Goal: Answer question/provide support: Share knowledge or assist other users

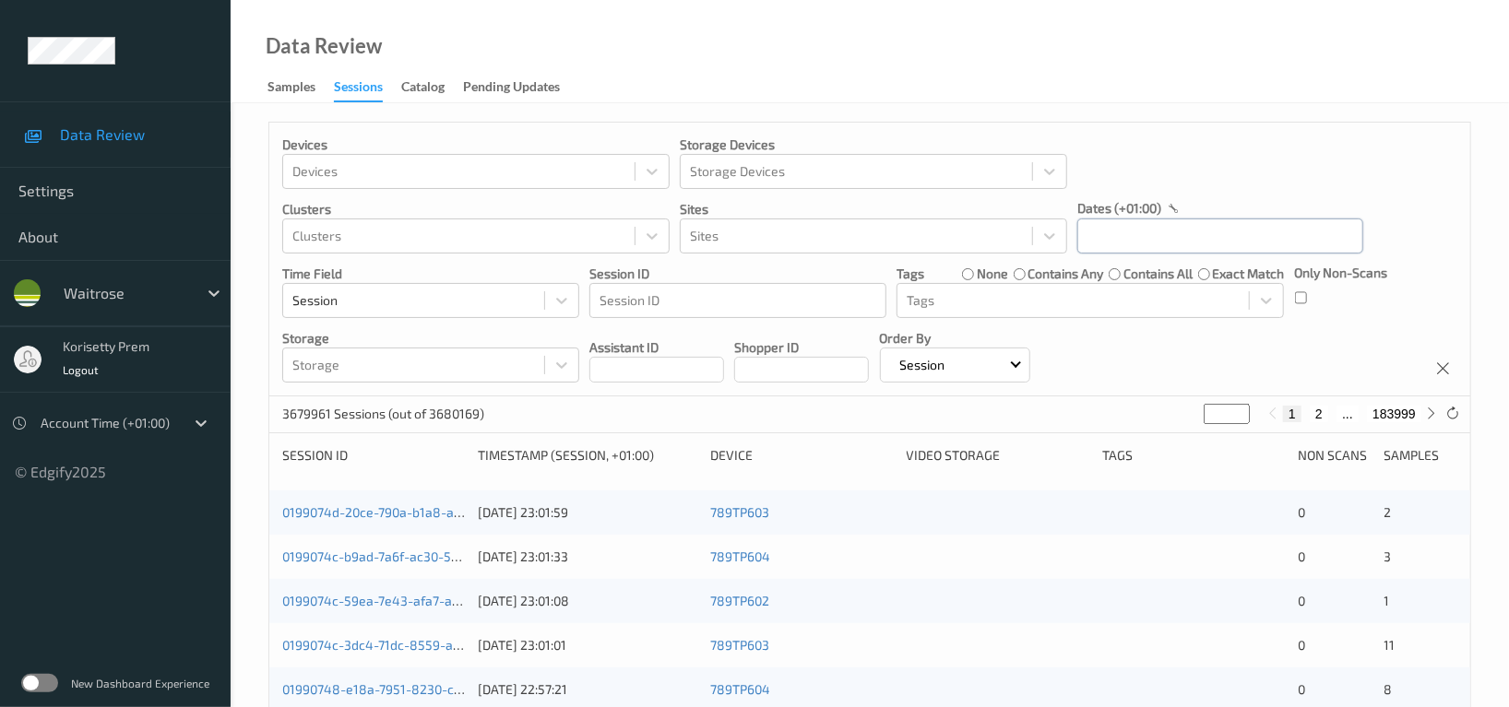
click at [1193, 237] on input "text" at bounding box center [1220, 236] width 286 height 35
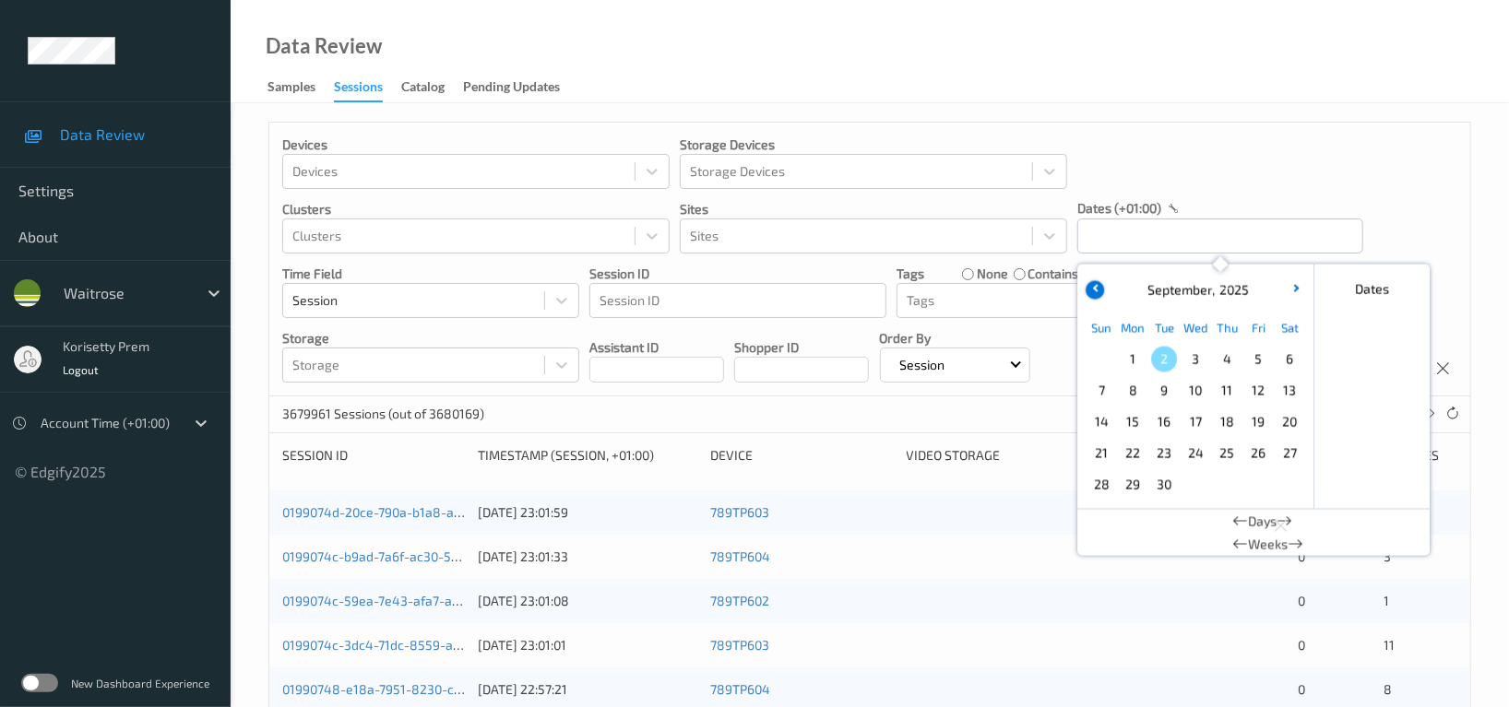
click at [1094, 287] on icon "button" at bounding box center [1096, 287] width 7 height 7
click at [1100, 516] on span "31" at bounding box center [1101, 517] width 26 height 26
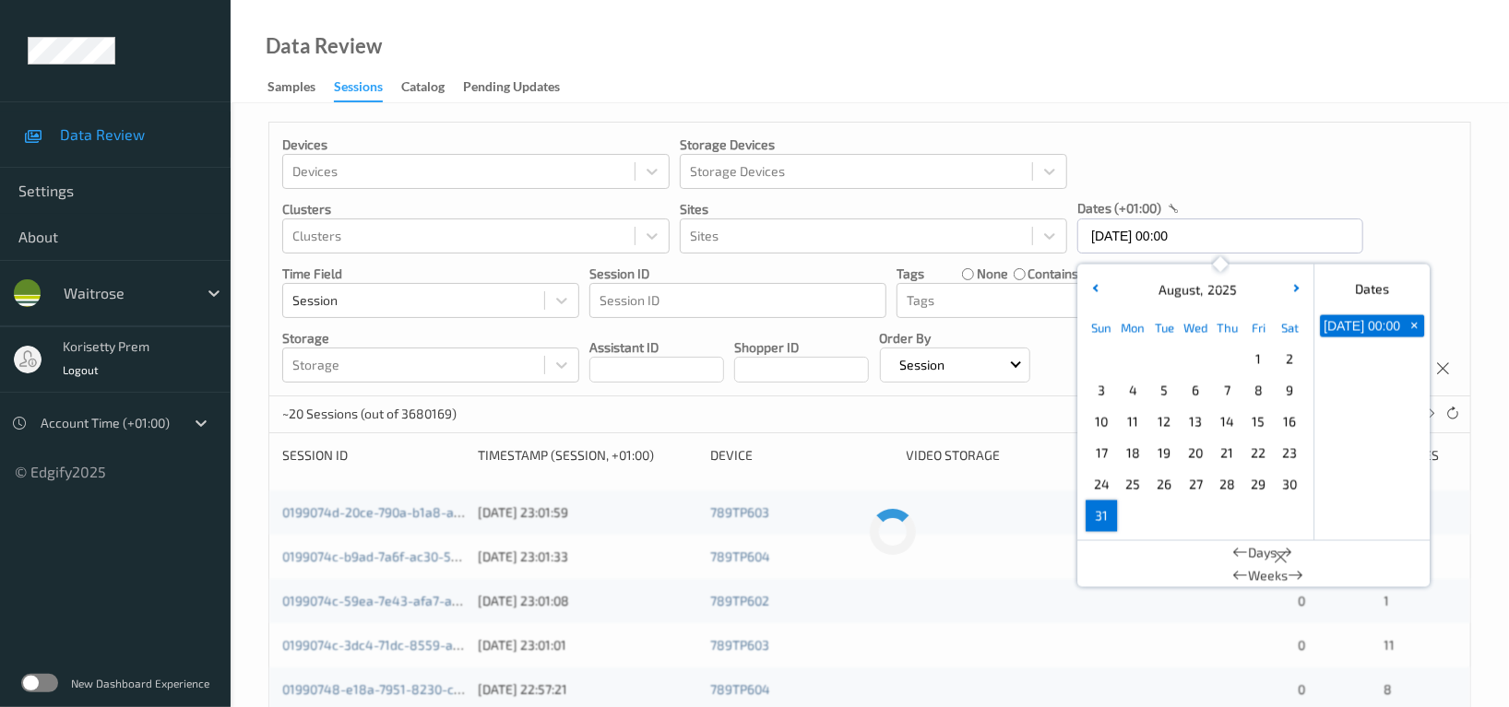
click at [1100, 516] on span "31" at bounding box center [1101, 517] width 26 height 26
type input "31/08/2025 00:00 -> 31/08/2025 23:59"
click at [1383, 170] on div "Devices Devices Storage Devices Storage Devices Clusters Clusters Sites Sites d…" at bounding box center [869, 260] width 1201 height 274
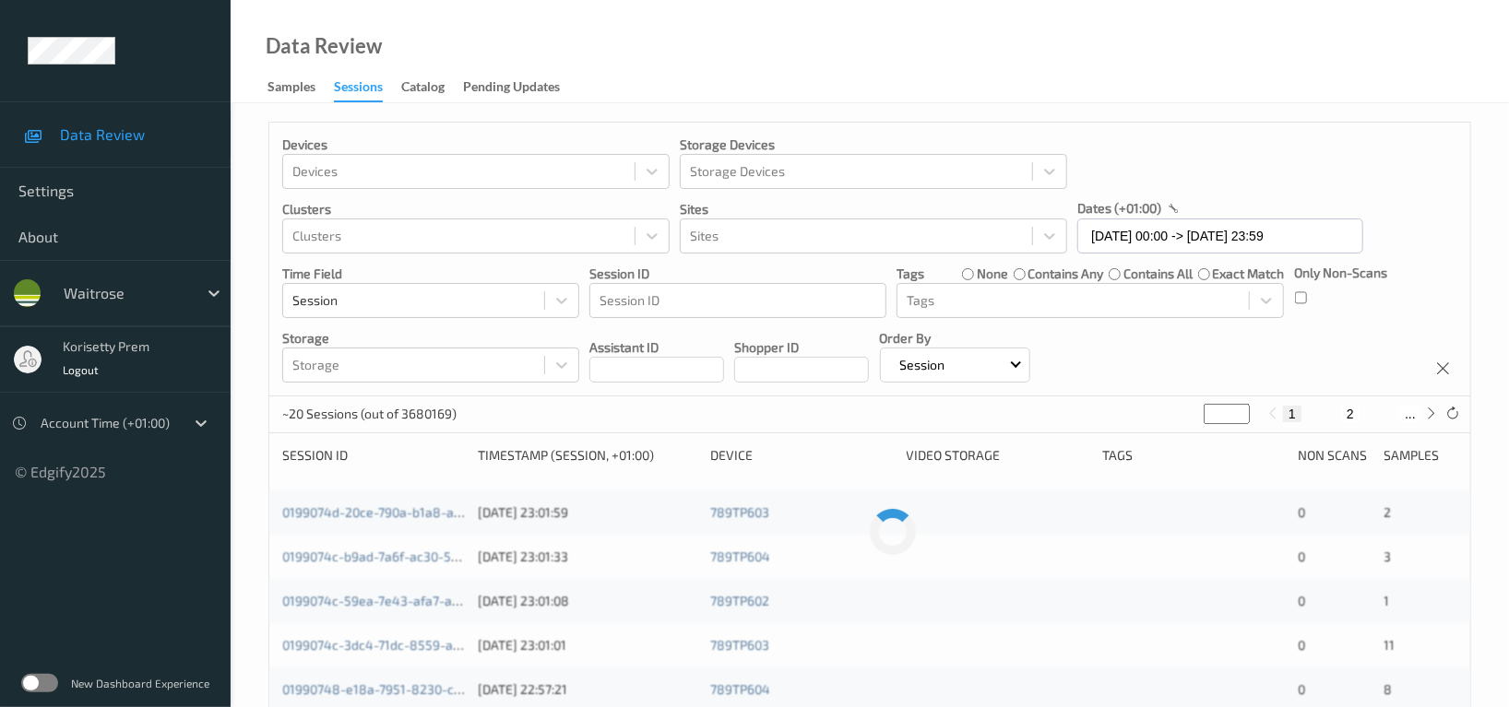
click at [1293, 303] on div "Devices Devices Storage Devices Storage Devices Clusters Clusters Sites Sites d…" at bounding box center [869, 260] width 1201 height 274
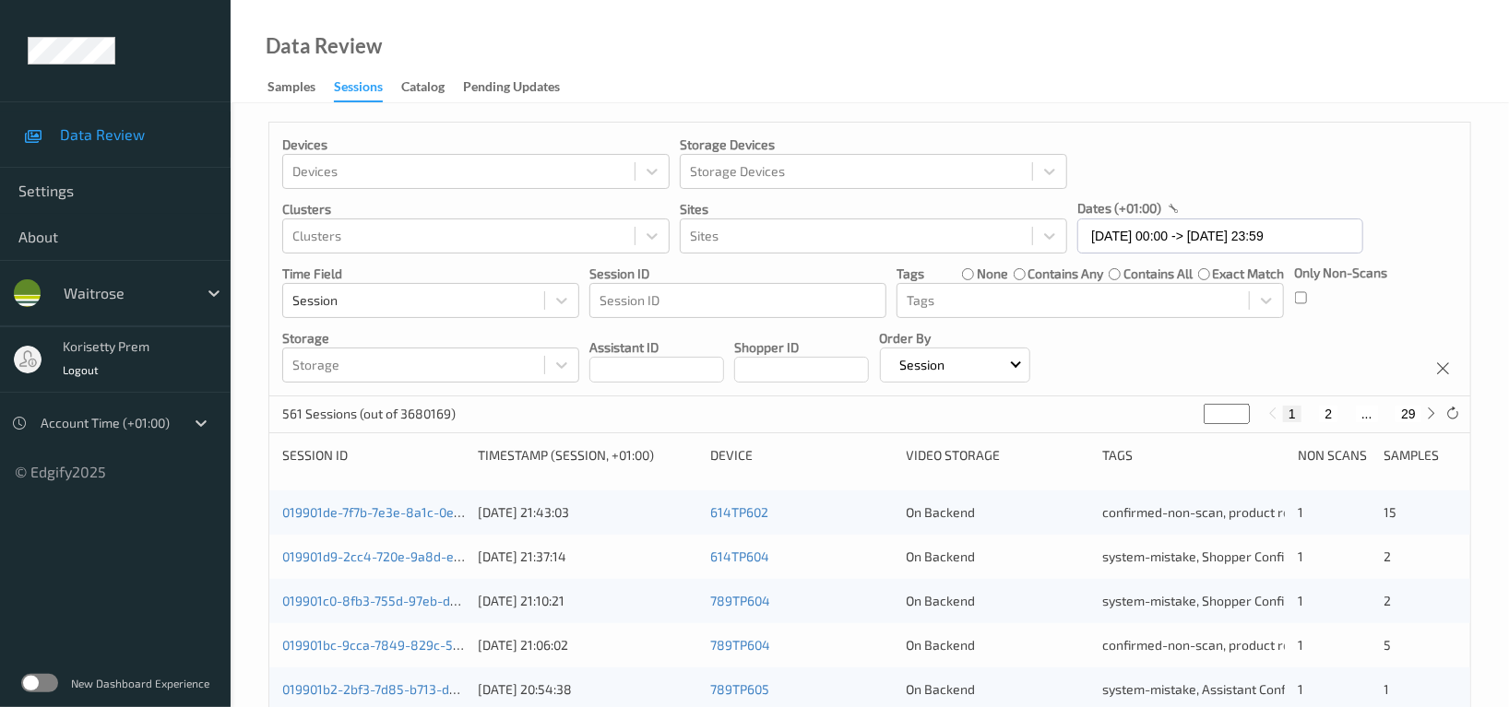
click at [1230, 417] on input "*" at bounding box center [1227, 414] width 46 height 20
type input "**"
click at [1351, 365] on div "Devices Devices Storage Devices Storage Devices Clusters Clusters Sites Sites d…" at bounding box center [869, 260] width 1201 height 274
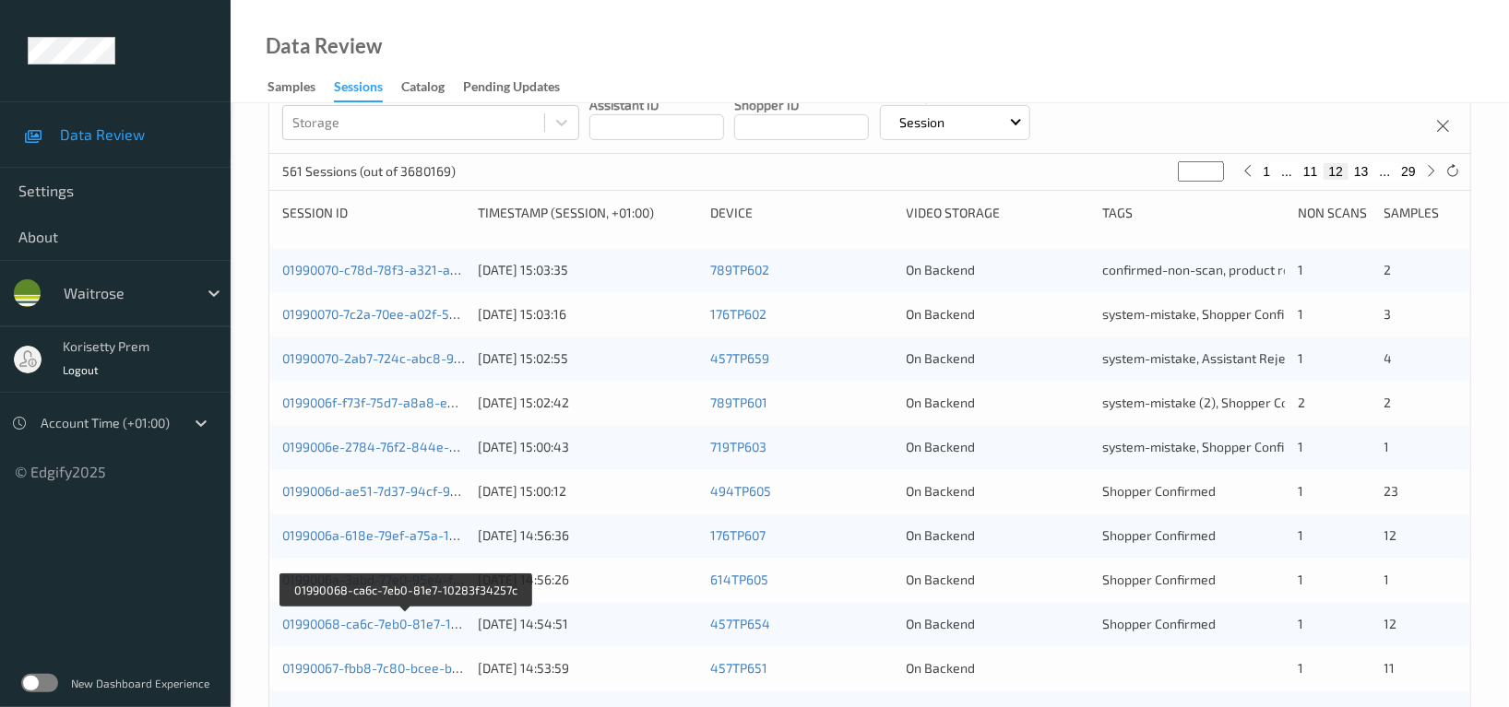
scroll to position [245, 0]
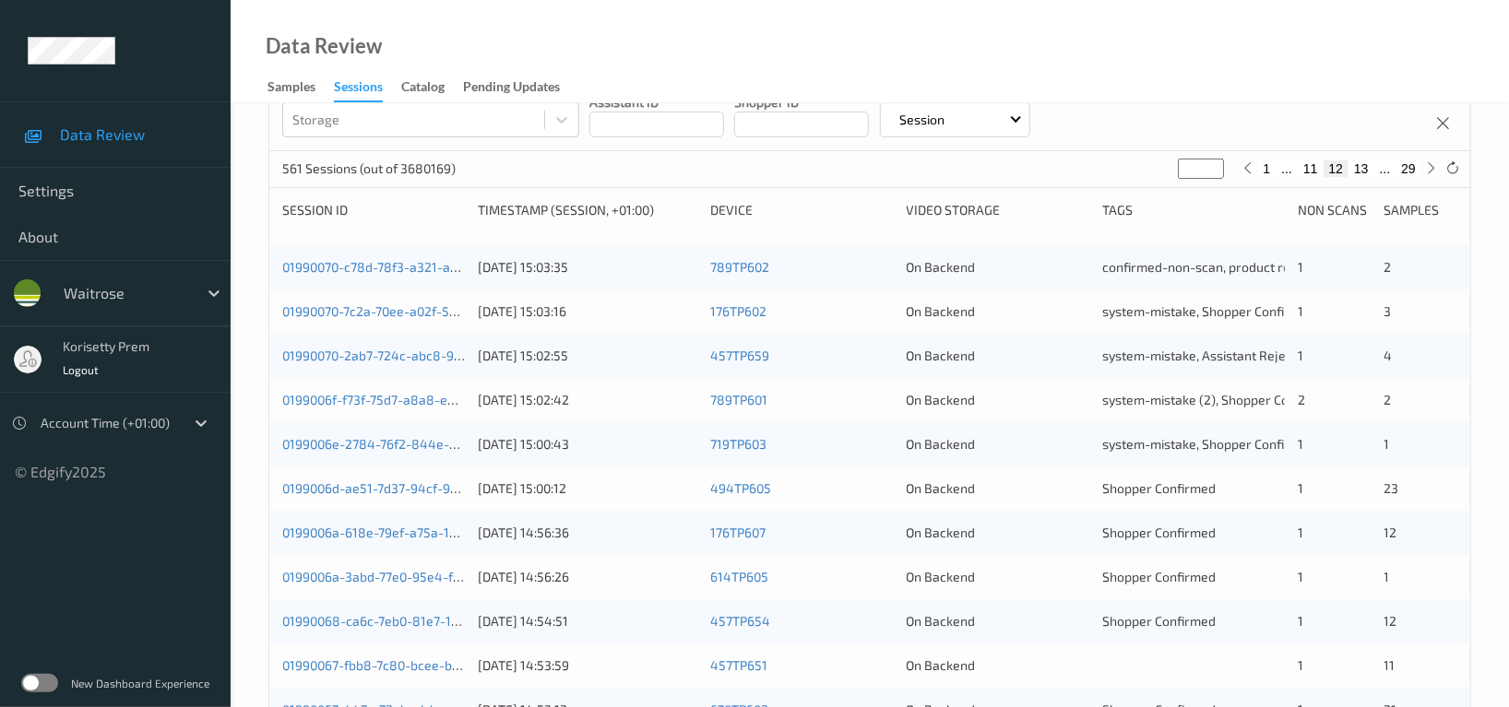
click at [979, 444] on div "On Backend" at bounding box center [998, 444] width 183 height 18
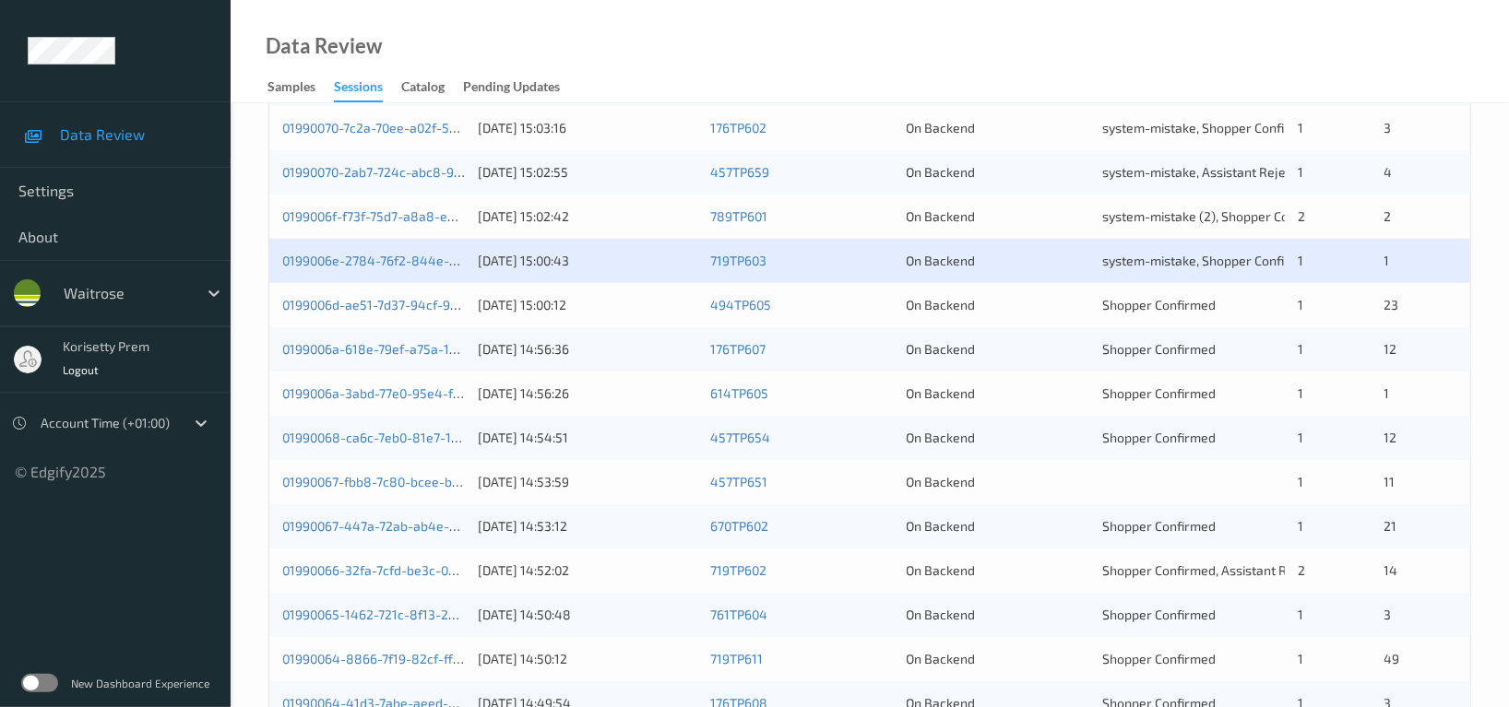
scroll to position [492, 0]
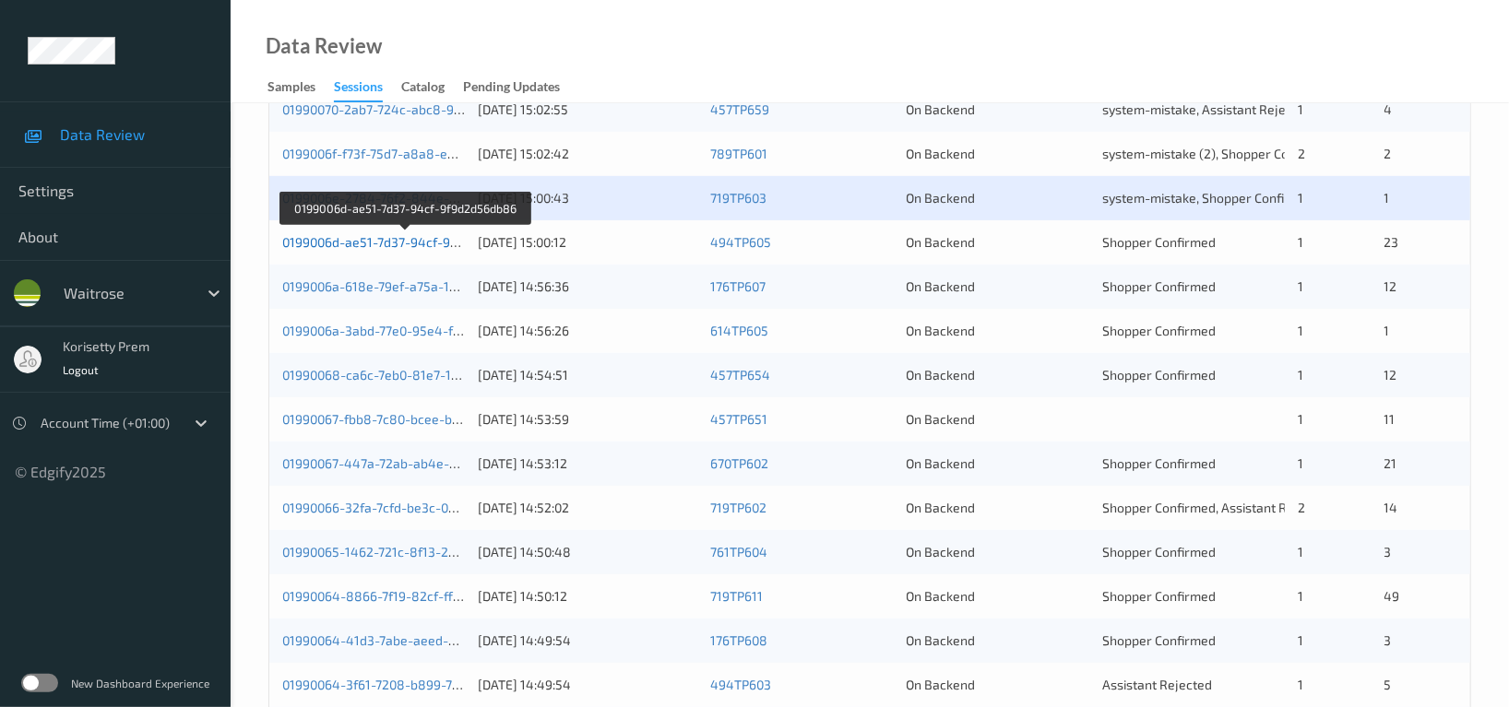
click at [415, 248] on link "0199006d-ae51-7d37-94cf-9f9d2d56db86" at bounding box center [405, 242] width 247 height 16
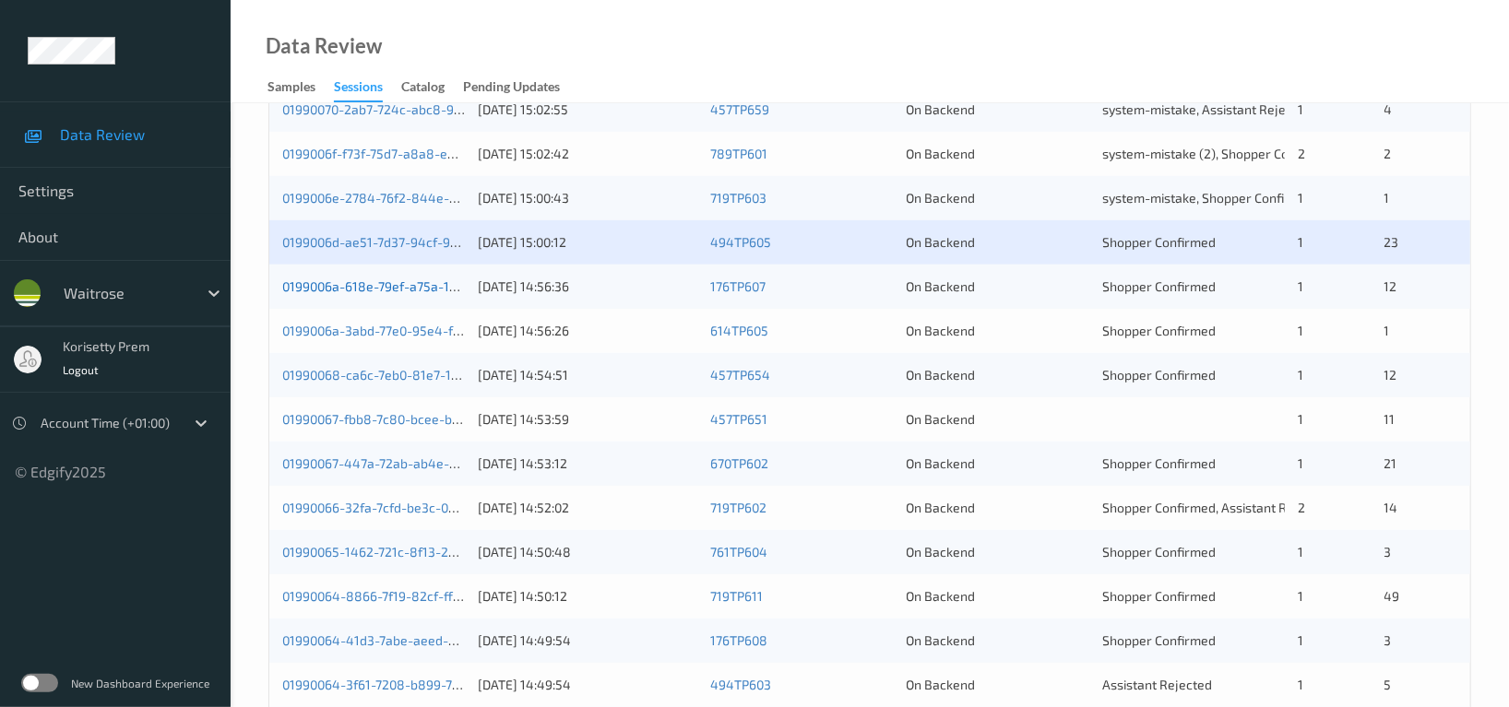
click at [422, 281] on link "0199006a-618e-79ef-a75a-134b410a94e2" at bounding box center [406, 287] width 249 height 16
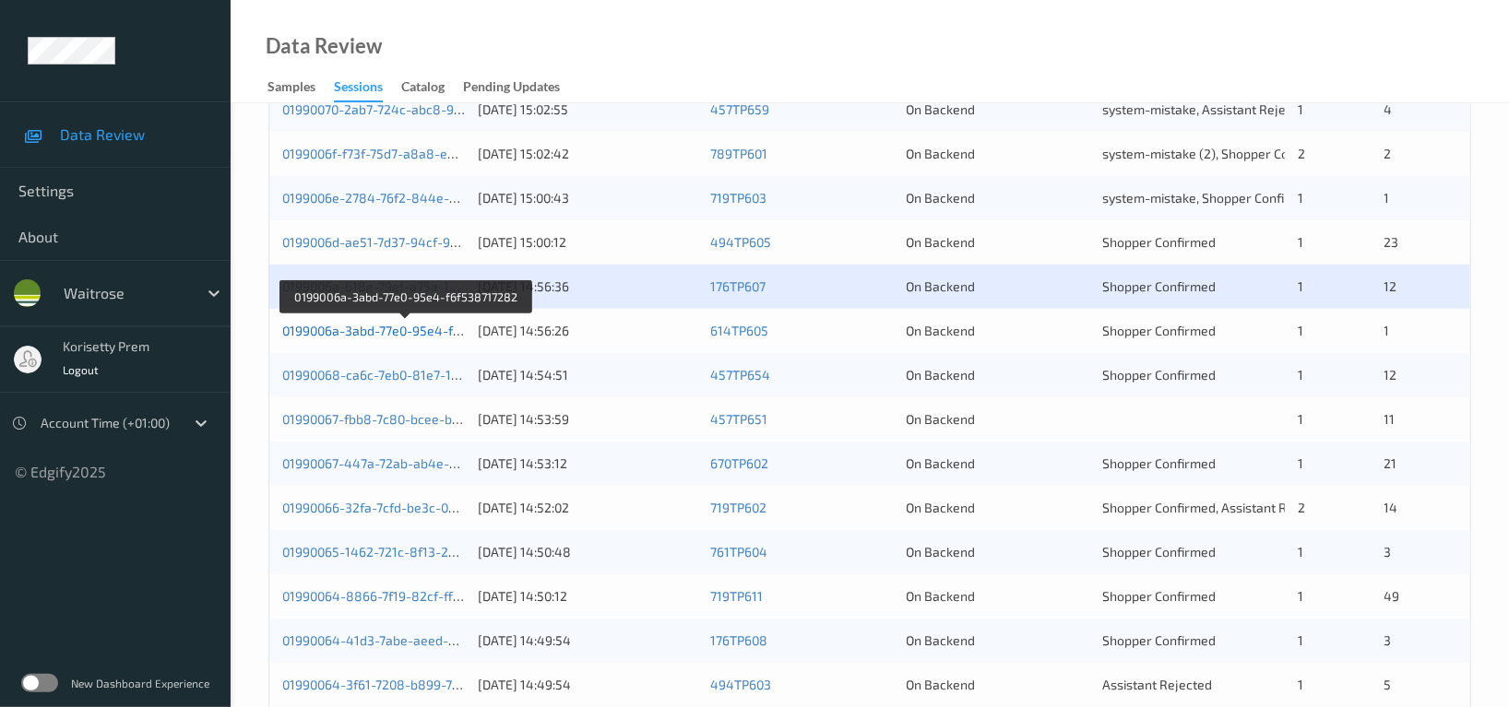
click at [425, 327] on link "0199006a-3abd-77e0-95e4-f6f538717282" at bounding box center [405, 331] width 247 height 16
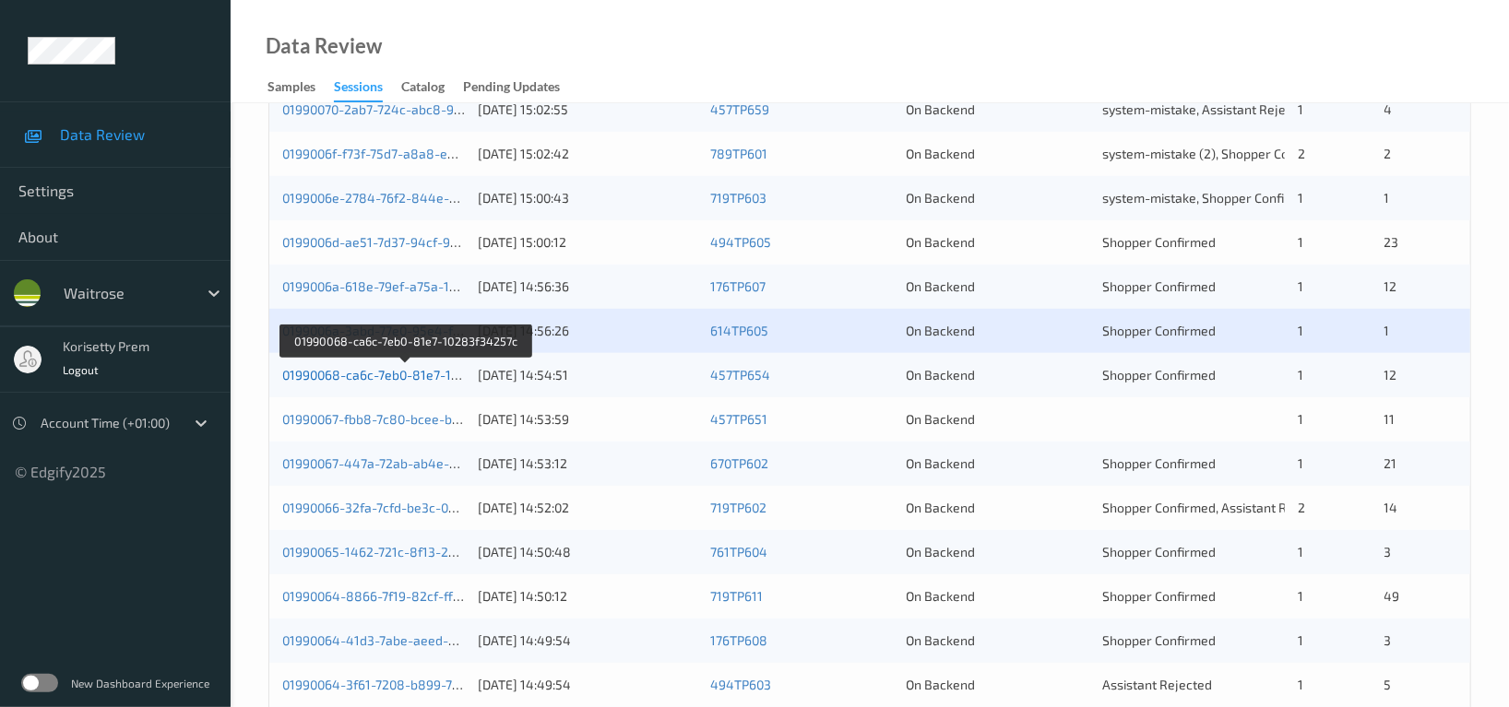
click at [425, 378] on link "01990068-ca6c-7eb0-81e7-10283f34257c" at bounding box center [405, 375] width 247 height 16
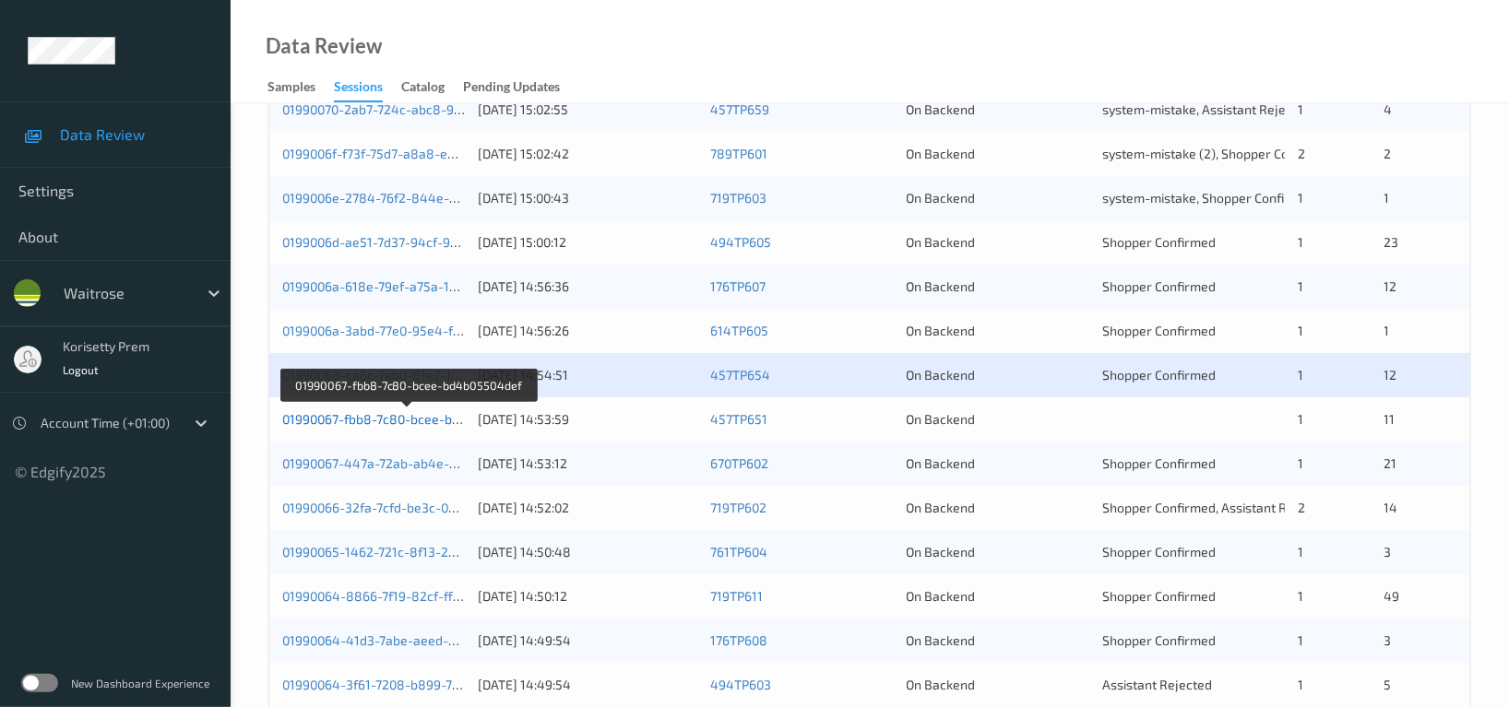
click at [398, 418] on link "01990067-fbb8-7c80-bcee-bd4b05504def" at bounding box center [407, 419] width 250 height 16
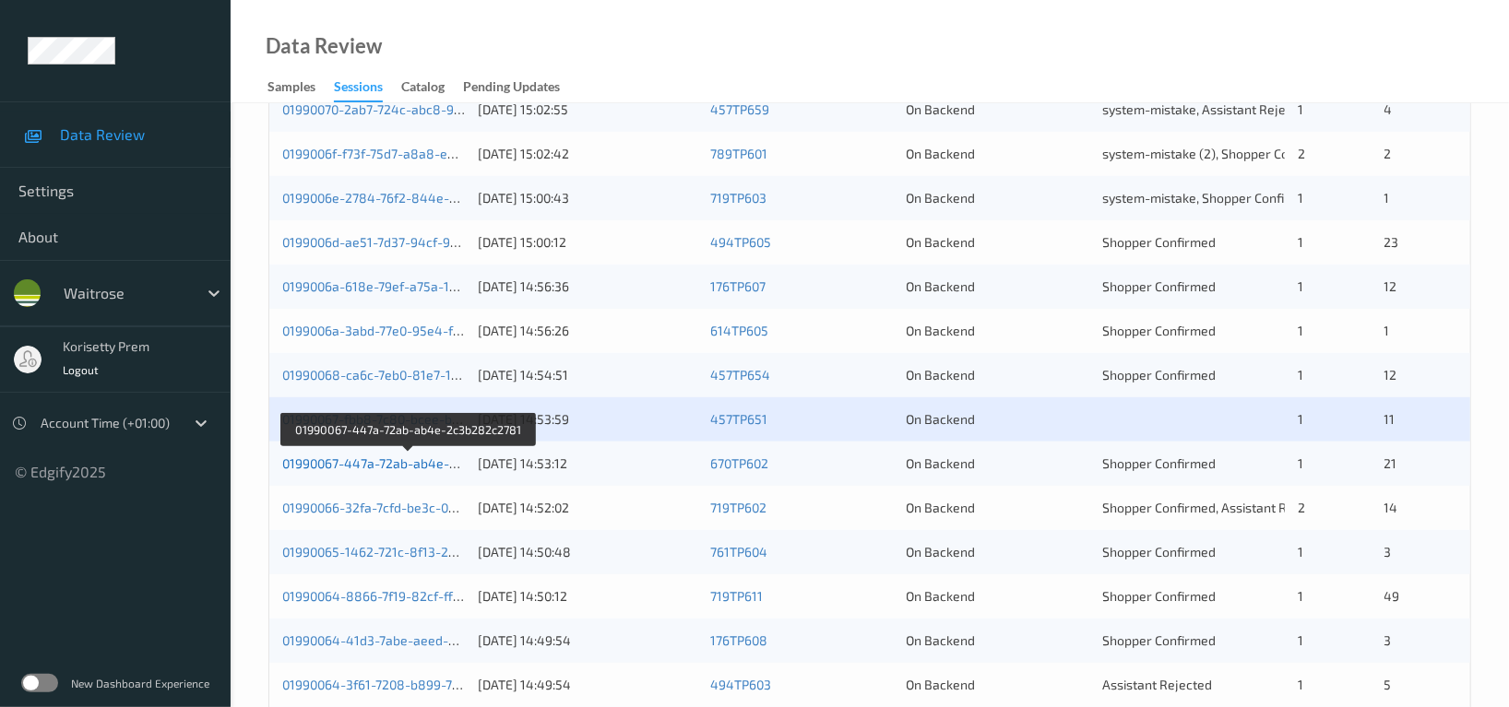
click at [392, 466] on link "01990067-447a-72ab-ab4e-2c3b282c2781" at bounding box center [408, 464] width 253 height 16
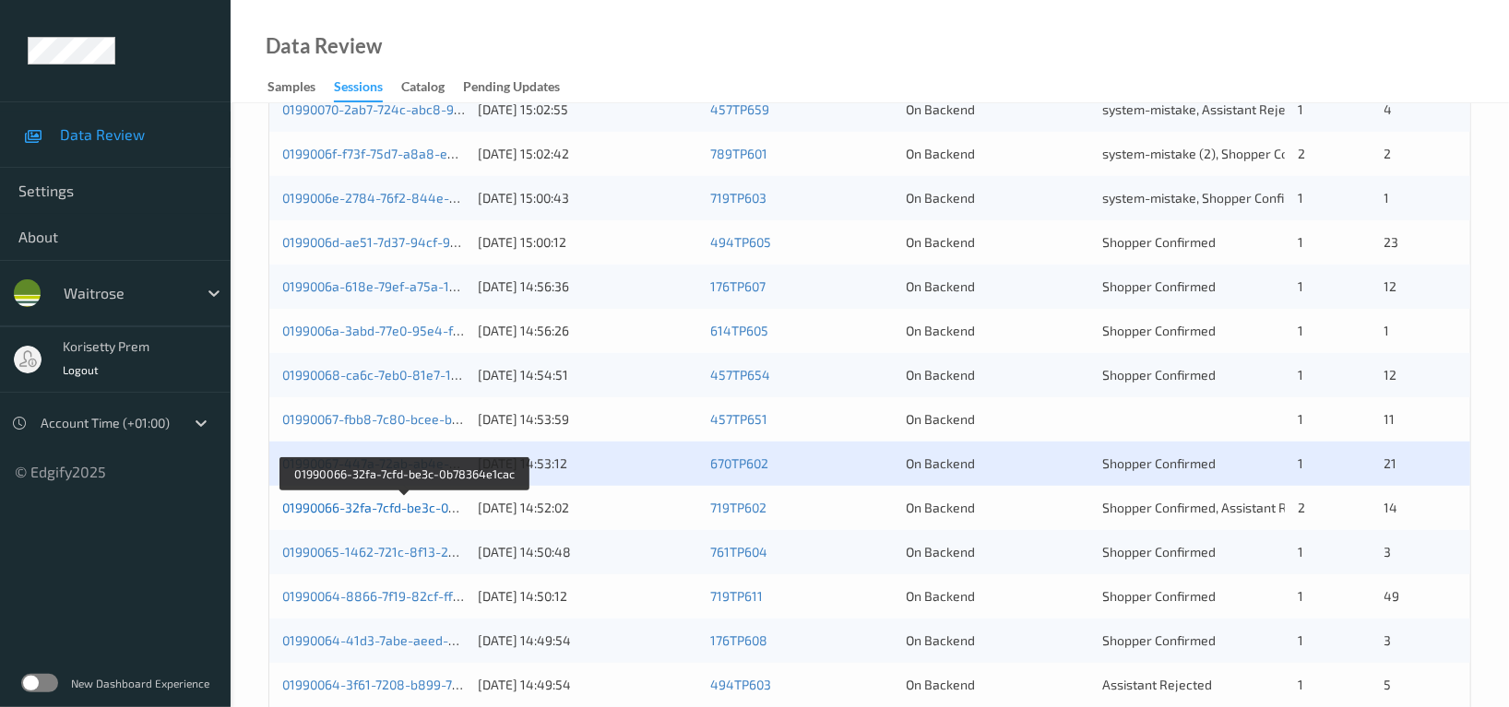
click at [390, 507] on link "01990066-32fa-7cfd-be3c-0b78364e1cac" at bounding box center [404, 508] width 244 height 16
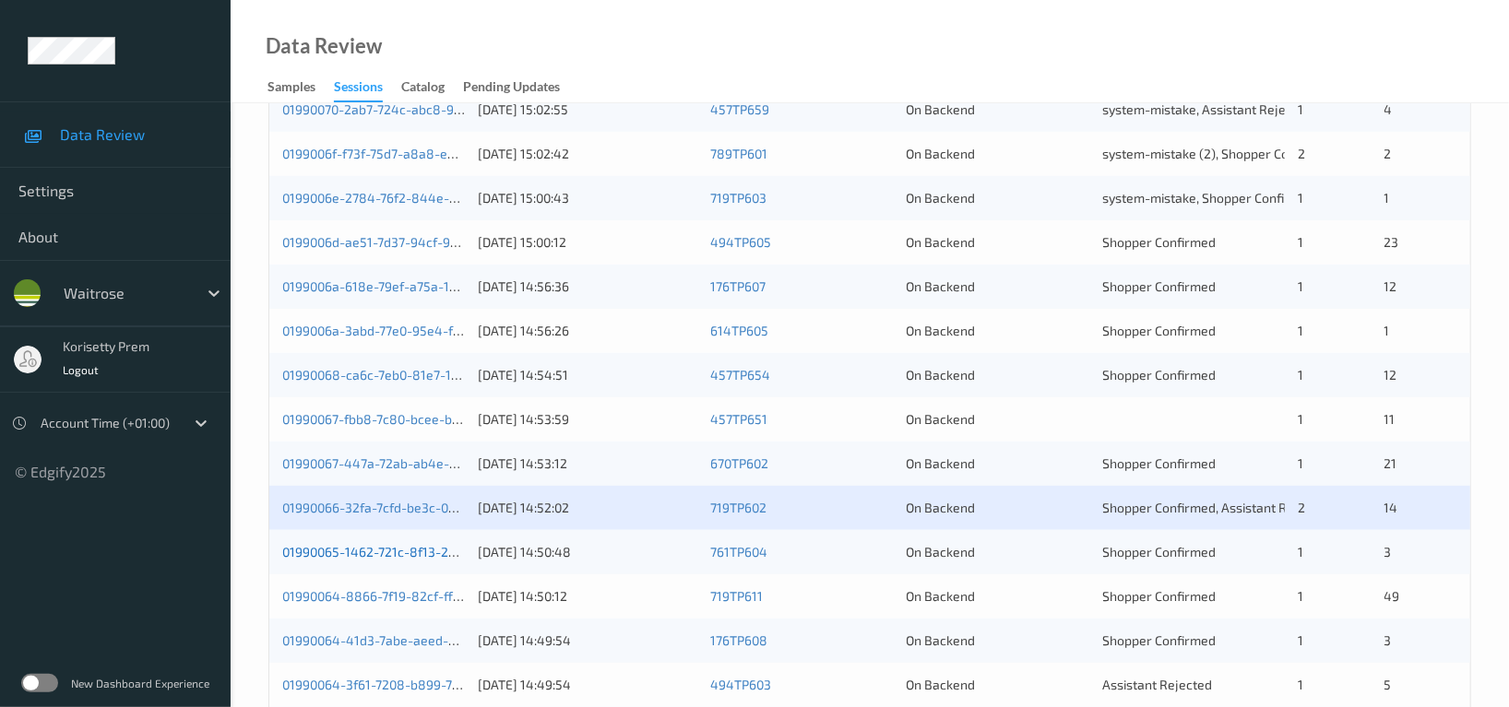
click at [397, 548] on link "01990065-1462-721c-8f13-24a91d04a207" at bounding box center [405, 552] width 246 height 16
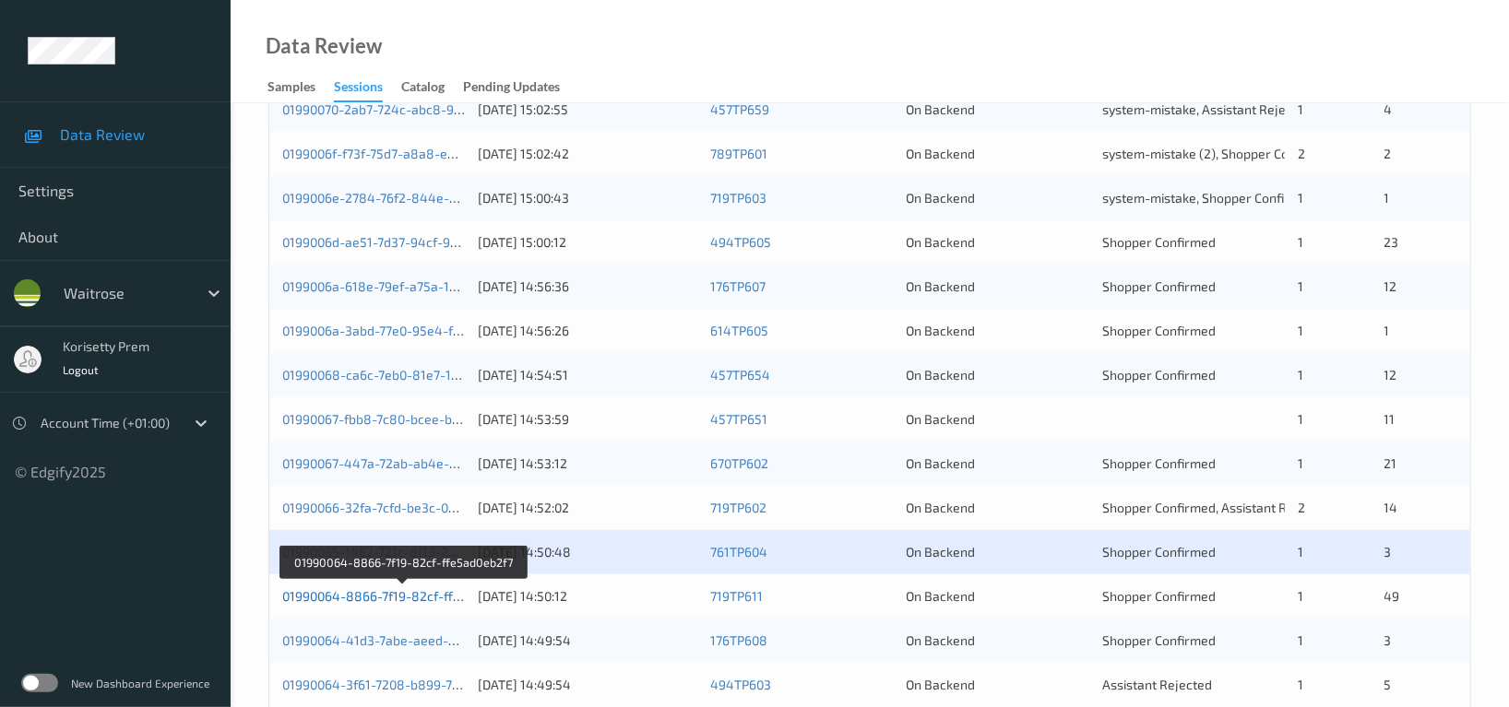
click at [403, 596] on link "01990064-8866-7f19-82cf-ffe5ad0eb2f7" at bounding box center [402, 596] width 241 height 16
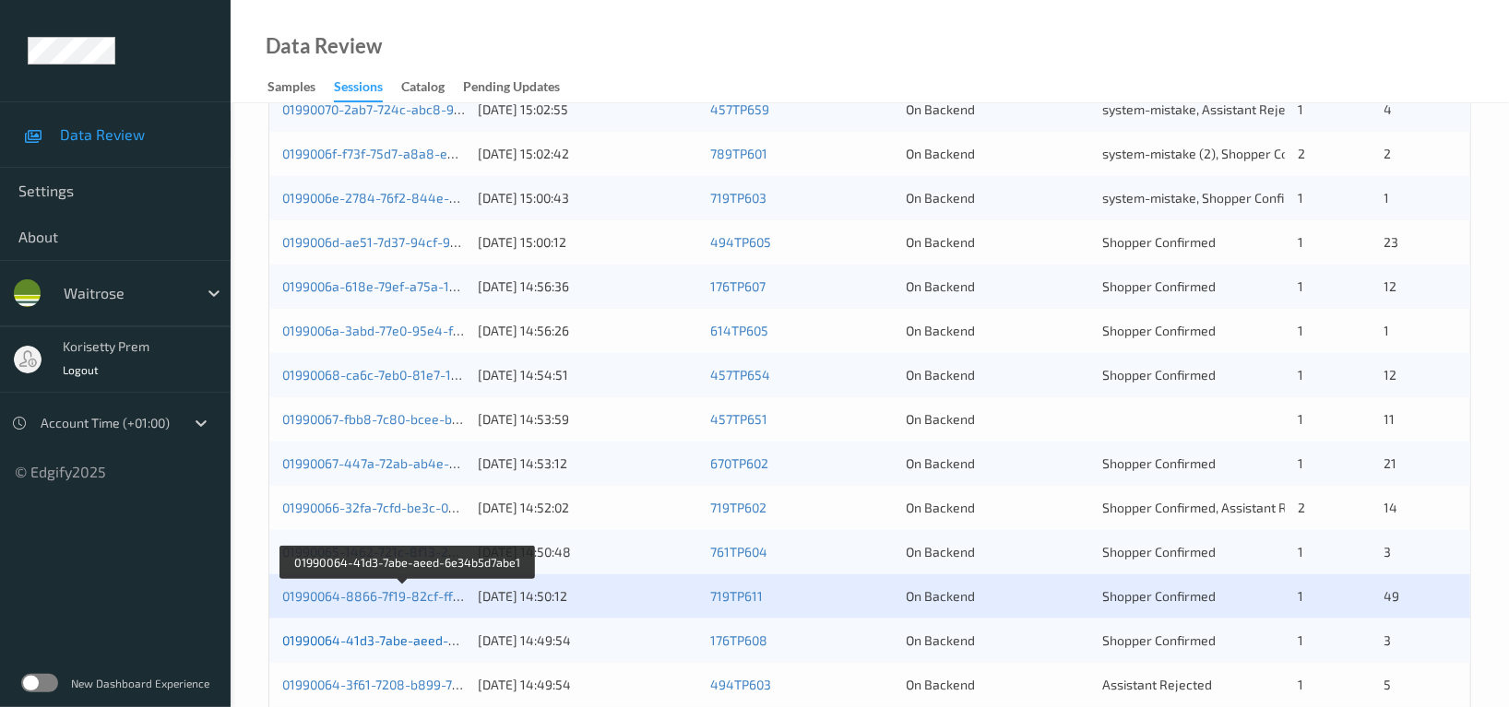
click at [419, 642] on link "01990064-41d3-7abe-aeed-6e34b5d7abe1" at bounding box center [408, 641] width 253 height 16
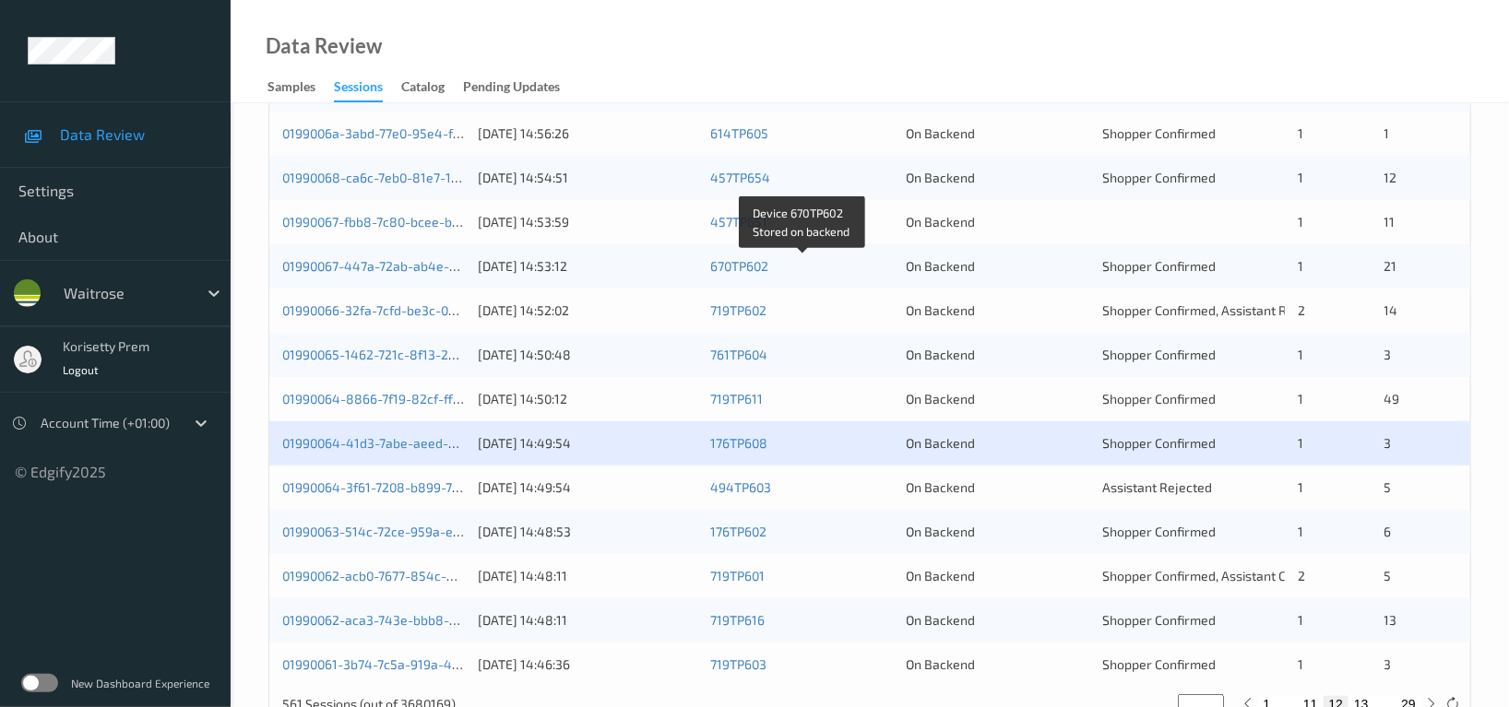
scroll to position [737, 0]
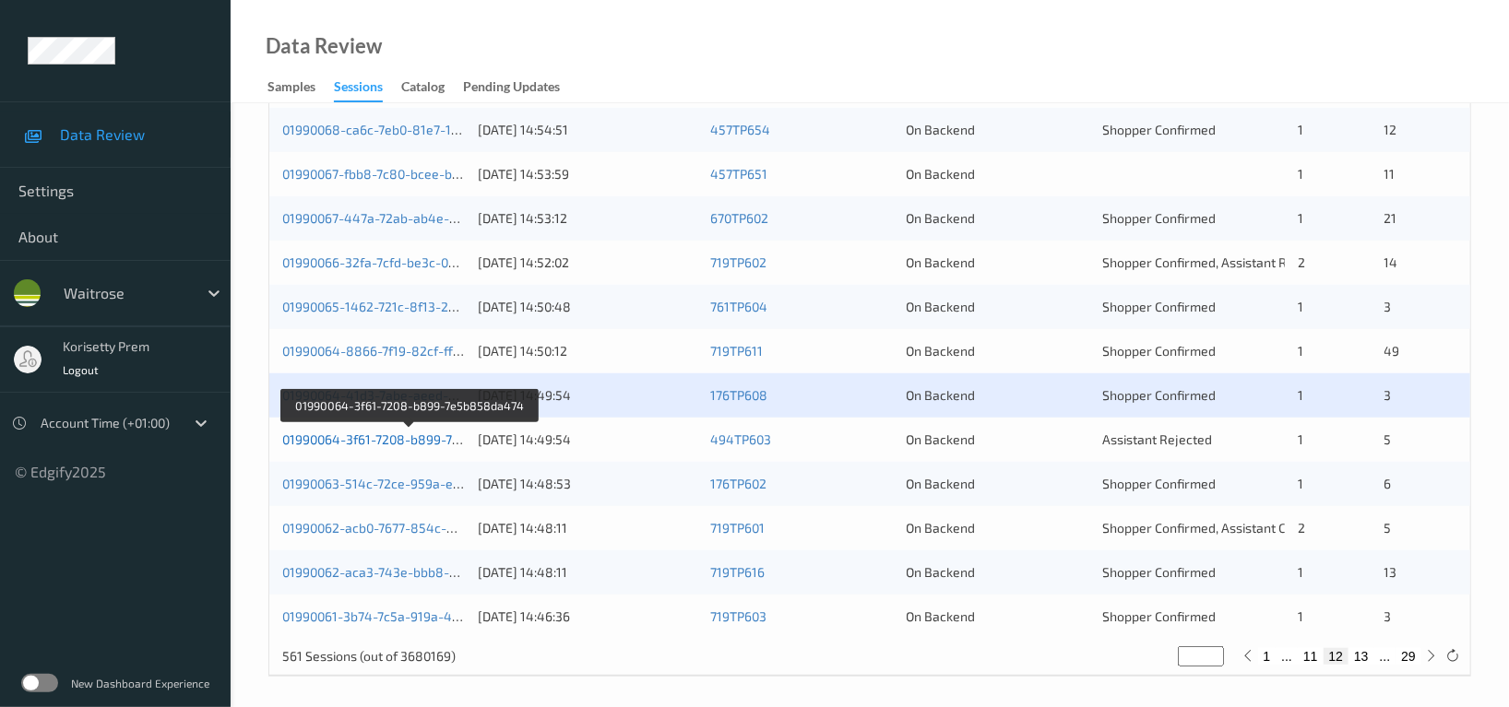
click at [424, 434] on link "01990064-3f61-7208-b899-7e5b858da474" at bounding box center [409, 440] width 254 height 16
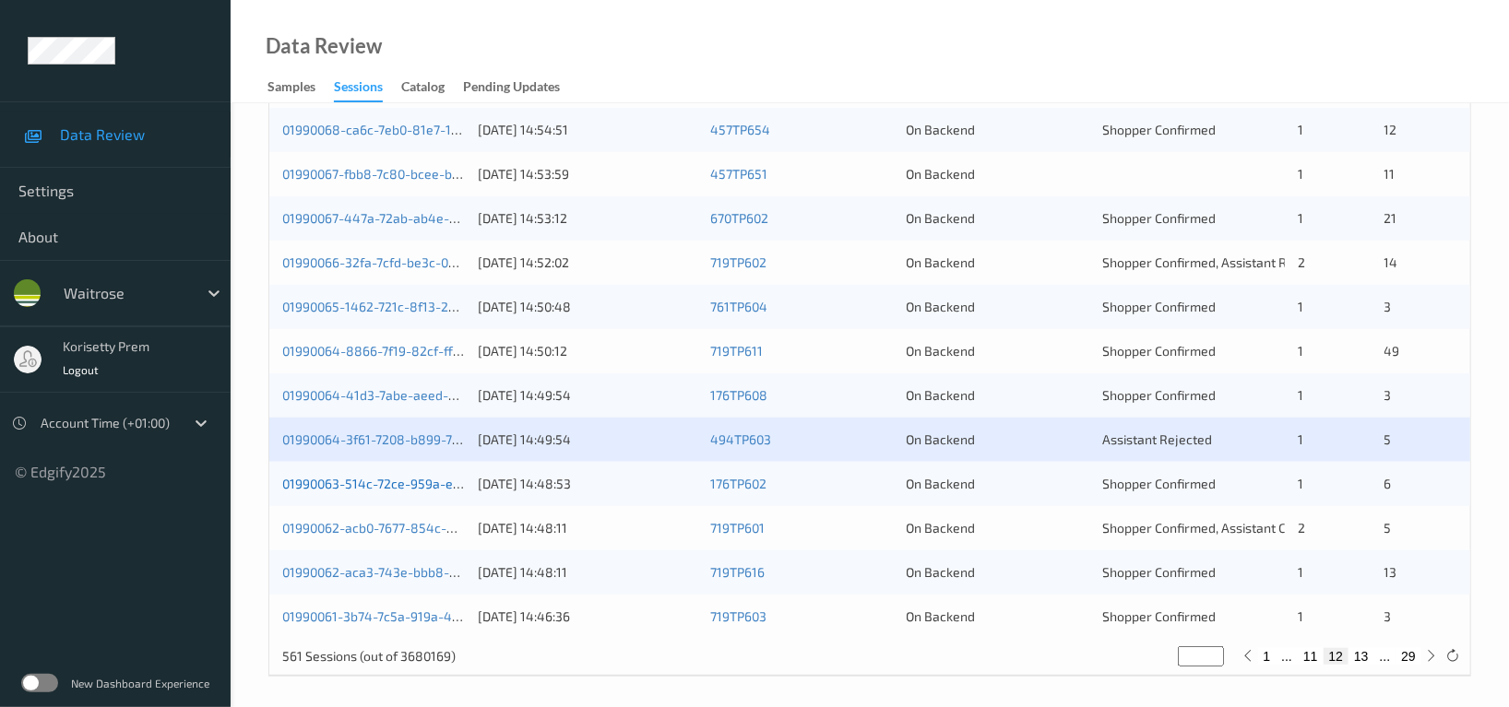
click at [422, 480] on link "01990063-514c-72ce-959a-eea8cb4080ad" at bounding box center [409, 484] width 254 height 16
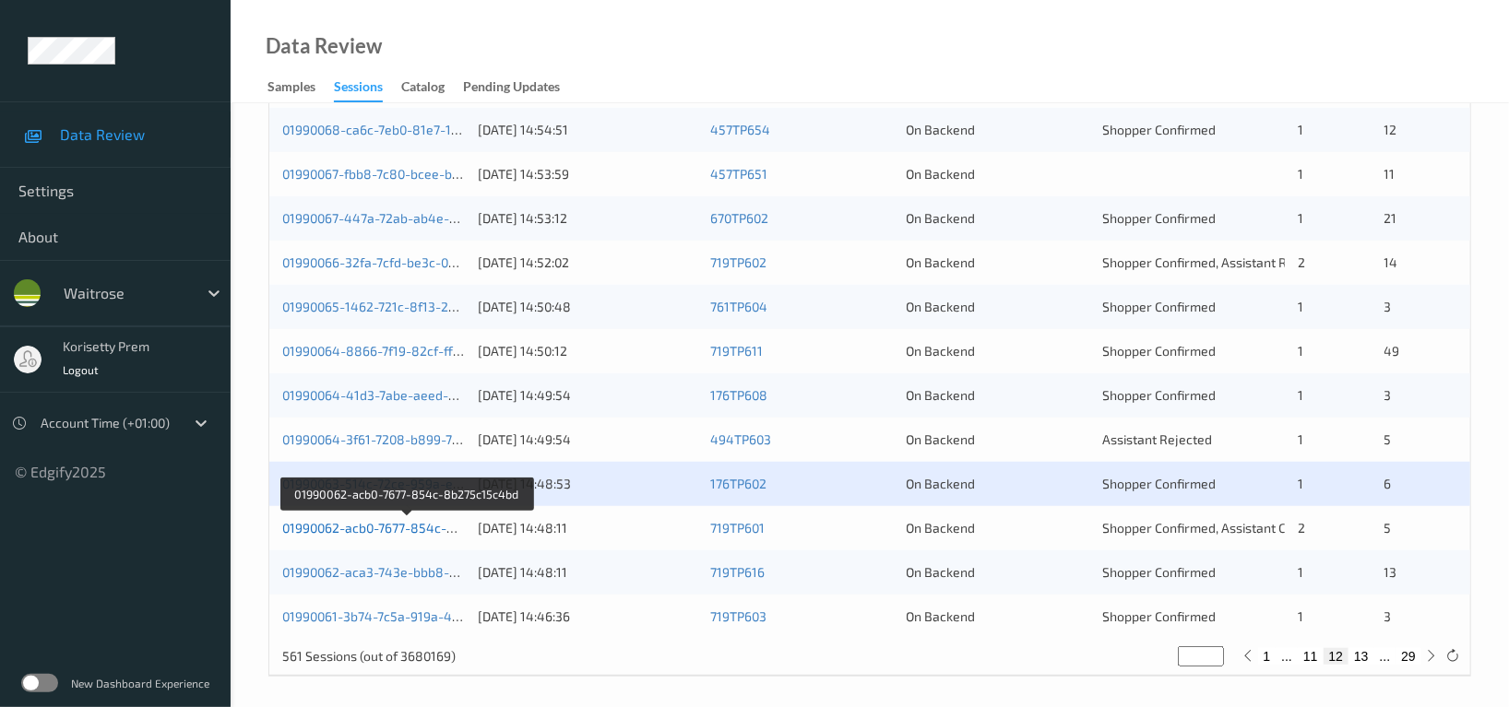
click at [421, 527] on link "01990062-acb0-7677-854c-8b275c15c4bd" at bounding box center [407, 528] width 250 height 16
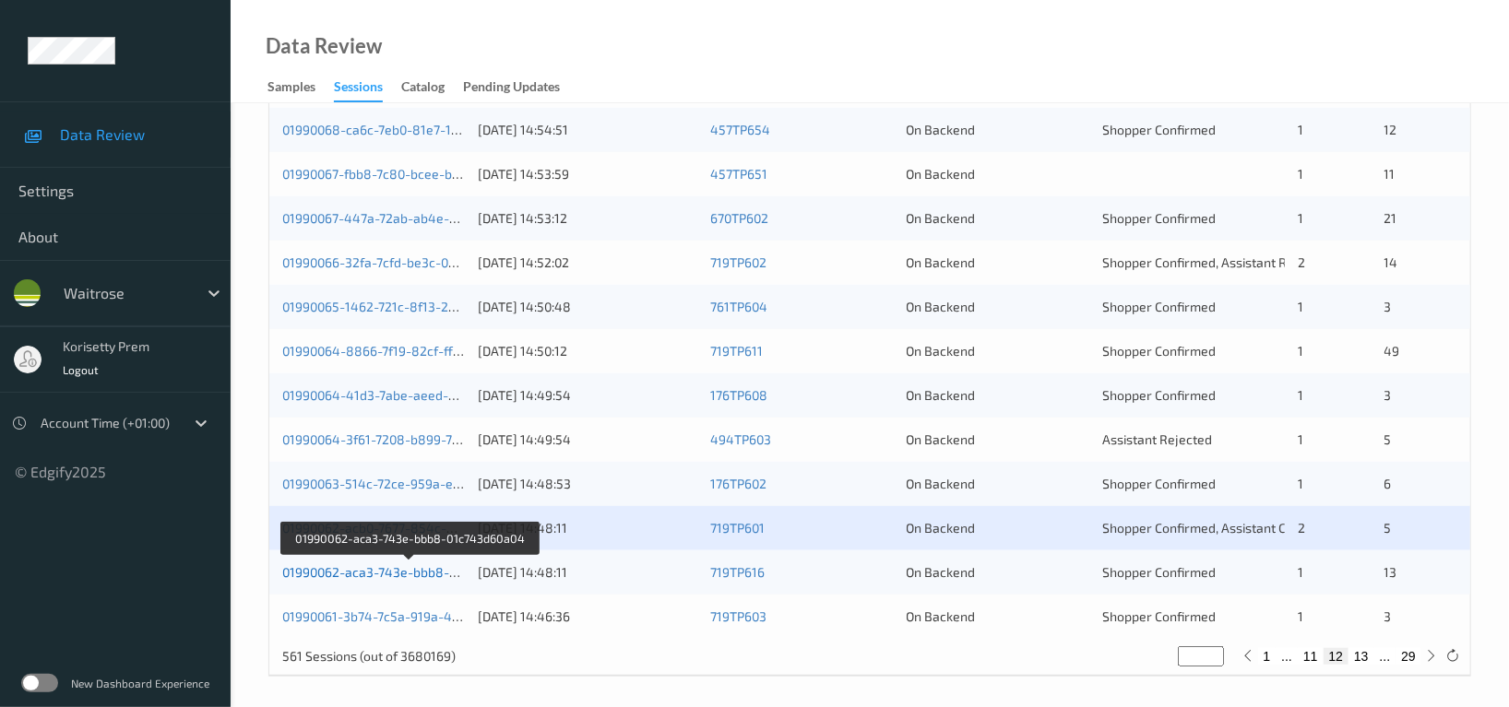
click at [425, 569] on link "01990062-aca3-743e-bbb8-01c743d60a04" at bounding box center [409, 572] width 254 height 16
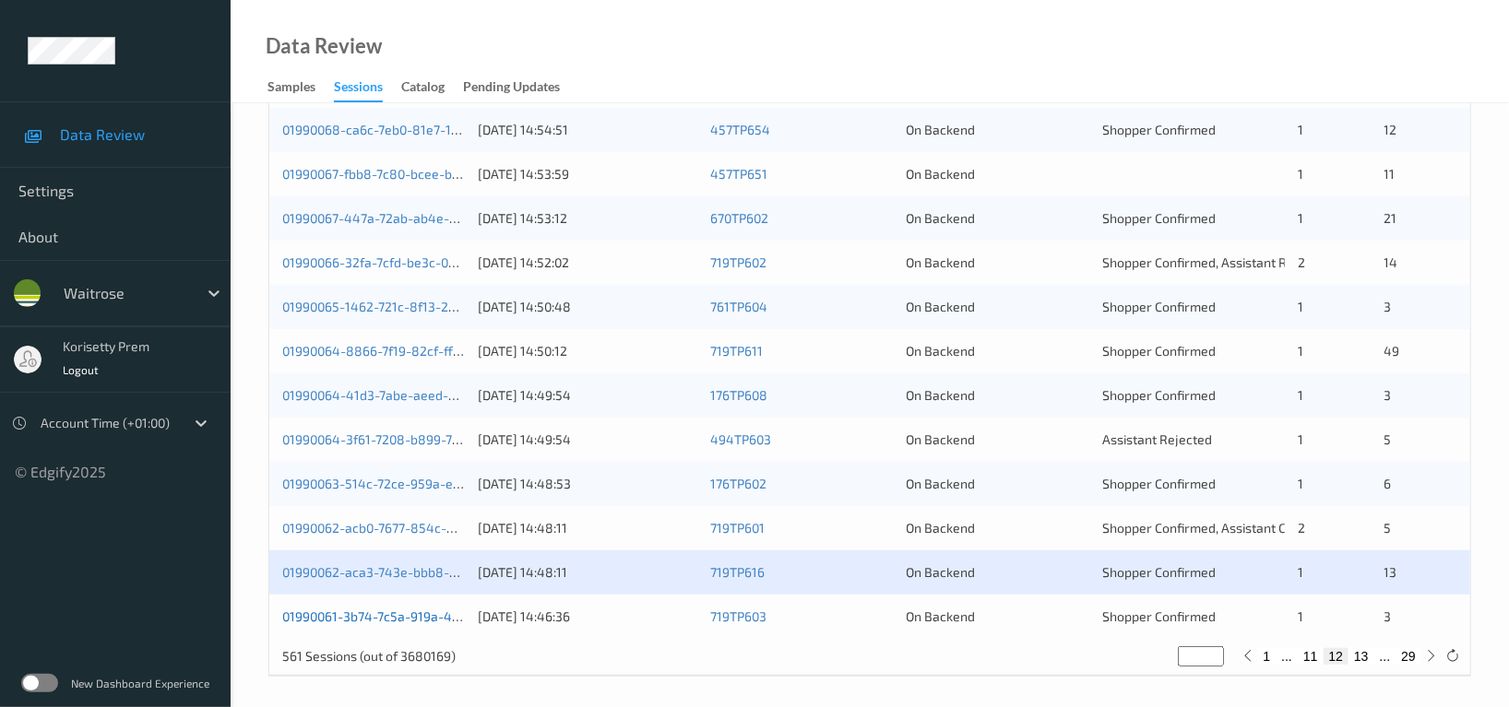
click at [431, 617] on link "01990061-3b74-7c5a-919a-4c695c6661f6" at bounding box center [404, 617] width 244 height 16
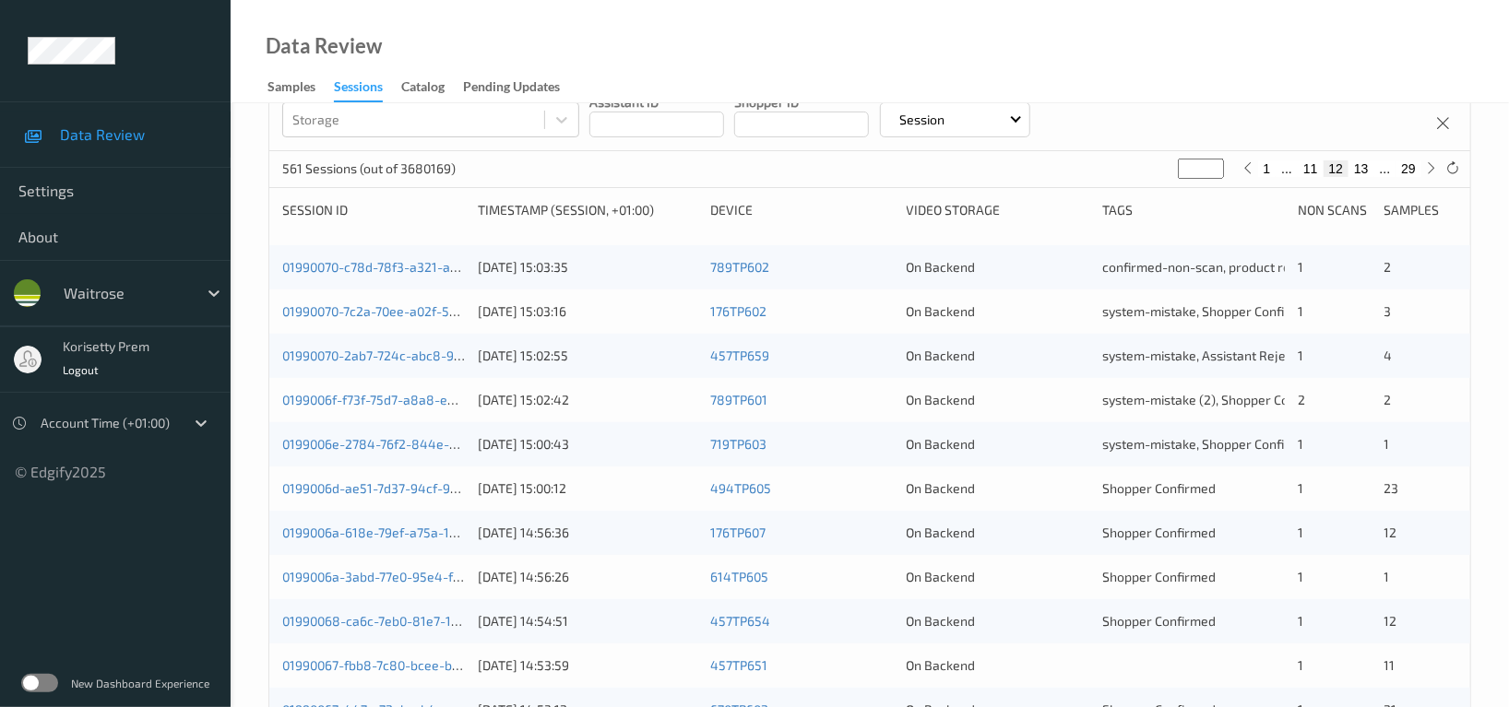
scroll to position [492, 0]
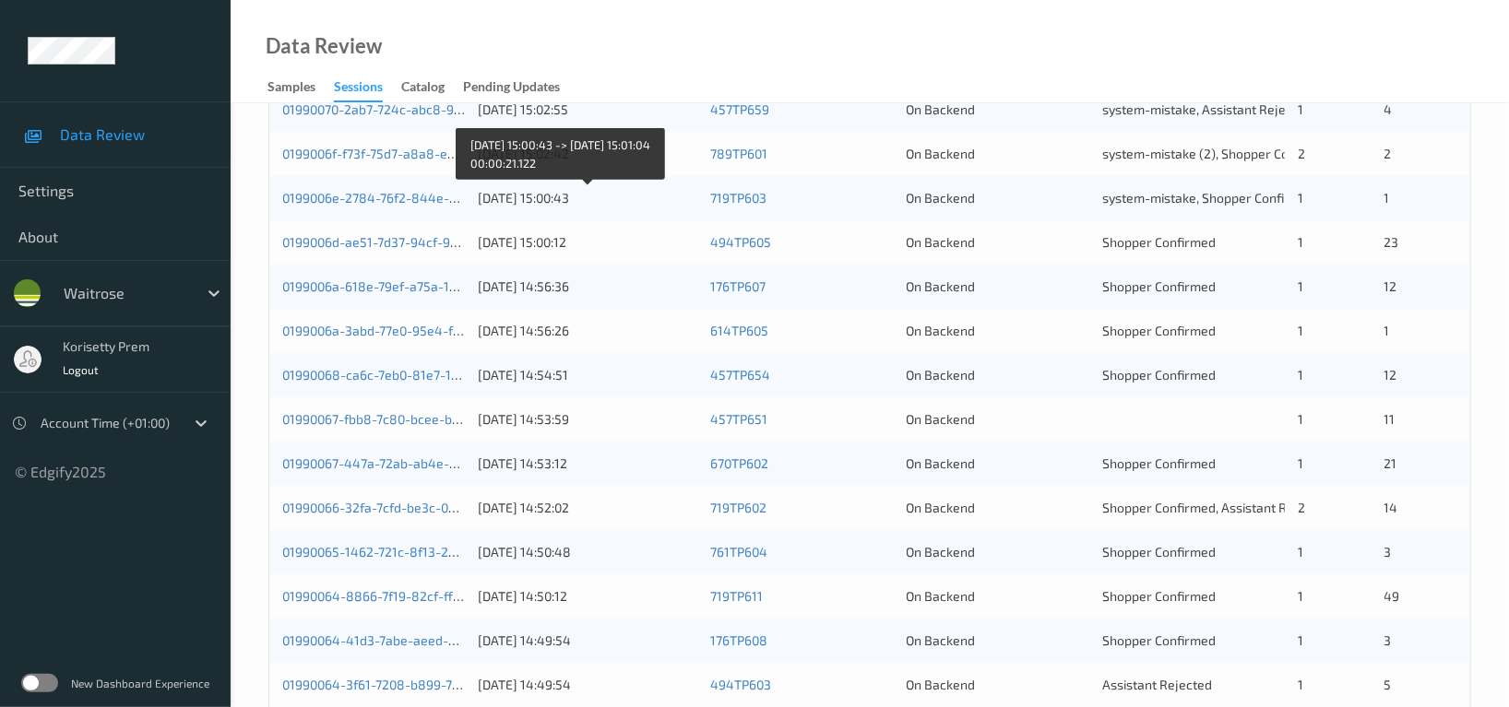
click at [617, 196] on div "31/08/2025 15:00:43" at bounding box center [588, 198] width 220 height 18
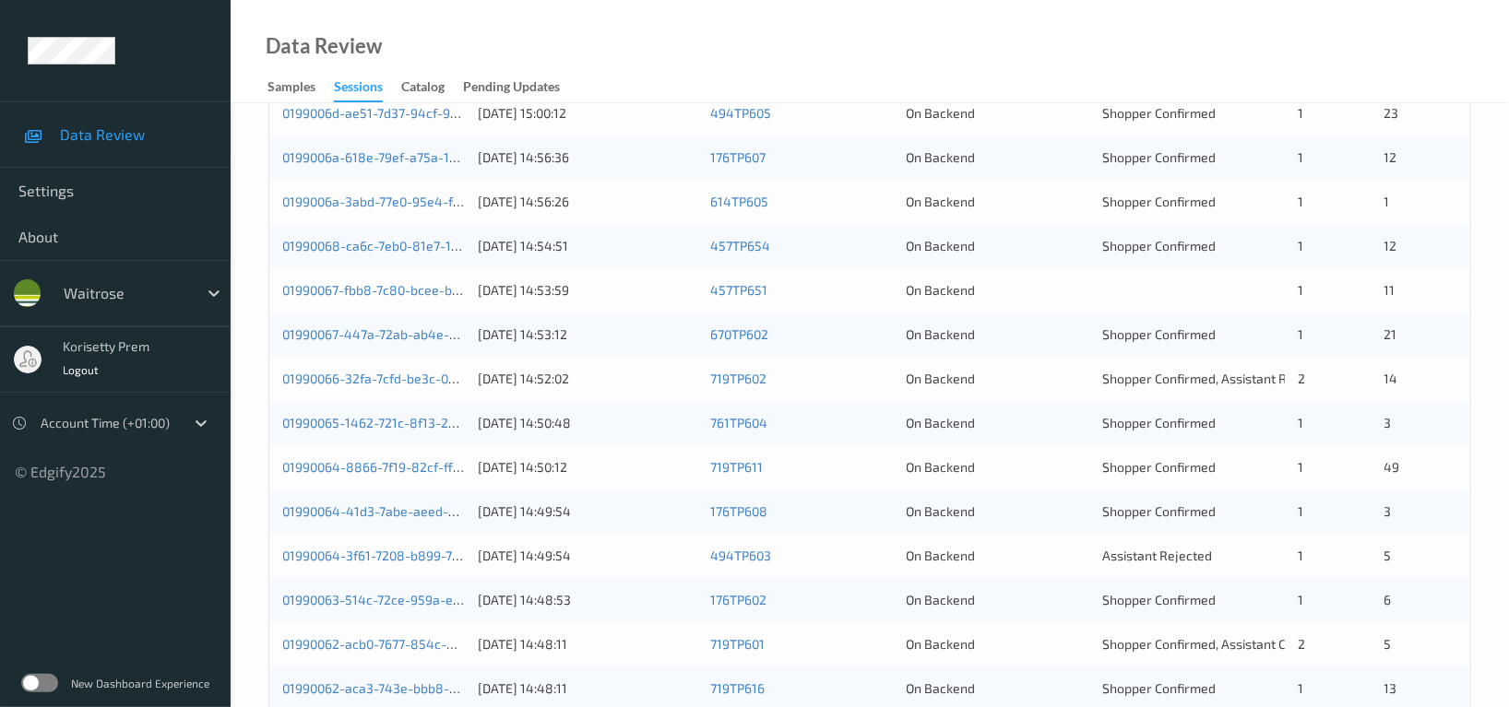
scroll to position [744, 0]
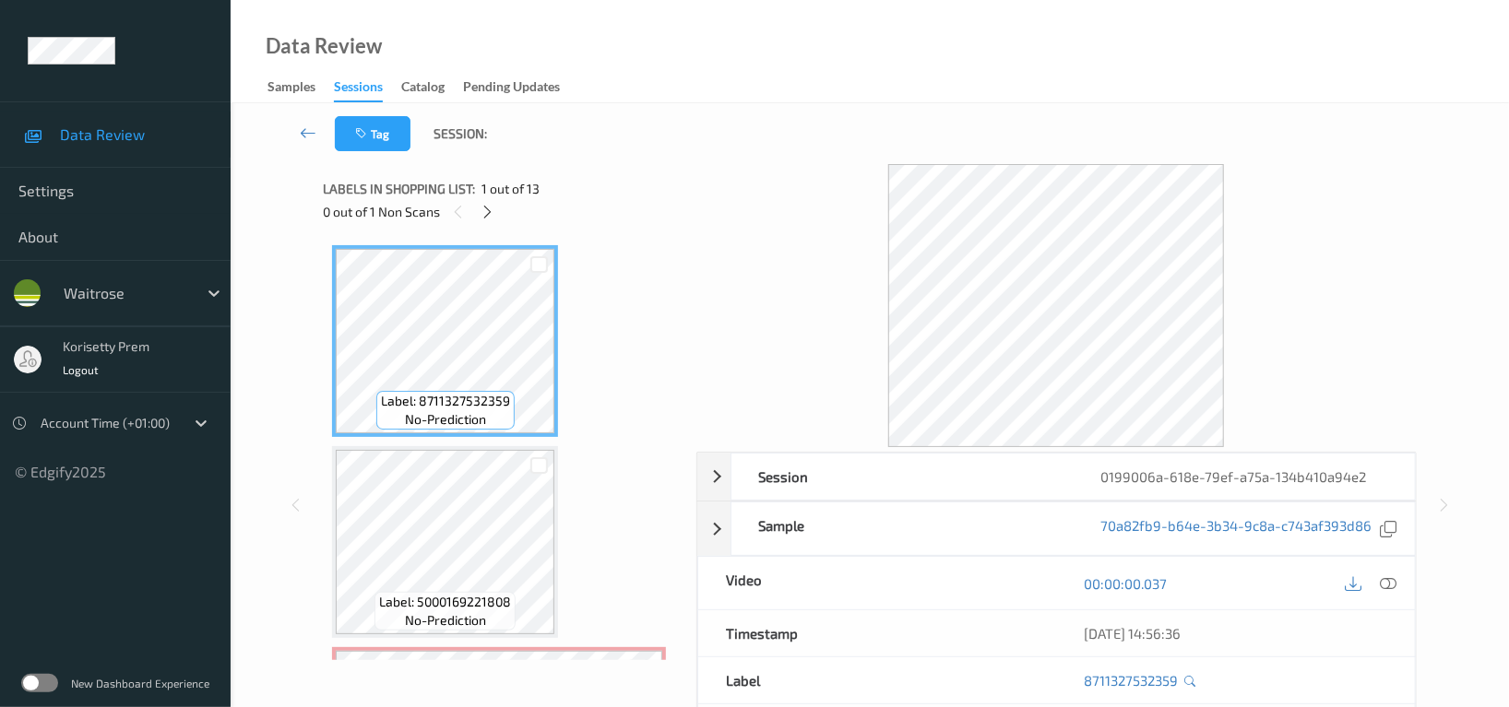
click at [728, 123] on div "Tag Session:" at bounding box center [869, 133] width 1203 height 61
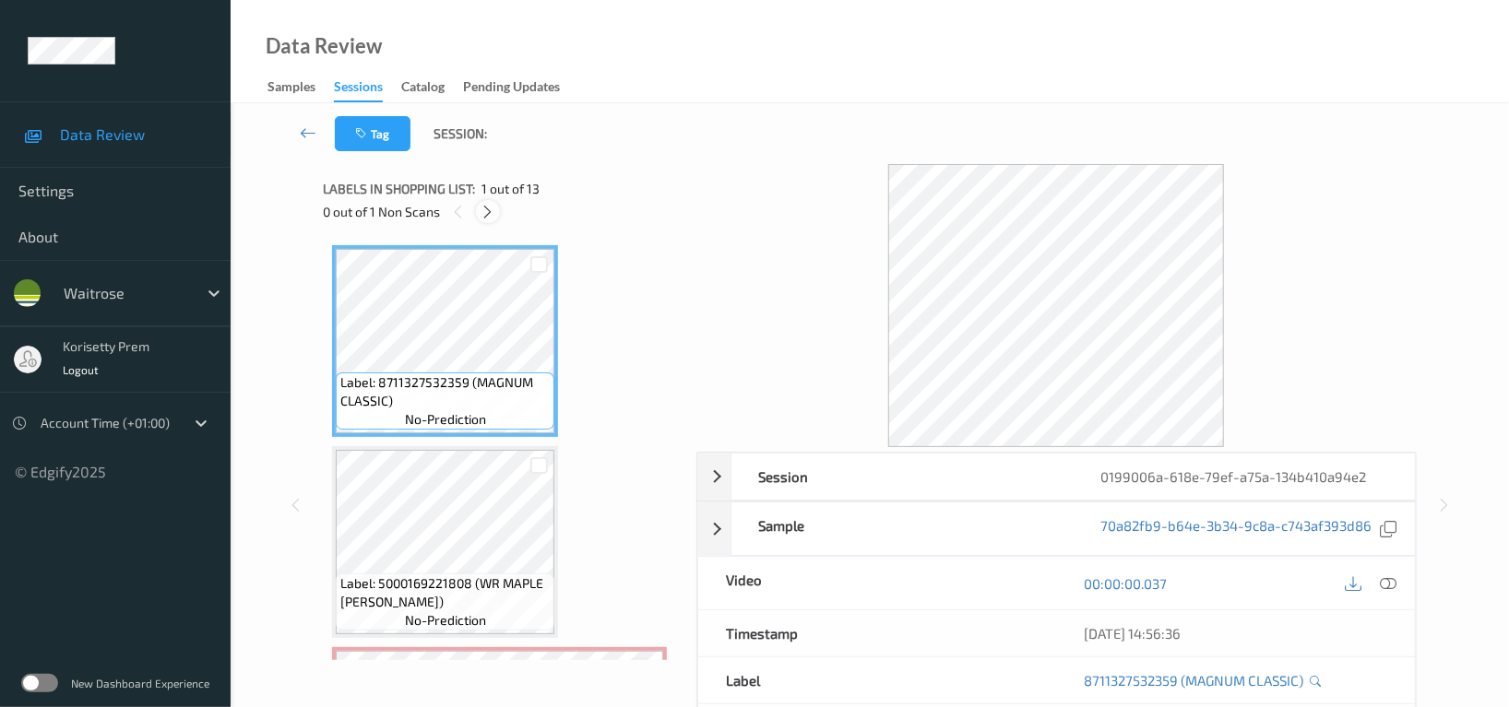
click at [493, 210] on icon at bounding box center [489, 212] width 16 height 17
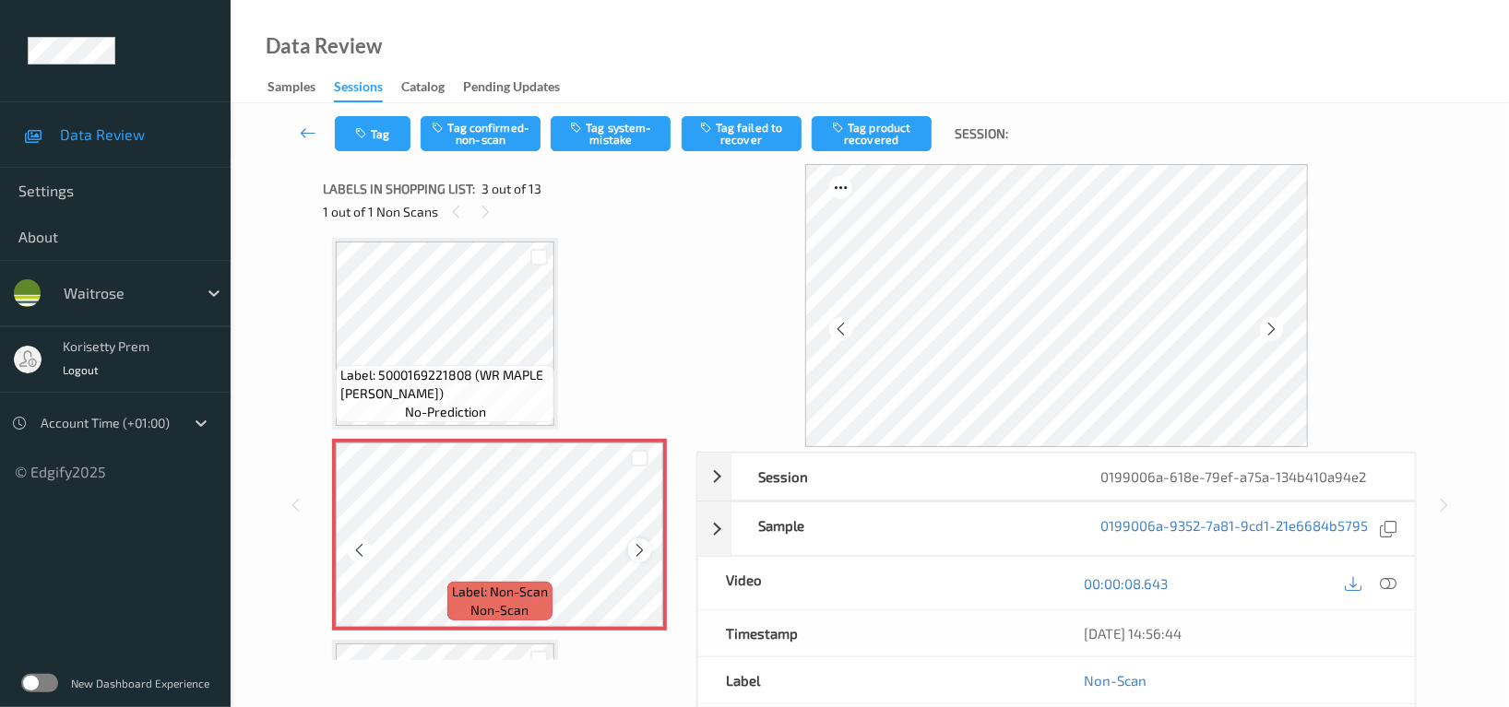
click at [641, 552] on icon at bounding box center [640, 550] width 16 height 17
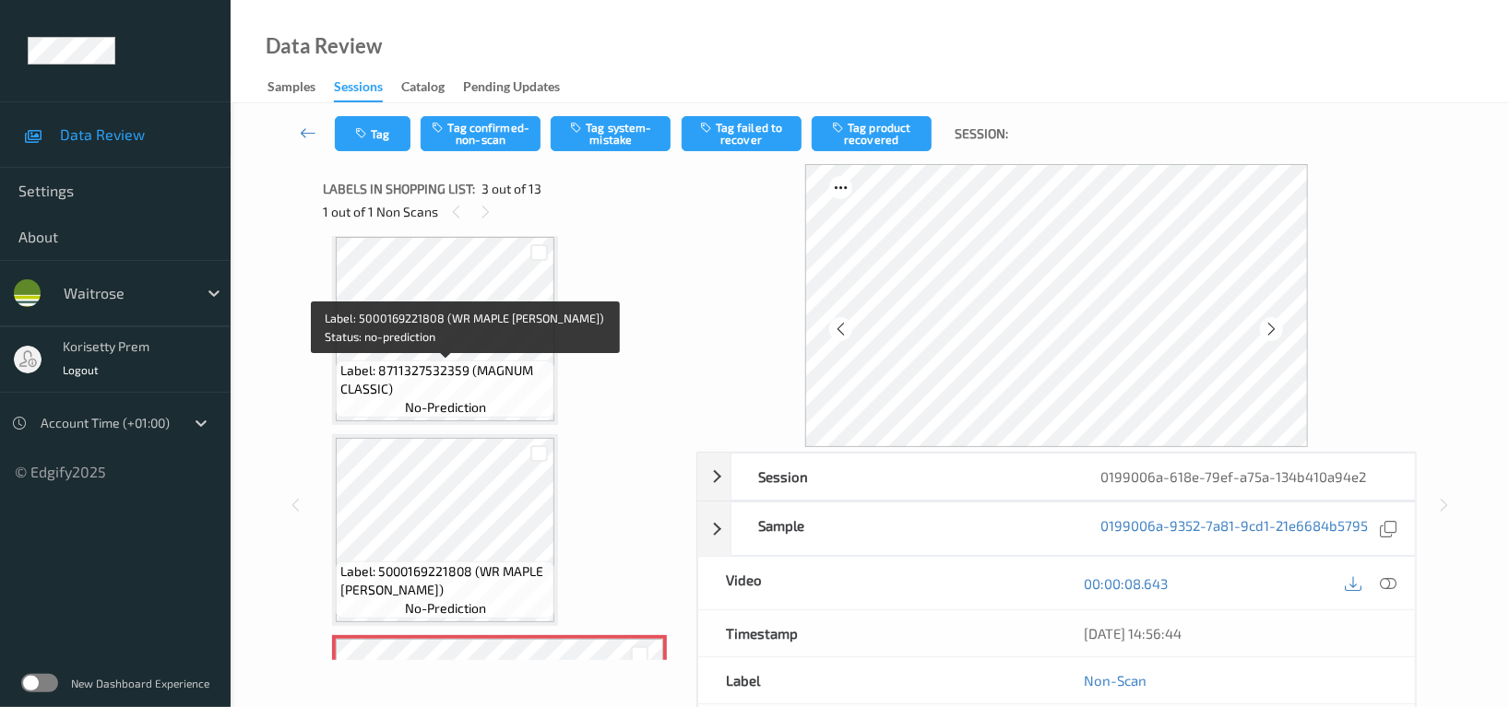
scroll to position [0, 0]
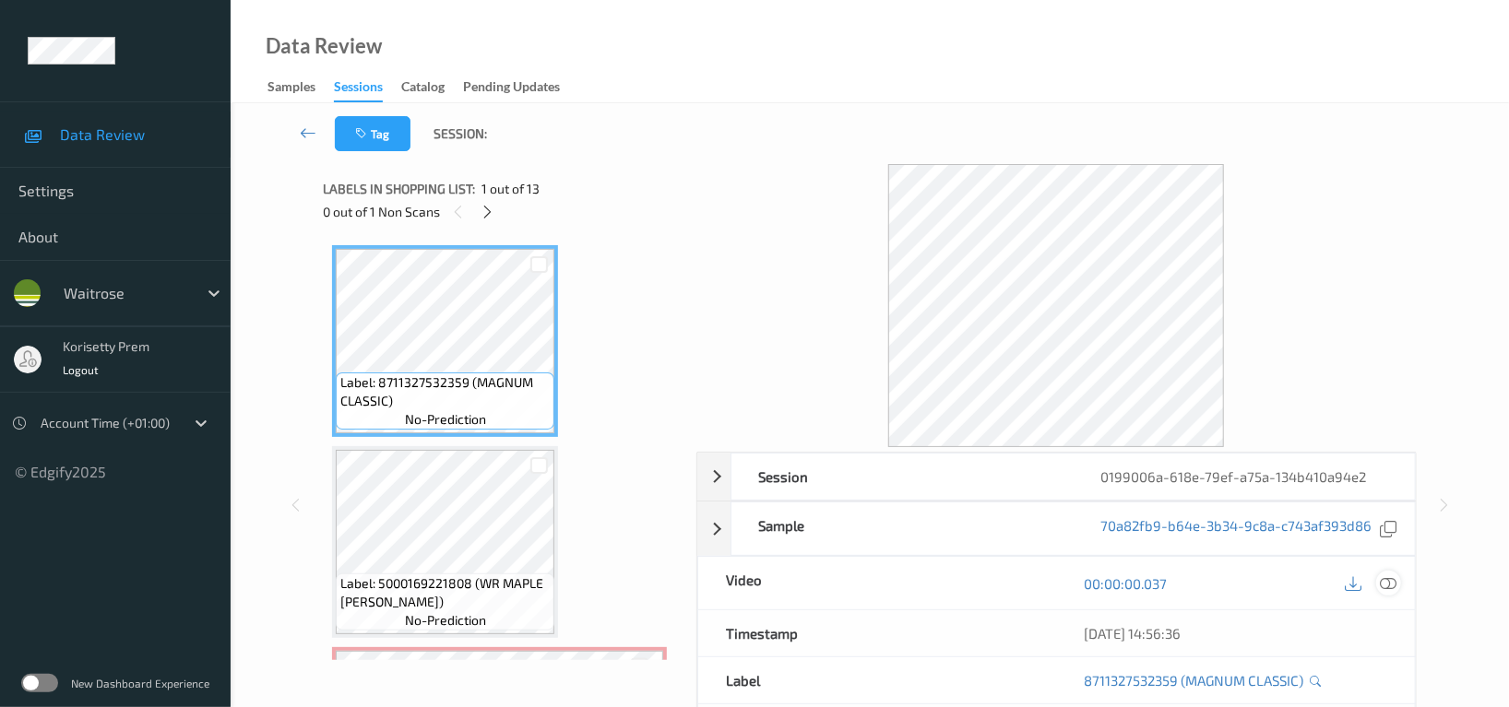
click at [1394, 586] on icon at bounding box center [1388, 584] width 17 height 17
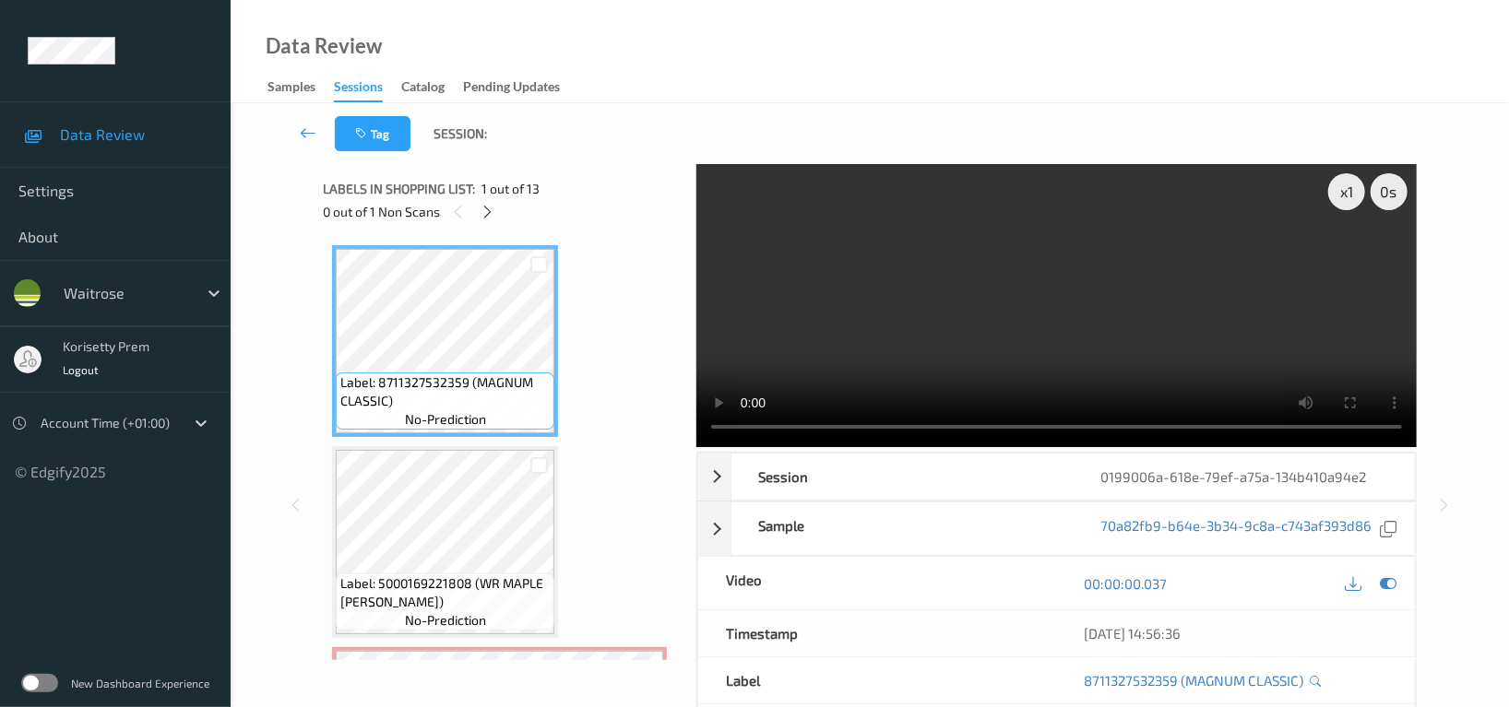
click at [955, 338] on video at bounding box center [1056, 305] width 720 height 283
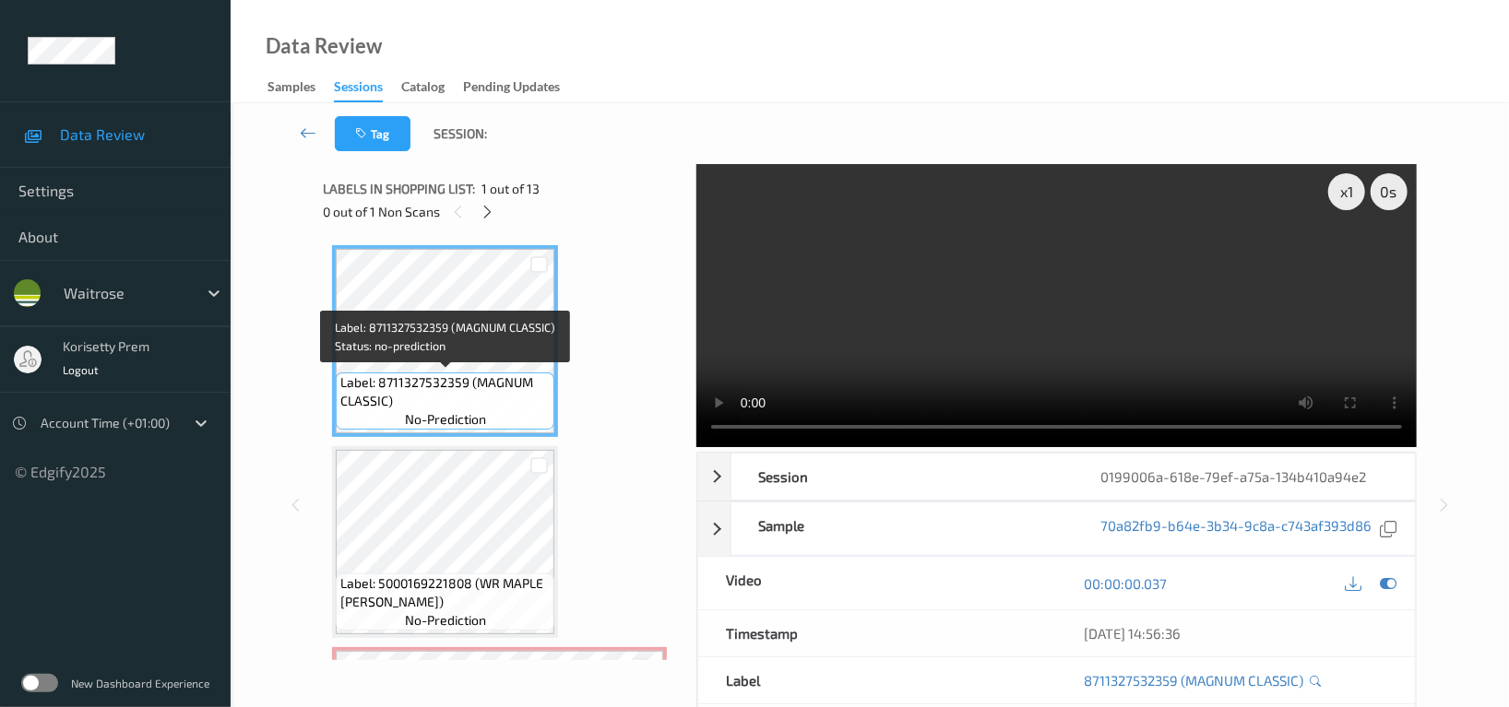
click at [488, 373] on div "Label: 8711327532359 (MAGNUM CLASSIC) no-prediction" at bounding box center [445, 401] width 219 height 57
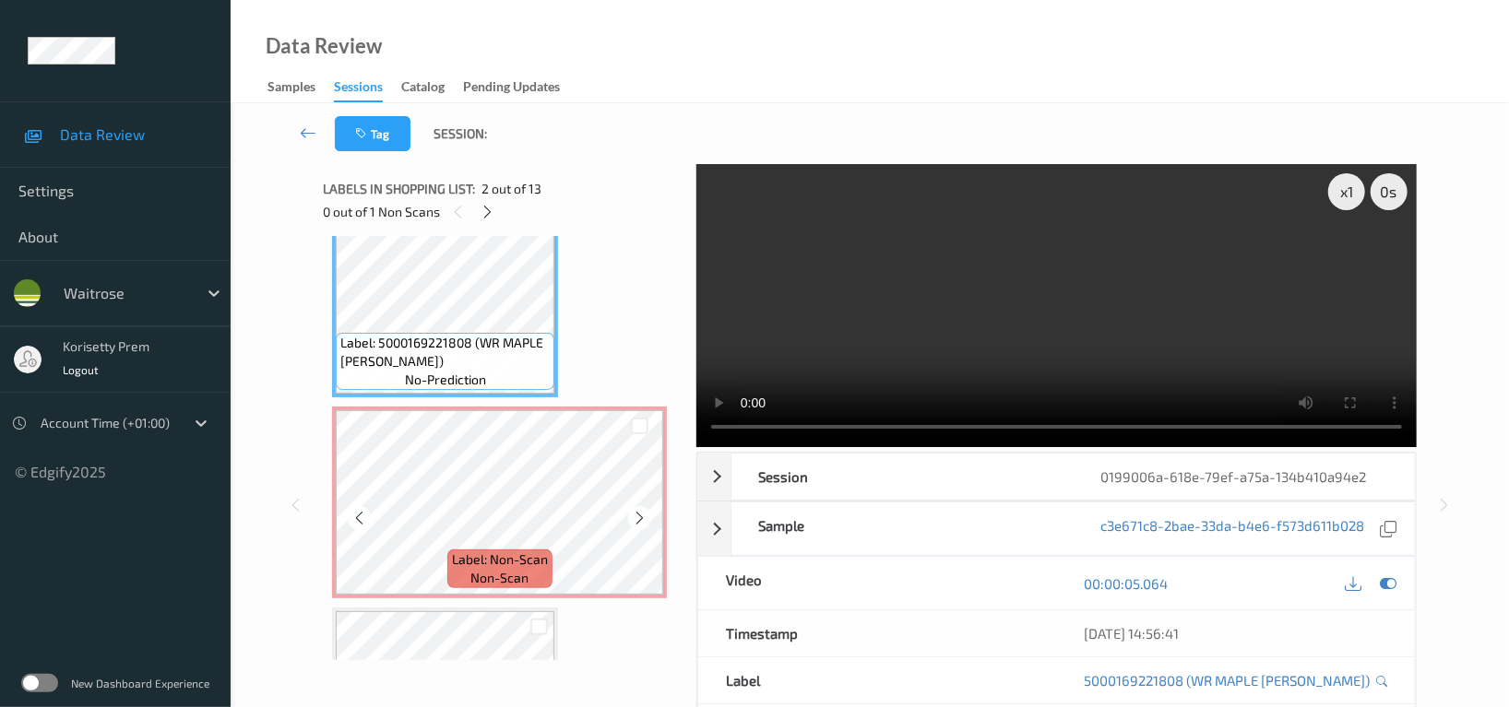
scroll to position [245, 0]
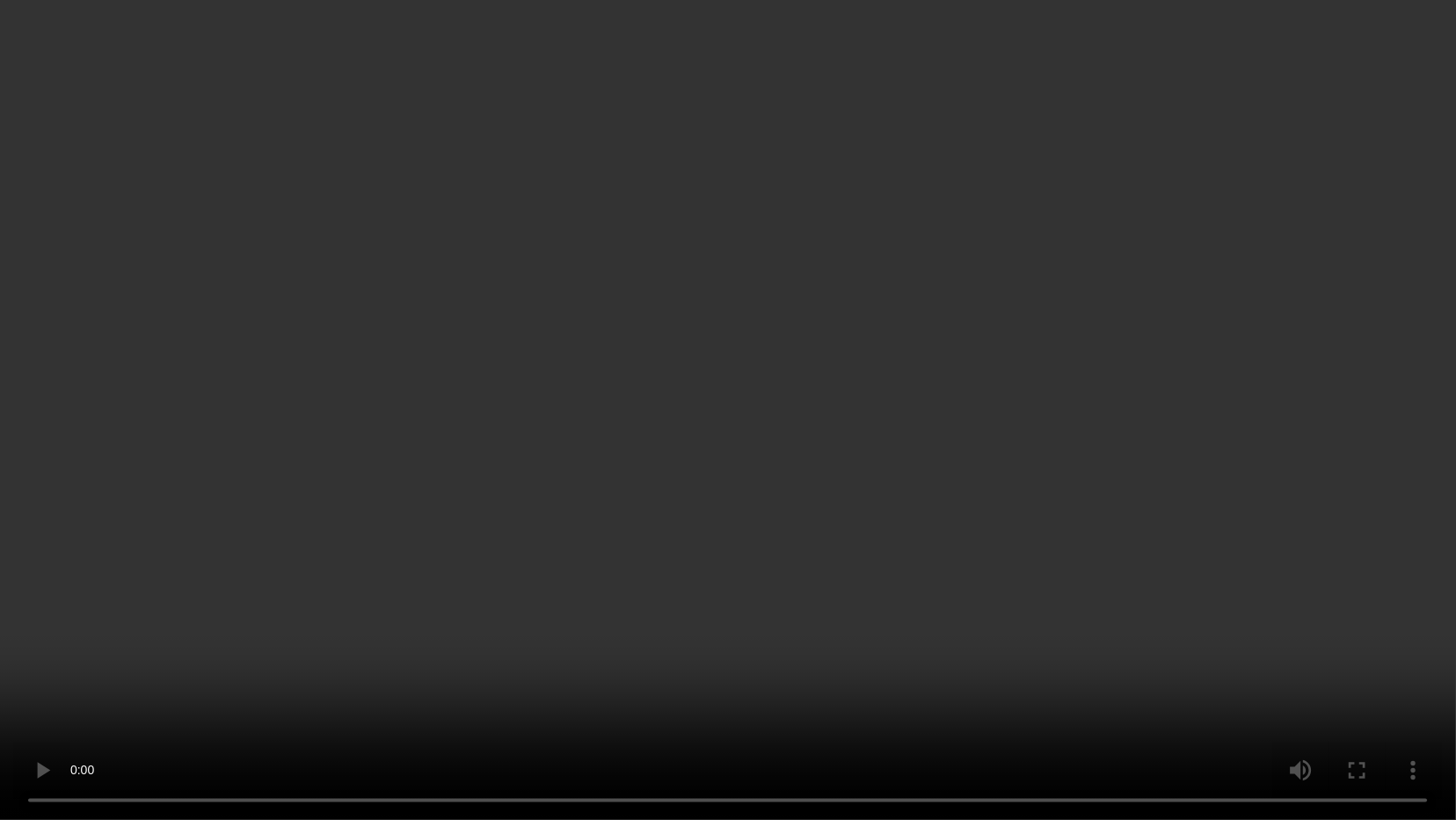
click at [705, 362] on video at bounding box center [728, 410] width 1456 height 820
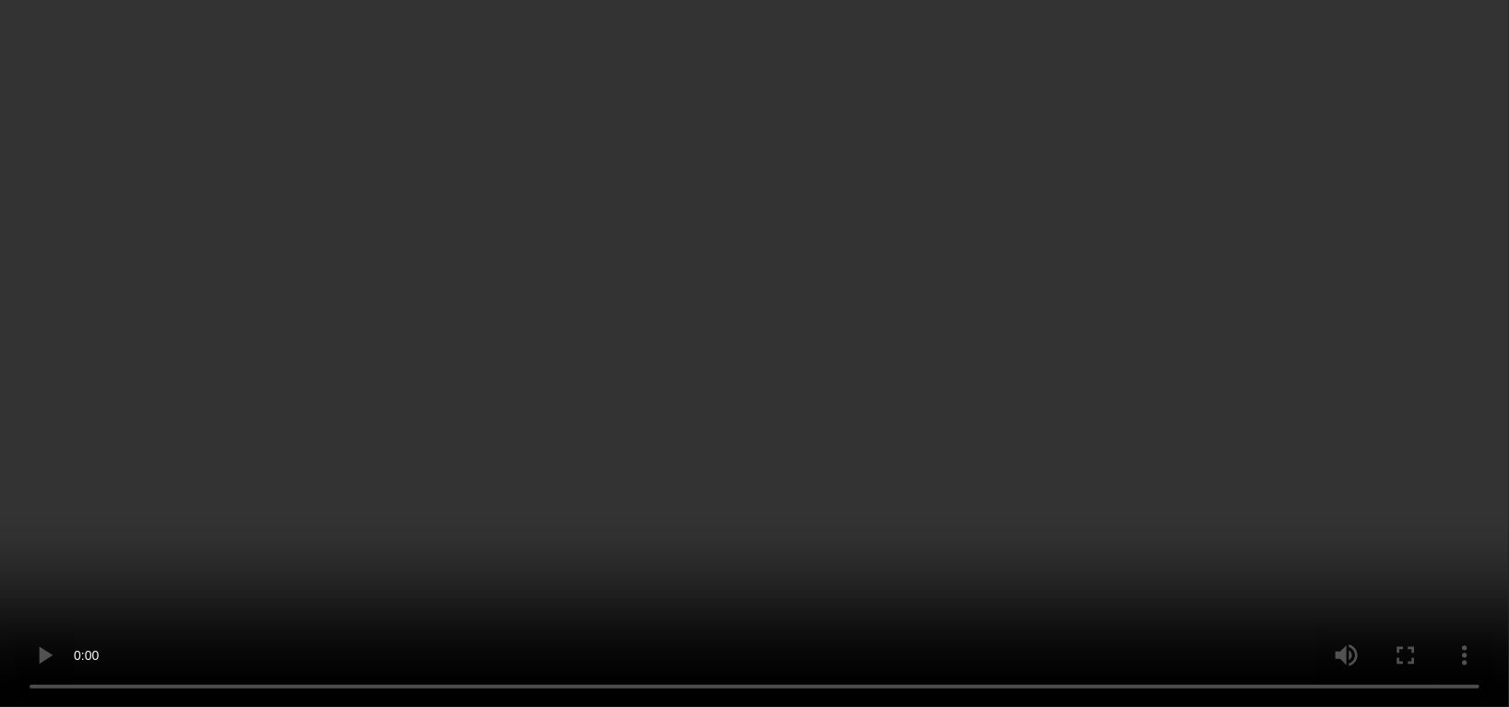
scroll to position [492, 0]
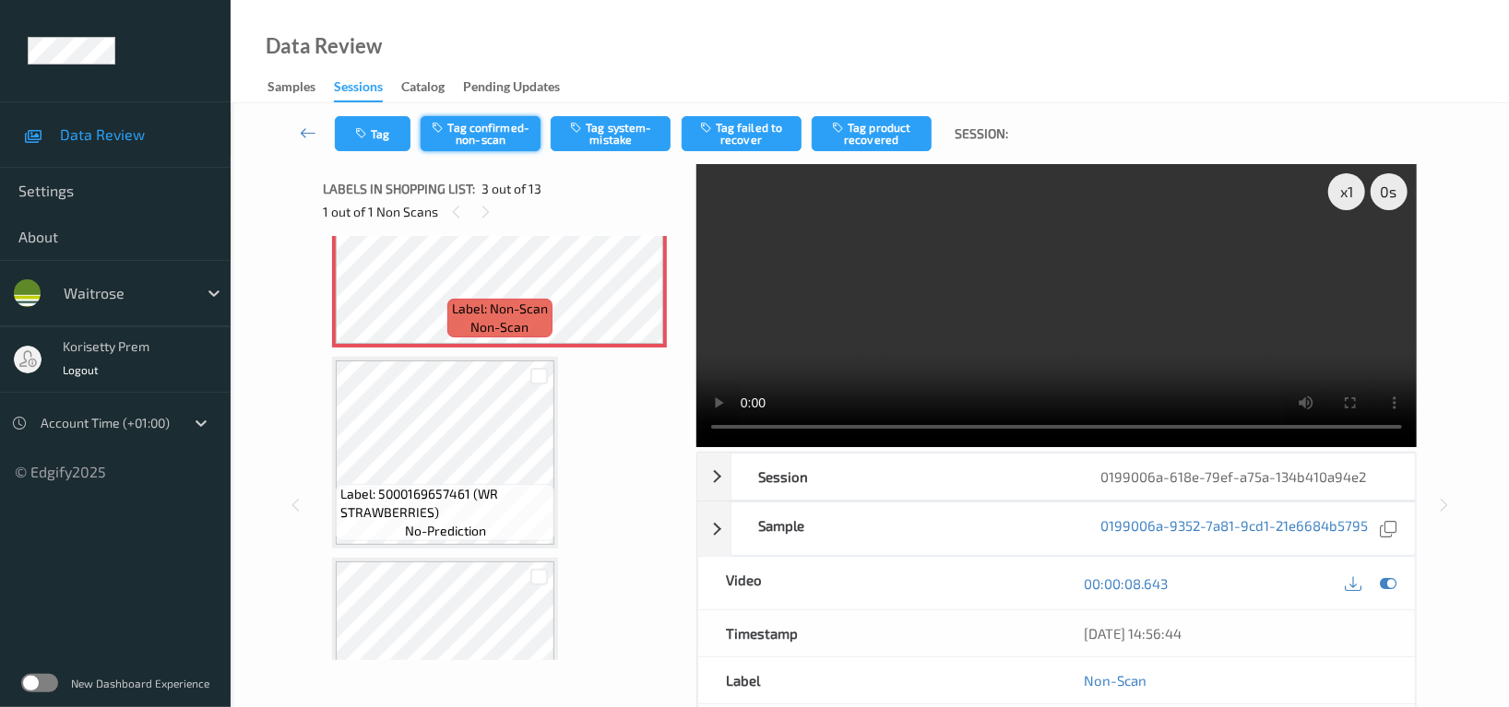
click at [460, 123] on button "Tag confirmed-non-scan" at bounding box center [481, 133] width 120 height 35
click at [868, 142] on button "Tag product recovered" at bounding box center [872, 133] width 120 height 35
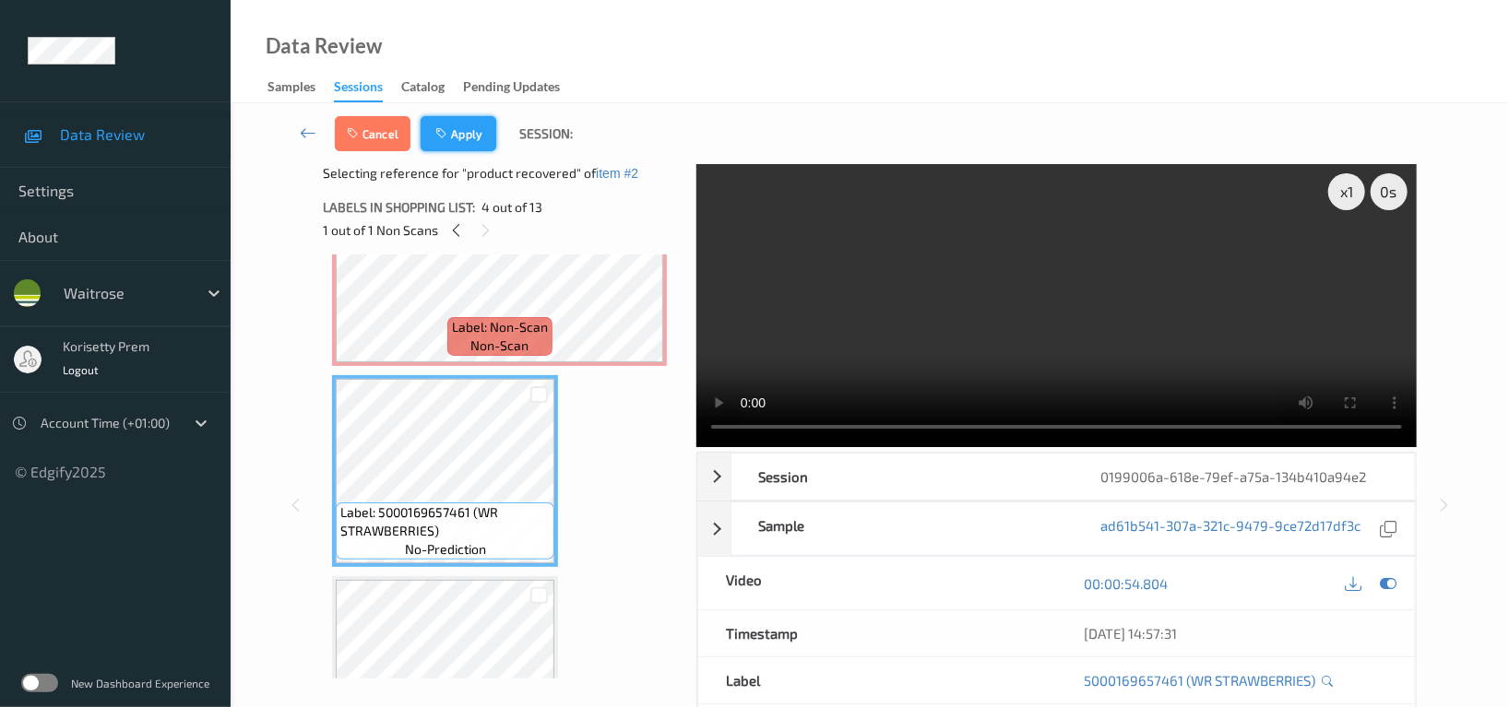
click at [467, 129] on button "Apply" at bounding box center [459, 133] width 76 height 35
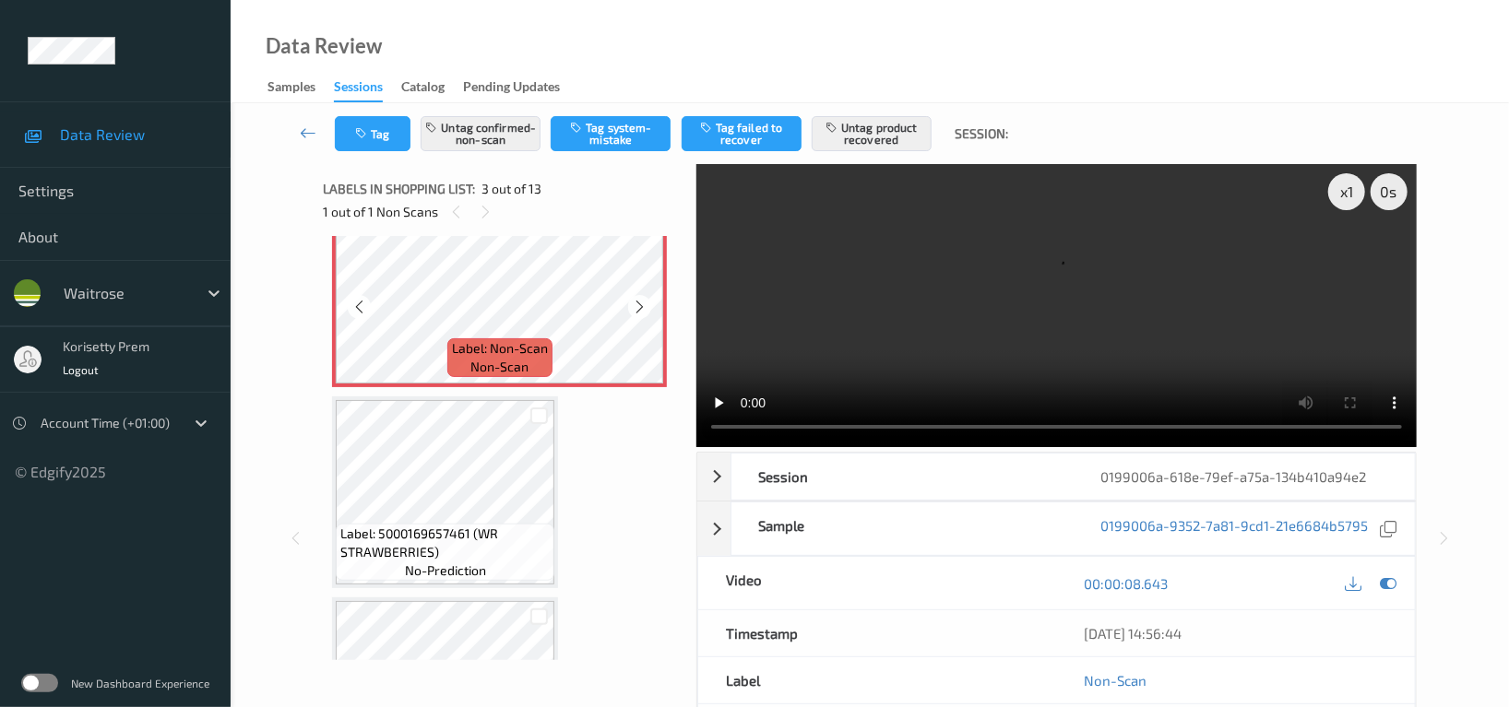
scroll to position [455, 0]
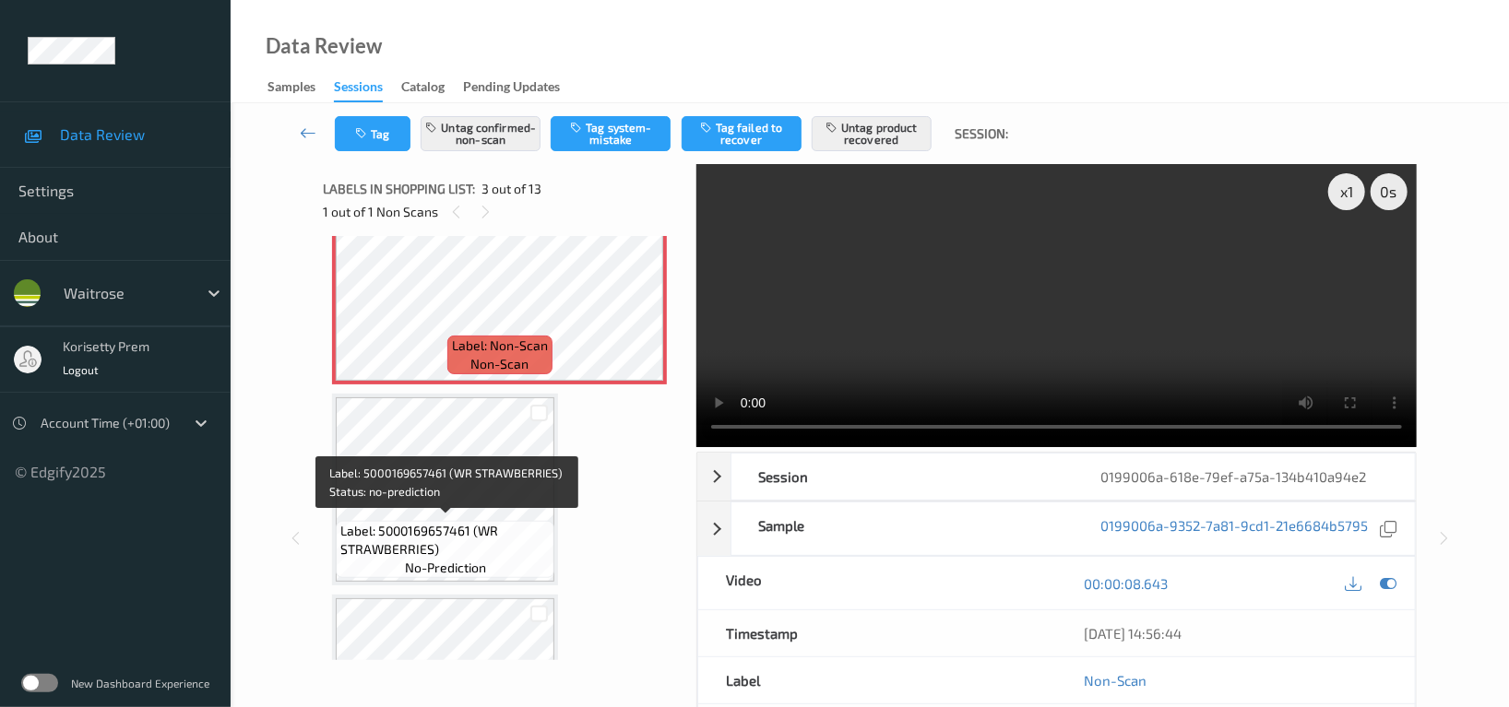
click at [424, 522] on span "Label: 5000169657461 (WR STRAWBERRIES)" at bounding box center [444, 540] width 209 height 37
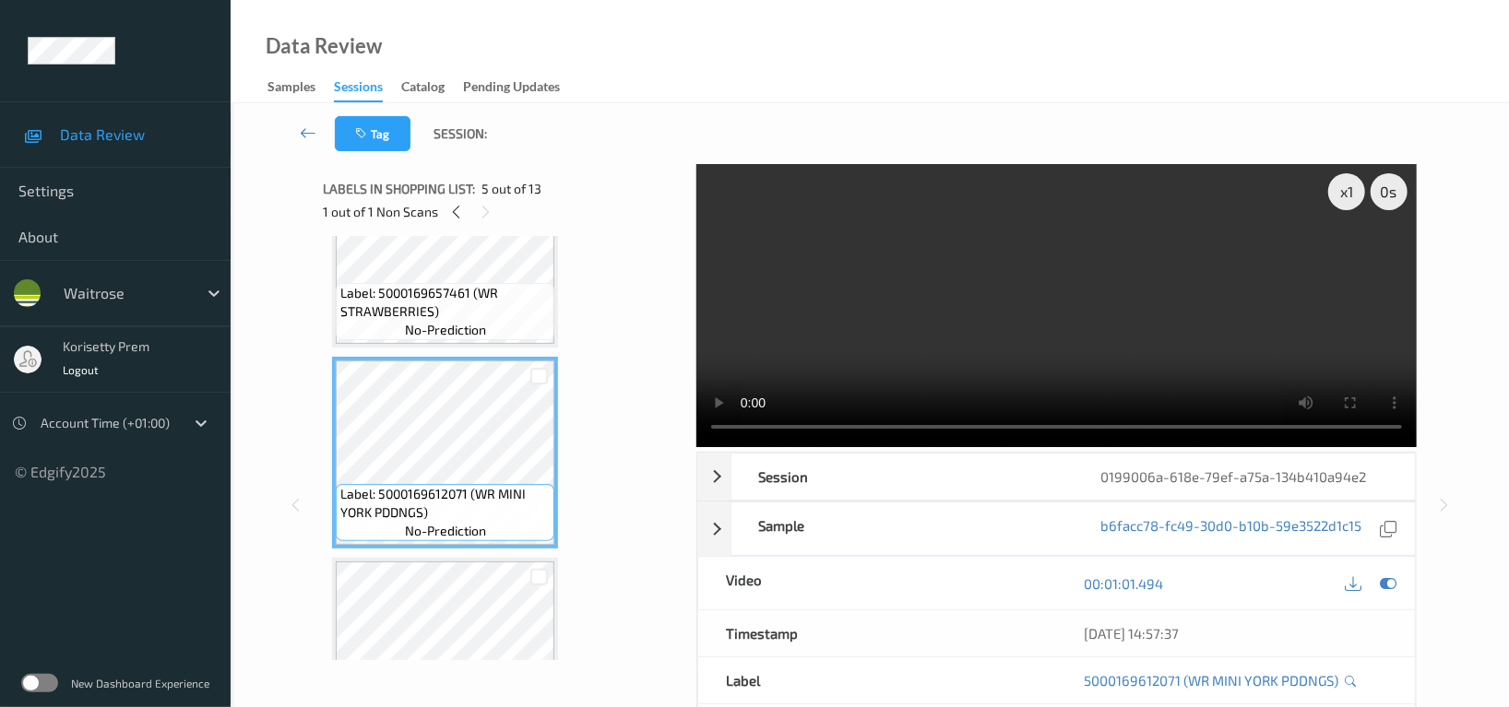
scroll to position [700, 0]
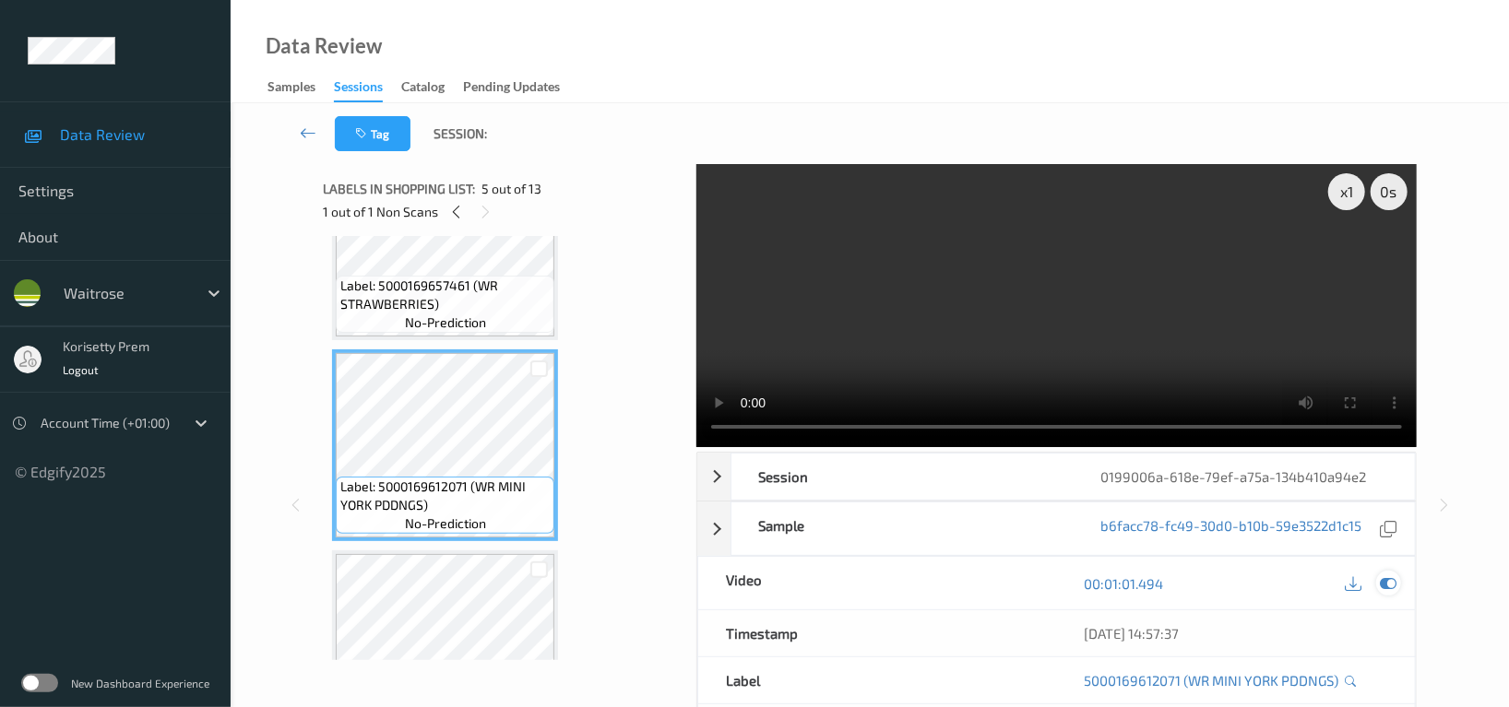
click at [1392, 576] on icon at bounding box center [1388, 584] width 17 height 17
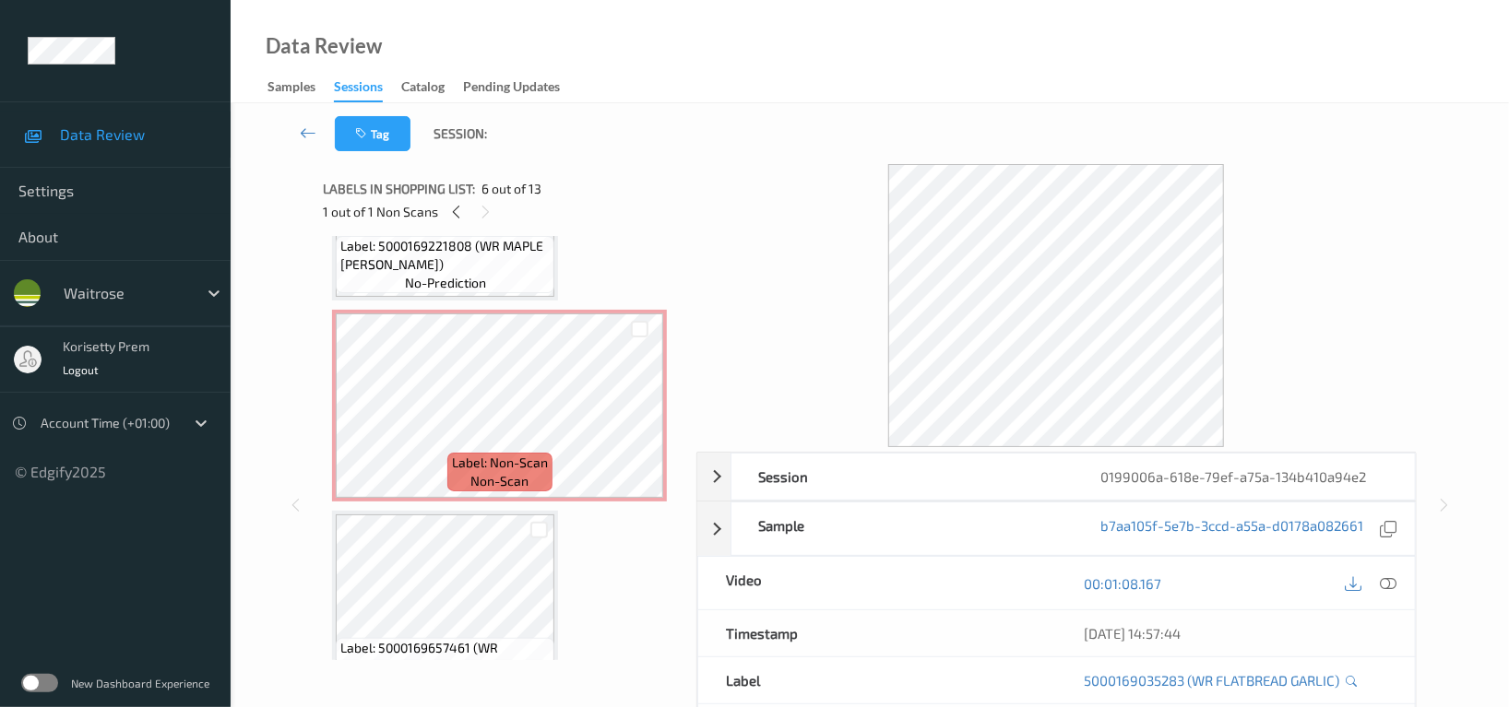
scroll to position [208, 0]
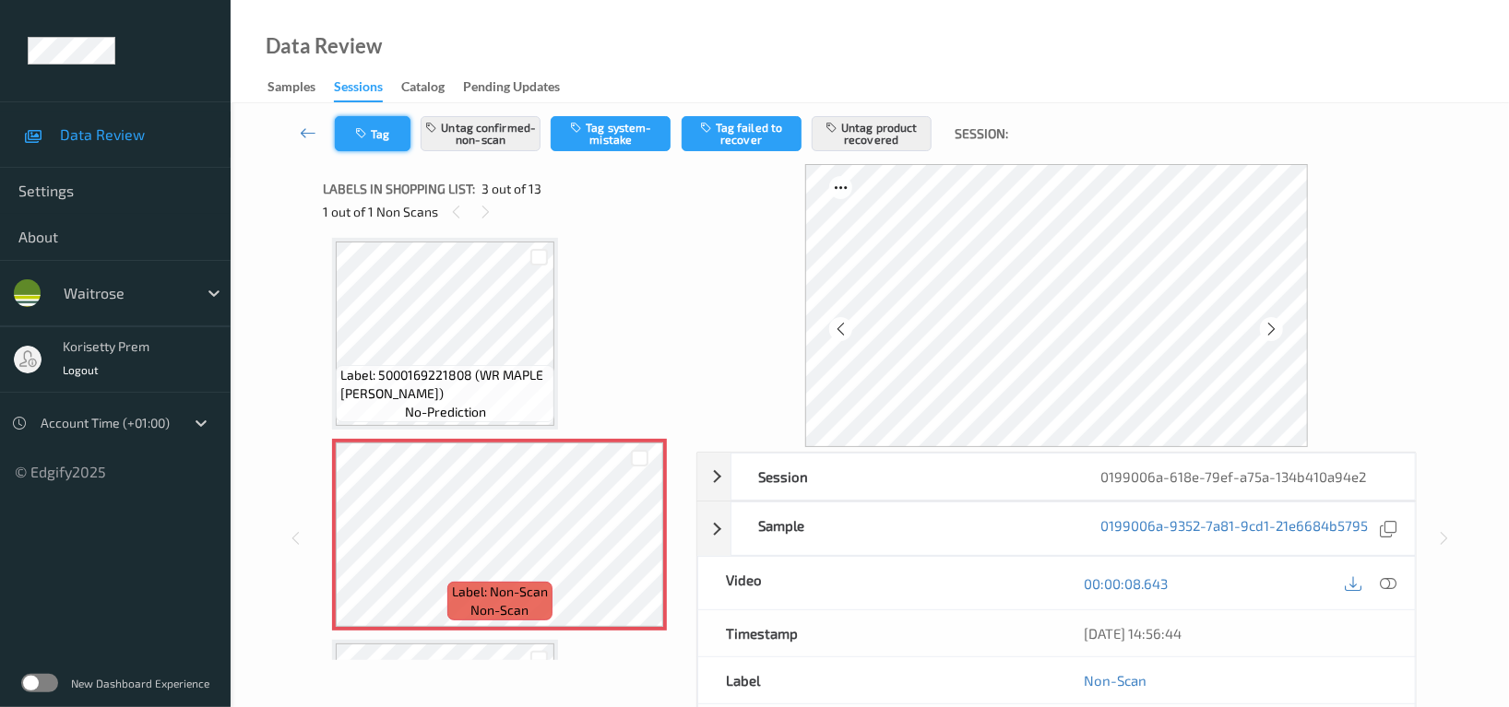
click at [391, 128] on button "Tag" at bounding box center [373, 133] width 76 height 35
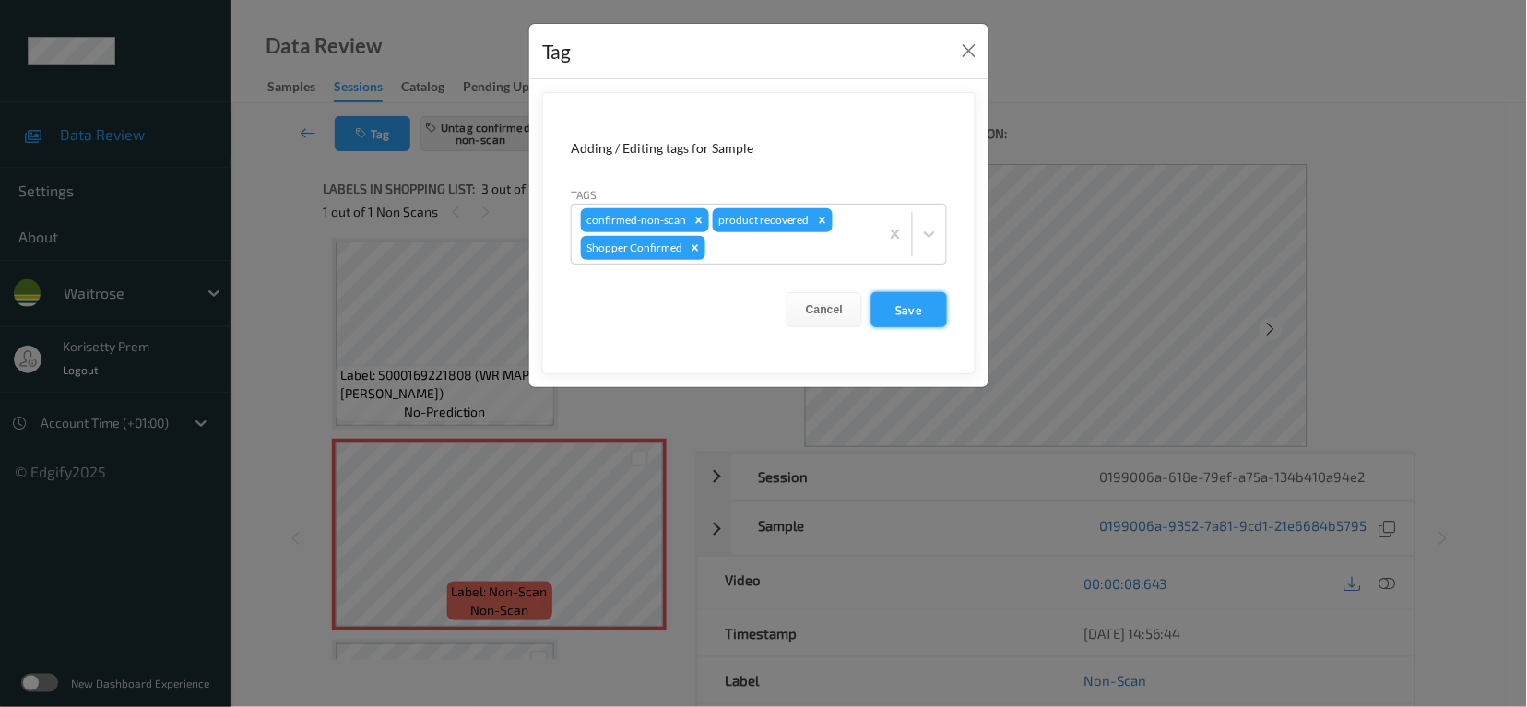
click at [905, 304] on button "Save" at bounding box center [910, 309] width 76 height 35
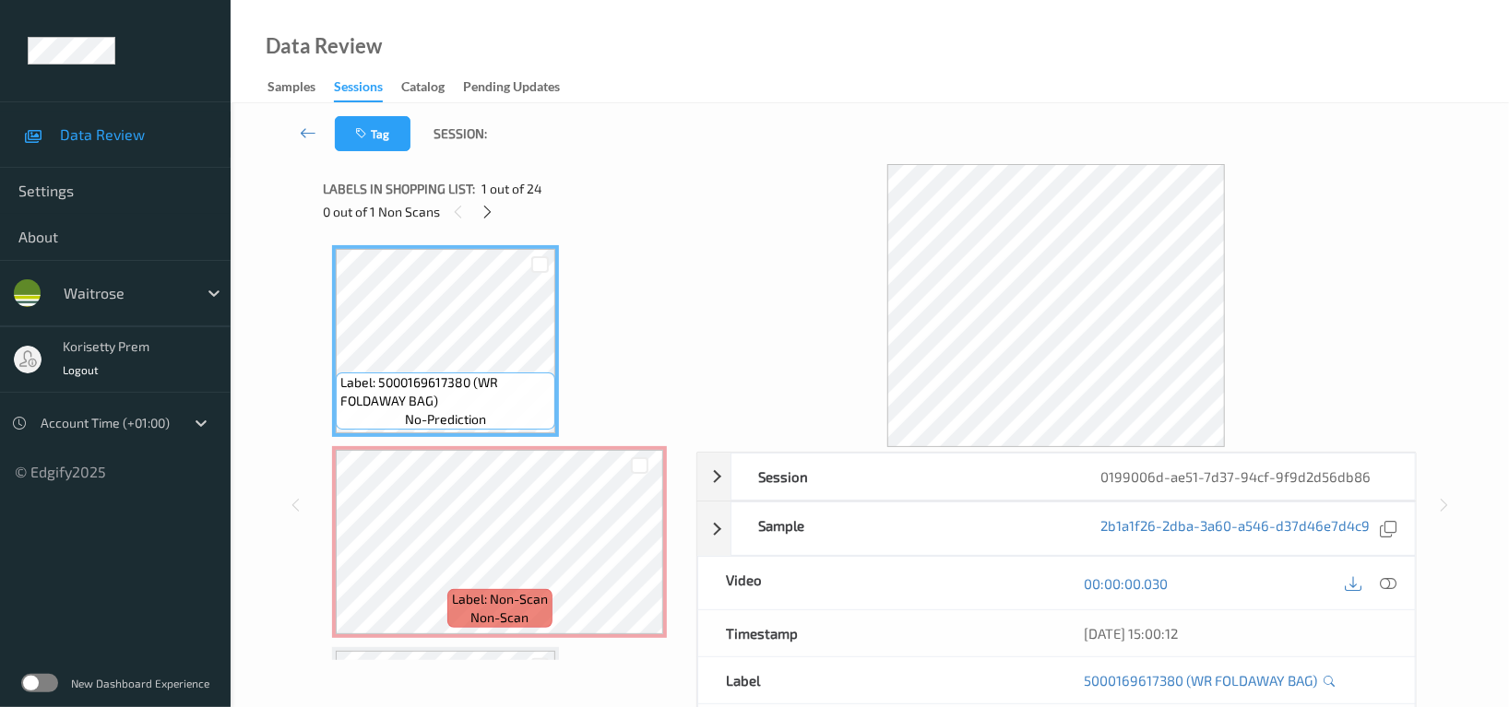
click at [818, 49] on div "Data Review Samples Sessions Catalog Pending Updates" at bounding box center [870, 51] width 1278 height 103
click at [481, 208] on icon at bounding box center [489, 212] width 16 height 17
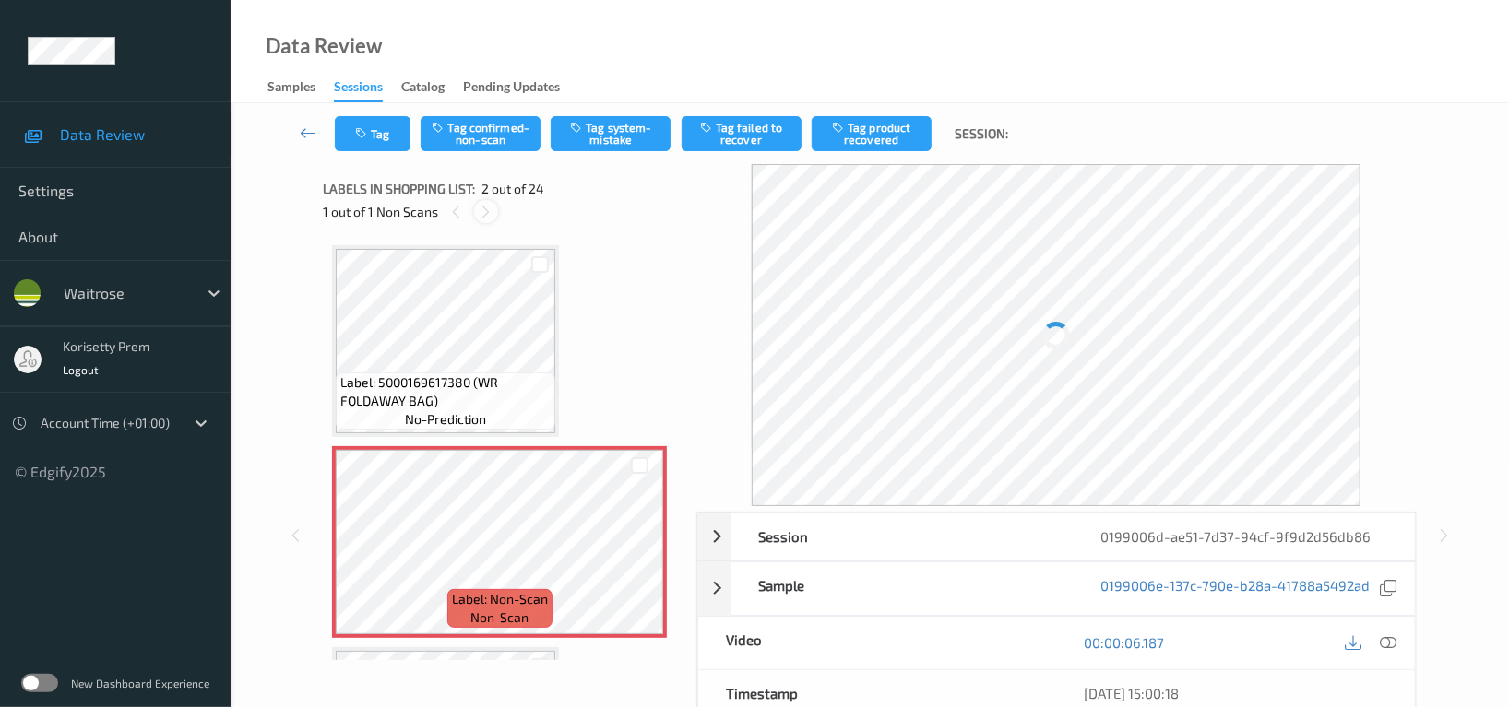
scroll to position [8, 0]
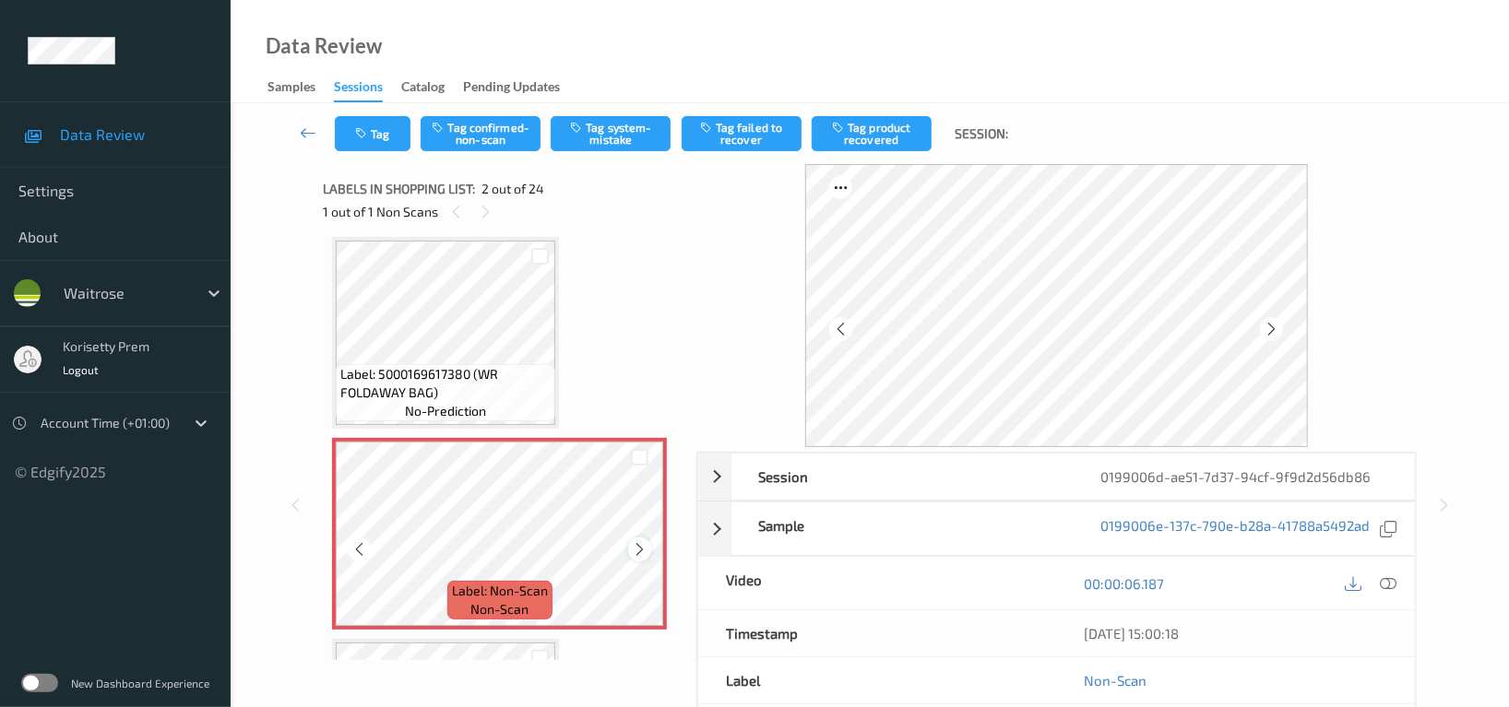
click at [639, 545] on icon at bounding box center [640, 549] width 16 height 17
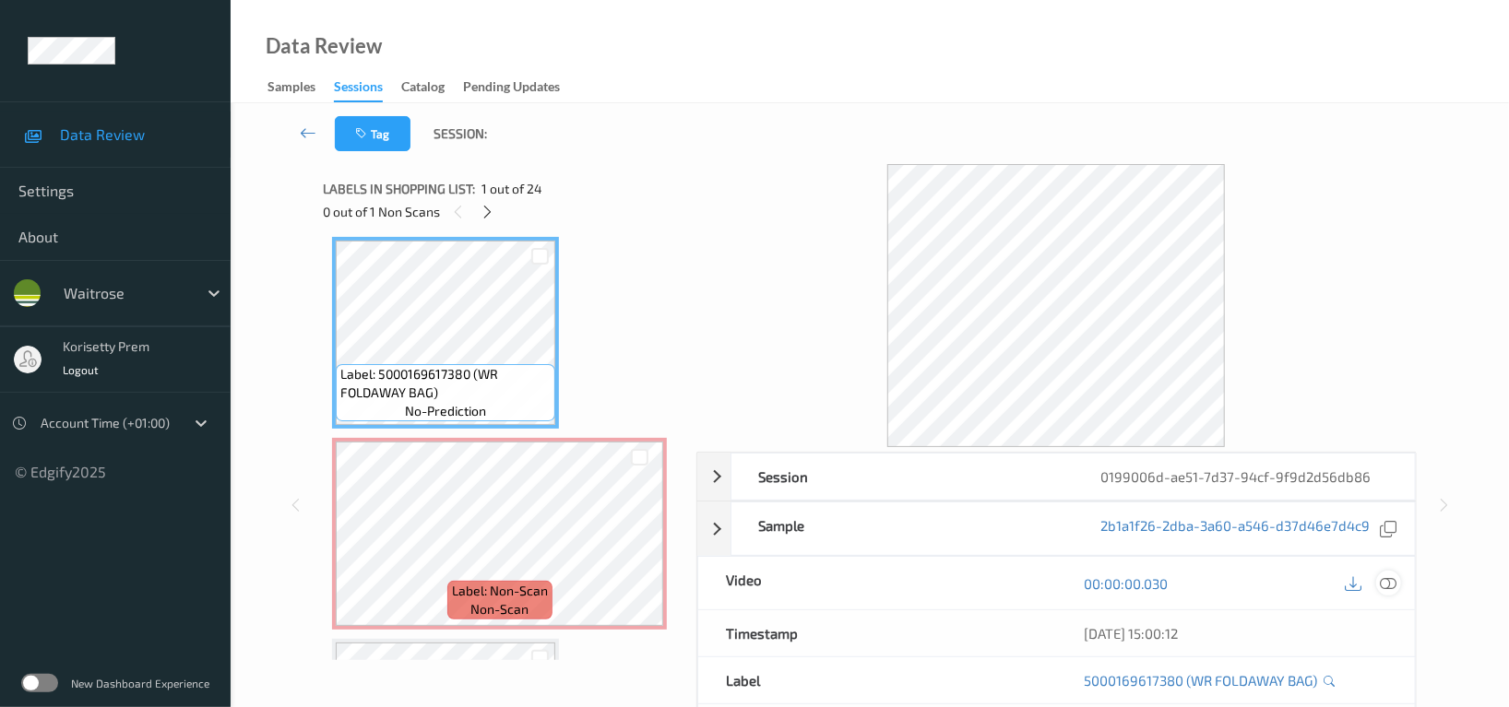
click at [1383, 586] on icon at bounding box center [1388, 584] width 17 height 17
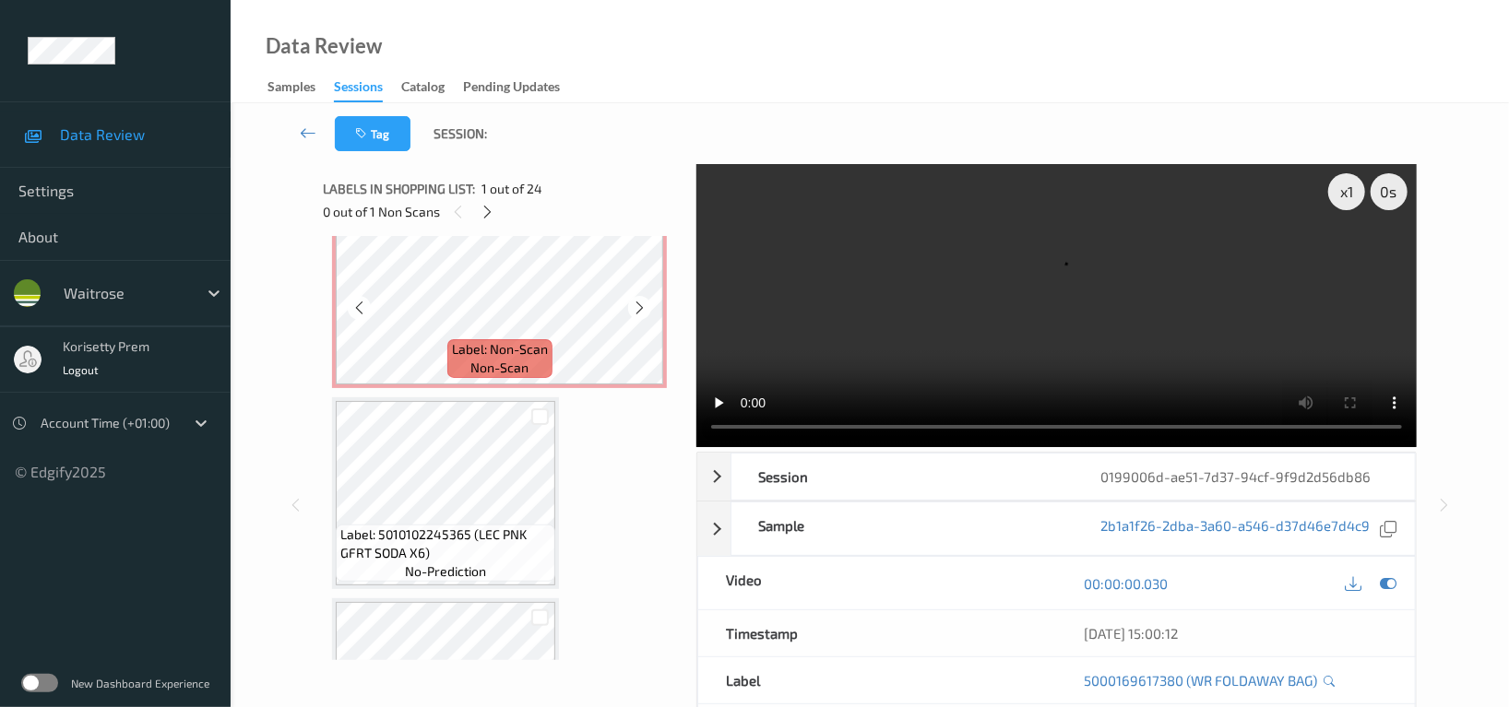
scroll to position [255, 0]
click at [899, 257] on video at bounding box center [1056, 305] width 720 height 283
click at [966, 301] on video at bounding box center [1056, 305] width 720 height 283
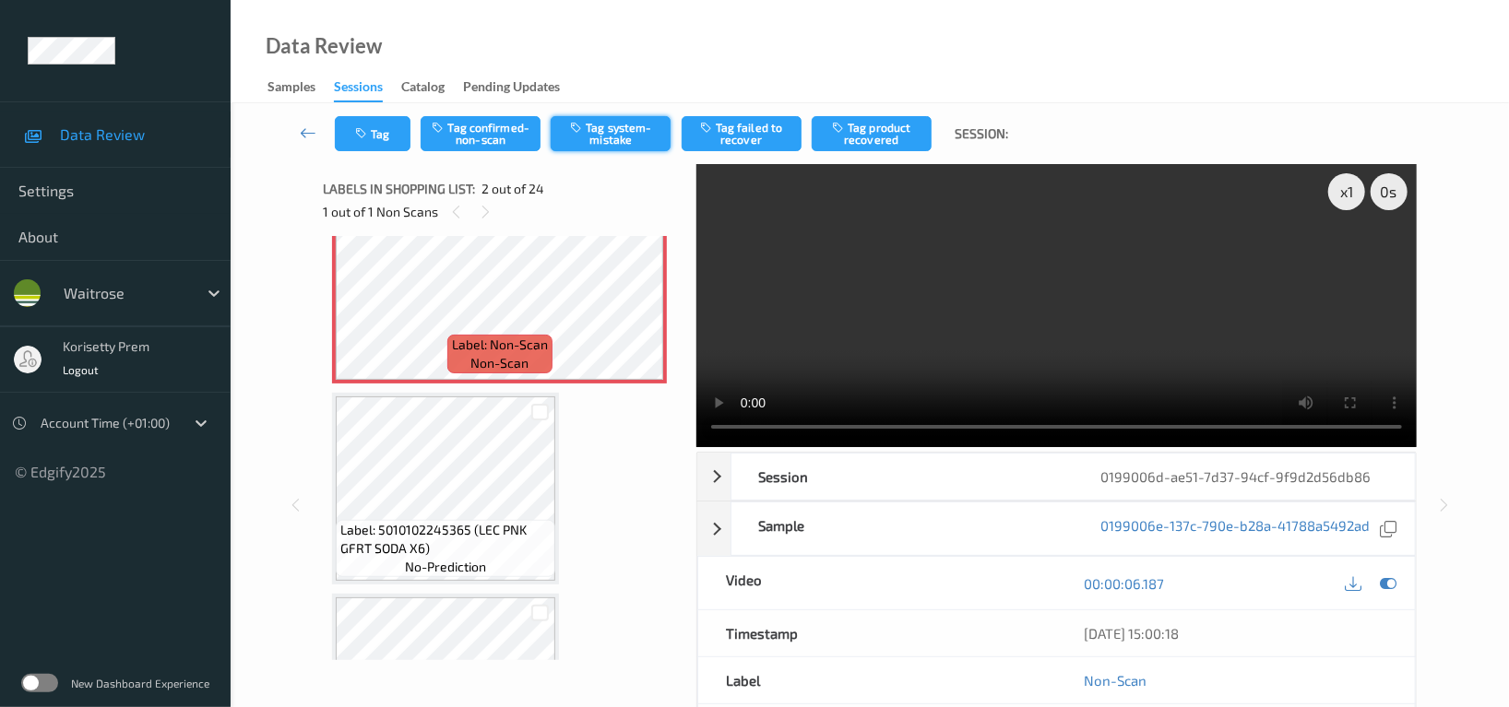
click at [605, 137] on button "Tag system-mistake" at bounding box center [611, 133] width 120 height 35
click at [372, 138] on button "Tag" at bounding box center [373, 133] width 76 height 35
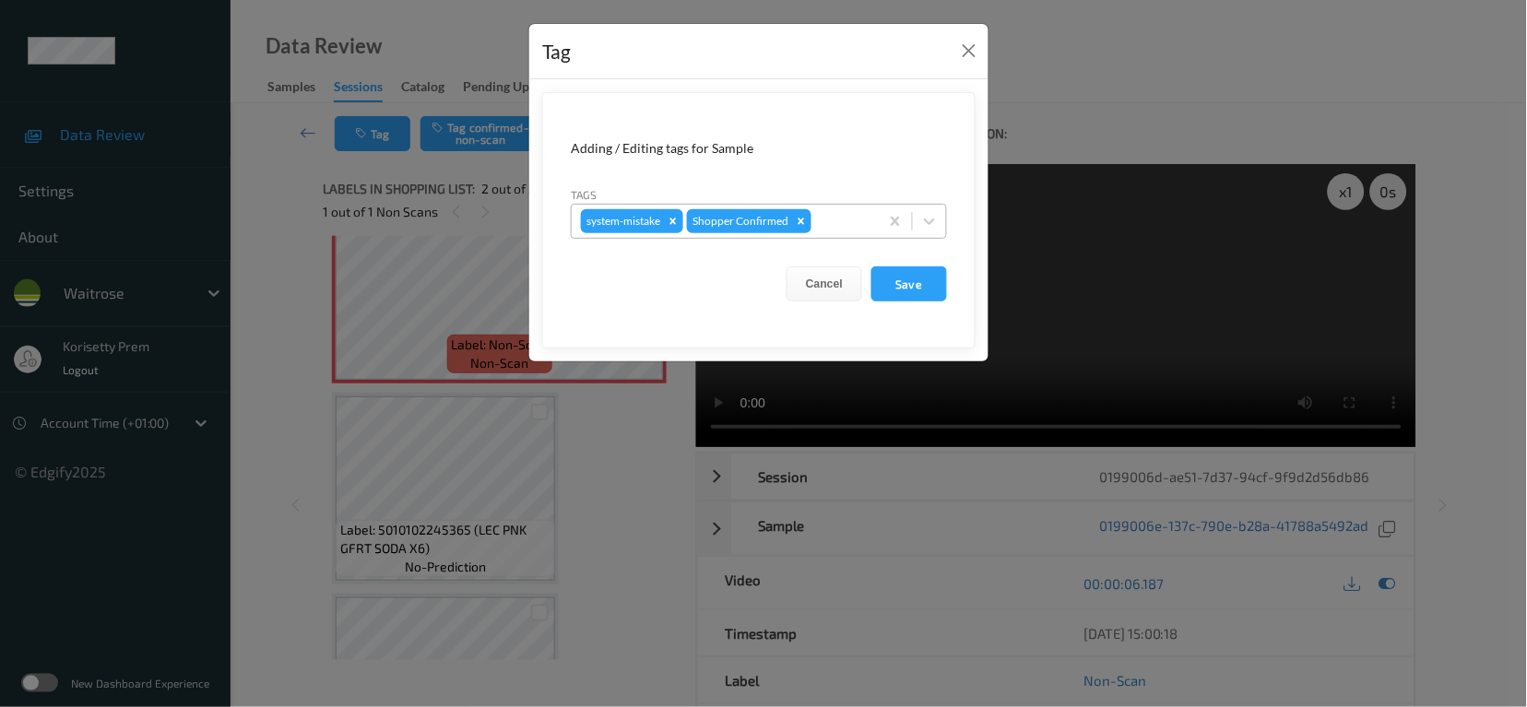
click at [841, 224] on div at bounding box center [842, 221] width 54 height 22
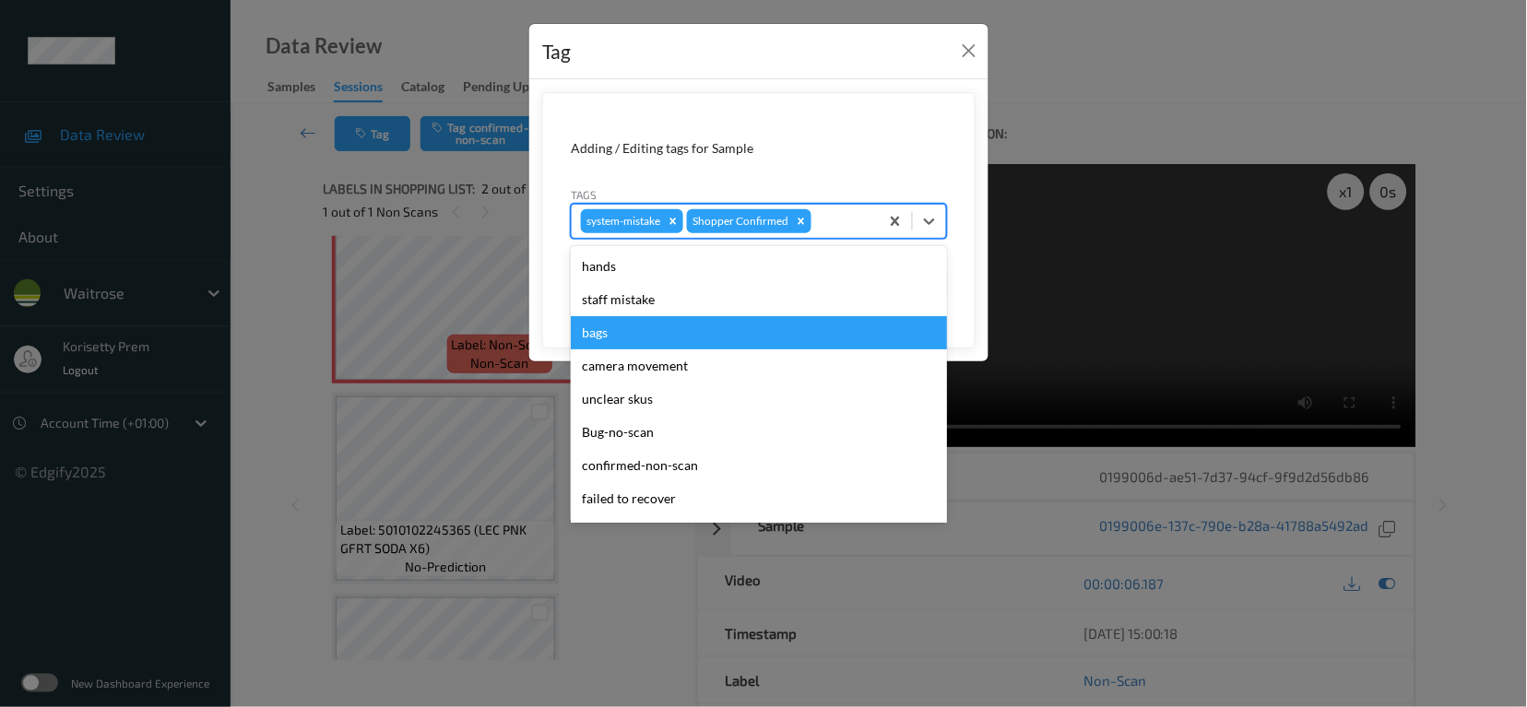
click at [625, 326] on div "bags" at bounding box center [759, 332] width 376 height 33
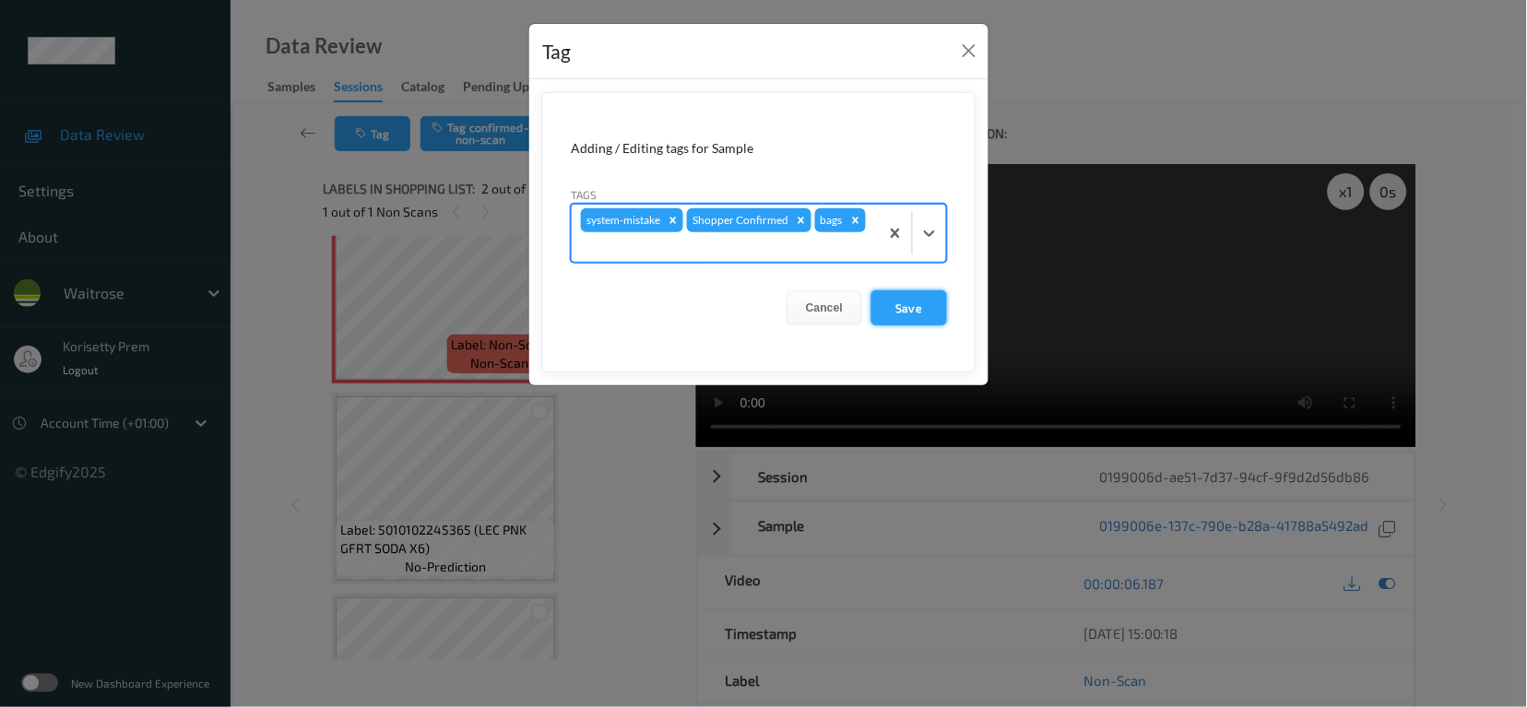
click at [919, 302] on button "Save" at bounding box center [910, 308] width 76 height 35
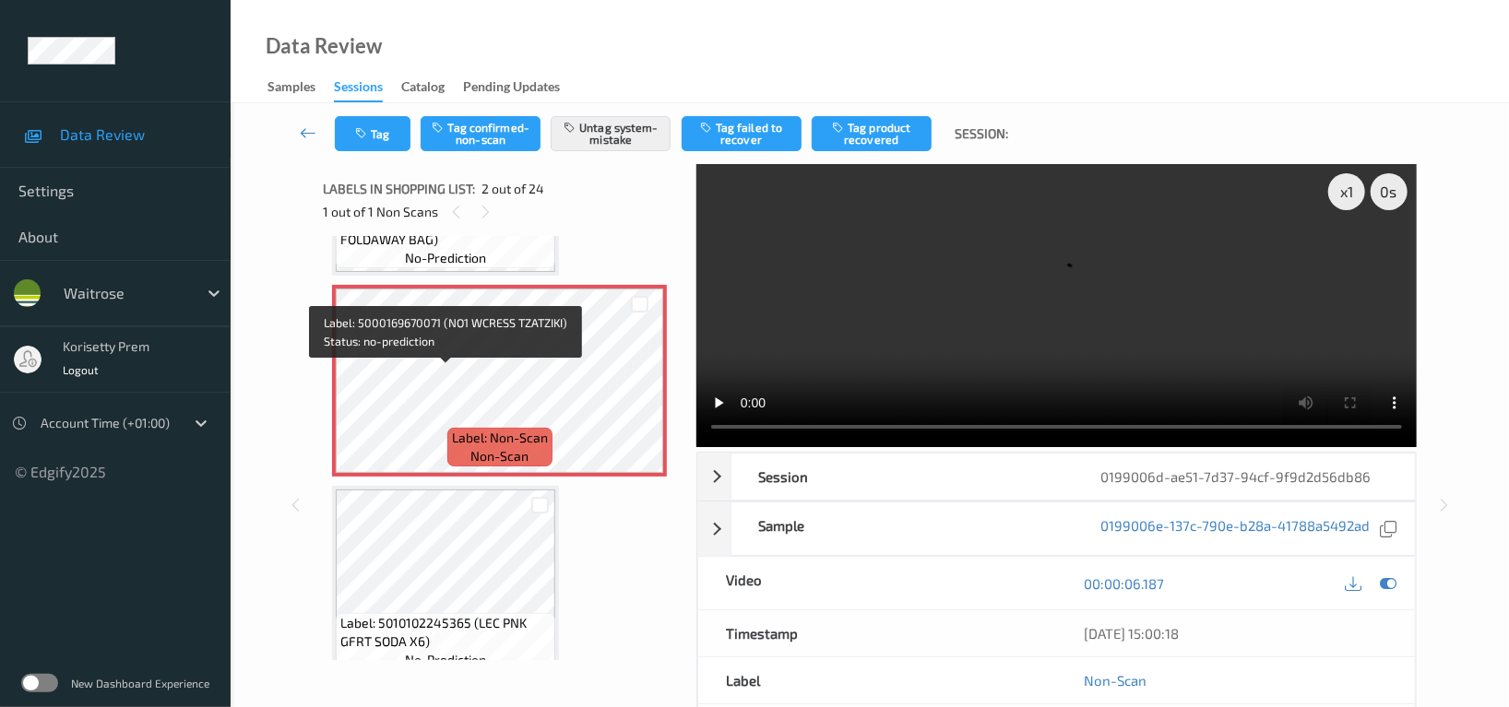
scroll to position [132, 0]
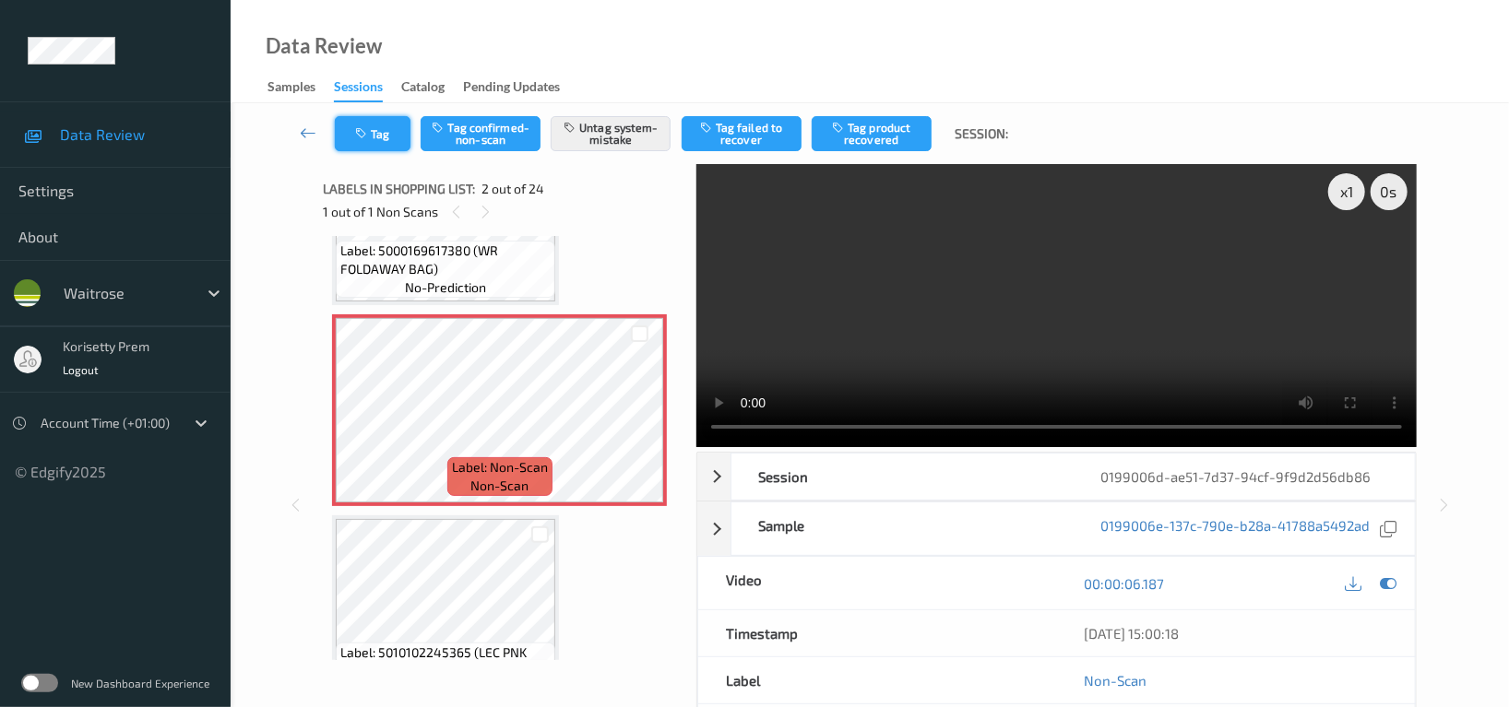
click at [388, 139] on button "Tag" at bounding box center [373, 133] width 76 height 35
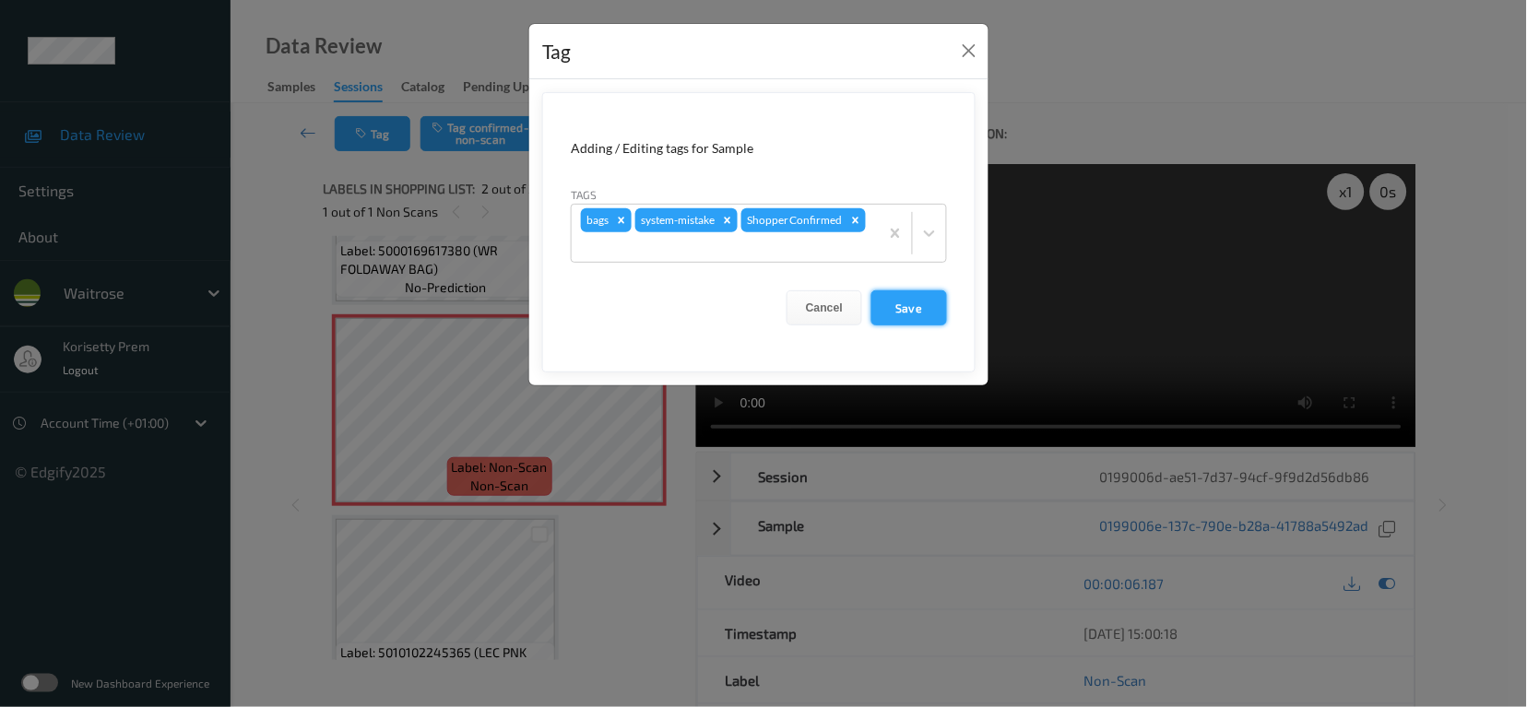
click at [910, 313] on button "Save" at bounding box center [910, 308] width 76 height 35
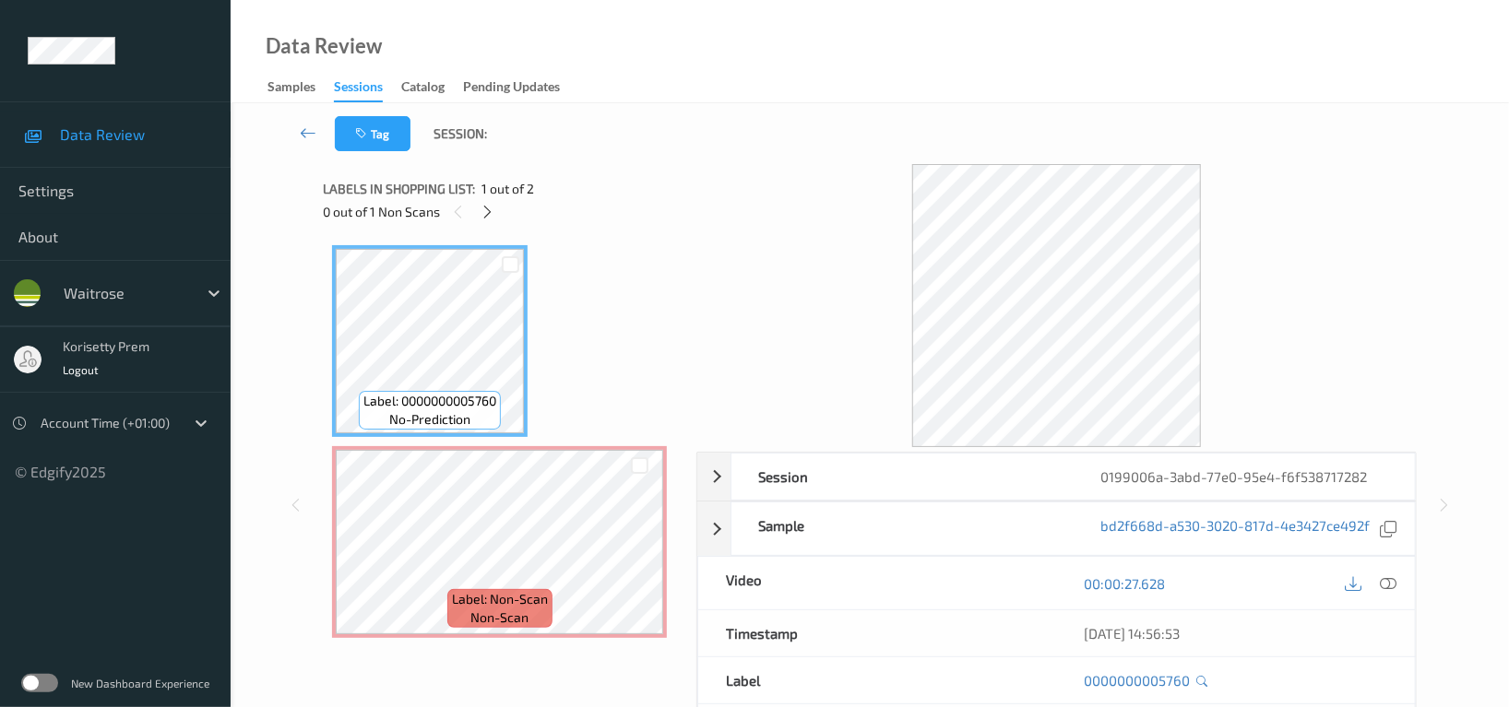
click at [783, 133] on div "Tag Session:" at bounding box center [869, 133] width 1203 height 61
click at [1390, 587] on icon at bounding box center [1388, 584] width 17 height 17
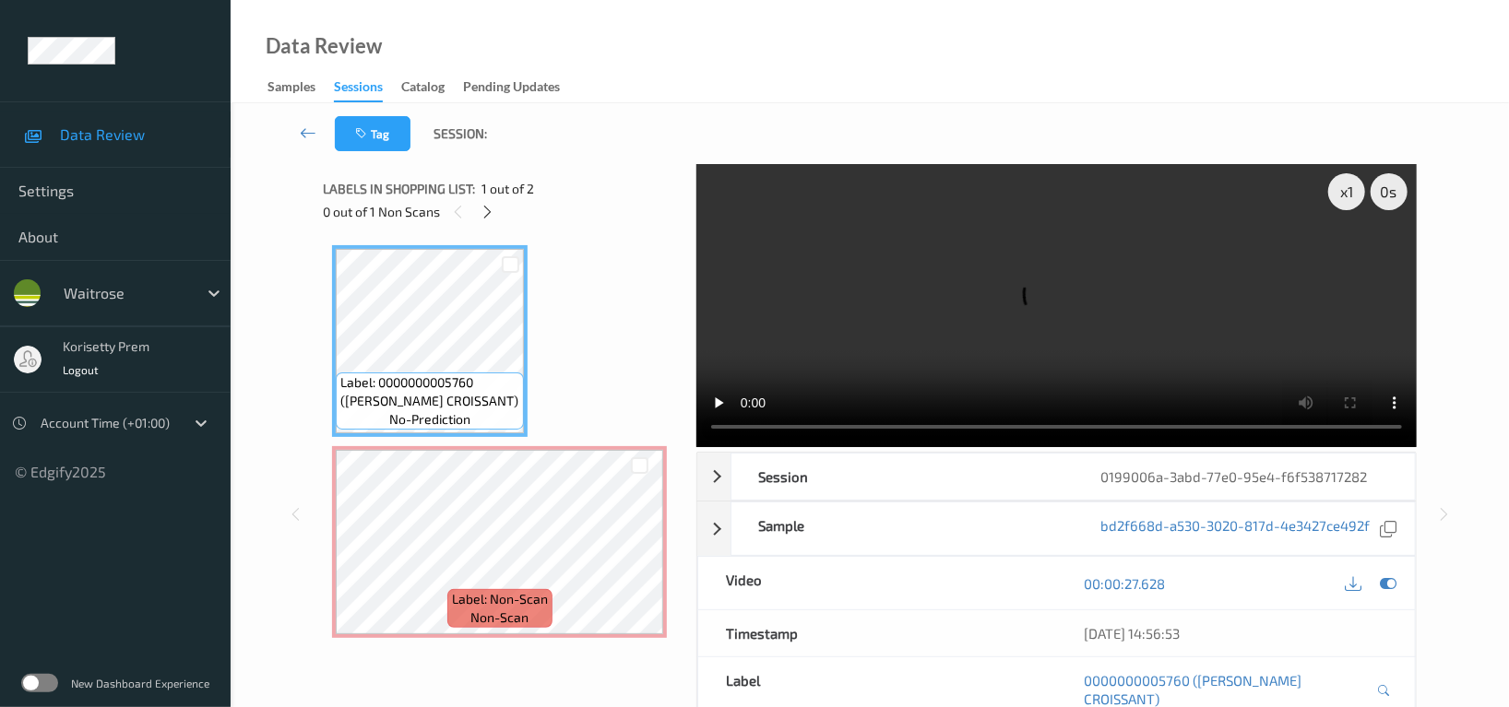
click at [994, 274] on video at bounding box center [1056, 305] width 720 height 283
click at [1087, 291] on video at bounding box center [1056, 305] width 720 height 283
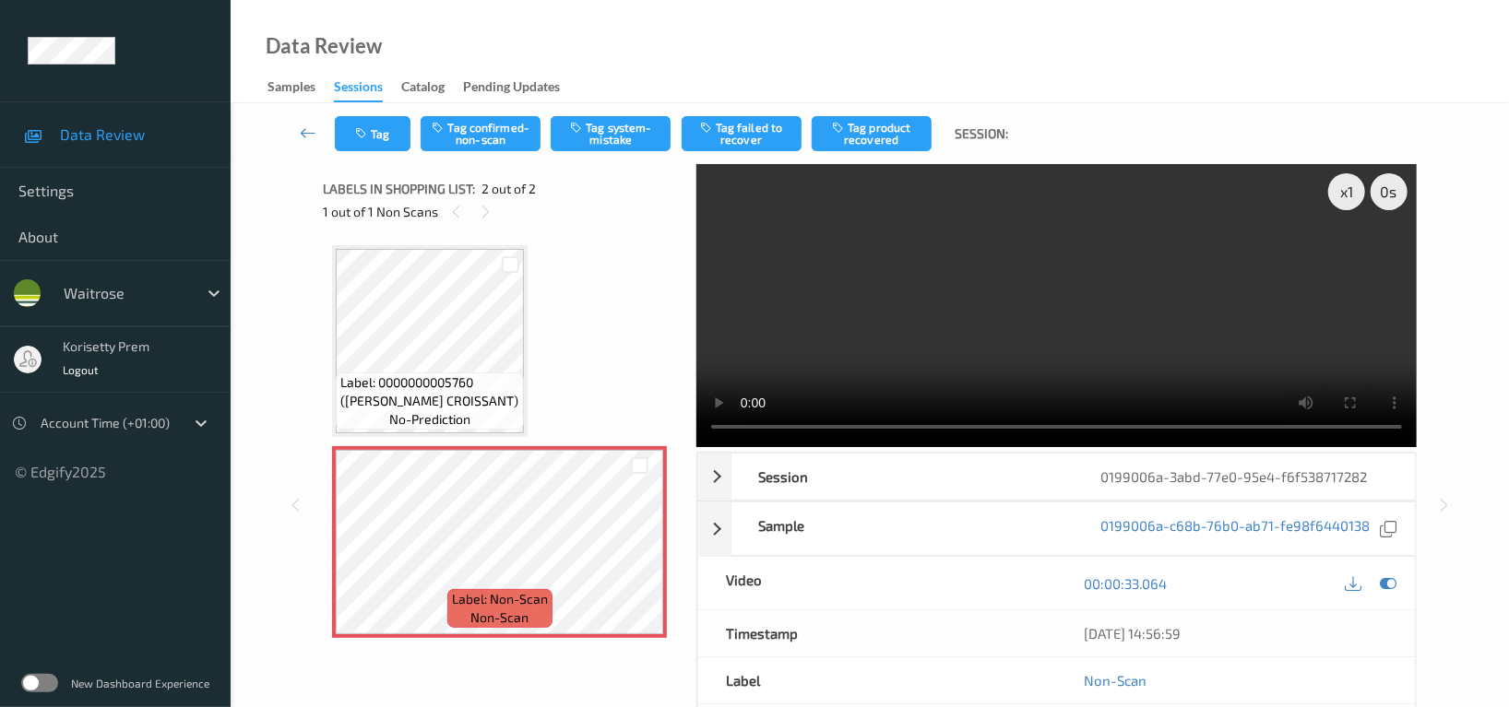
click at [1132, 239] on video at bounding box center [1056, 305] width 720 height 283
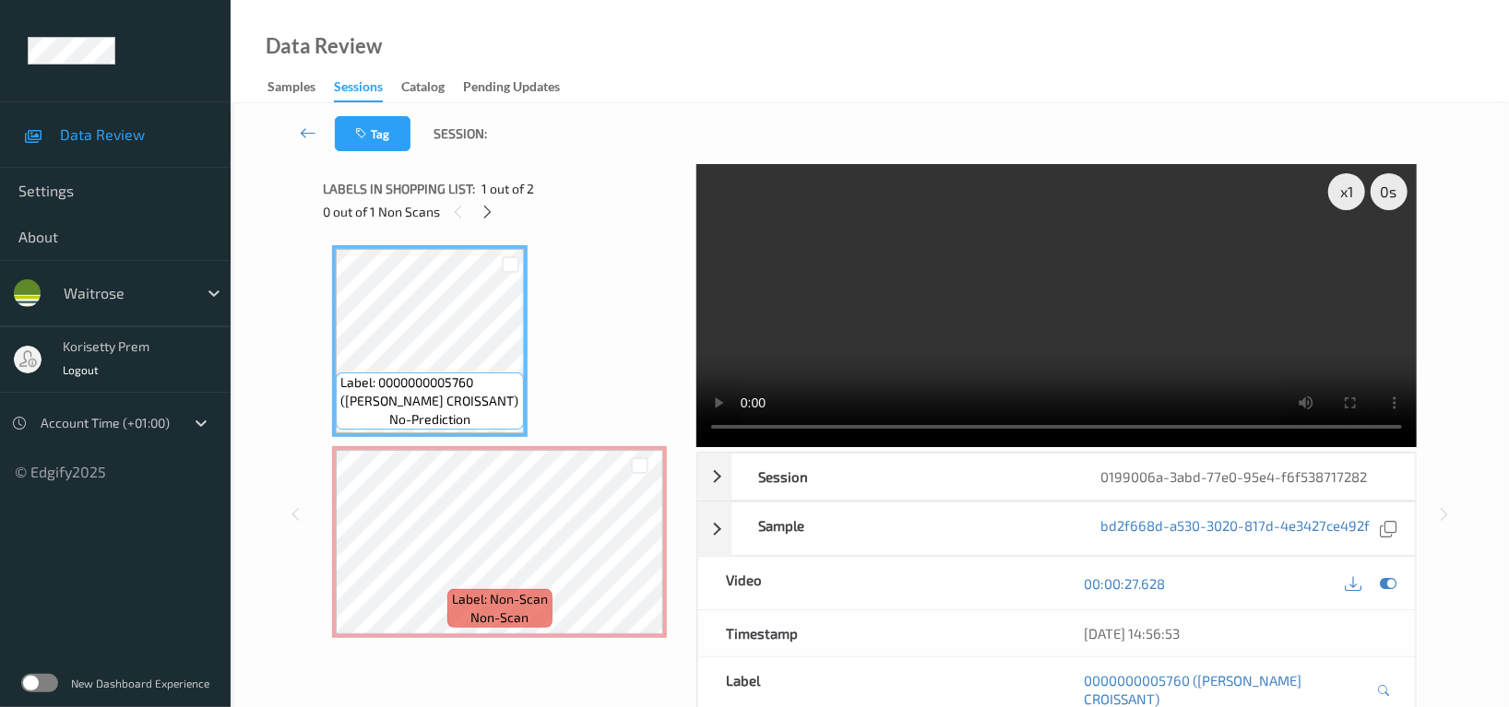
click at [908, 261] on video at bounding box center [1056, 305] width 720 height 283
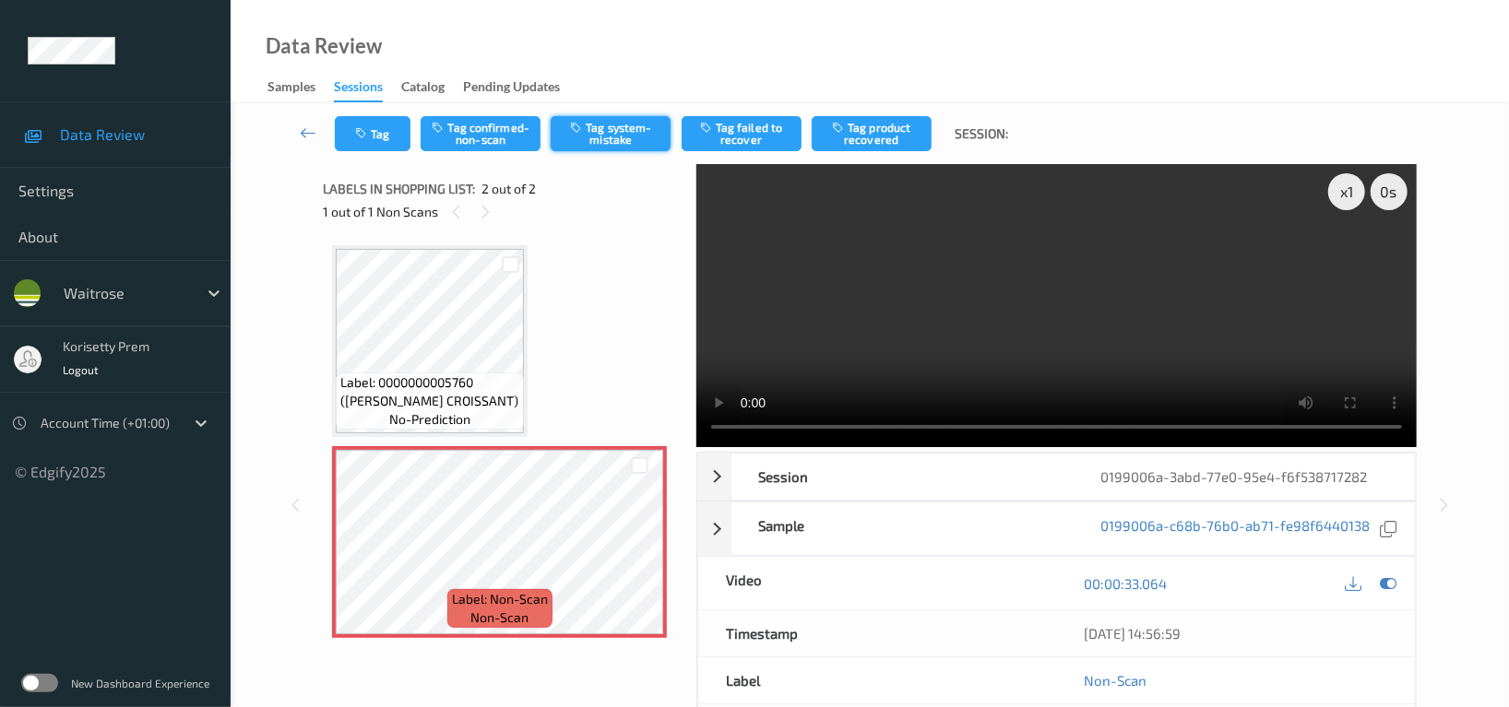
click at [640, 122] on button "Tag system-mistake" at bounding box center [611, 133] width 120 height 35
click at [370, 132] on icon "button" at bounding box center [363, 133] width 16 height 13
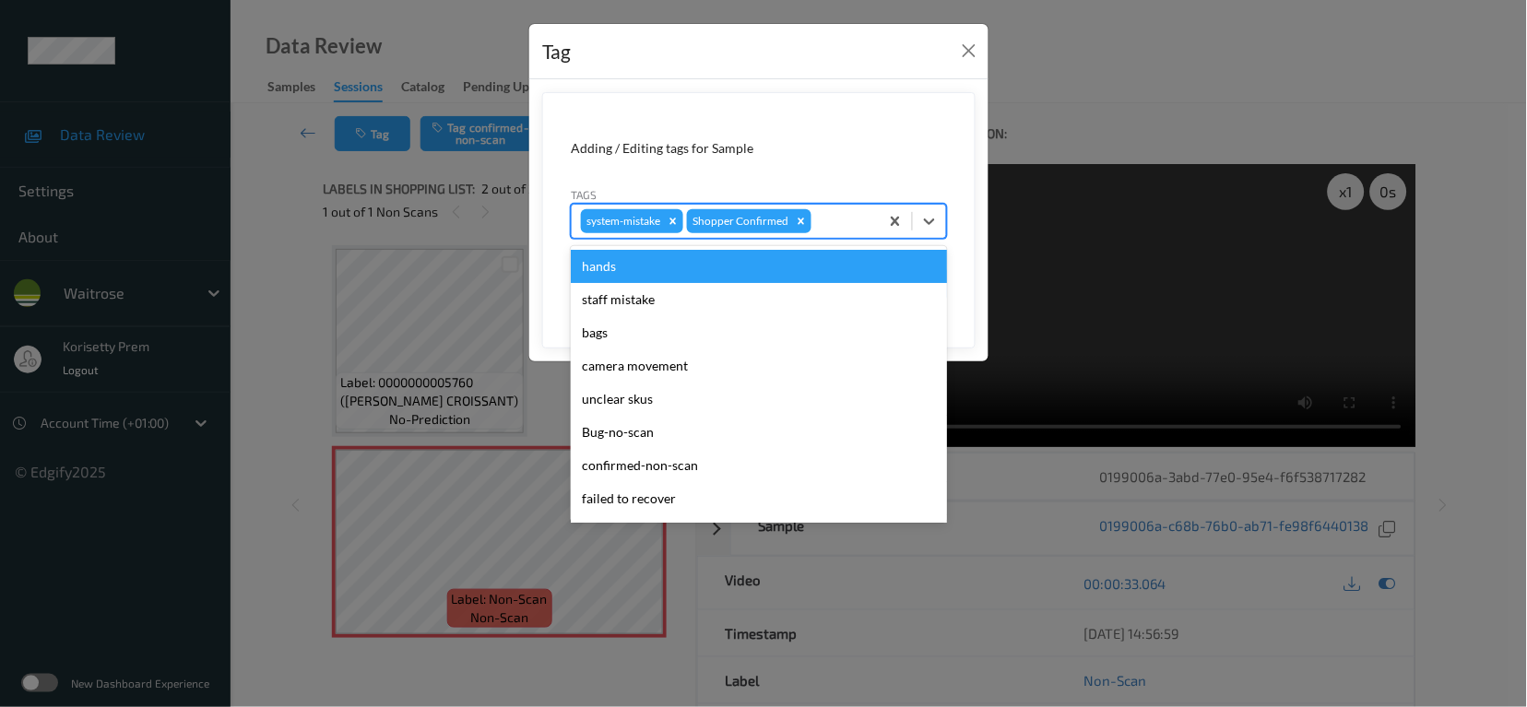
click at [845, 213] on div at bounding box center [842, 221] width 54 height 22
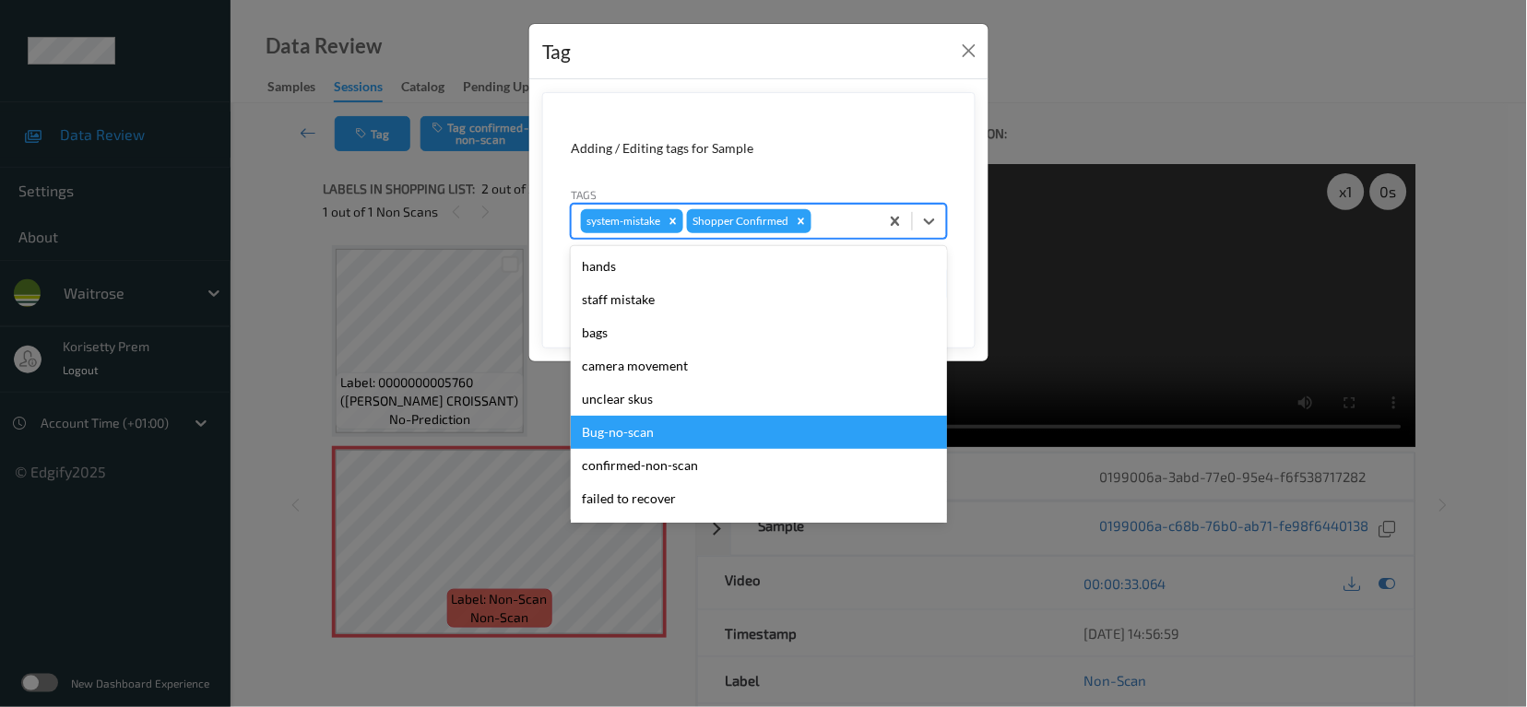
scroll to position [393, 0]
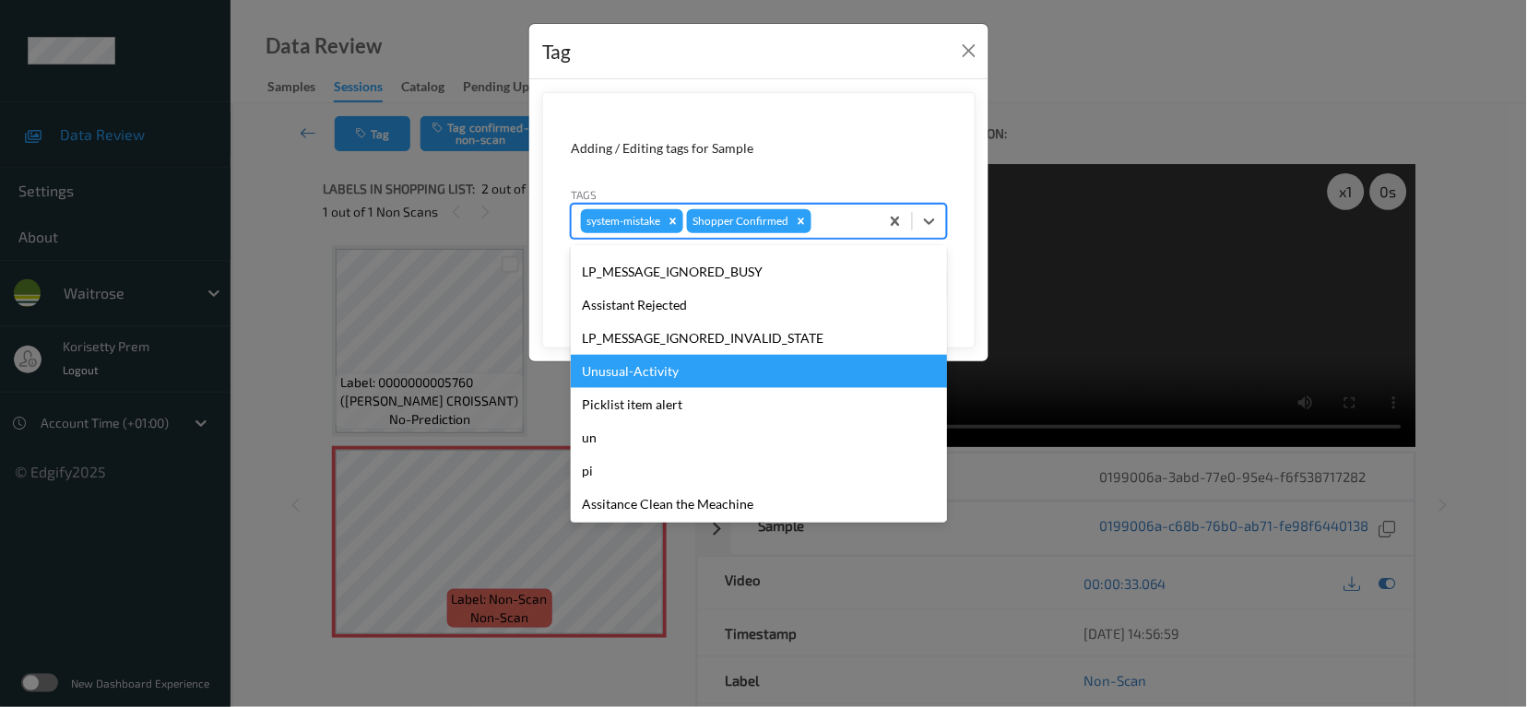
click at [636, 379] on div "Unusual-Activity" at bounding box center [759, 371] width 376 height 33
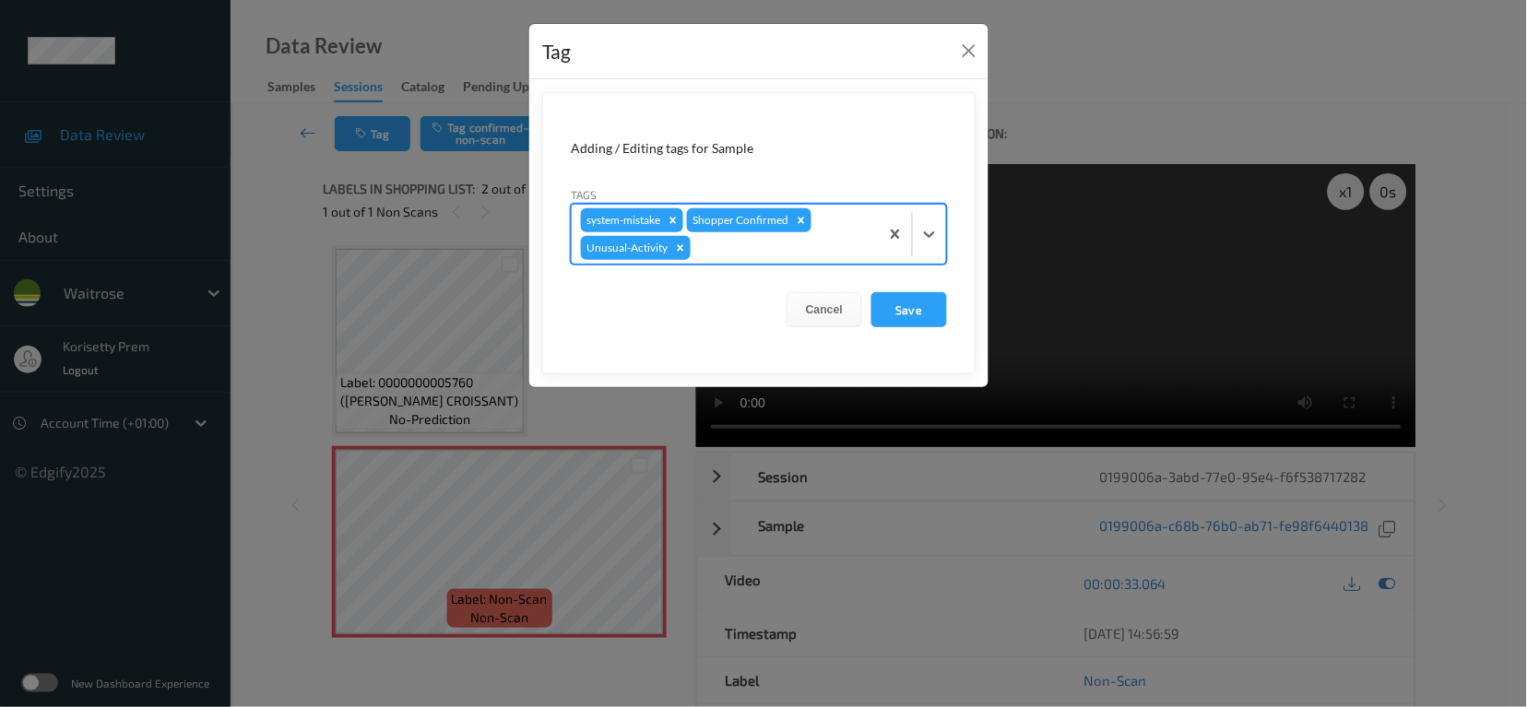
click at [774, 239] on div at bounding box center [782, 248] width 175 height 22
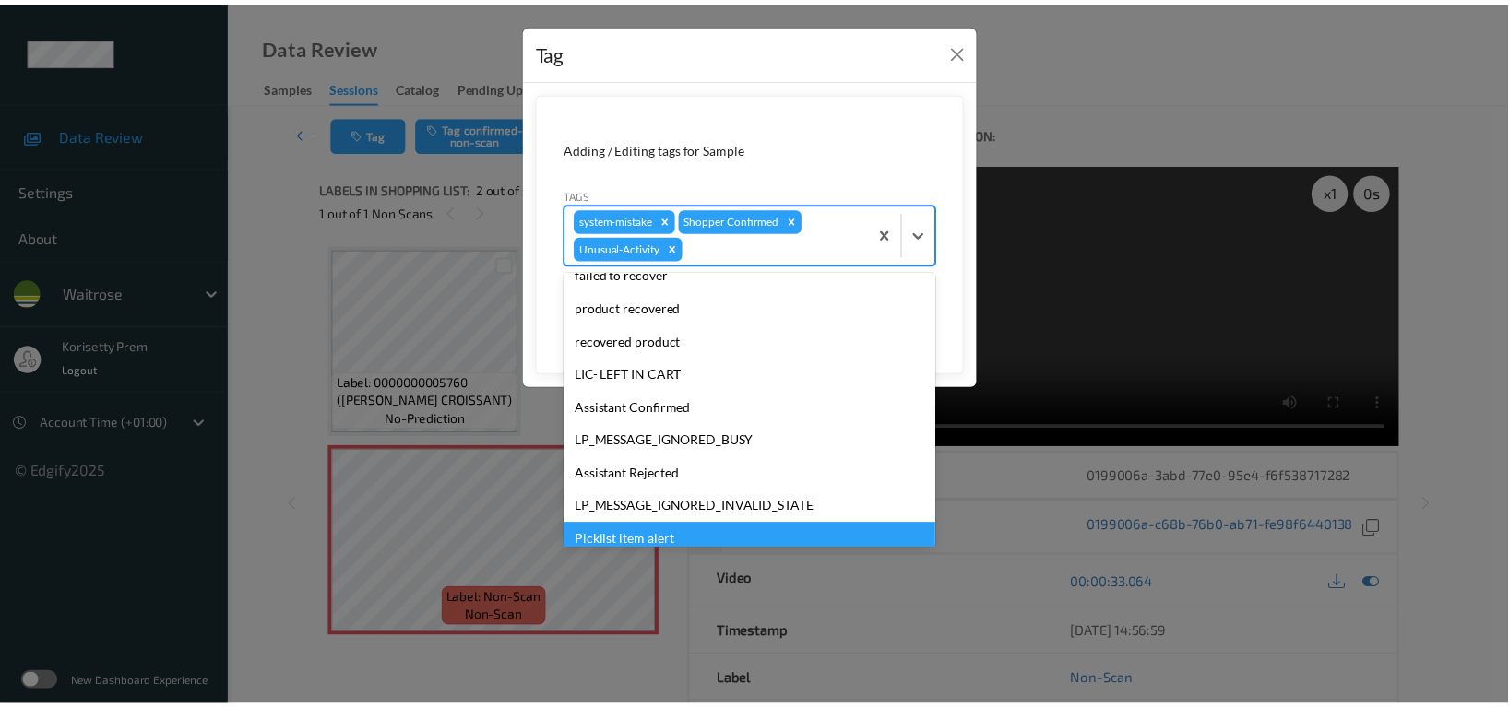
scroll to position [361, 0]
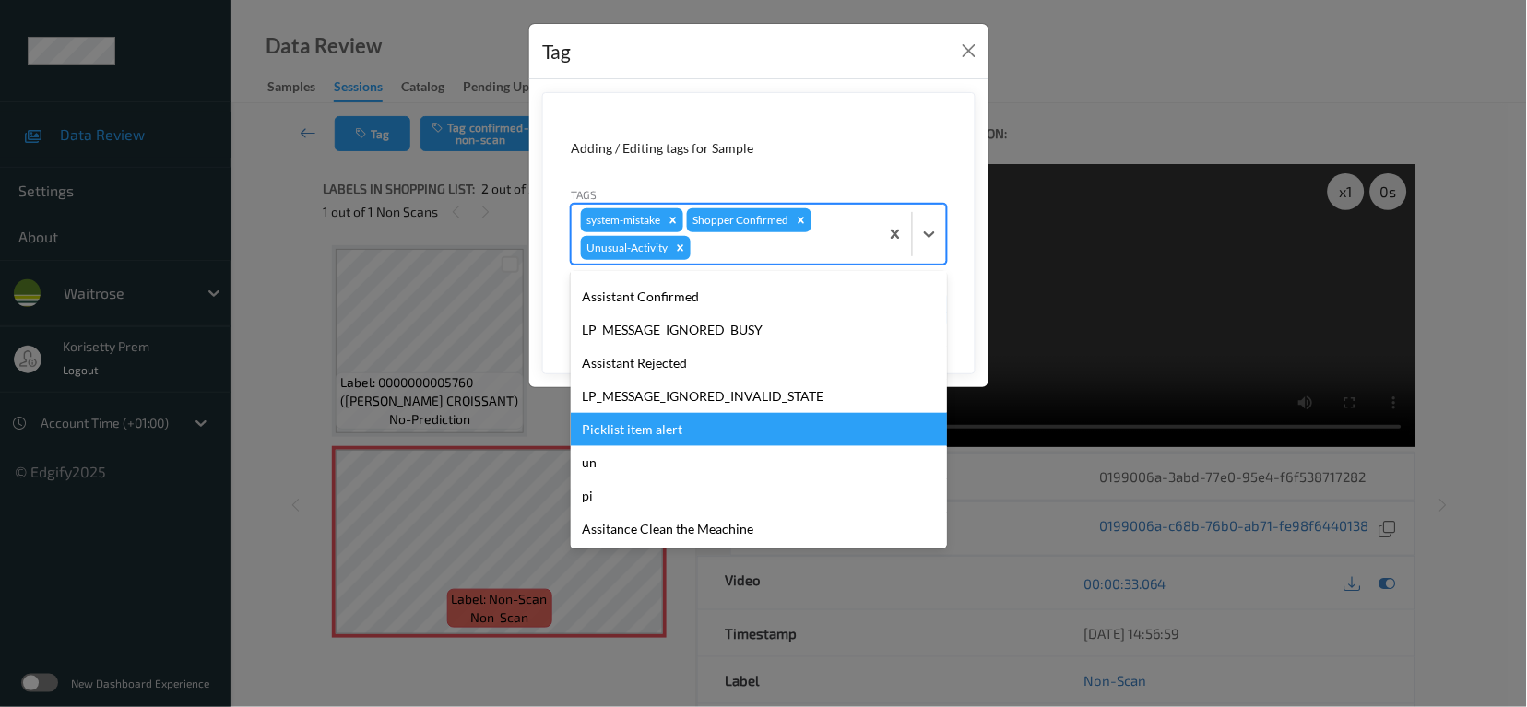
click at [654, 442] on div "Picklist item alert" at bounding box center [759, 429] width 376 height 33
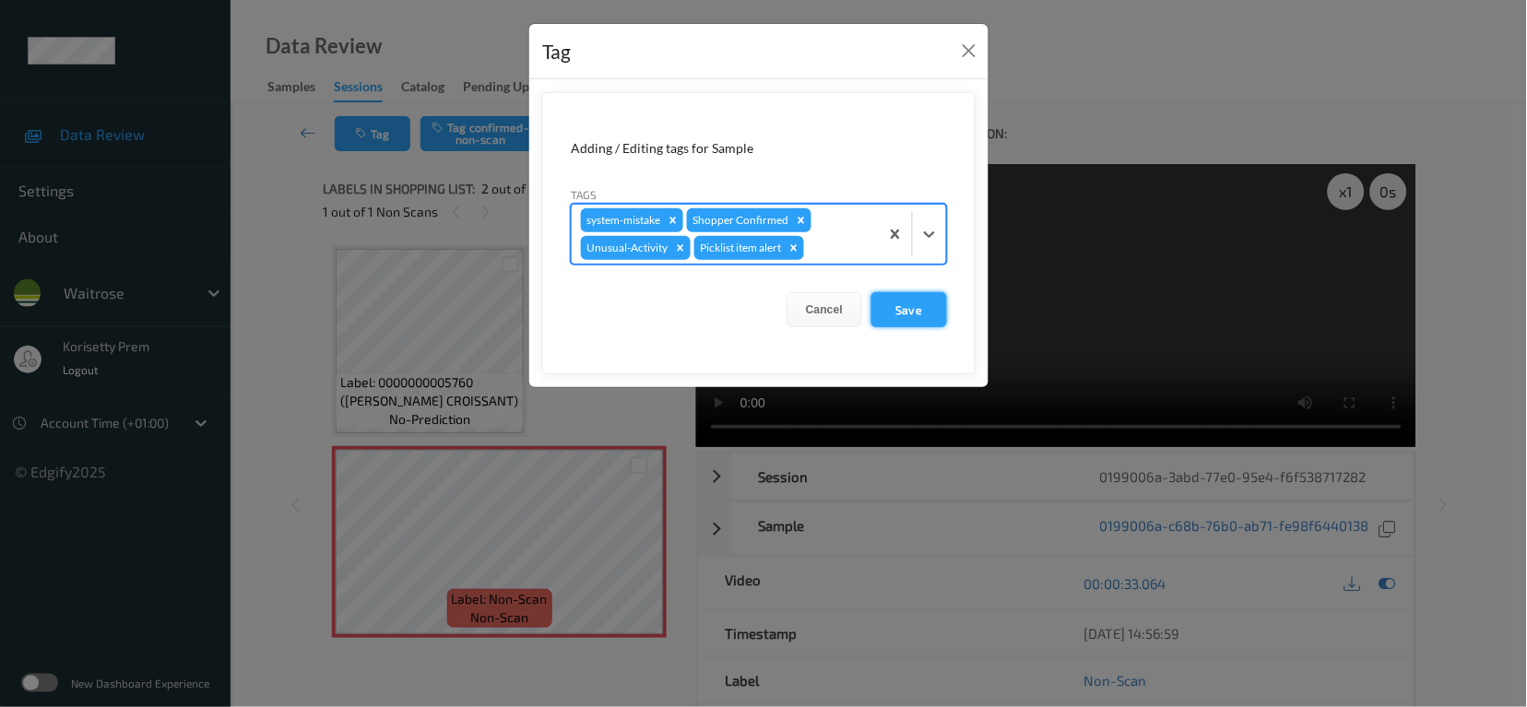
click at [941, 317] on button "Save" at bounding box center [910, 309] width 76 height 35
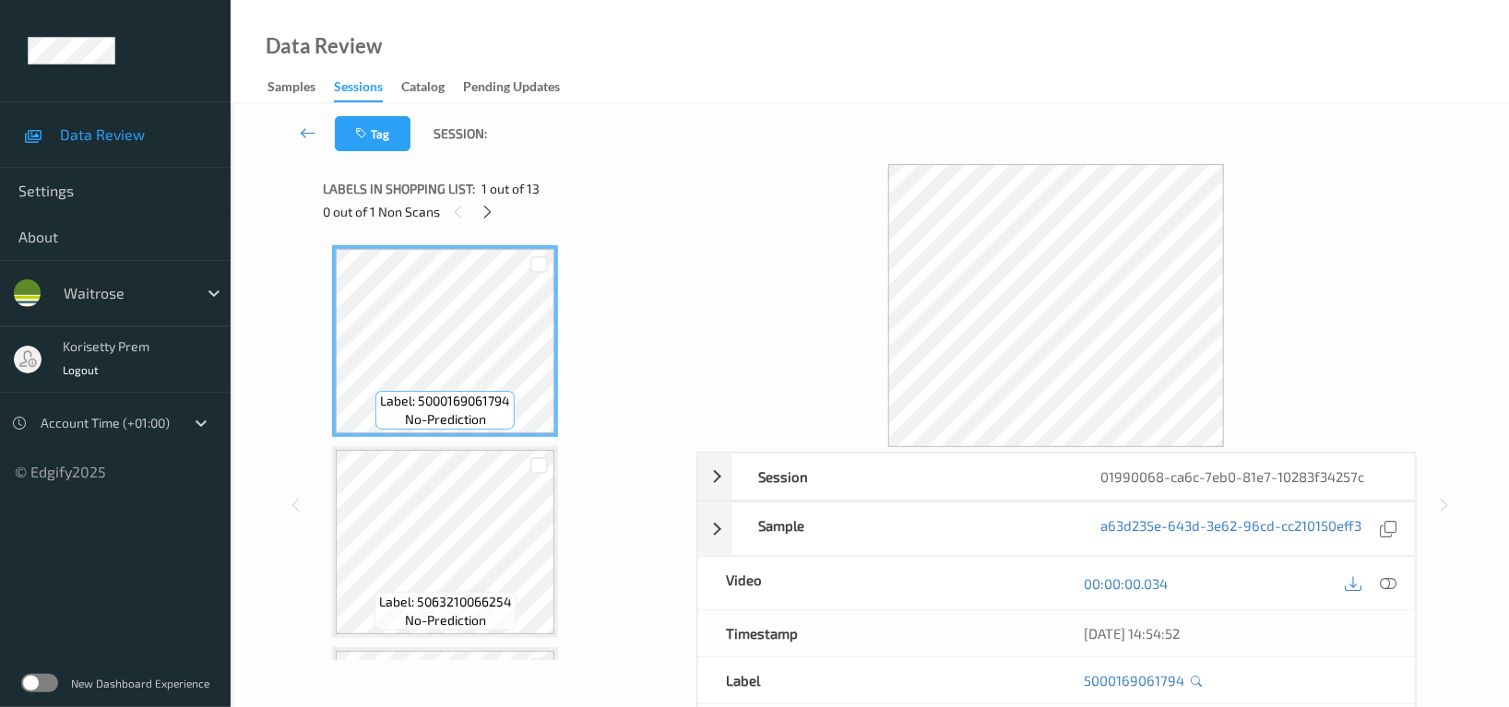
click at [821, 133] on div "Tag Session:" at bounding box center [869, 133] width 1203 height 61
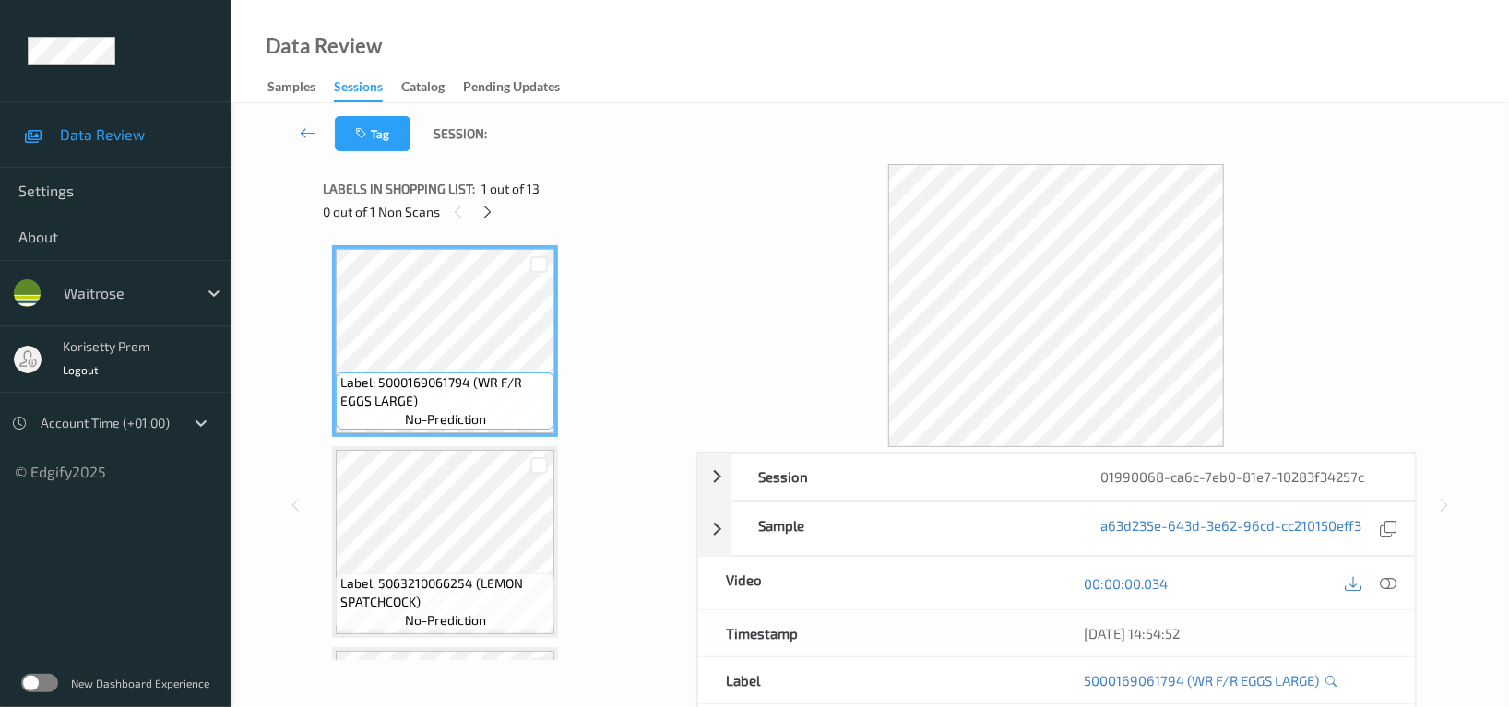
click at [497, 203] on div "0 out of 1 Non Scans" at bounding box center [503, 211] width 360 height 23
click at [493, 208] on icon at bounding box center [489, 212] width 16 height 17
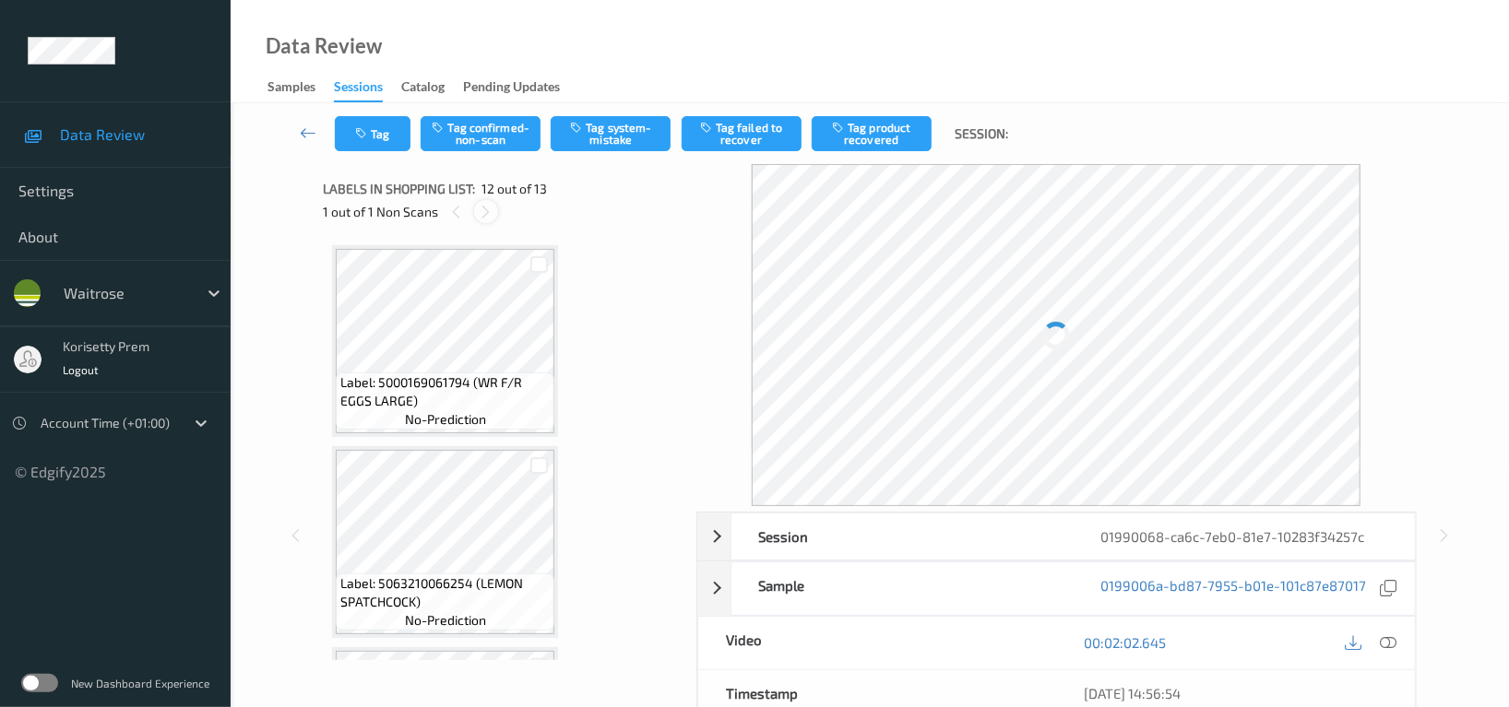
scroll to position [2013, 0]
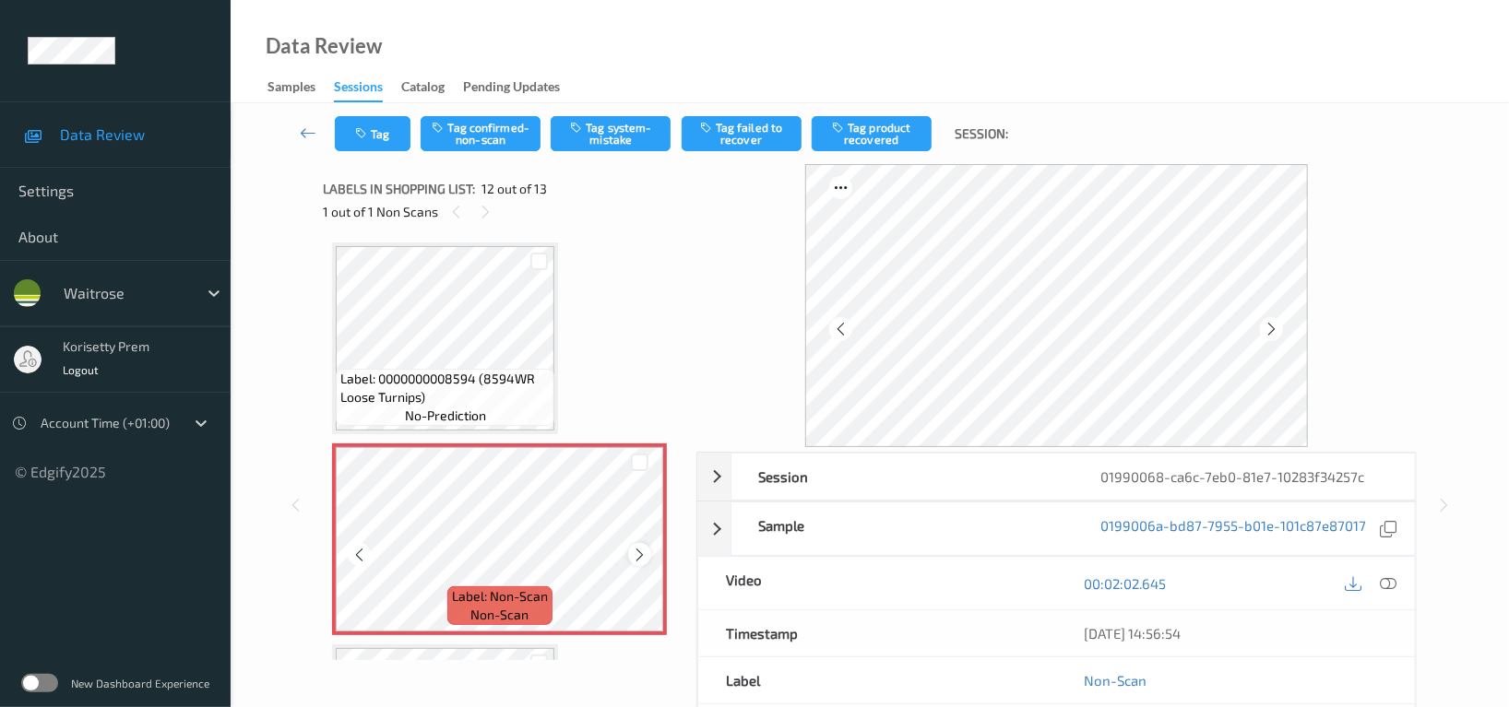
click at [640, 547] on icon at bounding box center [640, 555] width 16 height 17
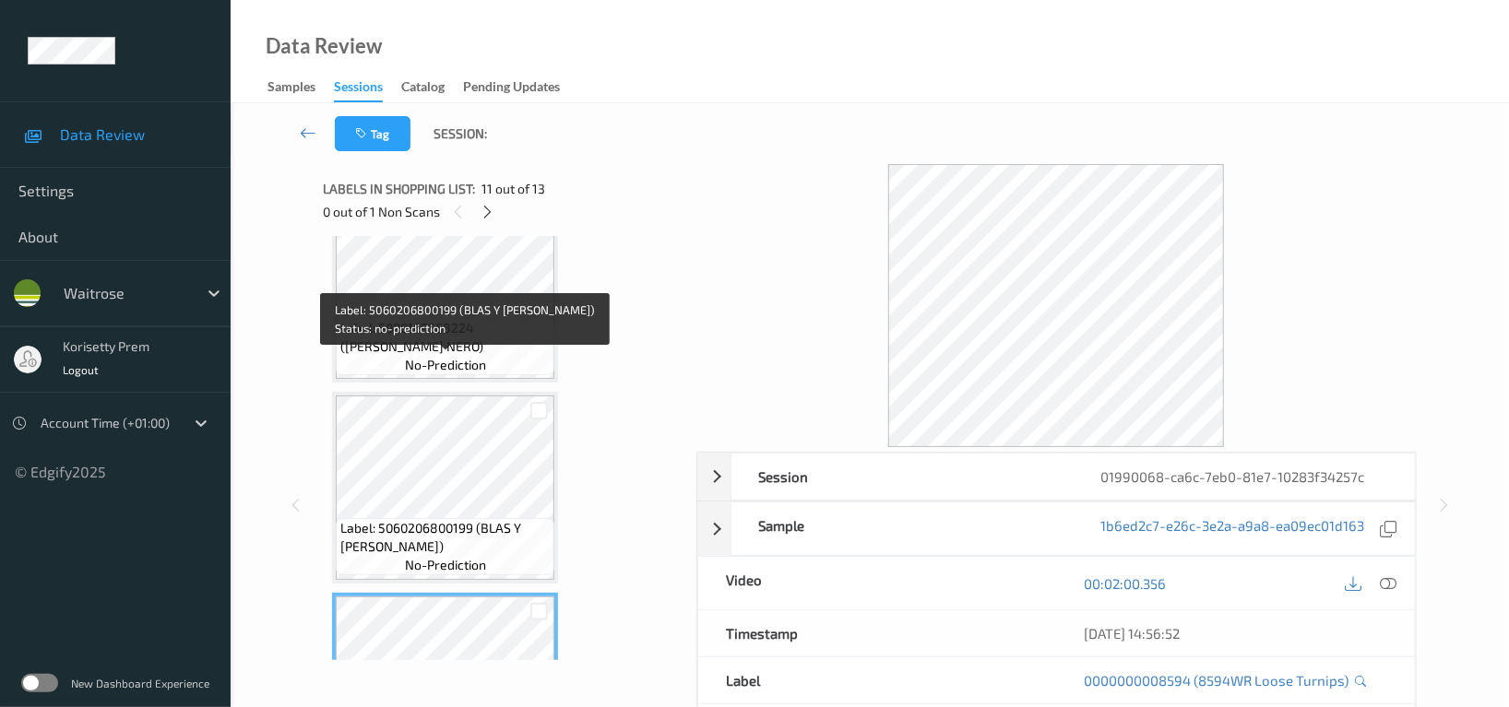
scroll to position [1574, 0]
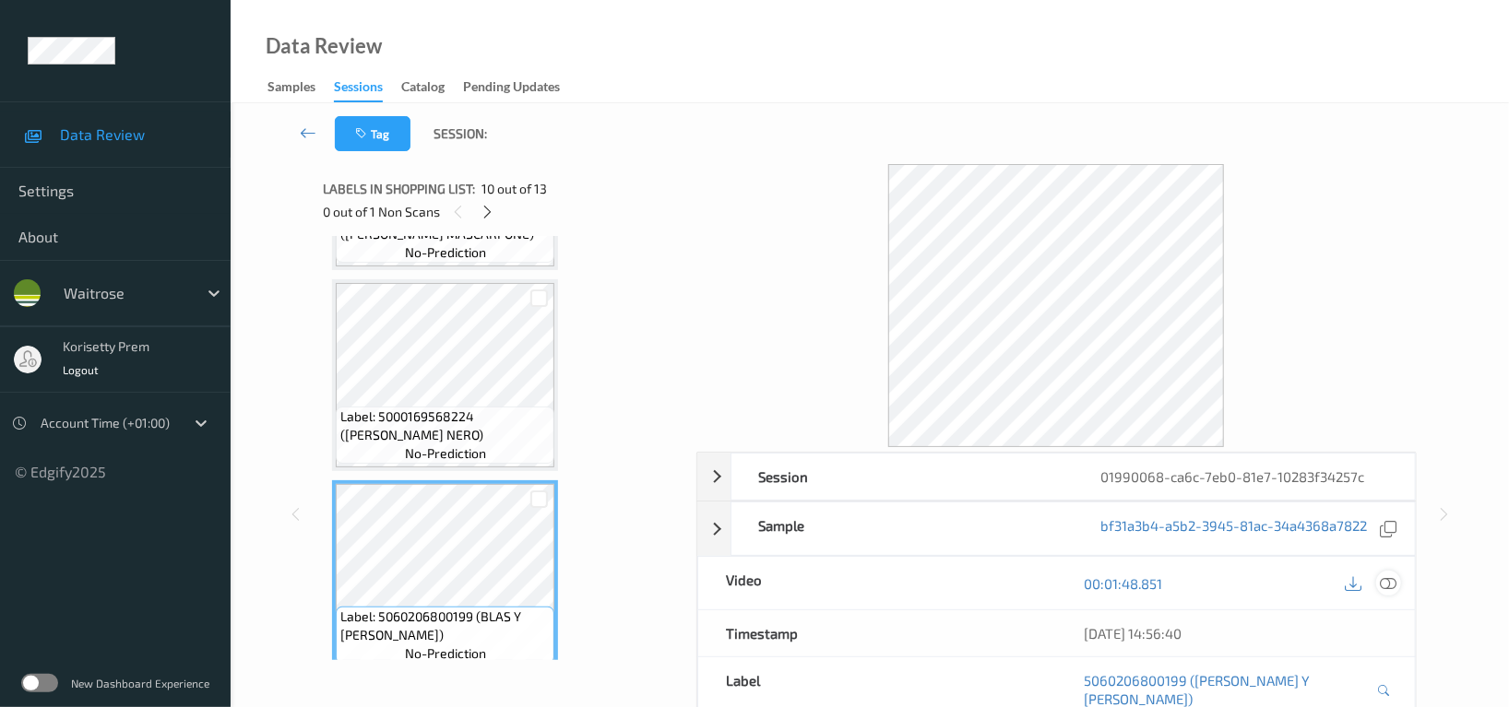
click at [1388, 582] on icon at bounding box center [1388, 584] width 17 height 17
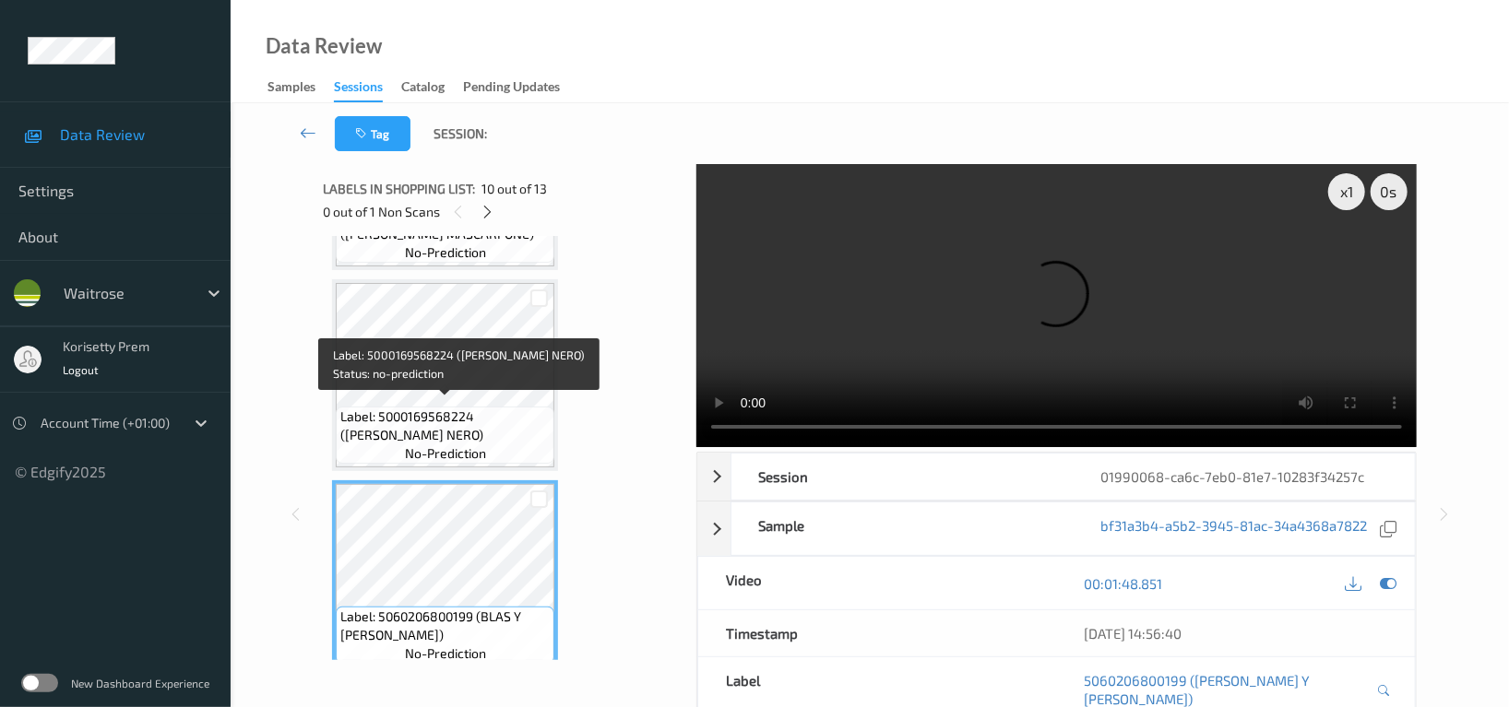
click at [446, 422] on span "Label: 5000169568224 (WR CAVOLO NERO)" at bounding box center [444, 426] width 209 height 37
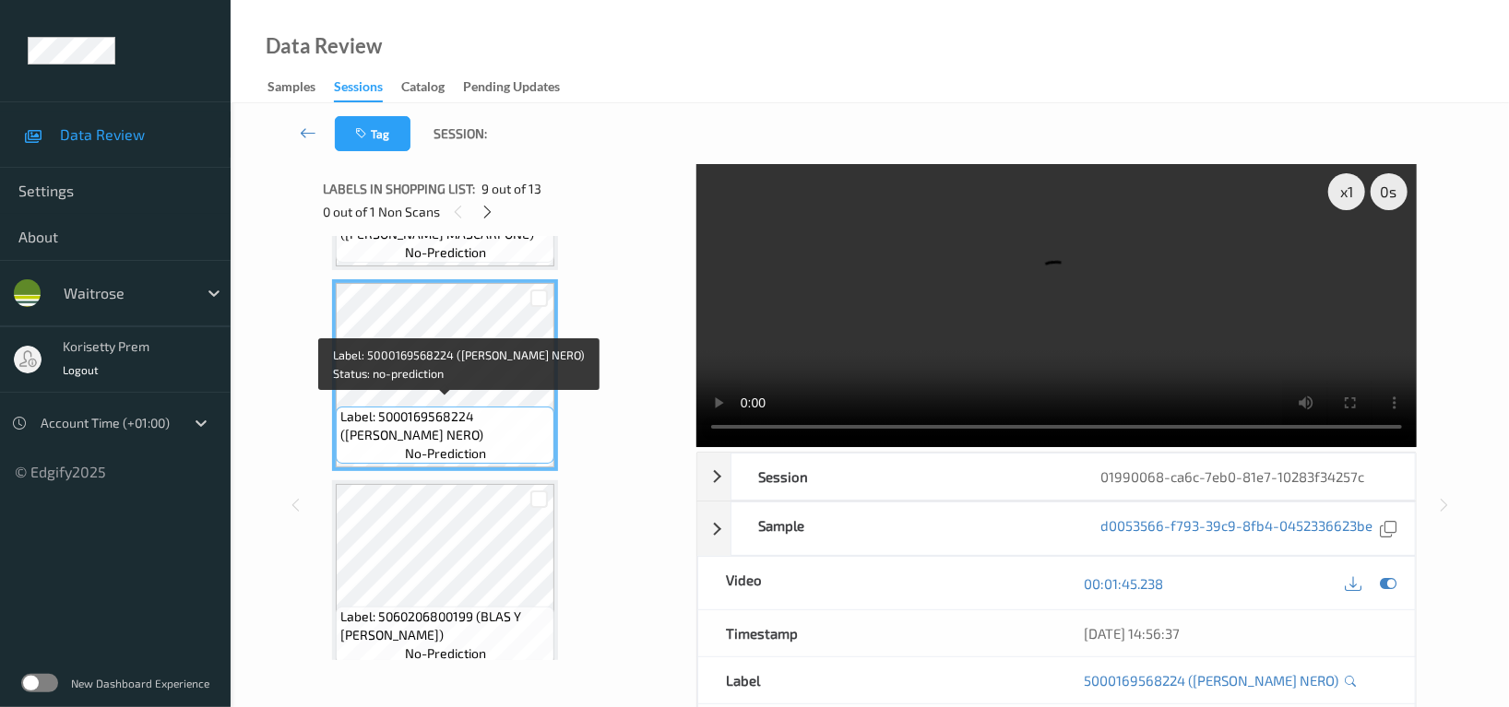
scroll to position [1821, 0]
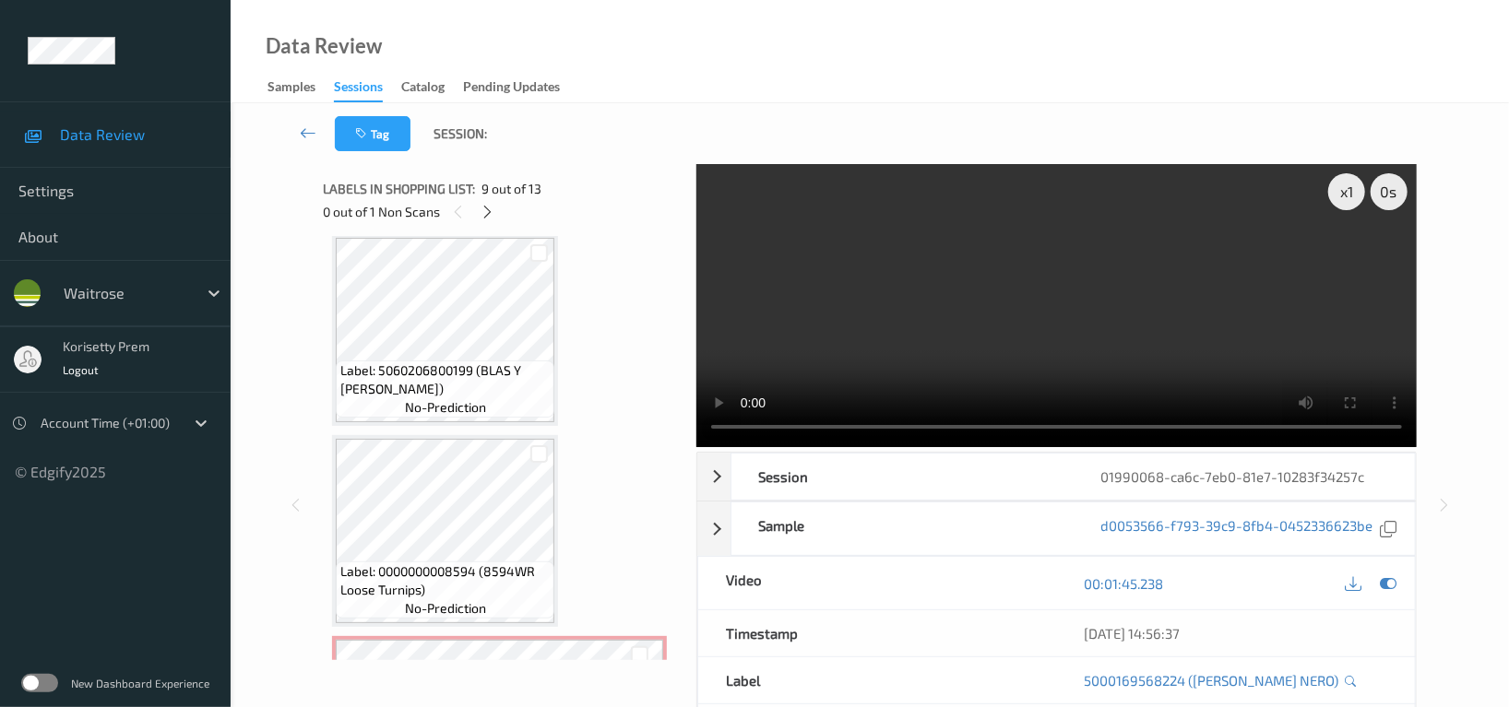
click at [883, 279] on video at bounding box center [1056, 305] width 720 height 283
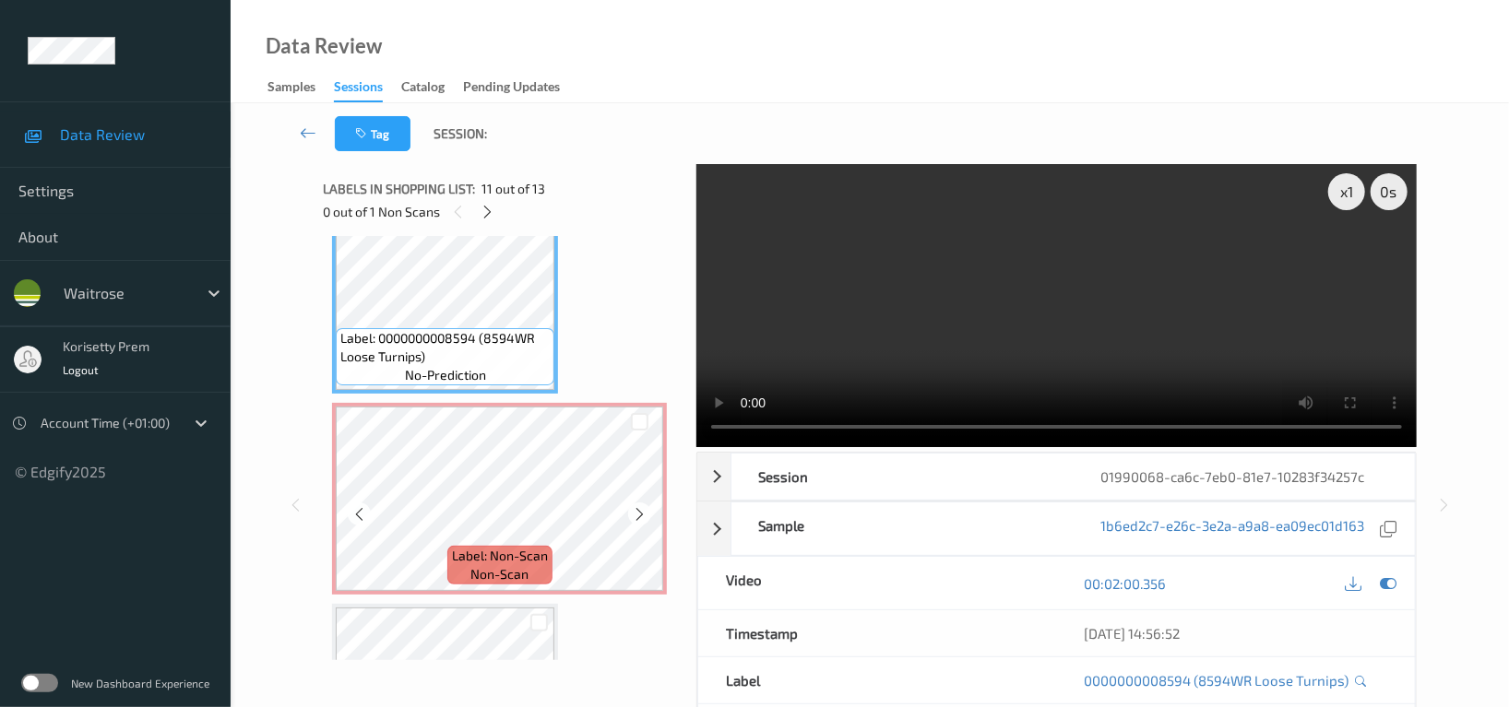
scroll to position [2067, 0]
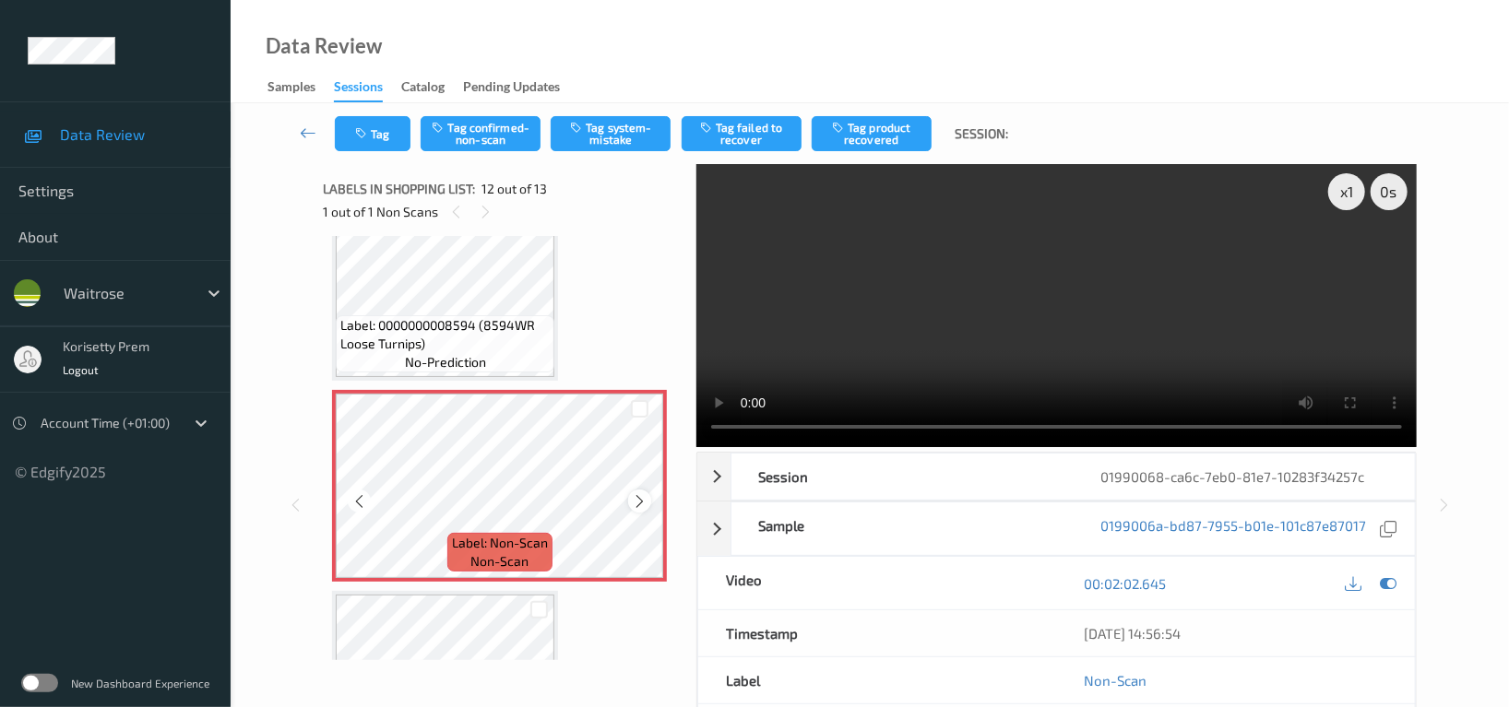
click at [635, 494] on icon at bounding box center [640, 501] width 16 height 17
click at [1074, 303] on video at bounding box center [1056, 305] width 720 height 283
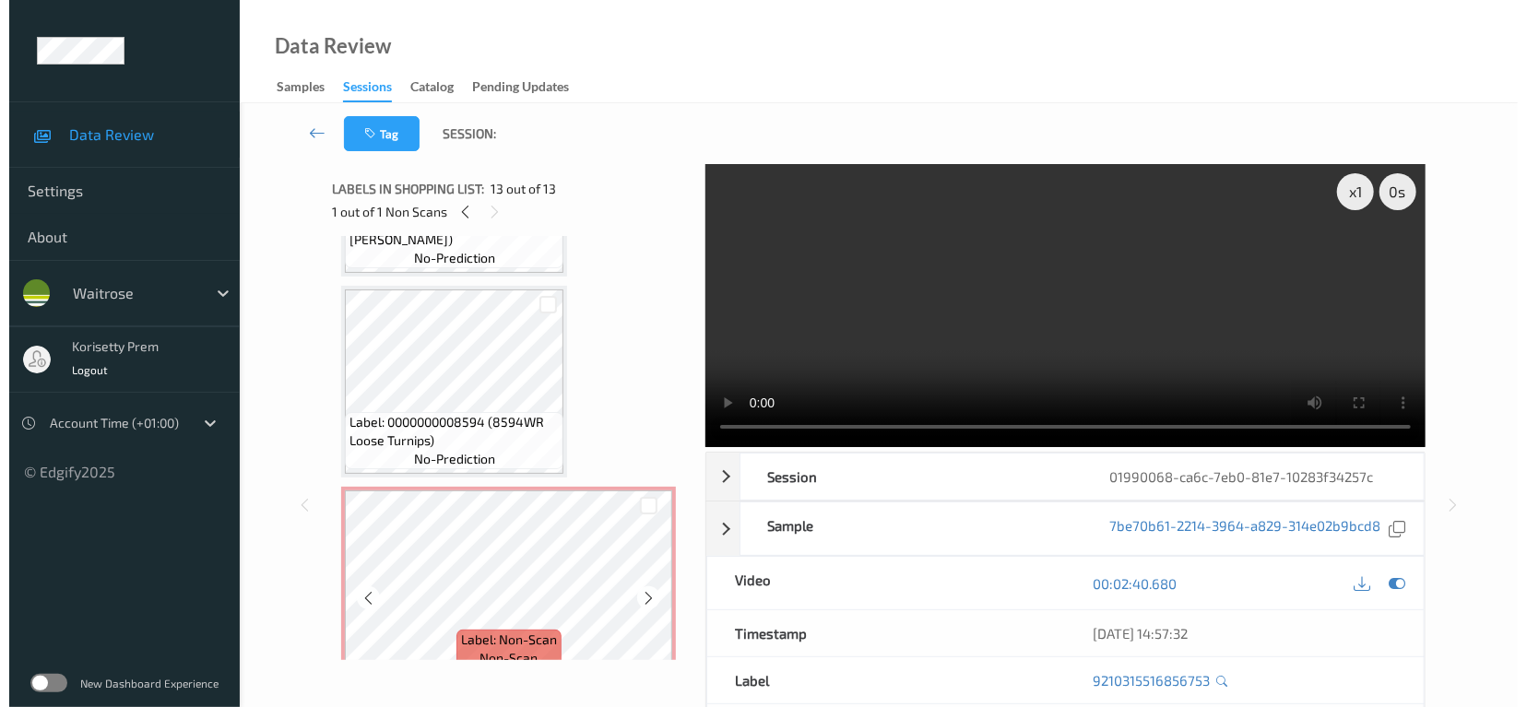
scroll to position [1943, 0]
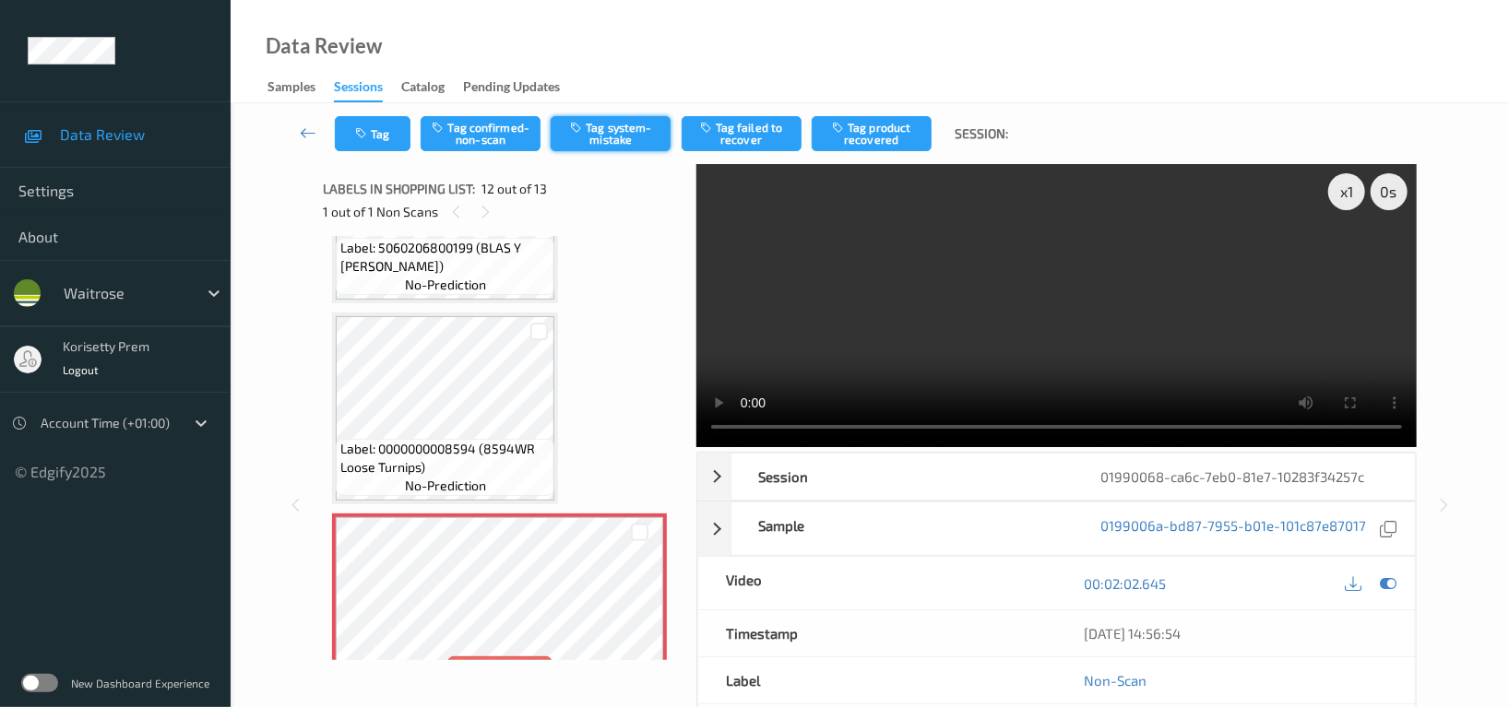
click at [608, 129] on button "Tag system-mistake" at bounding box center [611, 133] width 120 height 35
click at [373, 129] on button "Tag" at bounding box center [373, 133] width 76 height 35
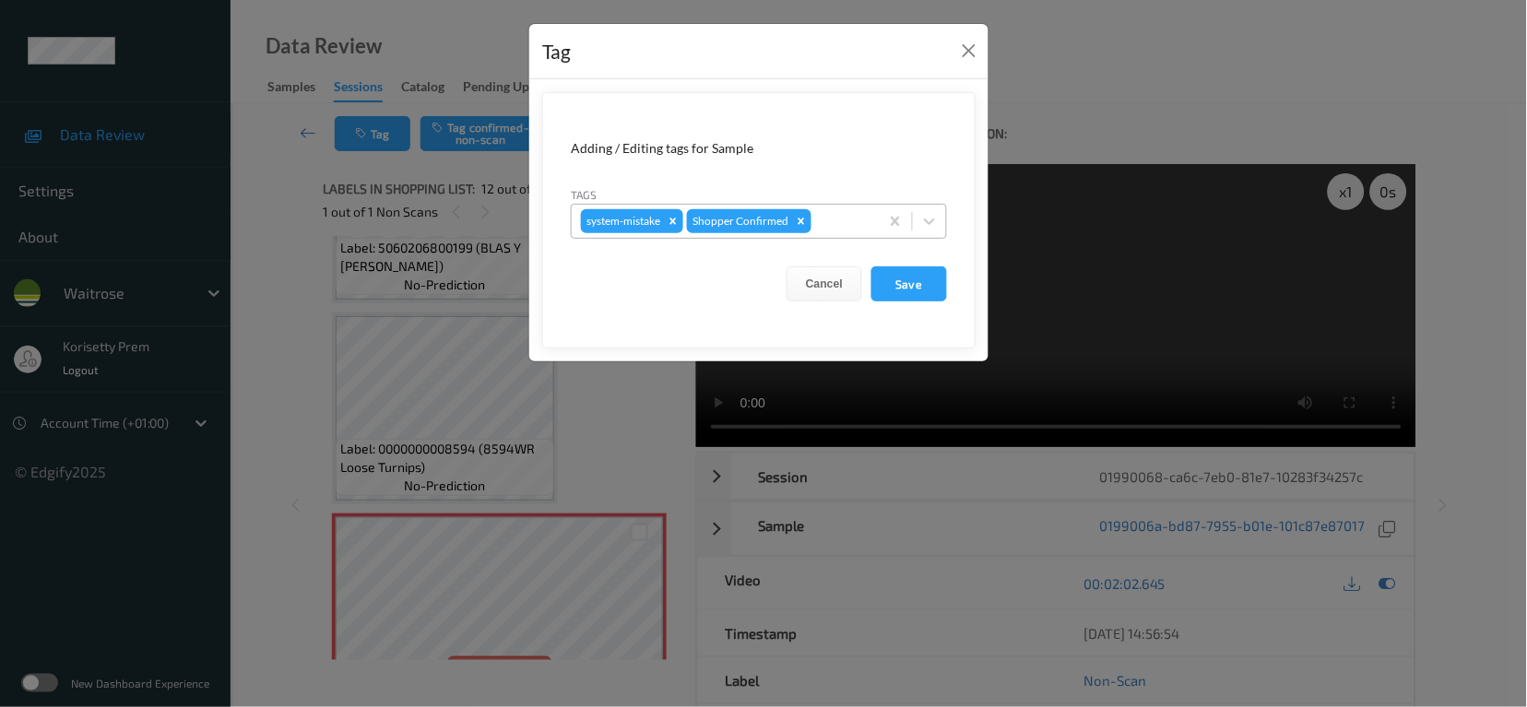
click at [848, 227] on div at bounding box center [842, 221] width 54 height 22
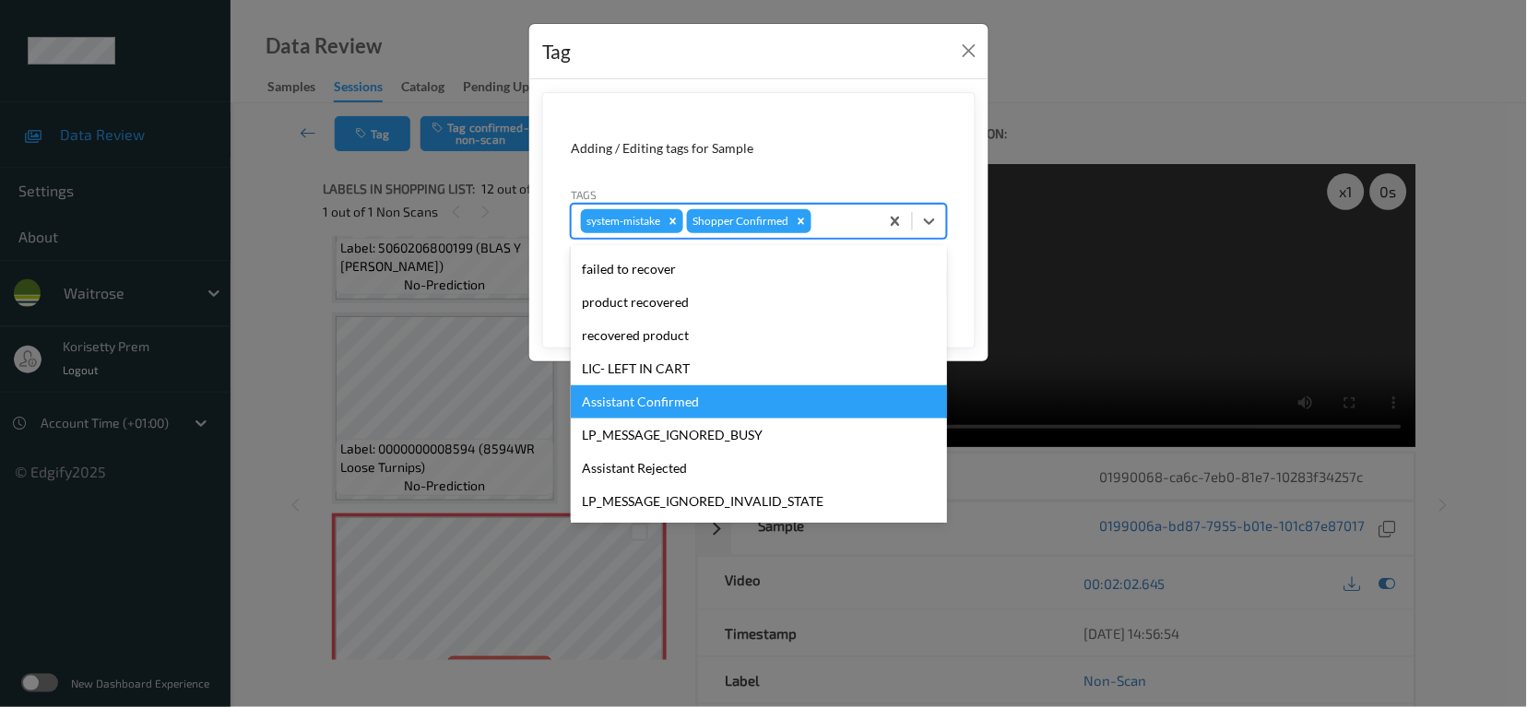
scroll to position [393, 0]
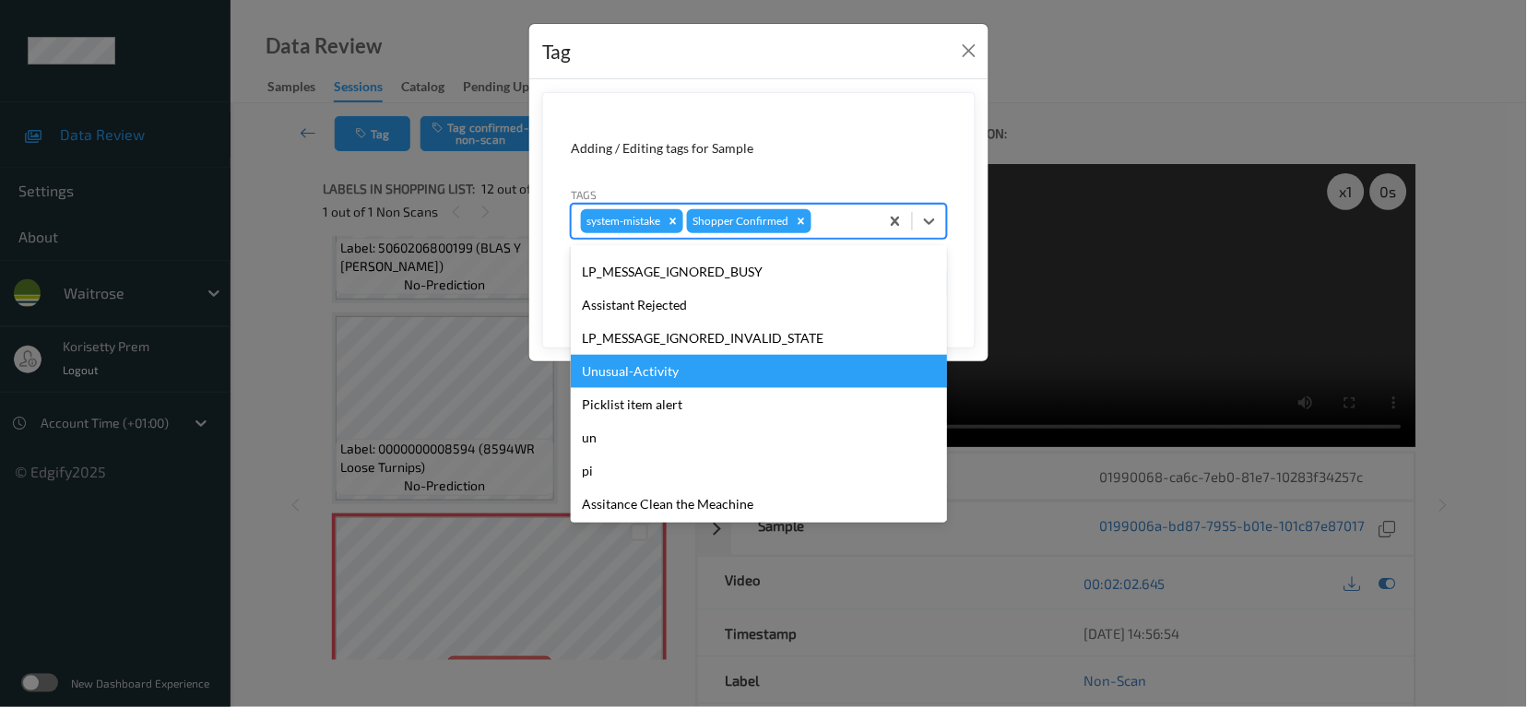
click at [612, 365] on div "Unusual-Activity" at bounding box center [759, 371] width 376 height 33
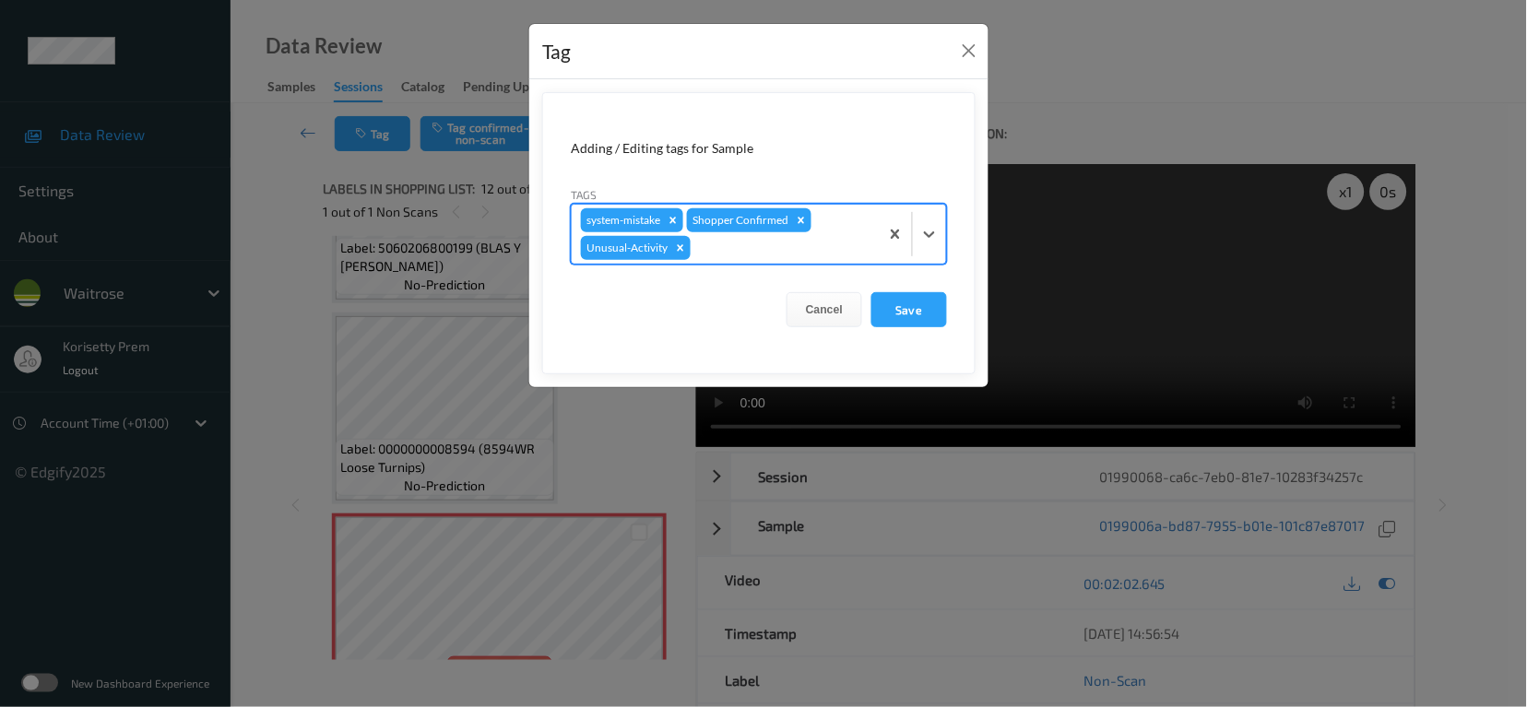
click at [729, 247] on div at bounding box center [782, 248] width 175 height 22
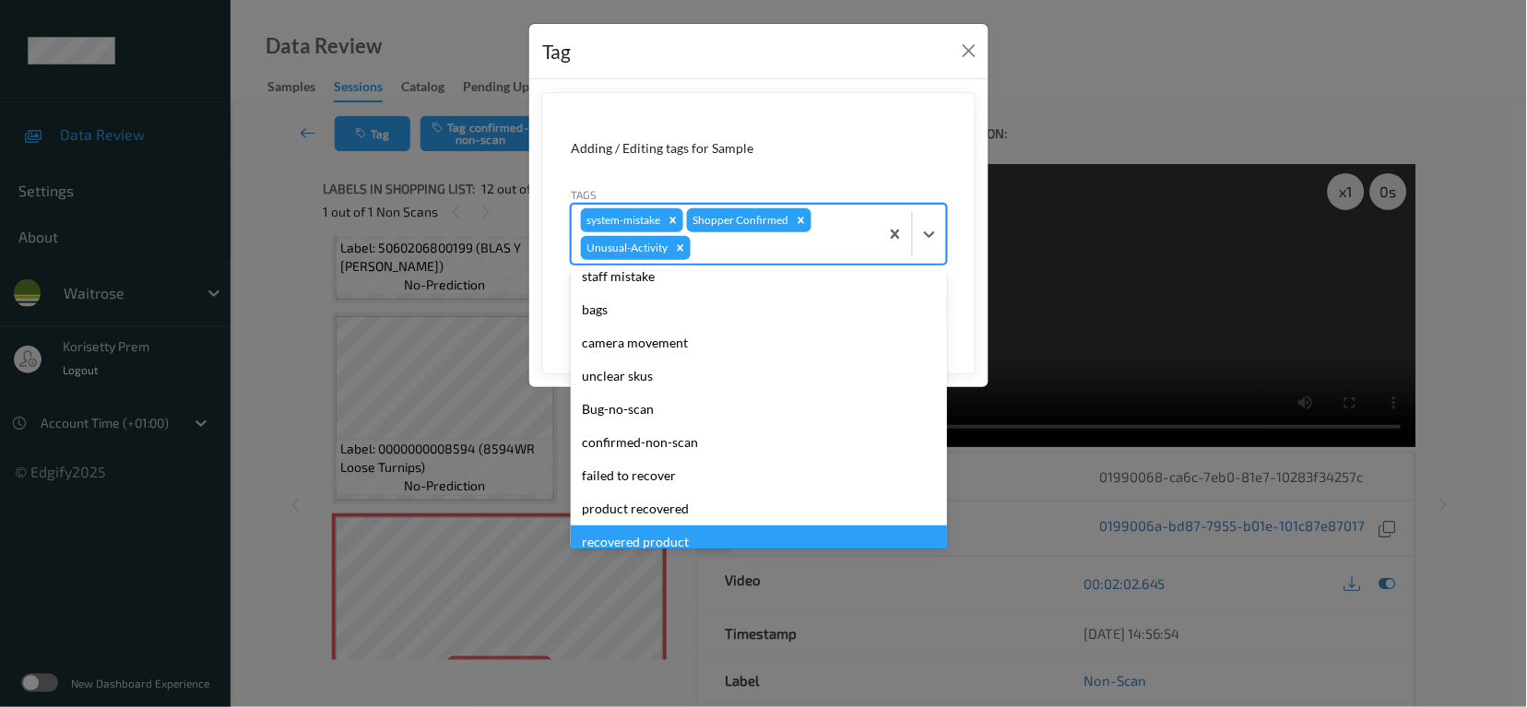
scroll to position [136, 0]
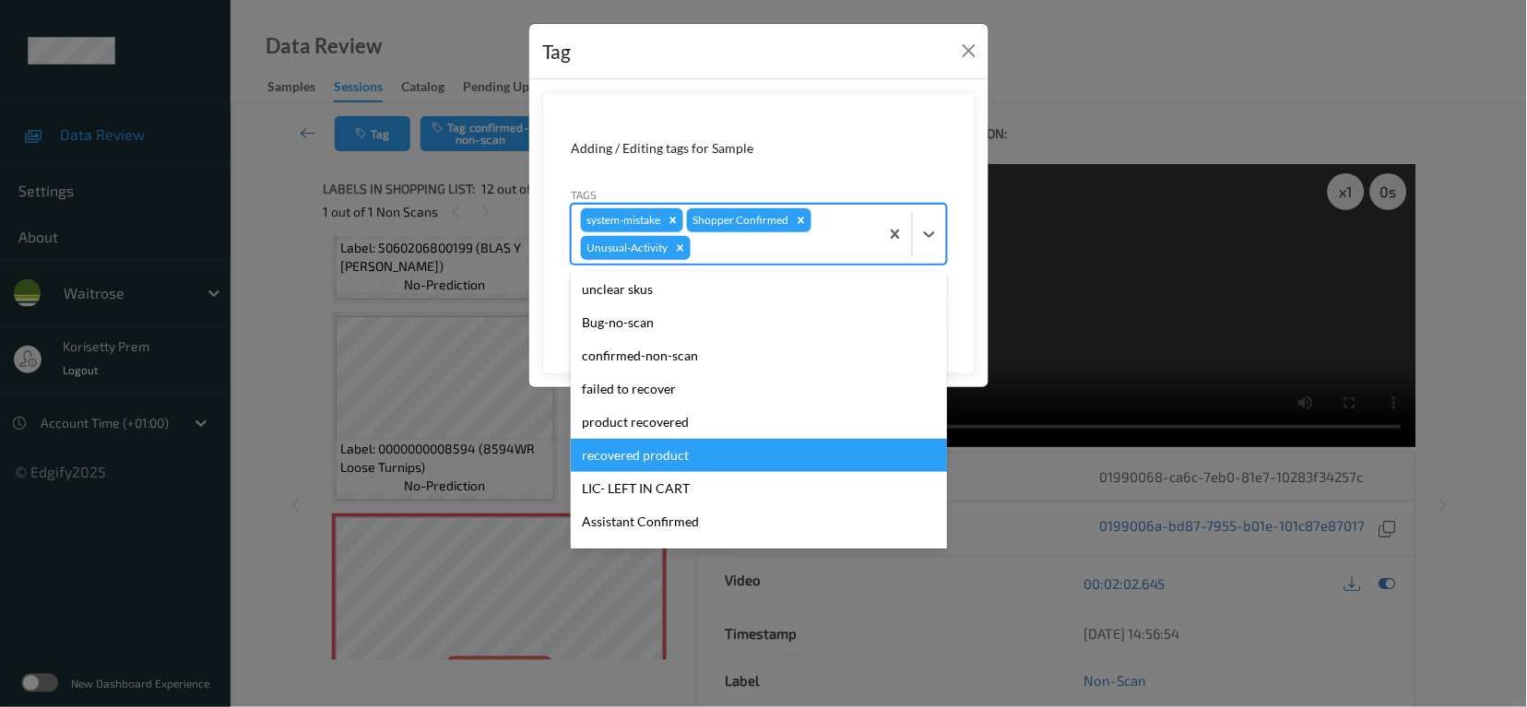
click at [641, 453] on div "recovered product" at bounding box center [759, 455] width 376 height 33
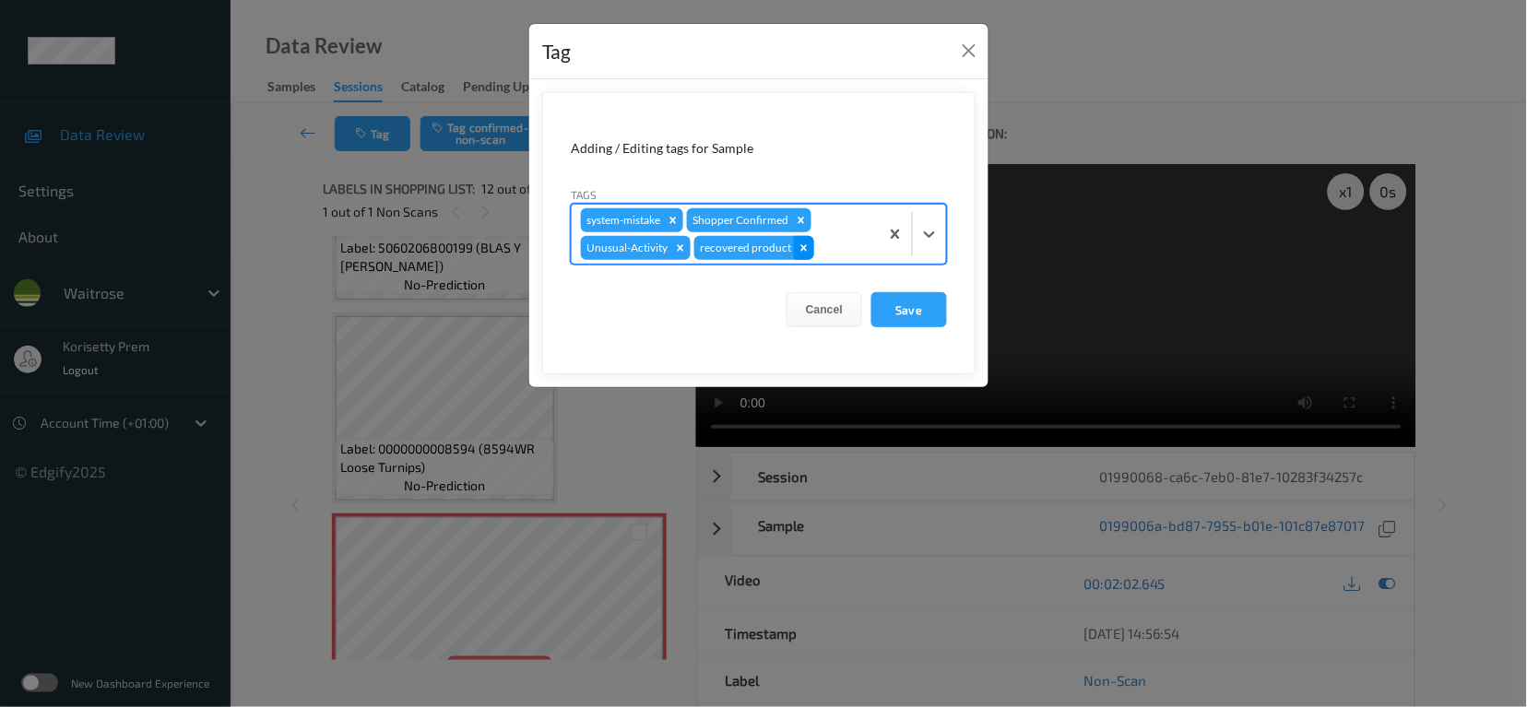
click at [803, 254] on icon "Remove recovered product" at bounding box center [804, 248] width 13 height 13
click at [803, 254] on div at bounding box center [782, 248] width 175 height 22
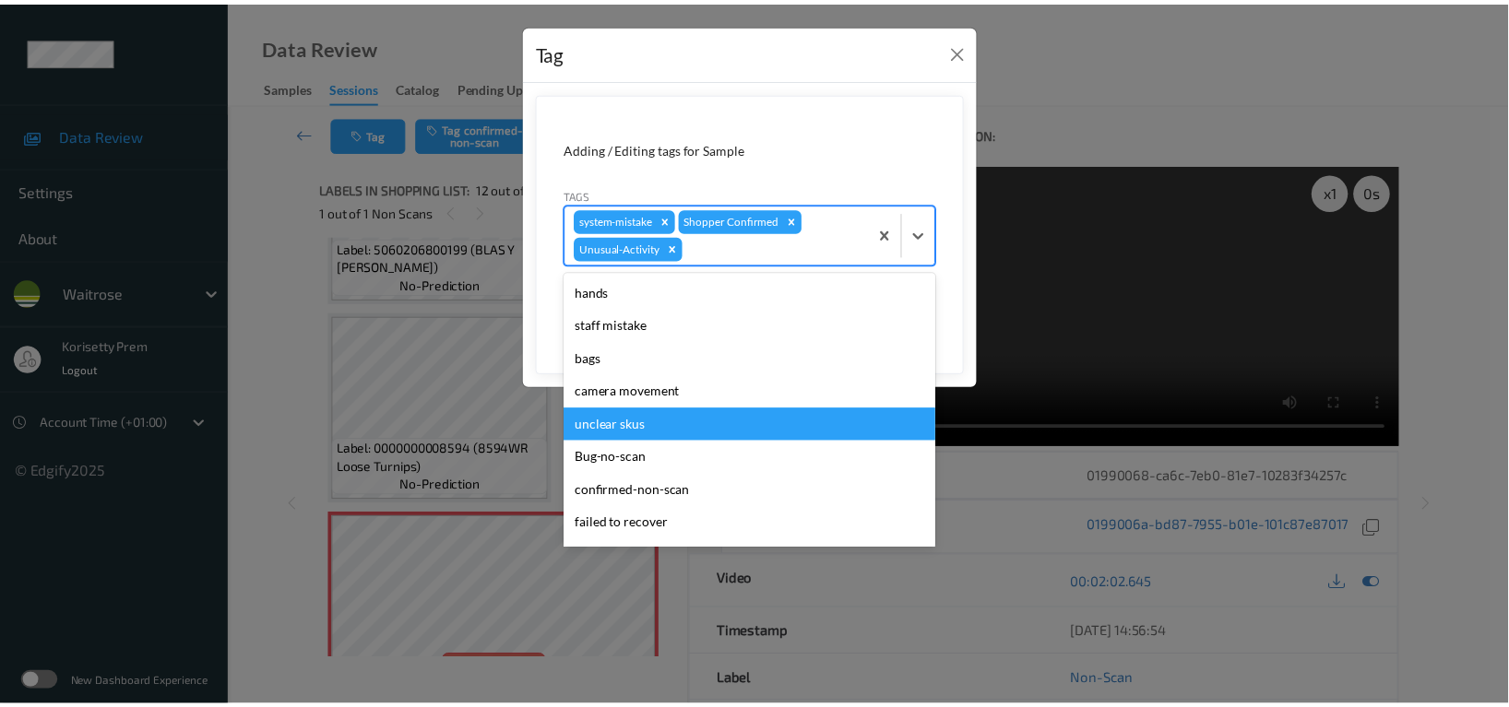
scroll to position [361, 0]
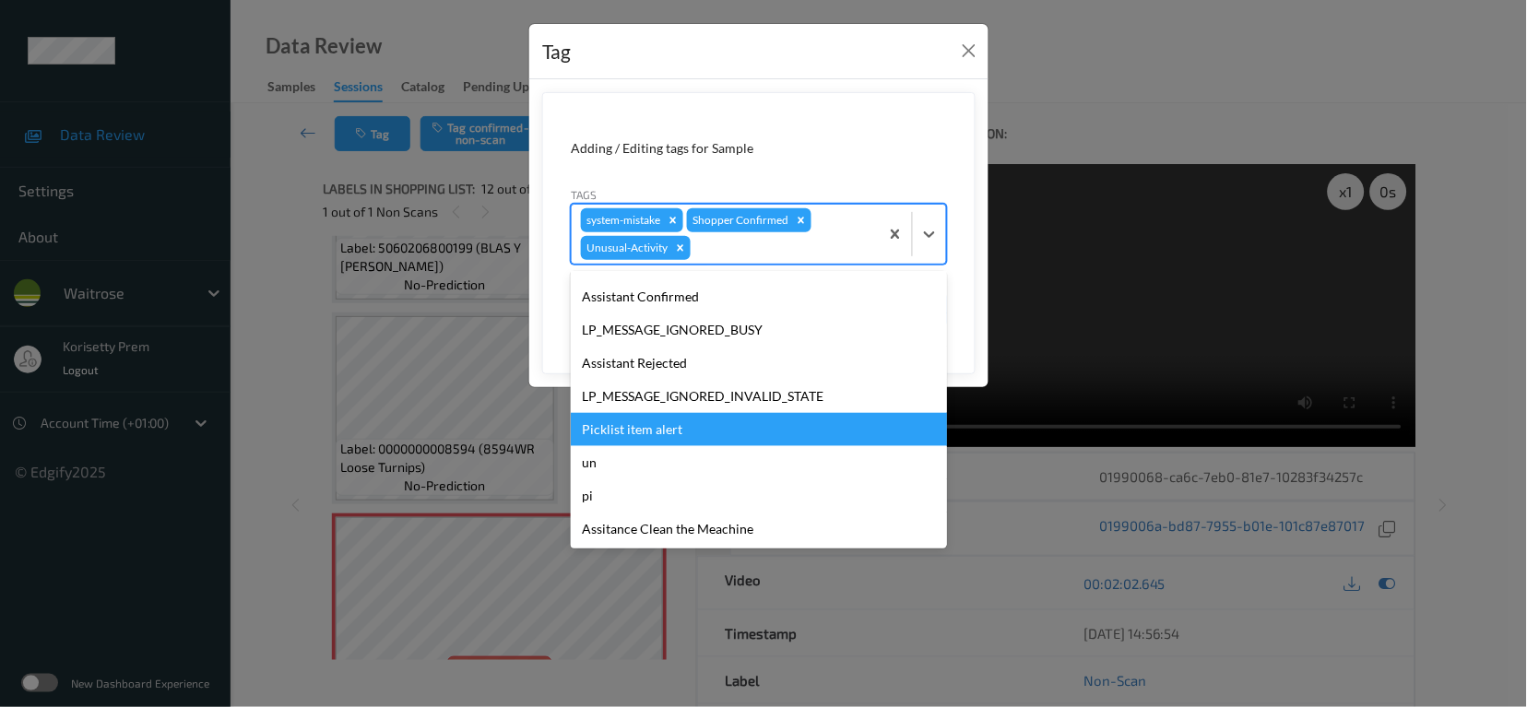
click at [668, 442] on div "Picklist item alert" at bounding box center [759, 429] width 376 height 33
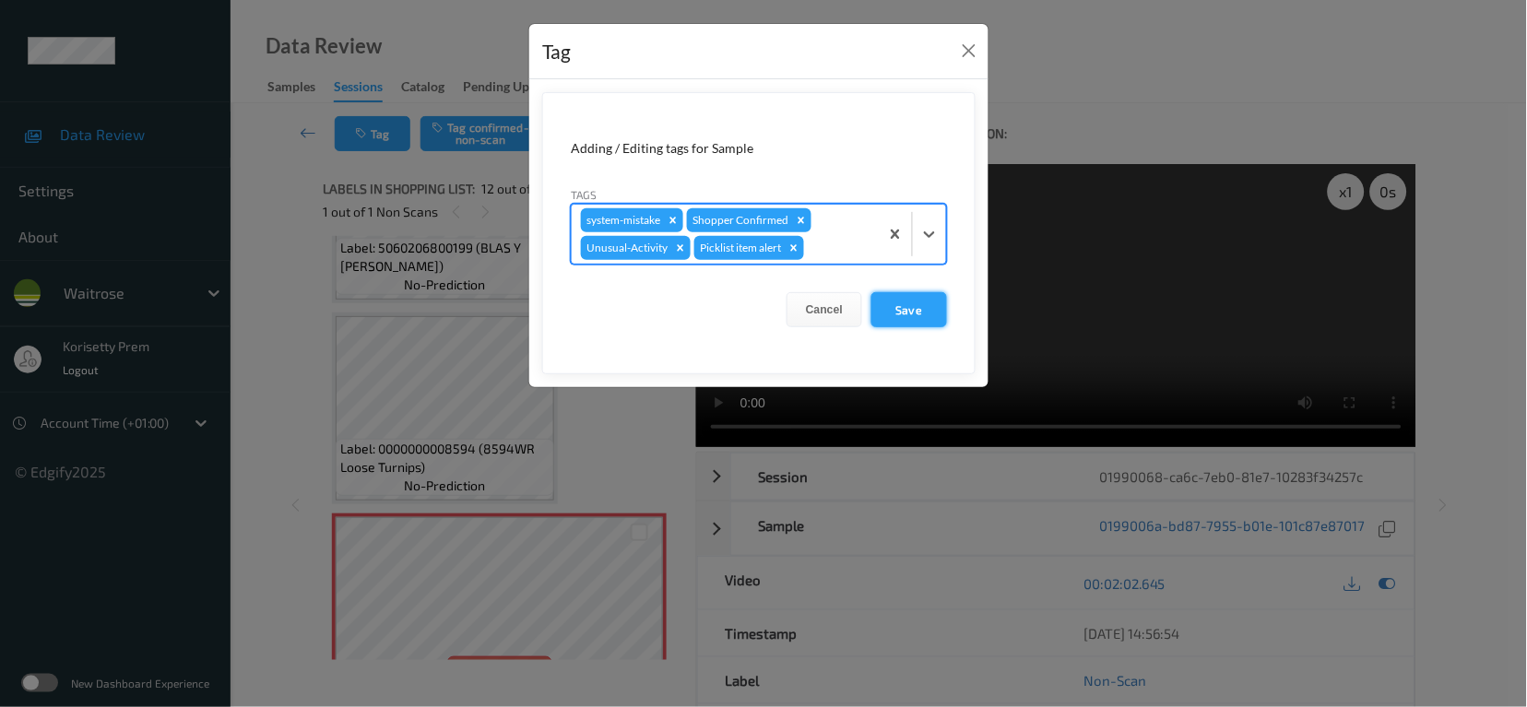
click at [919, 313] on button "Save" at bounding box center [910, 309] width 76 height 35
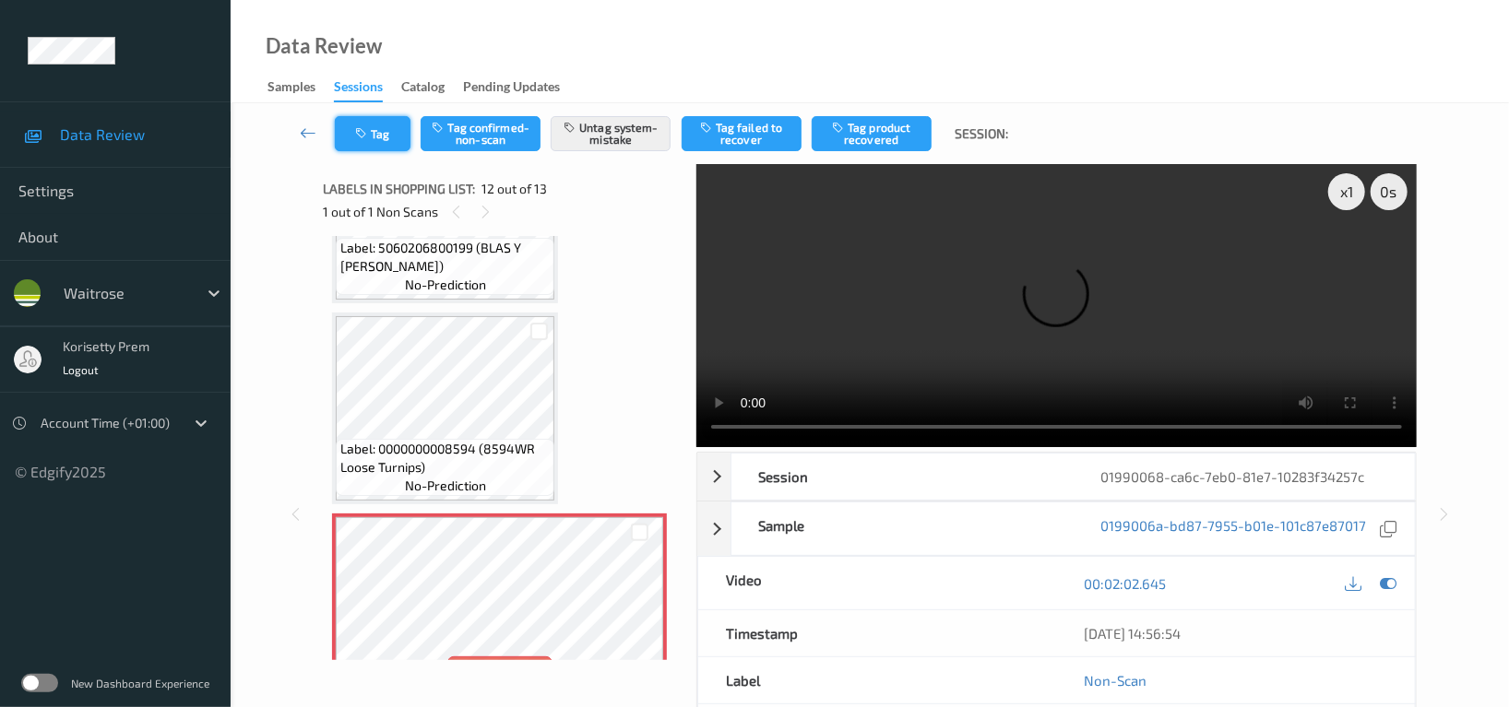
click at [384, 124] on button "Tag" at bounding box center [373, 133] width 76 height 35
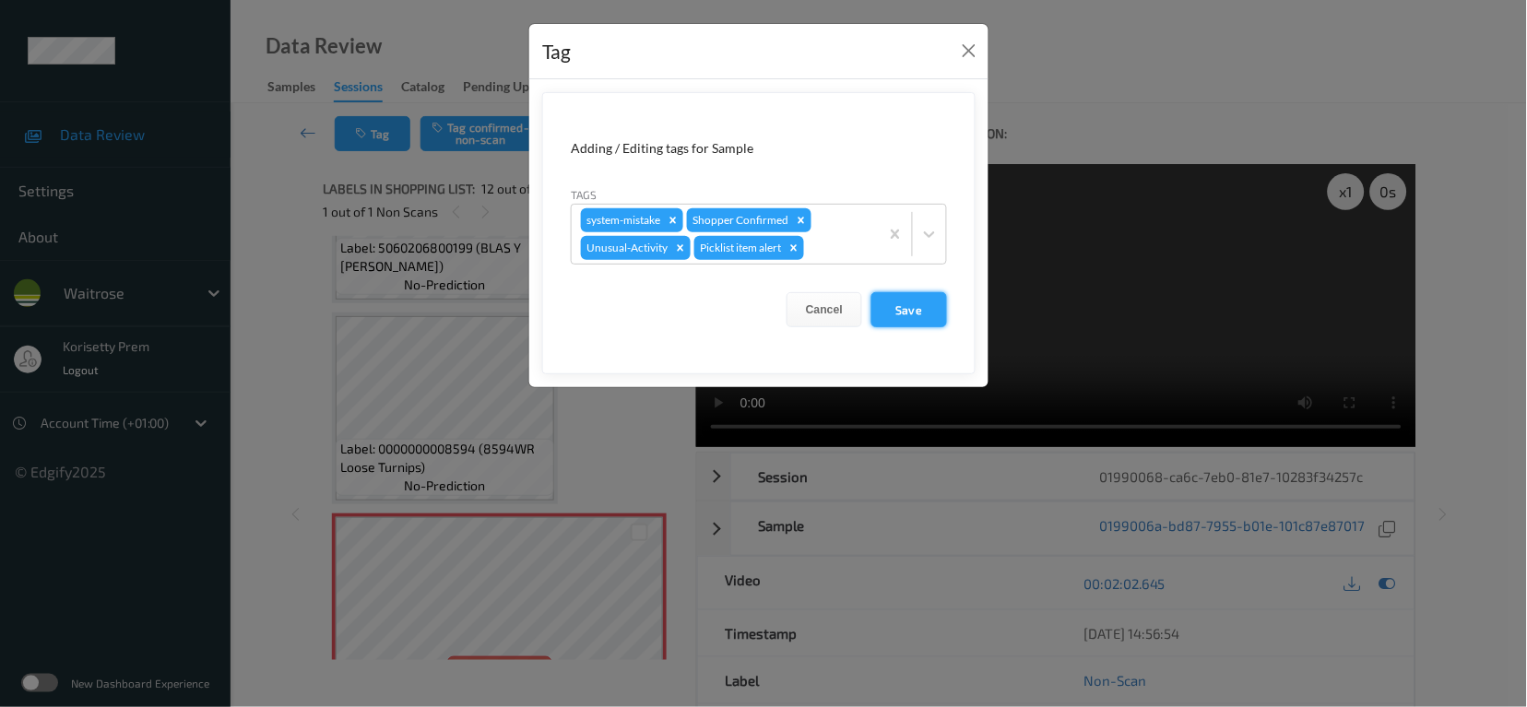
click at [903, 306] on button "Save" at bounding box center [910, 309] width 76 height 35
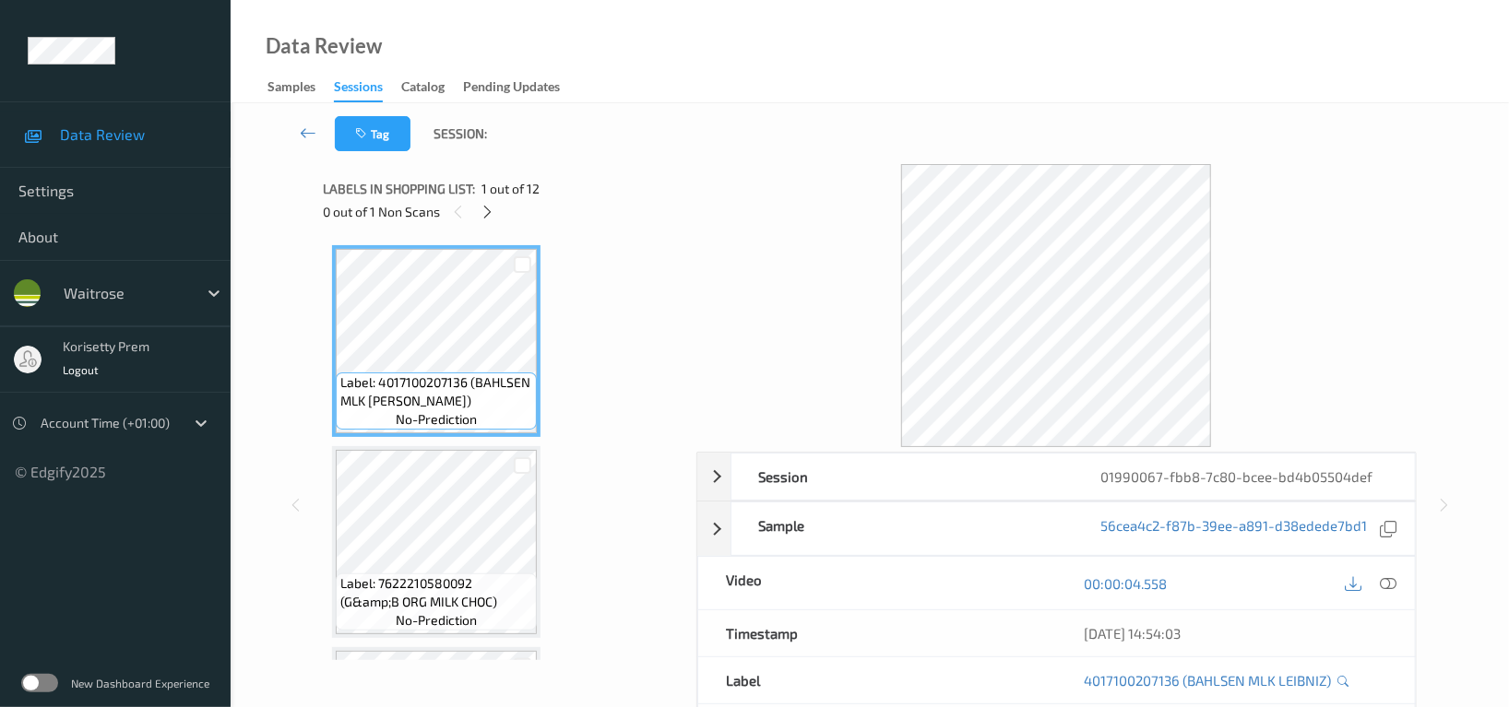
click at [840, 79] on div "Data Review Samples Sessions Catalog Pending Updates" at bounding box center [870, 51] width 1278 height 103
click at [807, 143] on div "Tag Session:" at bounding box center [869, 133] width 1203 height 61
click at [492, 212] on icon at bounding box center [489, 212] width 16 height 17
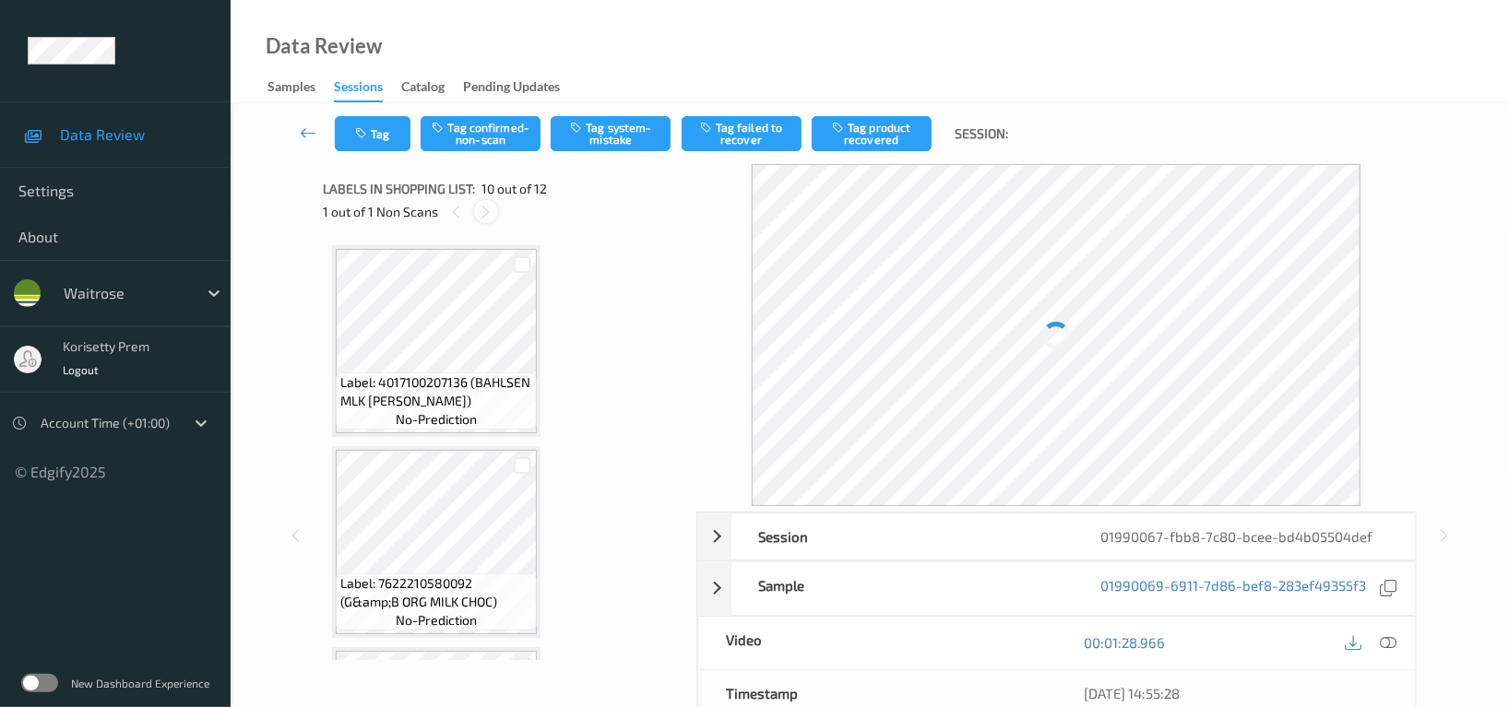
scroll to position [1611, 0]
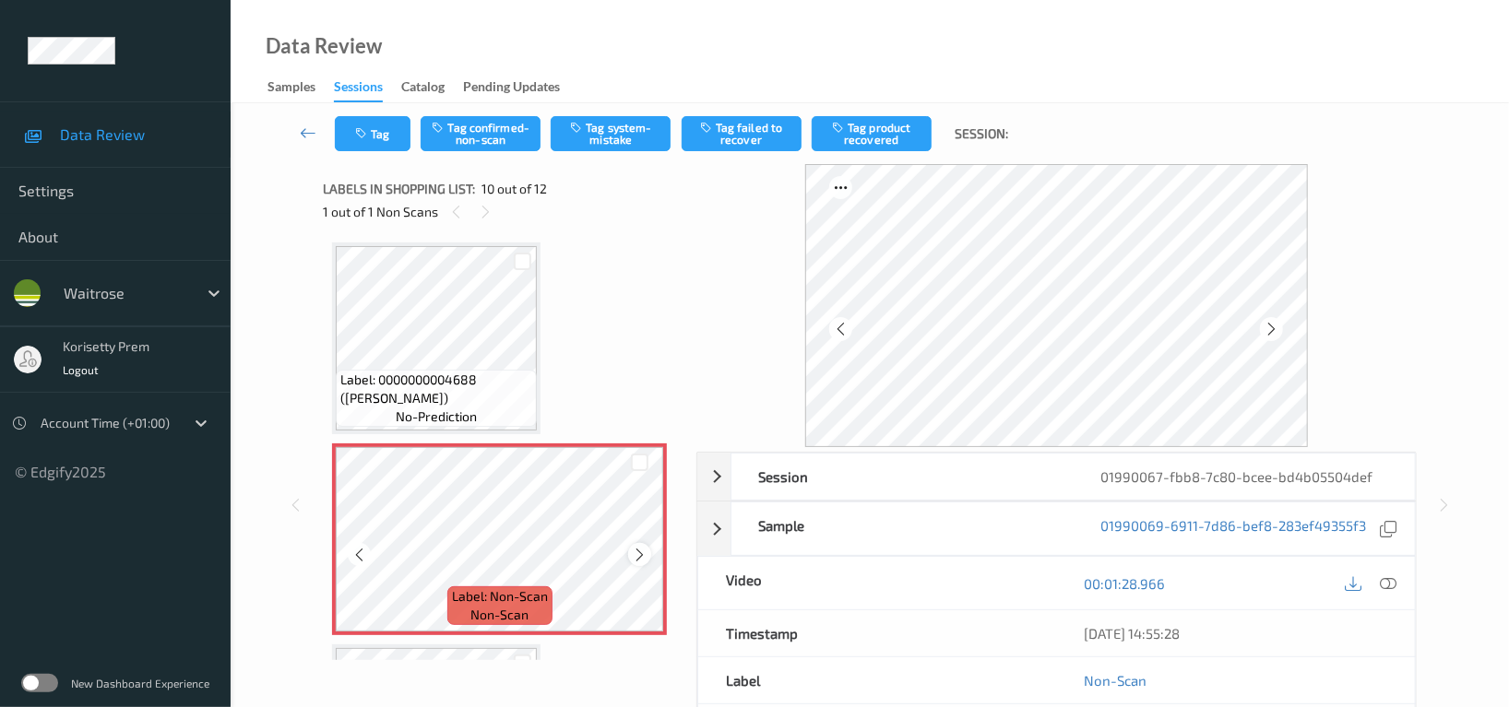
click at [632, 549] on icon at bounding box center [640, 555] width 16 height 17
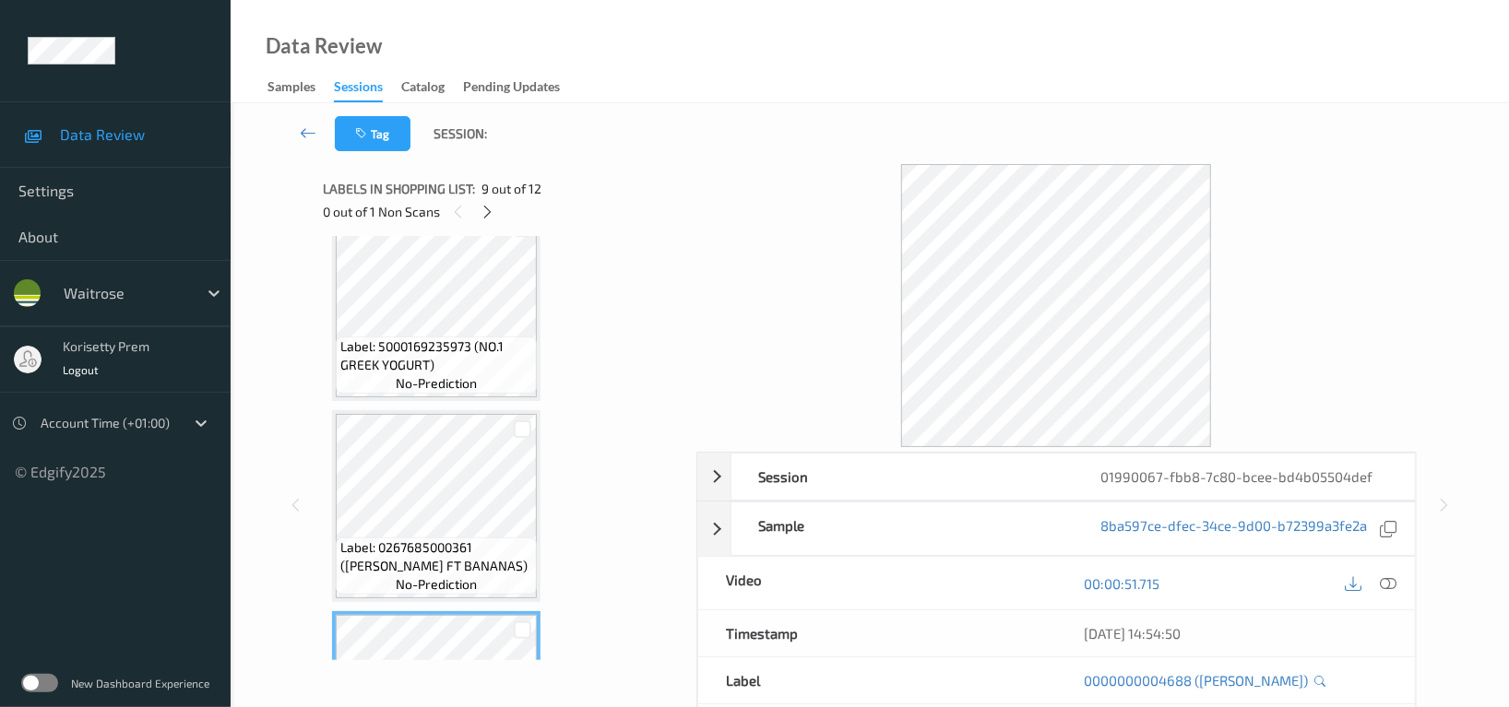
scroll to position [1366, 0]
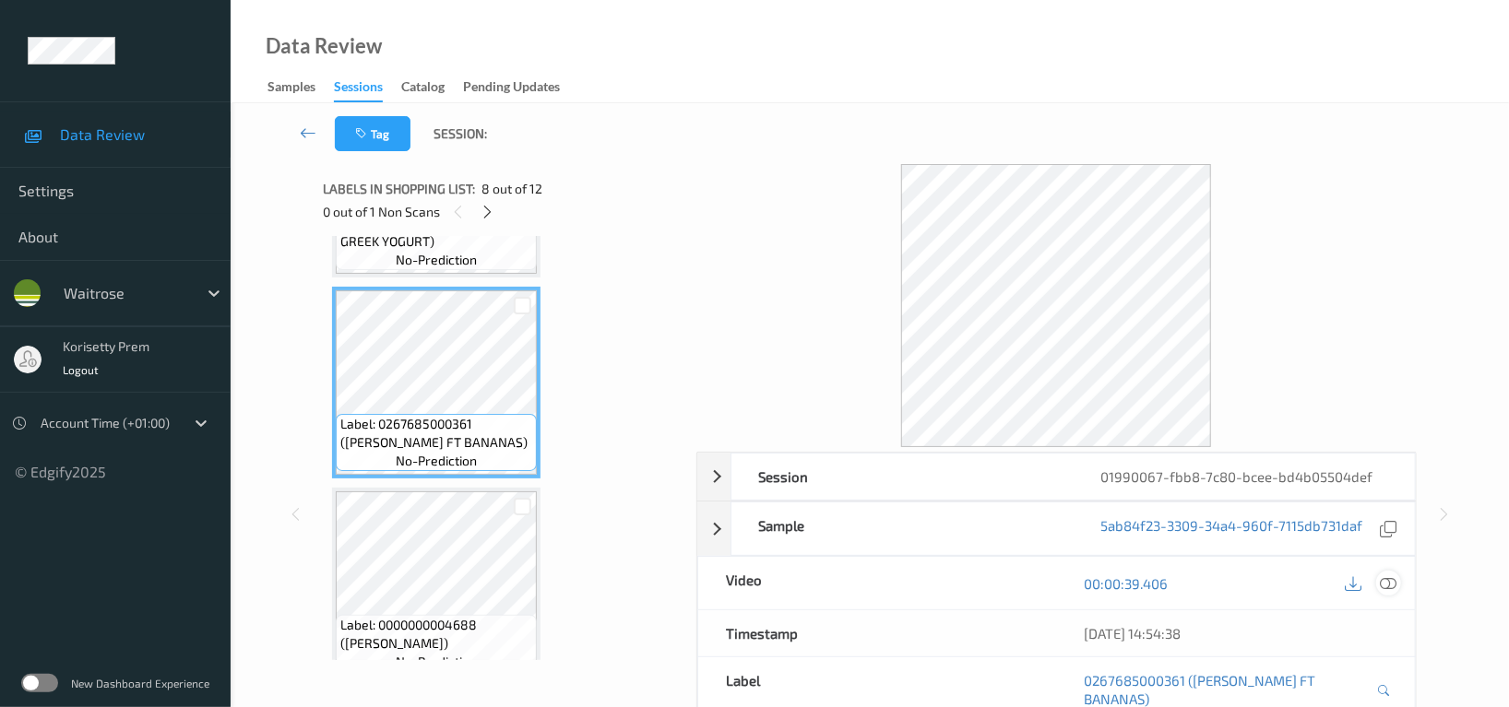
click at [1388, 589] on icon at bounding box center [1388, 584] width 17 height 17
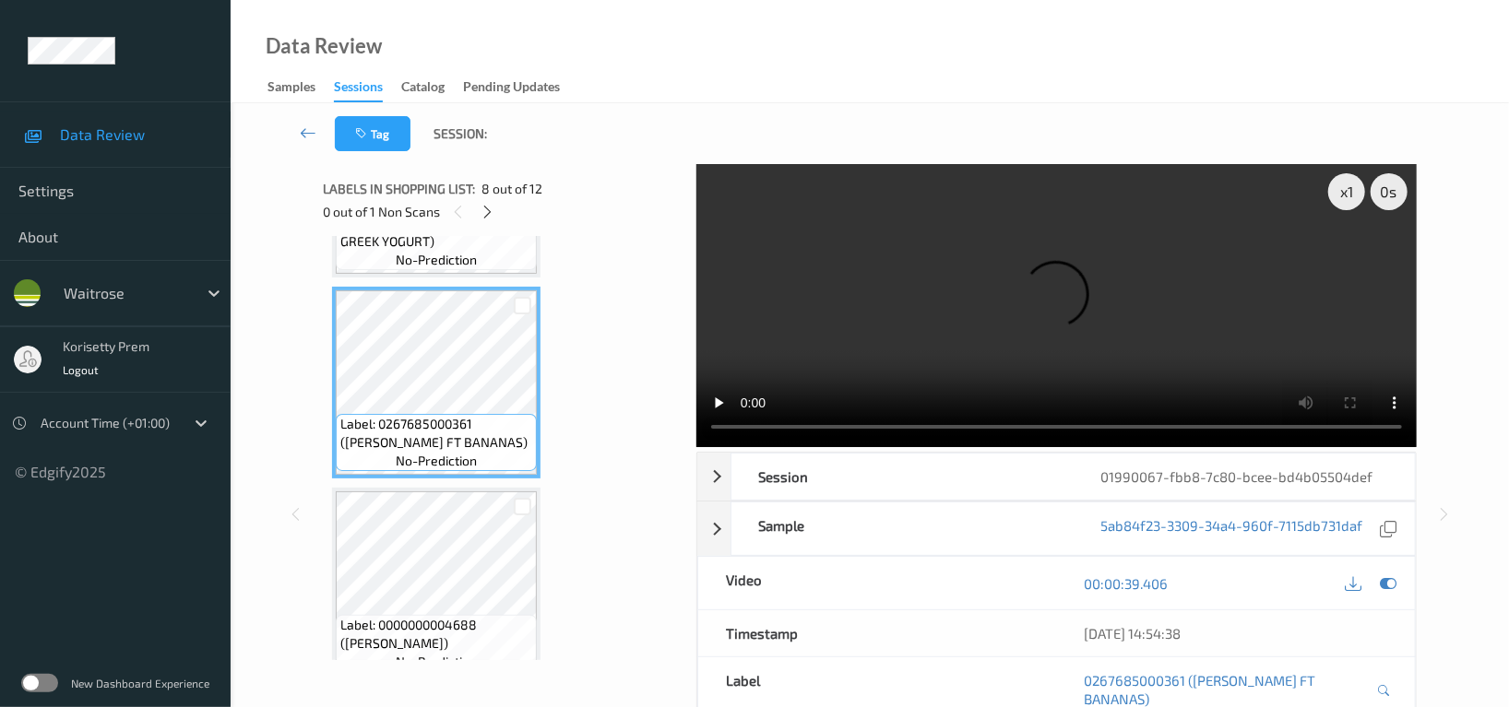
click at [1063, 263] on video at bounding box center [1056, 305] width 720 height 283
click at [932, 306] on video at bounding box center [1056, 305] width 720 height 283
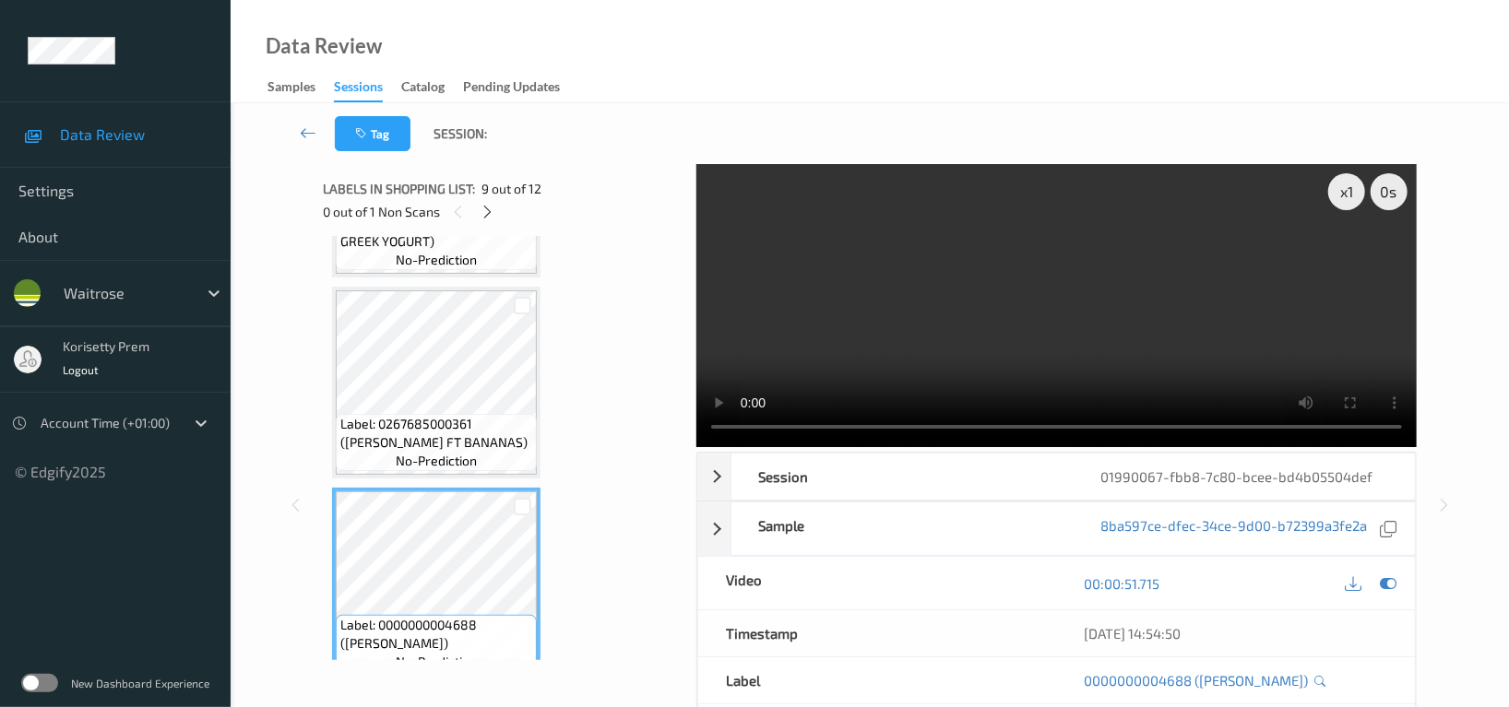
click at [984, 269] on video at bounding box center [1056, 305] width 720 height 283
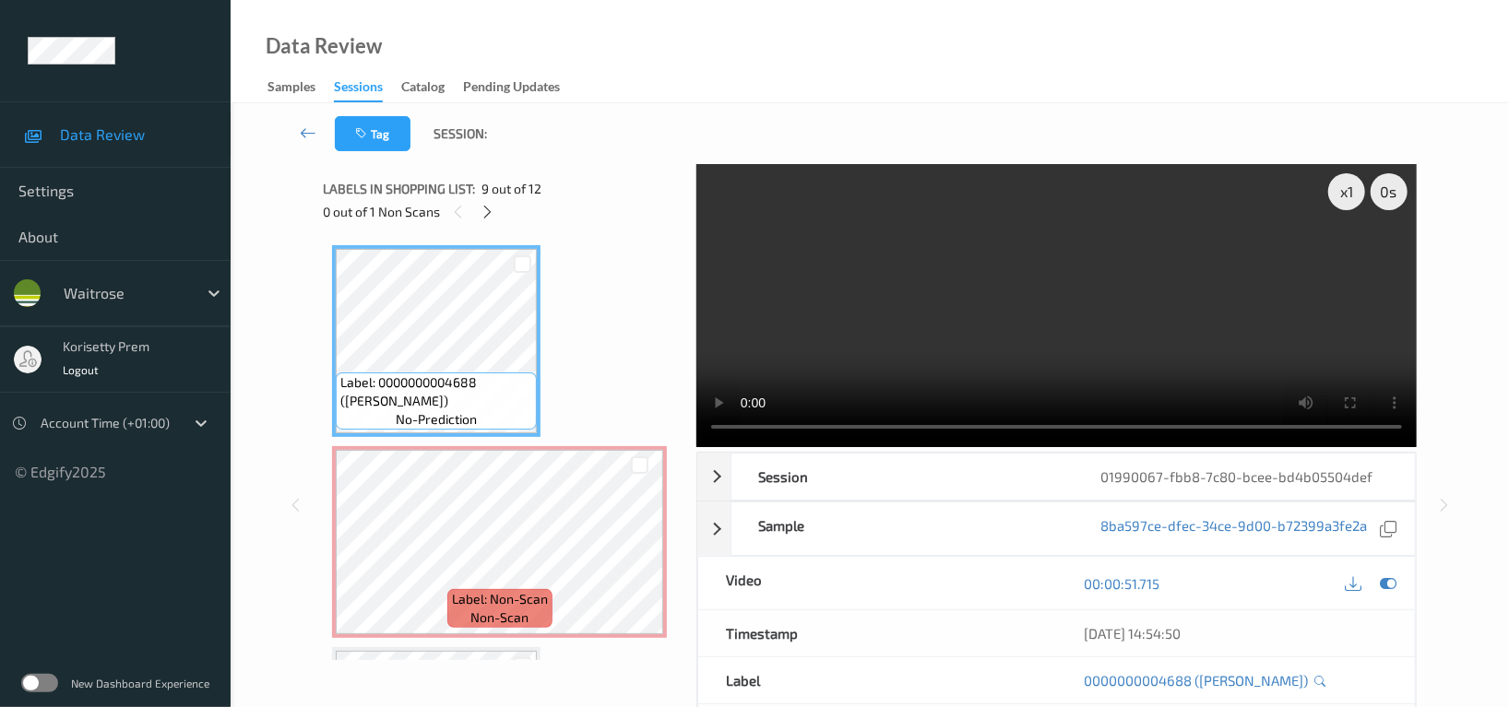
scroll to position [1611, 0]
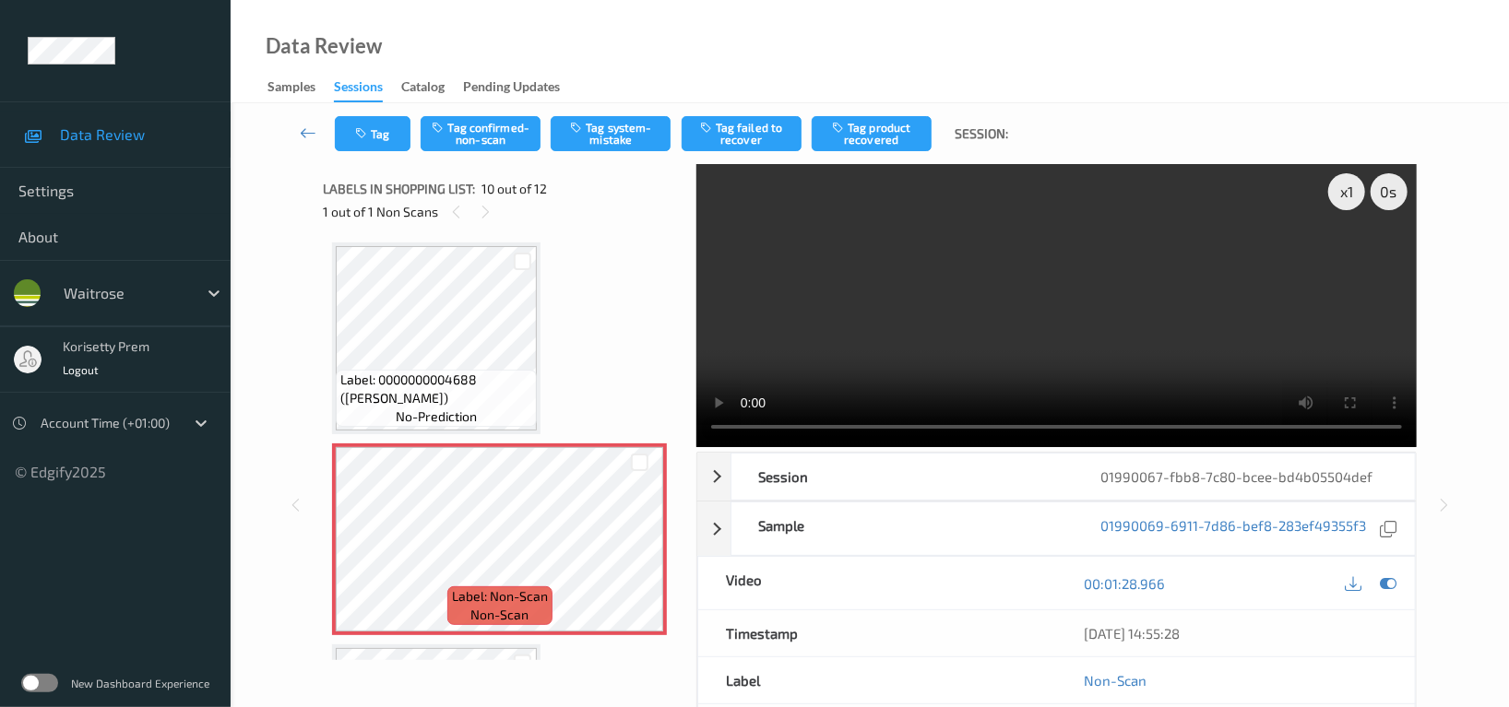
click at [881, 321] on video at bounding box center [1056, 305] width 720 height 283
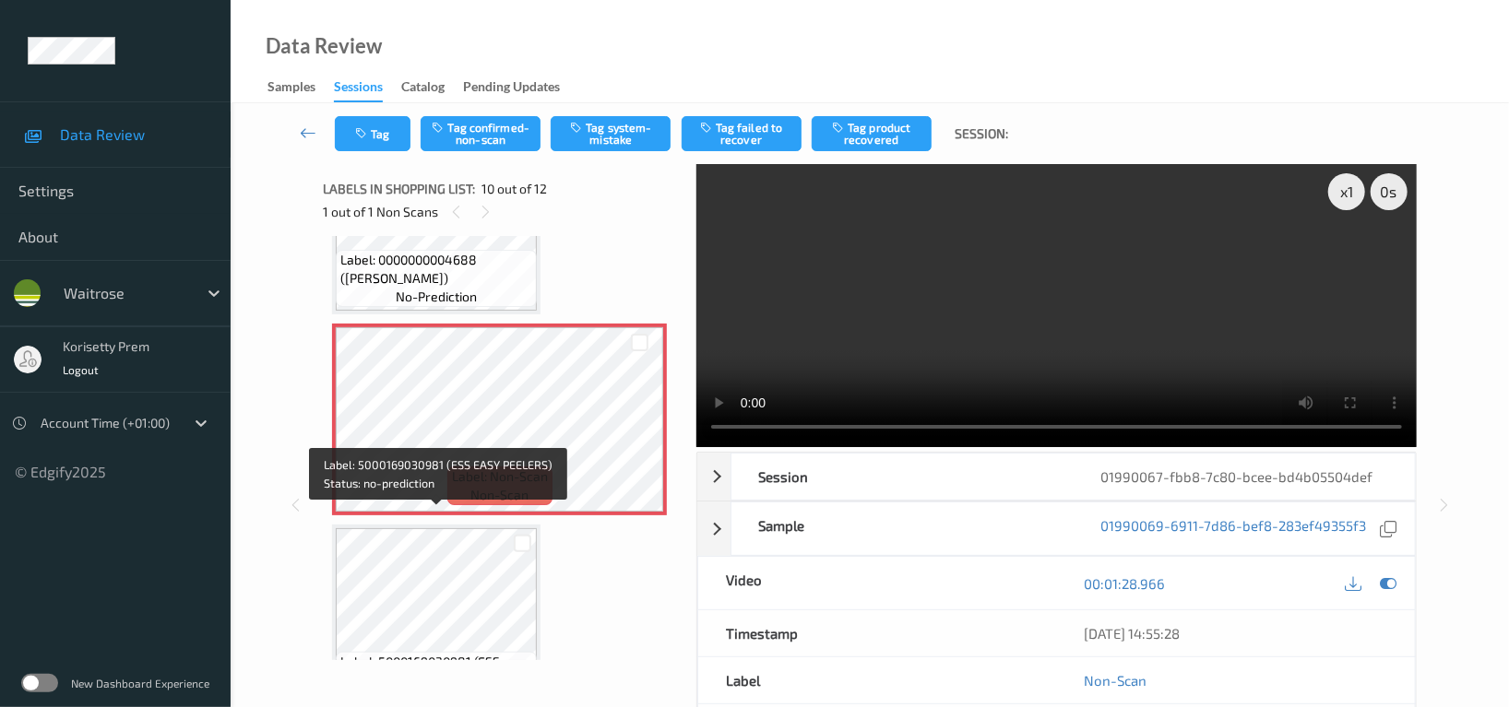
scroll to position [1621, 0]
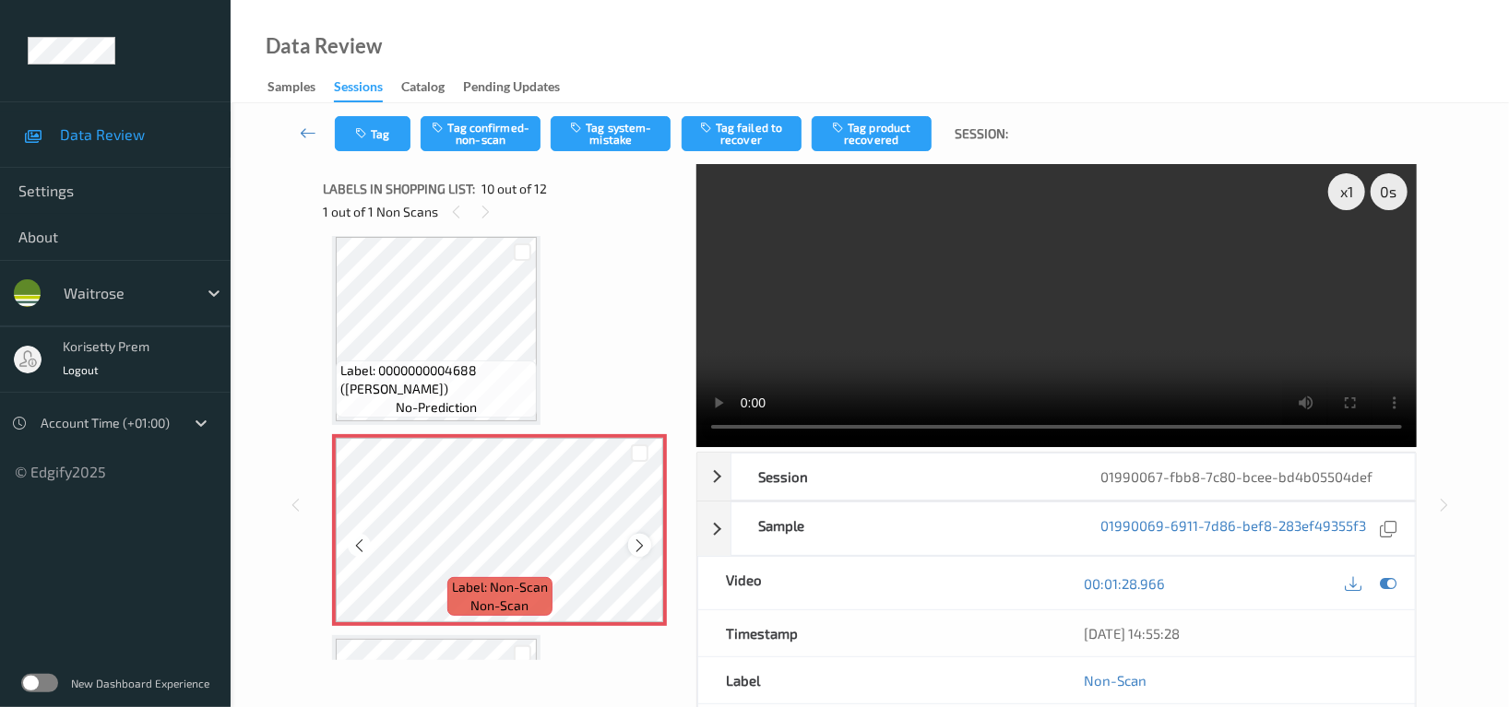
click at [645, 543] on icon at bounding box center [640, 546] width 16 height 17
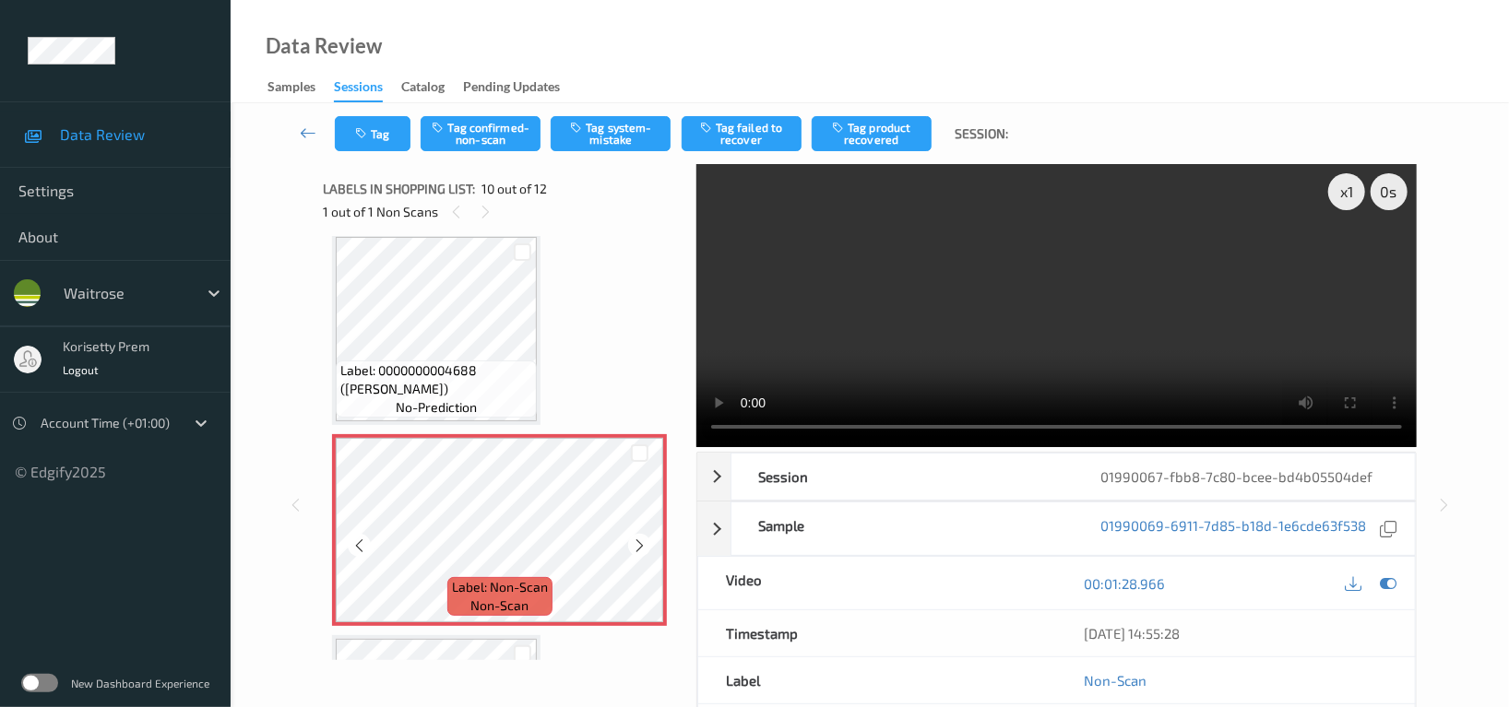
click at [645, 543] on icon at bounding box center [640, 546] width 16 height 17
click at [476, 134] on button "Tag confirmed-non-scan" at bounding box center [481, 133] width 120 height 35
click at [767, 116] on button "Tag failed to recover" at bounding box center [742, 133] width 120 height 35
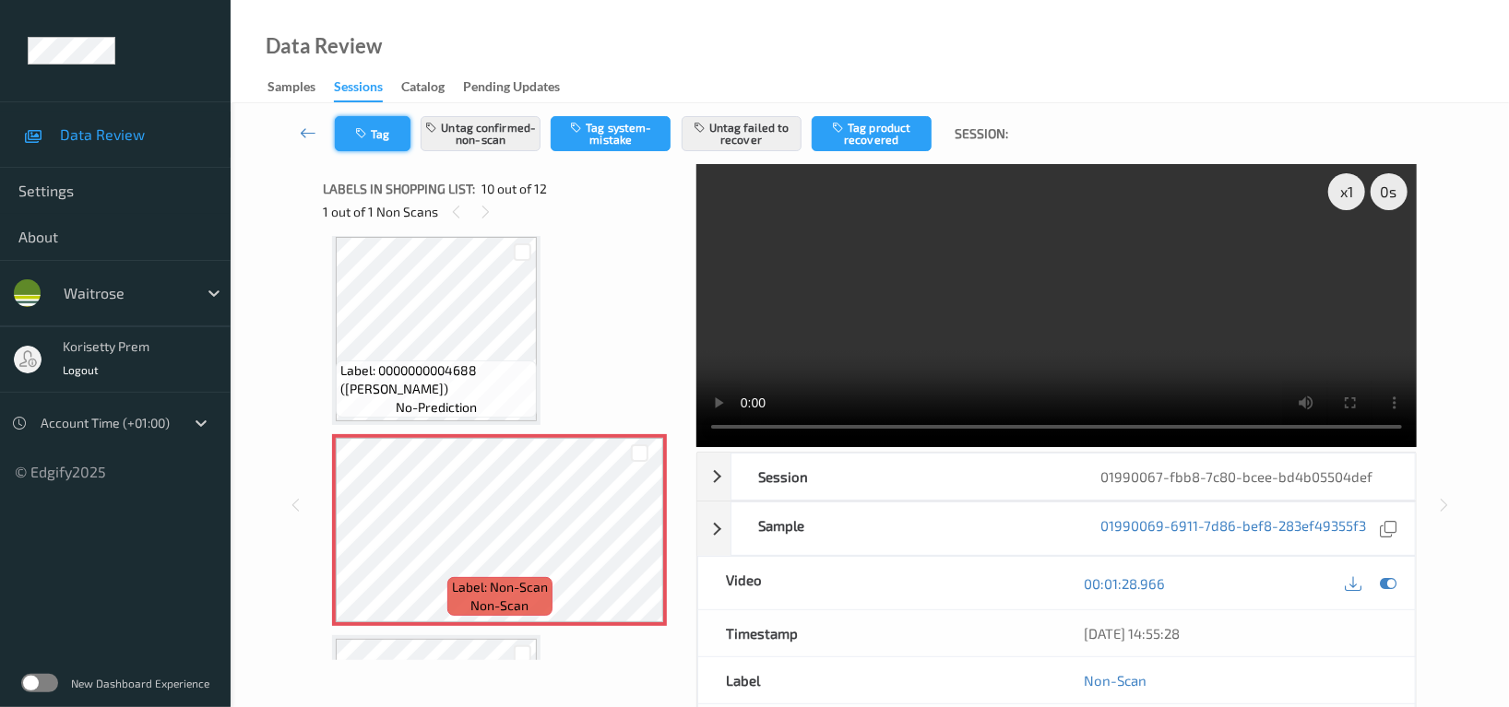
click at [377, 134] on button "Tag" at bounding box center [373, 133] width 76 height 35
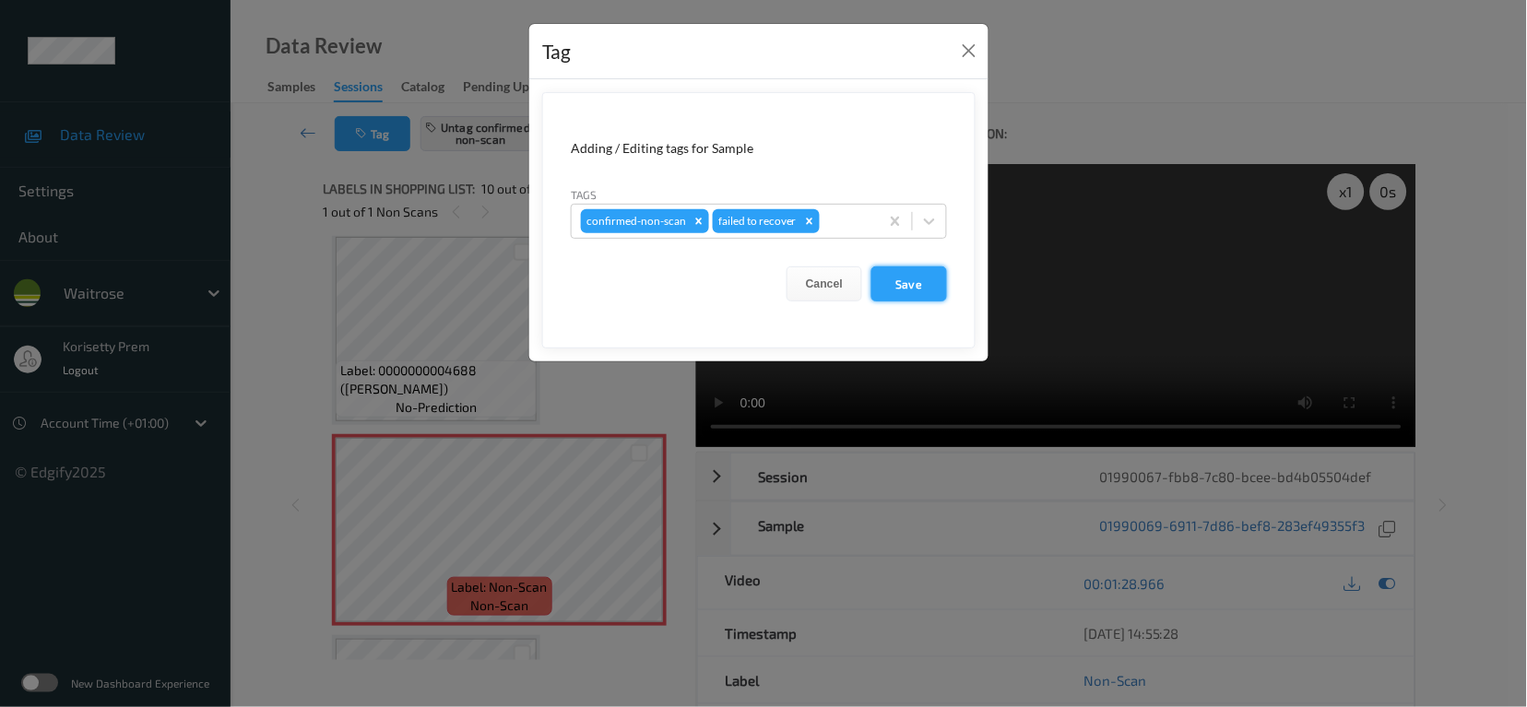
click at [915, 280] on button "Save" at bounding box center [910, 284] width 76 height 35
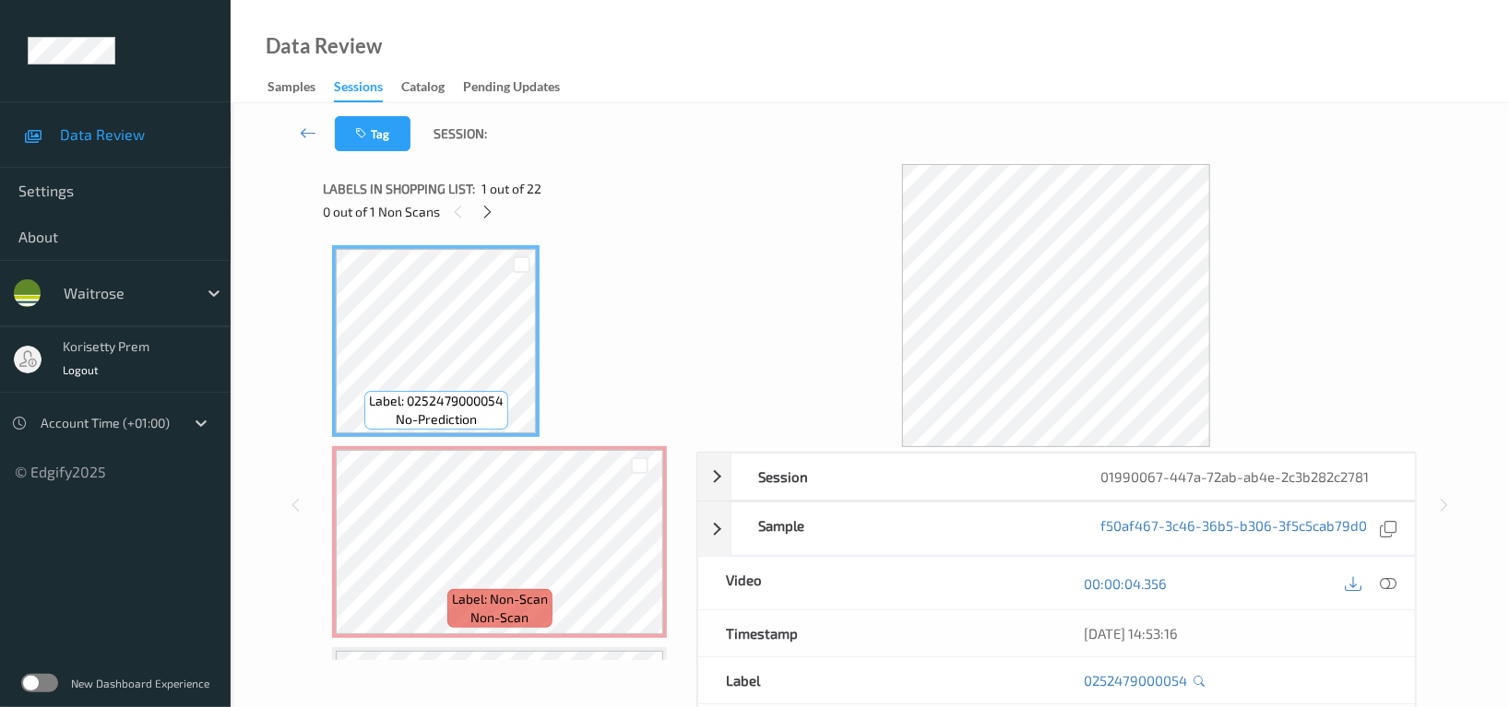
click at [858, 95] on div "Data Review Samples Sessions Catalog Pending Updates" at bounding box center [870, 51] width 1278 height 103
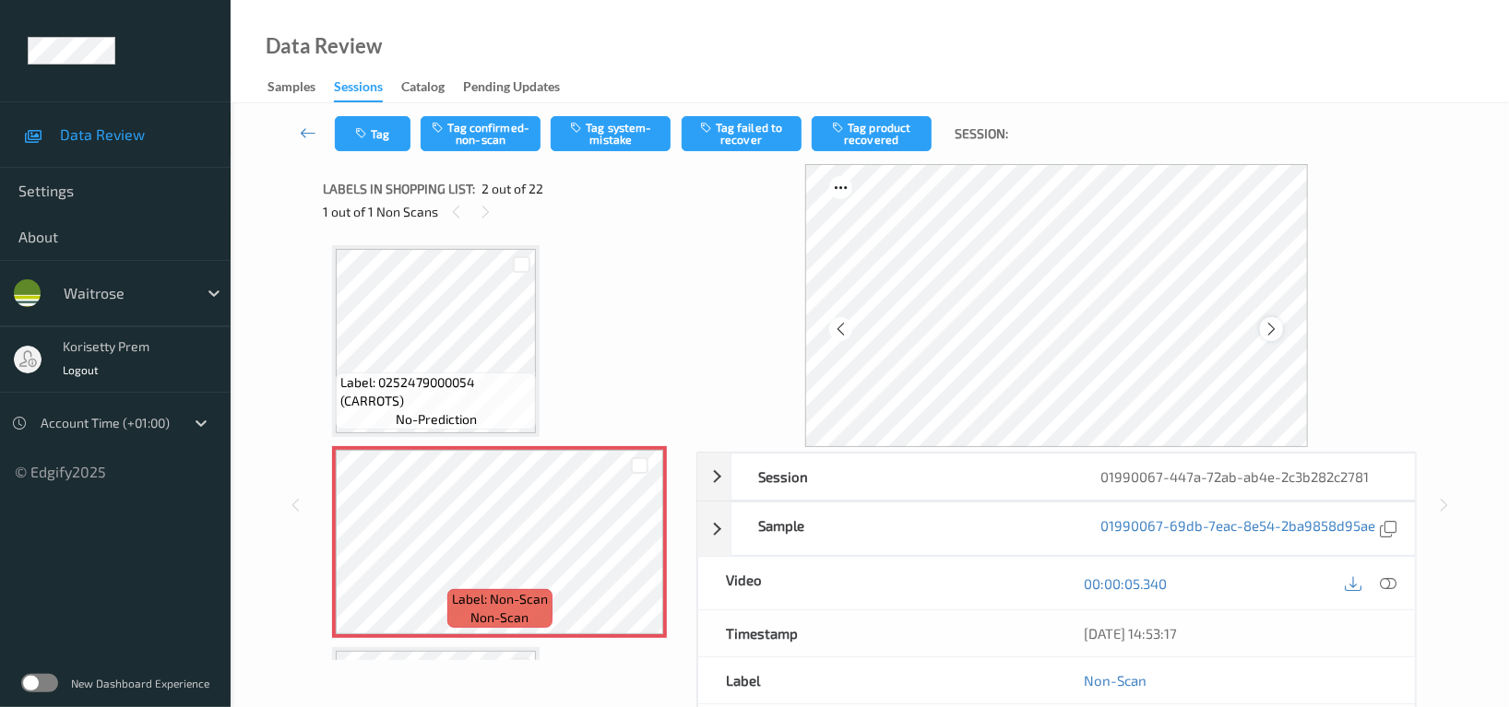
click at [1263, 329] on div at bounding box center [1271, 328] width 23 height 23
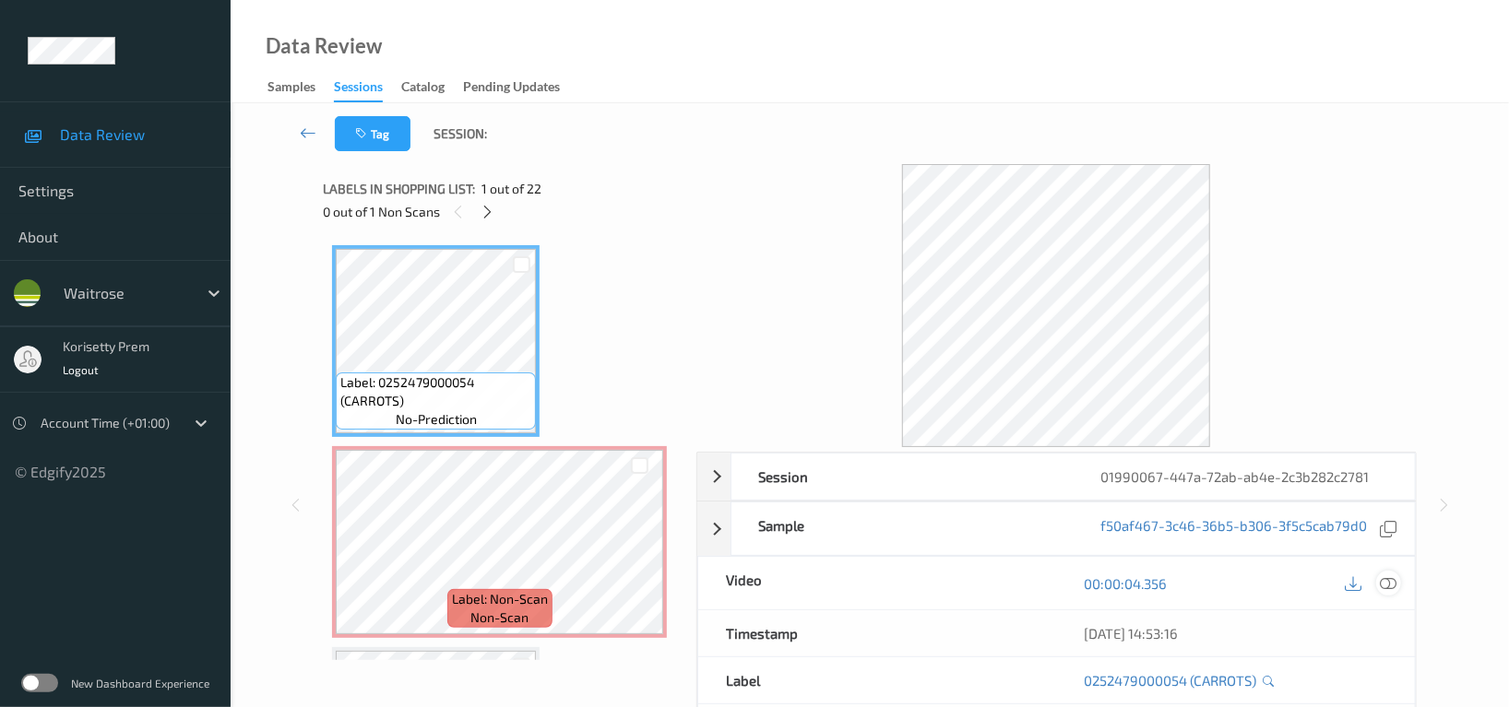
click at [1395, 580] on icon at bounding box center [1388, 584] width 17 height 17
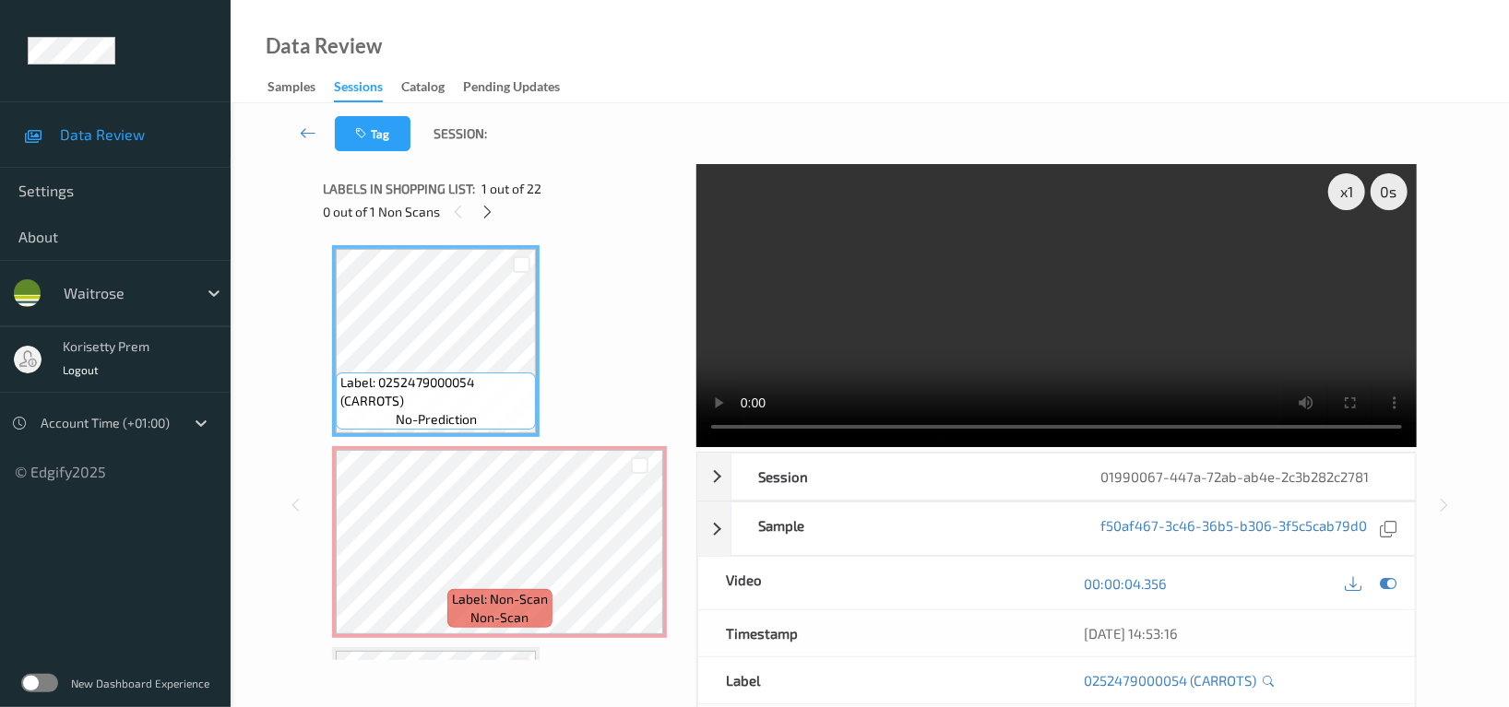
click at [825, 267] on video at bounding box center [1056, 305] width 720 height 283
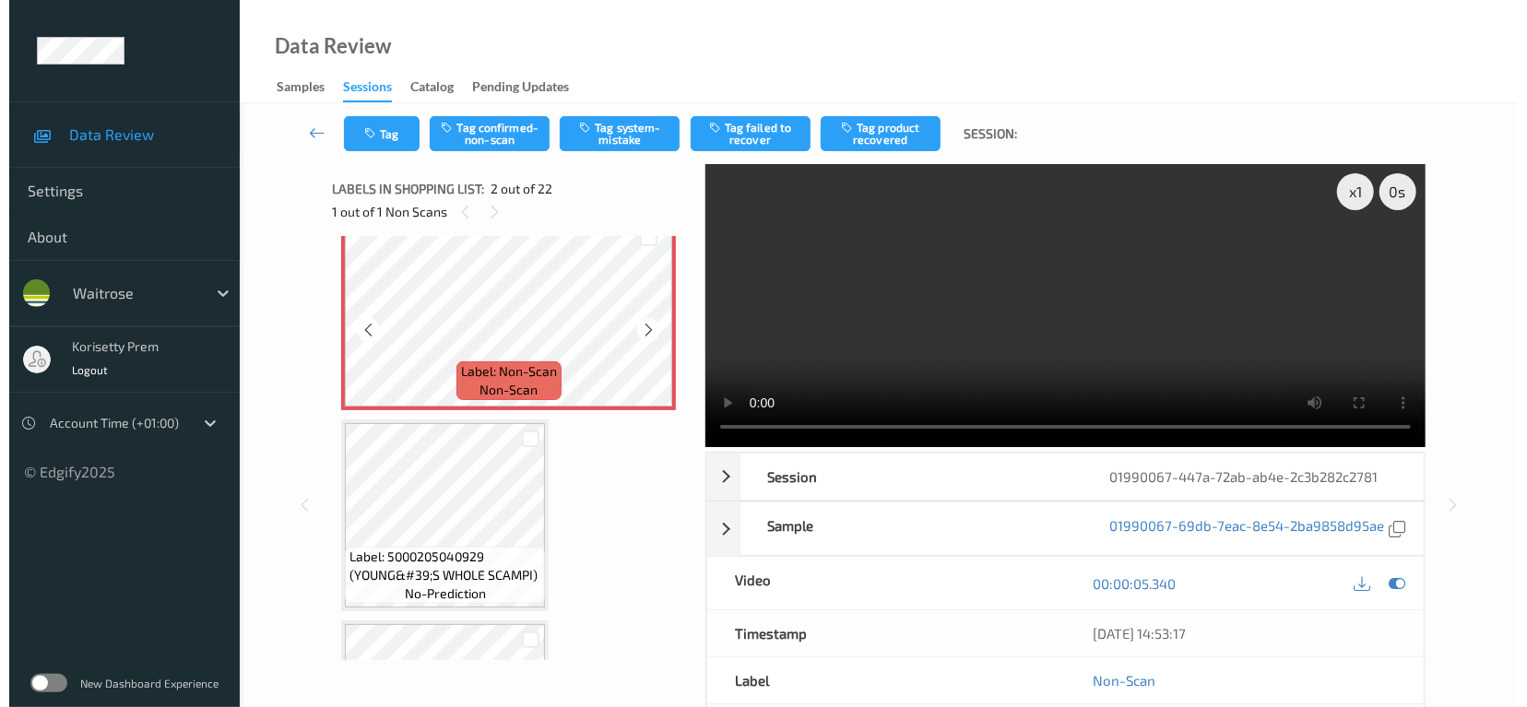
scroll to position [245, 0]
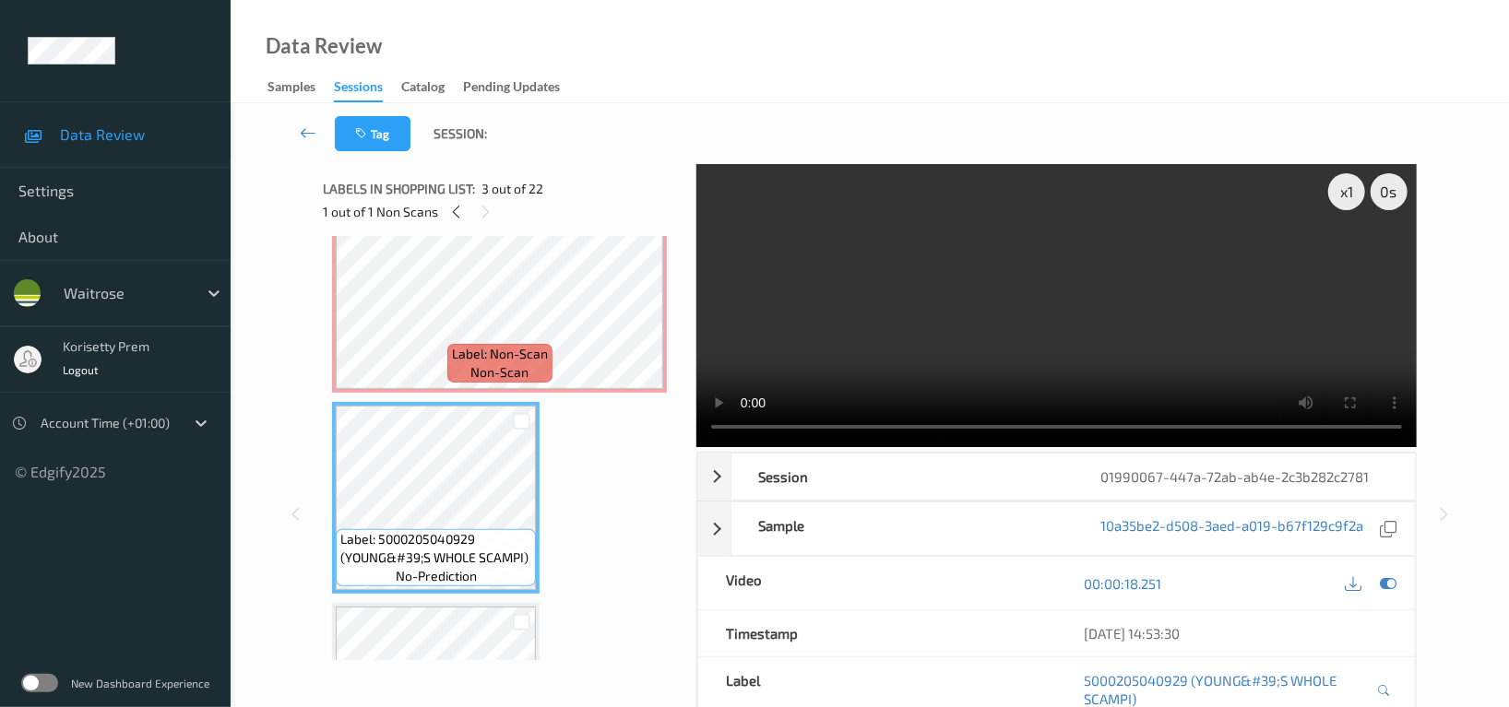
click at [968, 313] on video at bounding box center [1056, 305] width 720 height 283
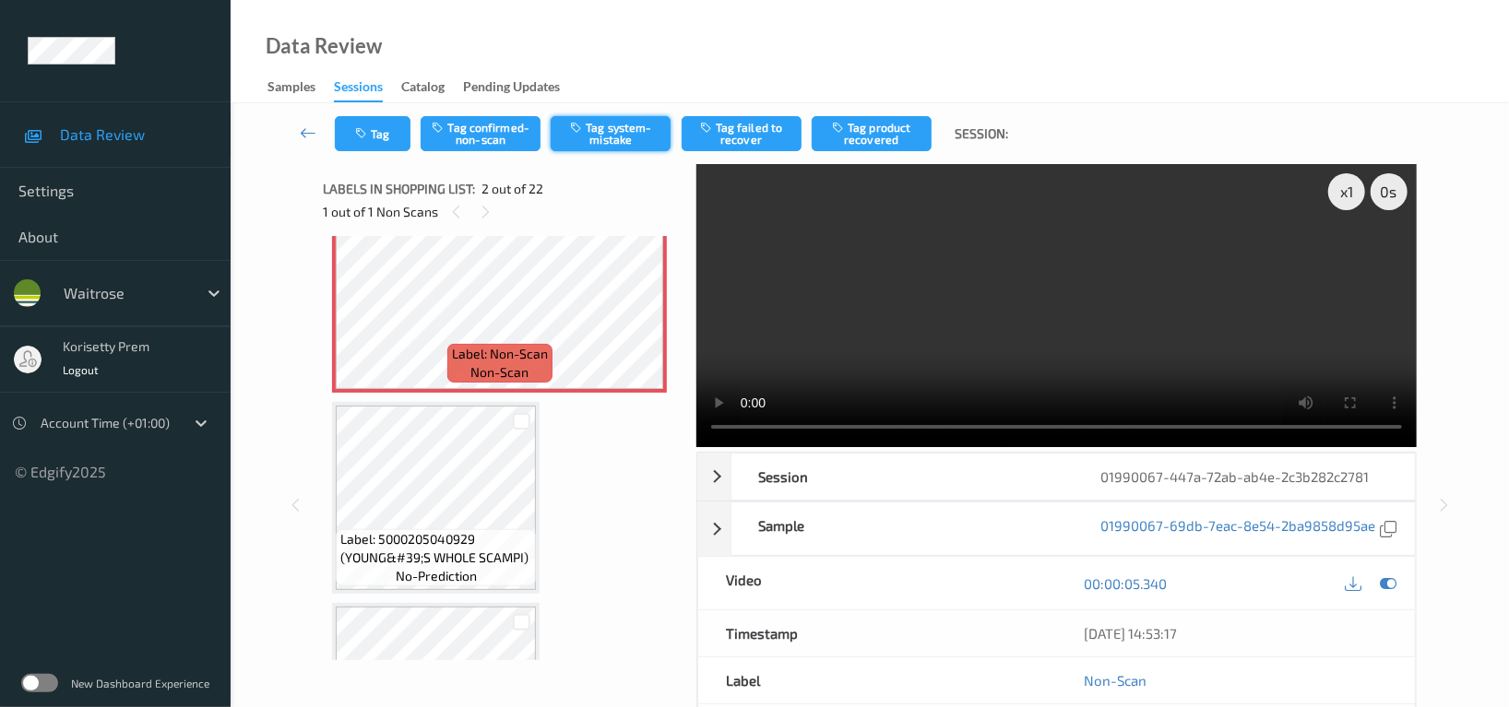
click at [613, 143] on button "Tag system-mistake" at bounding box center [611, 133] width 120 height 35
click at [374, 138] on button "Tag" at bounding box center [373, 133] width 76 height 35
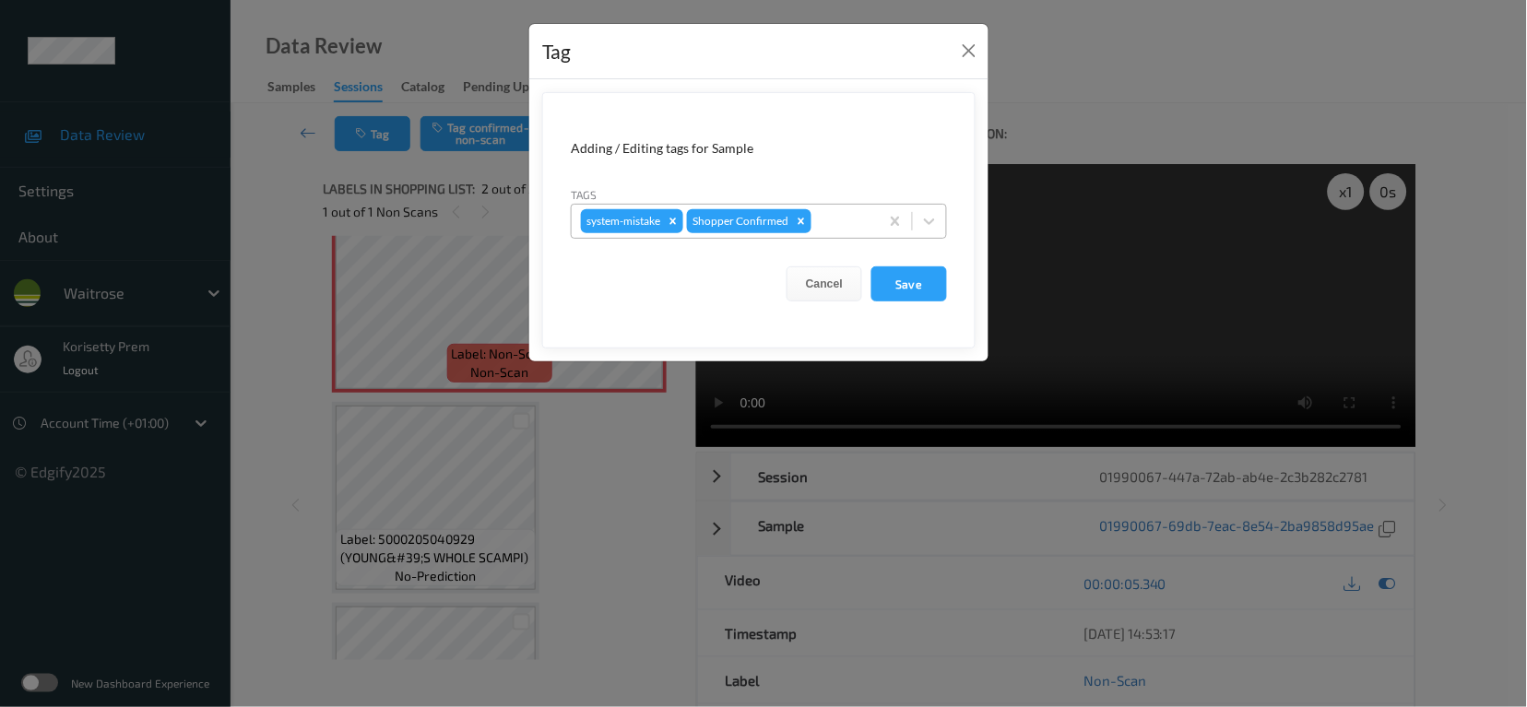
click at [840, 223] on div at bounding box center [842, 221] width 54 height 22
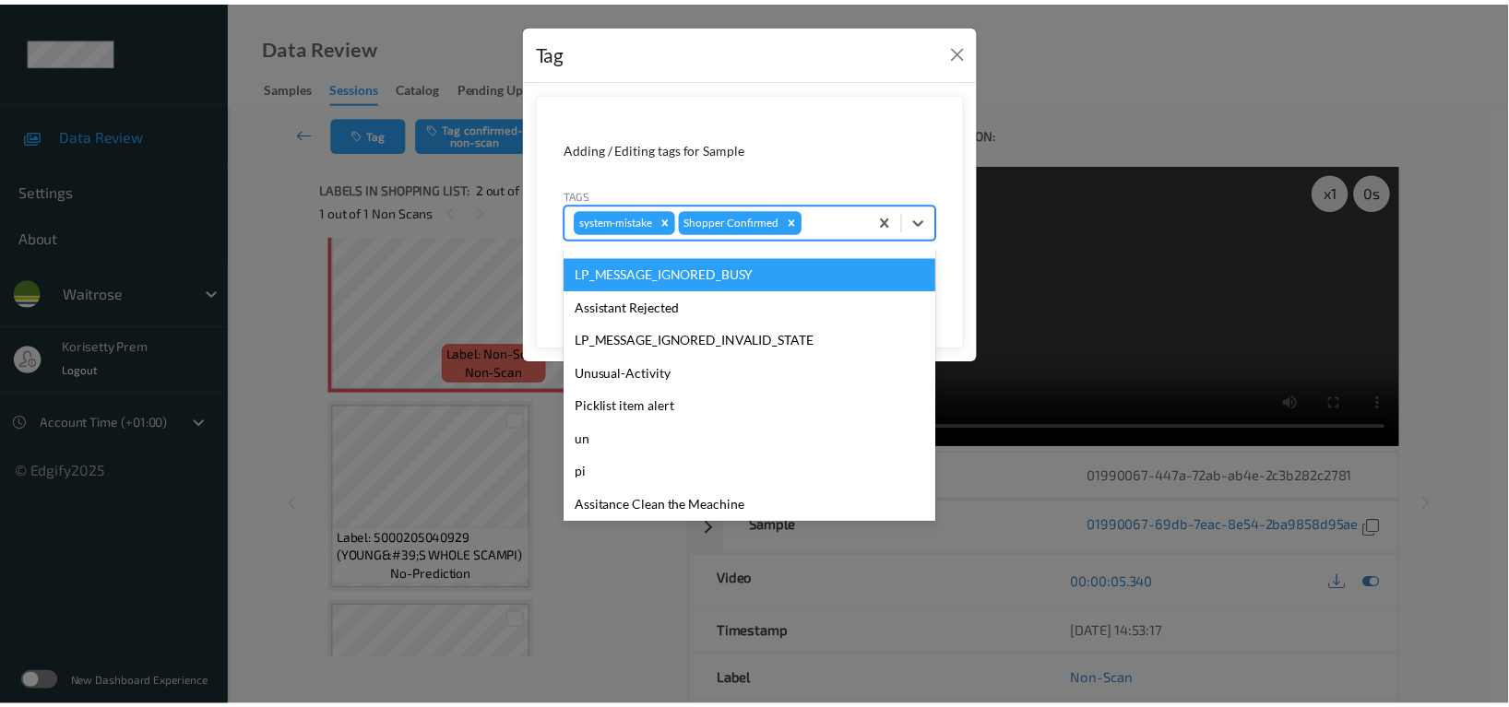
scroll to position [393, 0]
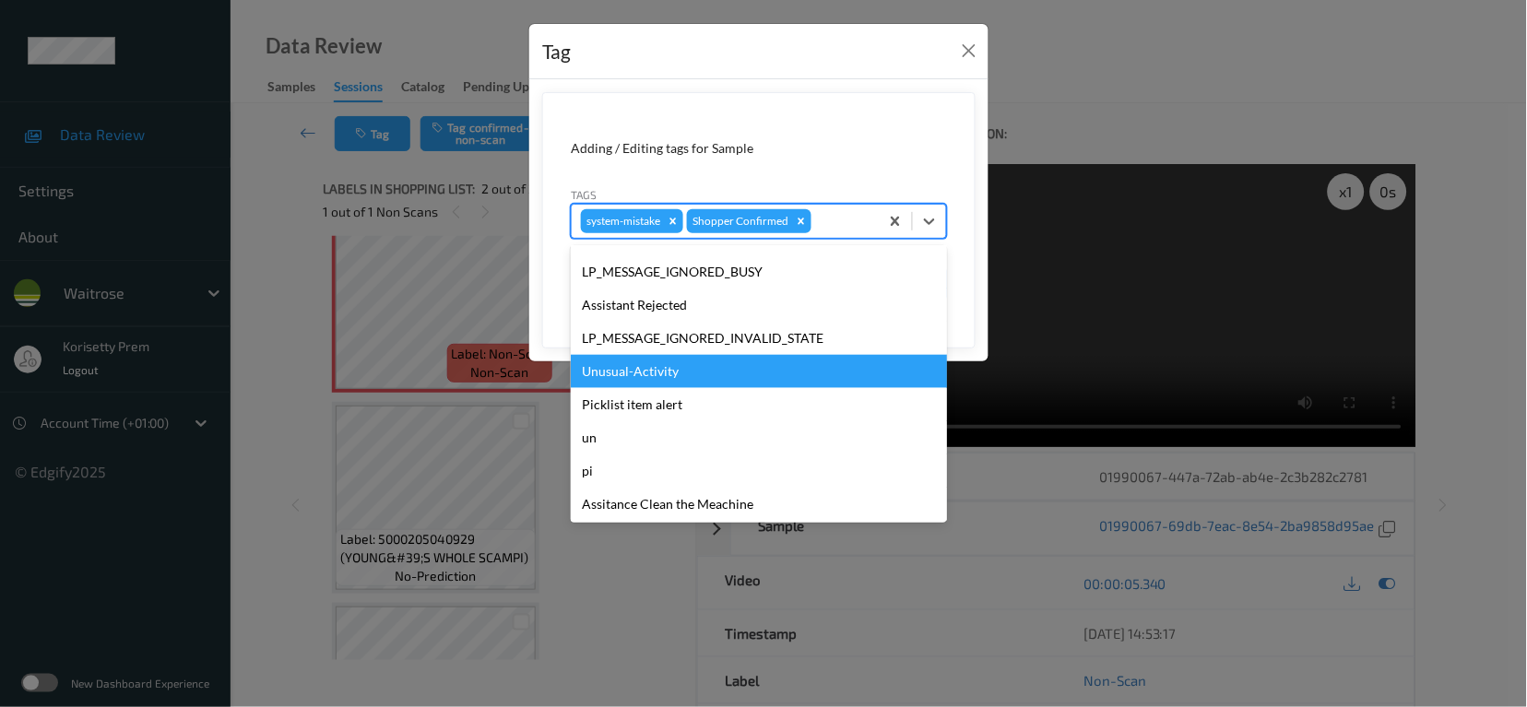
click at [634, 365] on div "Unusual-Activity" at bounding box center [759, 371] width 376 height 33
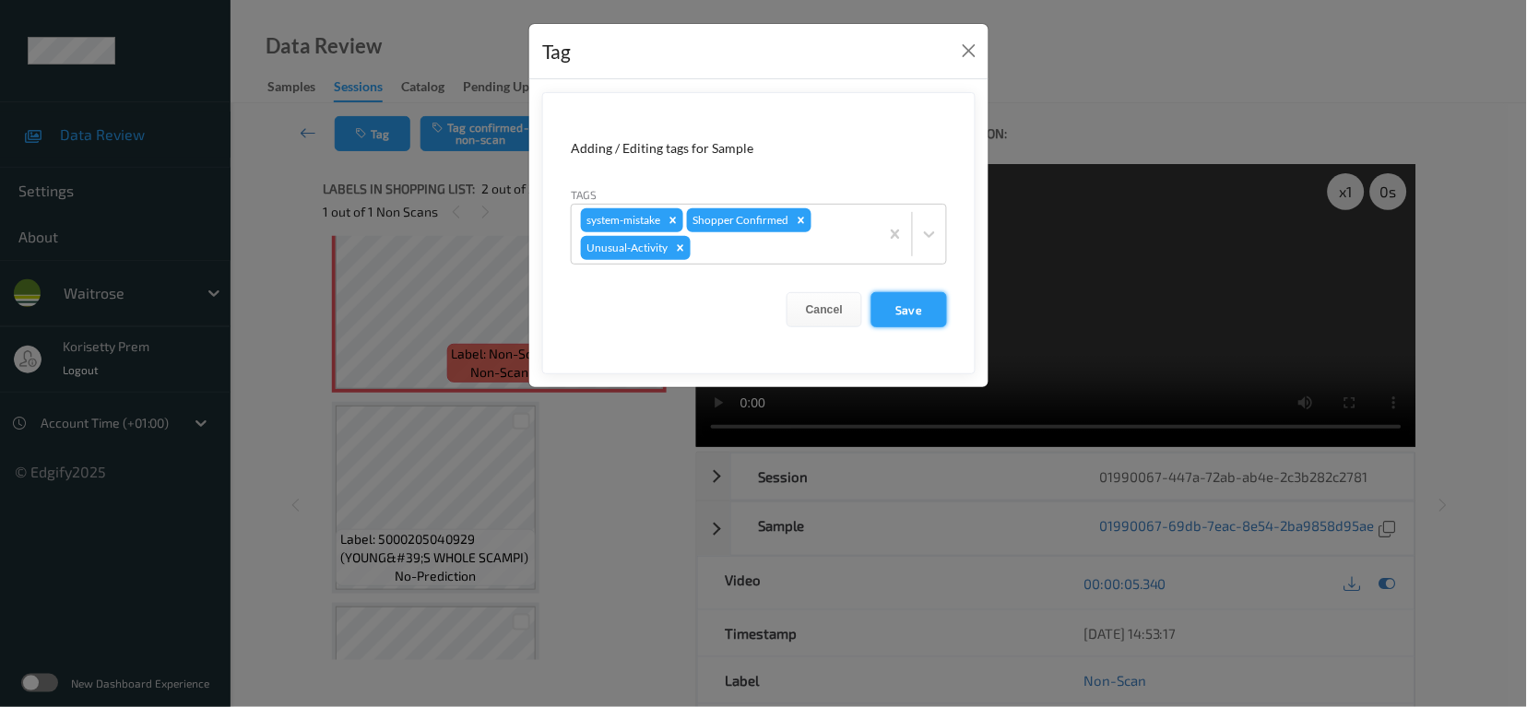
click at [908, 317] on button "Save" at bounding box center [910, 309] width 76 height 35
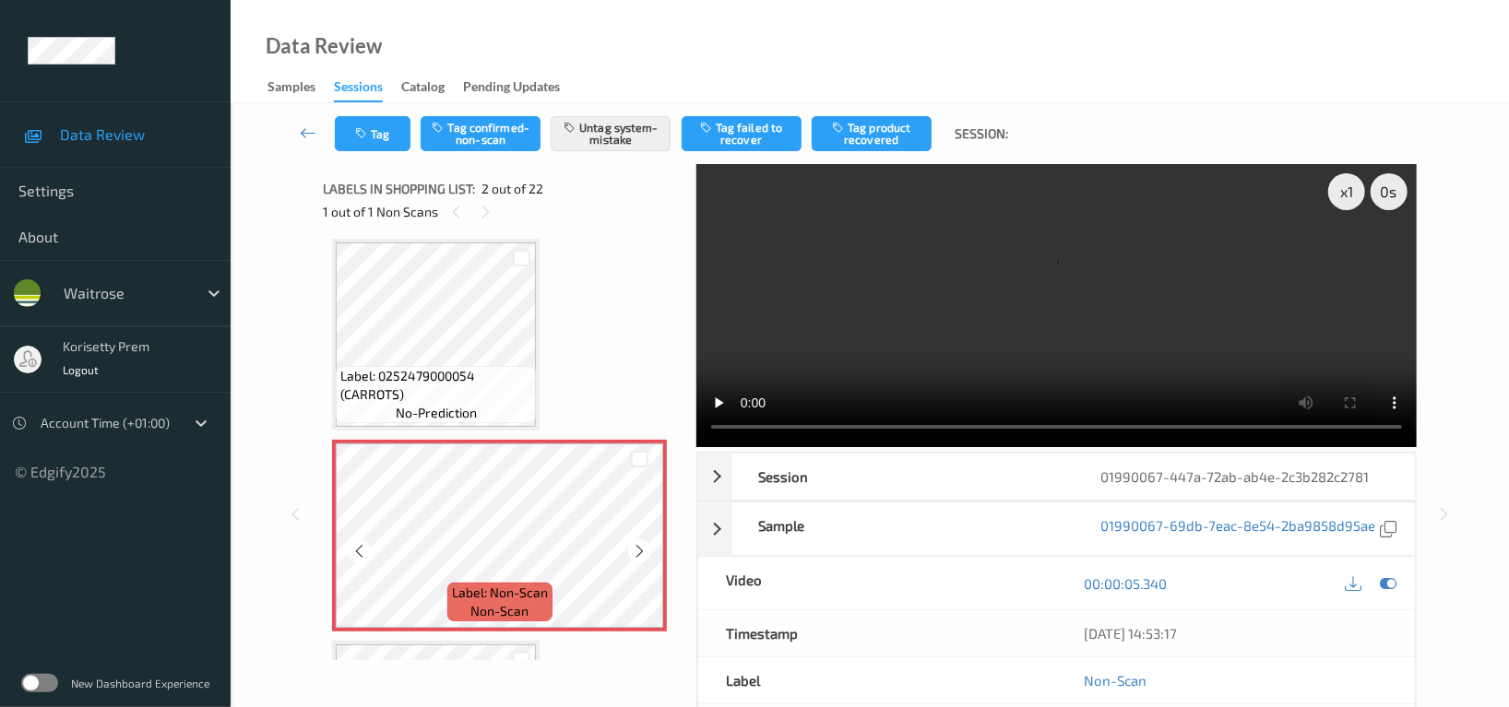
scroll to position [0, 0]
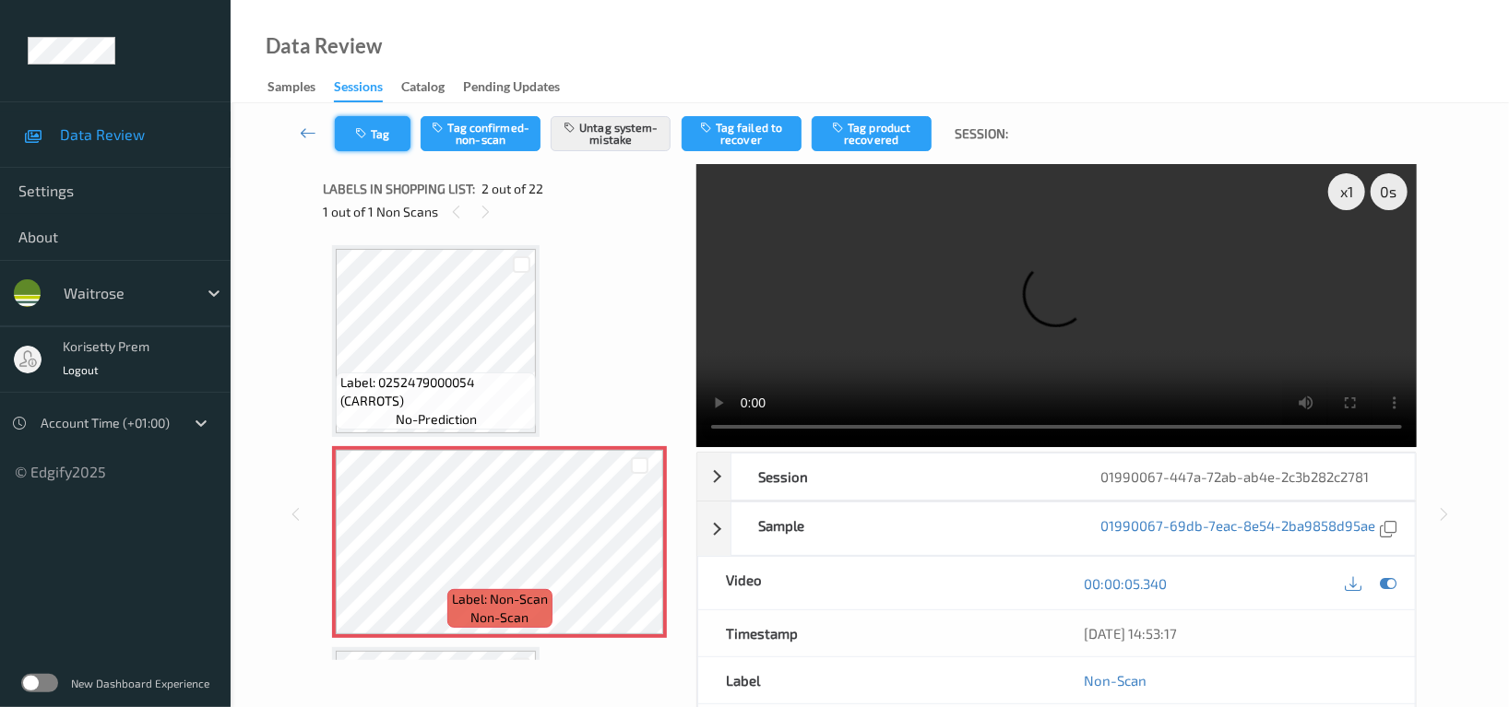
click at [374, 134] on button "Tag" at bounding box center [373, 133] width 76 height 35
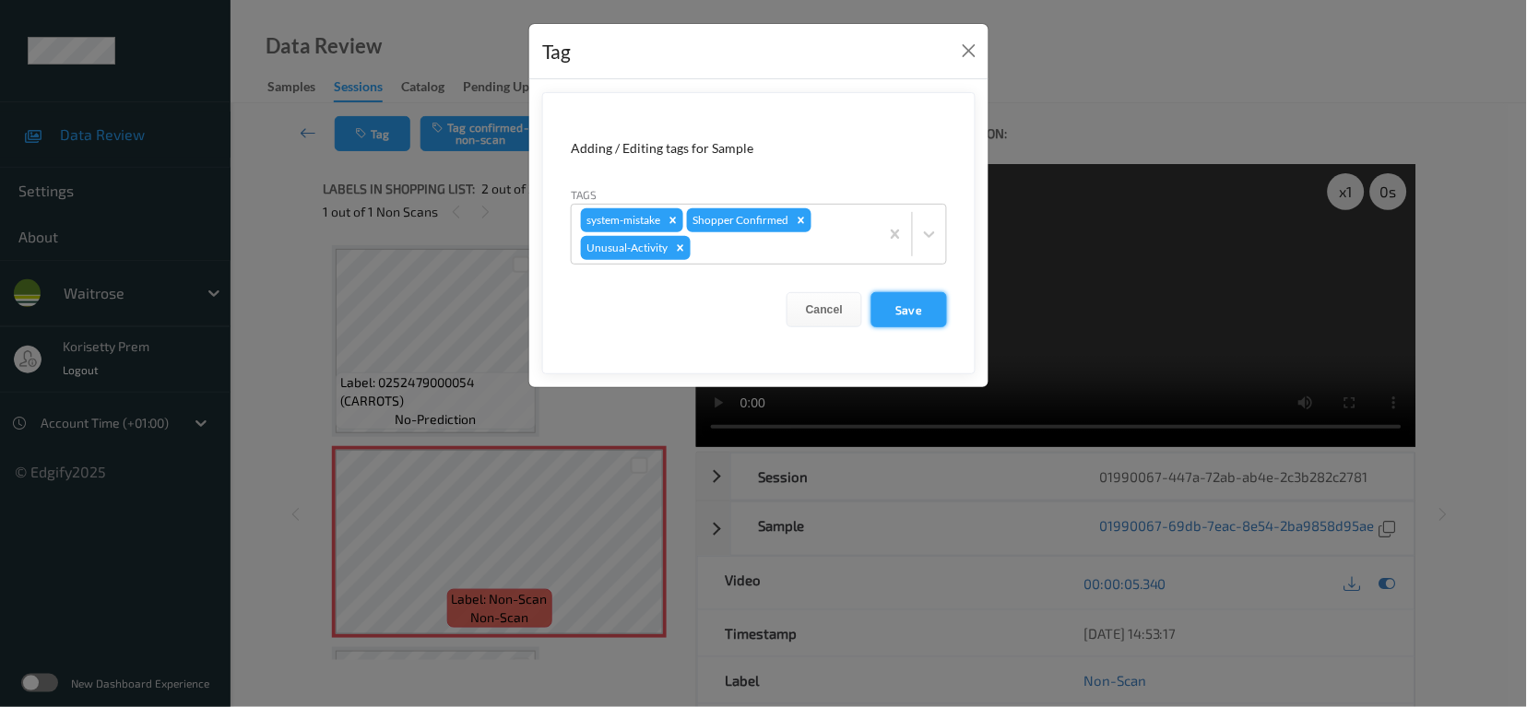
click at [910, 308] on button "Save" at bounding box center [910, 309] width 76 height 35
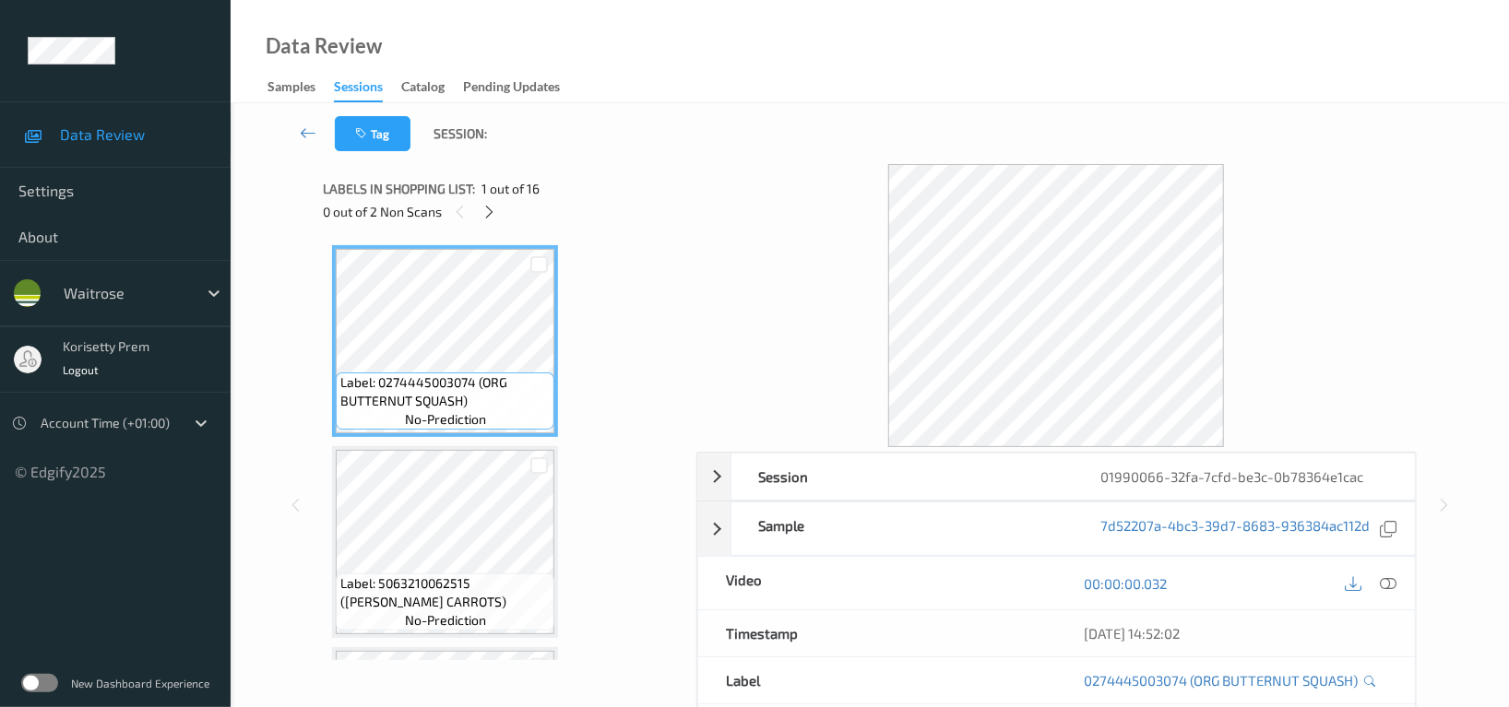
click at [820, 115] on div "Tag Session:" at bounding box center [869, 133] width 1203 height 61
click at [494, 207] on icon at bounding box center [490, 212] width 16 height 17
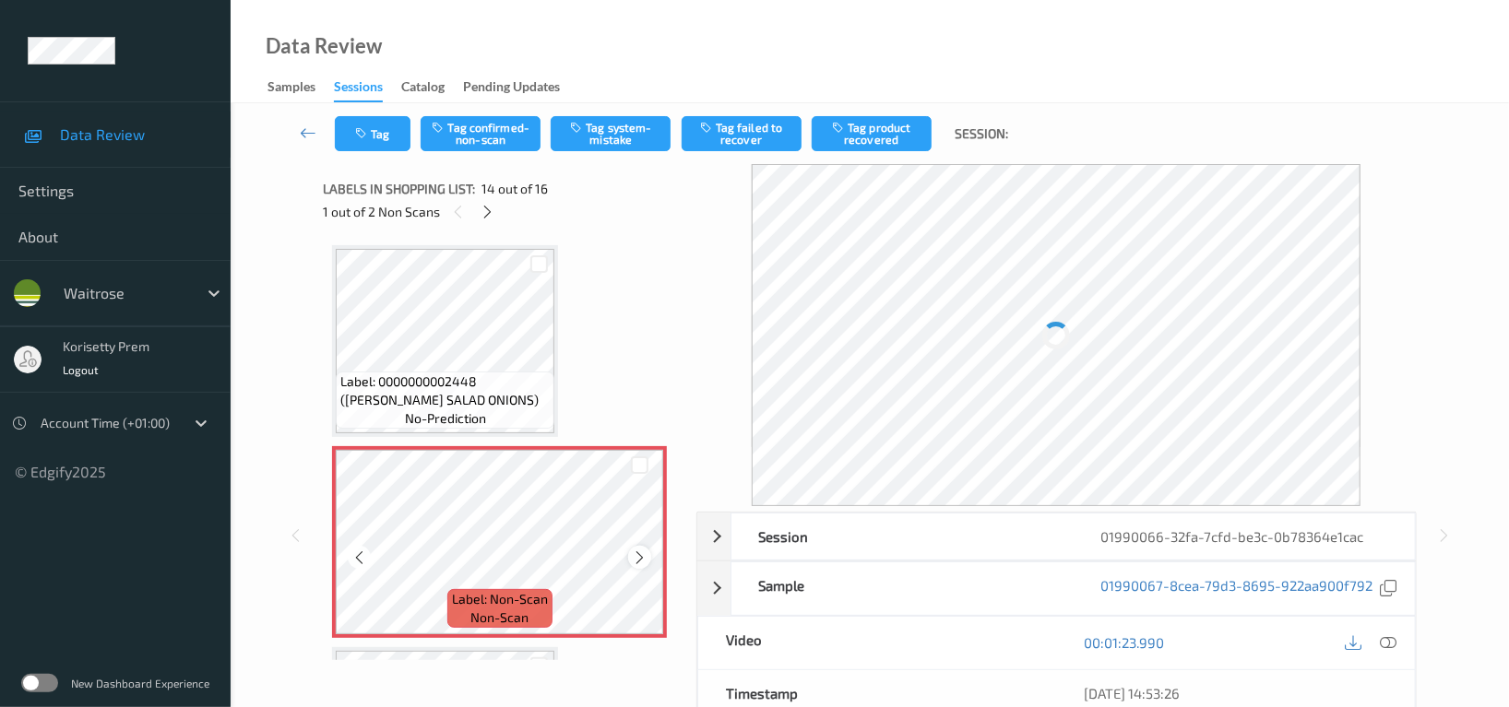
click at [634, 550] on icon at bounding box center [640, 558] width 16 height 17
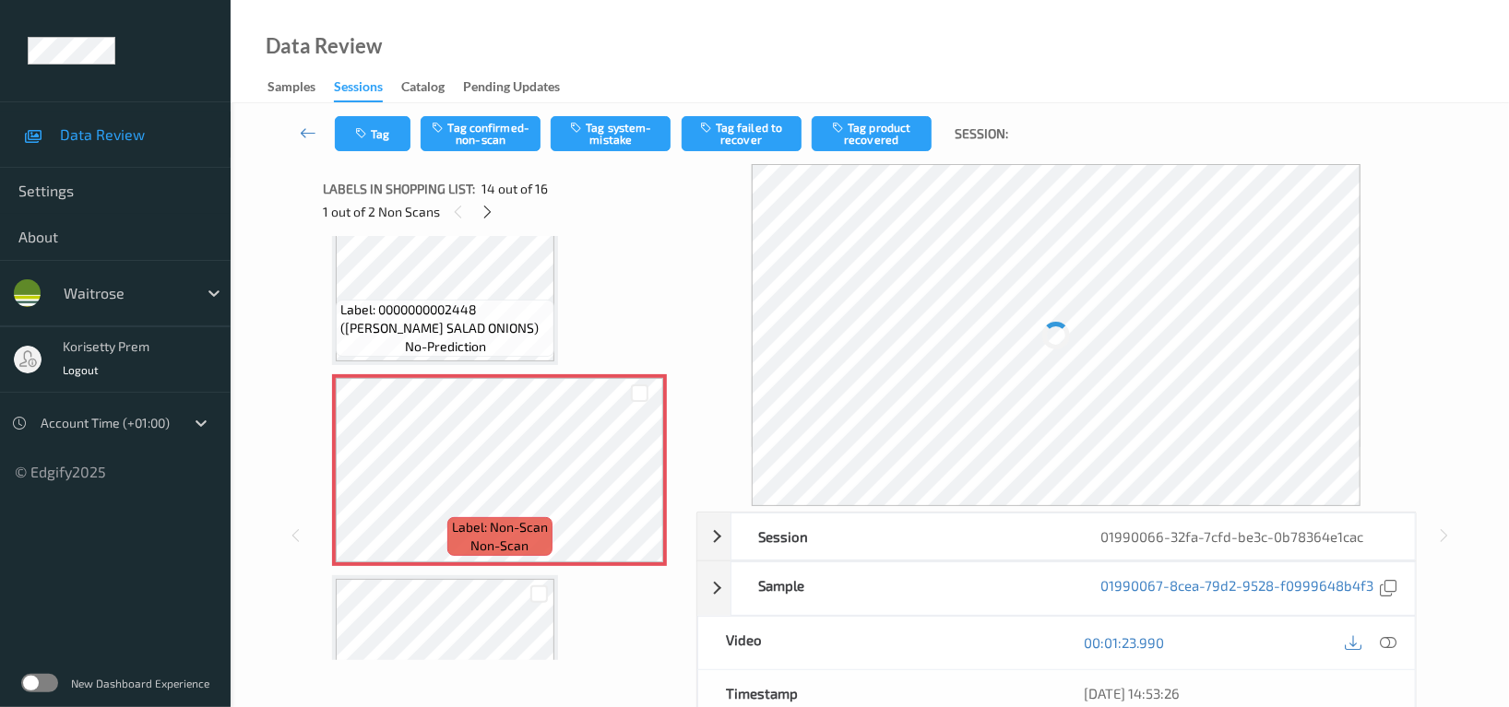
scroll to position [2536, 0]
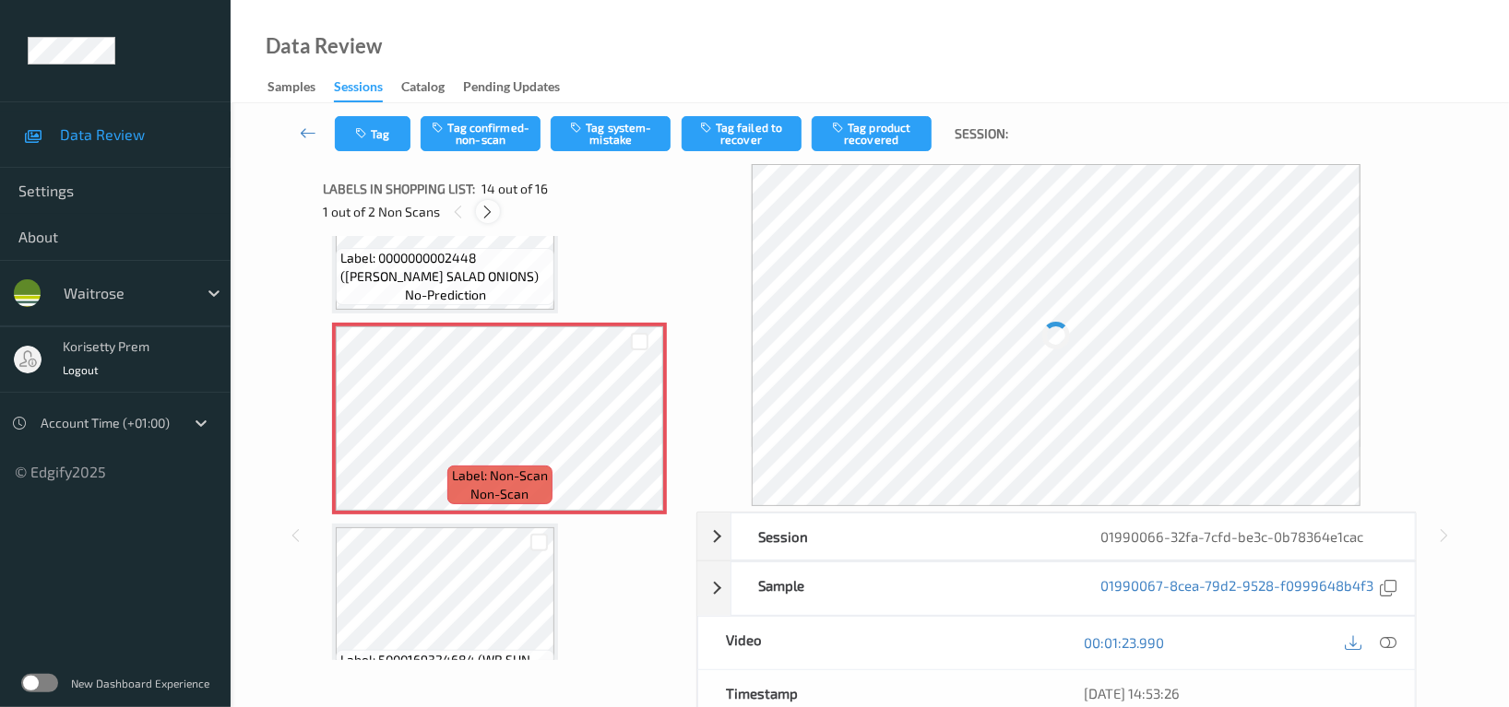
click at [482, 204] on icon at bounding box center [489, 212] width 16 height 17
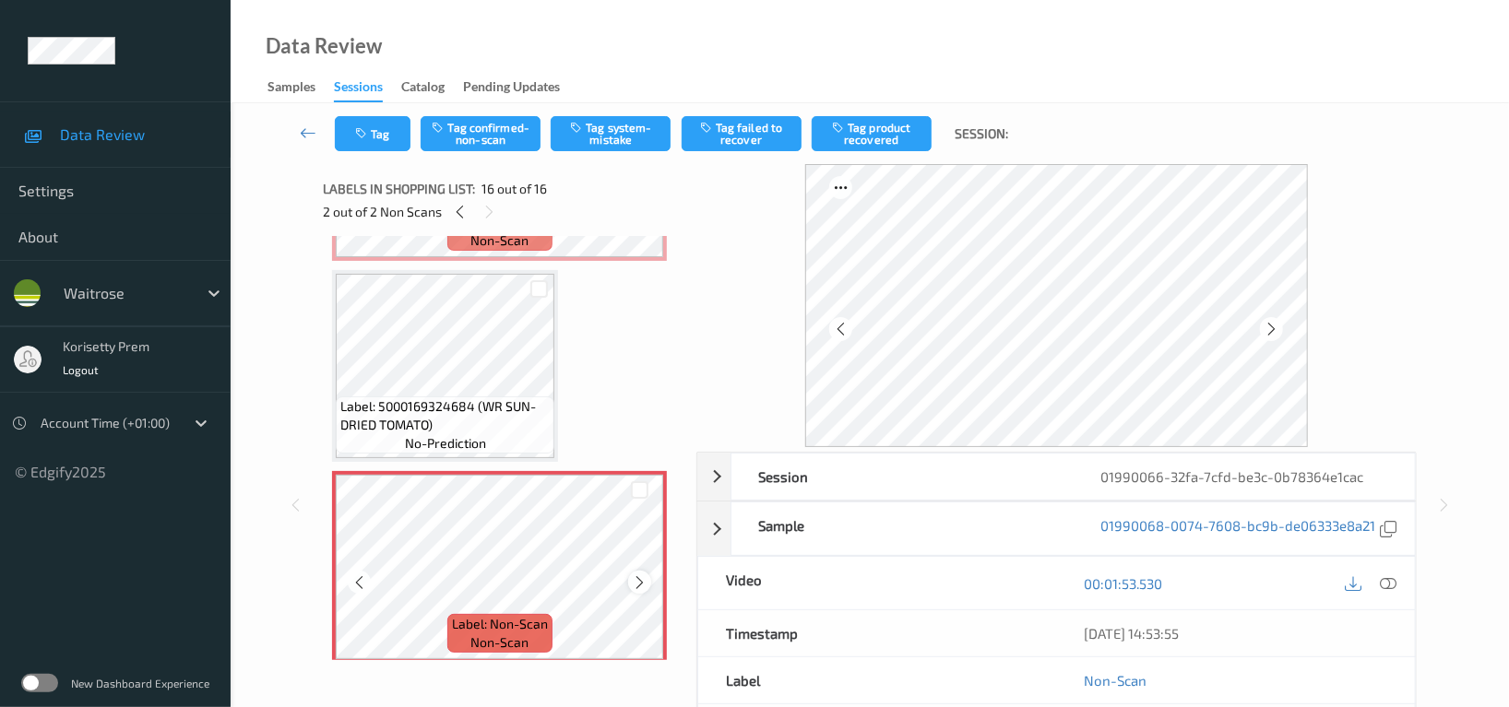
click at [636, 575] on icon at bounding box center [640, 583] width 16 height 17
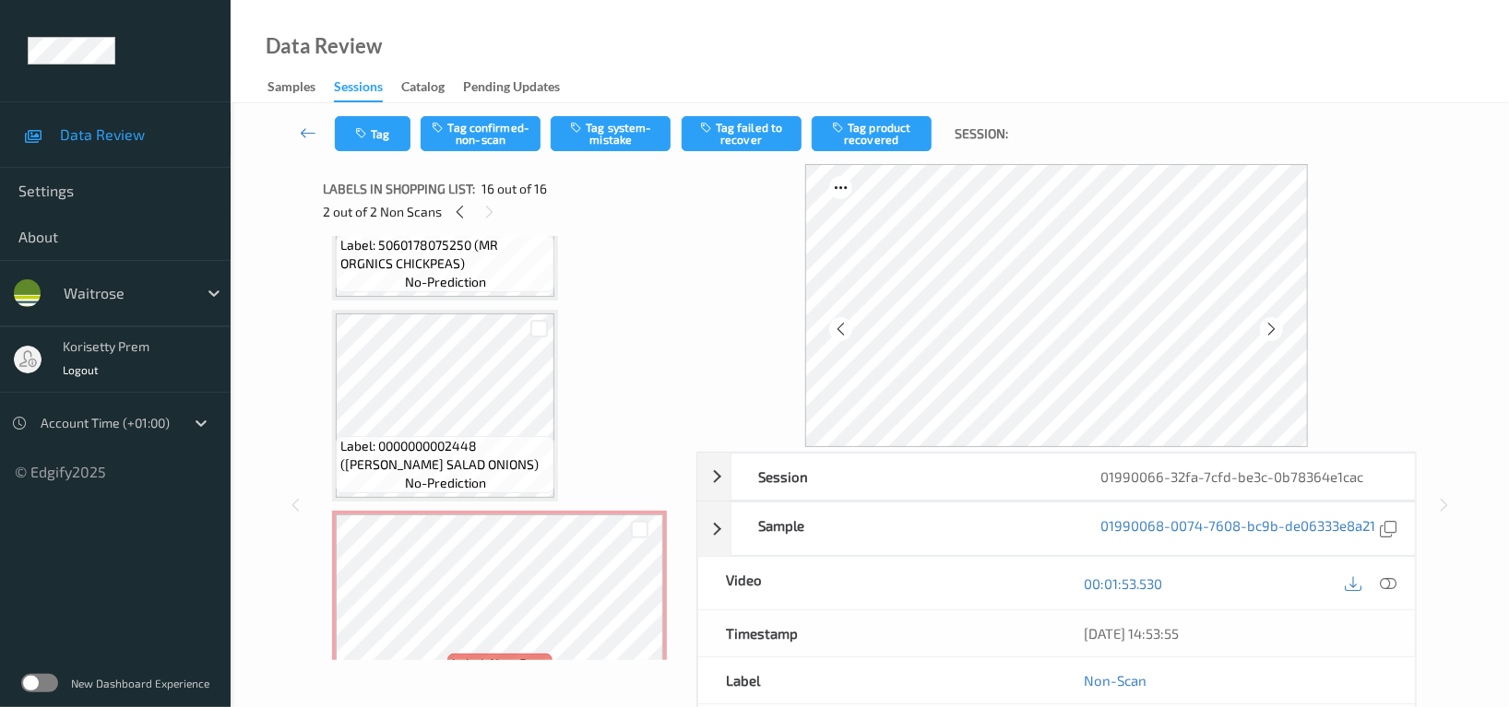
scroll to position [2298, 0]
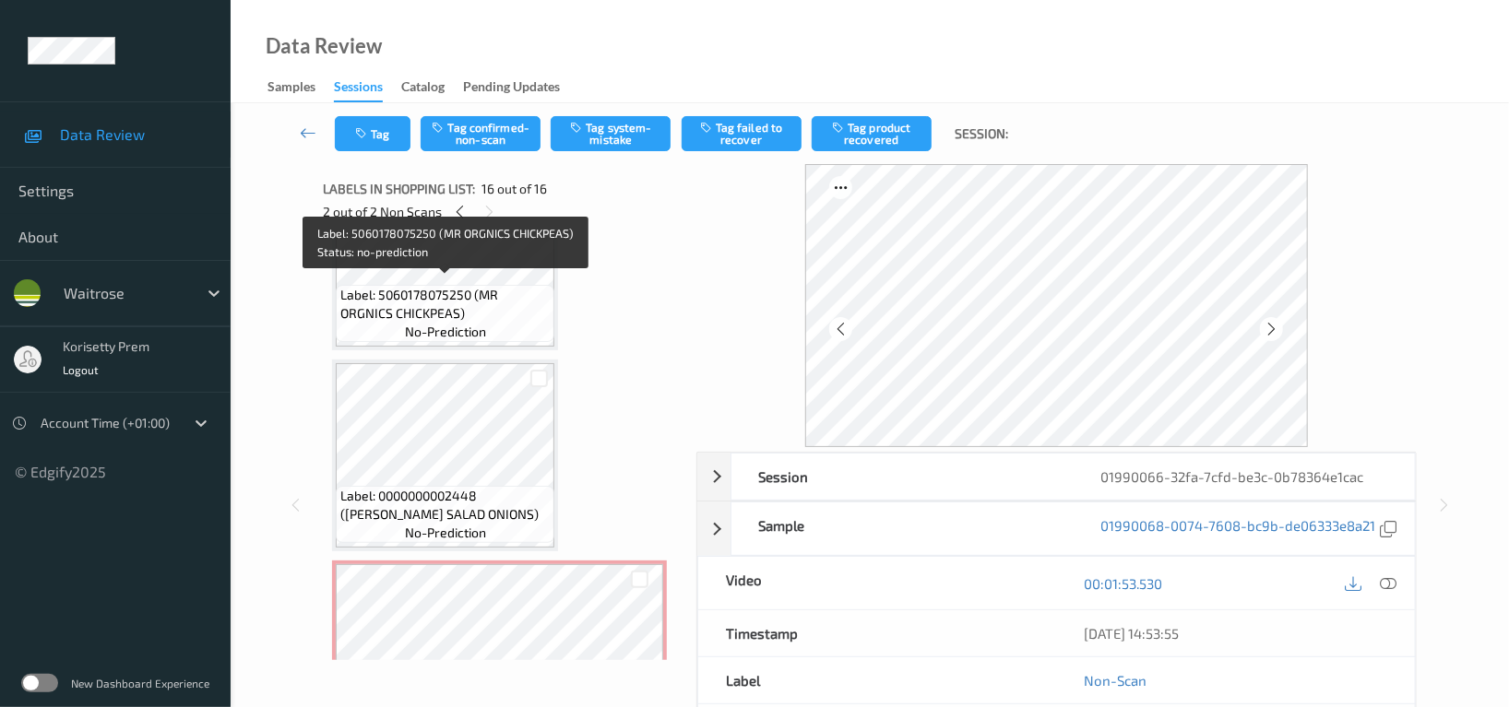
click at [412, 286] on span "Label: 5060178075250 (MR ORGNICS CHICKPEAS)" at bounding box center [444, 304] width 209 height 37
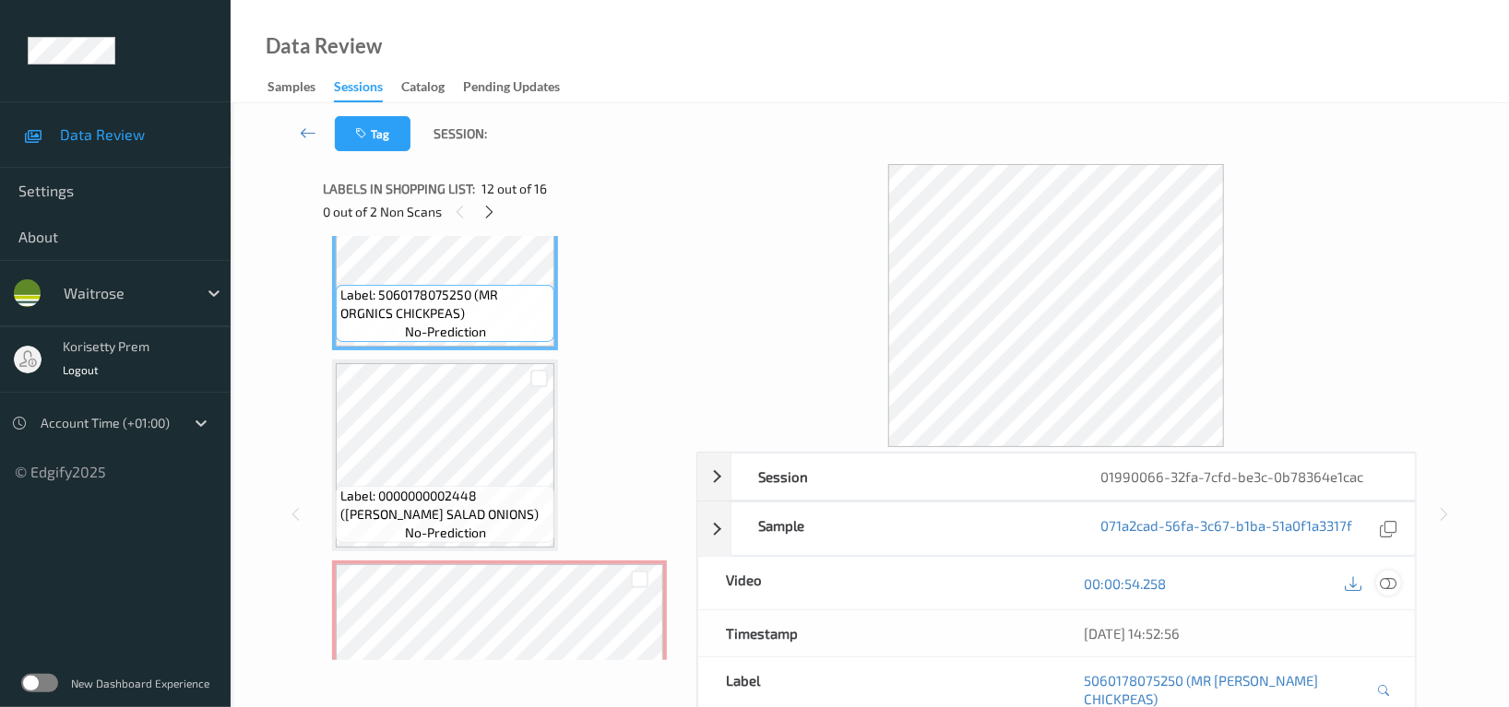
click at [1389, 584] on icon at bounding box center [1388, 584] width 17 height 17
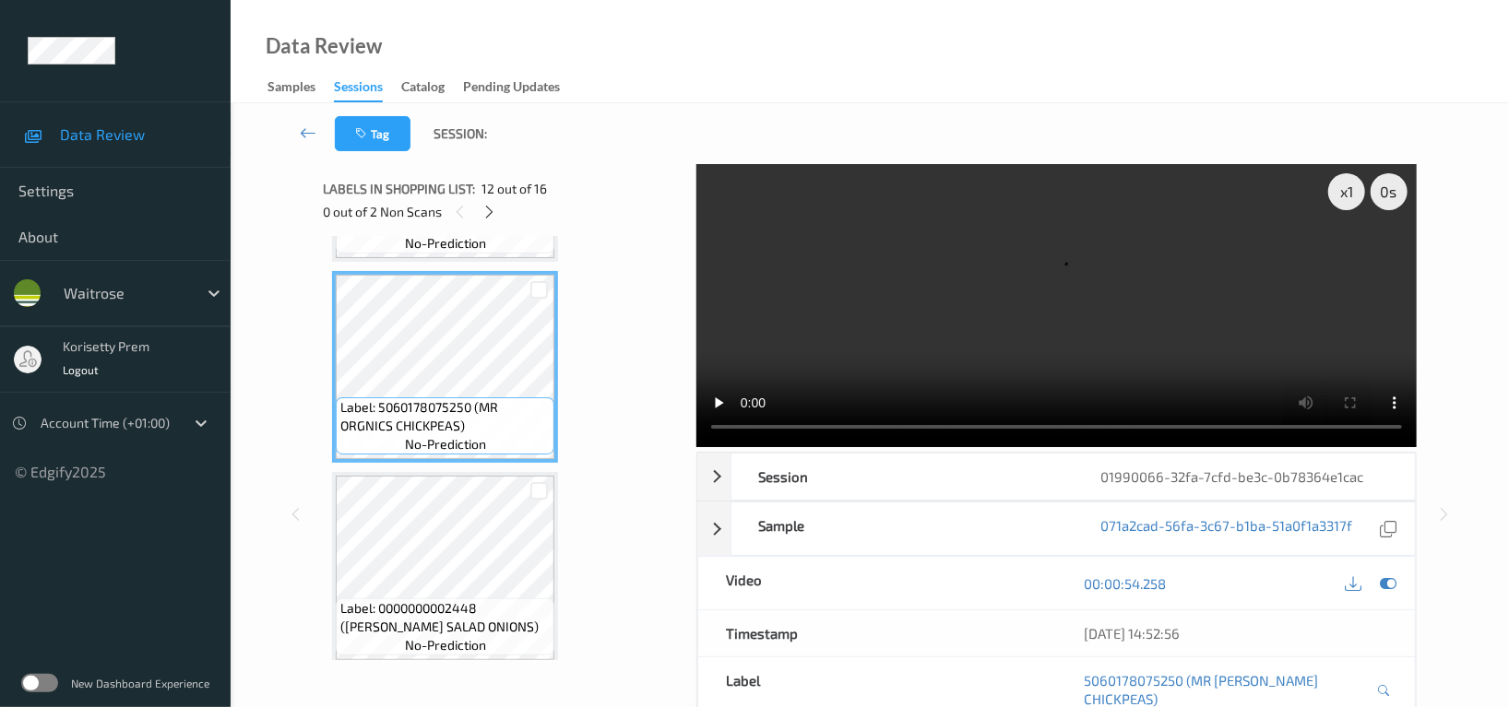
scroll to position [2052, 0]
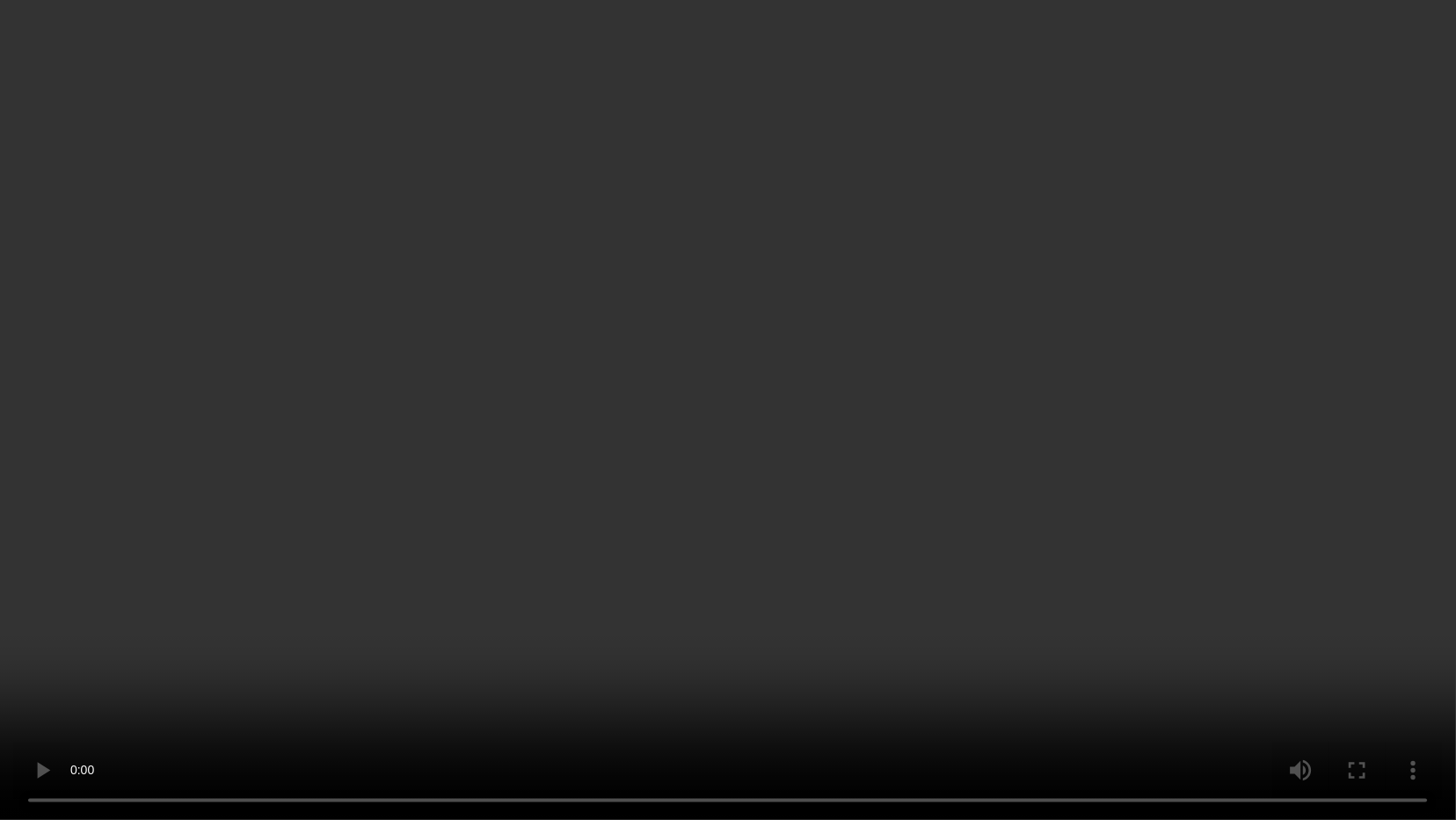
click at [568, 481] on video at bounding box center [728, 410] width 1456 height 820
click at [1153, 674] on video at bounding box center [728, 410] width 1456 height 820
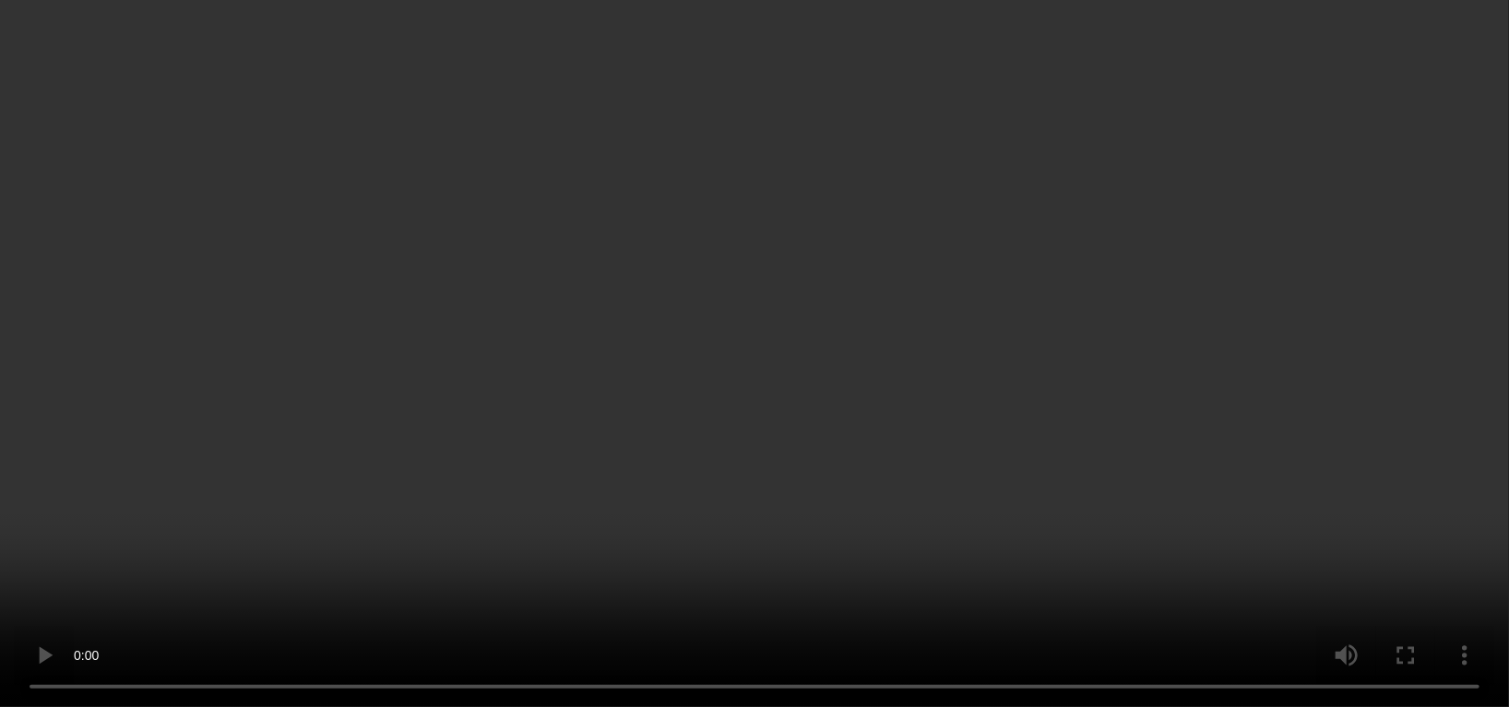
scroll to position [2421, 0]
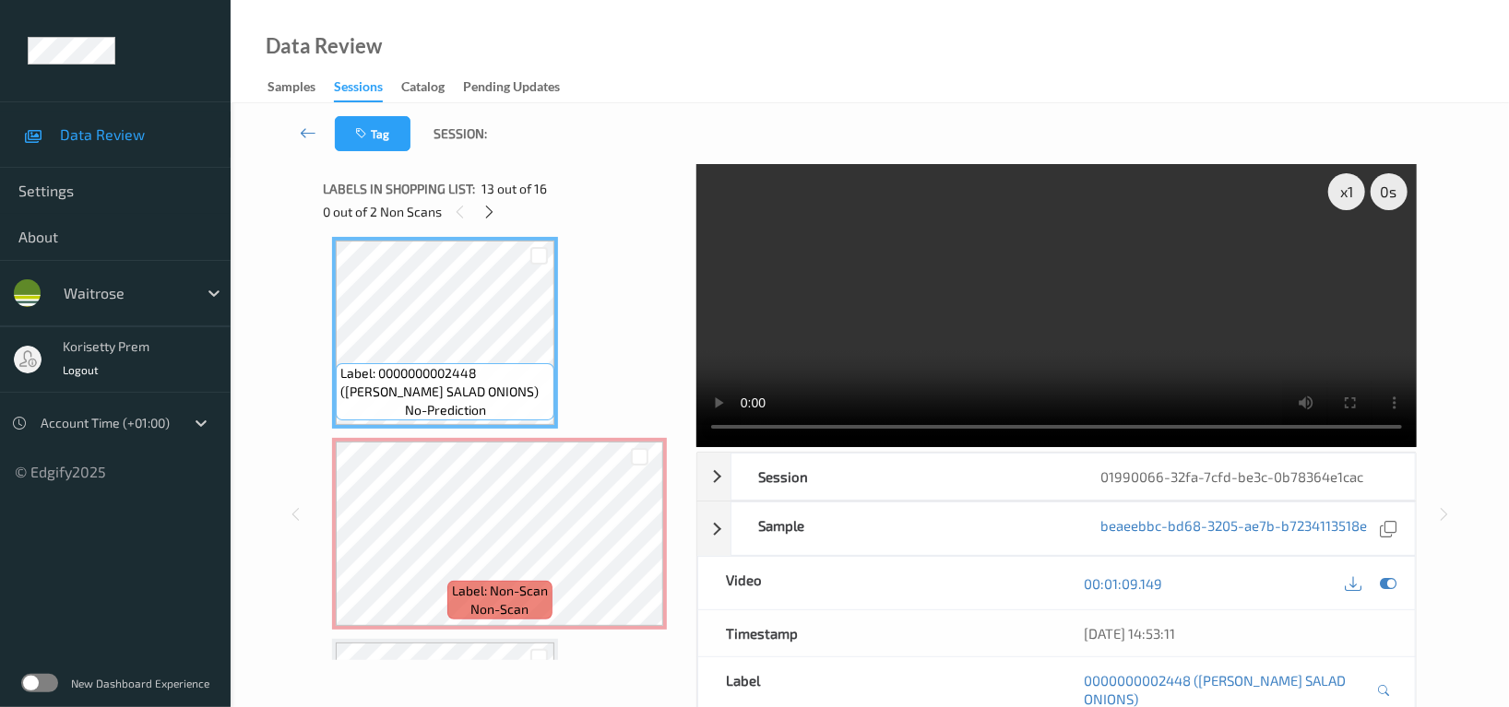
click at [1128, 283] on video at bounding box center [1056, 305] width 720 height 283
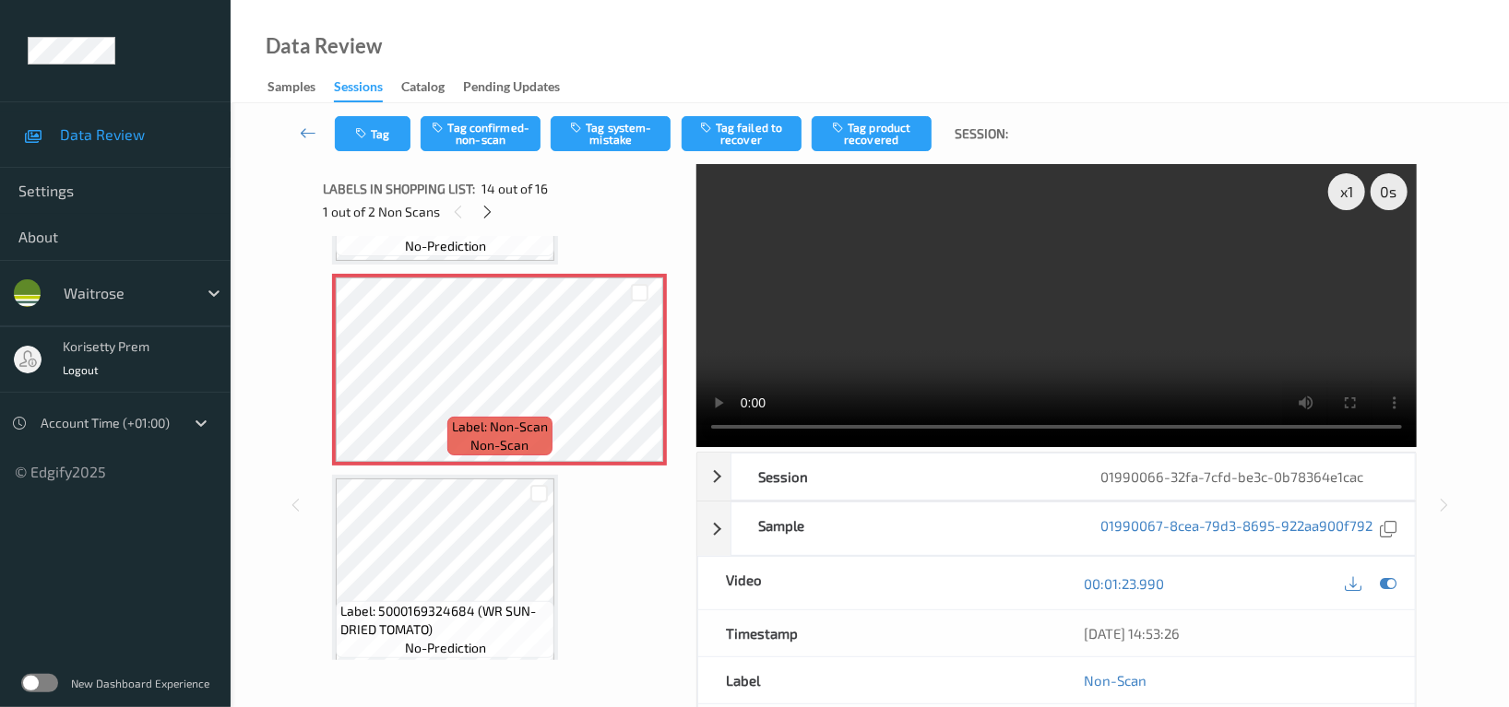
scroll to position [2667, 0]
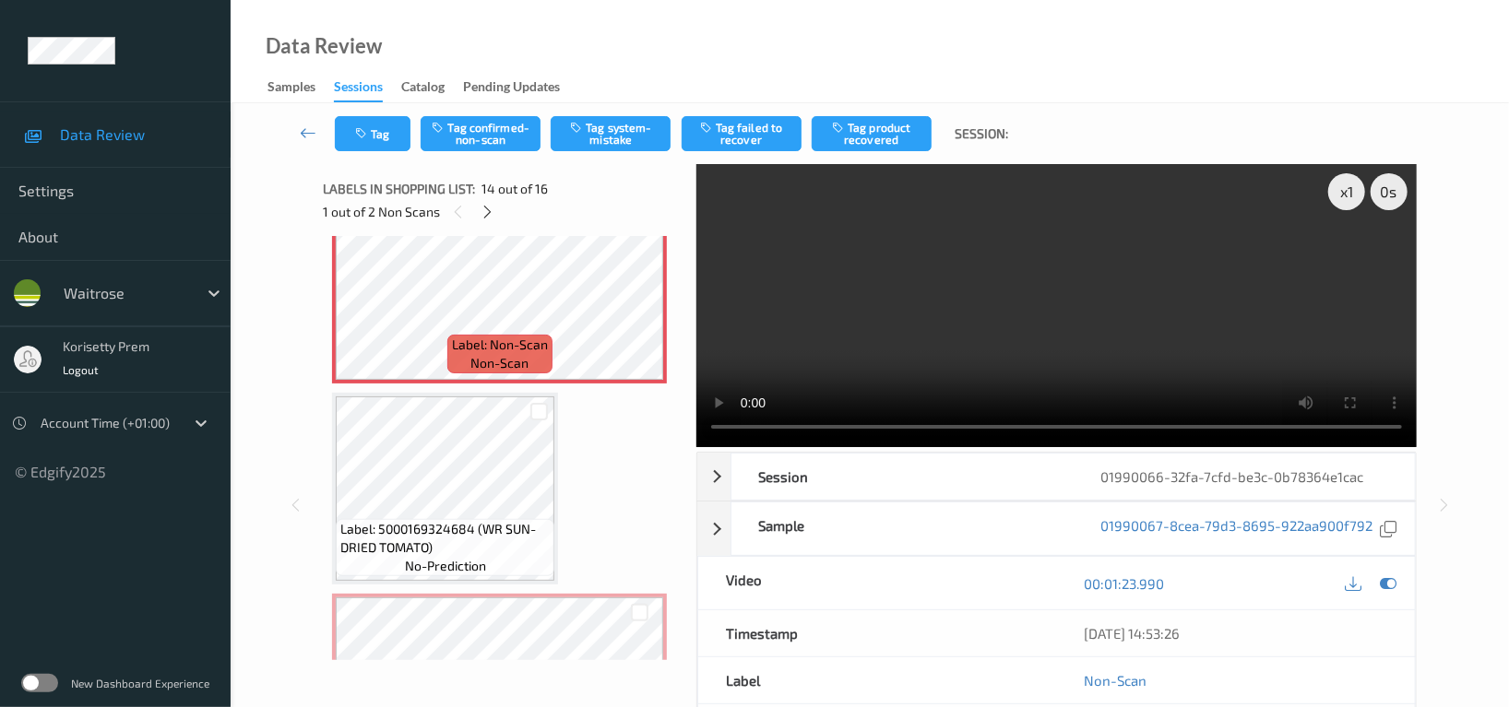
click at [974, 295] on video at bounding box center [1056, 305] width 720 height 283
click at [950, 328] on video at bounding box center [1056, 305] width 720 height 283
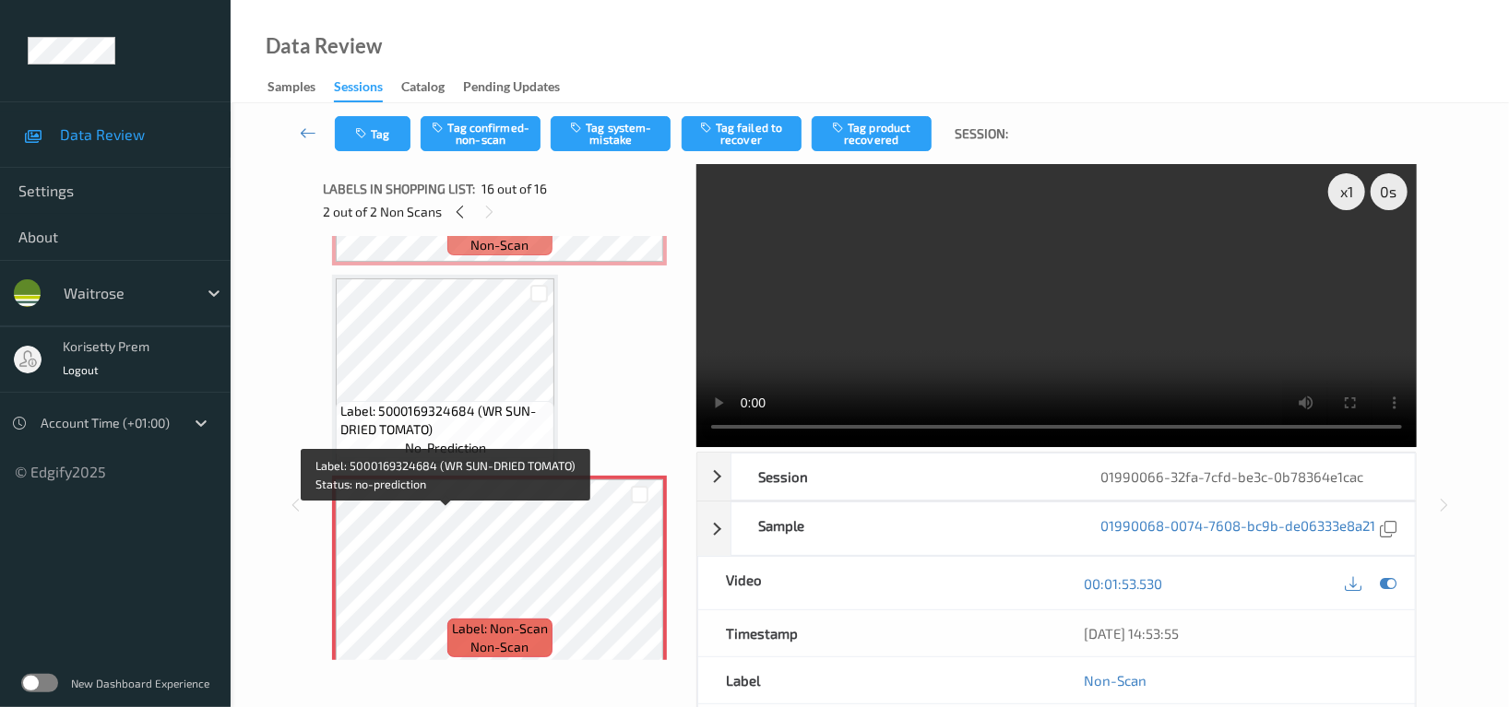
scroll to position [2790, 0]
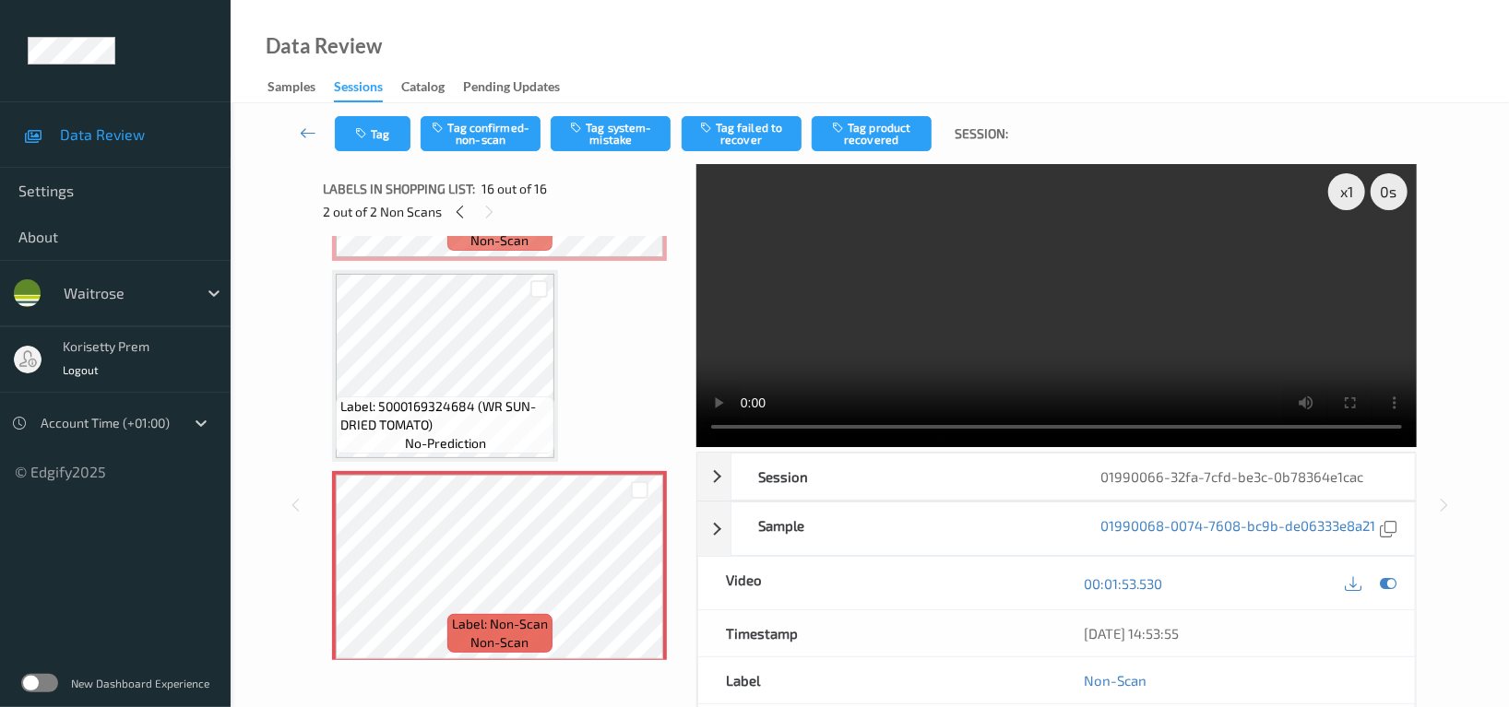
click at [1020, 302] on video at bounding box center [1056, 305] width 720 height 283
click at [635, 575] on icon at bounding box center [640, 583] width 16 height 17
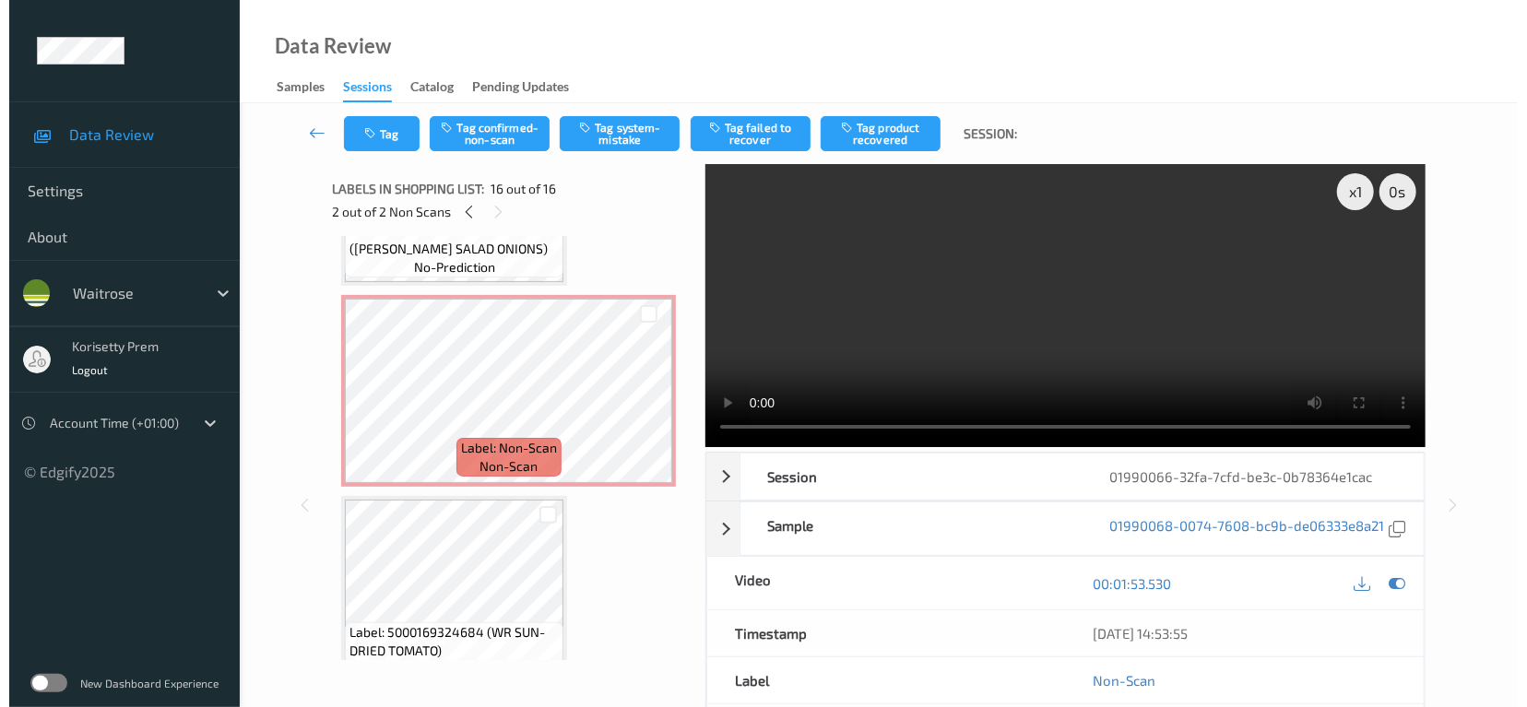
scroll to position [2544, 0]
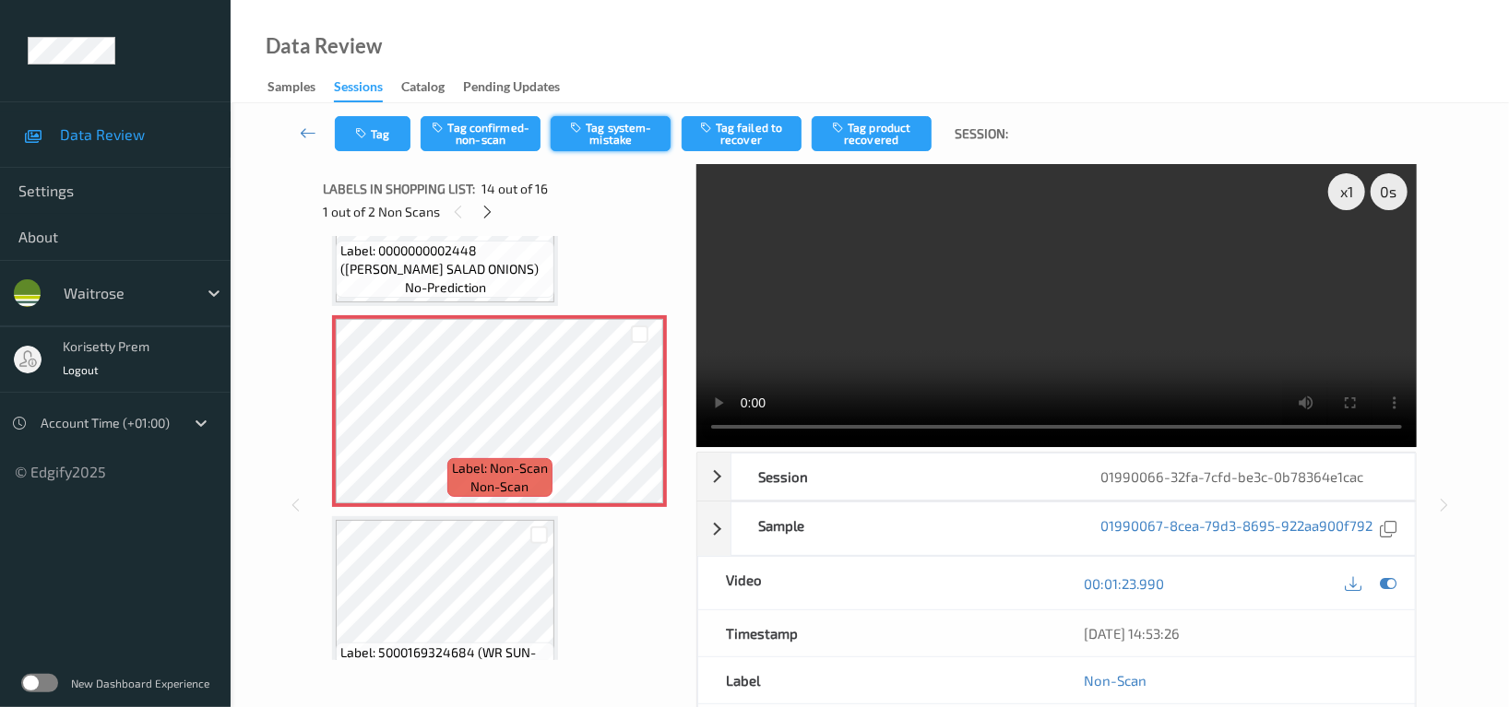
click at [596, 139] on button "Tag system-mistake" at bounding box center [611, 133] width 120 height 35
click at [366, 136] on icon "button" at bounding box center [363, 133] width 16 height 13
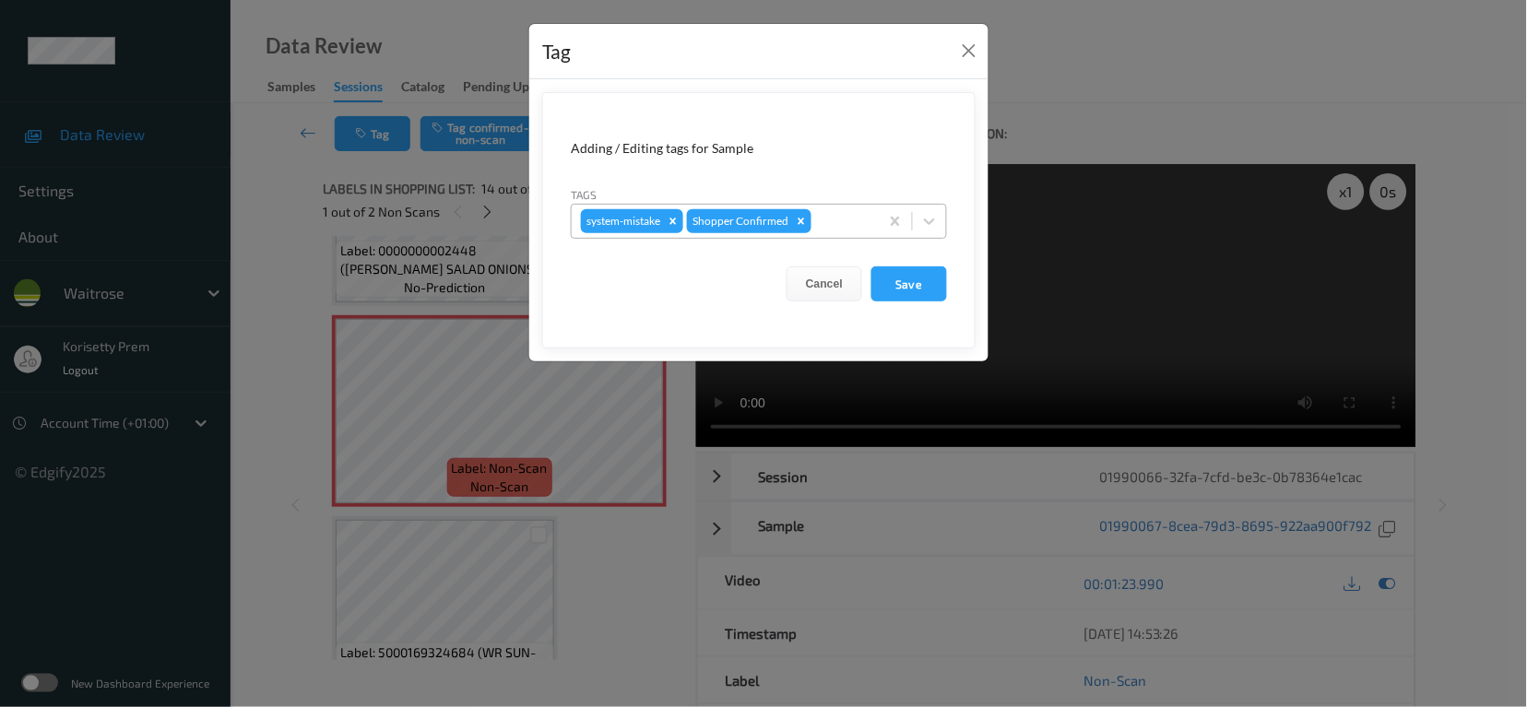
click at [850, 222] on div at bounding box center [842, 221] width 54 height 22
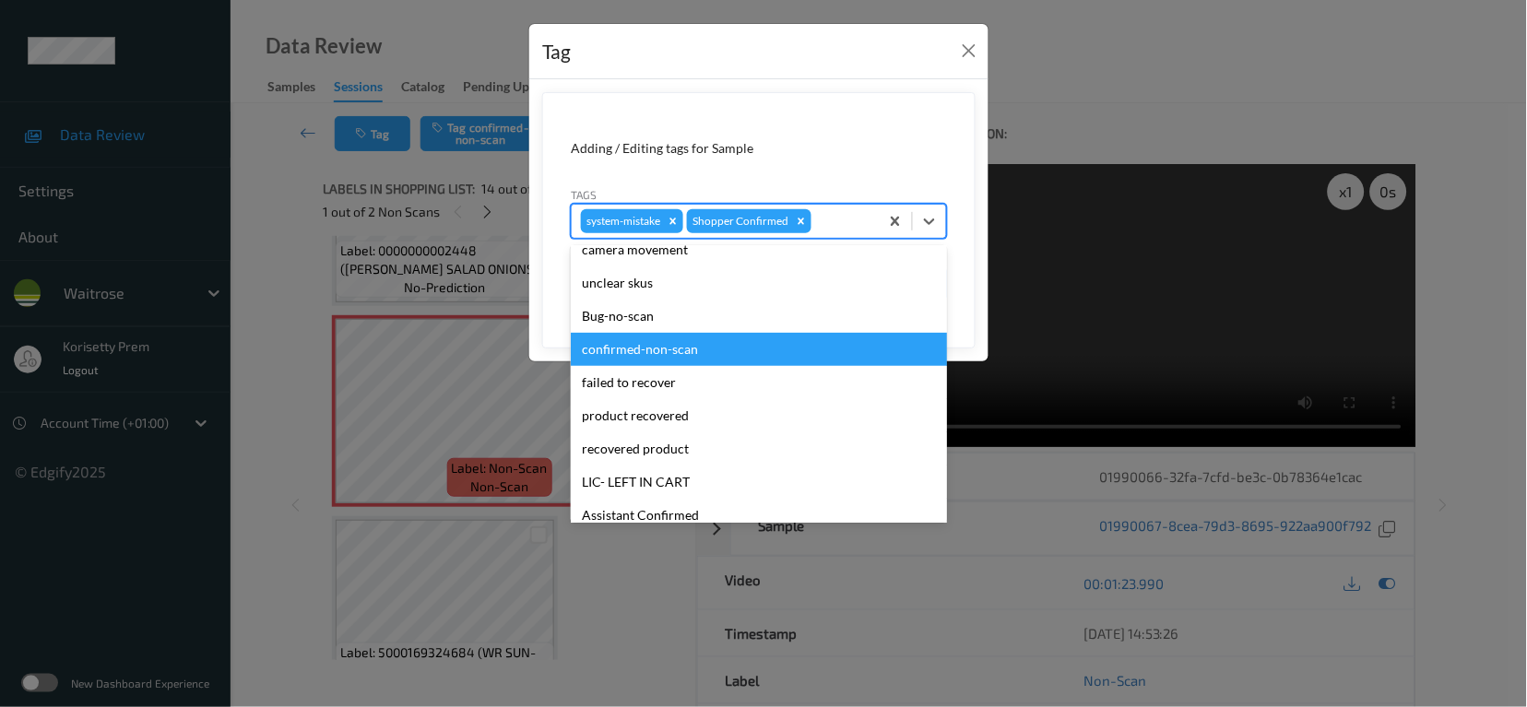
scroll to position [393, 0]
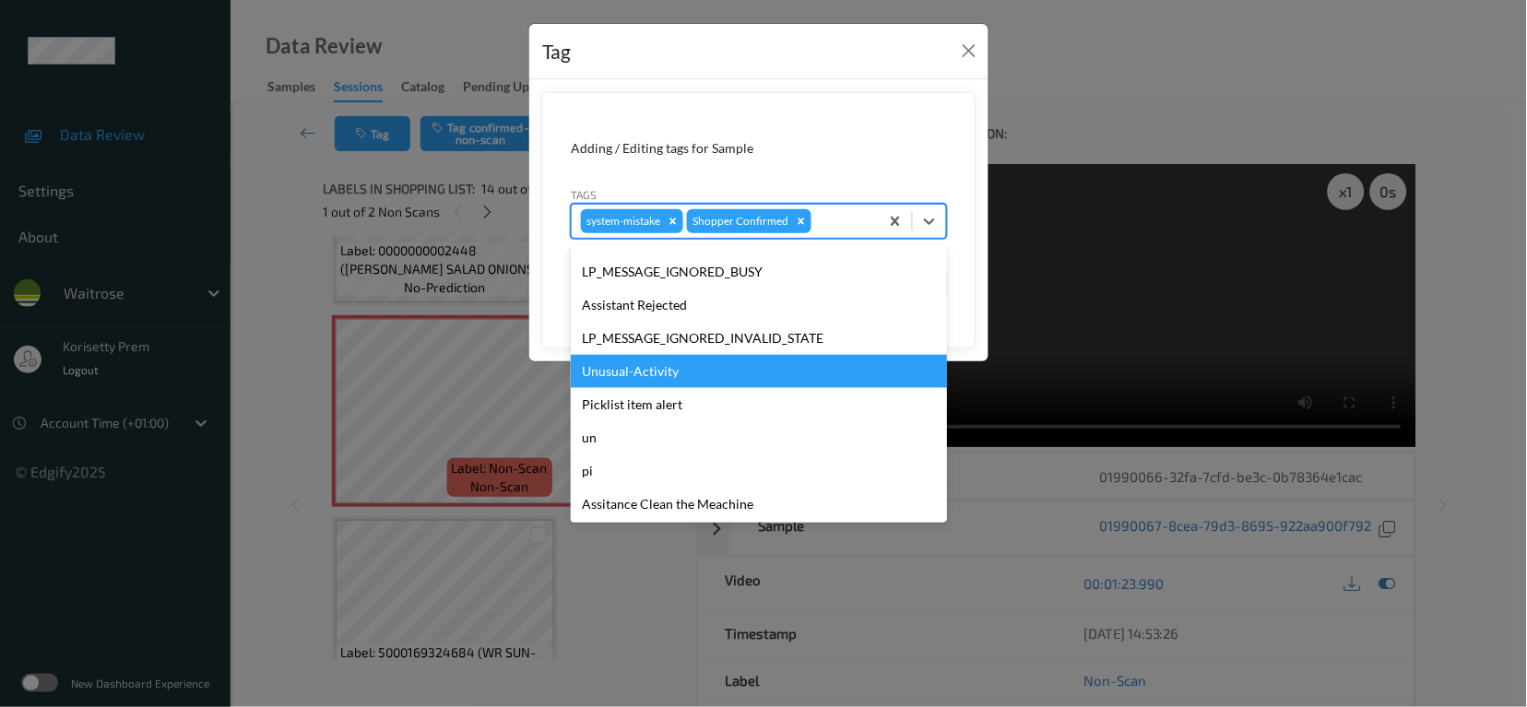
click at [636, 370] on div "Unusual-Activity" at bounding box center [759, 371] width 376 height 33
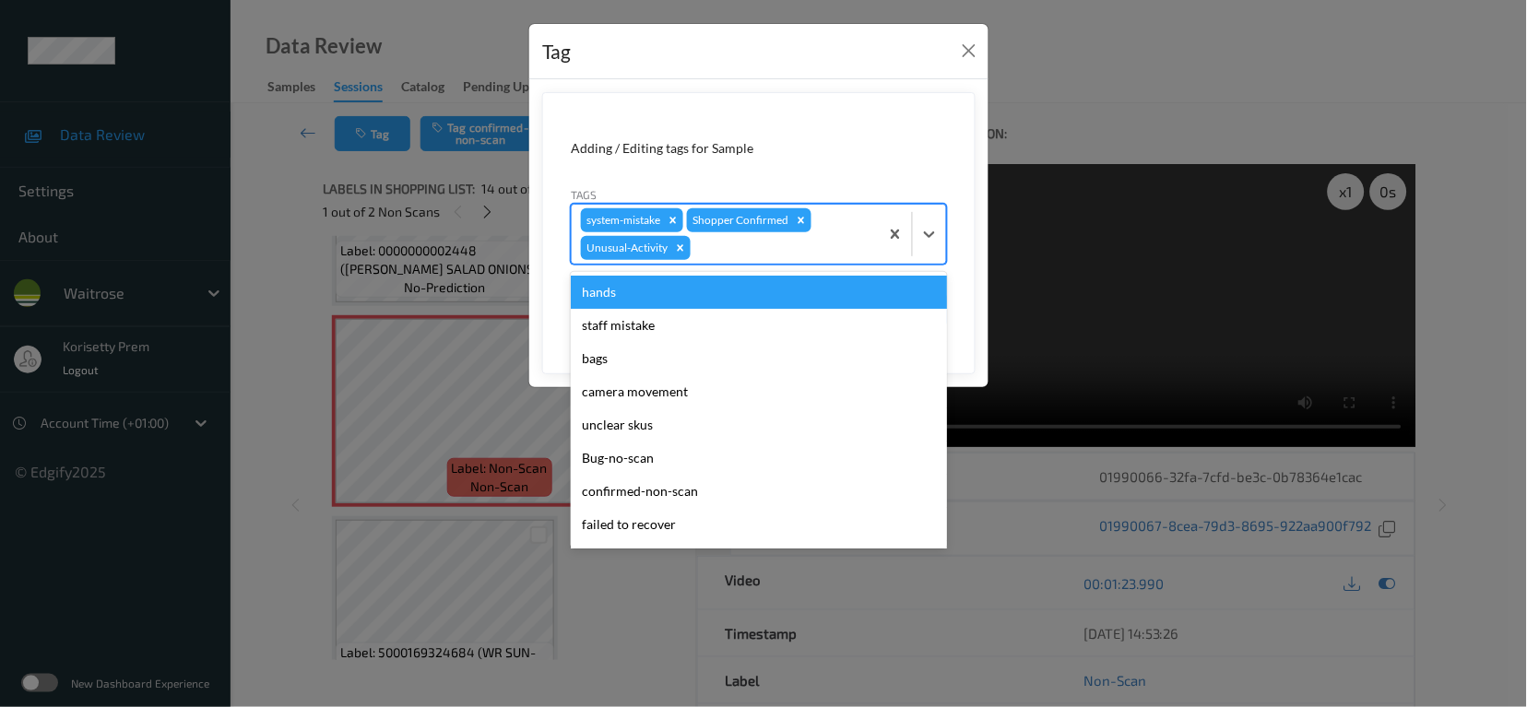
click at [718, 243] on div at bounding box center [782, 248] width 175 height 22
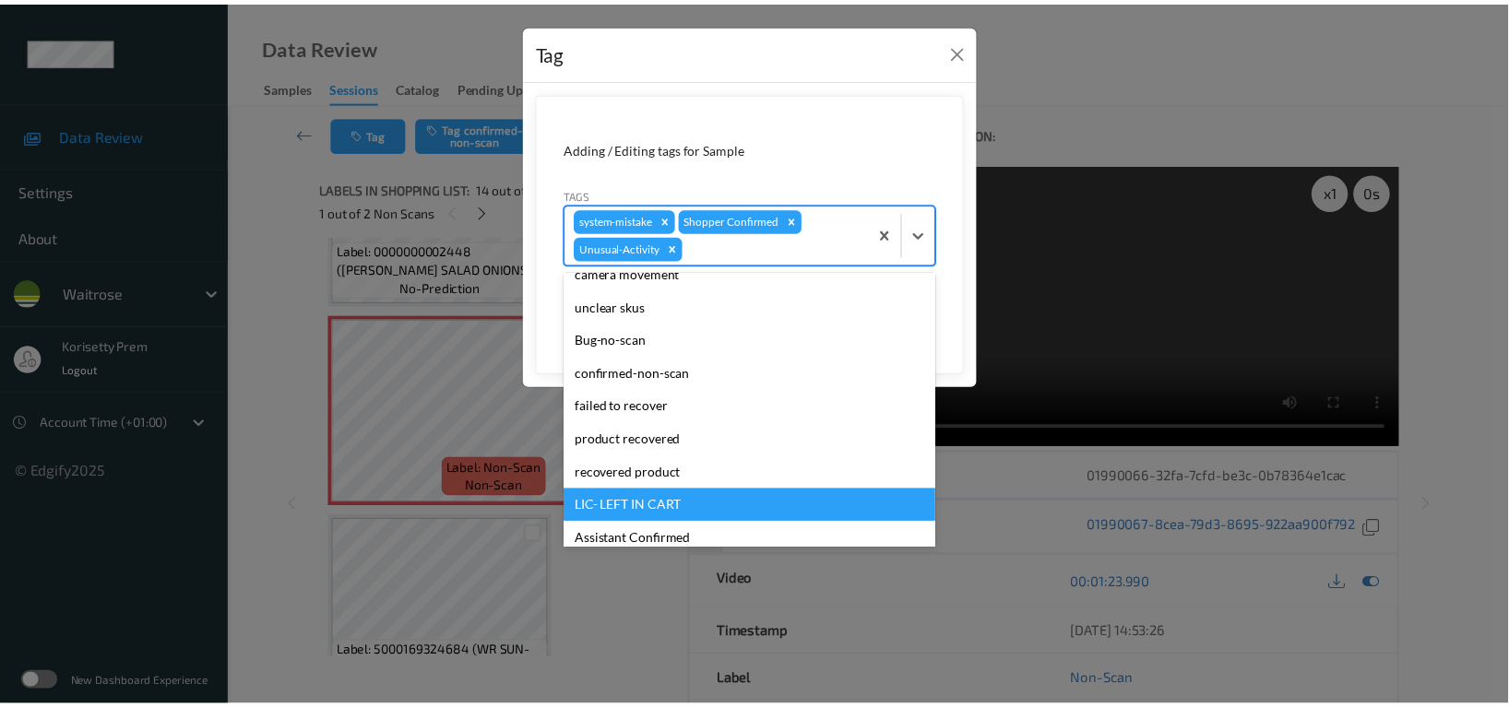
scroll to position [359, 0]
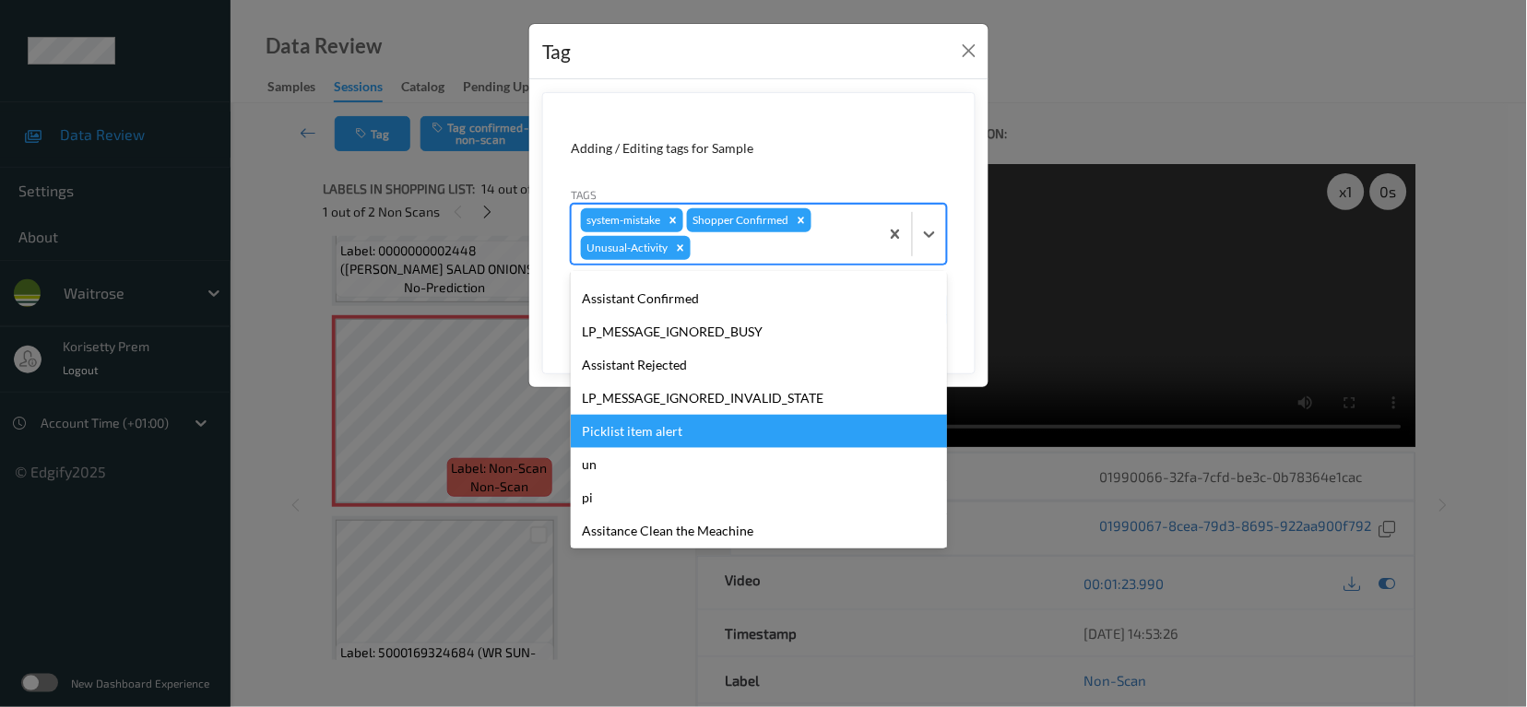
click at [693, 442] on div "Picklist item alert" at bounding box center [759, 431] width 376 height 33
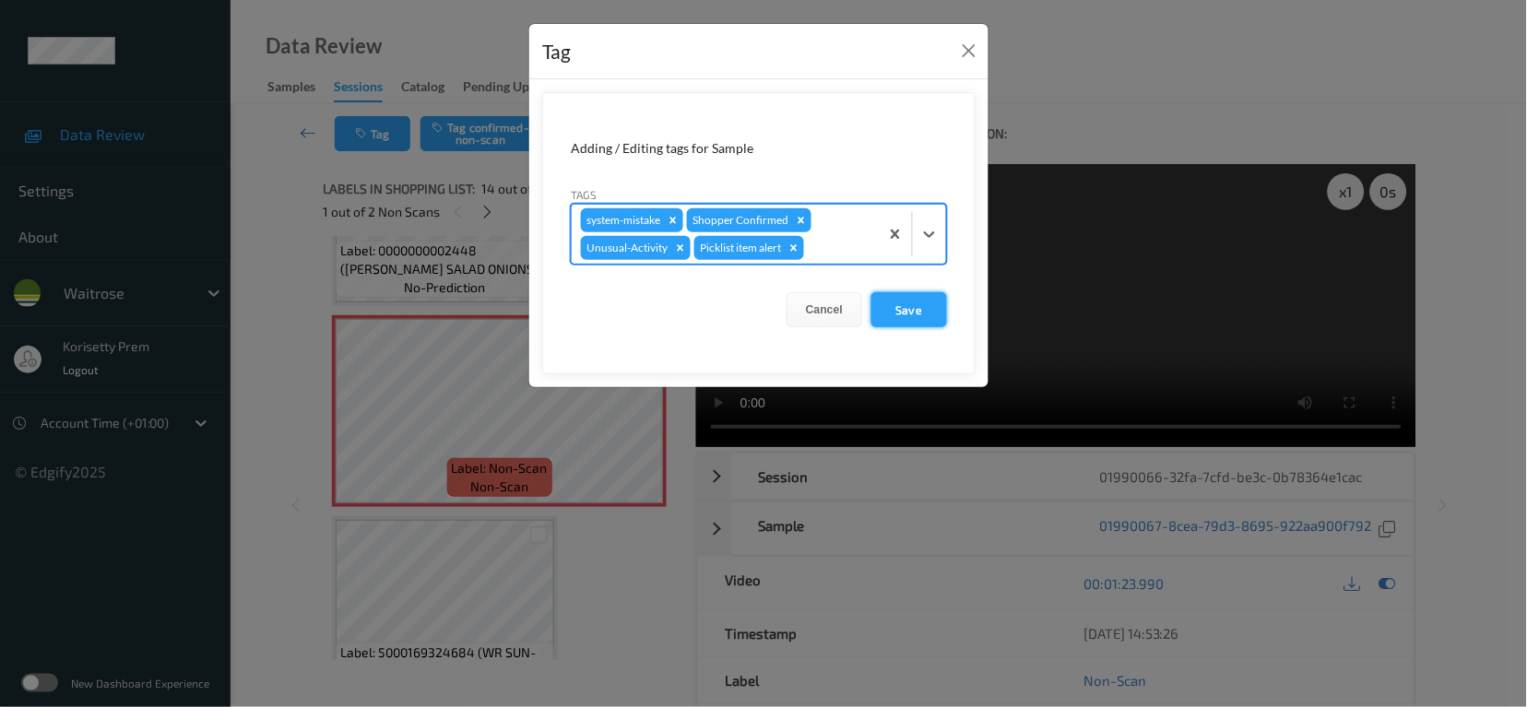
click at [908, 322] on button "Save" at bounding box center [910, 309] width 76 height 35
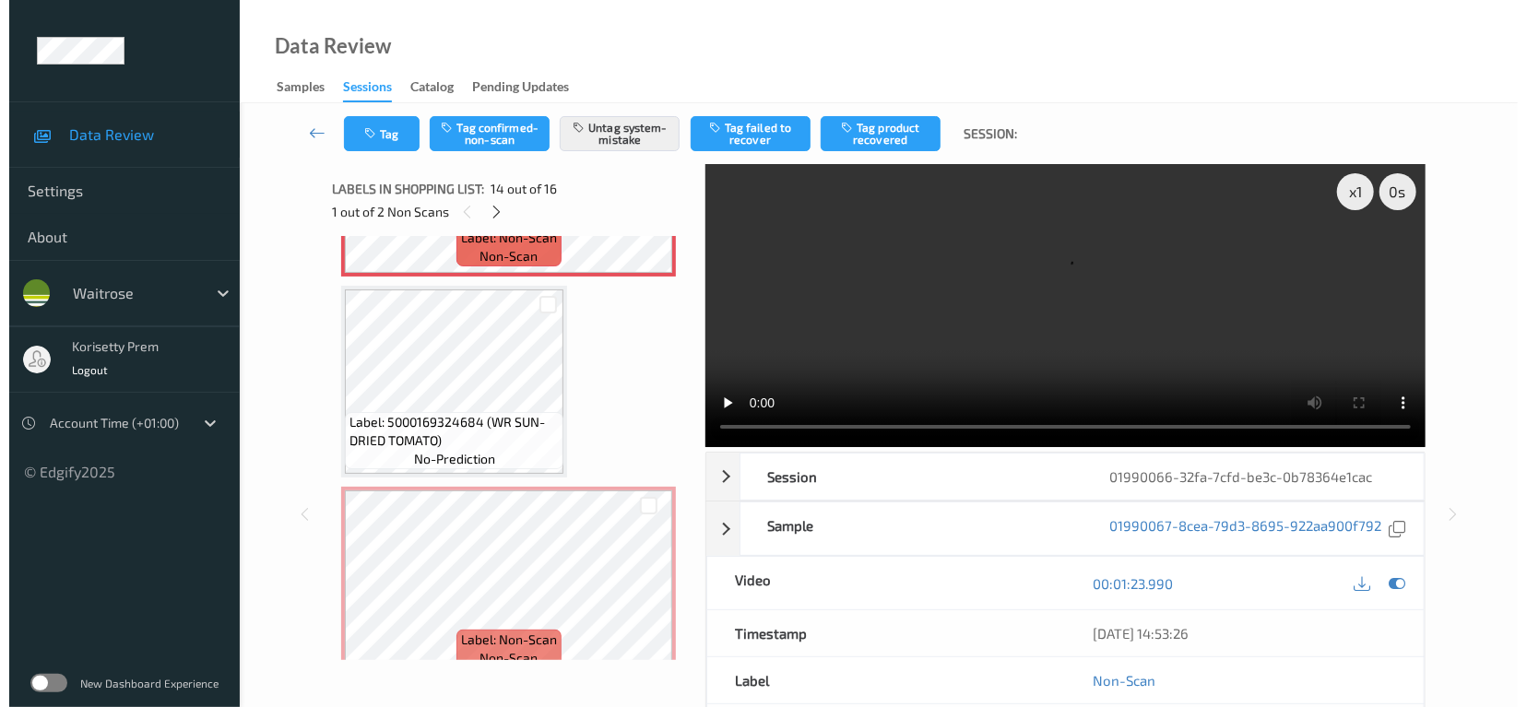
scroll to position [2790, 0]
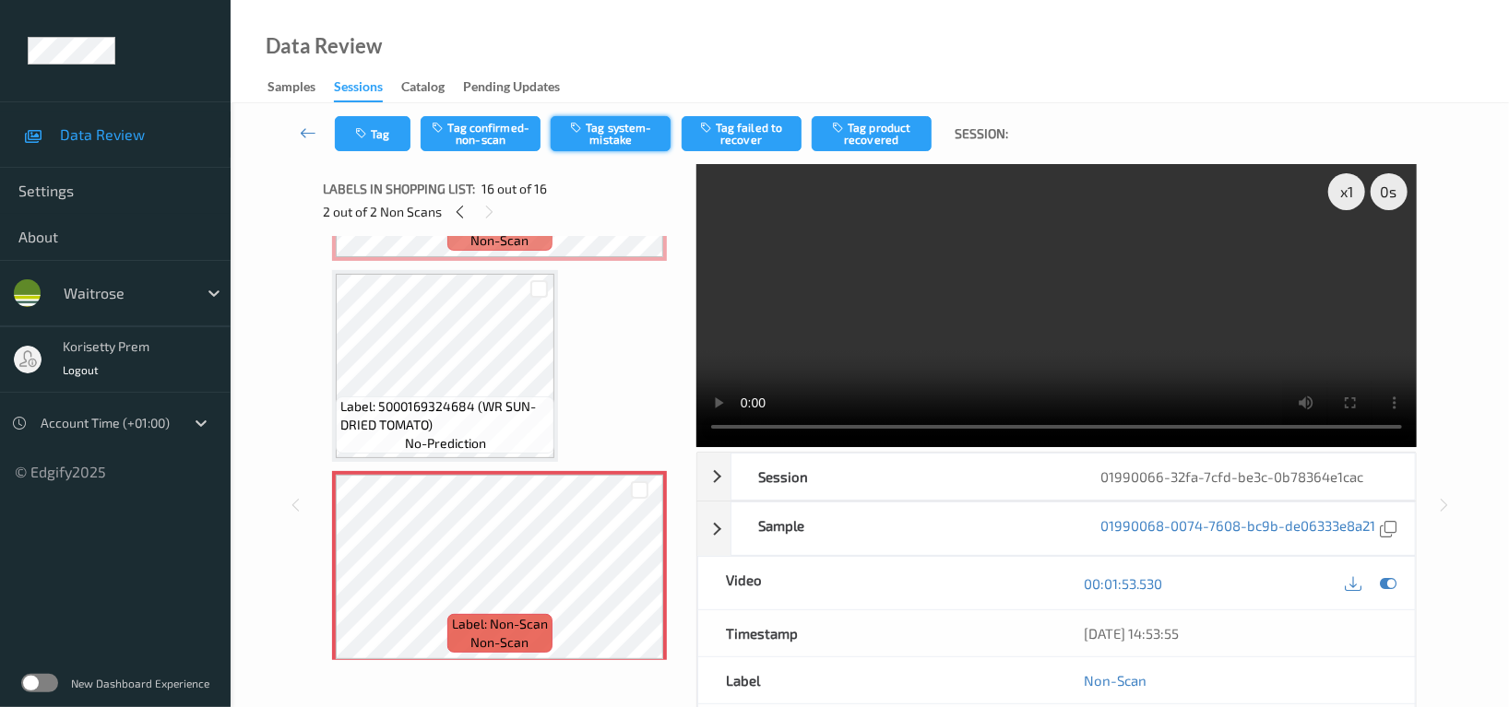
click at [612, 127] on button "Tag system-mistake" at bounding box center [611, 133] width 120 height 35
click at [364, 137] on icon "button" at bounding box center [363, 133] width 16 height 13
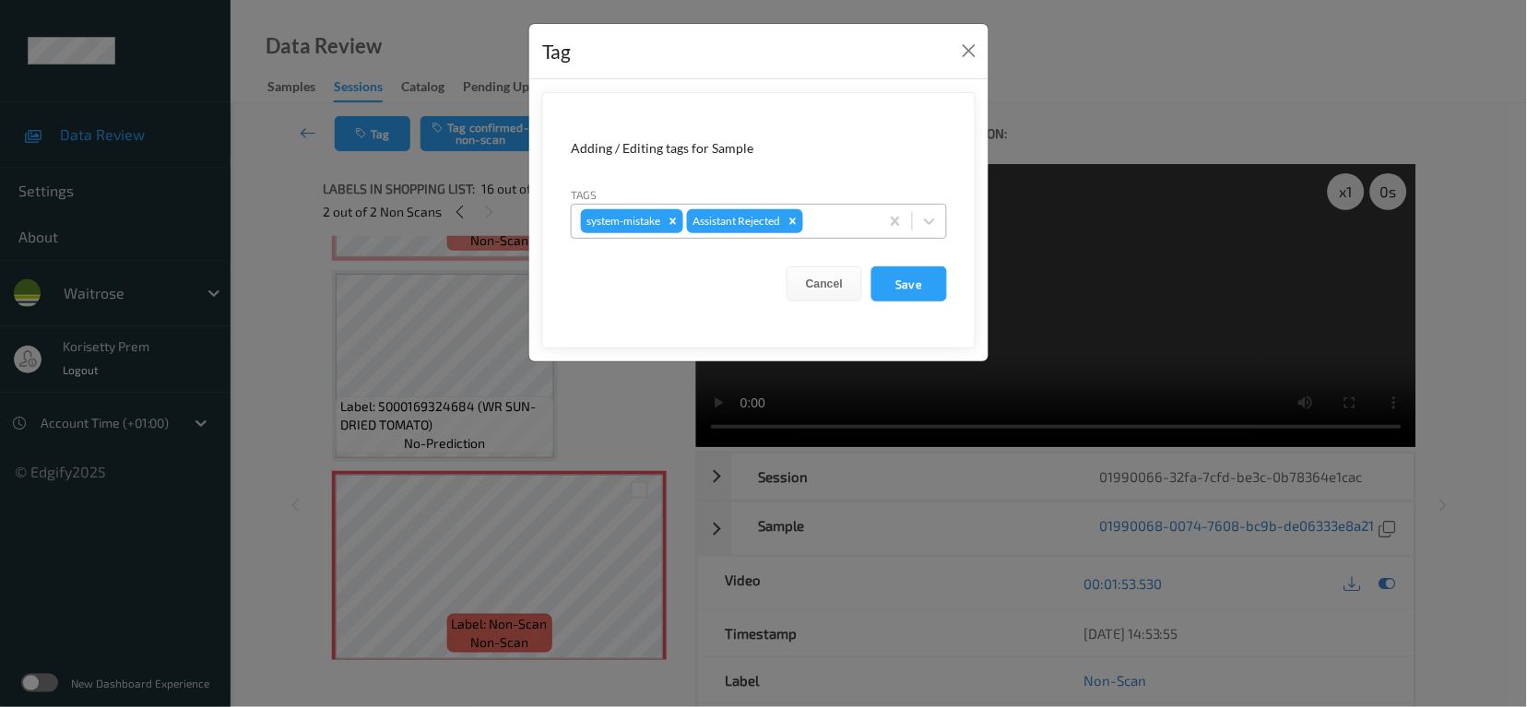
click at [852, 220] on div at bounding box center [838, 221] width 63 height 22
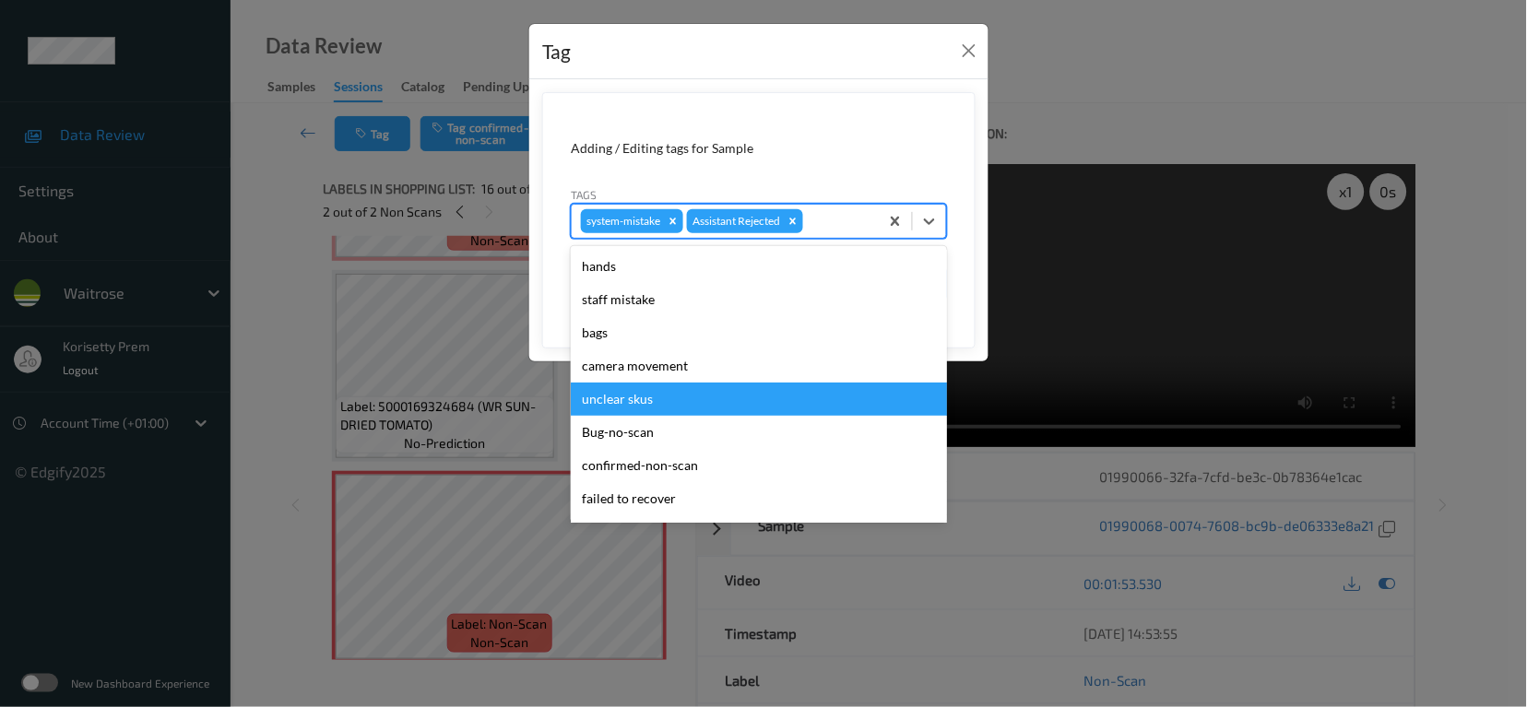
scroll to position [393, 0]
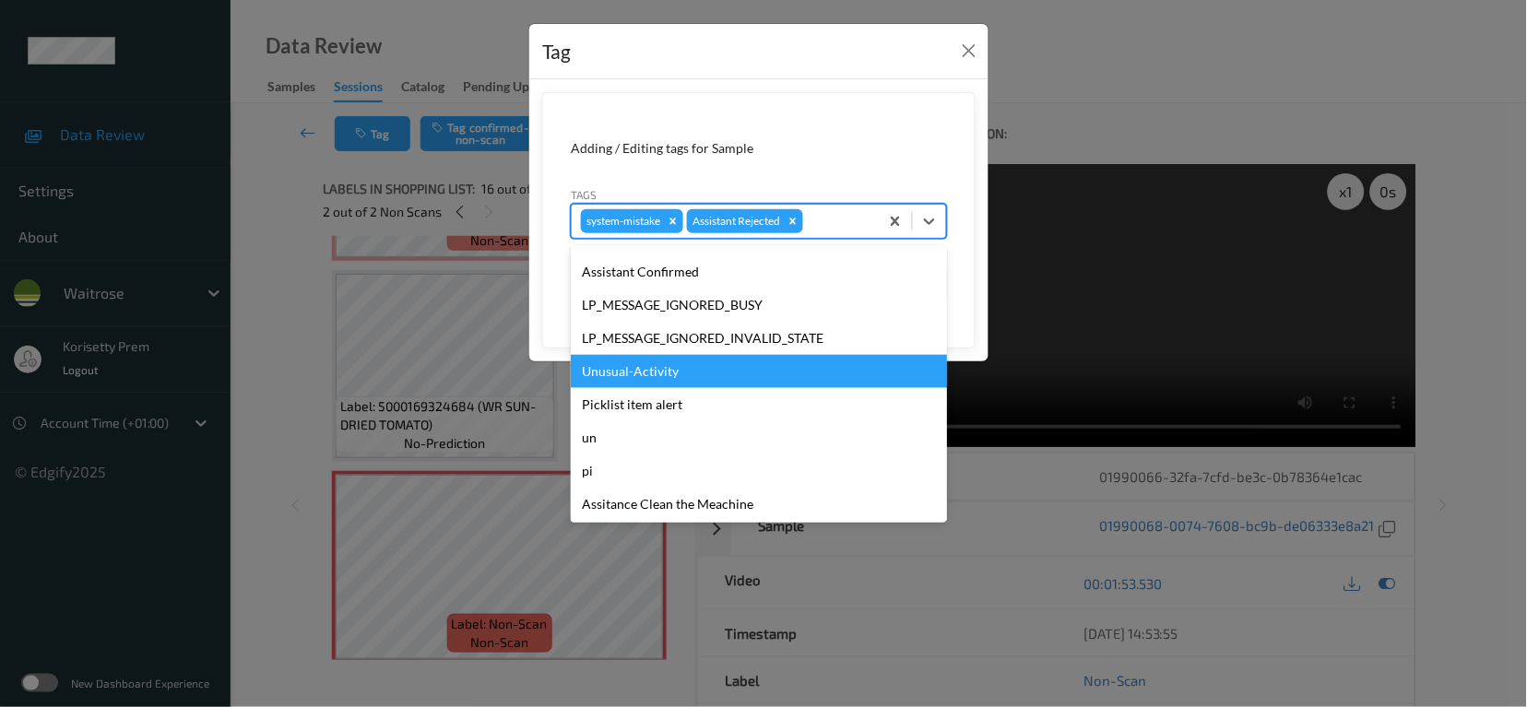
click at [624, 373] on div "Unusual-Activity" at bounding box center [759, 371] width 376 height 33
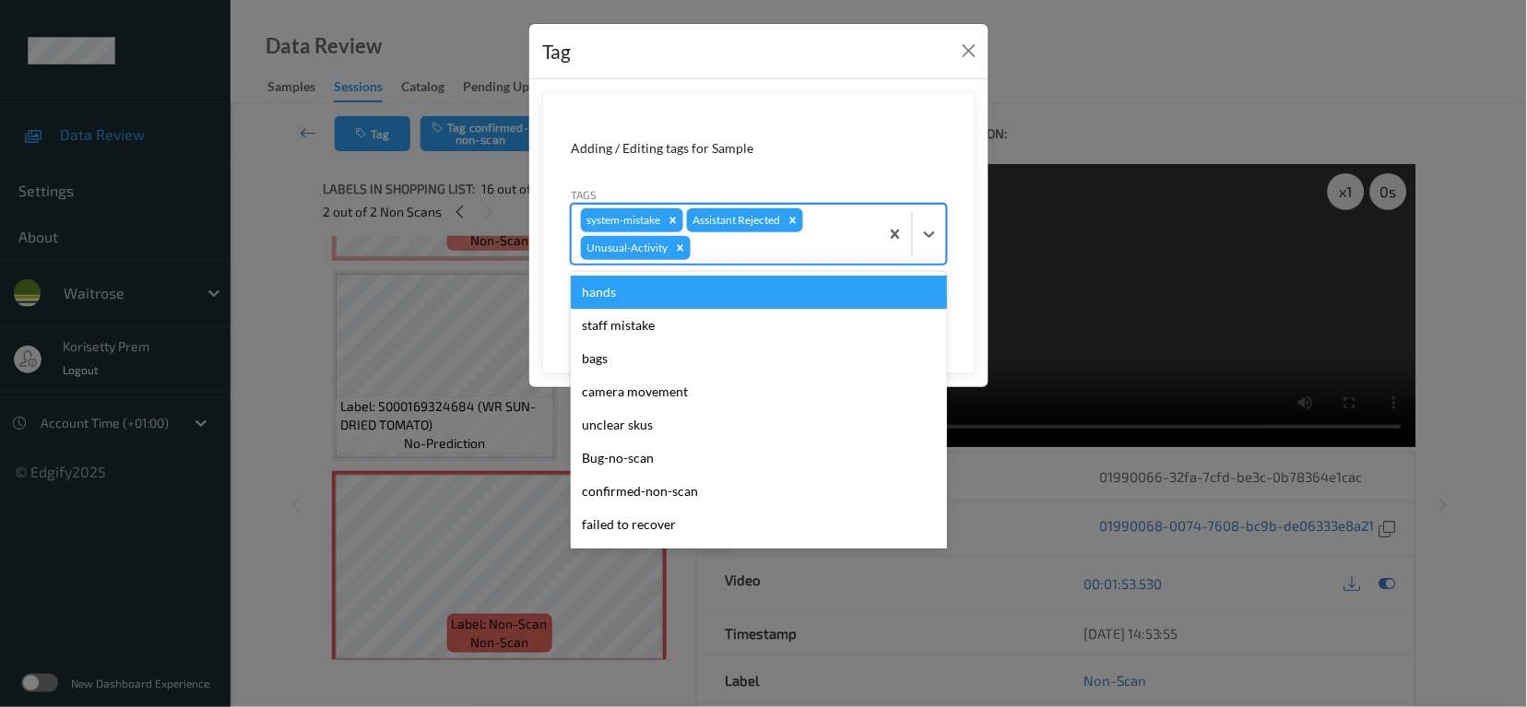
click at [755, 249] on div at bounding box center [782, 248] width 175 height 22
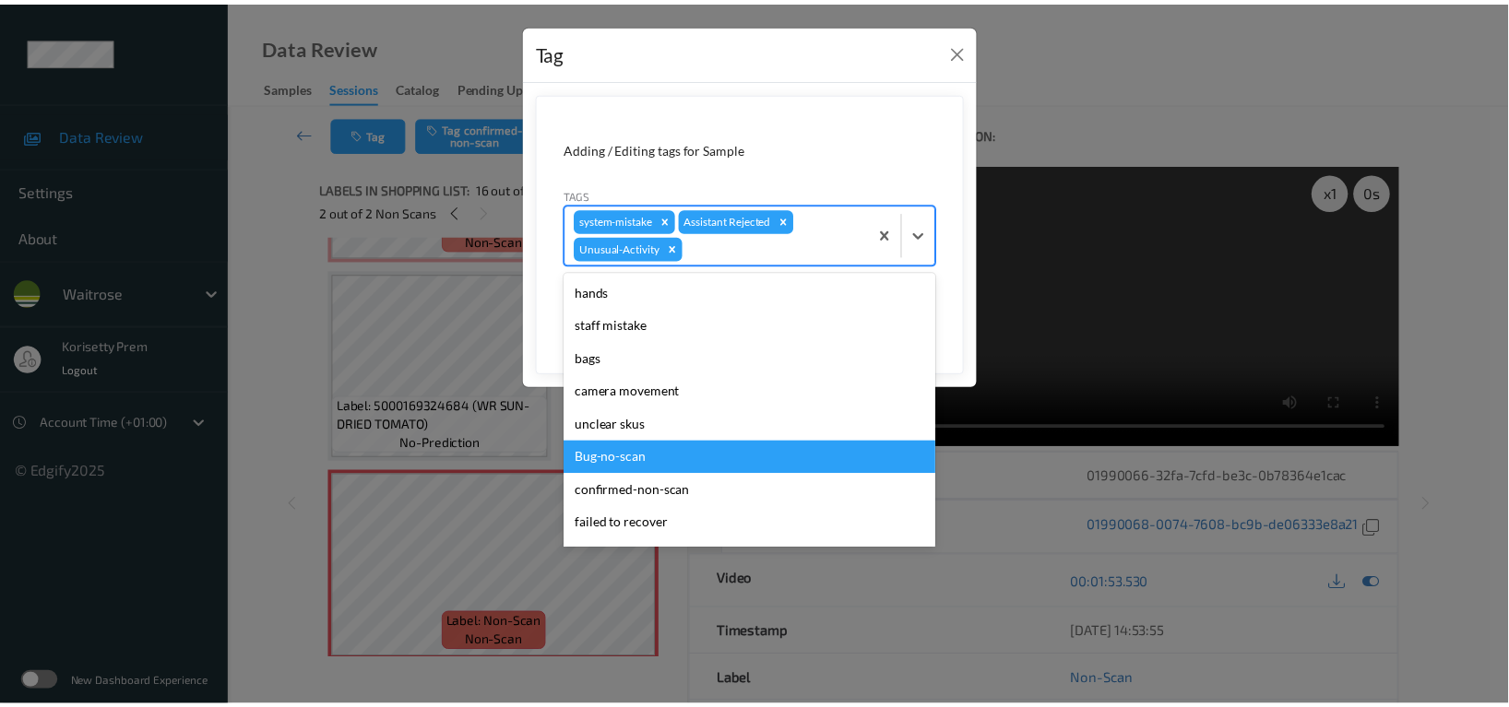
scroll to position [361, 0]
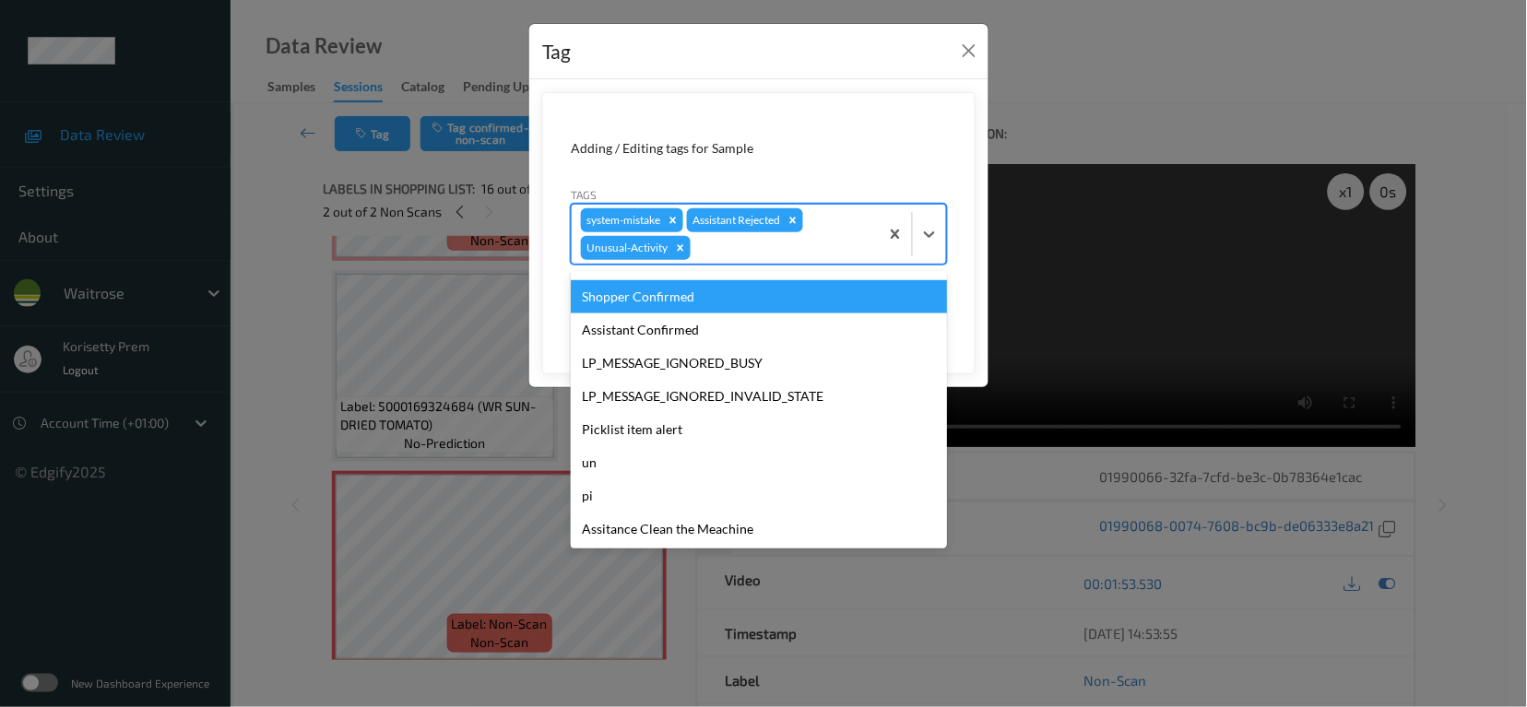
click at [955, 139] on form "Adding / Editing tags for Sample Tags option Unusual-Activity, selected. option…" at bounding box center [758, 233] width 433 height 282
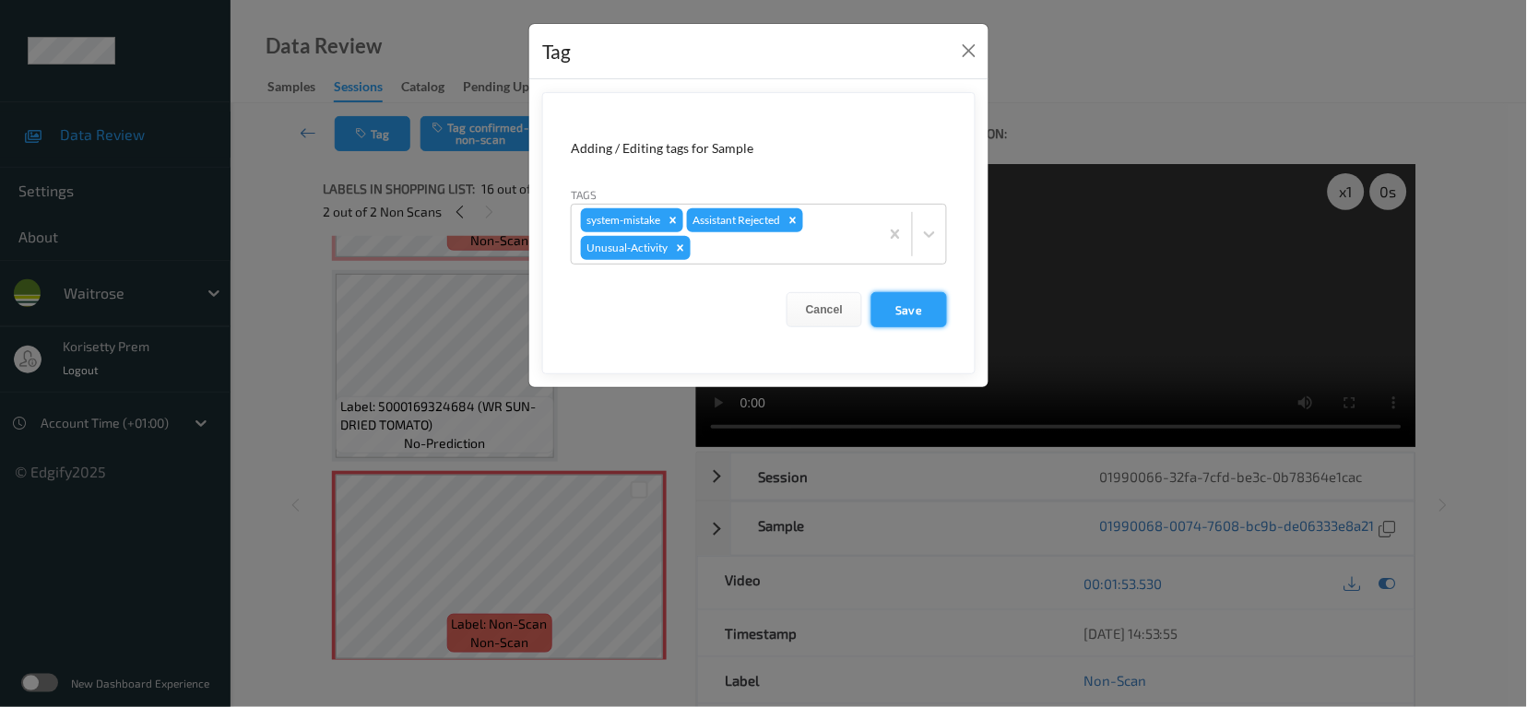
click at [920, 306] on button "Save" at bounding box center [910, 309] width 76 height 35
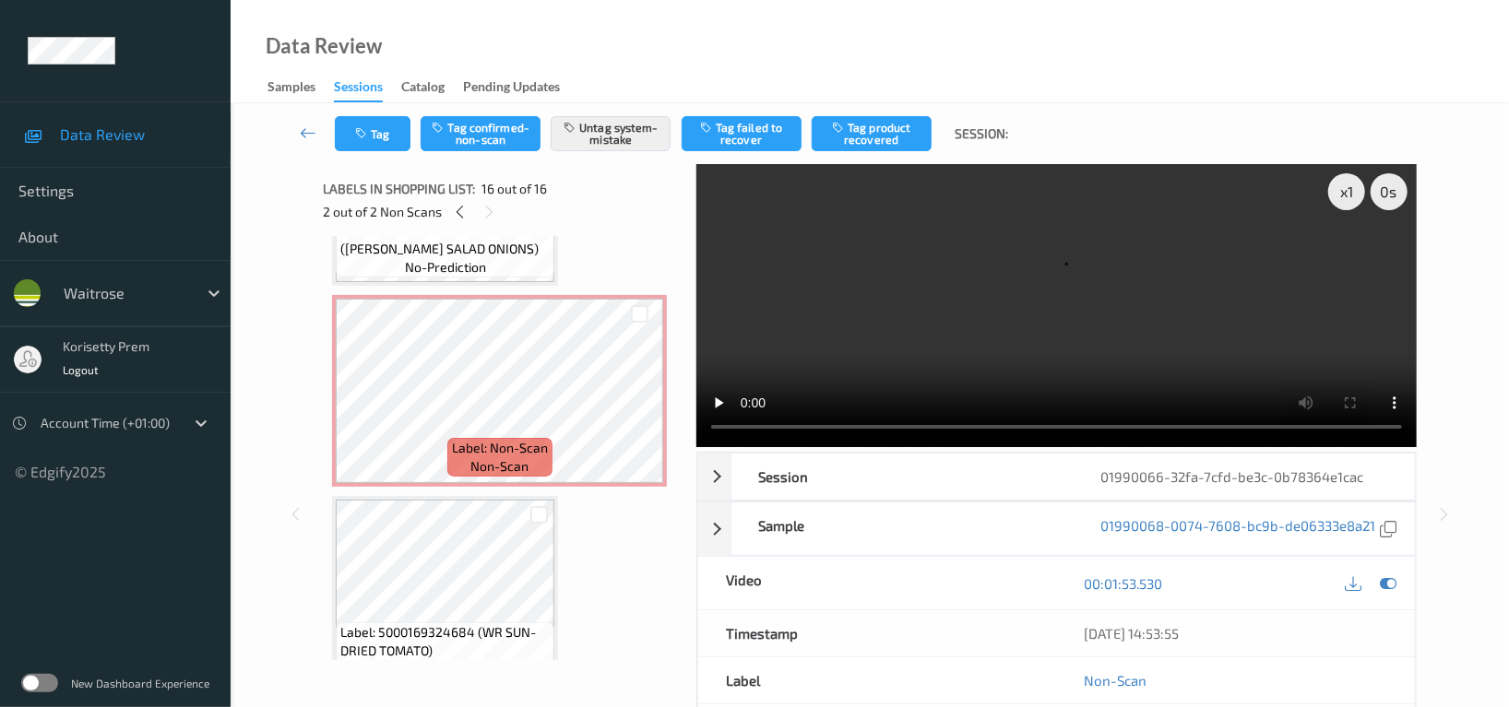
scroll to position [2544, 0]
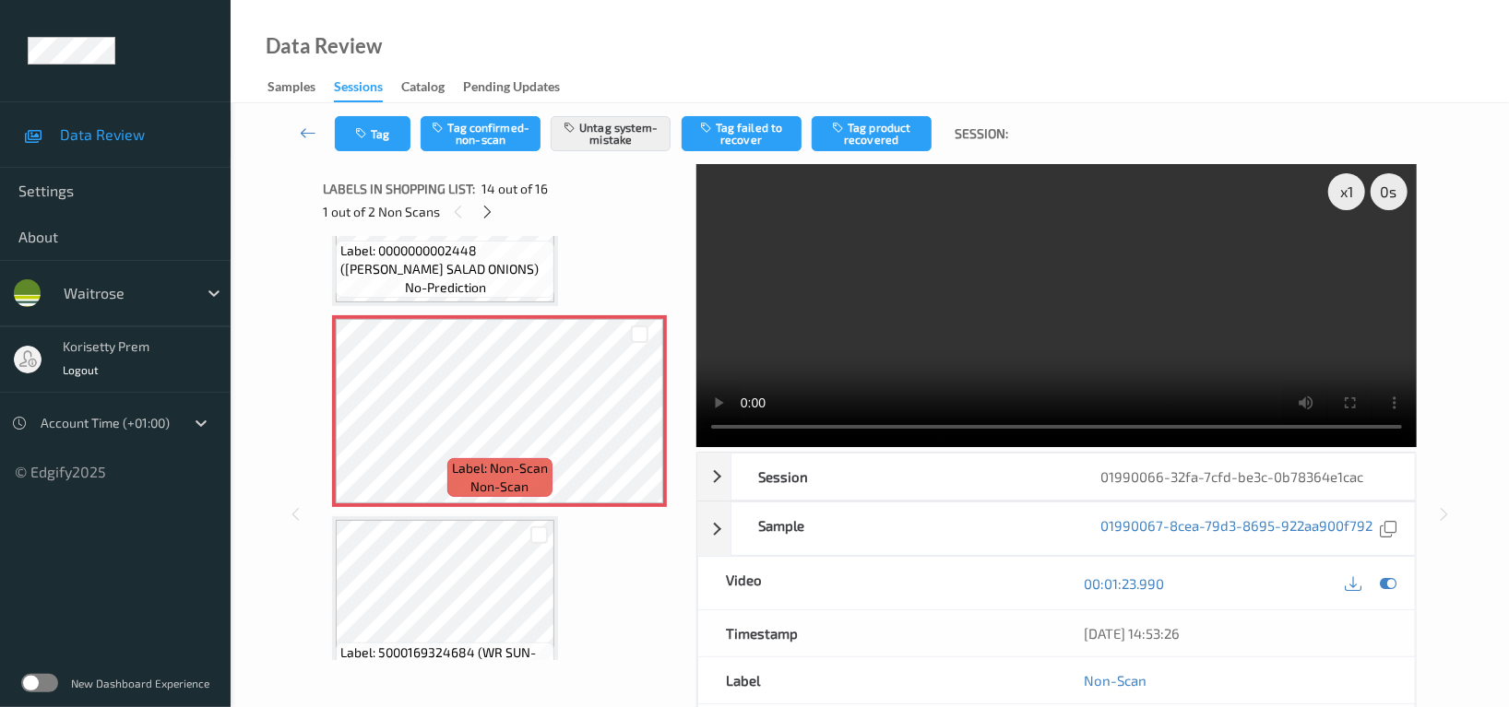
click at [1007, 287] on video at bounding box center [1056, 305] width 720 height 283
click at [978, 311] on video at bounding box center [1056, 305] width 720 height 283
click at [1150, 291] on video at bounding box center [1056, 305] width 720 height 283
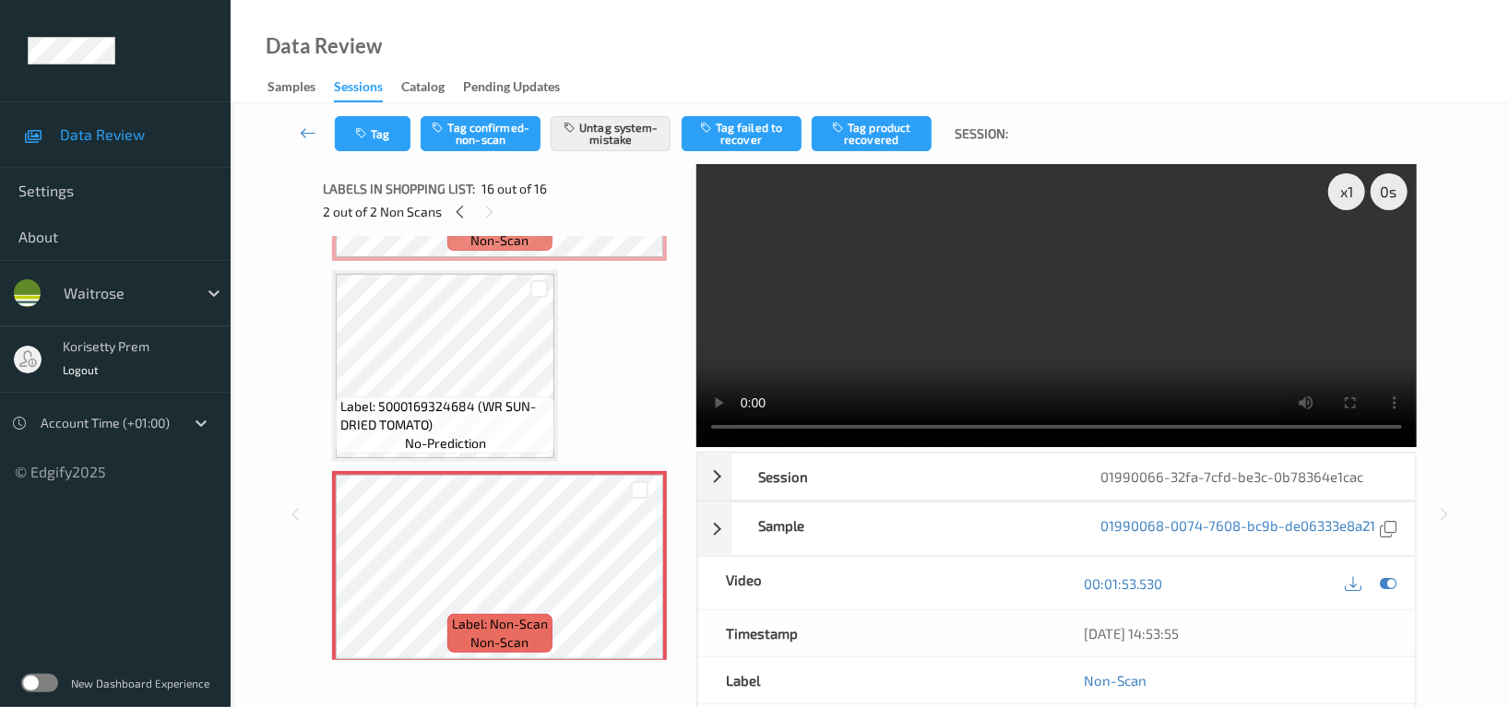
click at [780, 300] on video at bounding box center [1056, 305] width 720 height 283
click at [796, 333] on video at bounding box center [1056, 305] width 720 height 283
click at [1000, 291] on video at bounding box center [1056, 305] width 720 height 283
click at [1388, 585] on icon at bounding box center [1388, 584] width 17 height 17
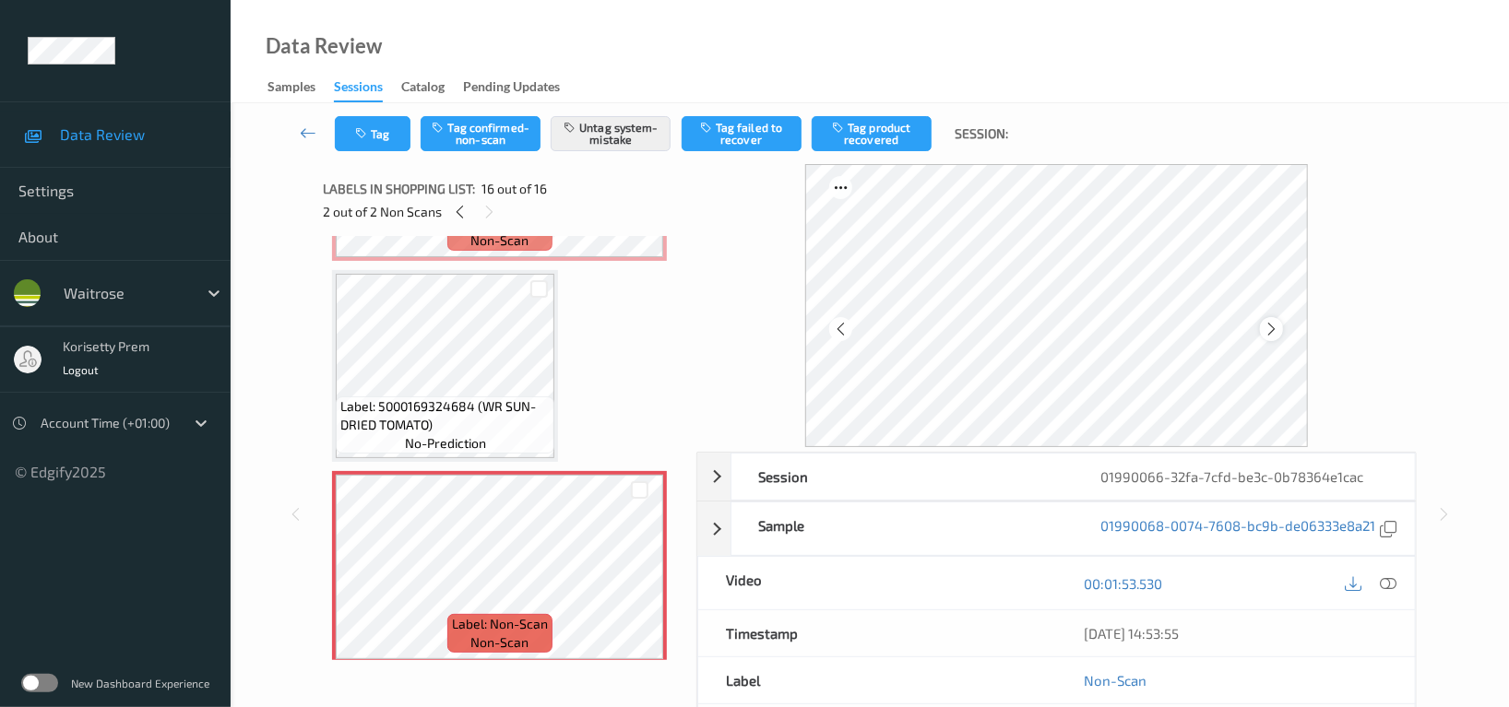
click at [1273, 332] on icon at bounding box center [1272, 329] width 16 height 17
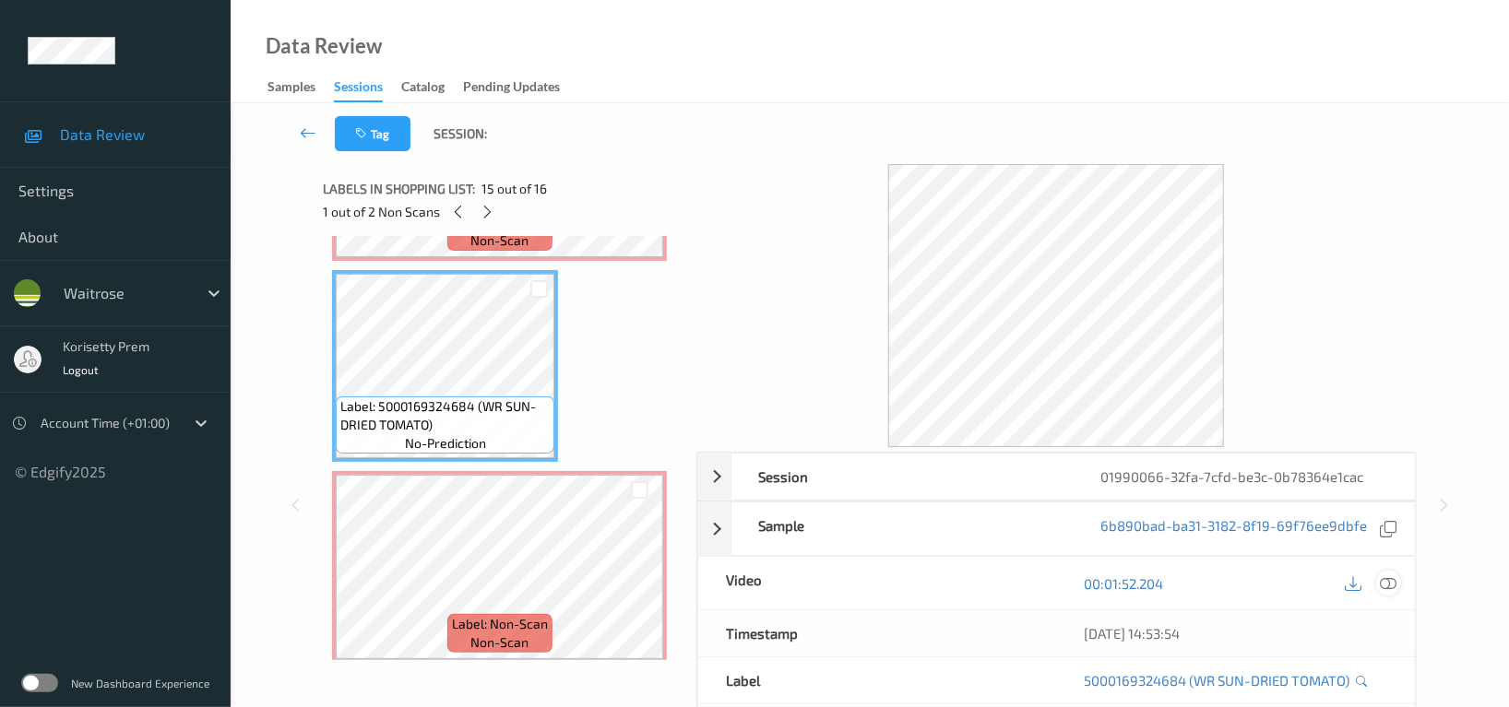
click at [1387, 580] on icon at bounding box center [1388, 584] width 17 height 17
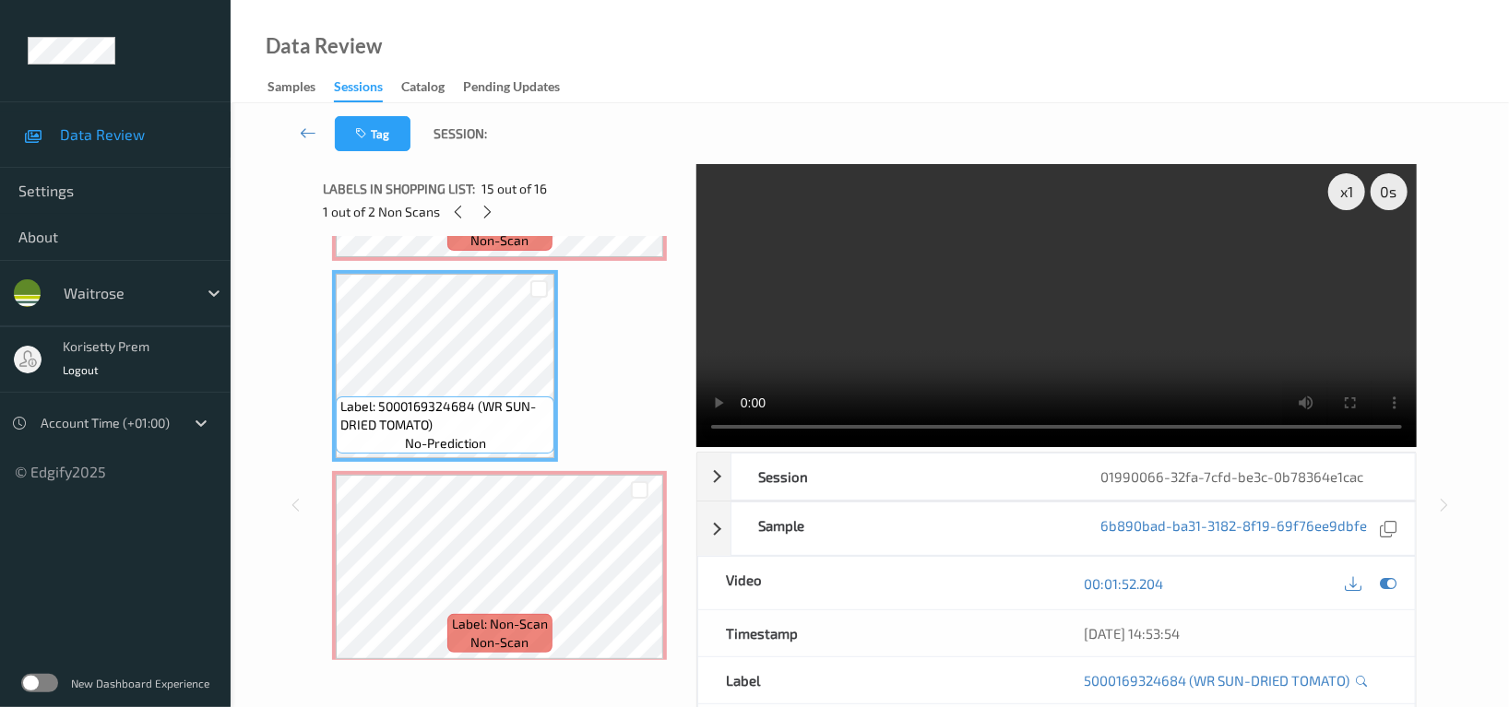
click at [893, 303] on video at bounding box center [1056, 305] width 720 height 283
click at [863, 306] on video at bounding box center [1056, 305] width 720 height 283
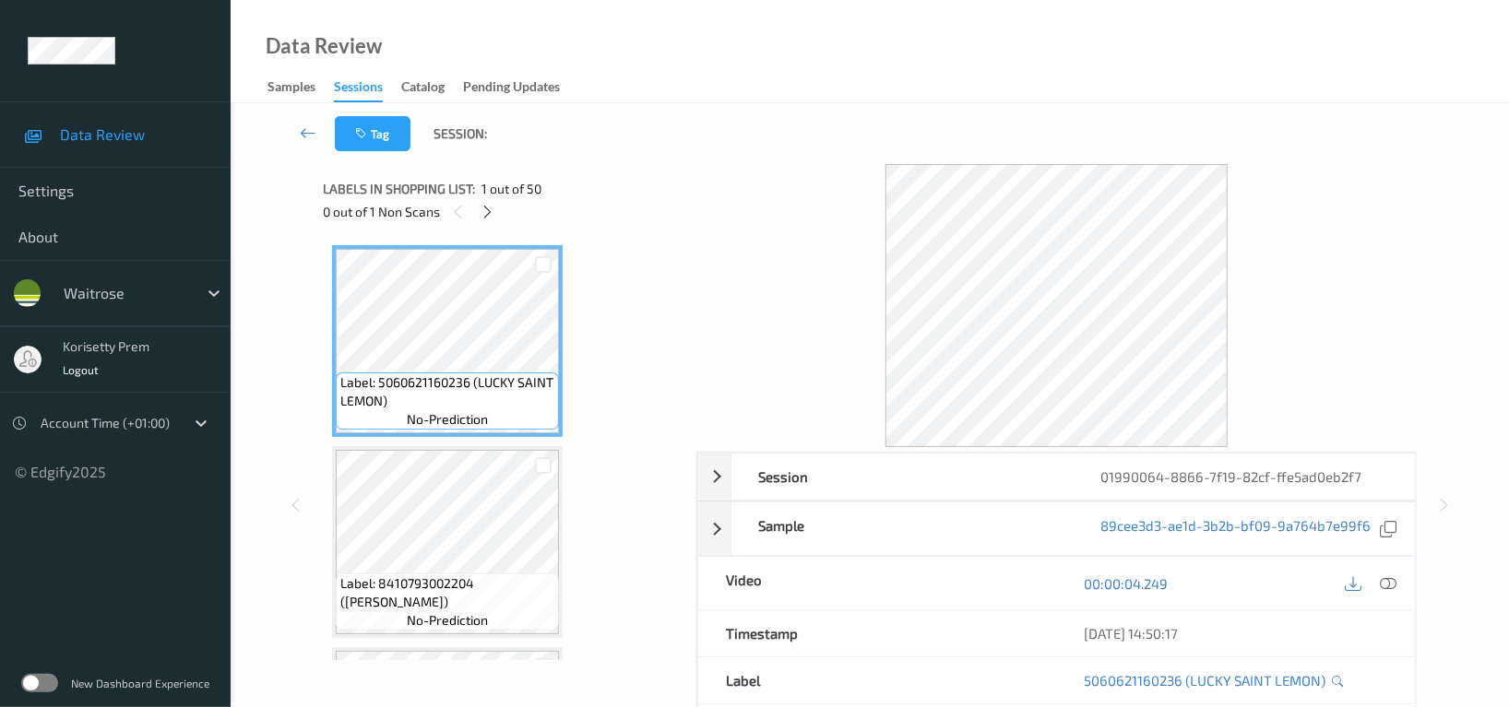
click at [889, 91] on div "Data Review Samples Sessions Catalog Pending Updates" at bounding box center [870, 51] width 1278 height 103
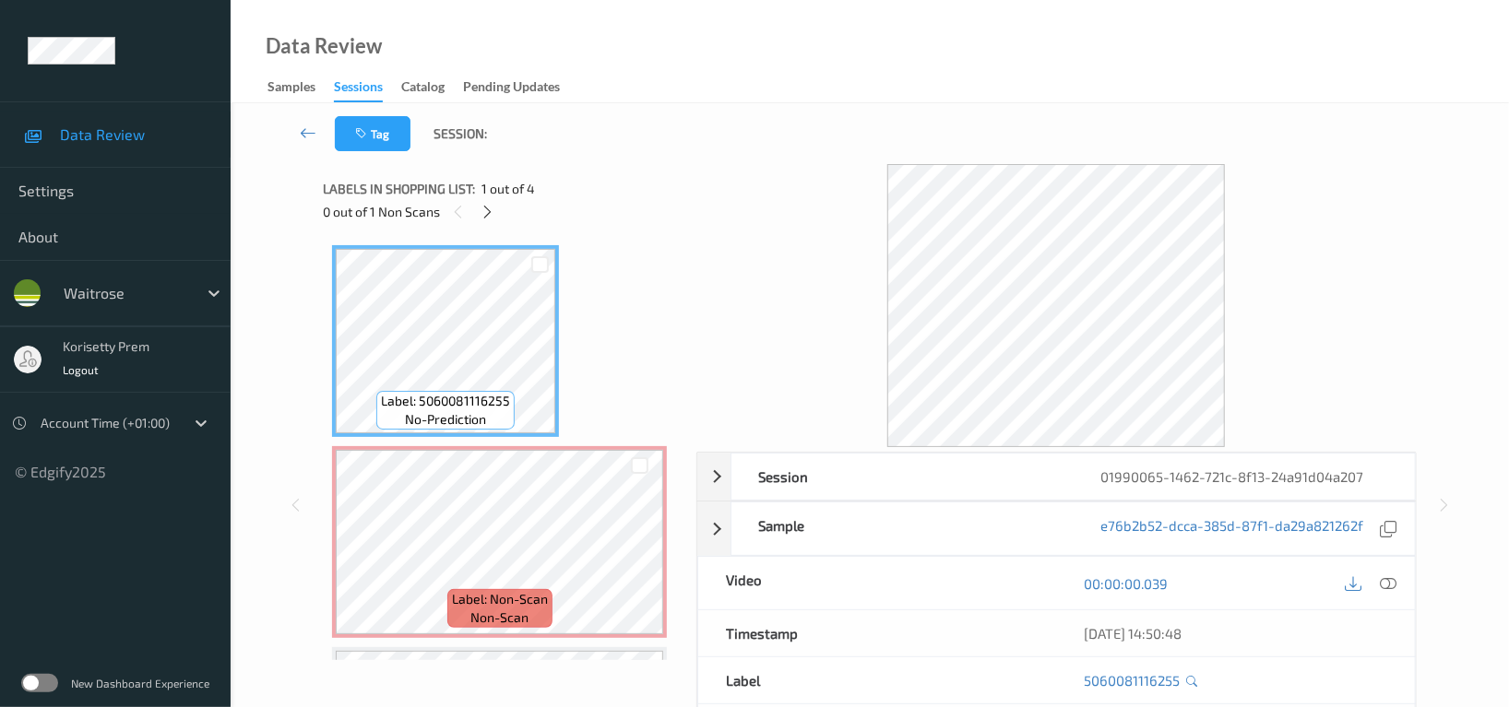
click at [793, 81] on div "Data Review Samples Sessions Catalog Pending Updates" at bounding box center [870, 51] width 1278 height 103
click at [629, 558] on div at bounding box center [639, 557] width 23 height 23
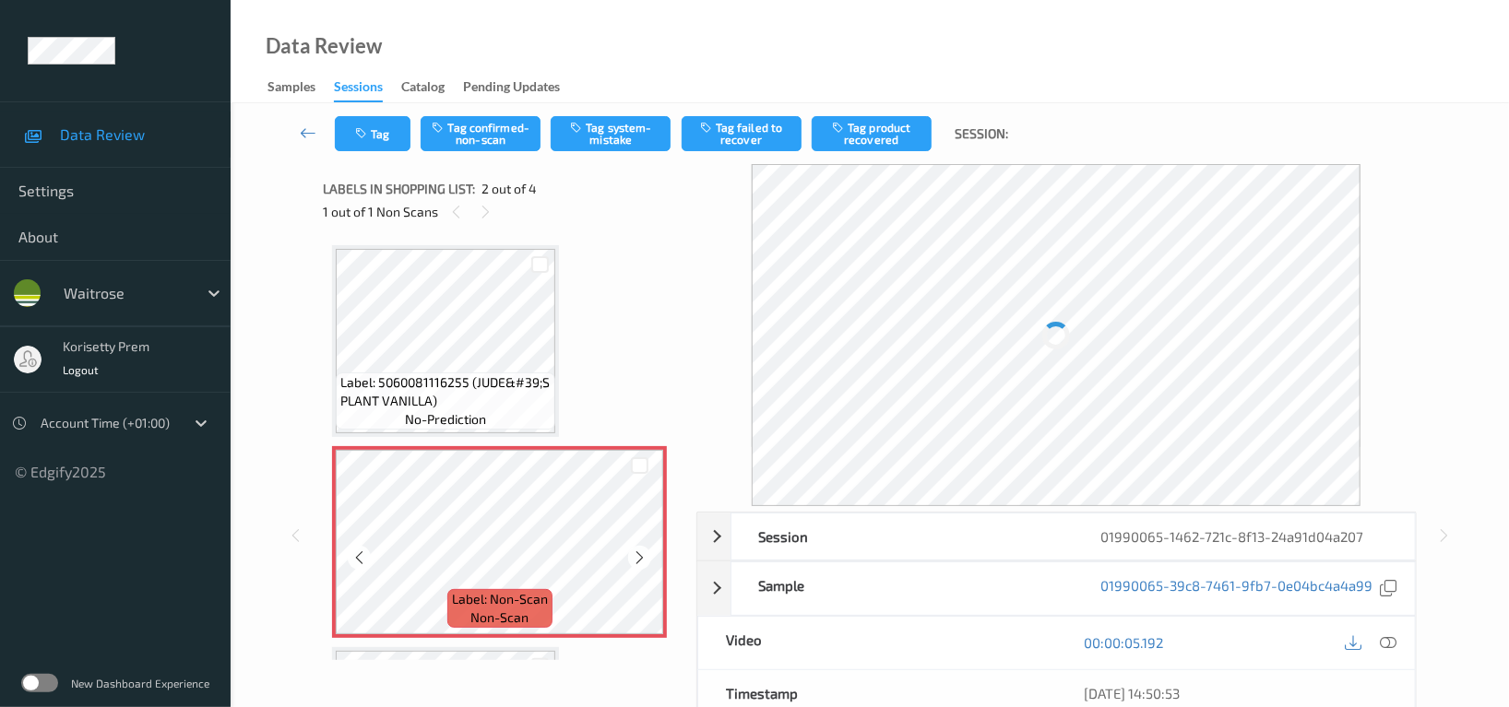
click at [629, 558] on div at bounding box center [639, 557] width 23 height 23
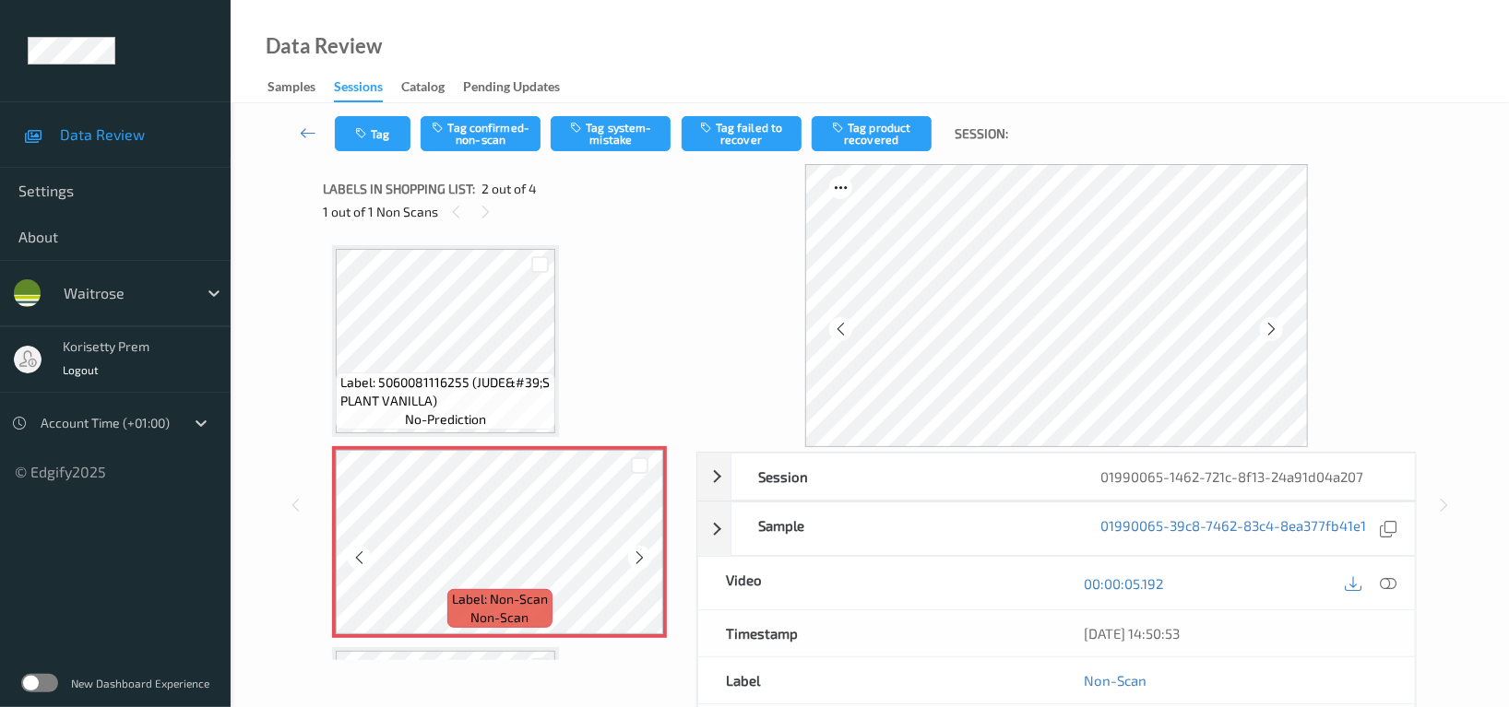
click at [629, 558] on div at bounding box center [639, 557] width 23 height 23
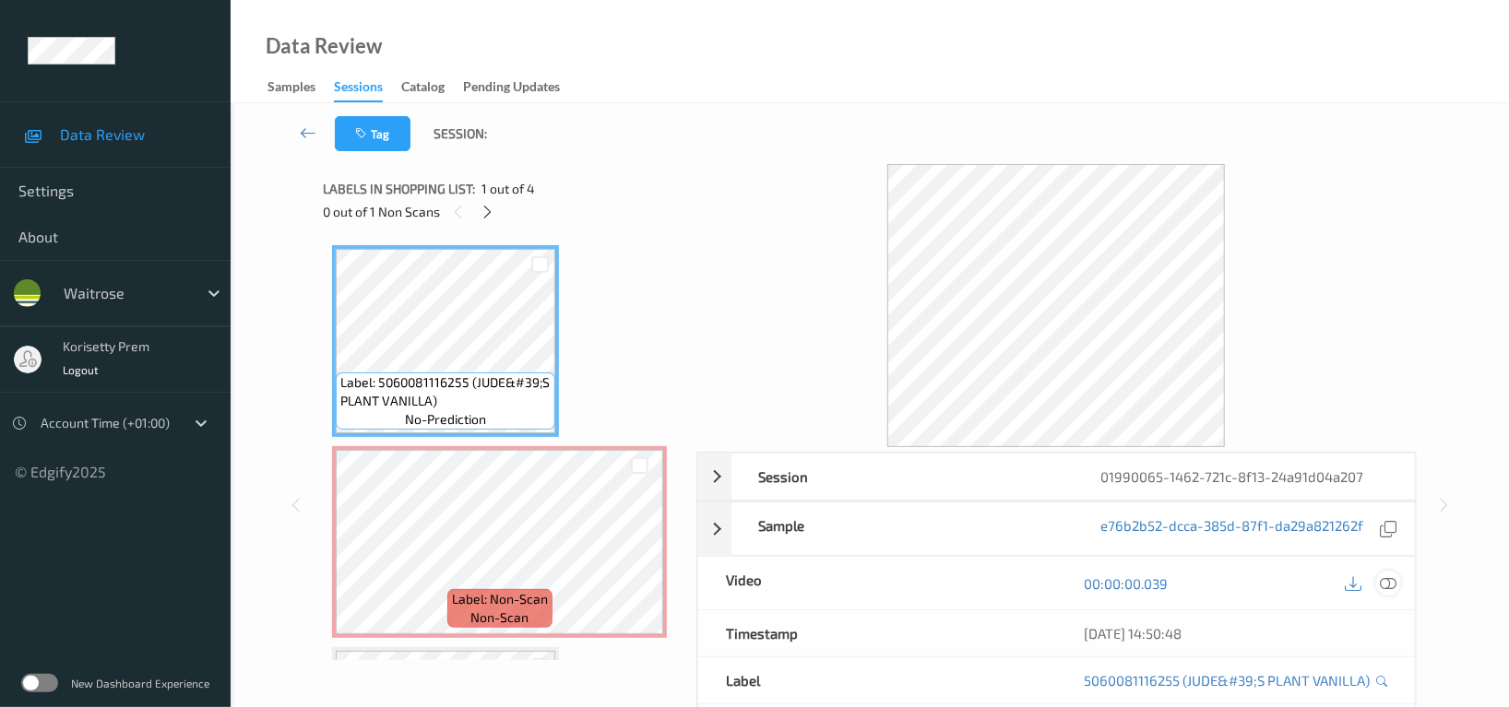
click at [1383, 581] on icon at bounding box center [1388, 584] width 17 height 17
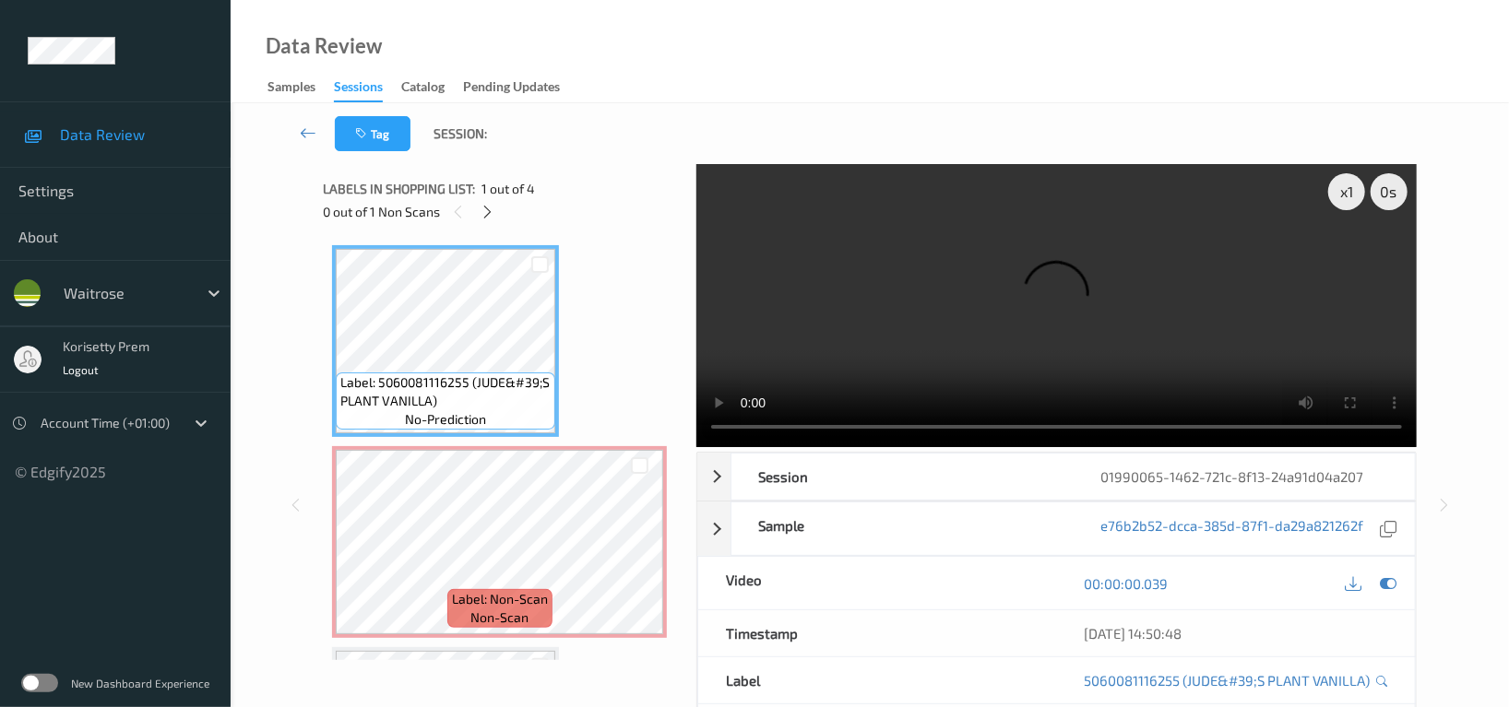
click at [1032, 267] on video at bounding box center [1056, 305] width 720 height 283
click at [1062, 350] on video at bounding box center [1056, 305] width 720 height 283
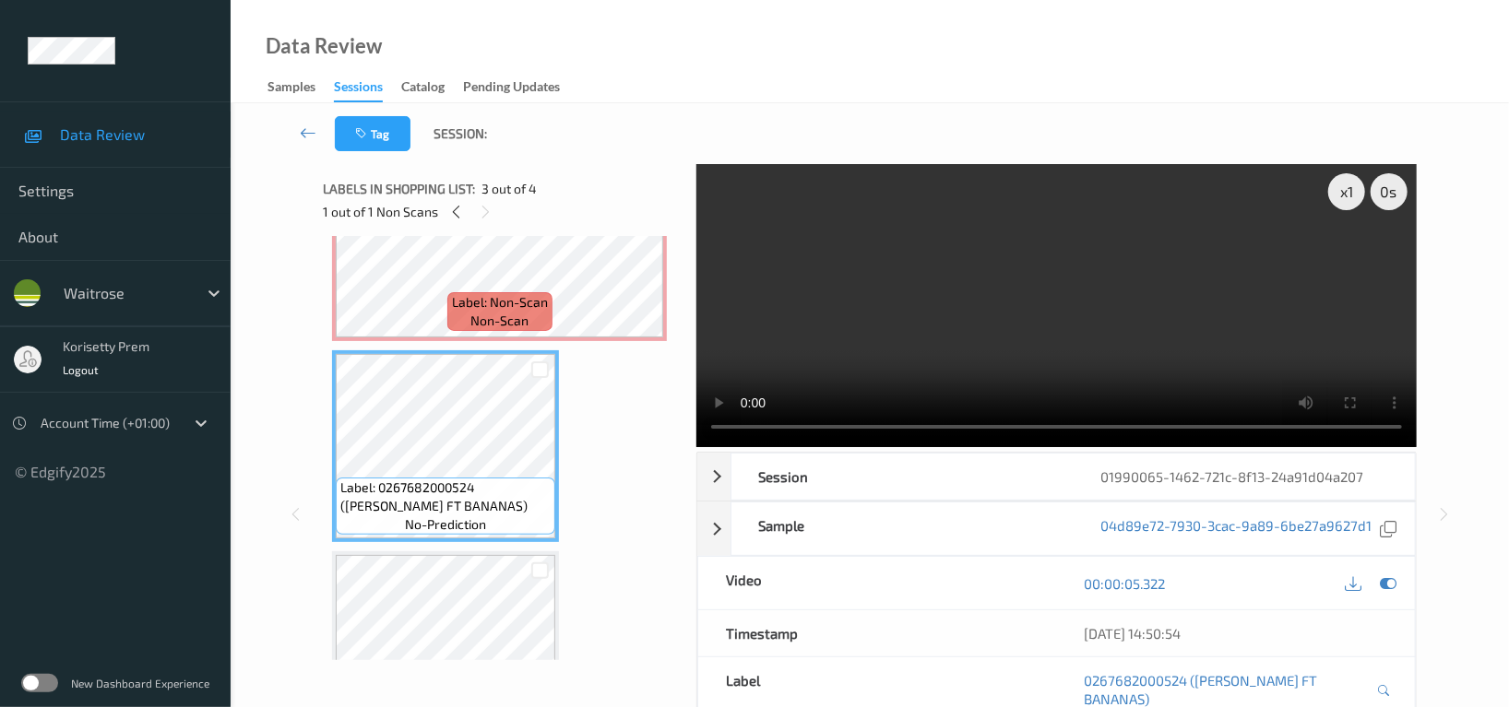
scroll to position [245, 0]
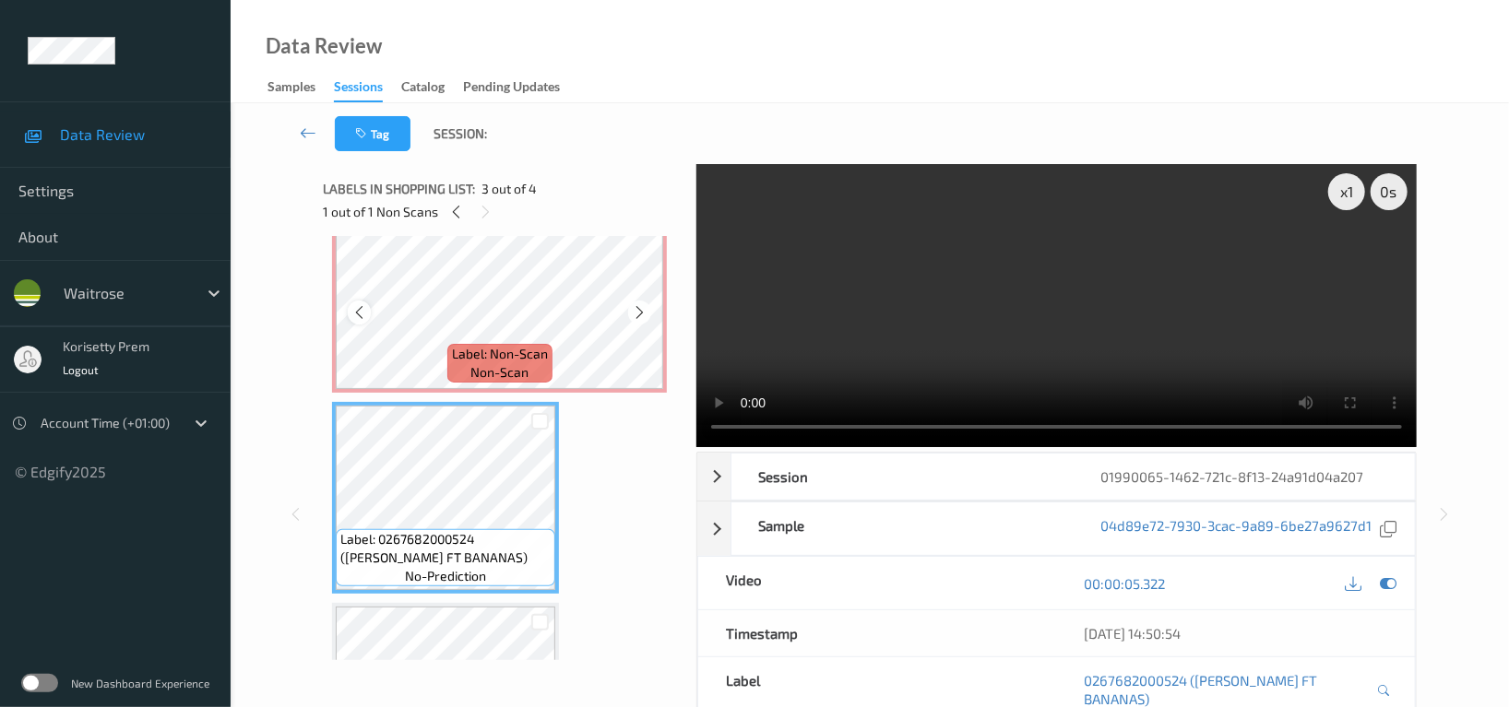
click at [351, 305] on icon at bounding box center [359, 312] width 16 height 17
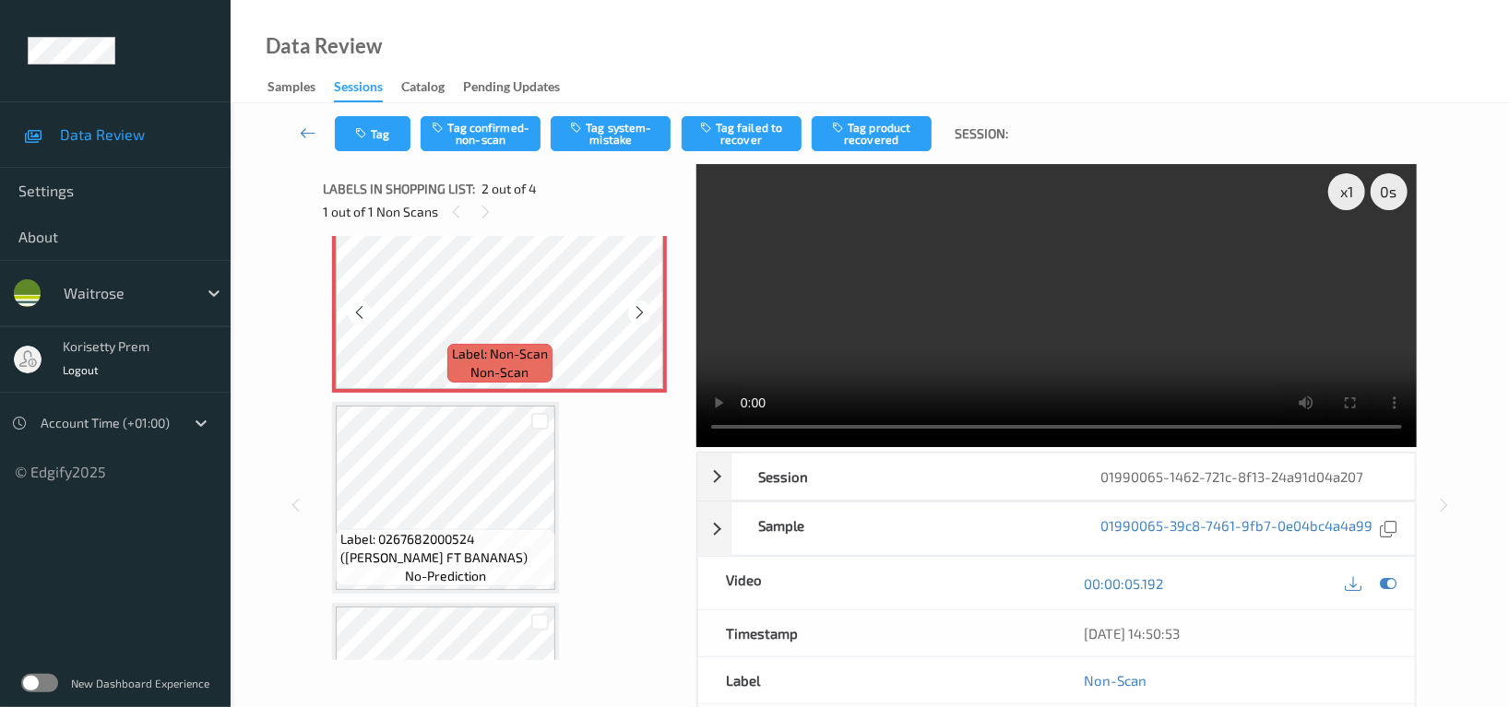
click at [351, 305] on icon at bounding box center [359, 312] width 16 height 17
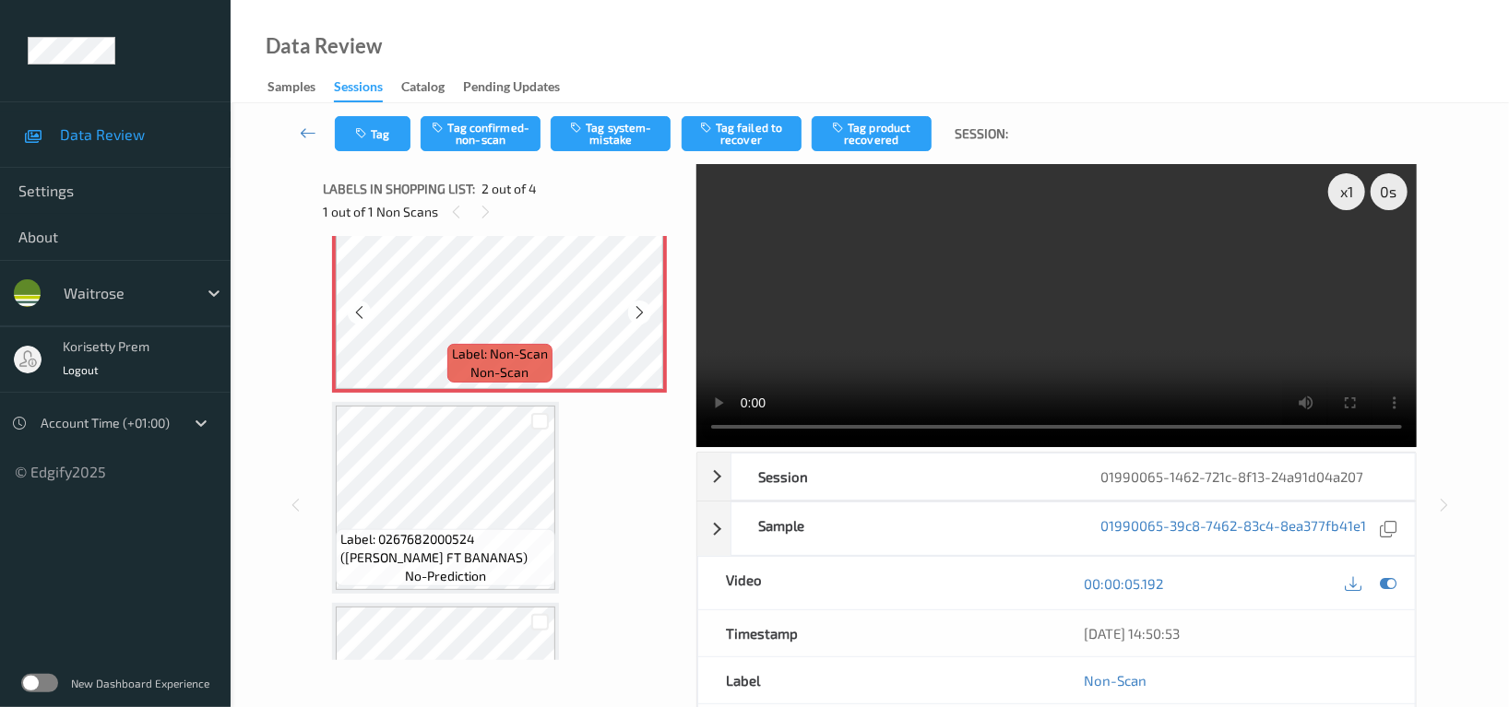
click at [351, 305] on icon at bounding box center [359, 312] width 16 height 17
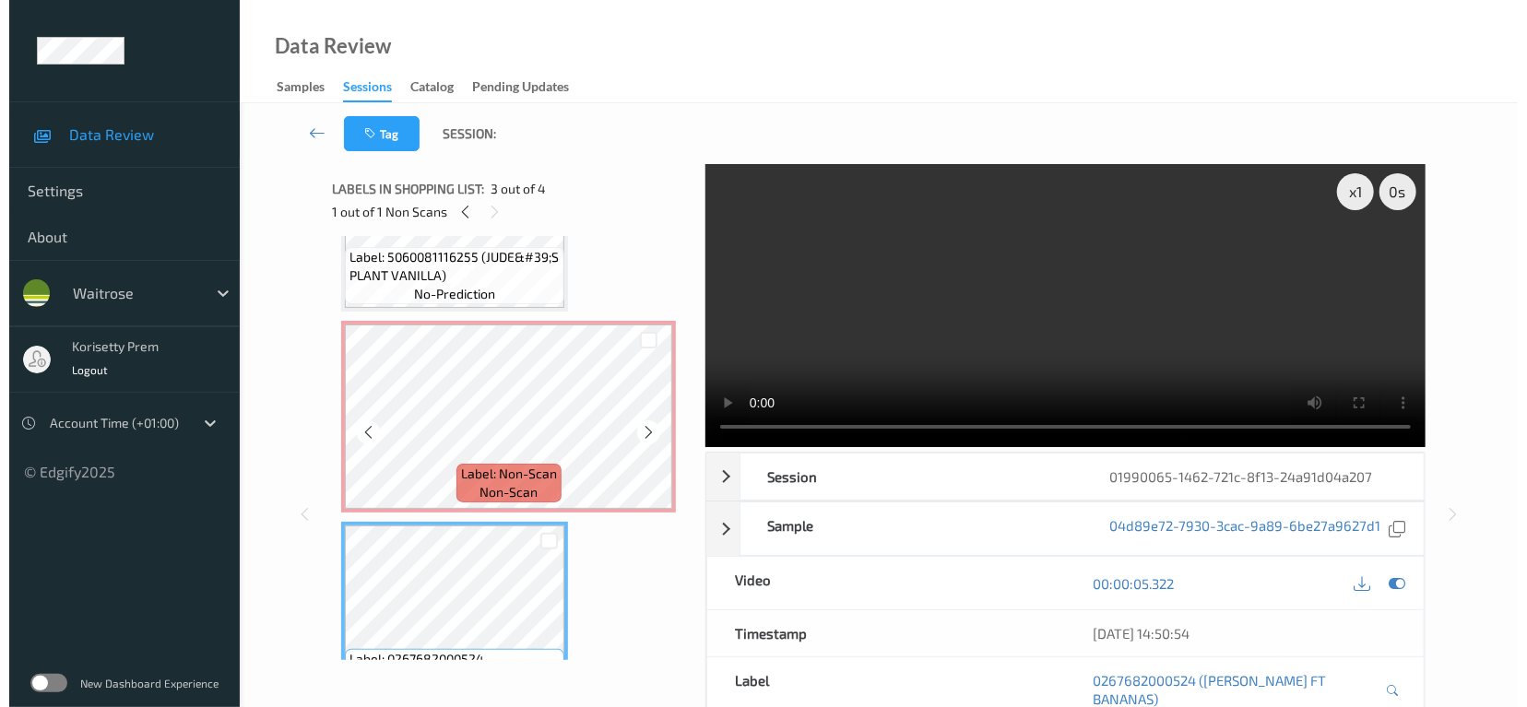
scroll to position [0, 0]
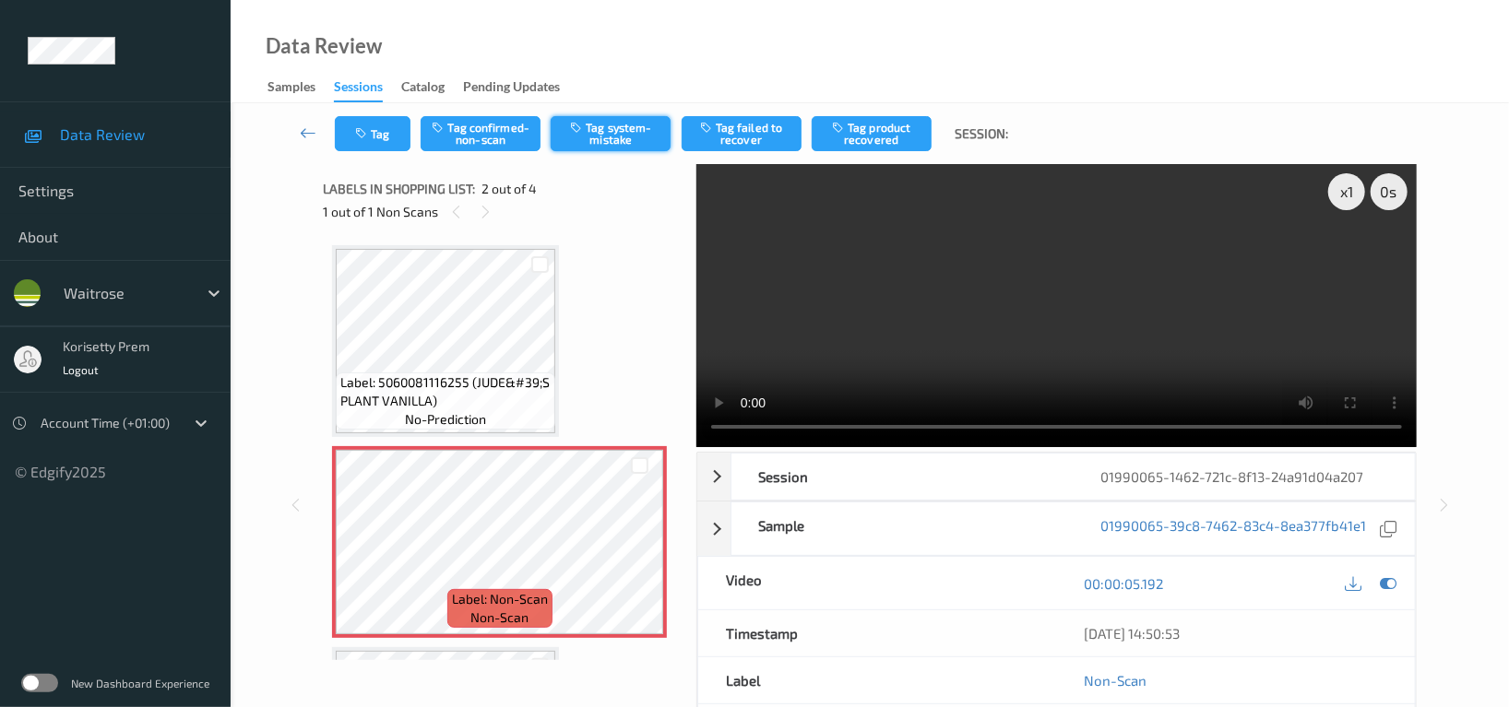
click at [619, 129] on button "Tag system-mistake" at bounding box center [611, 133] width 120 height 35
click at [372, 128] on button "Tag" at bounding box center [373, 133] width 76 height 35
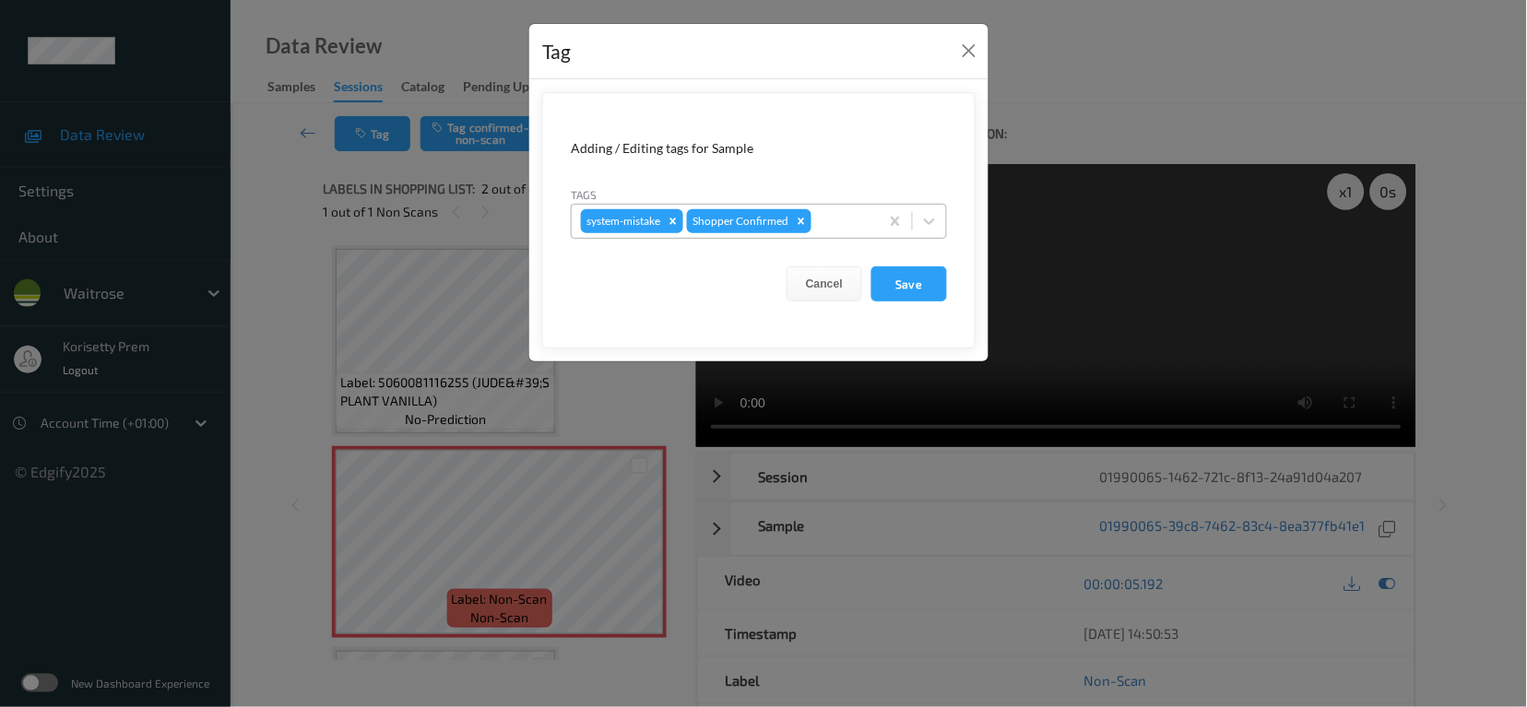
click at [850, 217] on div at bounding box center [842, 221] width 54 height 22
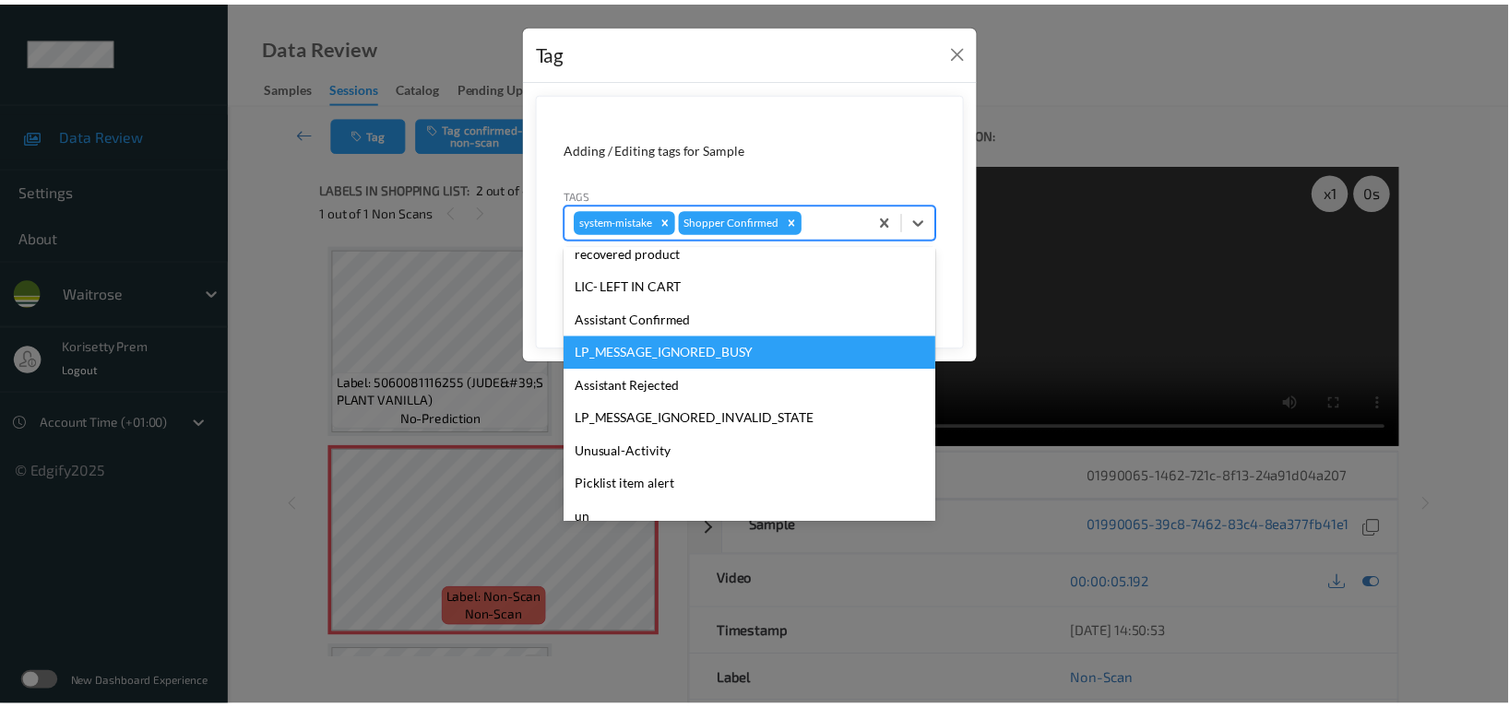
scroll to position [393, 0]
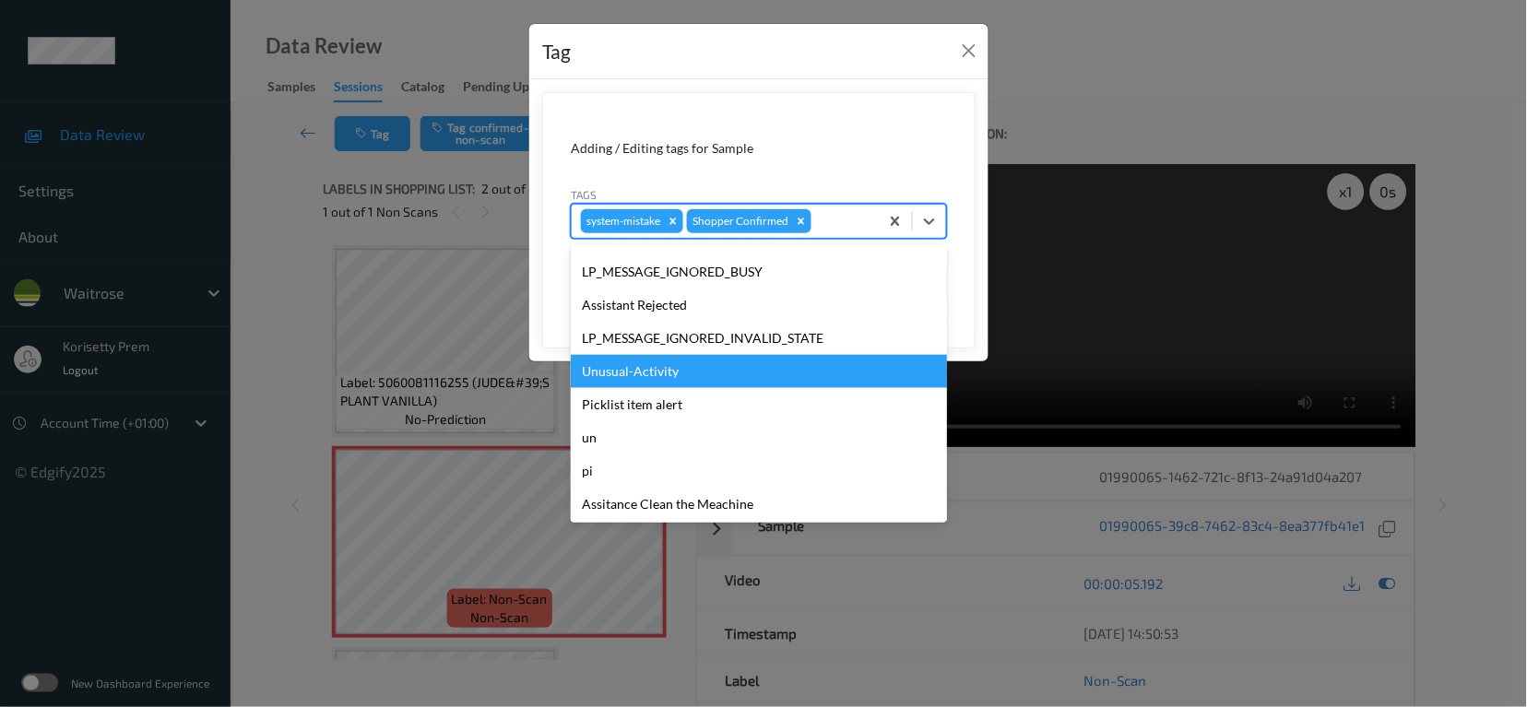
click at [619, 369] on div "Unusual-Activity" at bounding box center [759, 371] width 376 height 33
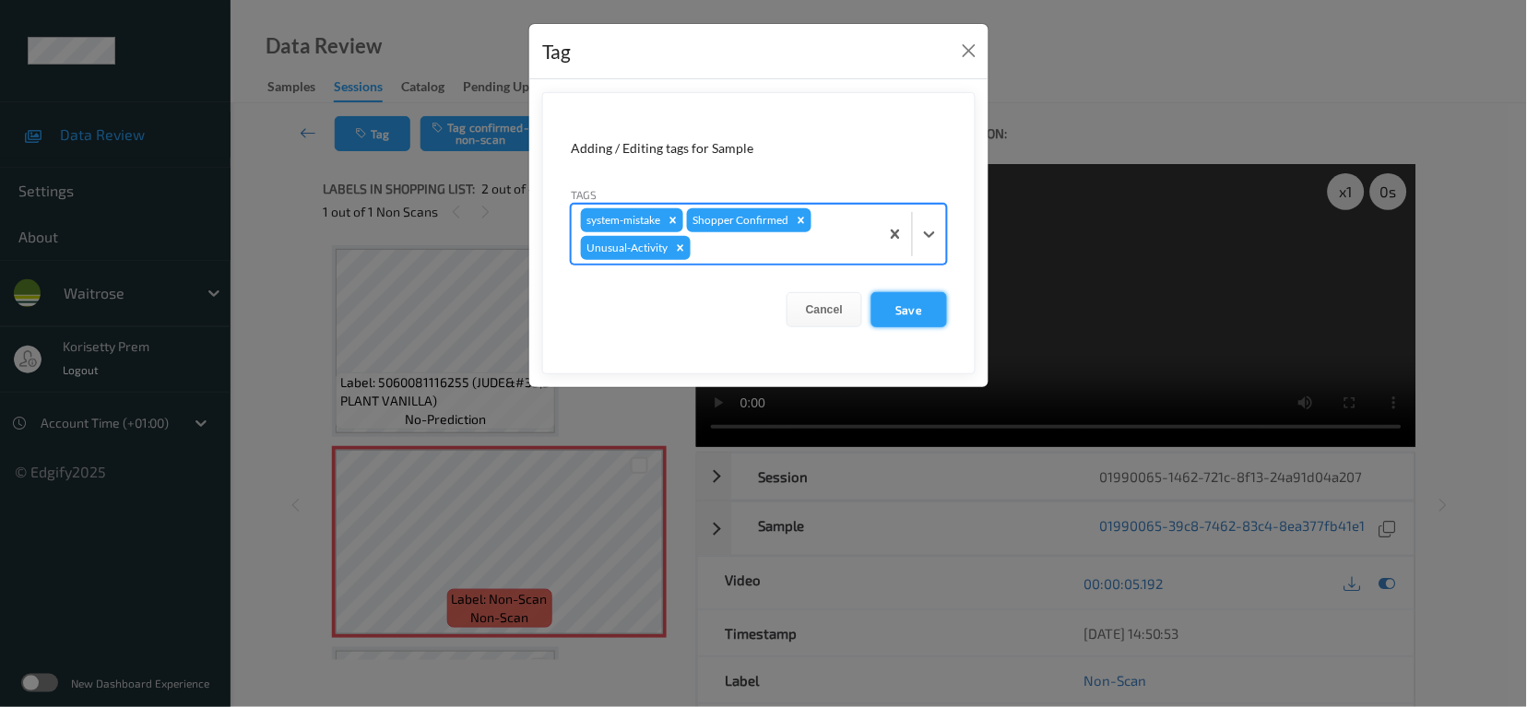
click at [904, 313] on button "Save" at bounding box center [910, 309] width 76 height 35
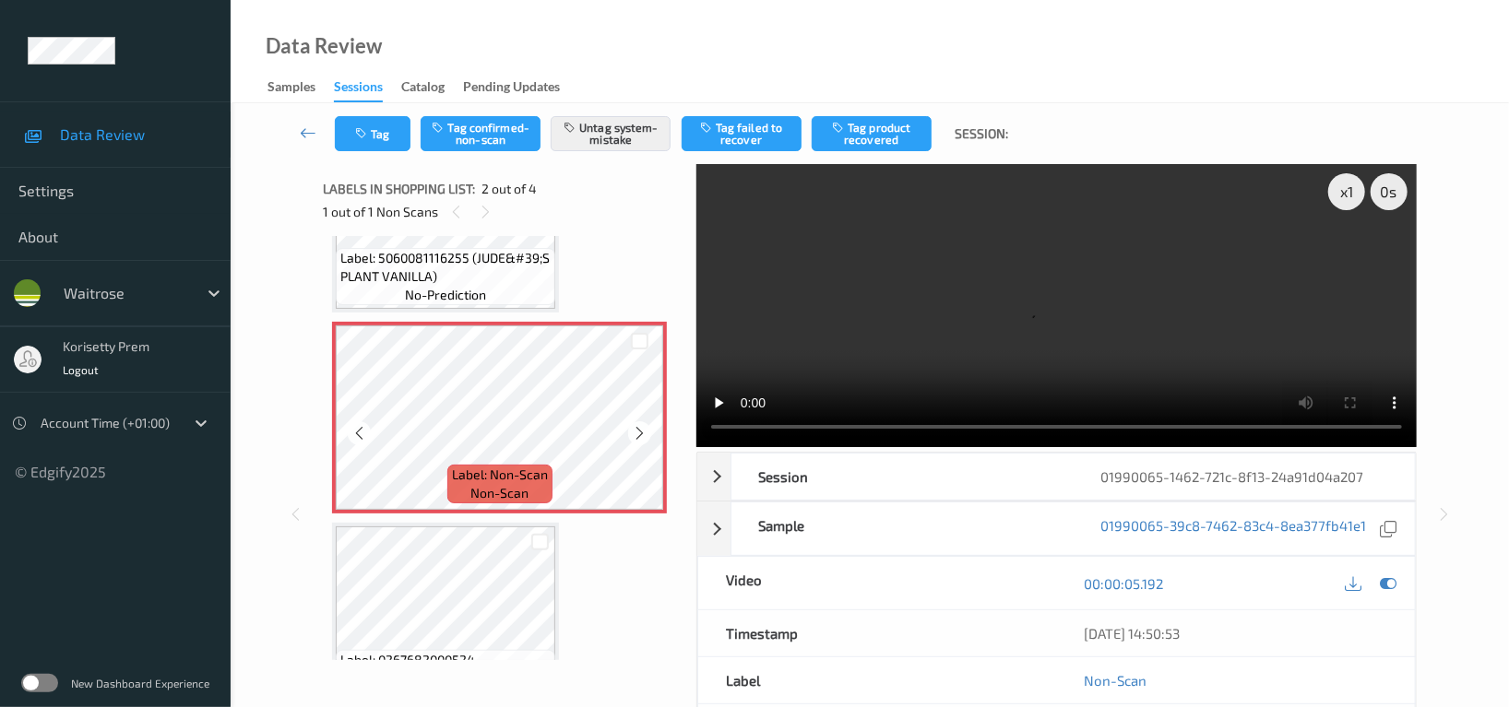
scroll to position [123, 0]
click at [647, 433] on icon at bounding box center [640, 435] width 16 height 17
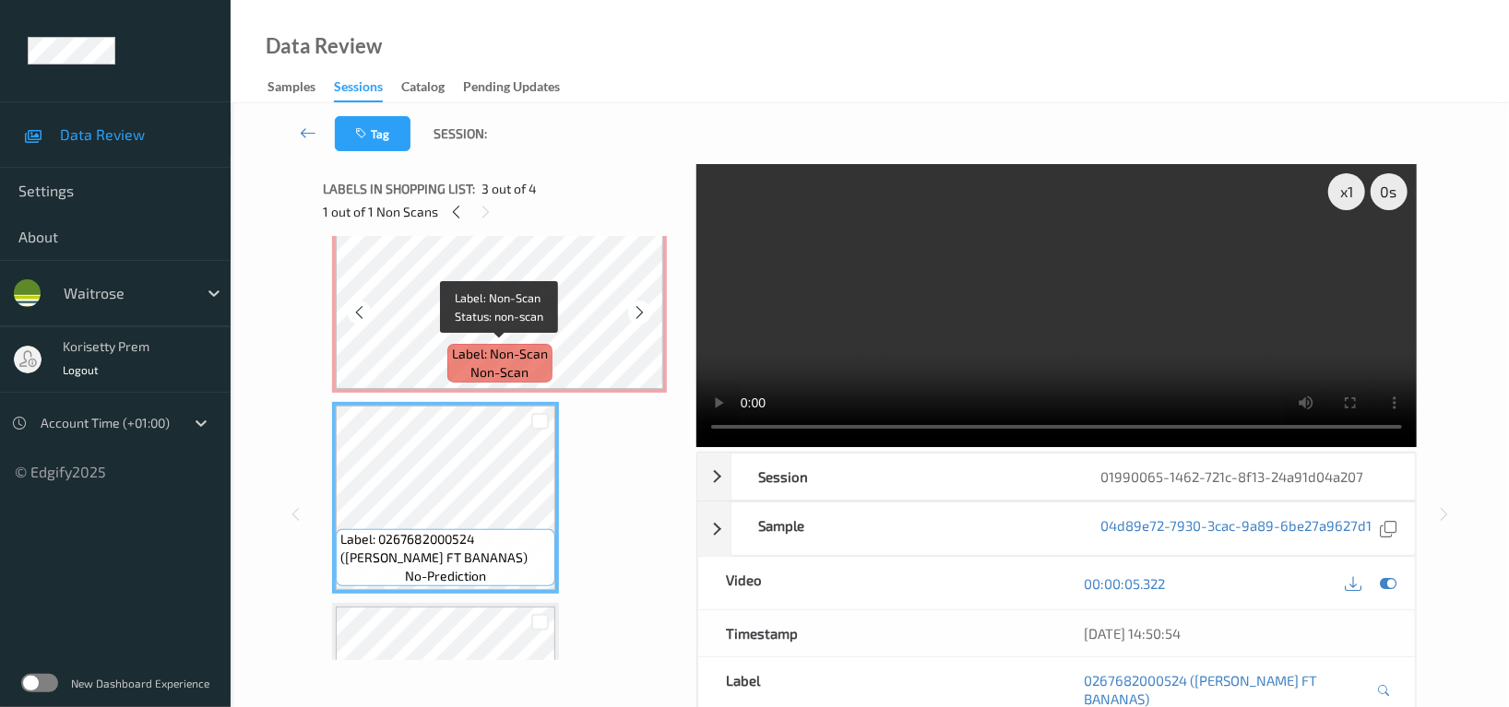
click at [452, 345] on span "Label: Non-Scan" at bounding box center [500, 354] width 96 height 18
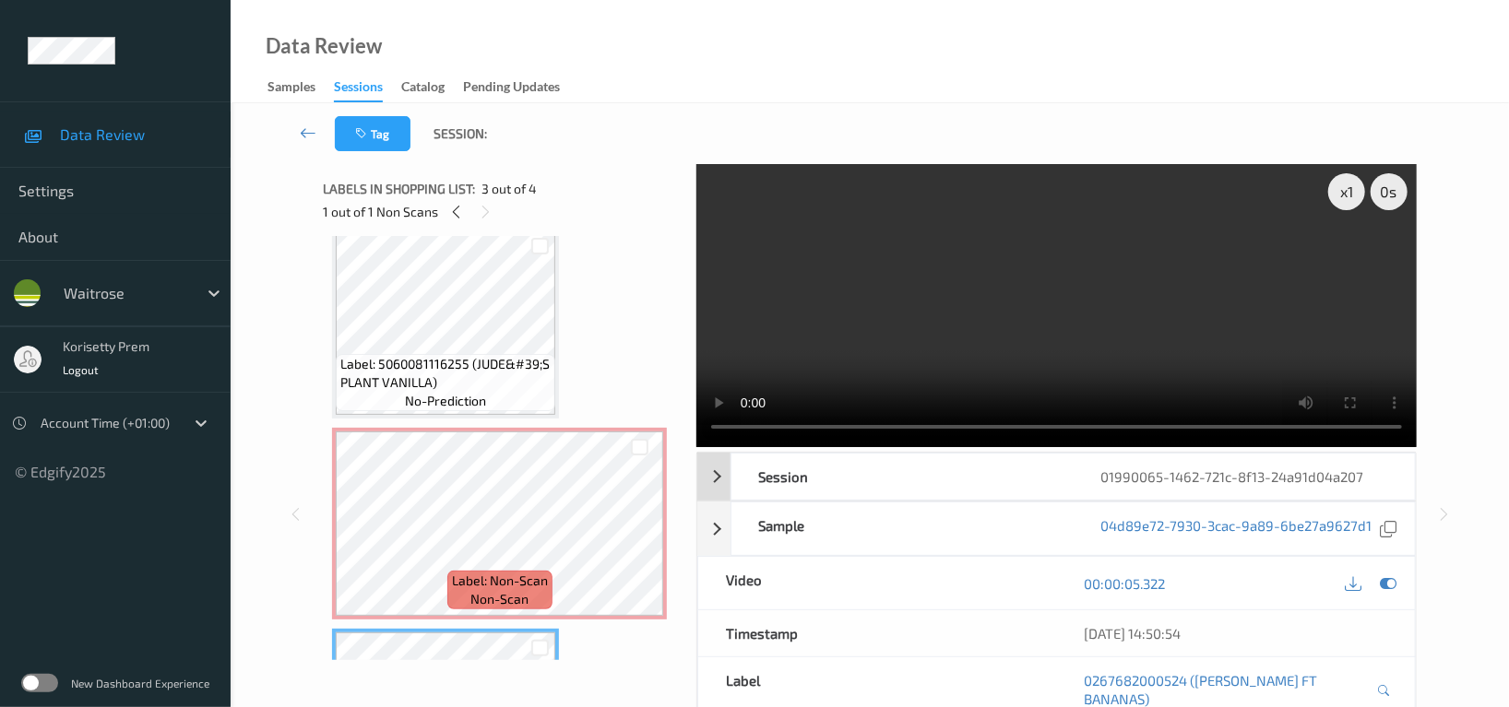
scroll to position [0, 0]
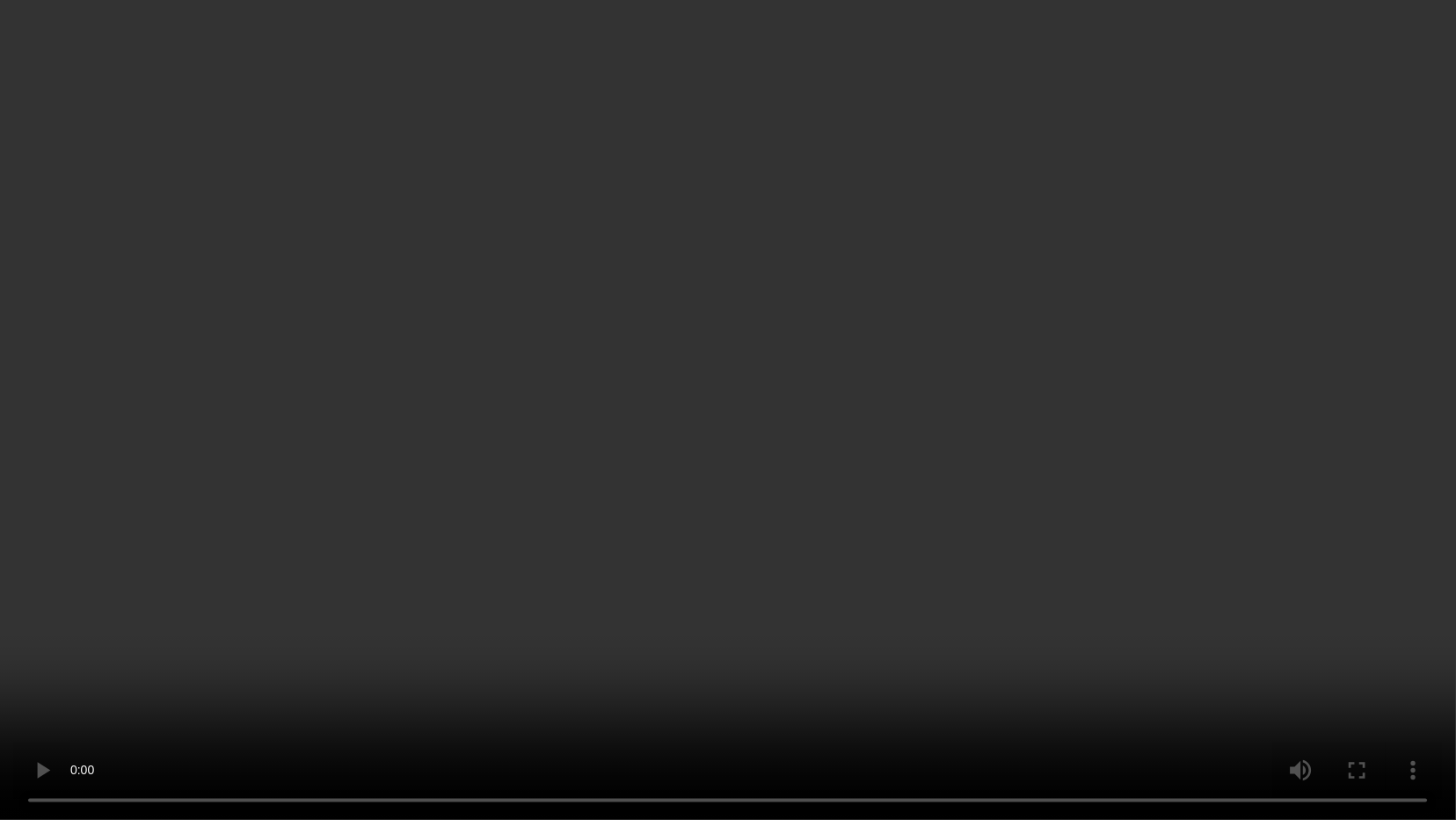
click at [937, 421] on video at bounding box center [728, 410] width 1456 height 820
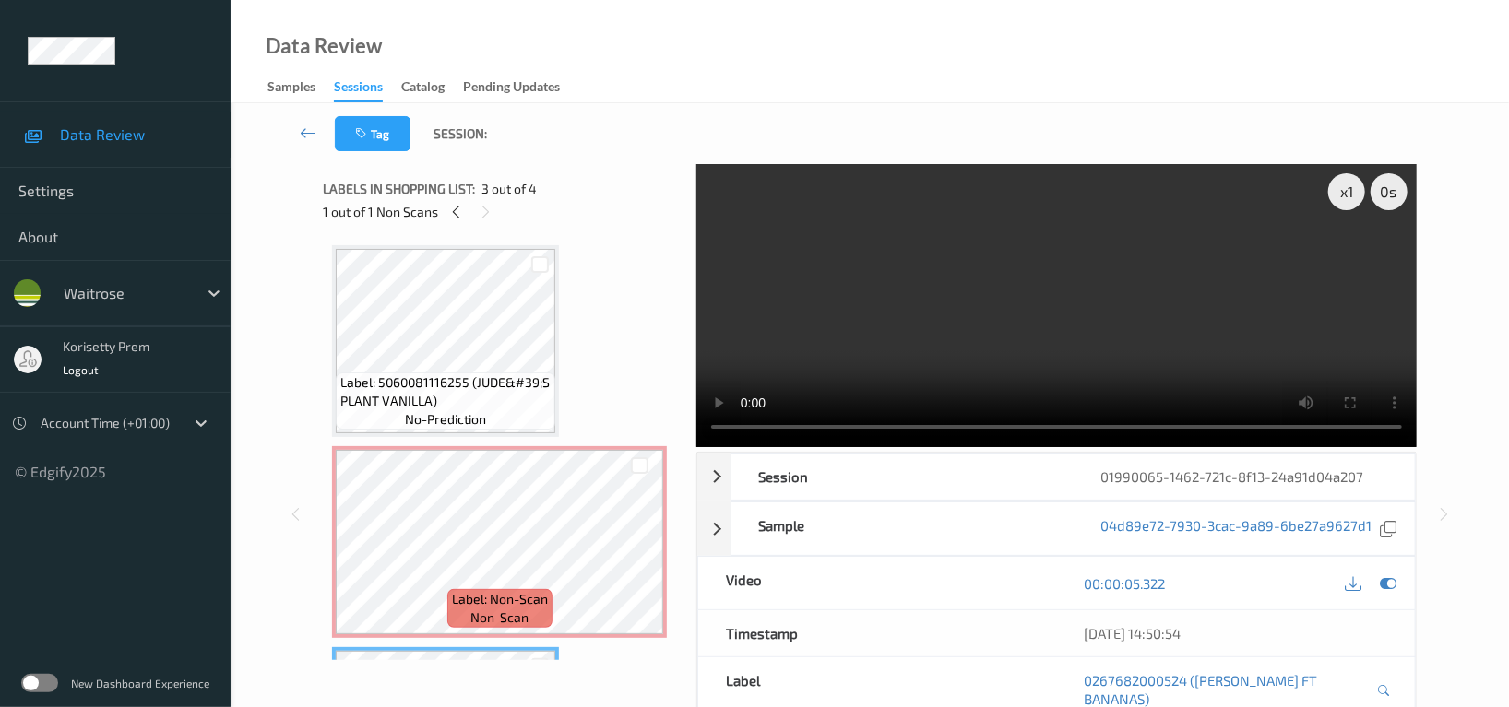
click at [1083, 253] on video at bounding box center [1056, 305] width 720 height 283
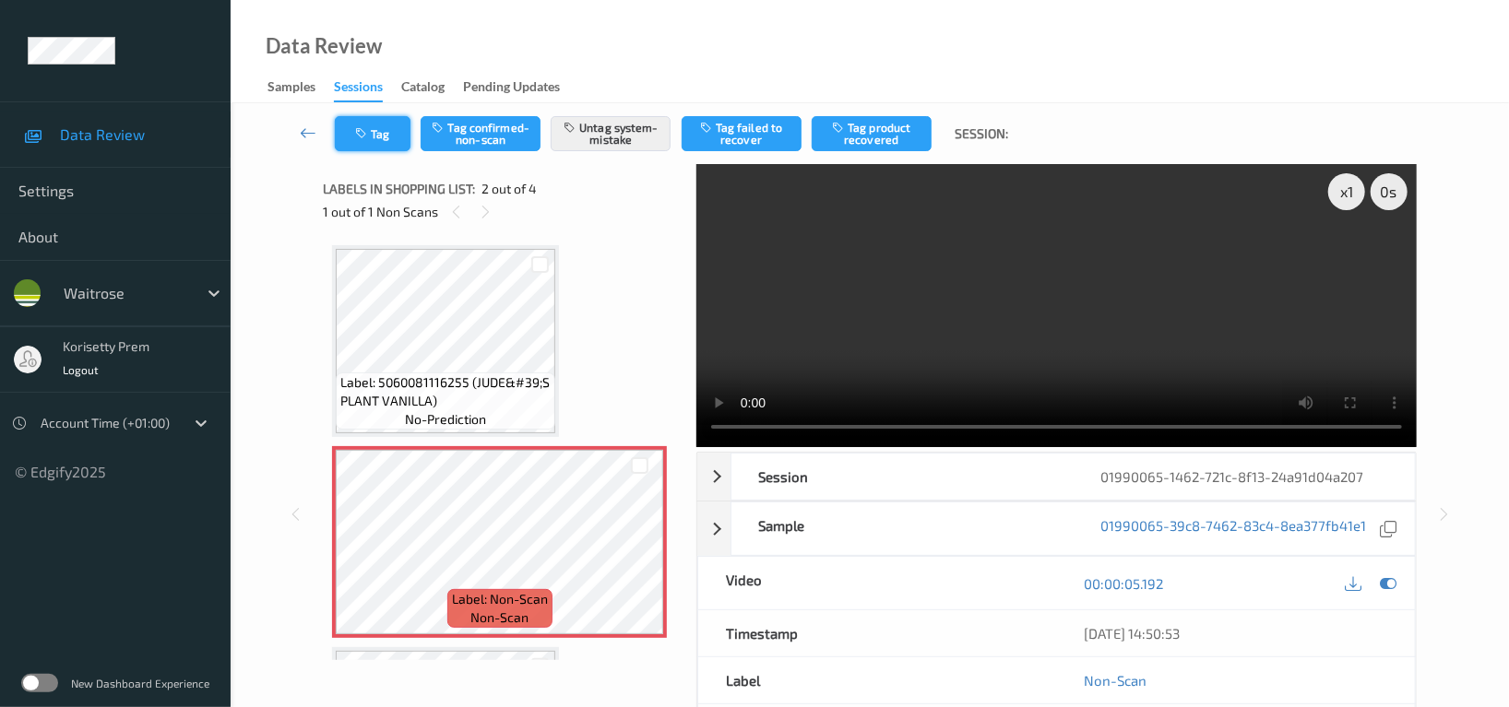
click at [350, 123] on button "Tag" at bounding box center [373, 133] width 76 height 35
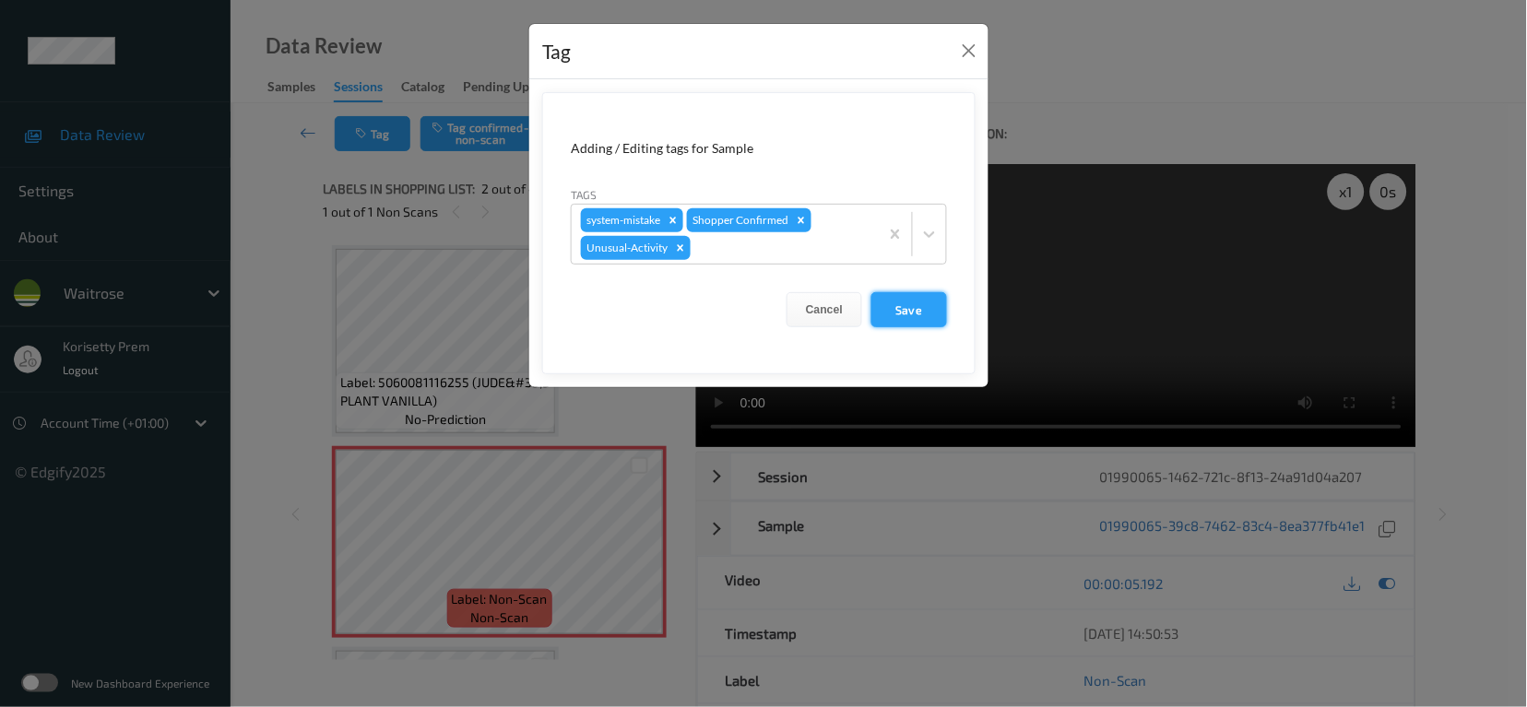
click at [910, 320] on button "Save" at bounding box center [910, 309] width 76 height 35
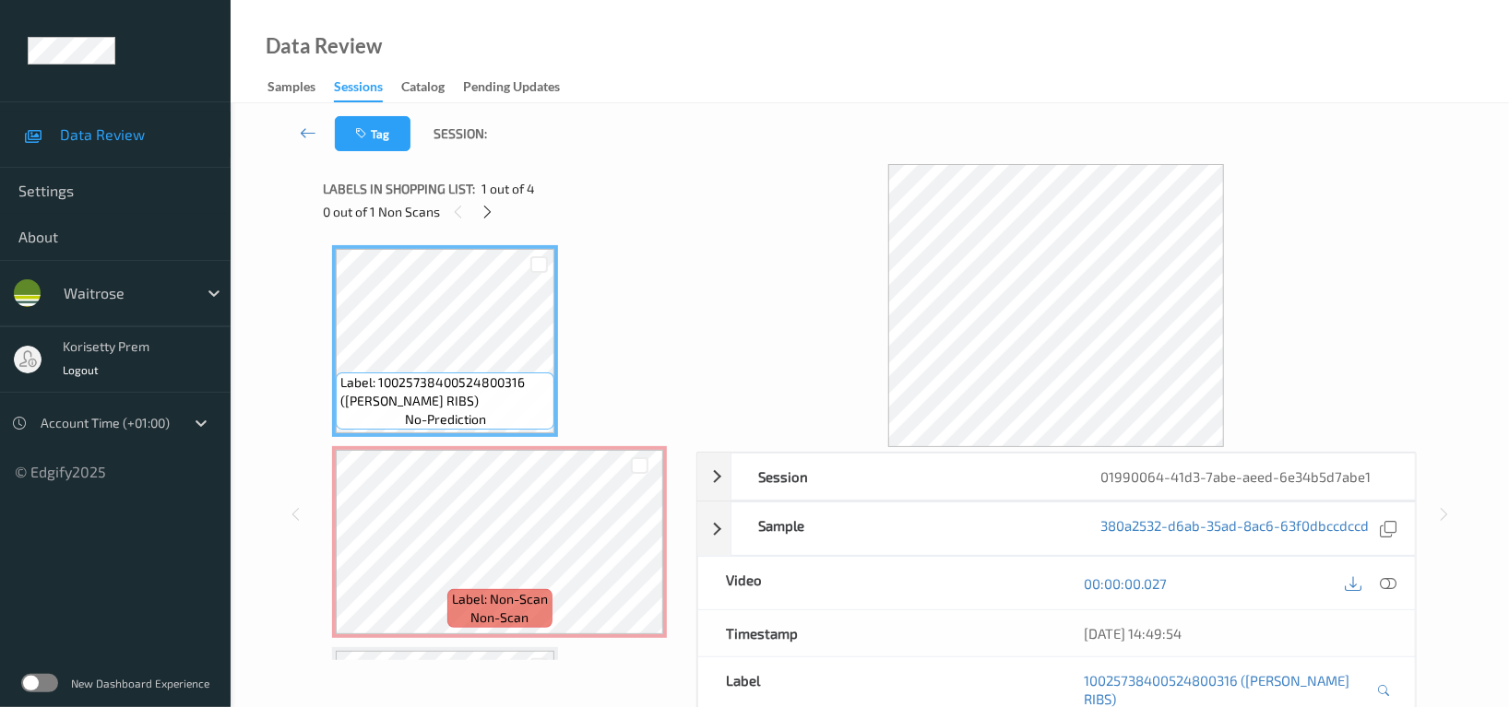
click at [1324, 212] on div at bounding box center [1056, 305] width 720 height 283
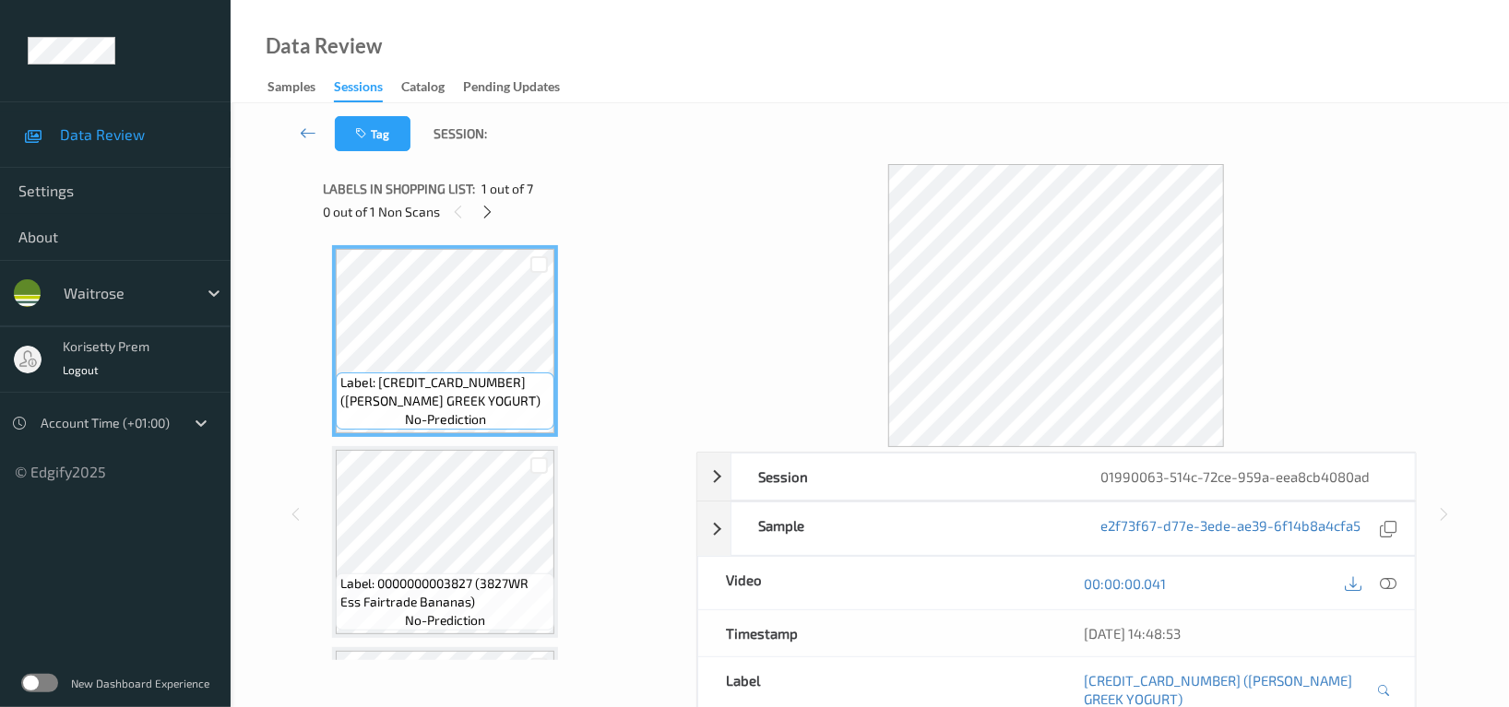
click at [770, 118] on div "Tag Session:" at bounding box center [869, 133] width 1203 height 61
click at [840, 108] on div "Tag Session:" at bounding box center [869, 133] width 1203 height 61
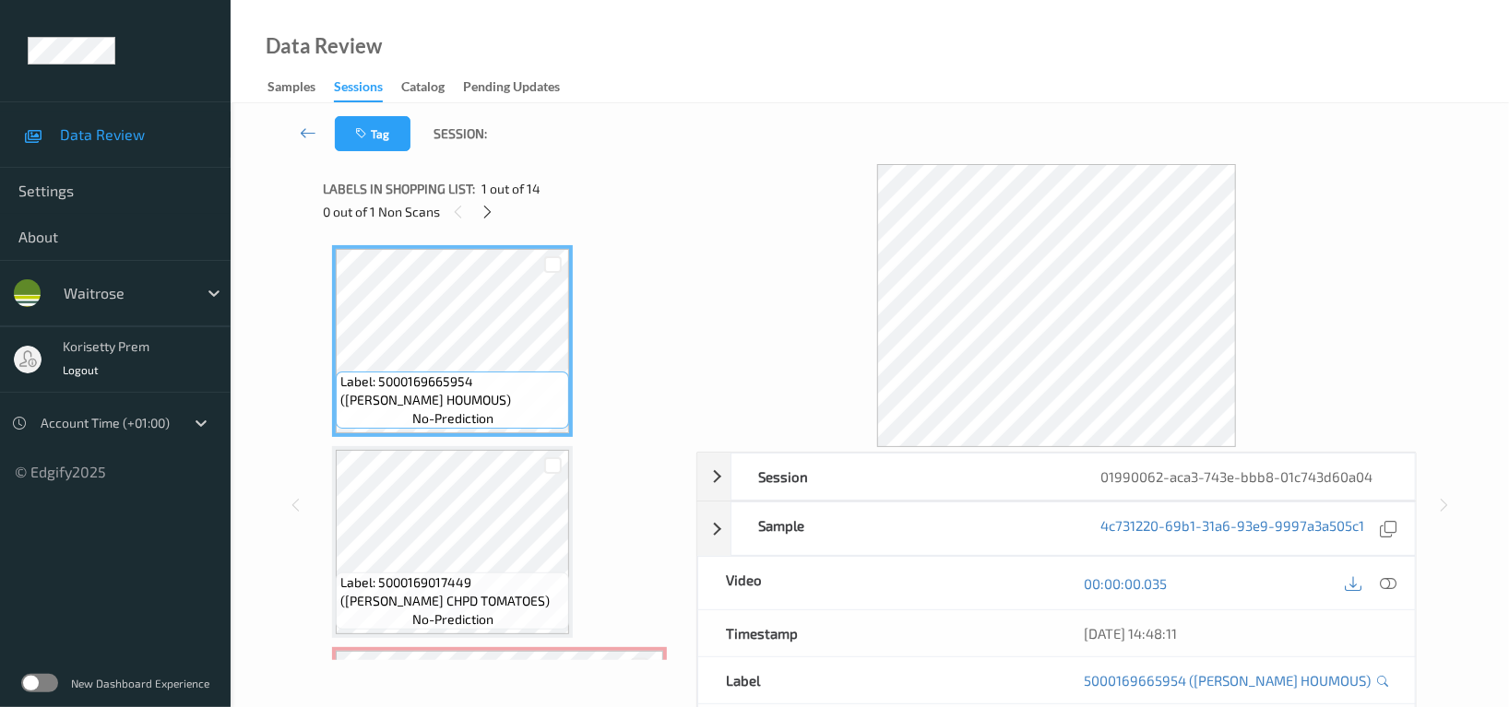
click at [872, 126] on div "Tag Session:" at bounding box center [869, 133] width 1203 height 61
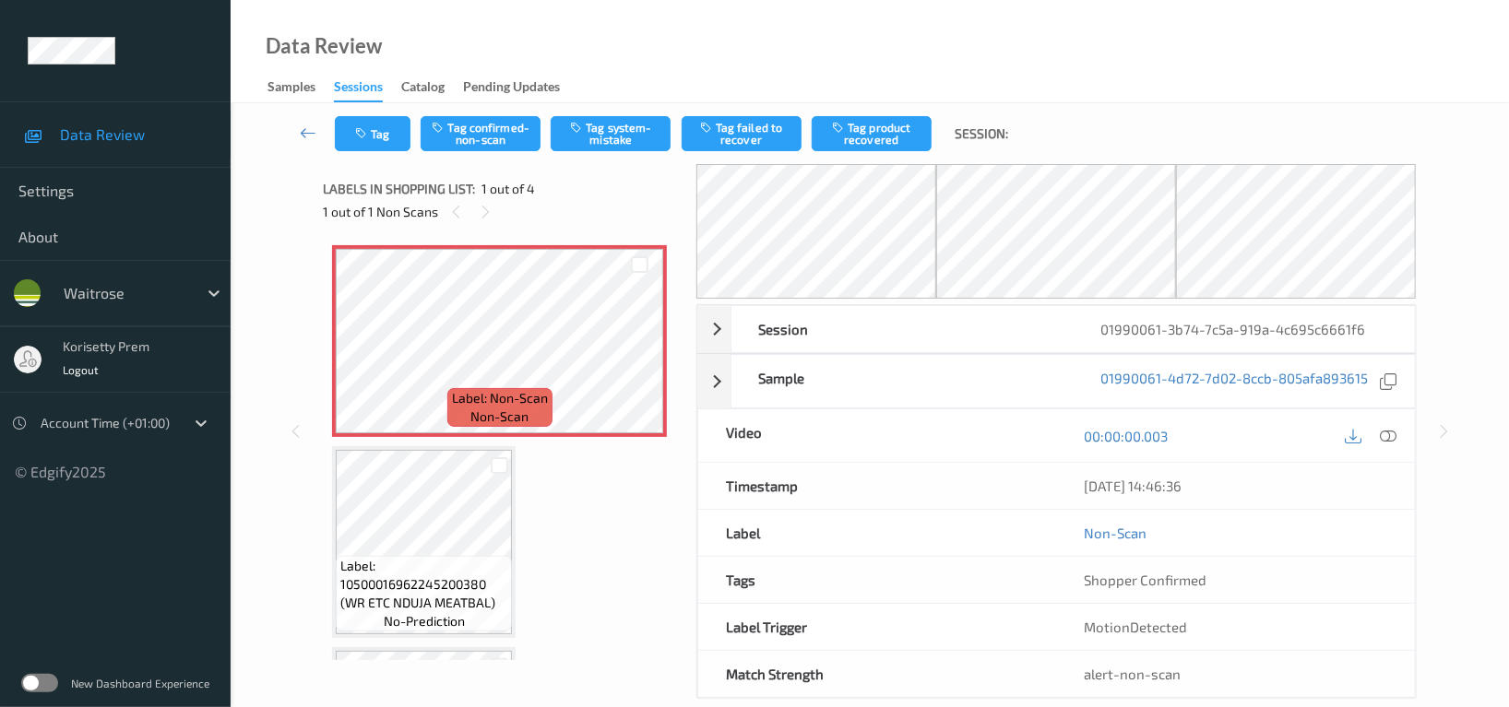
click at [698, 80] on div "Data Review Samples Sessions Catalog Pending Updates" at bounding box center [870, 51] width 1278 height 103
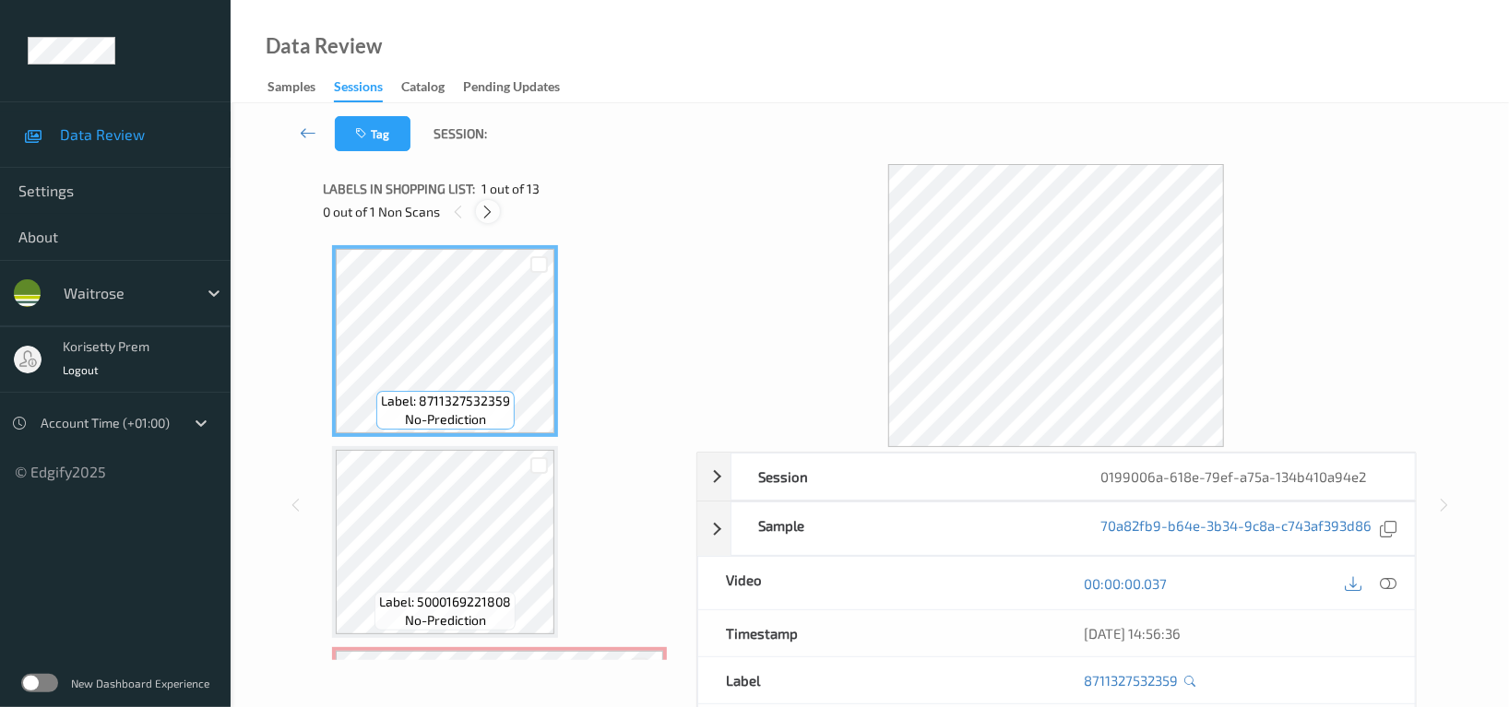
click at [489, 210] on icon at bounding box center [489, 212] width 16 height 17
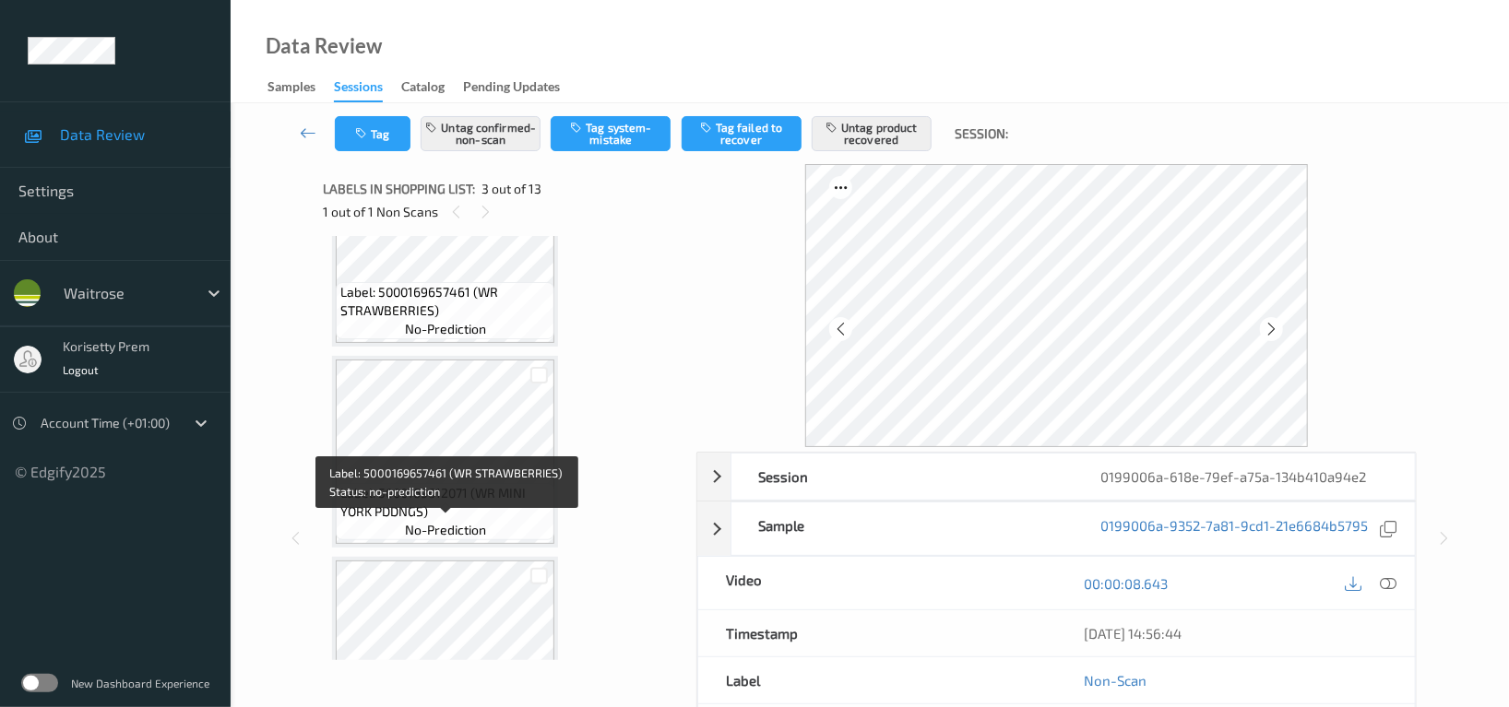
scroll to position [700, 0]
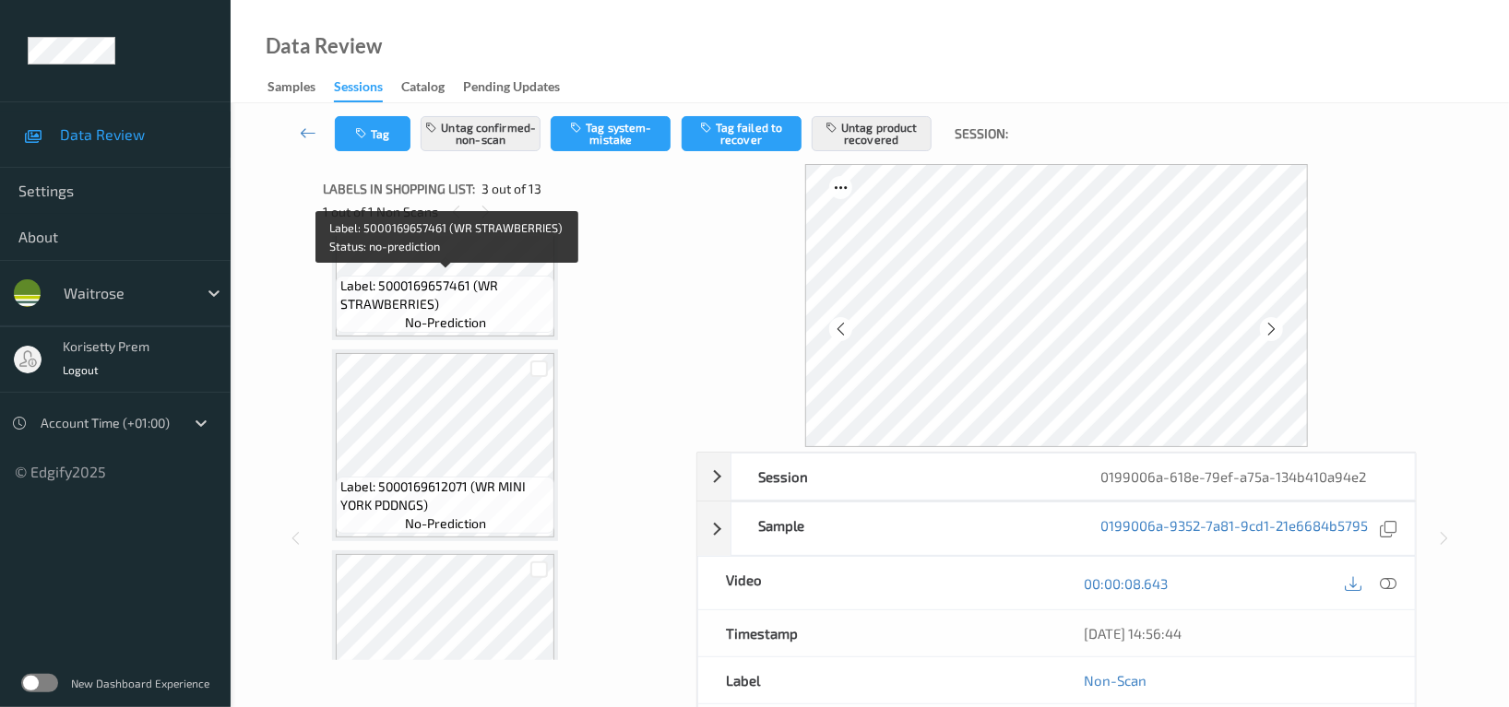
click at [457, 284] on span "Label: 5000169657461 (WR STRAWBERRIES)" at bounding box center [444, 295] width 209 height 37
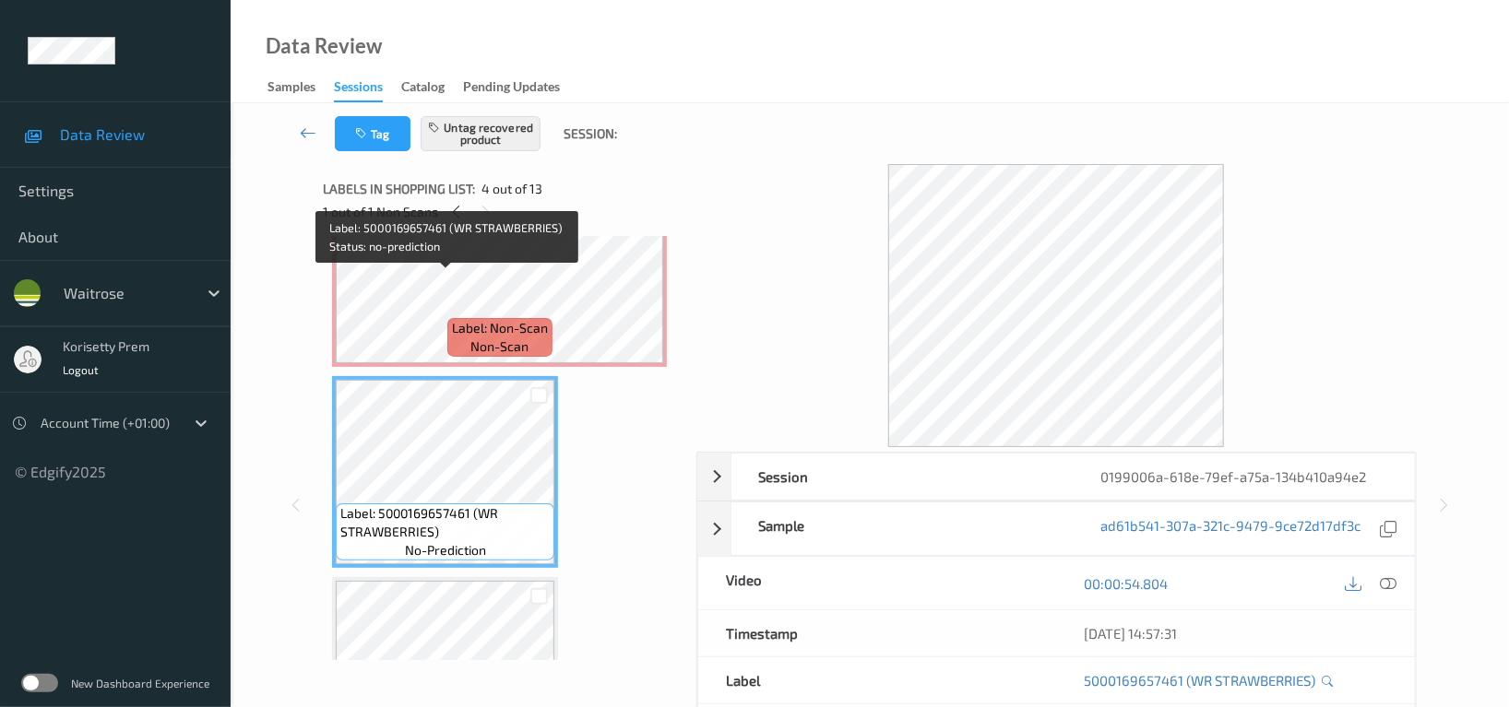
scroll to position [455, 0]
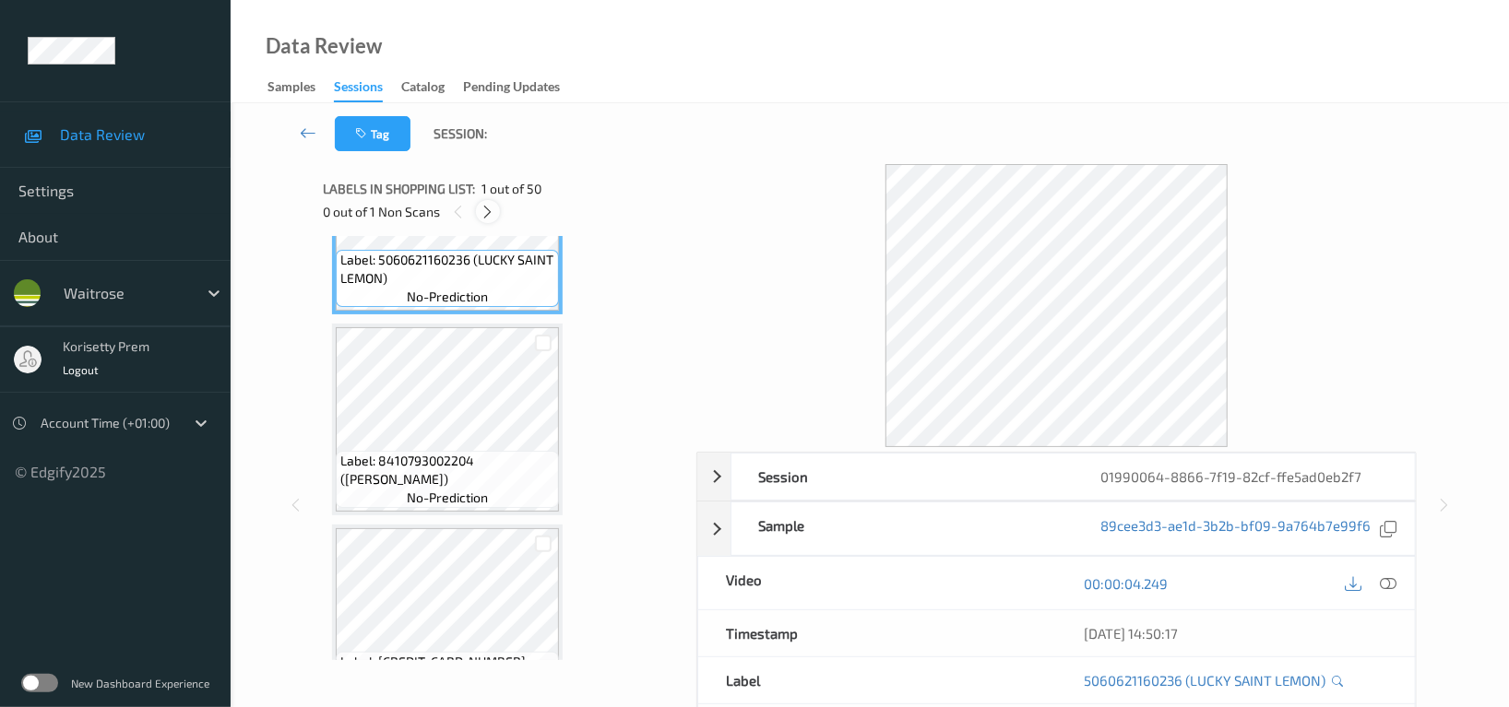
click at [486, 205] on icon at bounding box center [489, 212] width 16 height 17
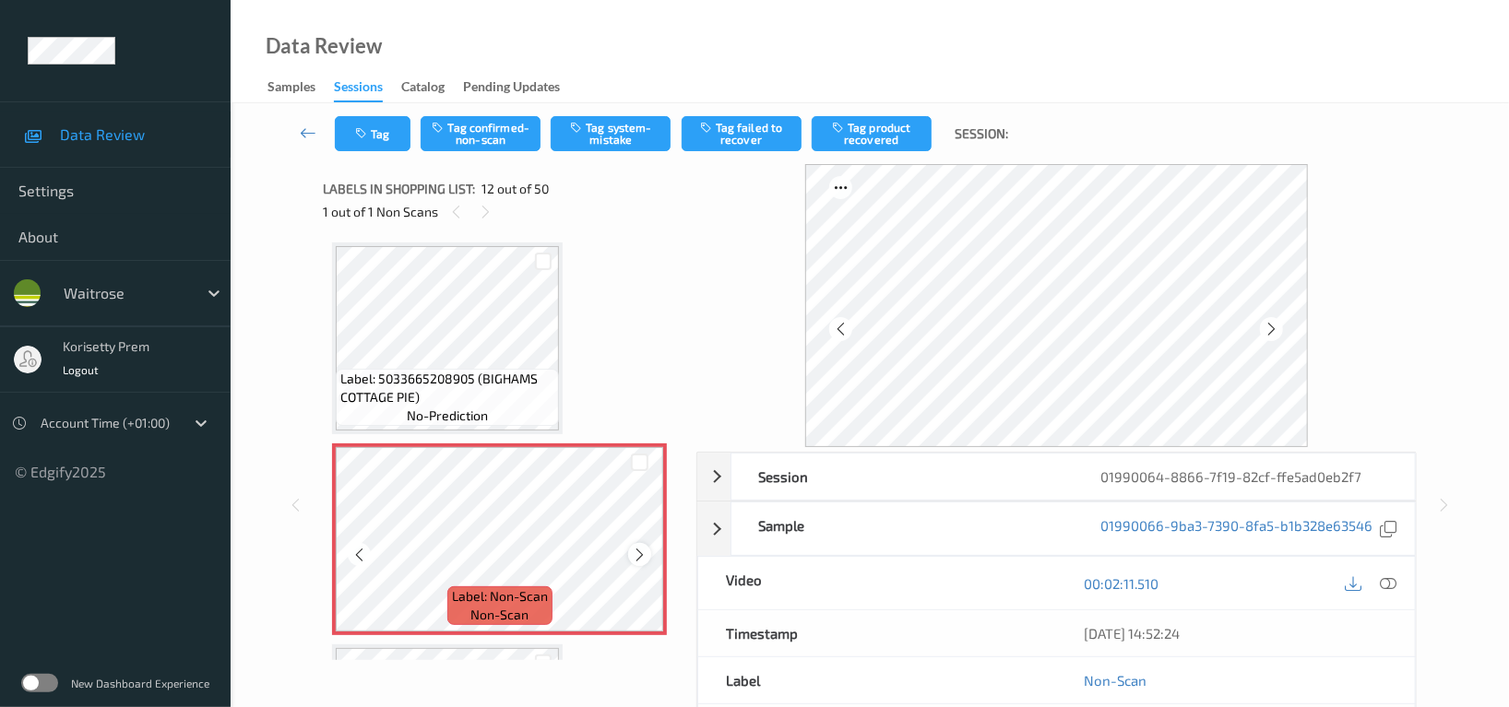
click at [640, 548] on icon at bounding box center [640, 555] width 16 height 17
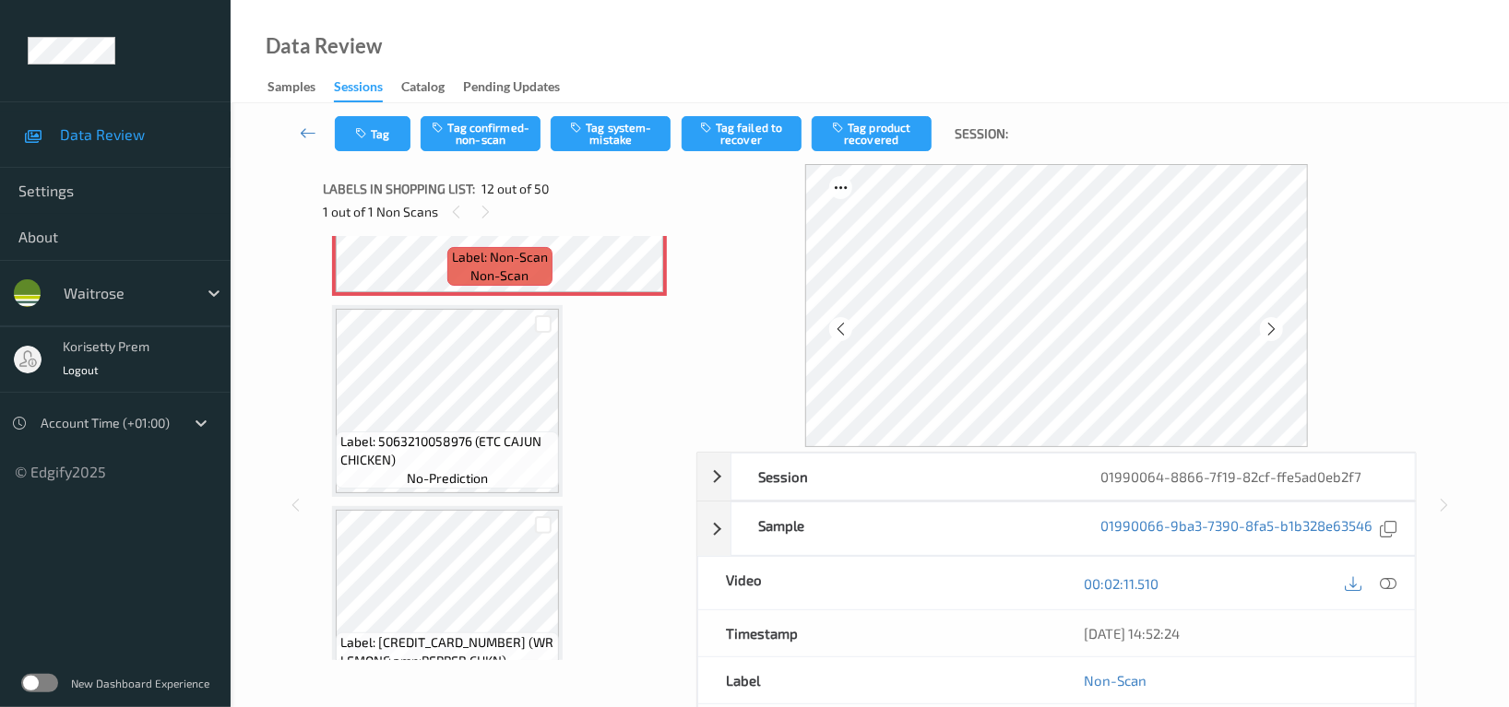
scroll to position [2382, 0]
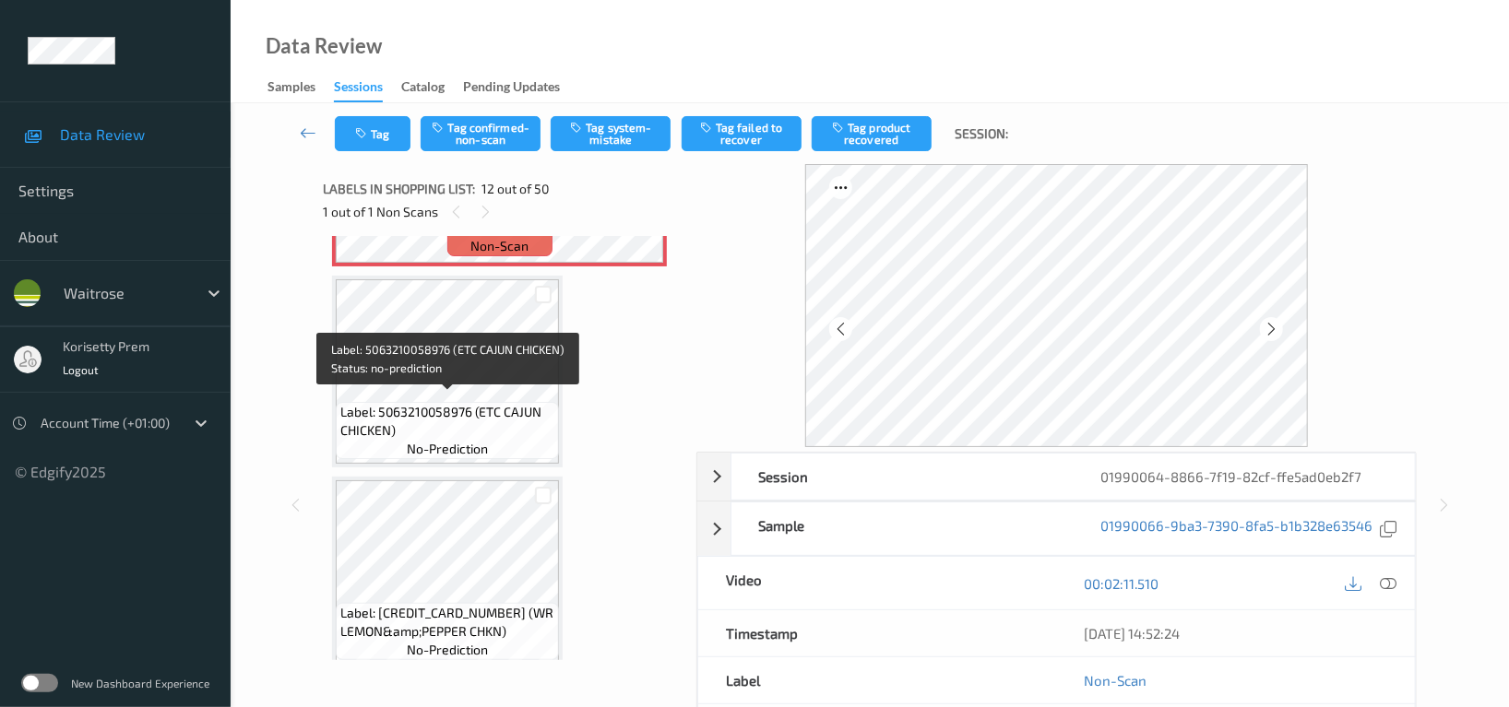
click at [471, 408] on span "Label: 5063210058976 (ETC CAJUN CHICKEN)" at bounding box center [447, 421] width 214 height 37
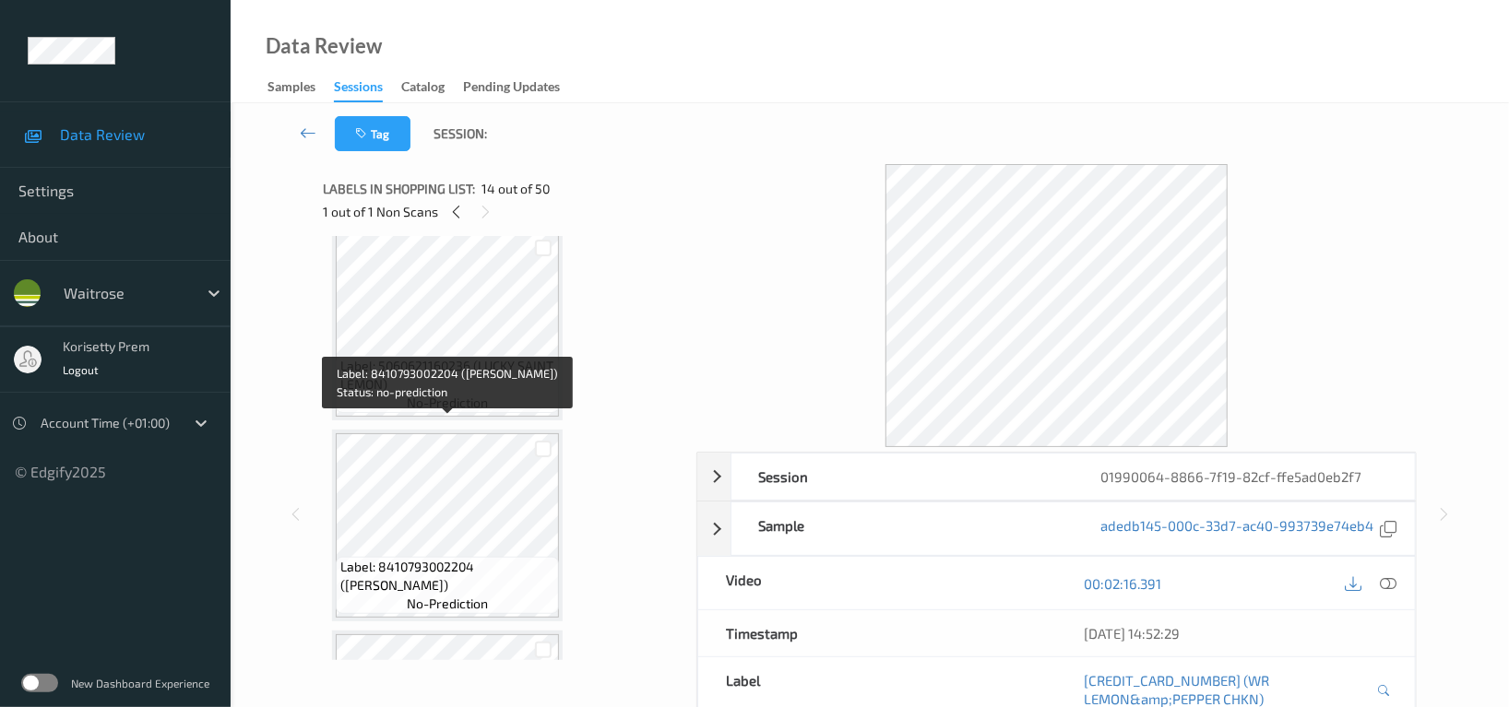
scroll to position [0, 0]
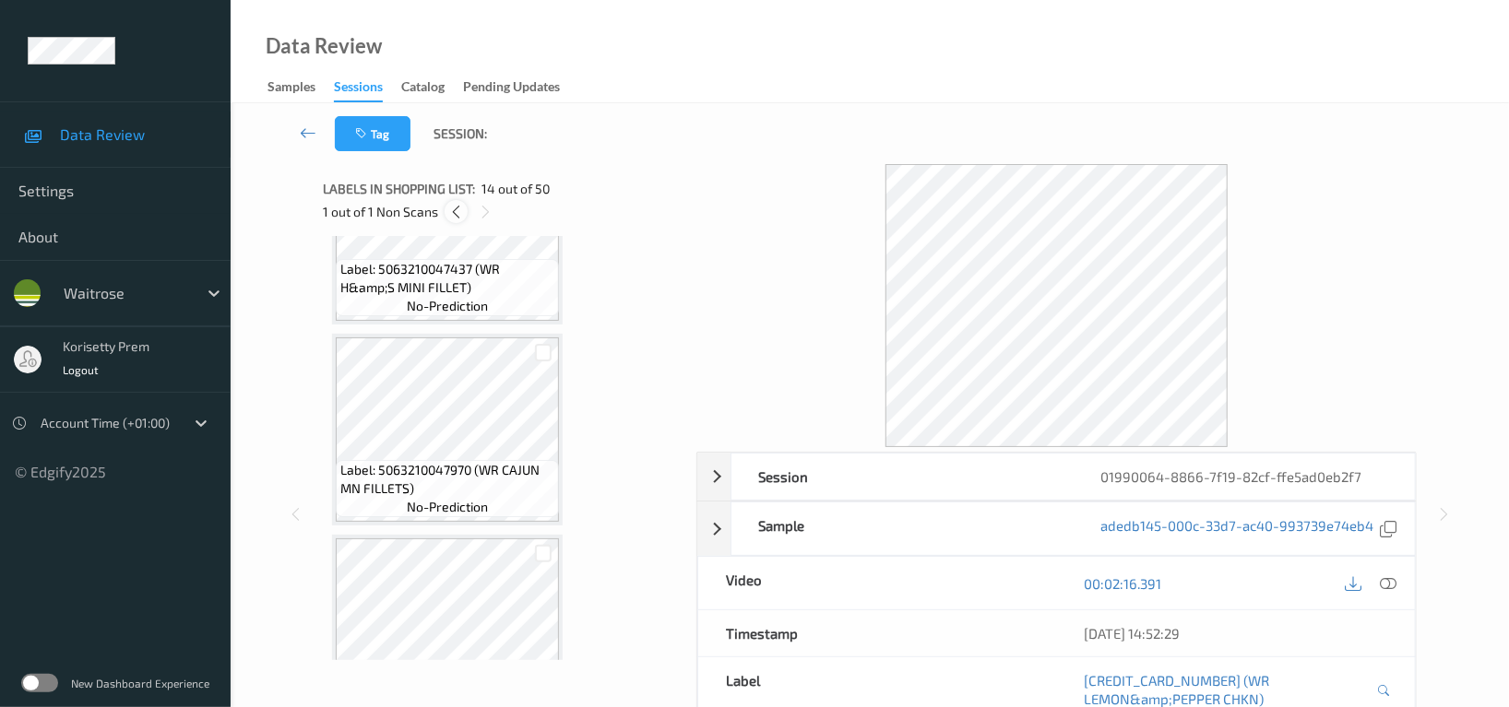
click at [457, 213] on icon at bounding box center [456, 212] width 16 height 17
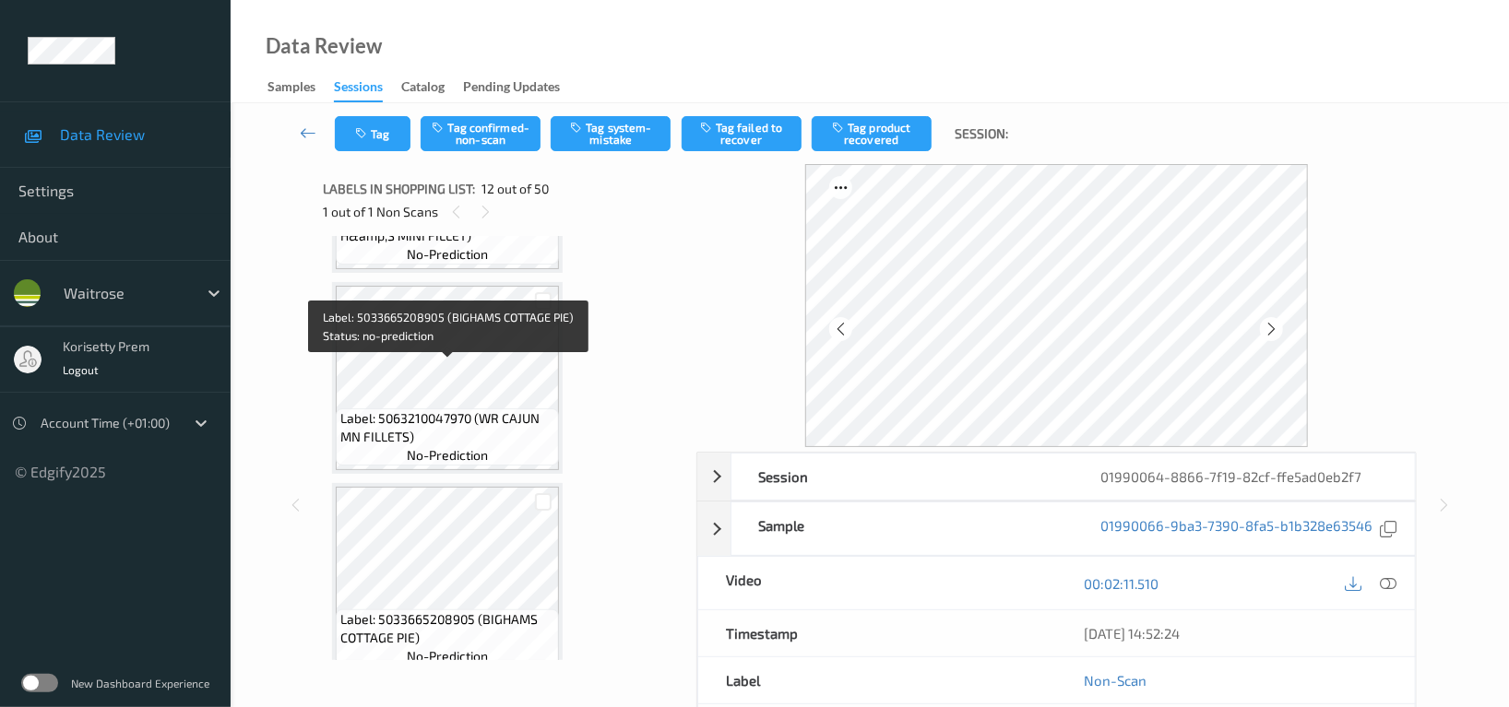
scroll to position [1767, 0]
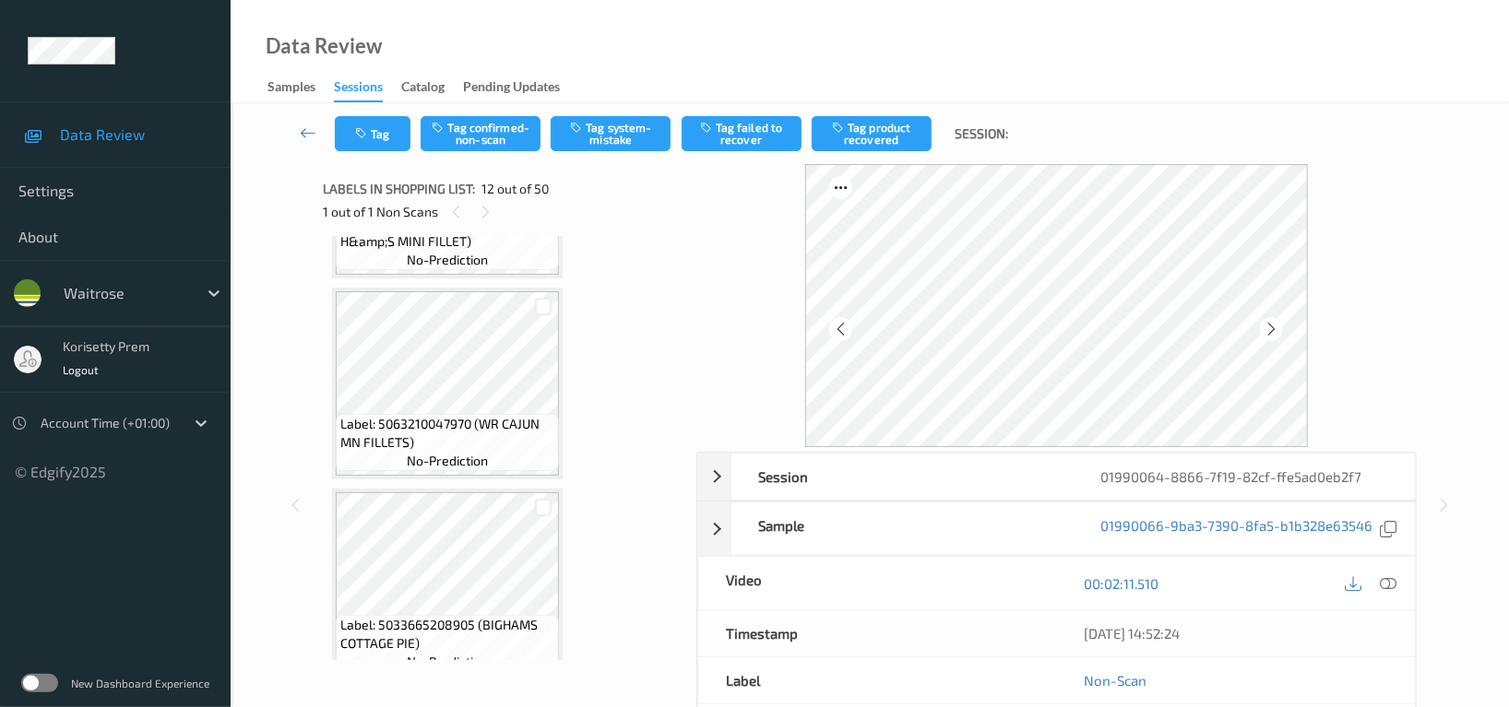
click at [410, 254] on span "no-prediction" at bounding box center [447, 260] width 81 height 18
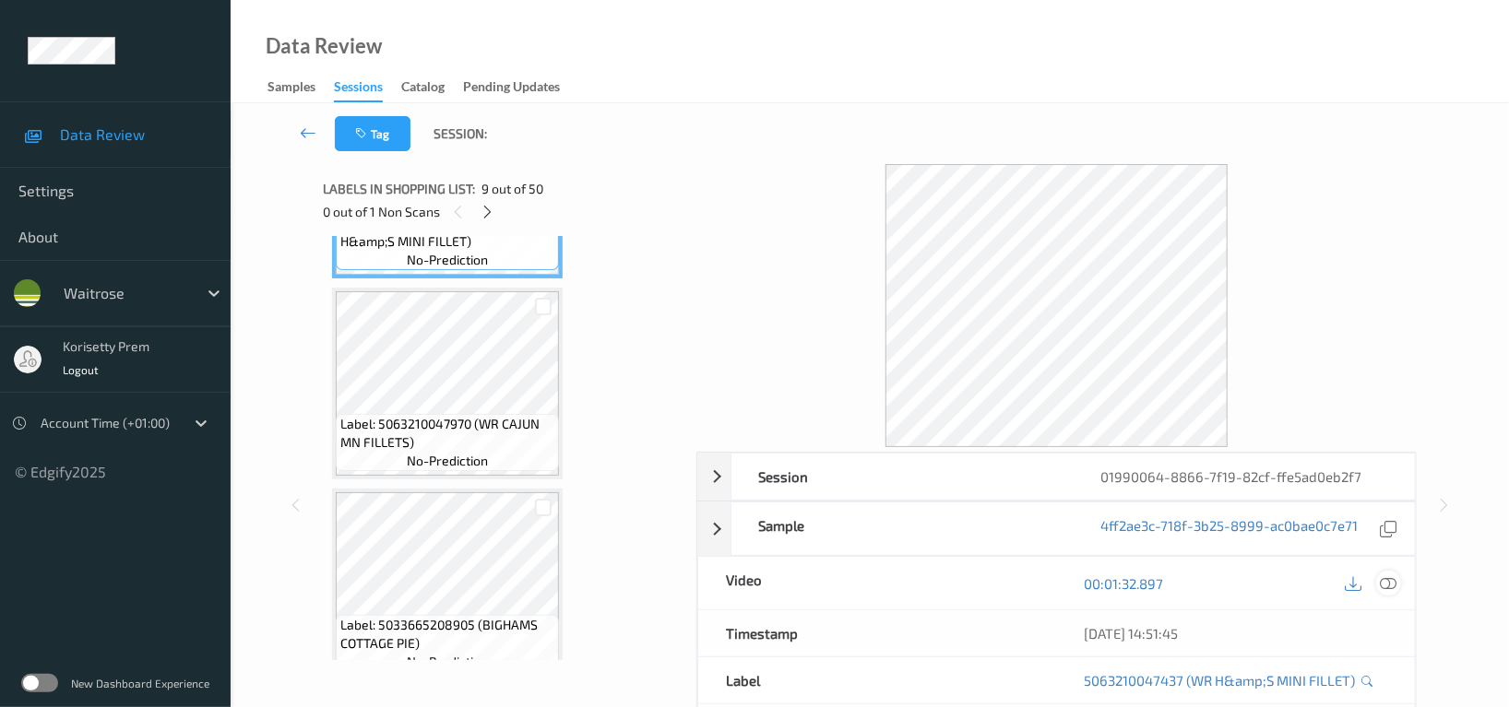
click at [1389, 588] on icon at bounding box center [1388, 584] width 17 height 17
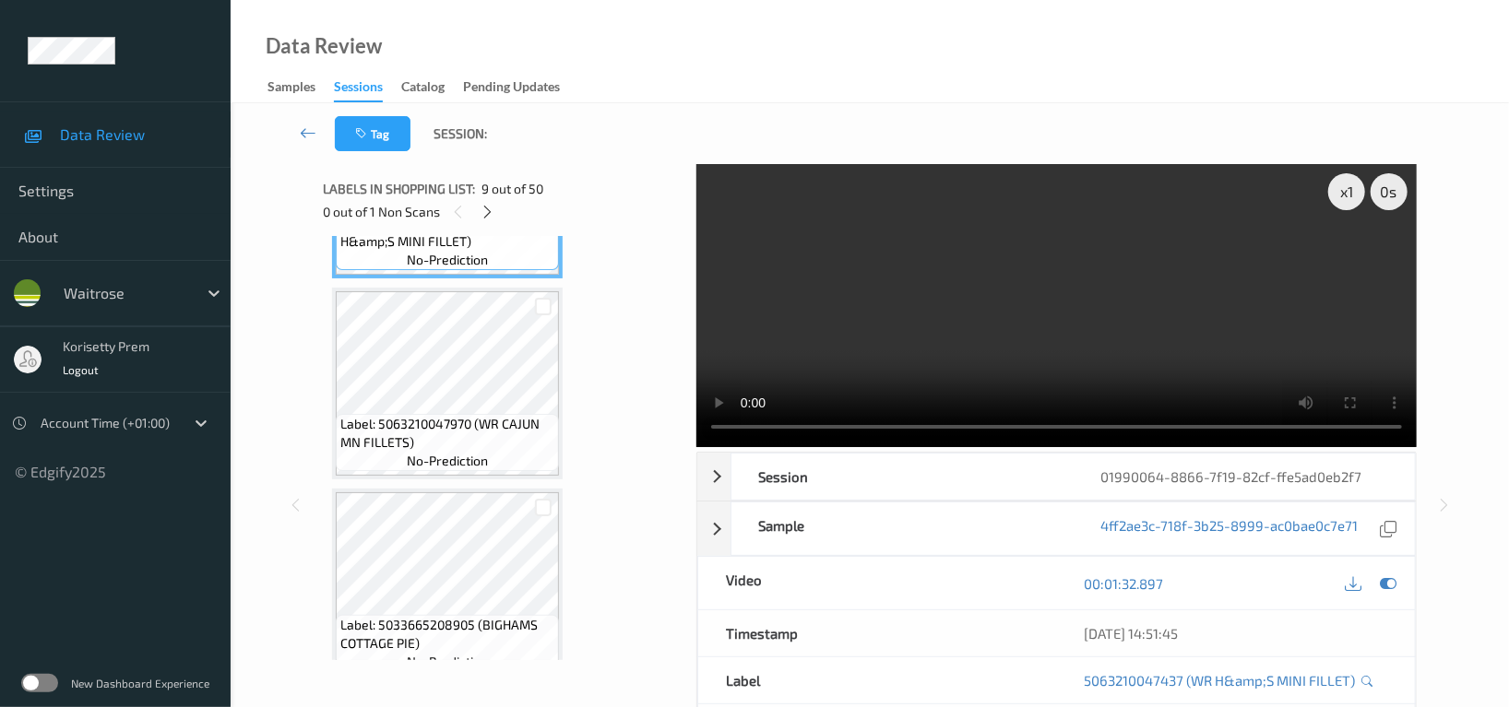
click at [928, 308] on video at bounding box center [1056, 305] width 720 height 283
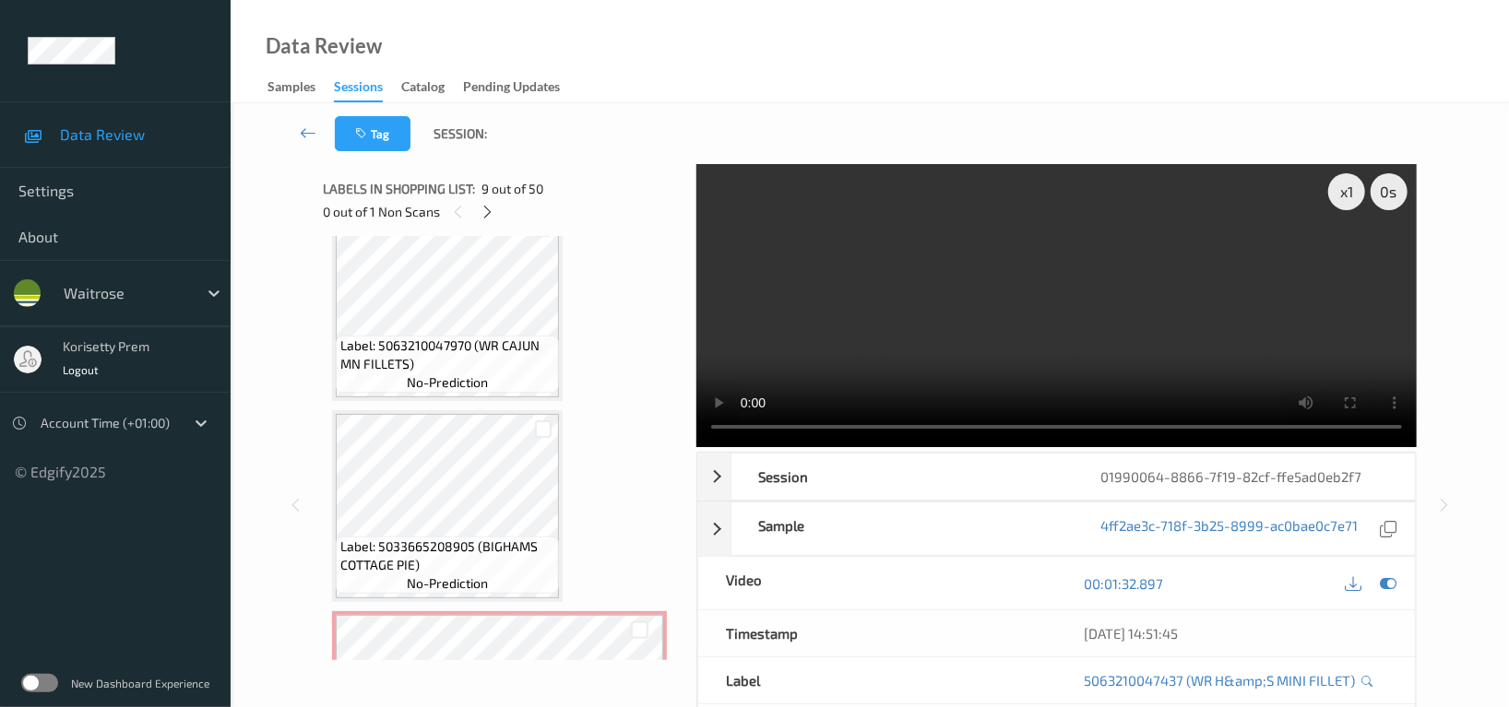
scroll to position [1890, 0]
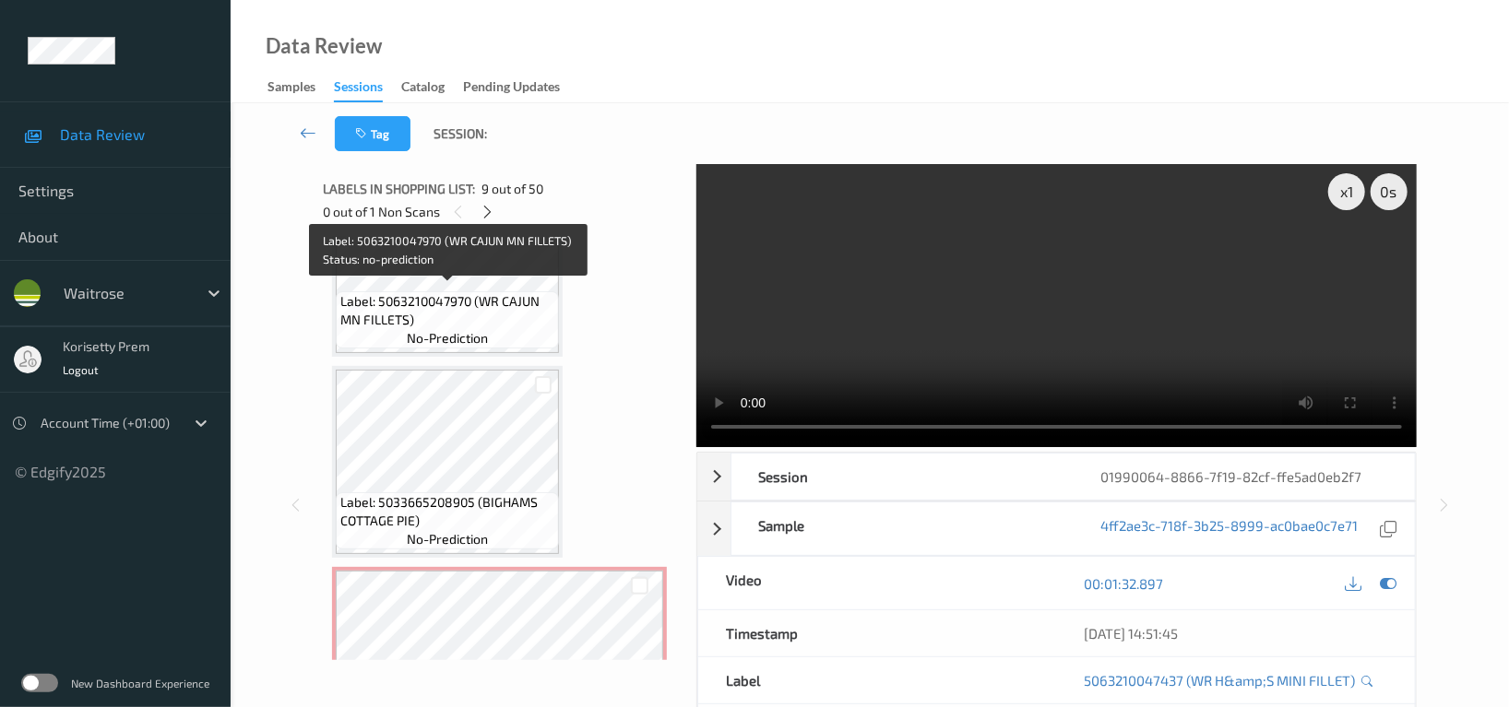
click at [417, 297] on span "Label: 5063210047970 (WR CAJUN MN FILLETS)" at bounding box center [447, 310] width 214 height 37
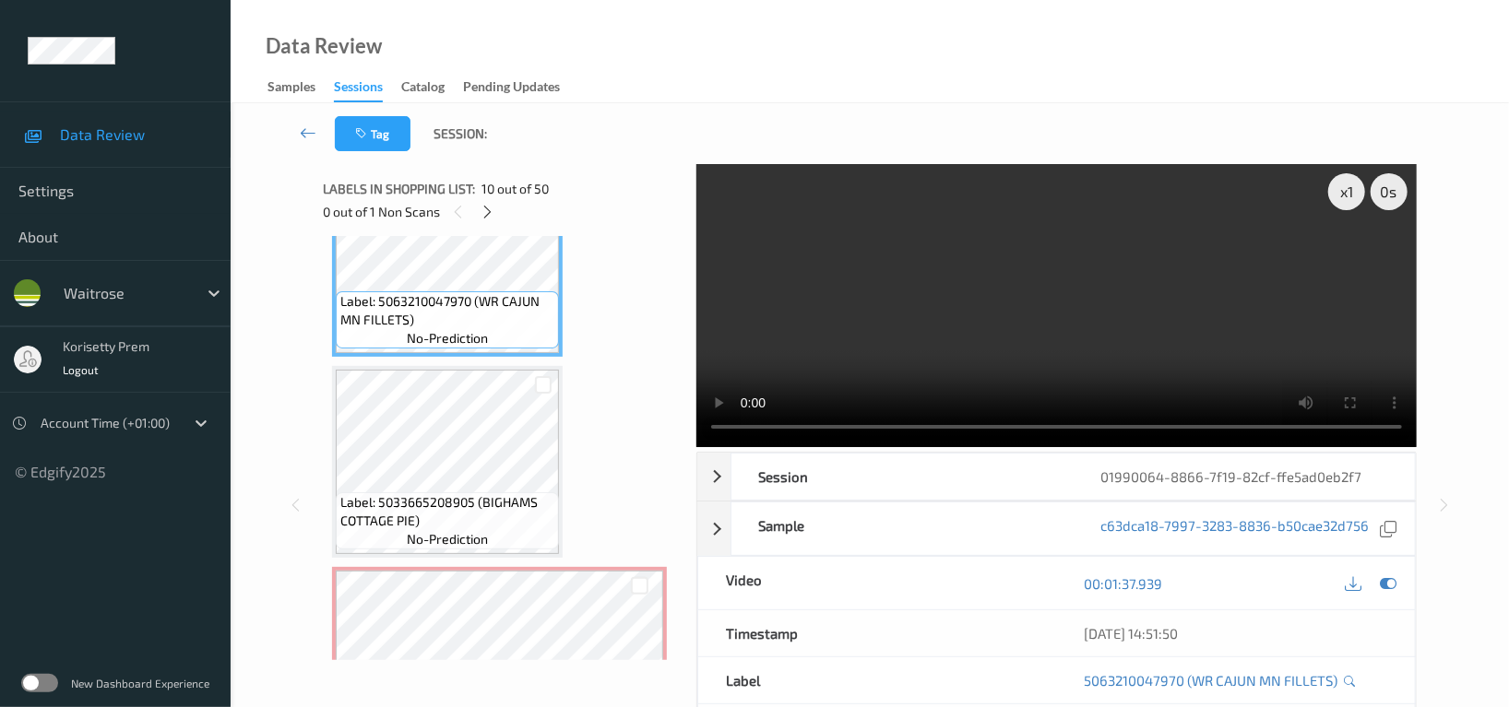
click at [842, 354] on video at bounding box center [1056, 305] width 720 height 283
click at [855, 357] on video at bounding box center [1056, 305] width 720 height 283
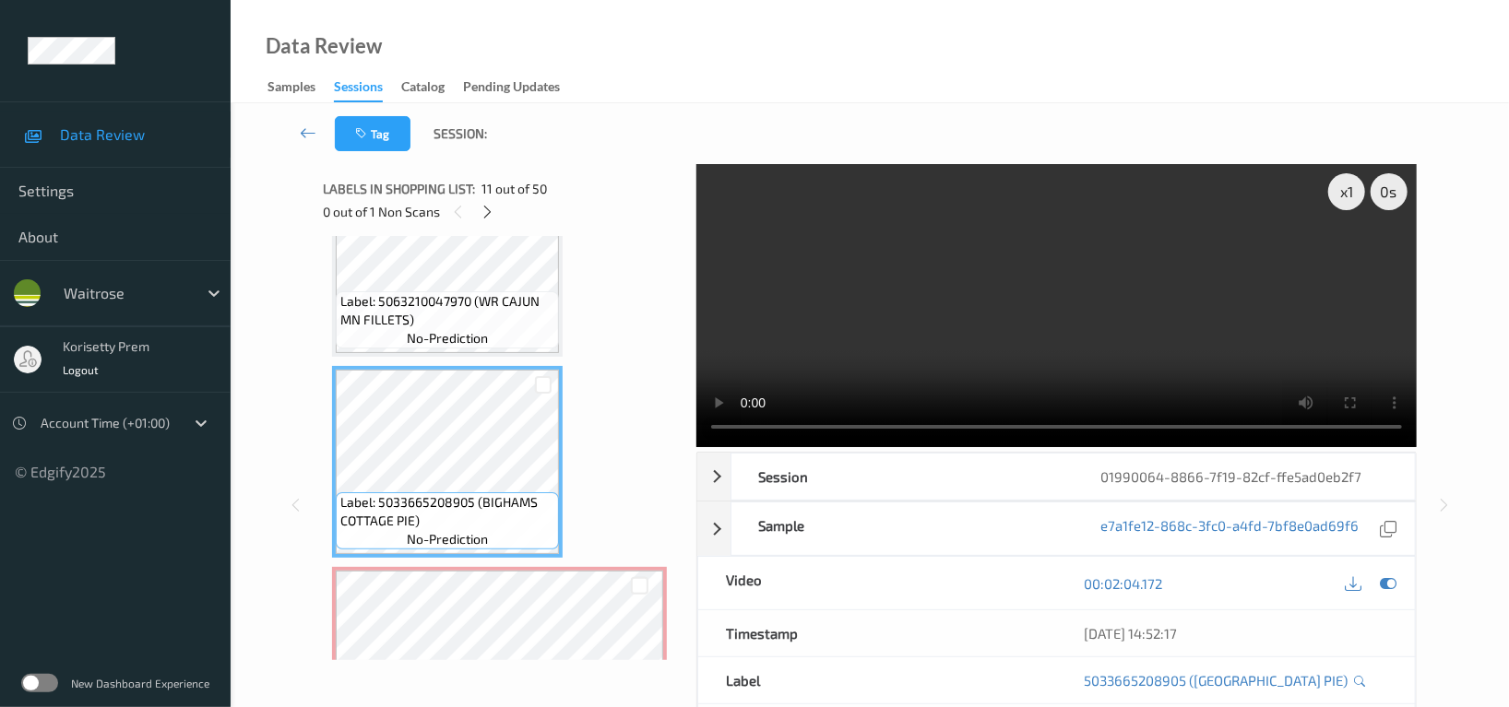
click at [1346, 447] on video at bounding box center [1056, 305] width 720 height 283
click at [1355, 447] on video at bounding box center [1056, 305] width 720 height 283
click at [1118, 388] on video at bounding box center [1056, 305] width 720 height 283
click at [962, 447] on video at bounding box center [1056, 305] width 720 height 283
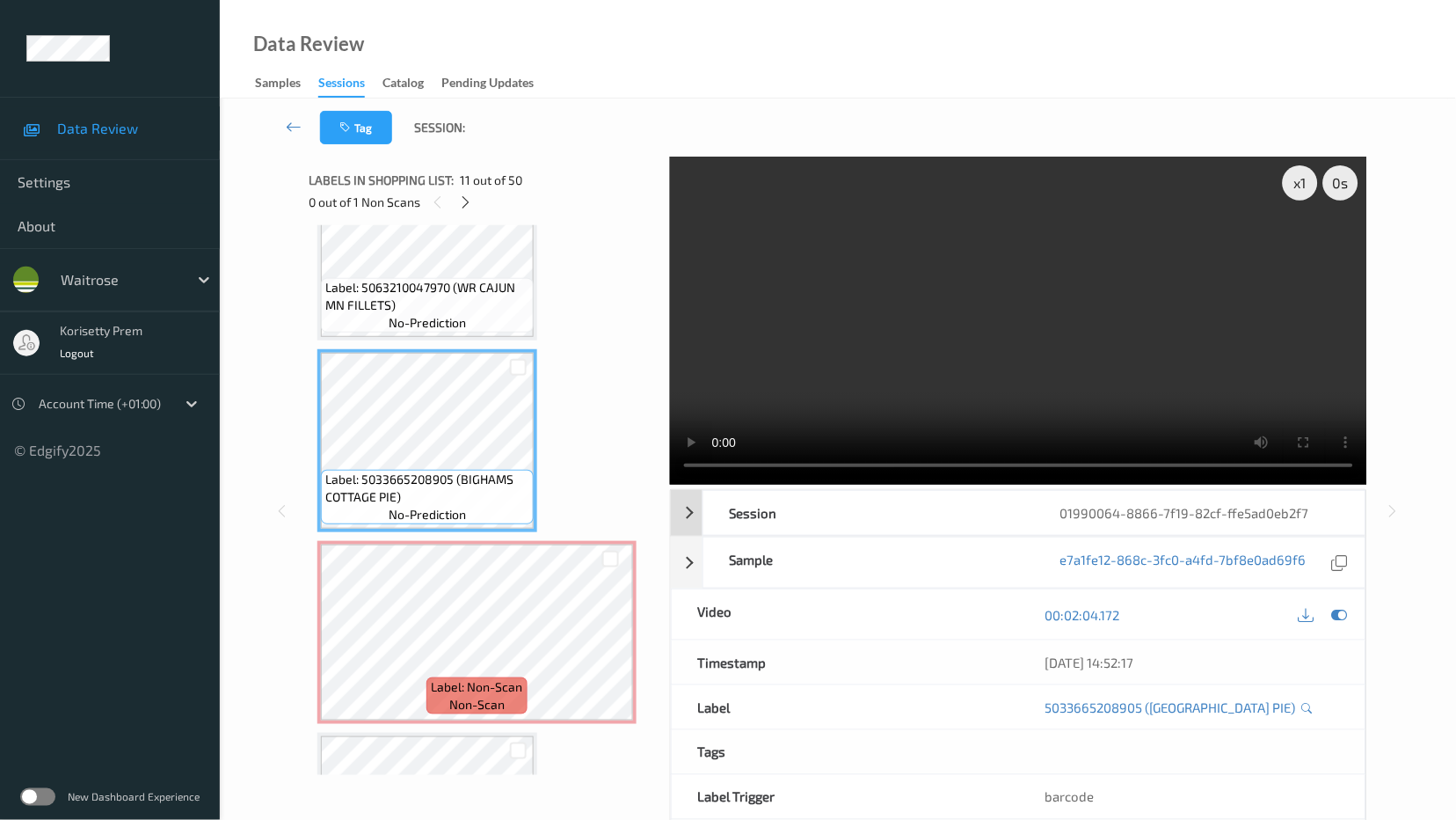
drag, startPoint x: 817, startPoint y: 585, endPoint x: 1063, endPoint y: 440, distance: 285.6
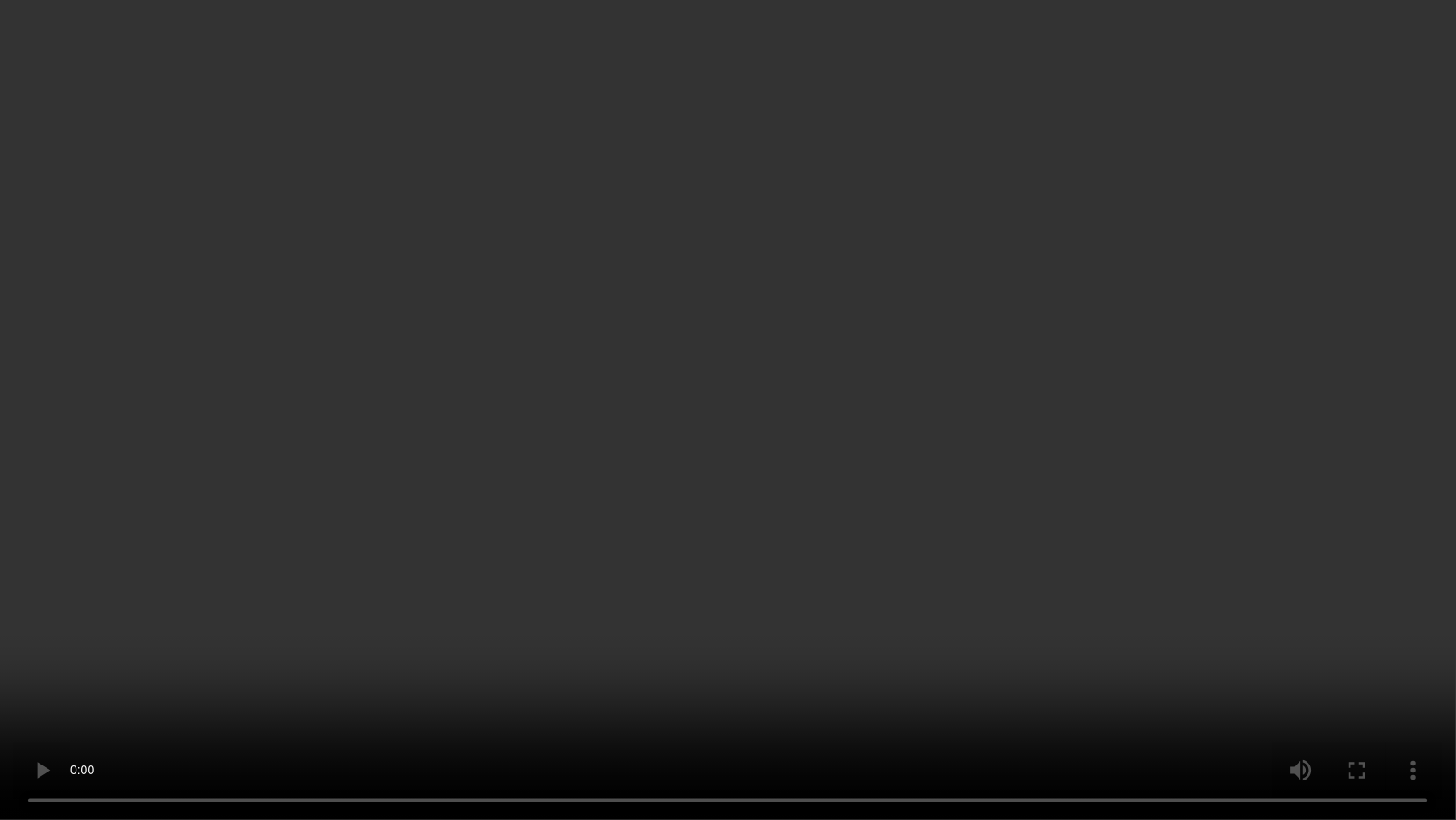
click at [817, 483] on div "x 1 0 s Session 01990064-8866-7f19-82cf-ffe5ad0eb2f7 Session ID 01990064-8866-7…" at bounding box center [1018, 465] width 697 height 618
click at [1354, 635] on div "x 1 0 s Session 01990064-8866-7f19-82cf-ffe5ad0eb2f7 Session ID 01990064-8866-7…" at bounding box center [837, 465] width 1164 height 618
click at [1361, 666] on div "x 1 0 s Session 01990064-8866-7f19-82cf-ffe5ad0eb2f7 Session ID 01990064-8866-7…" at bounding box center [837, 465] width 1164 height 618
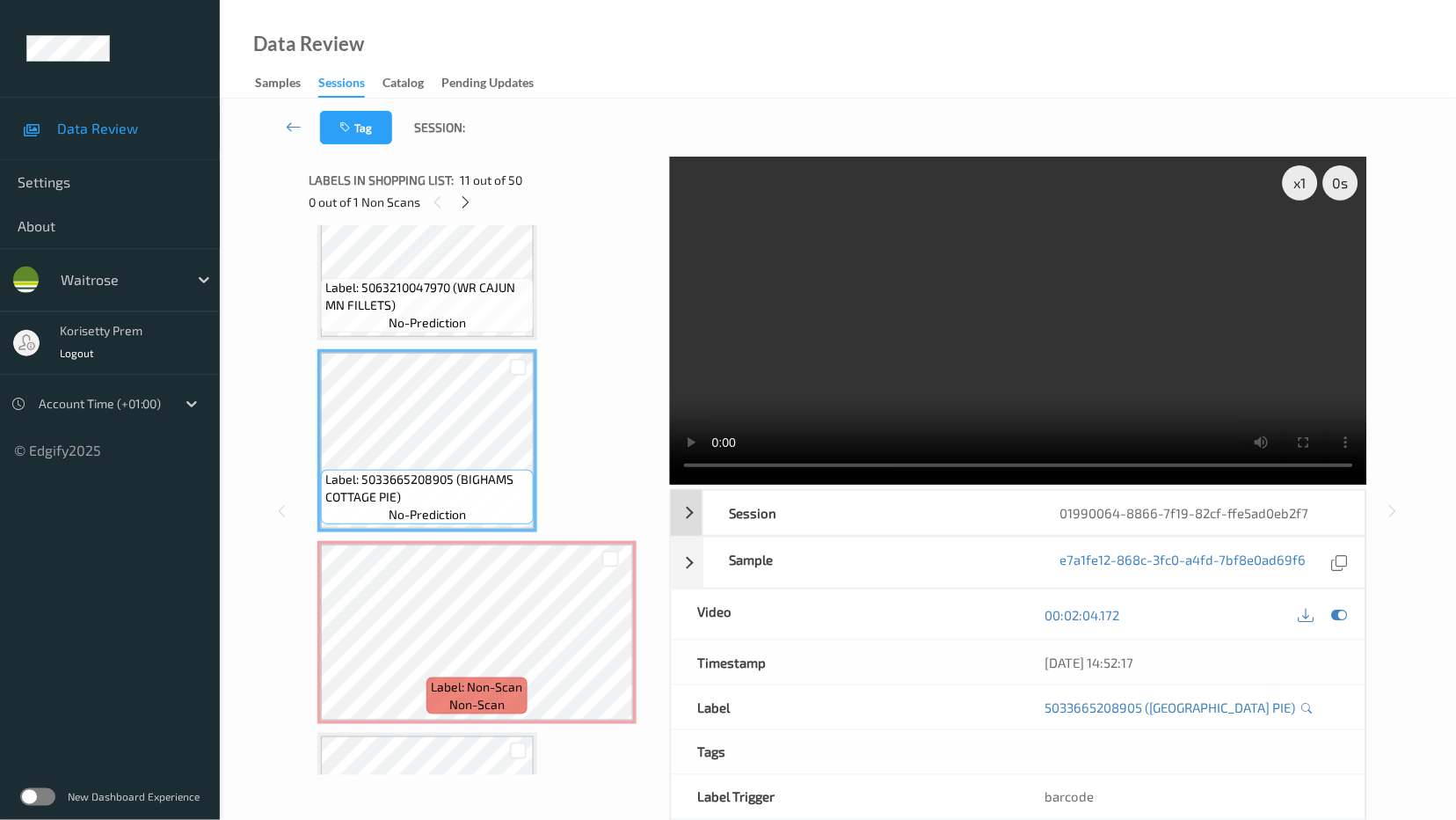
click at [1063, 491] on div "01990064-8866-7f19-82cf-ffe5ad0eb2f7" at bounding box center [1200, 513] width 332 height 44
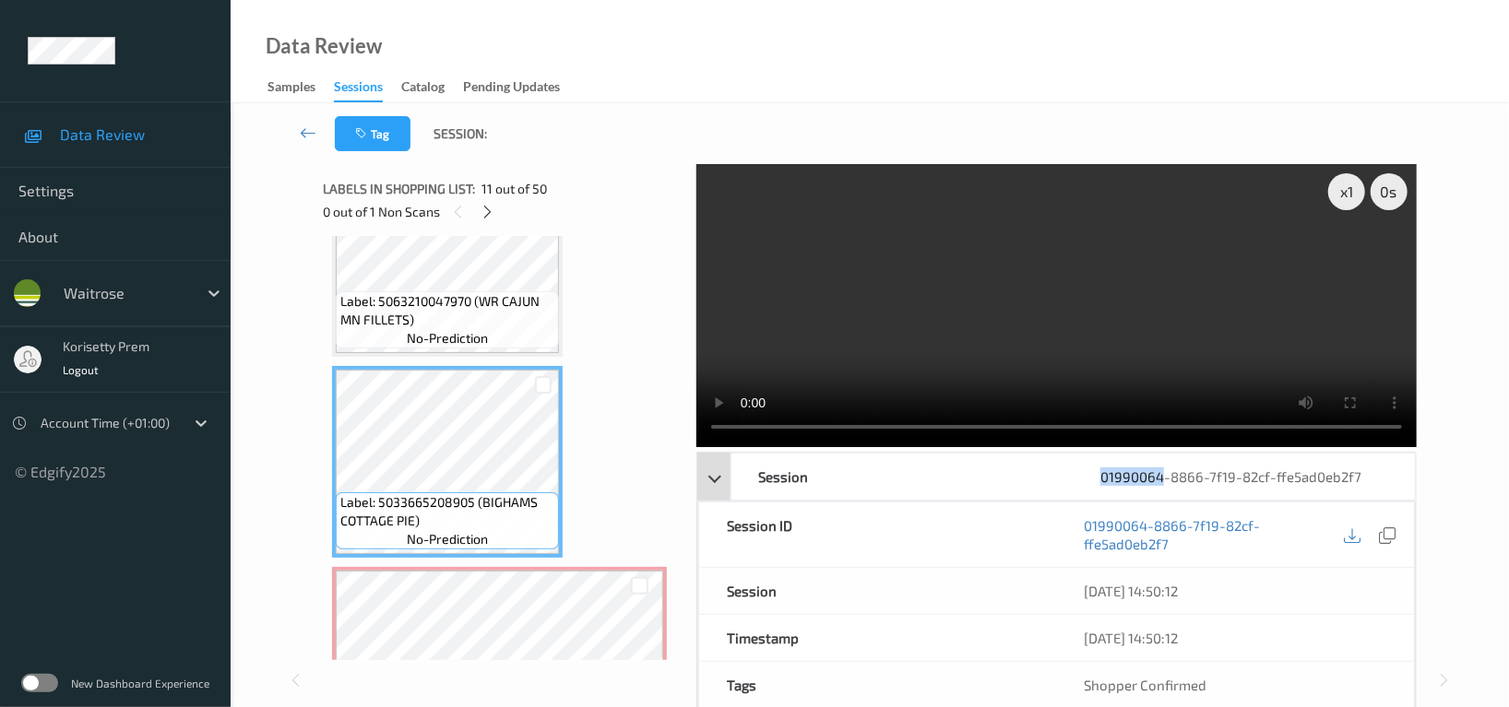
click at [1115, 461] on div "01990064-8866-7f19-82cf-ffe5ad0eb2f7" at bounding box center [1244, 477] width 342 height 46
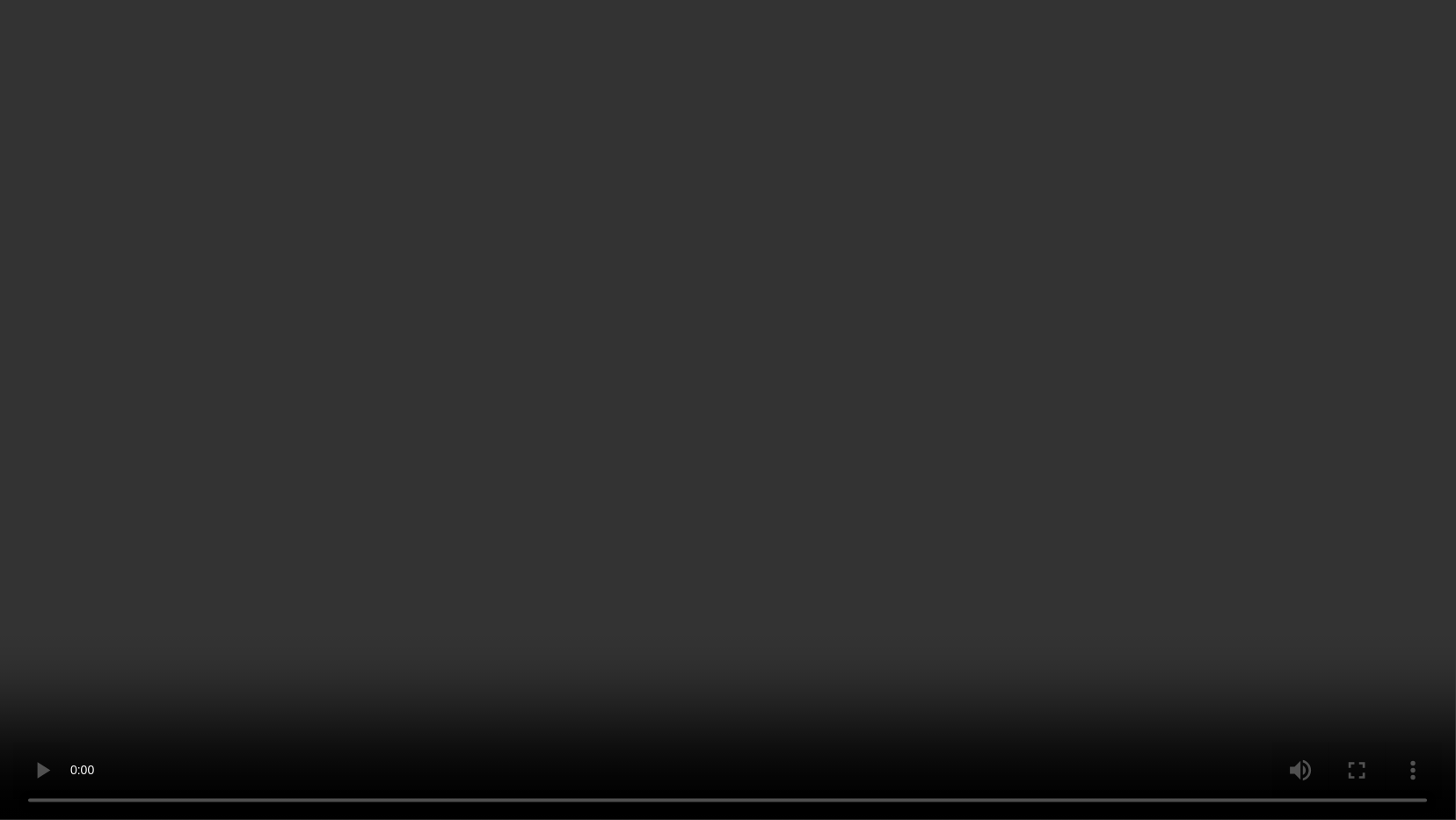
click at [1139, 549] on video at bounding box center [728, 410] width 1456 height 820
click at [779, 650] on video at bounding box center [728, 410] width 1456 height 820
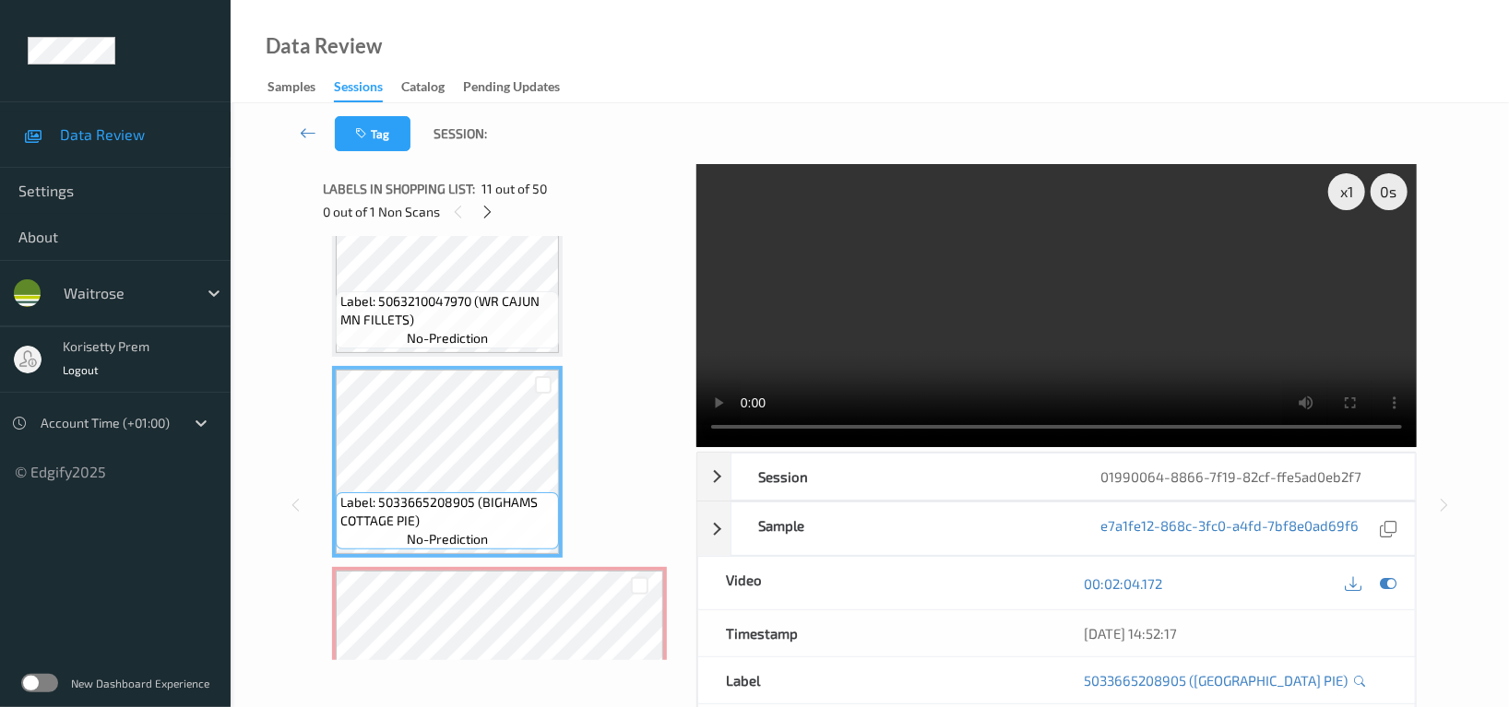
click at [1155, 289] on video at bounding box center [1056, 305] width 720 height 283
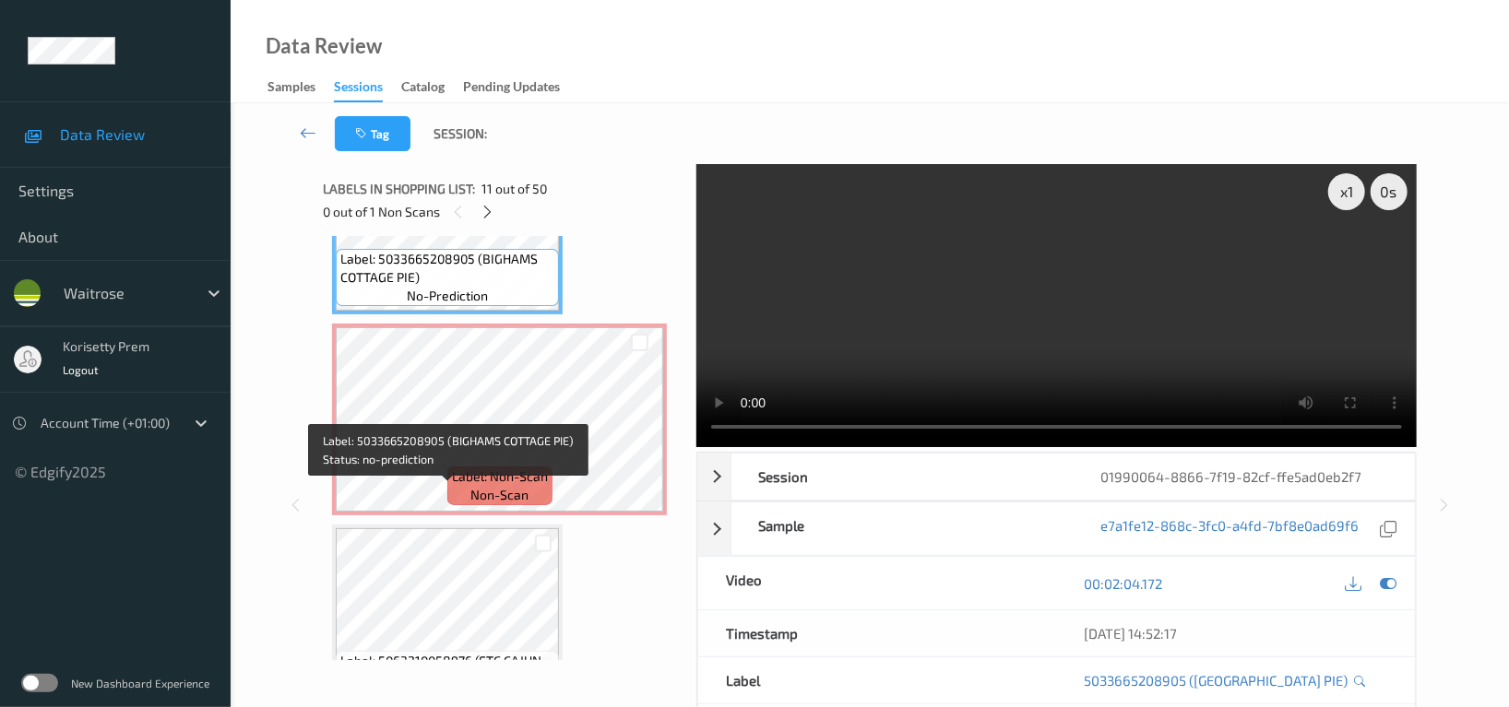
scroll to position [2136, 0]
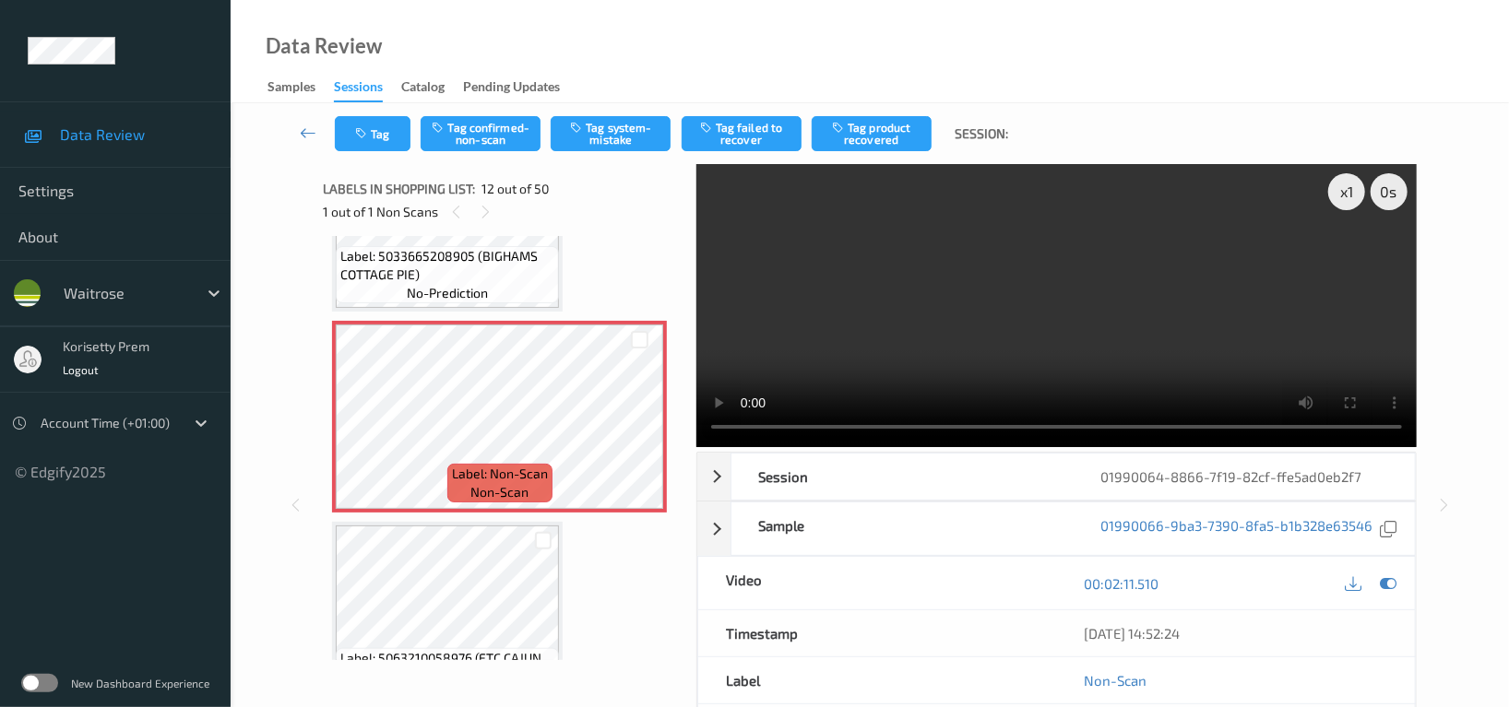
click at [872, 279] on video at bounding box center [1056, 305] width 720 height 283
click at [984, 313] on video at bounding box center [1056, 305] width 720 height 283
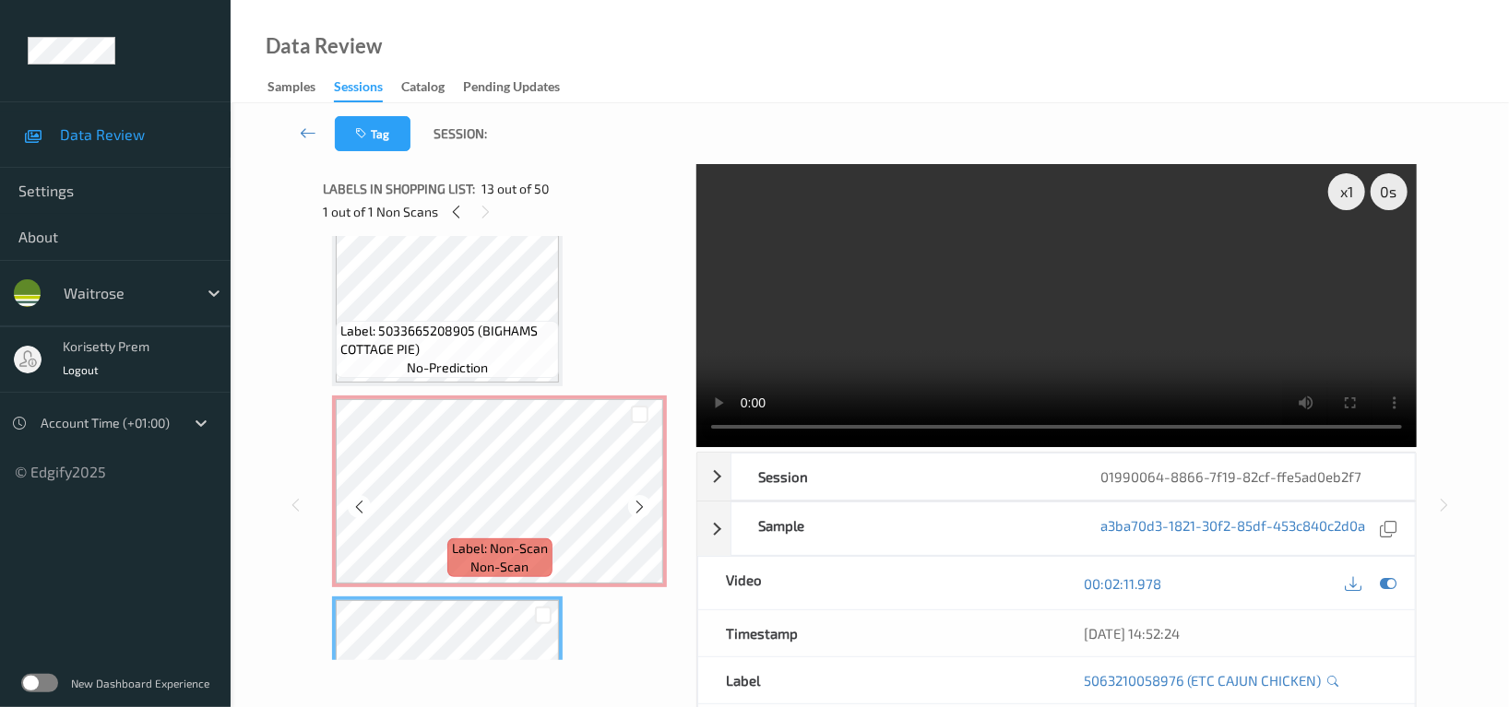
scroll to position [2013, 0]
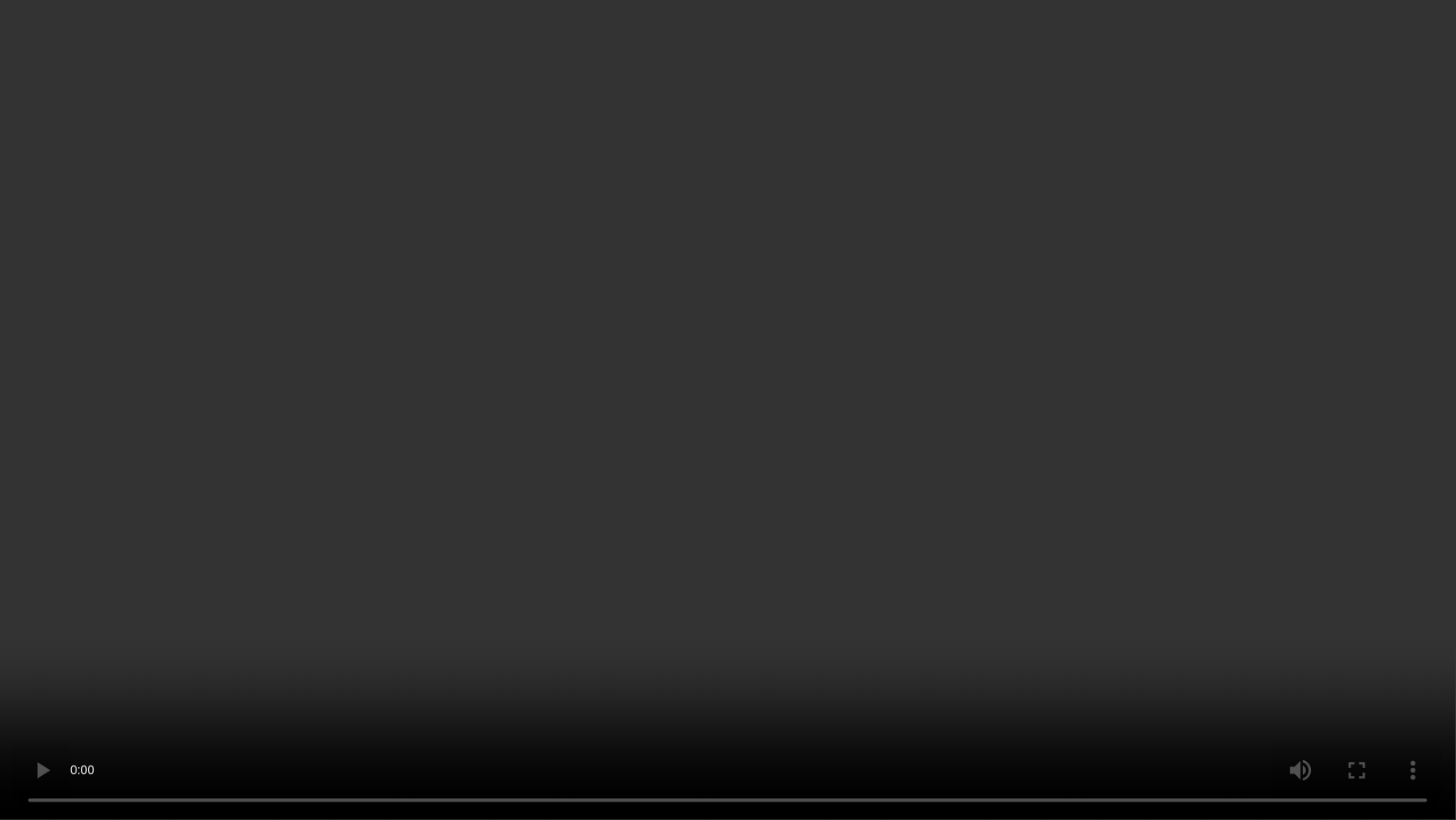
click at [809, 522] on video at bounding box center [728, 410] width 1456 height 820
click at [1330, 575] on video at bounding box center [728, 410] width 1456 height 820
click at [834, 640] on video at bounding box center [728, 410] width 1456 height 820
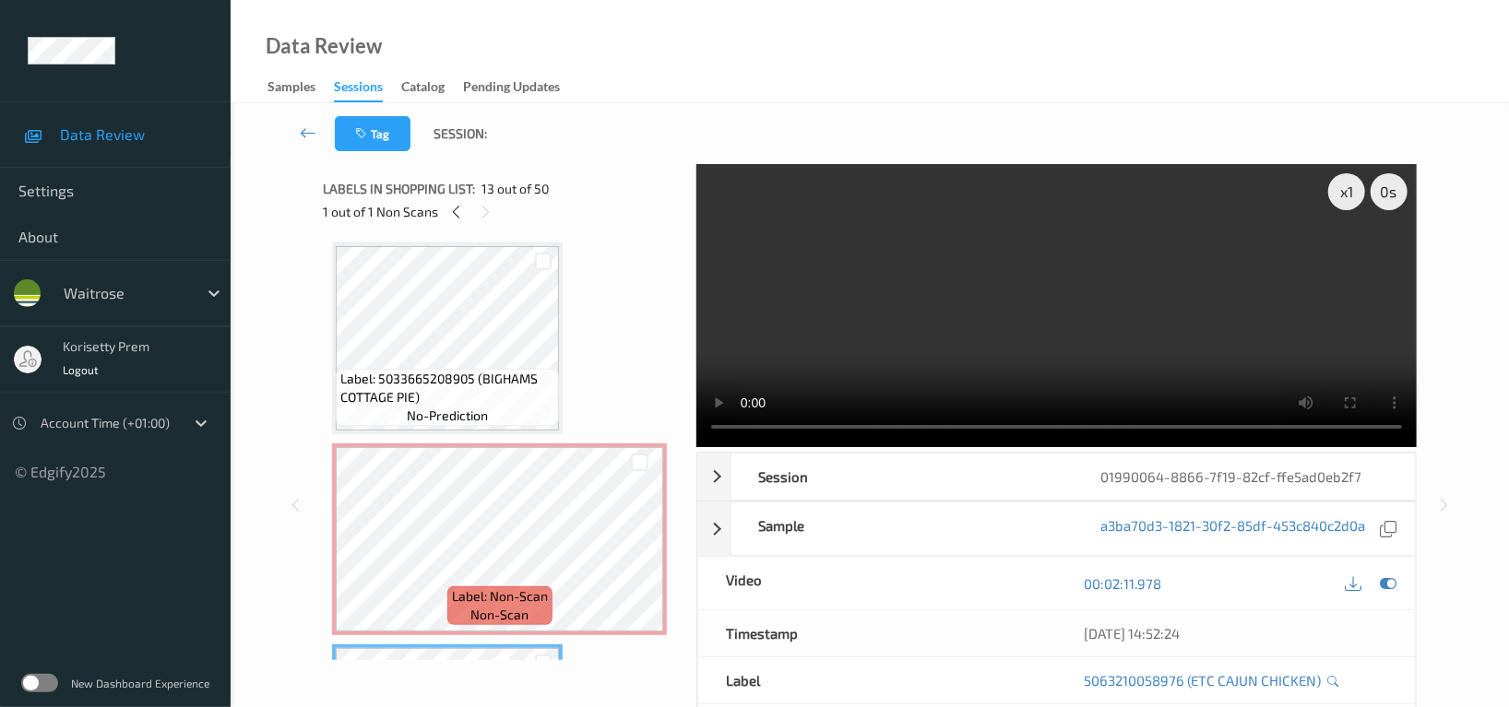
click at [1200, 305] on video at bounding box center [1056, 305] width 720 height 283
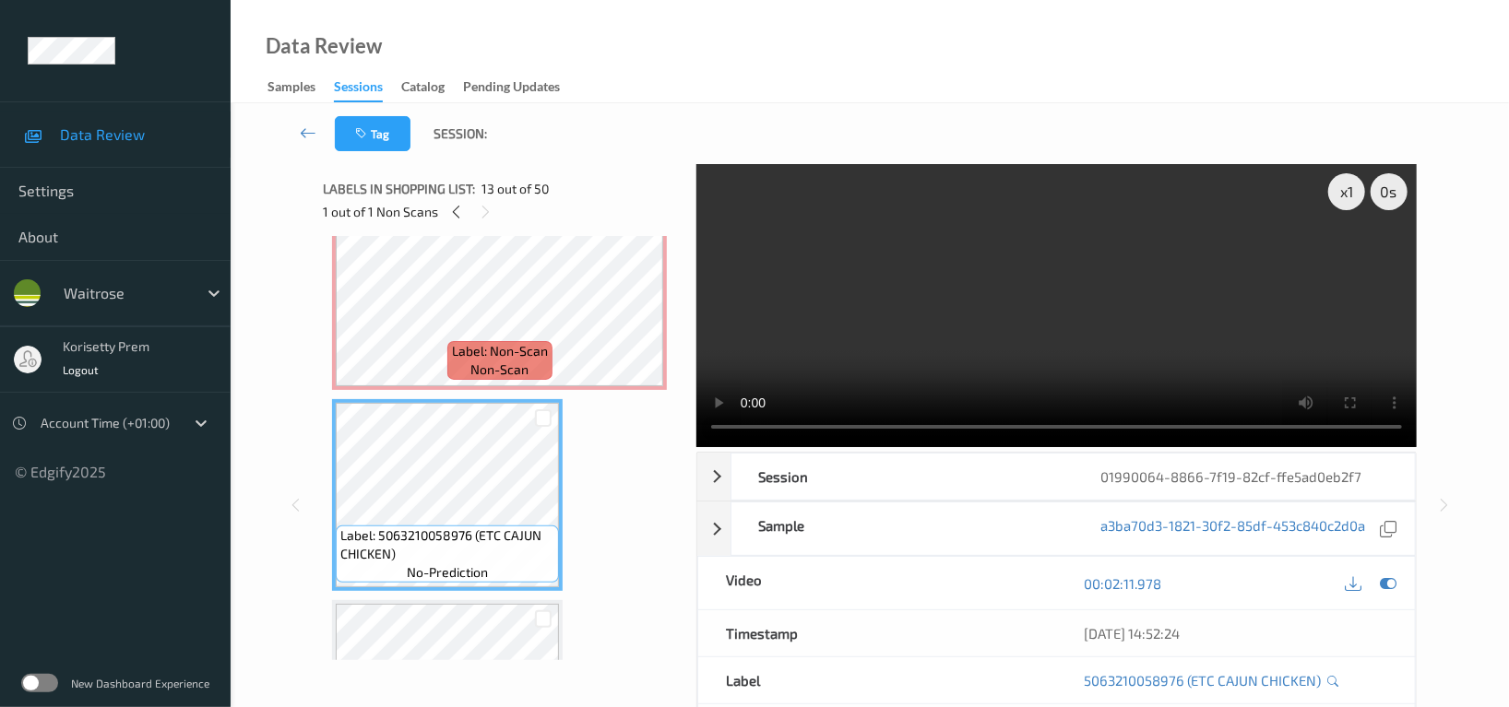
scroll to position [2136, 0]
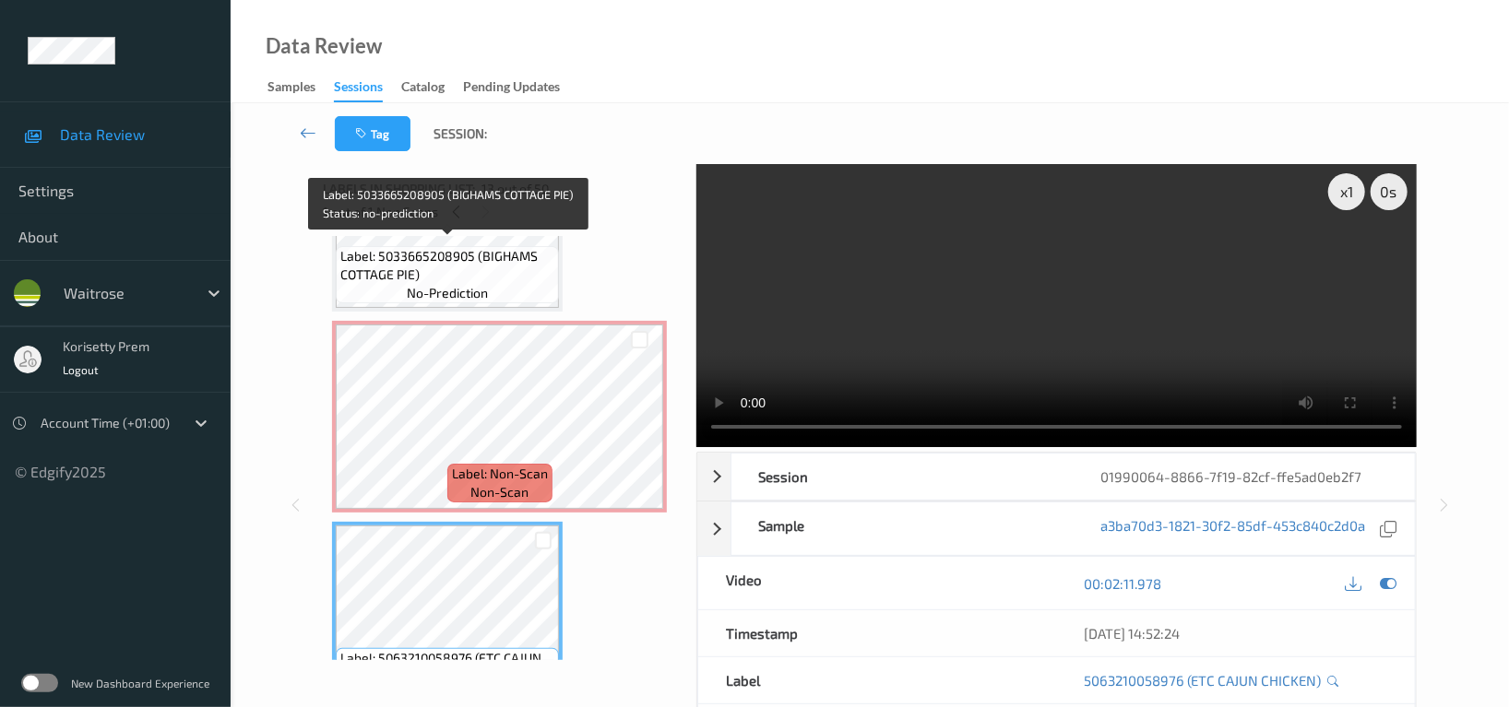
click at [422, 257] on span "Label: 5033665208905 (BIGHAMS COTTAGE PIE)" at bounding box center [447, 265] width 214 height 37
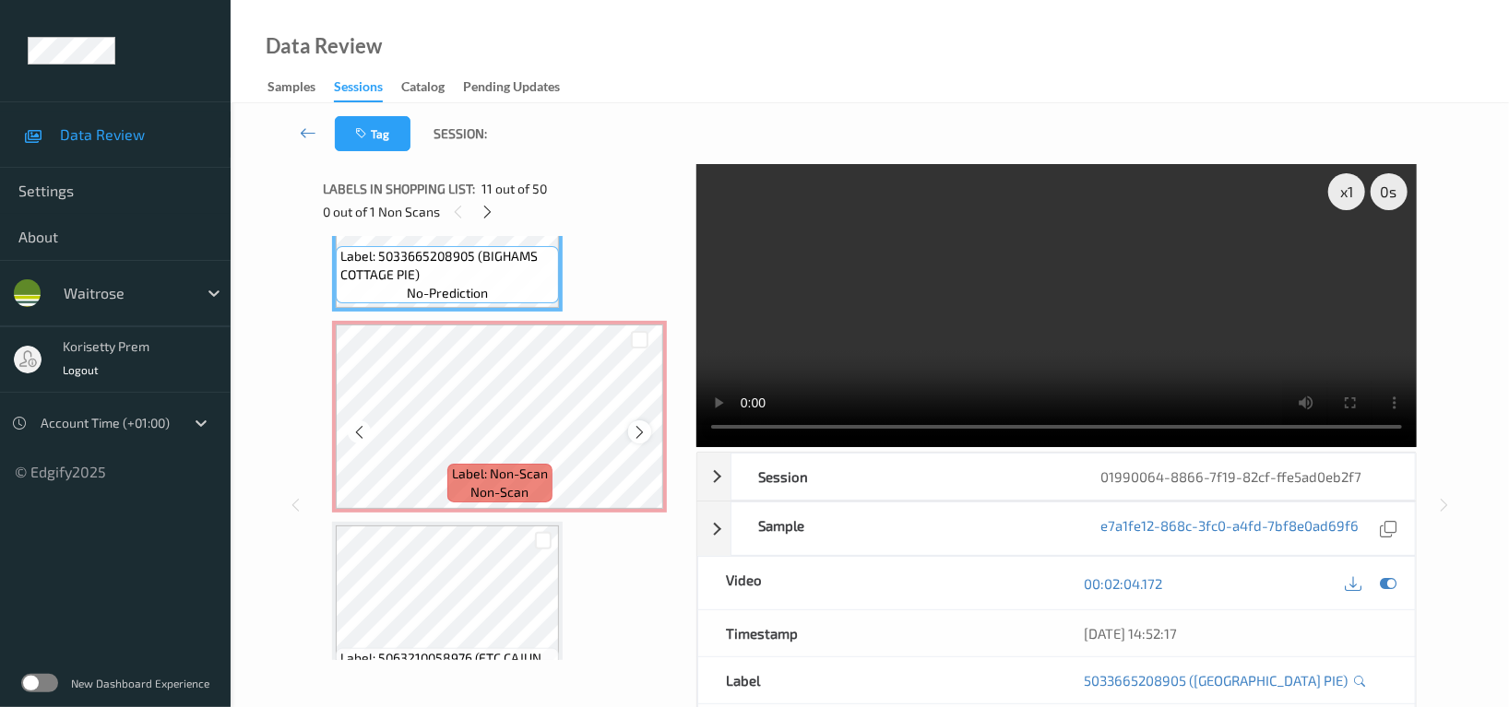
click at [639, 424] on icon at bounding box center [640, 432] width 16 height 17
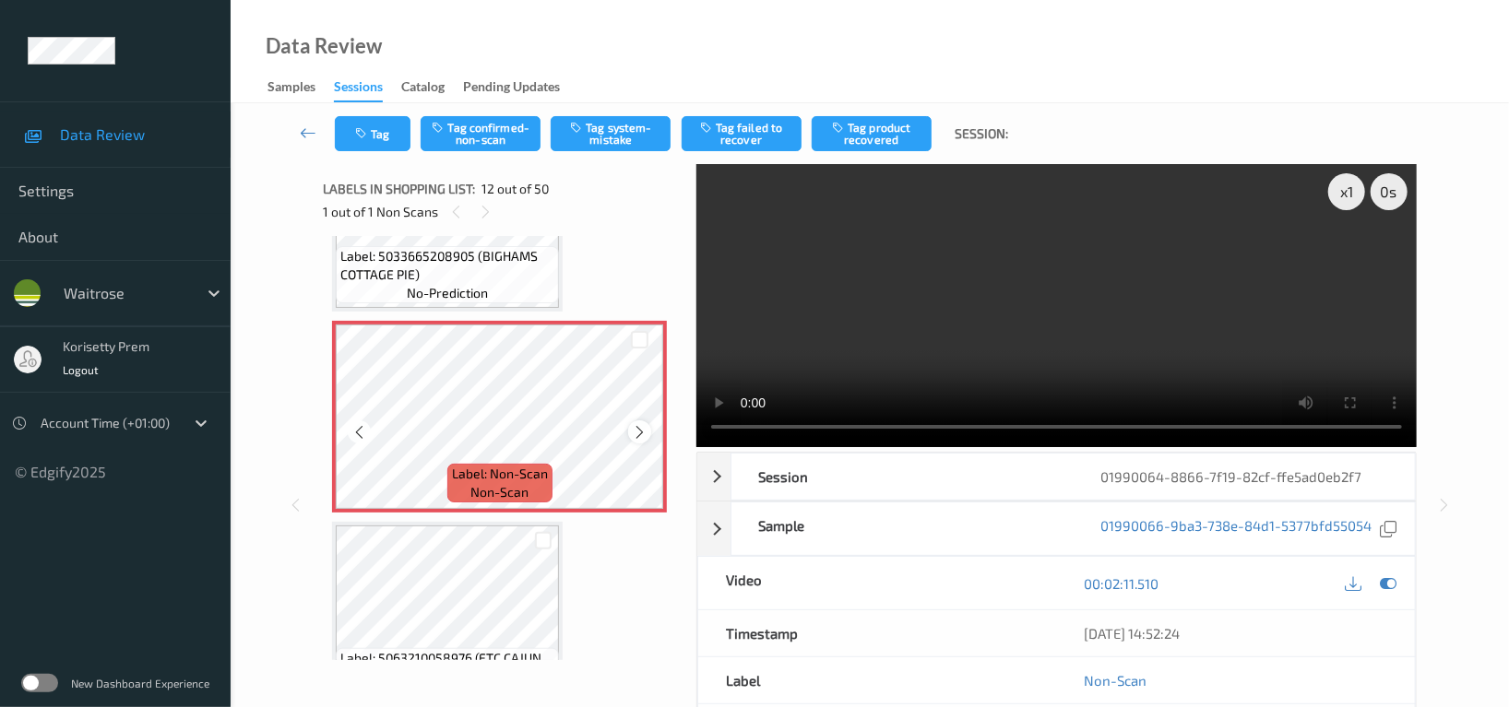
click at [641, 426] on icon at bounding box center [640, 432] width 16 height 17
click at [641, 428] on icon at bounding box center [640, 432] width 16 height 17
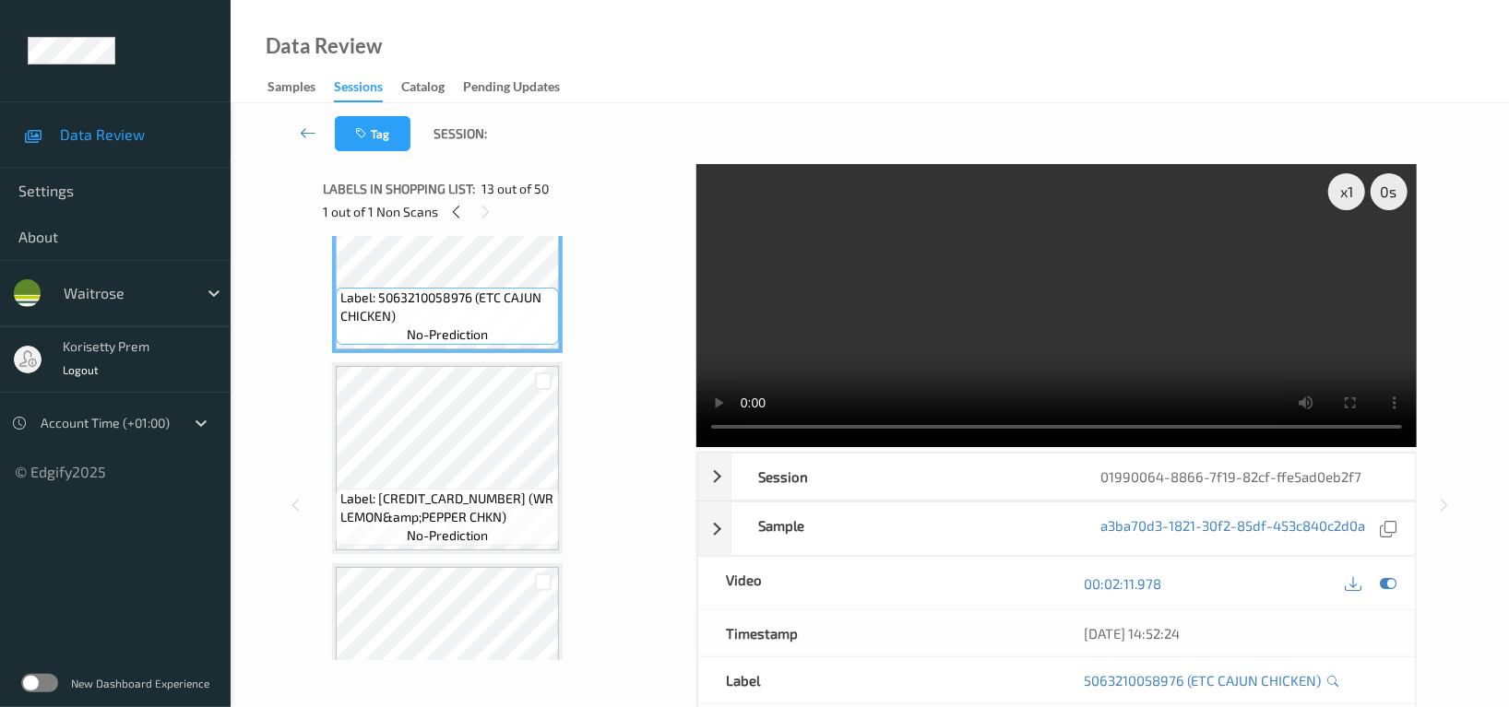
scroll to position [2505, 0]
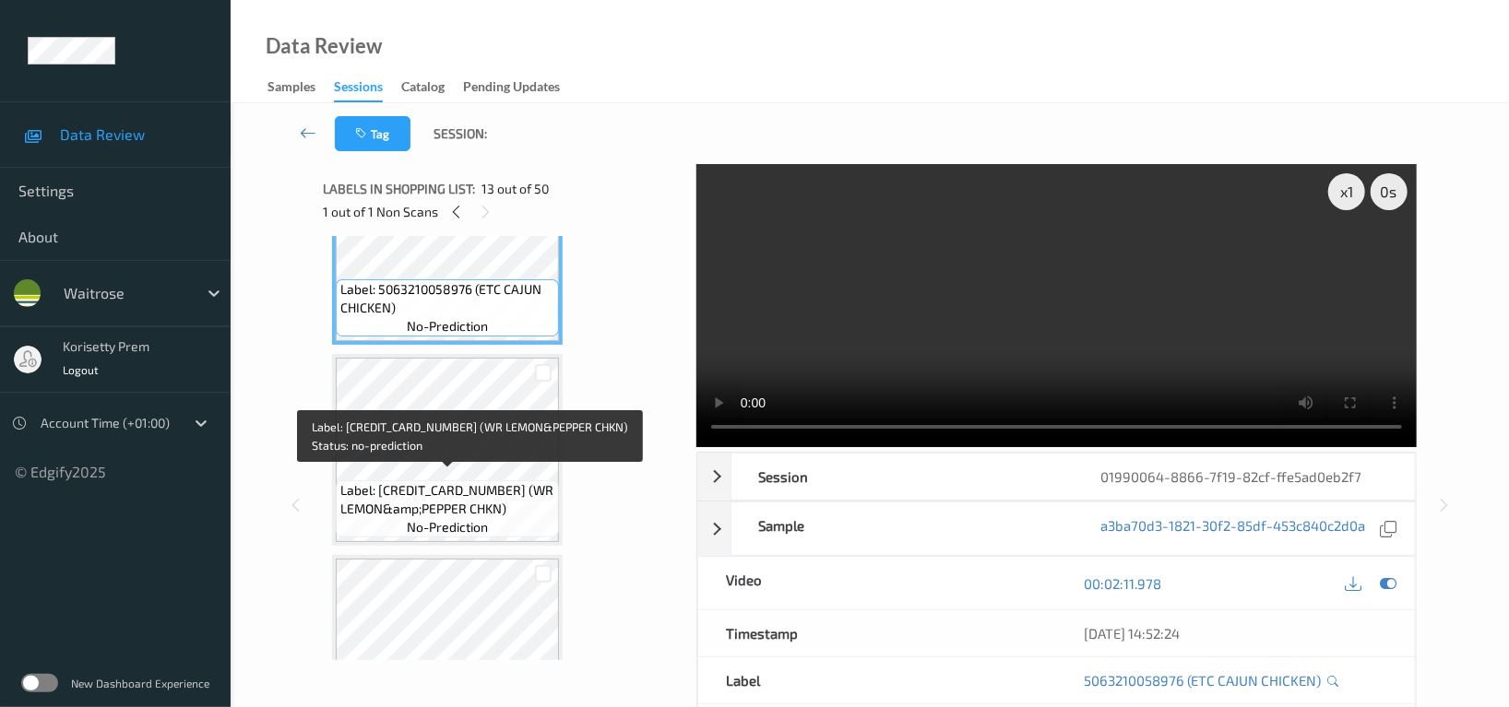
click at [457, 481] on span "Label: 5063210059096 (WR LEMON&amp;PEPPER CHKN)" at bounding box center [447, 499] width 214 height 37
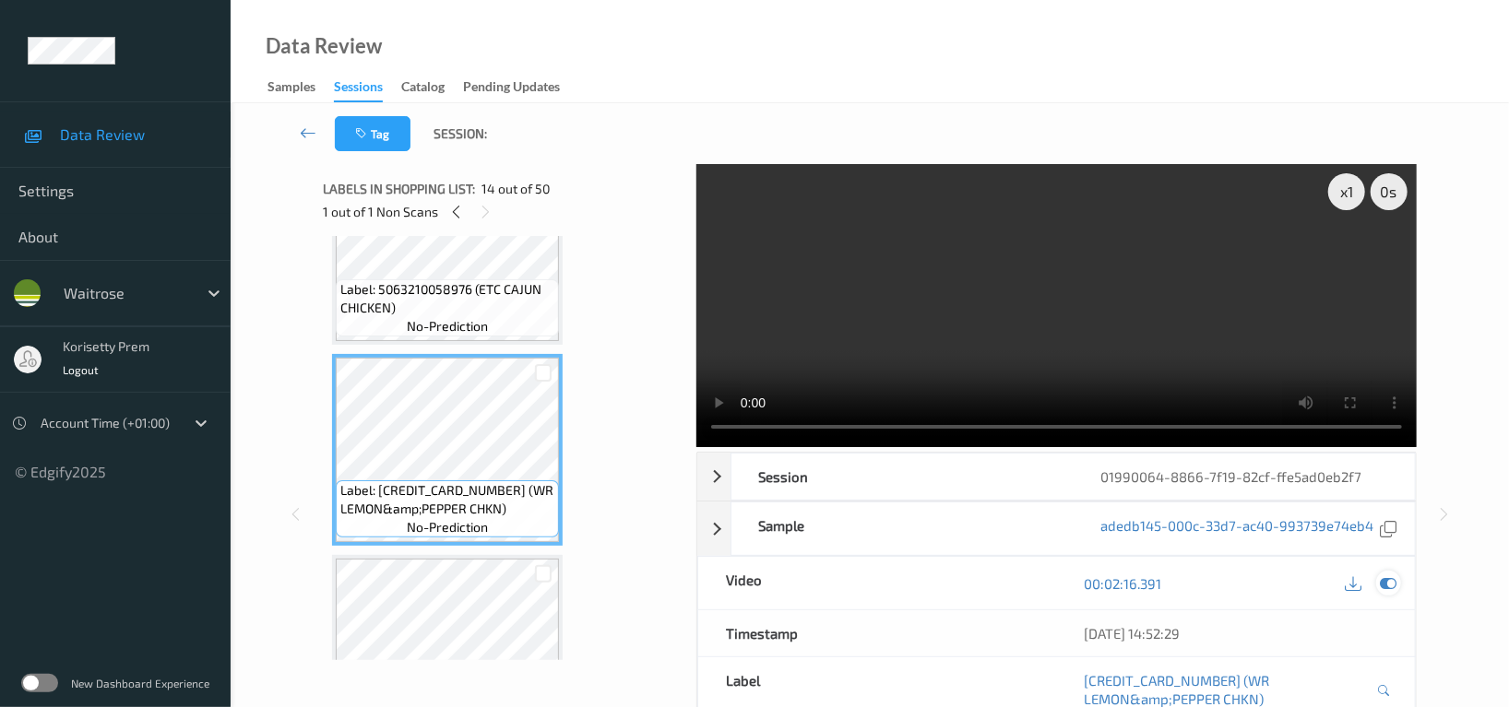
click at [1388, 586] on icon at bounding box center [1388, 584] width 17 height 17
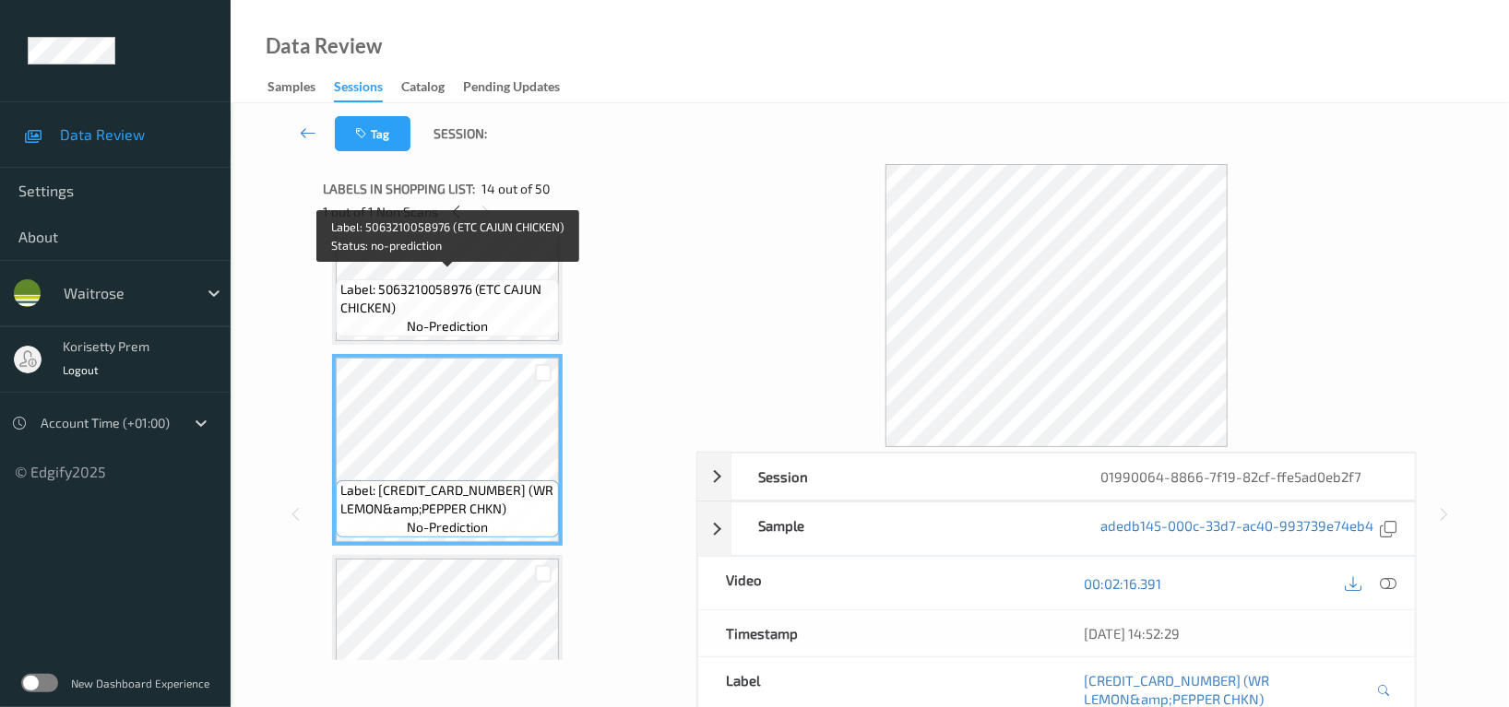
click at [417, 294] on span "Label: 5063210058976 (ETC CAJUN CHICKEN)" at bounding box center [447, 298] width 214 height 37
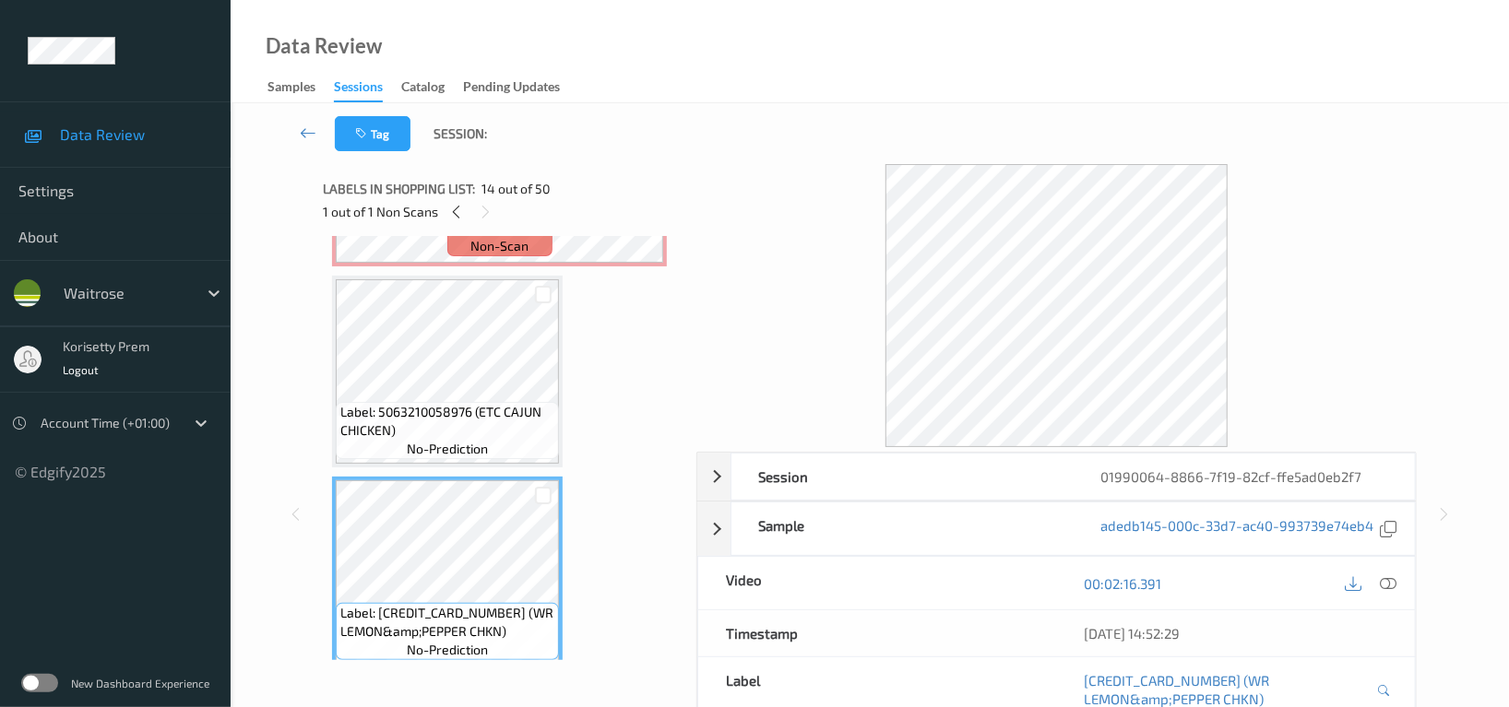
scroll to position [2259, 0]
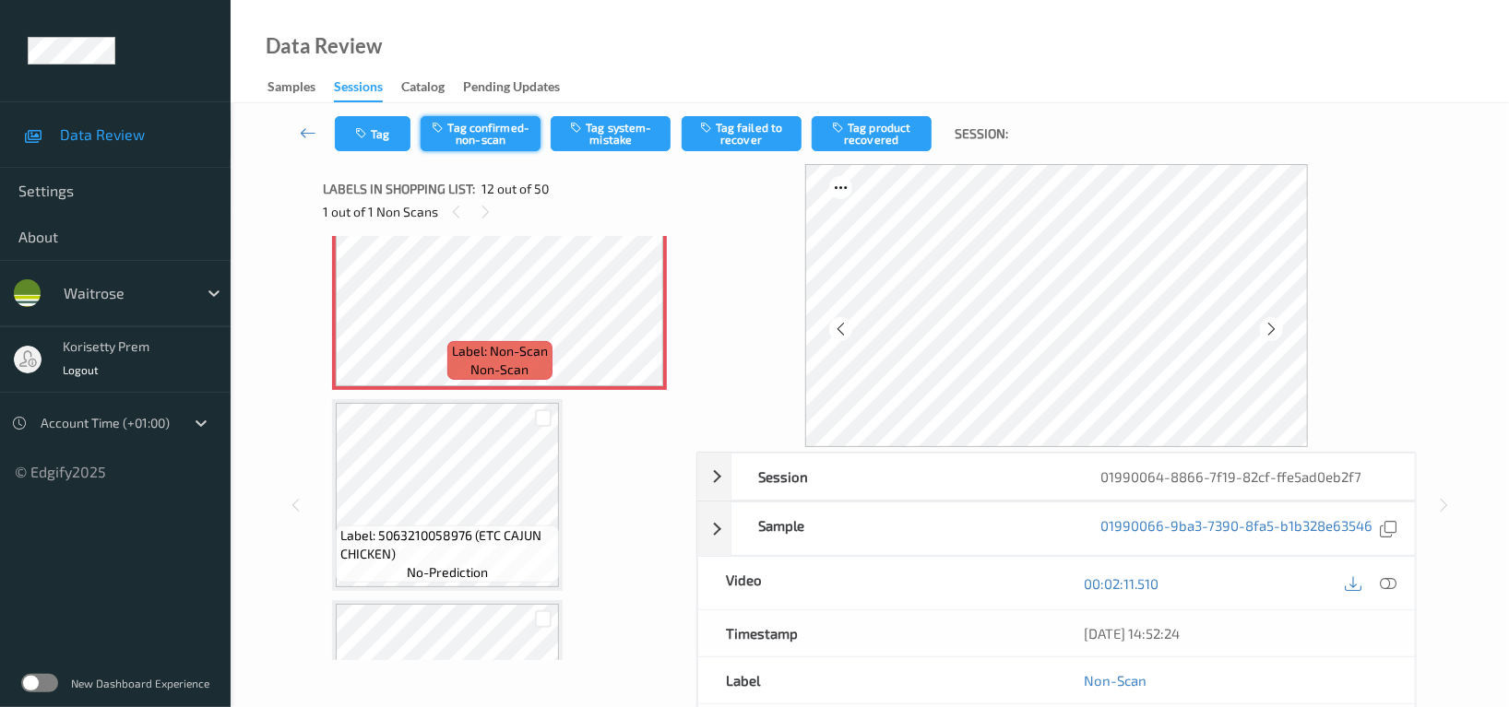
click at [492, 132] on button "Tag confirmed-non-scan" at bounding box center [481, 133] width 120 height 35
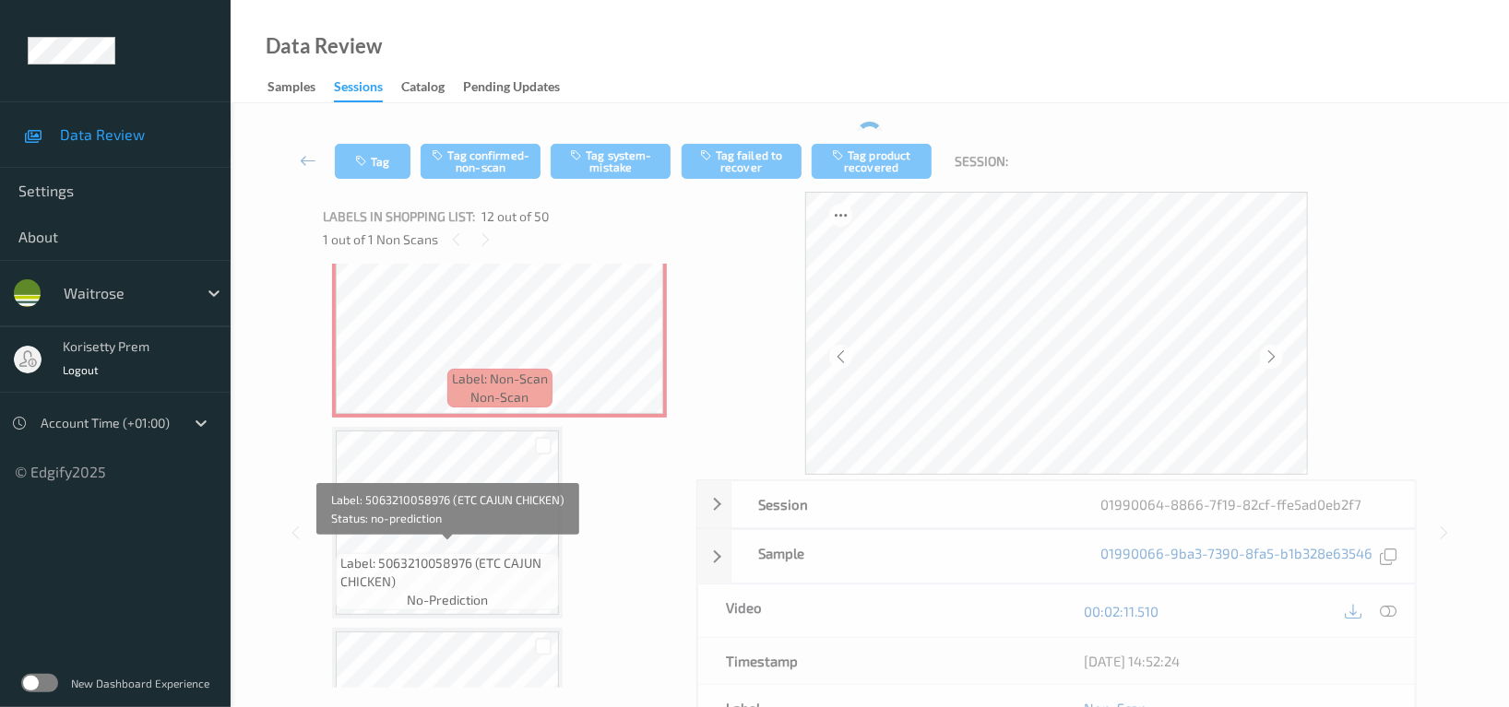
scroll to position [2382, 0]
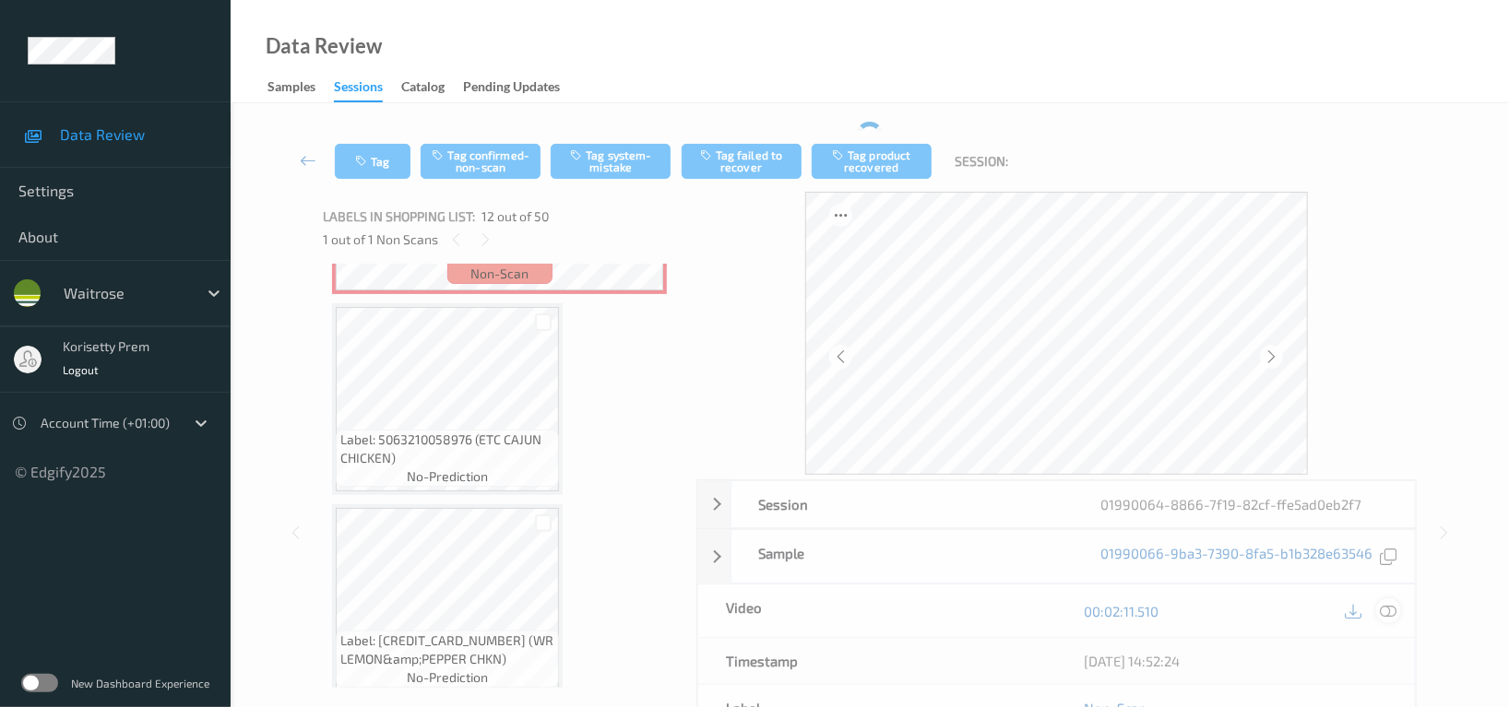
click at [1395, 612] on icon at bounding box center [1388, 611] width 17 height 17
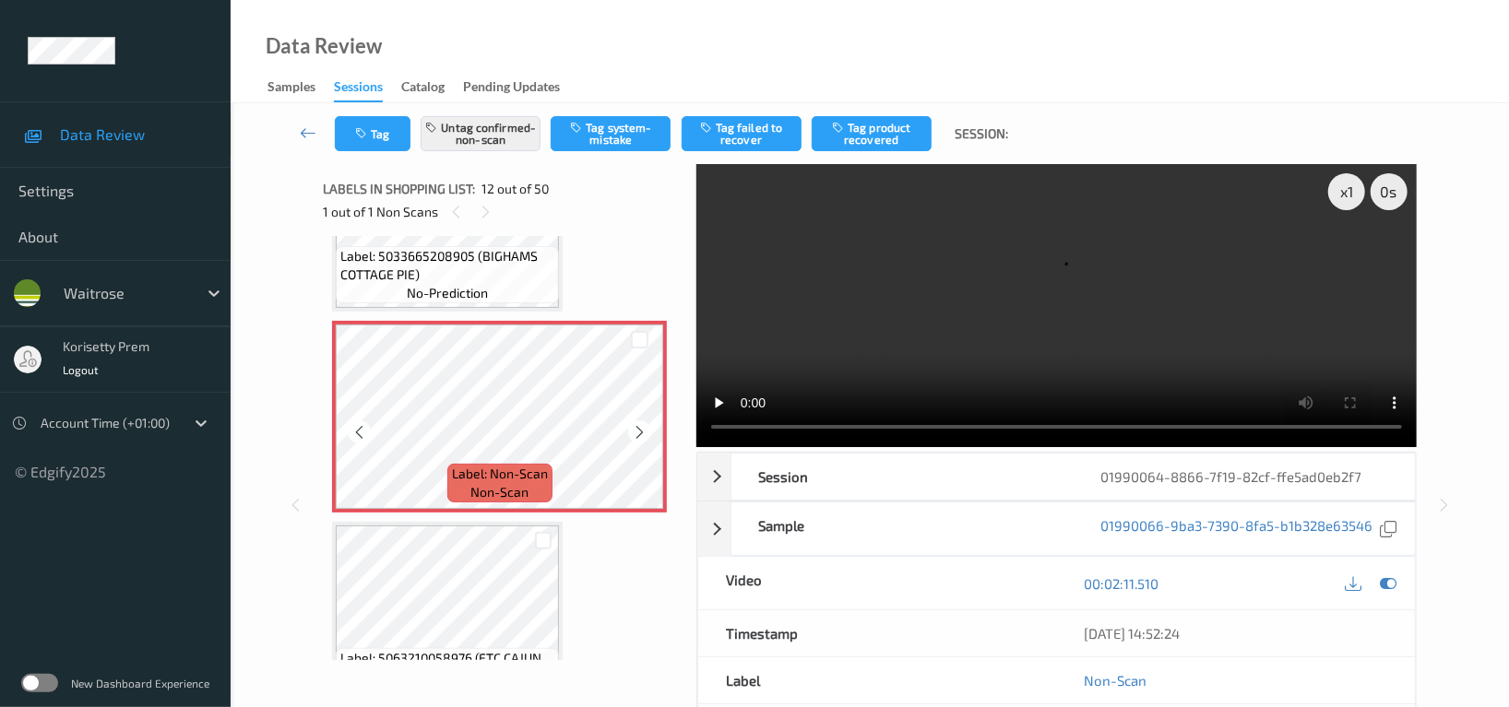
scroll to position [2013, 0]
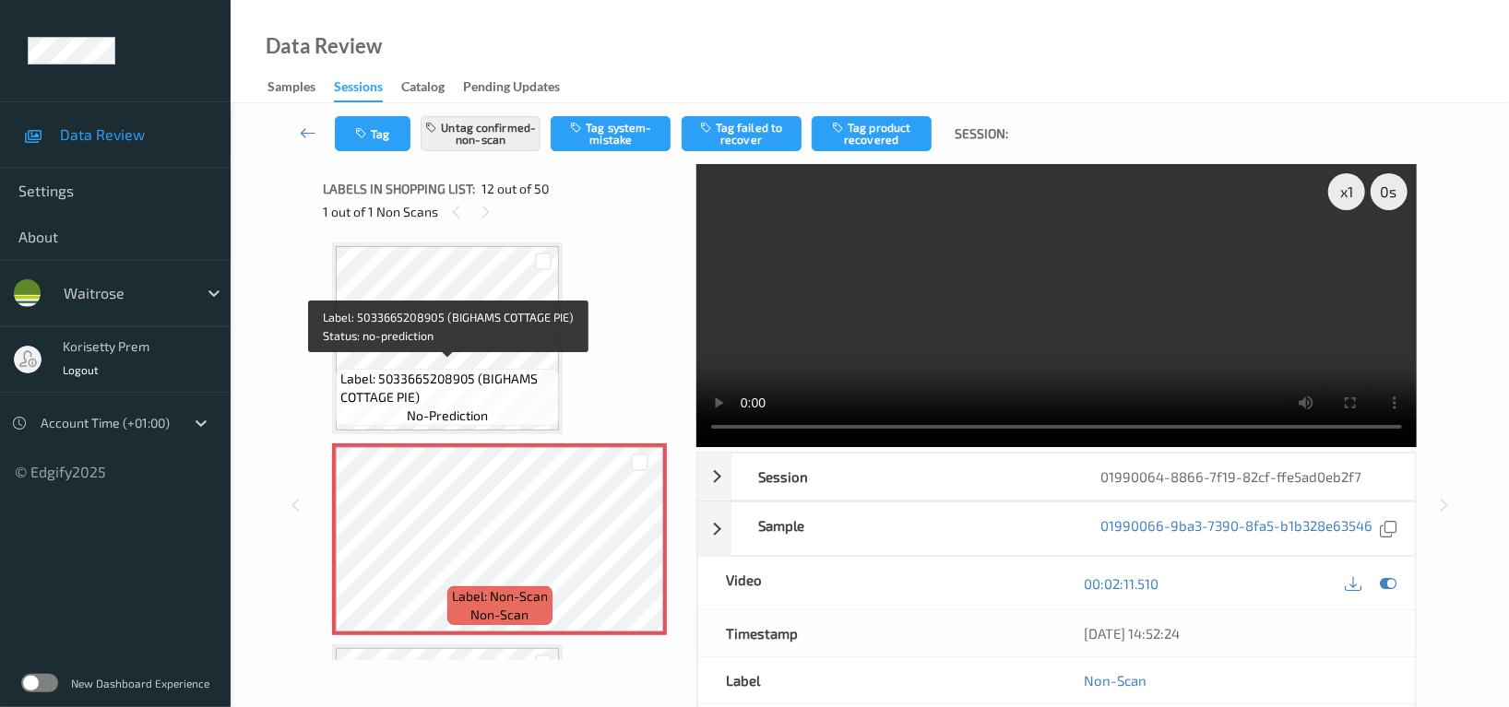
click at [457, 371] on span "Label: 5033665208905 (BIGHAMS COTTAGE PIE)" at bounding box center [447, 388] width 214 height 37
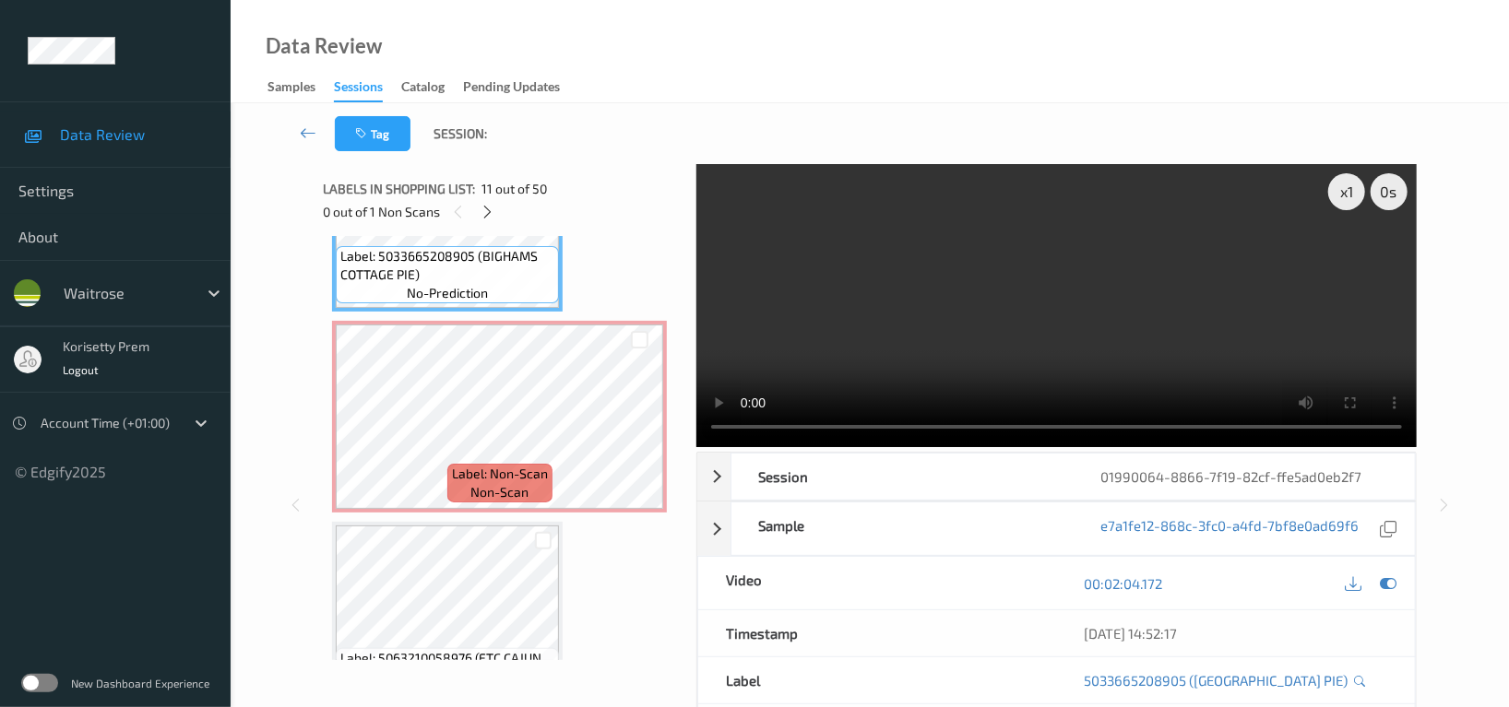
scroll to position [2259, 0]
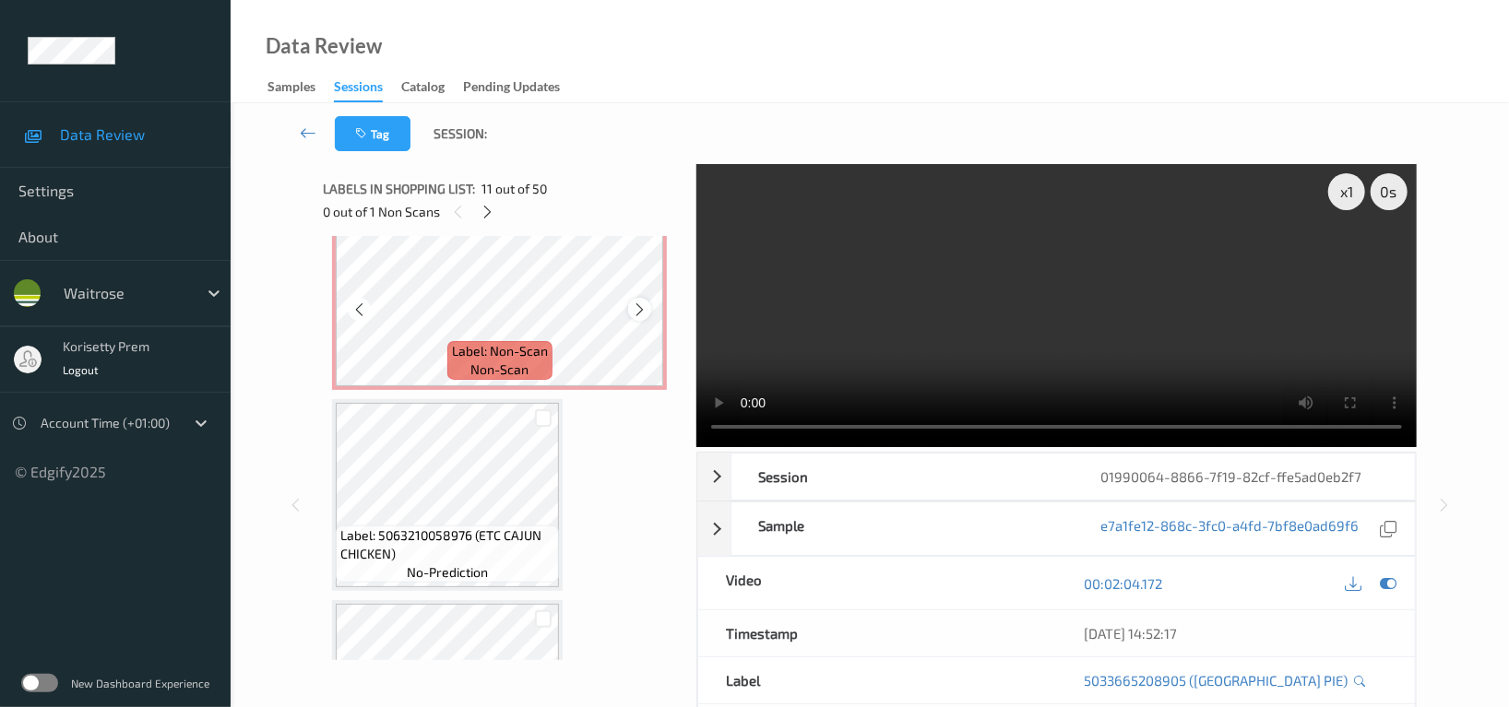
click at [648, 298] on div at bounding box center [639, 309] width 23 height 23
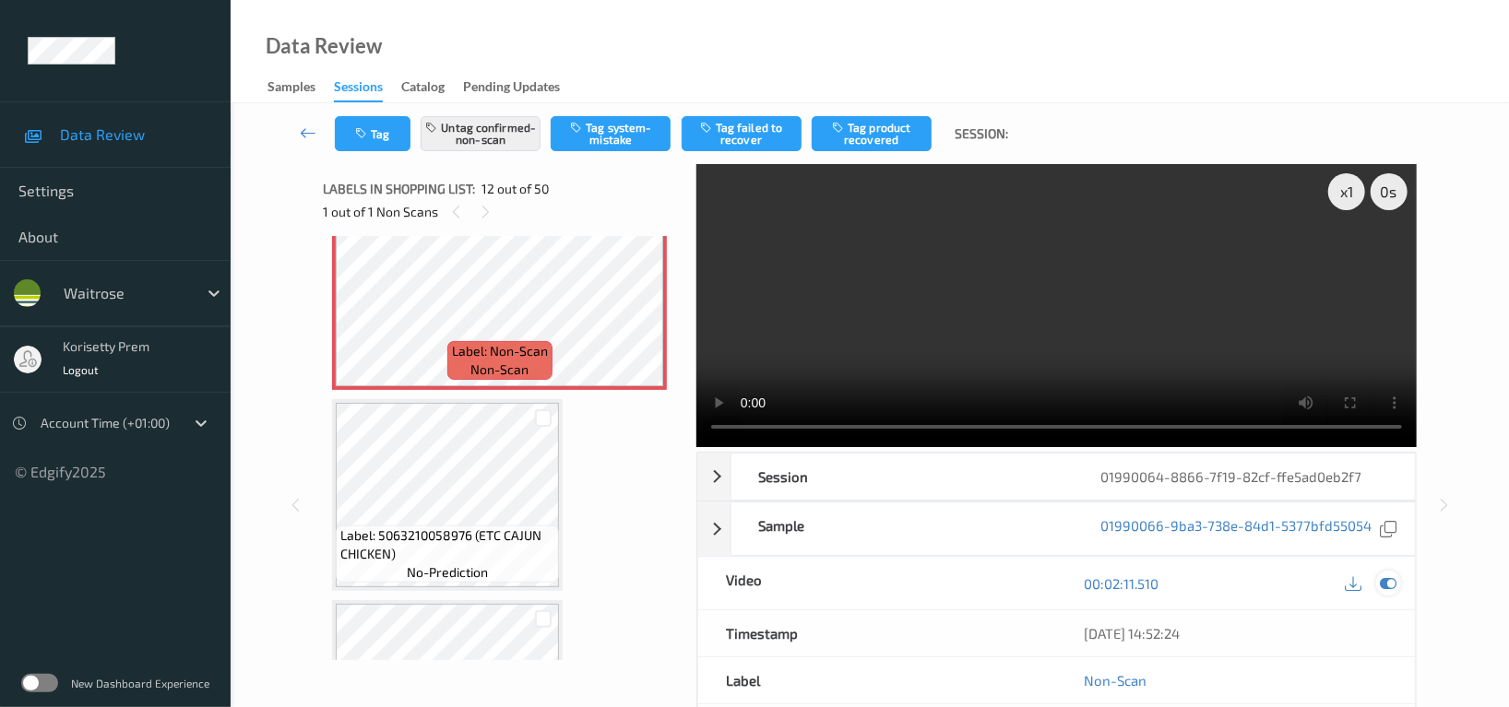
click at [1395, 586] on icon at bounding box center [1388, 584] width 17 height 17
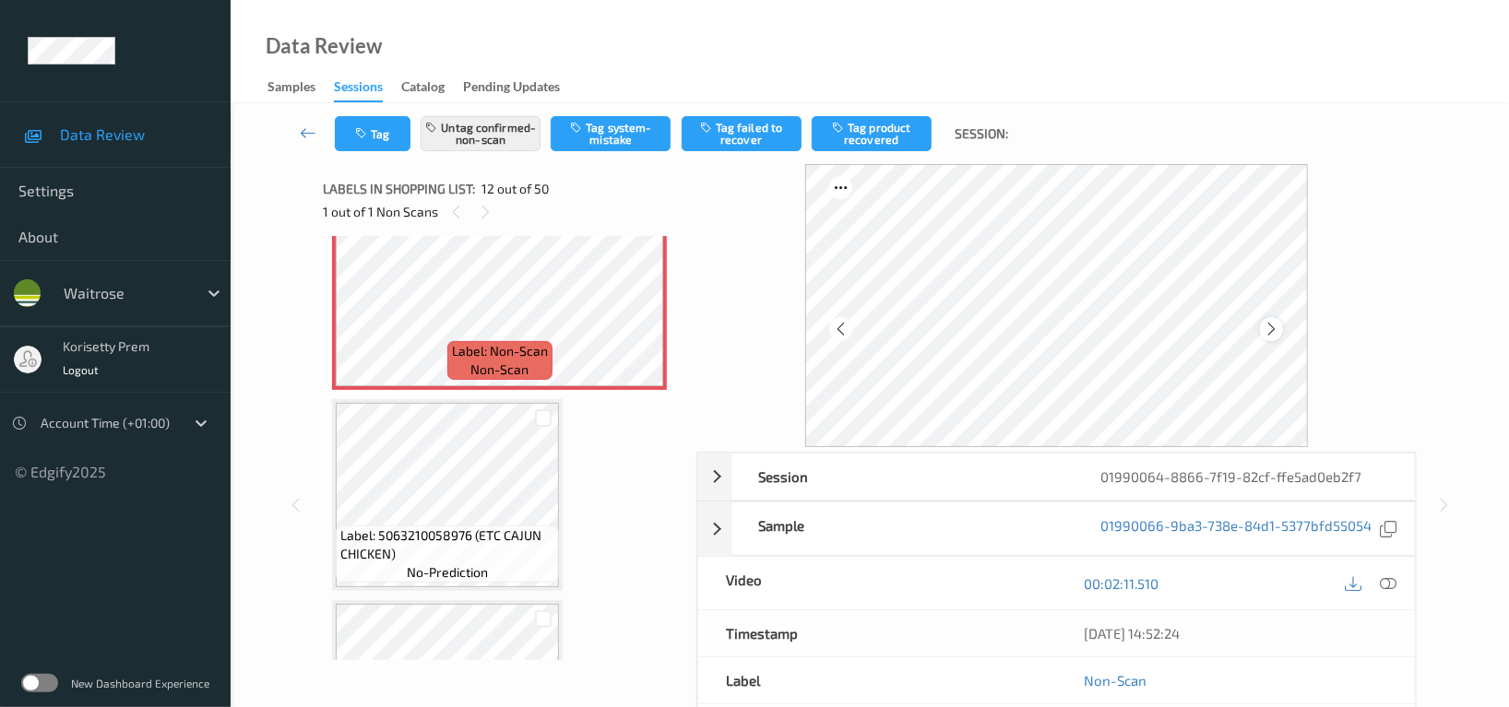
click at [1277, 332] on icon at bounding box center [1272, 329] width 16 height 17
click at [1281, 332] on div at bounding box center [1271, 328] width 23 height 23
click at [882, 142] on button "Tag product recovered" at bounding box center [872, 133] width 120 height 35
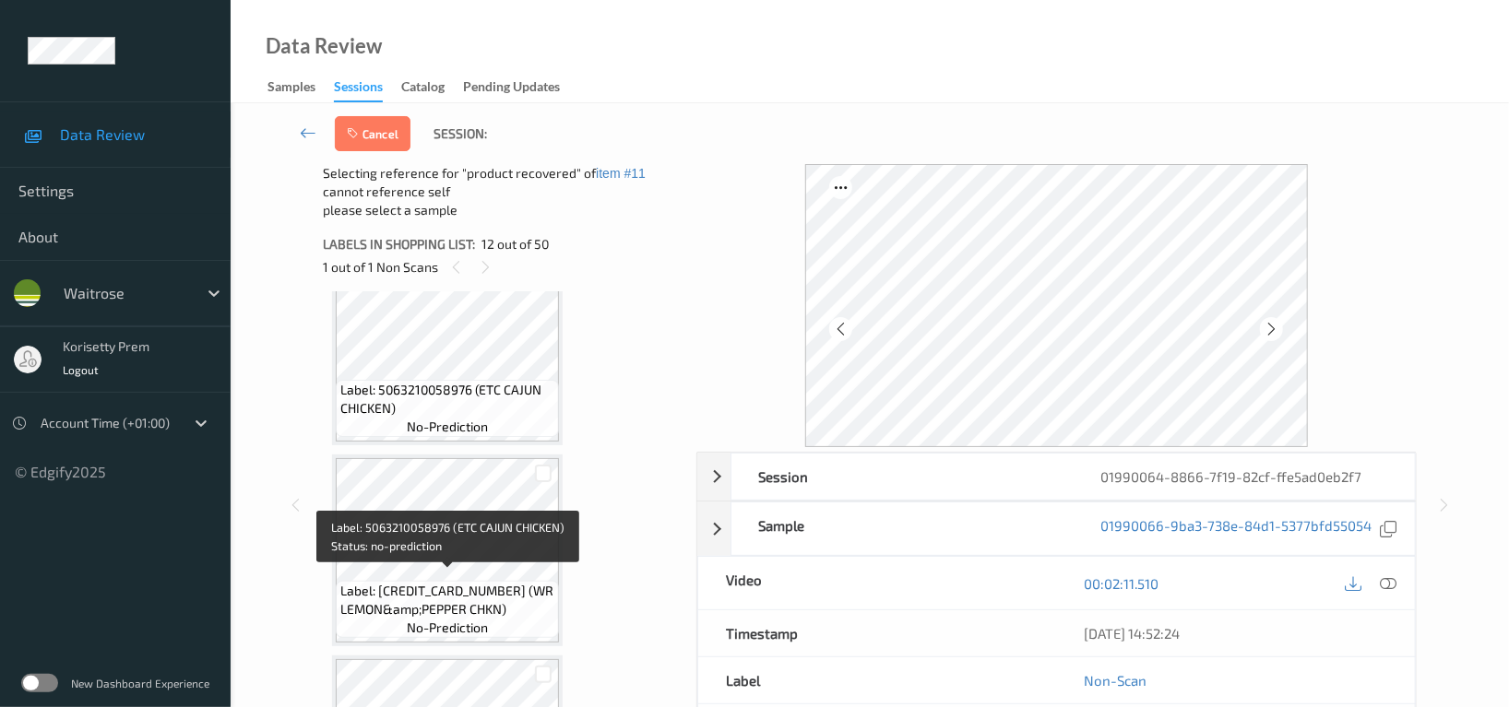
scroll to position [2505, 0]
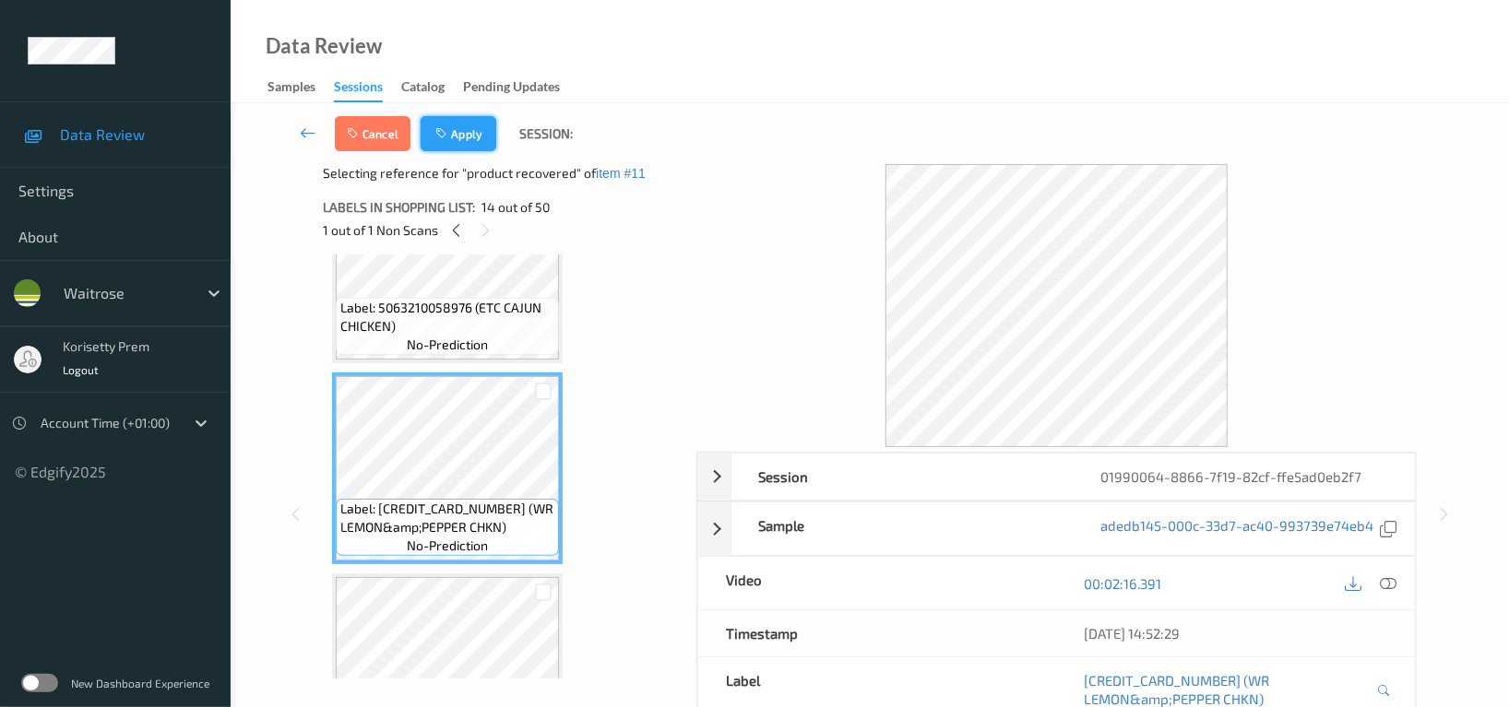
click at [462, 128] on button "Apply" at bounding box center [459, 133] width 76 height 35
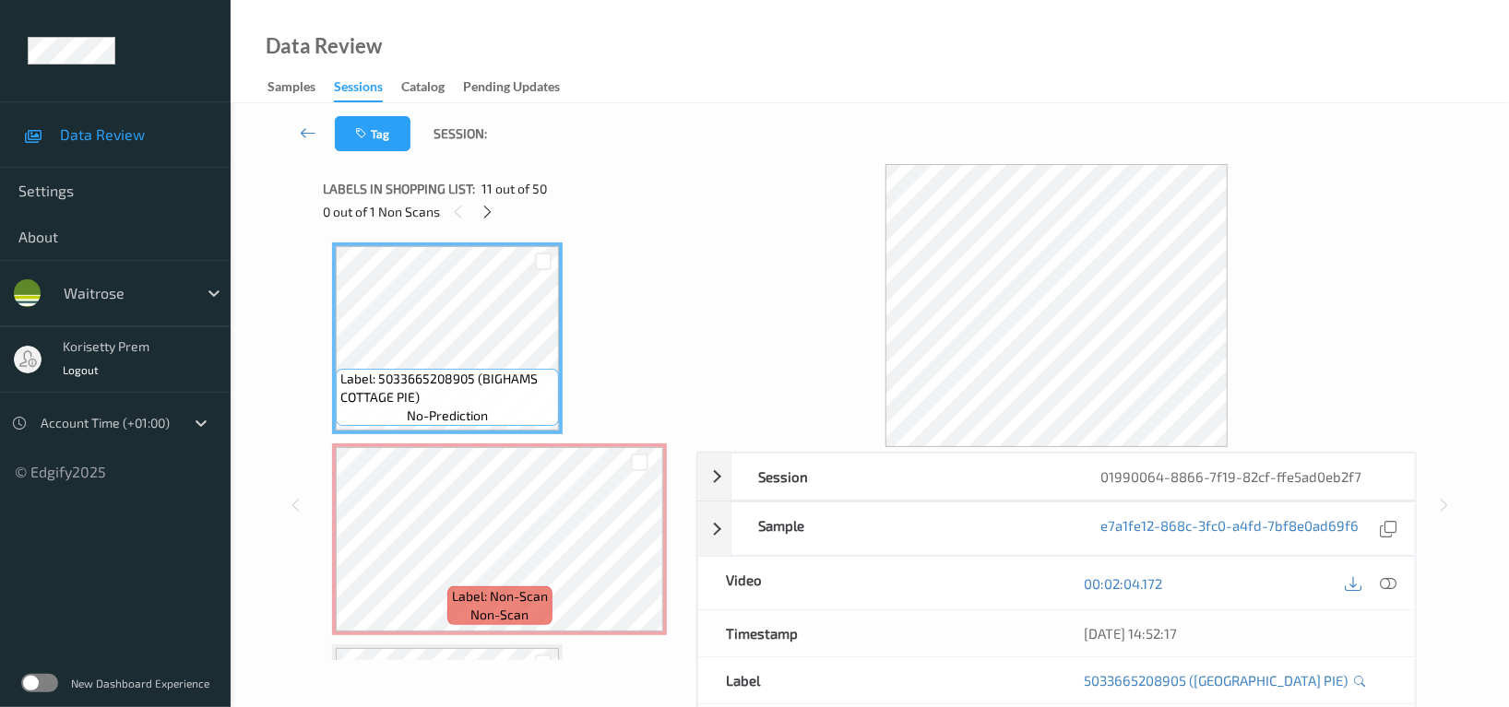
click at [486, 197] on div "Labels in shopping list: 11 out of 50" at bounding box center [503, 188] width 360 height 23
click at [477, 206] on div at bounding box center [487, 211] width 23 height 23
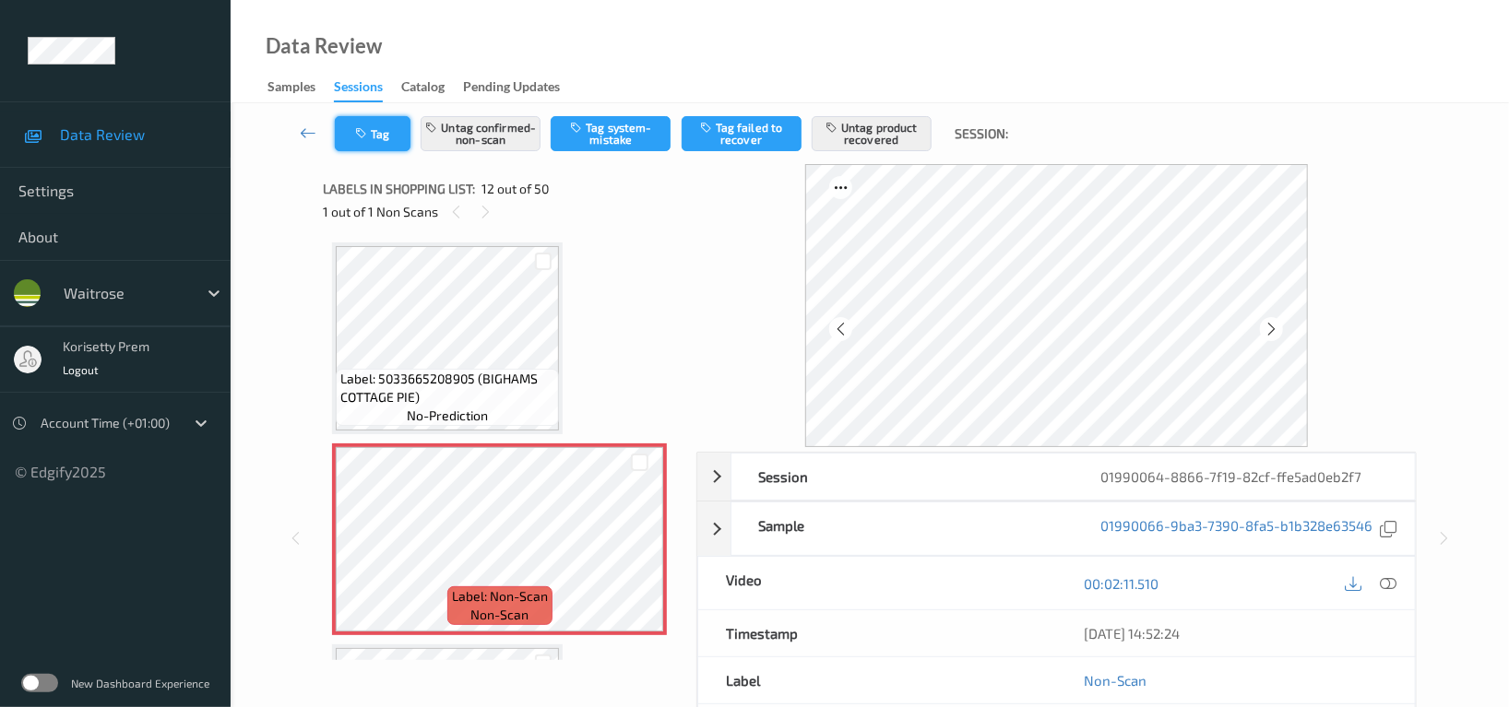
click at [370, 116] on button "Tag" at bounding box center [373, 133] width 76 height 35
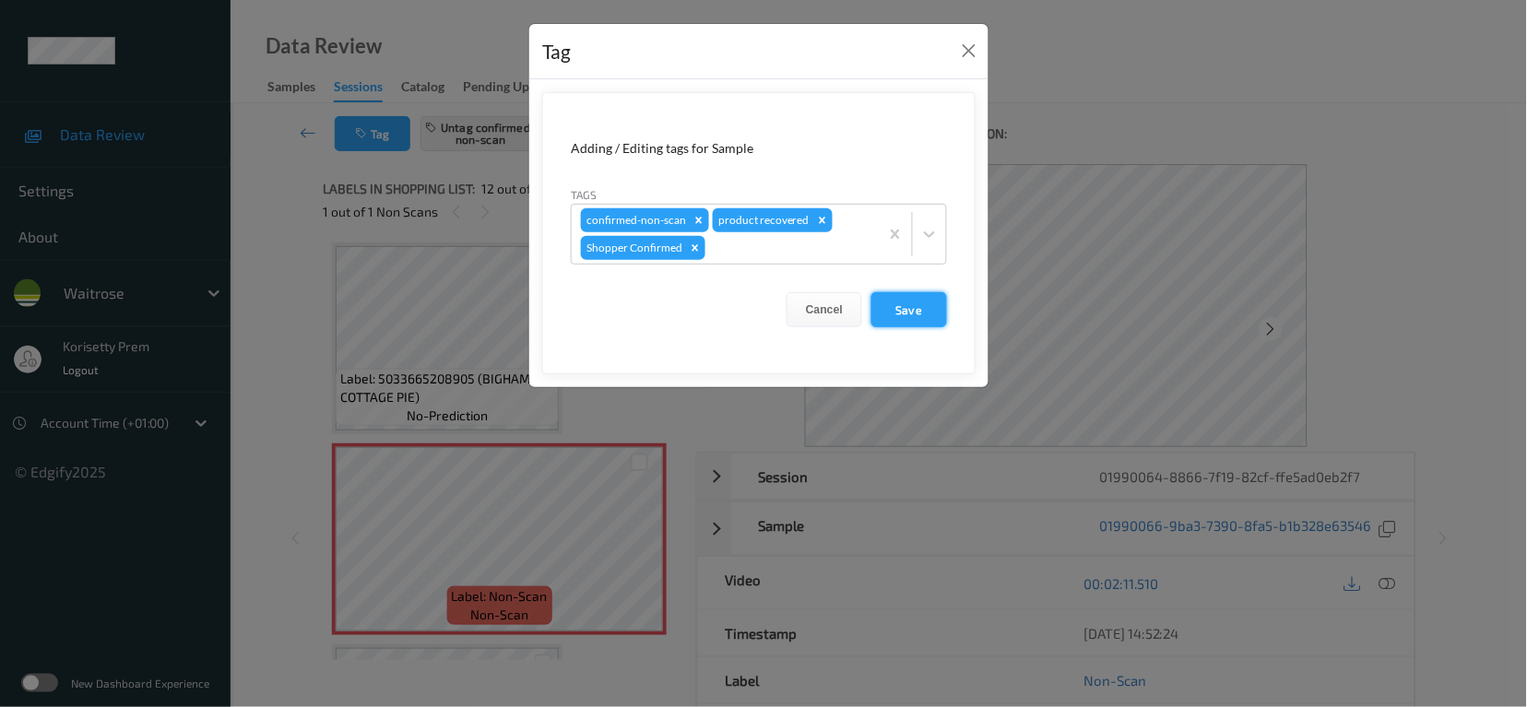
click at [897, 312] on button "Save" at bounding box center [910, 309] width 76 height 35
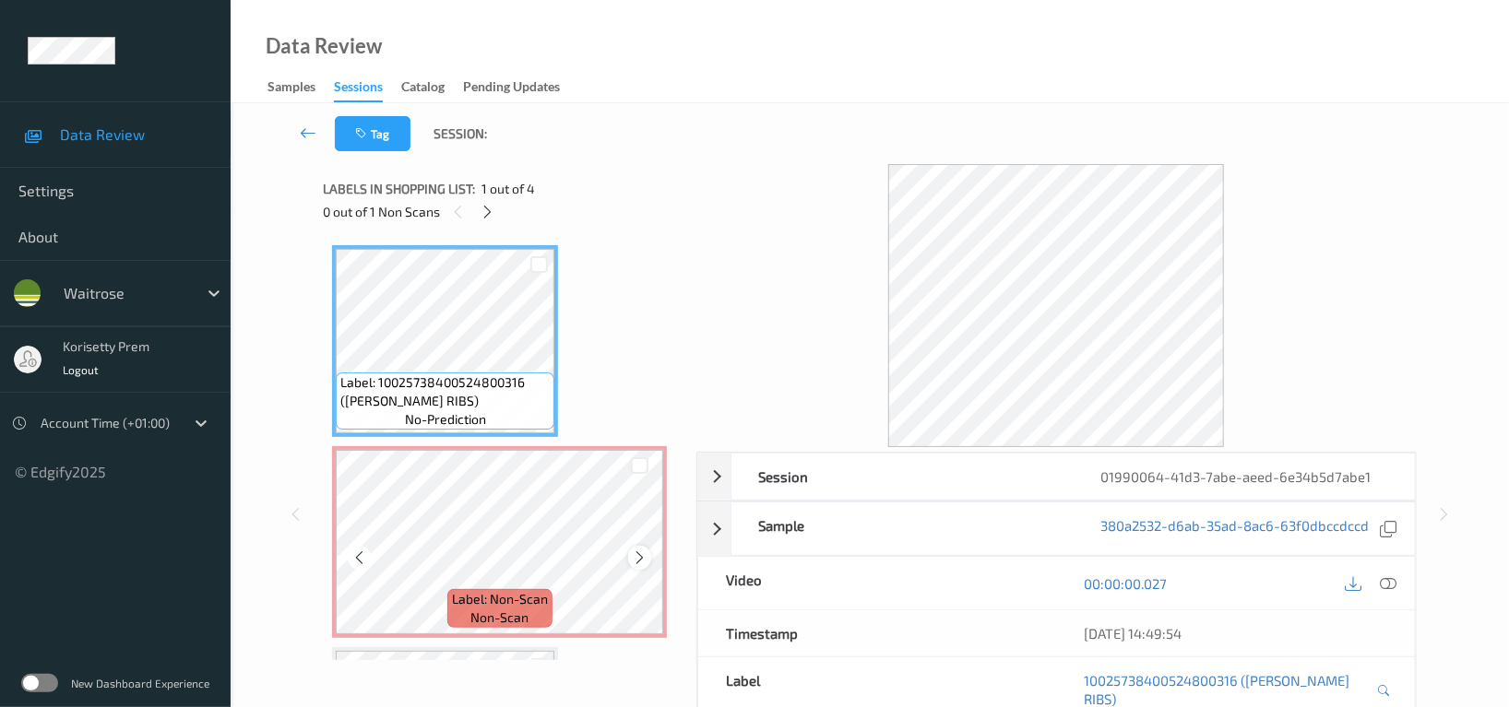
click at [640, 554] on icon at bounding box center [640, 558] width 16 height 17
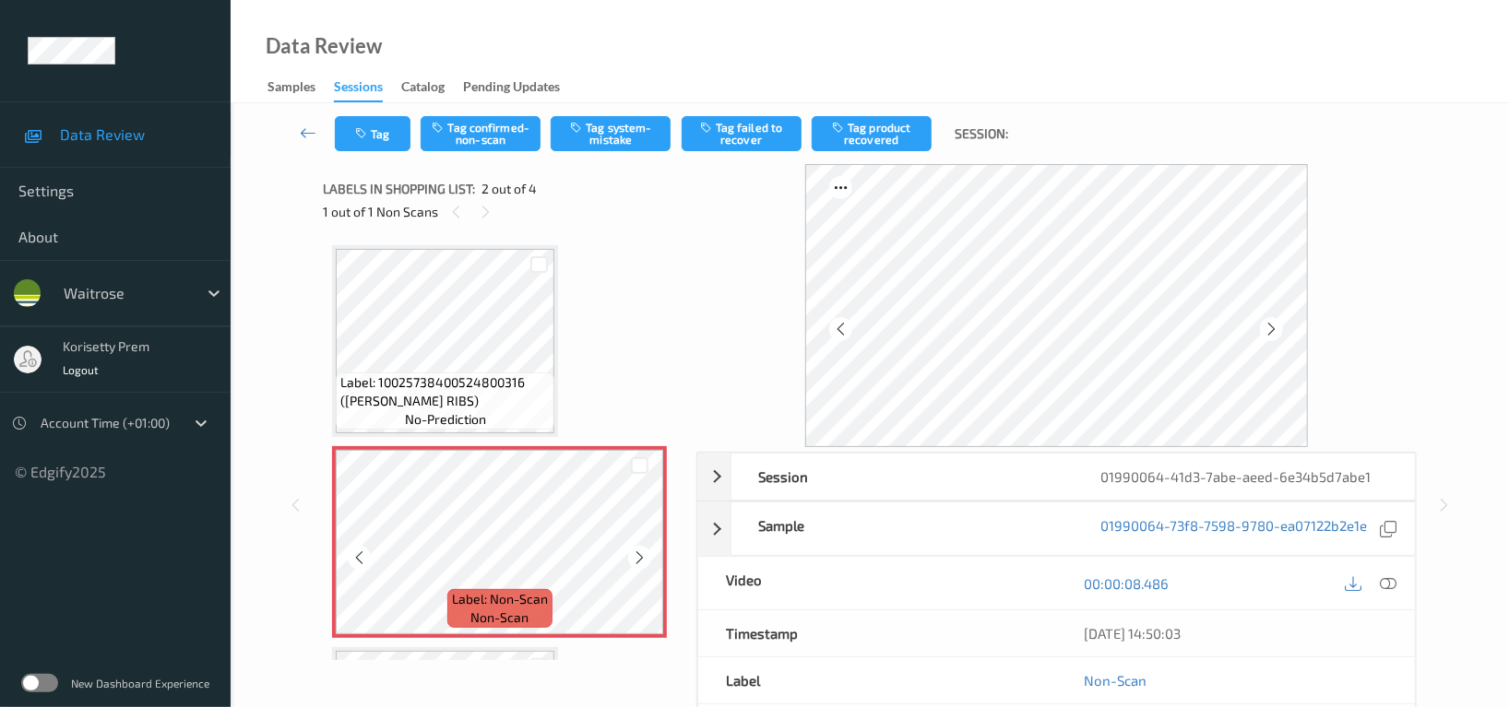
click at [640, 554] on icon at bounding box center [640, 558] width 16 height 17
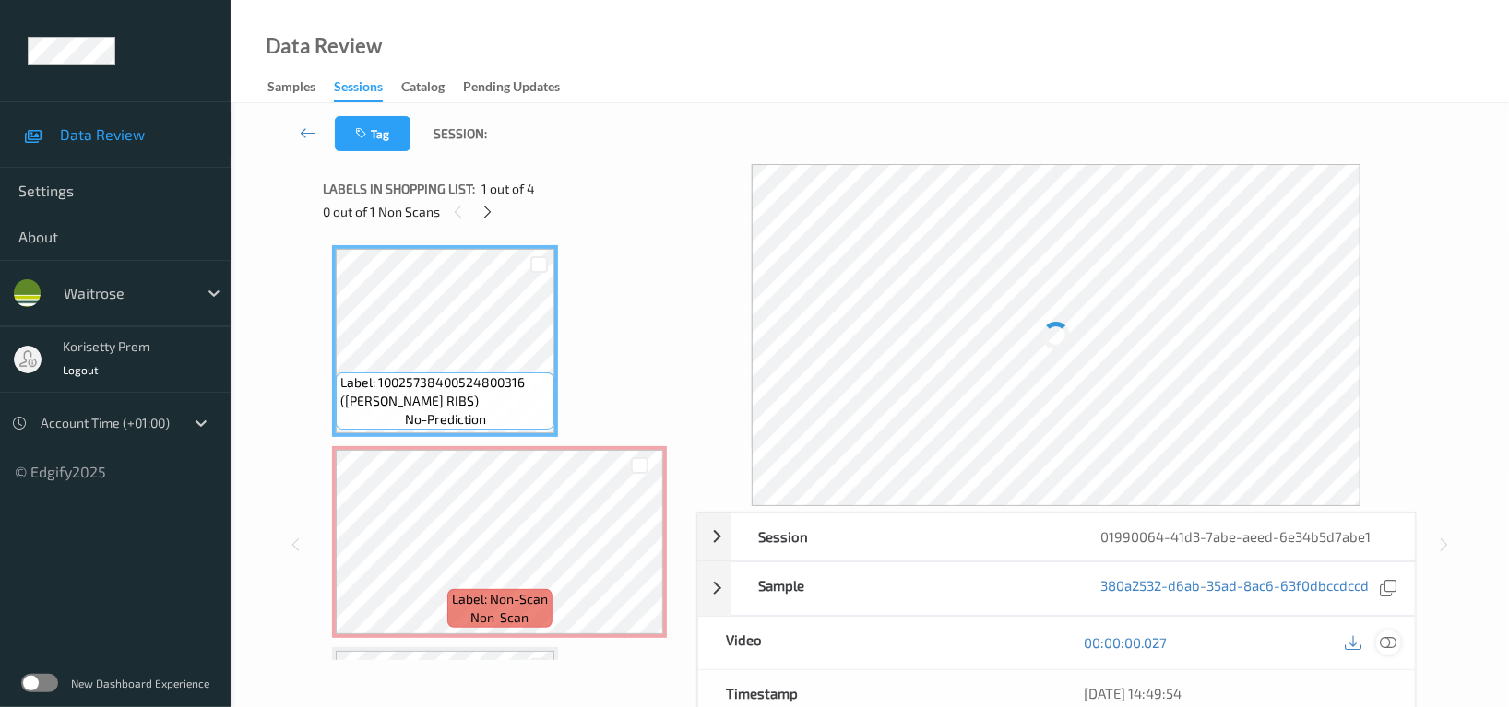
click at [1383, 635] on icon at bounding box center [1388, 643] width 17 height 17
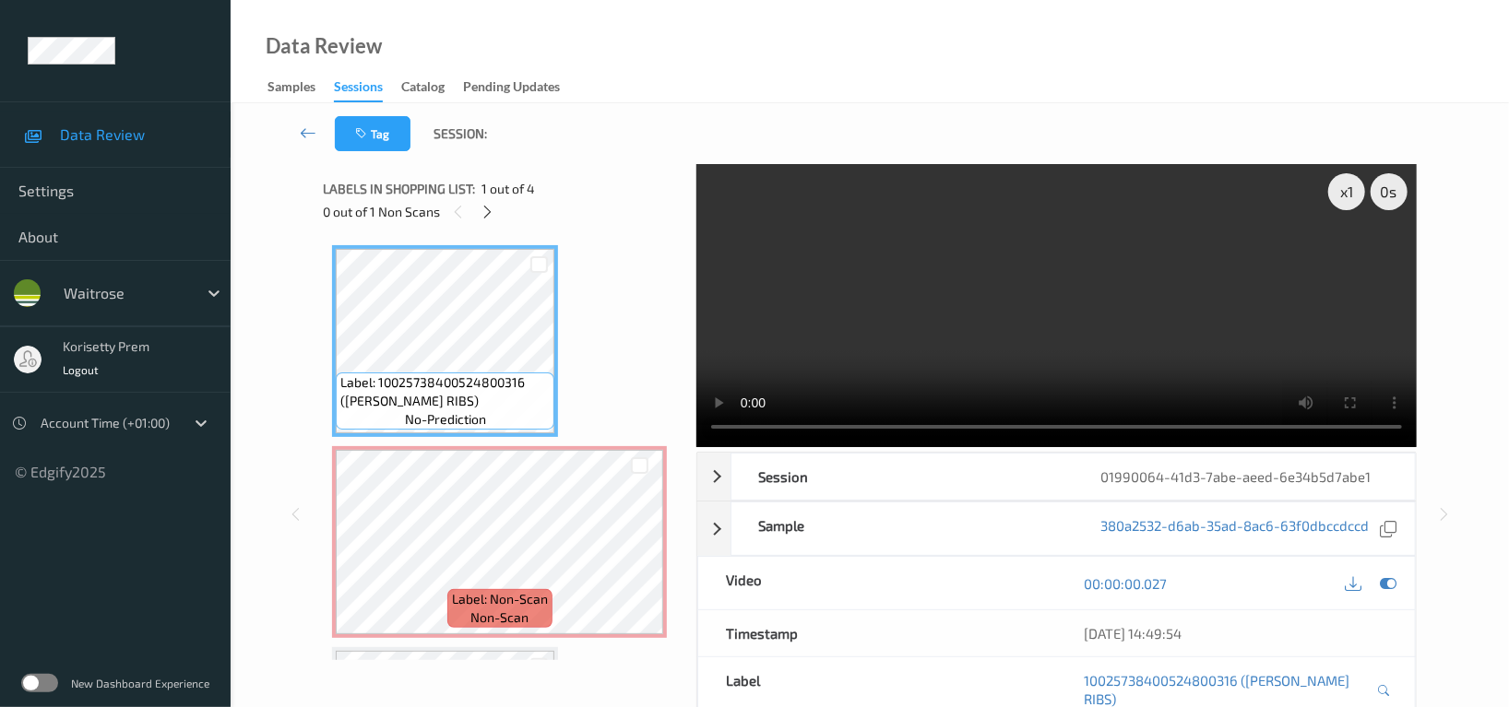
click at [1002, 292] on video at bounding box center [1056, 305] width 720 height 283
click at [1114, 329] on video at bounding box center [1056, 305] width 720 height 283
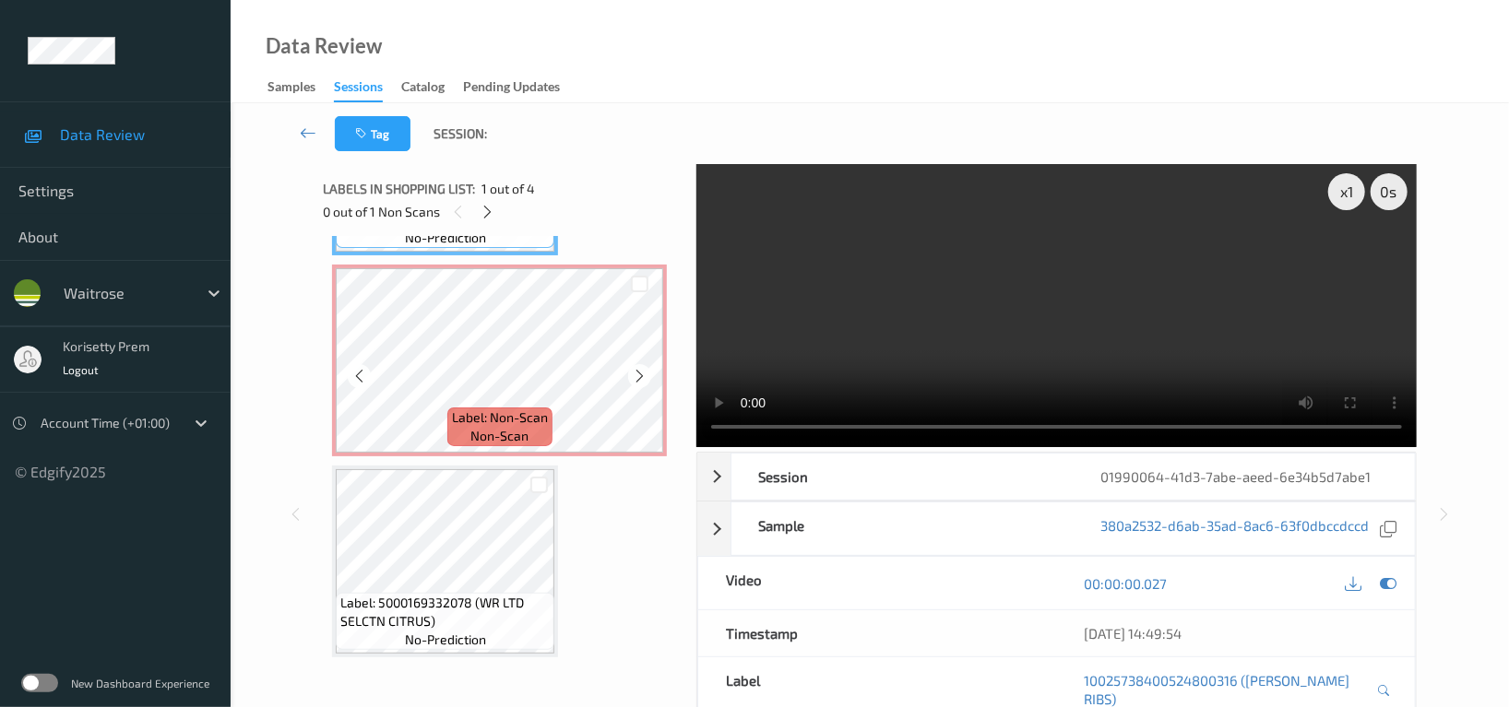
scroll to position [245, 0]
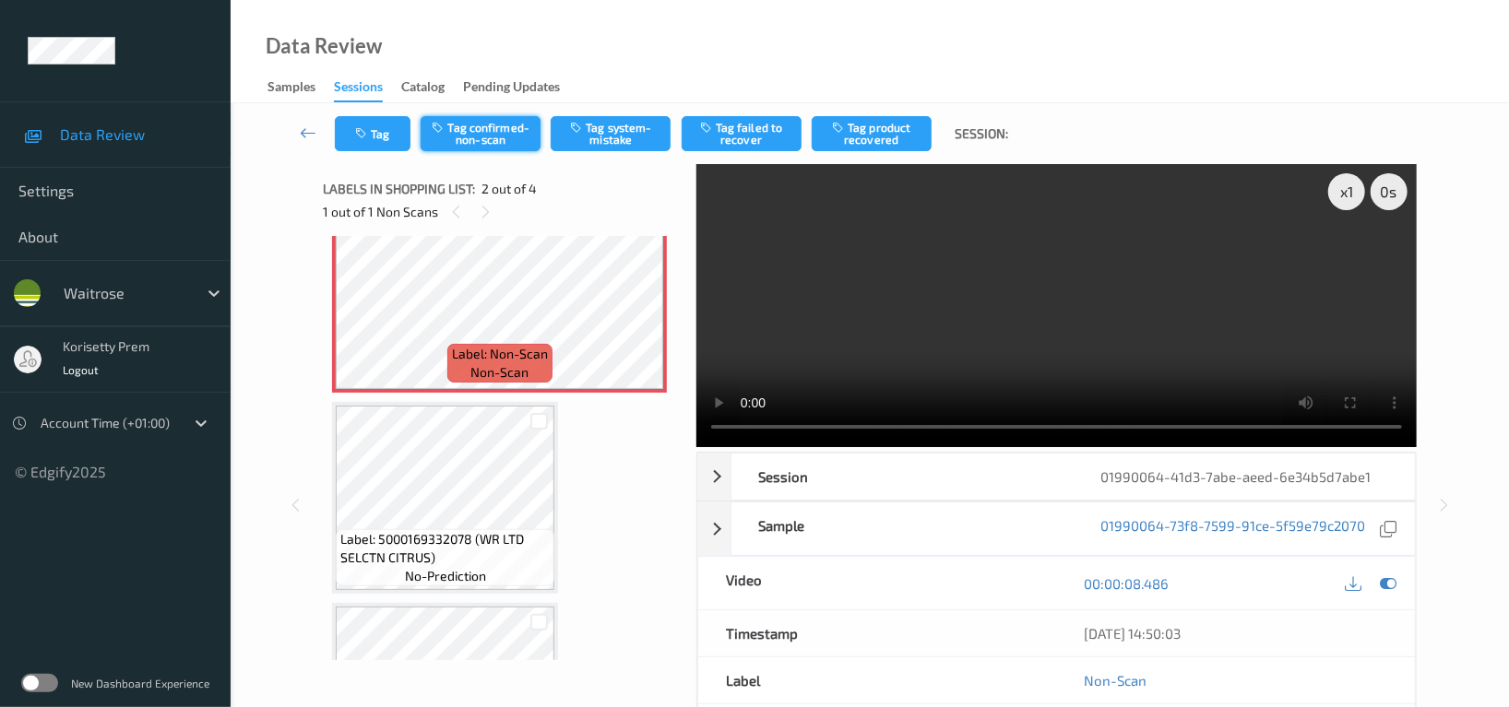
click at [452, 123] on button "Tag confirmed-non-scan" at bounding box center [481, 133] width 120 height 35
click at [857, 134] on button "Tag product recovered" at bounding box center [872, 133] width 120 height 35
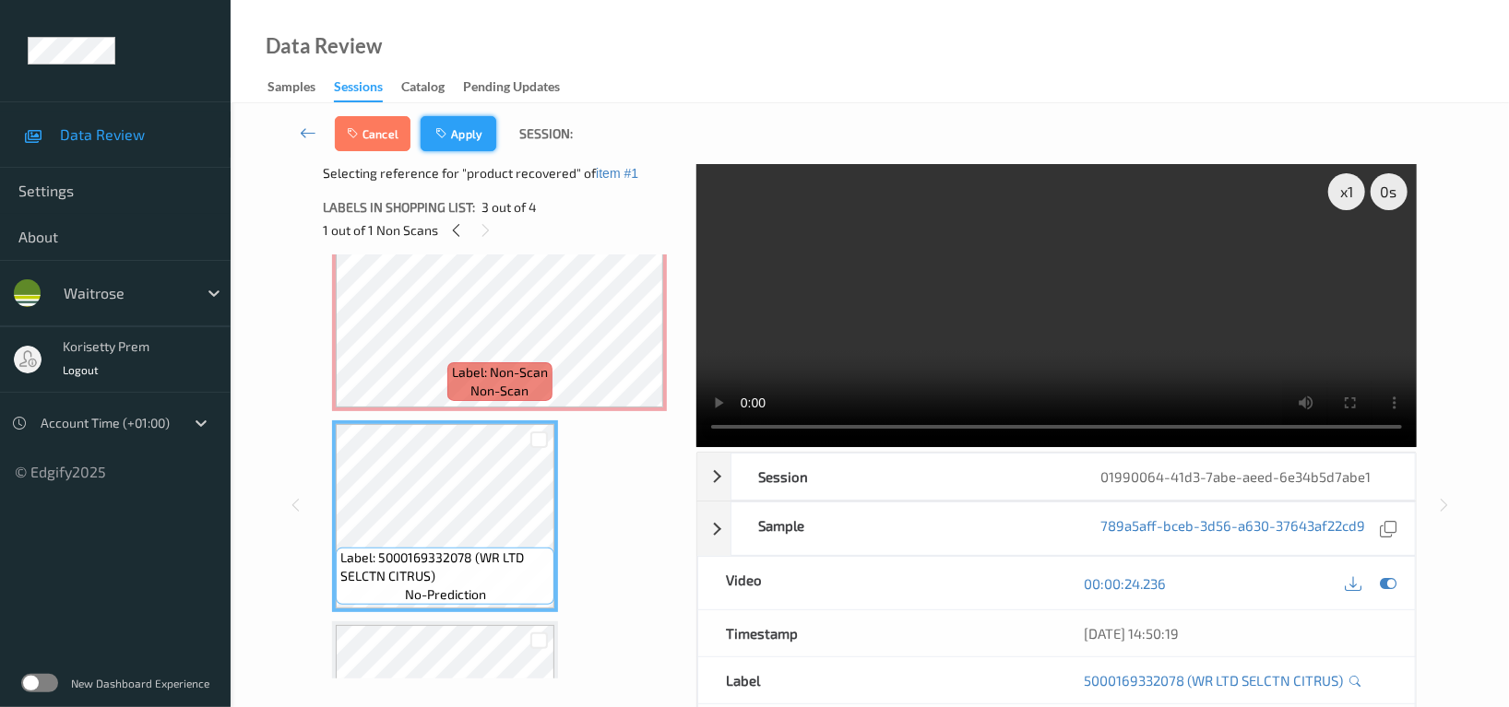
click at [465, 134] on button "Apply" at bounding box center [459, 133] width 76 height 35
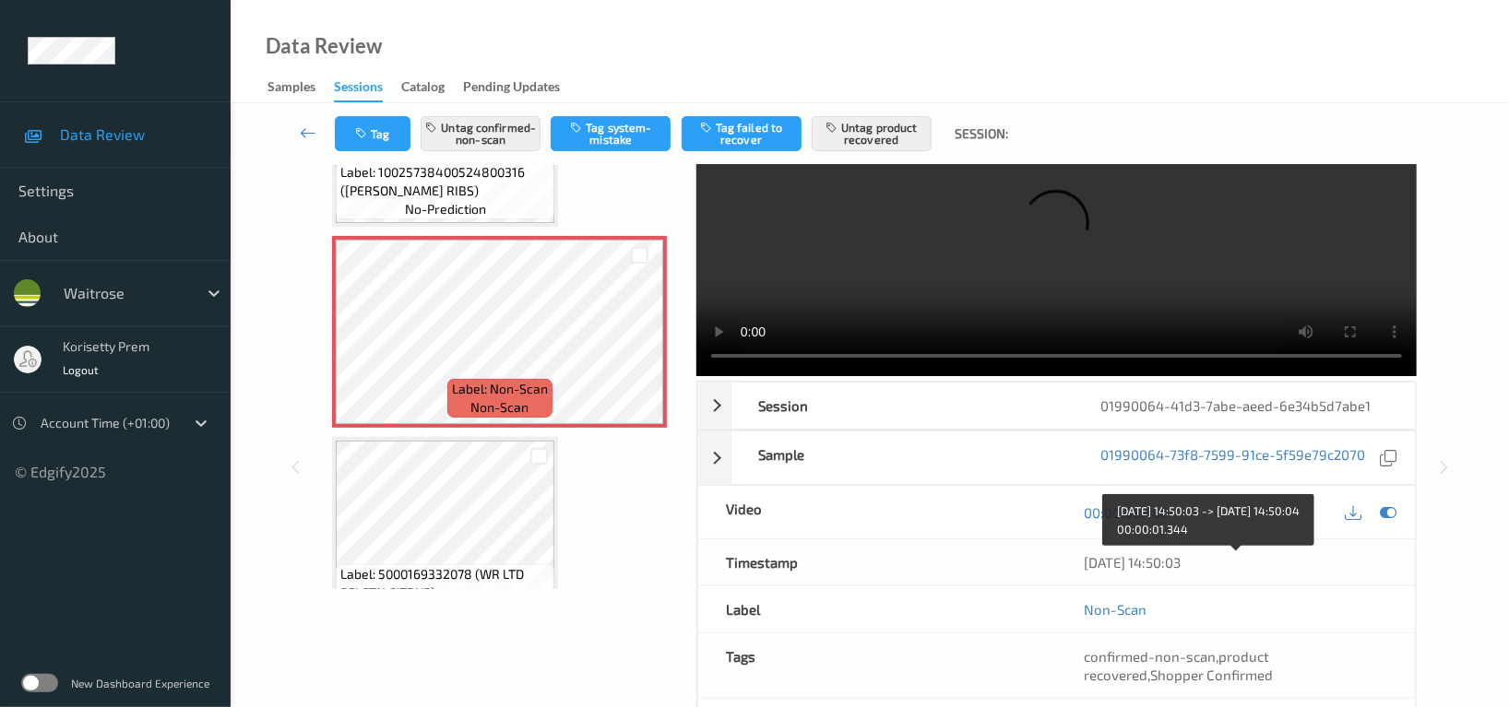
scroll to position [123, 0]
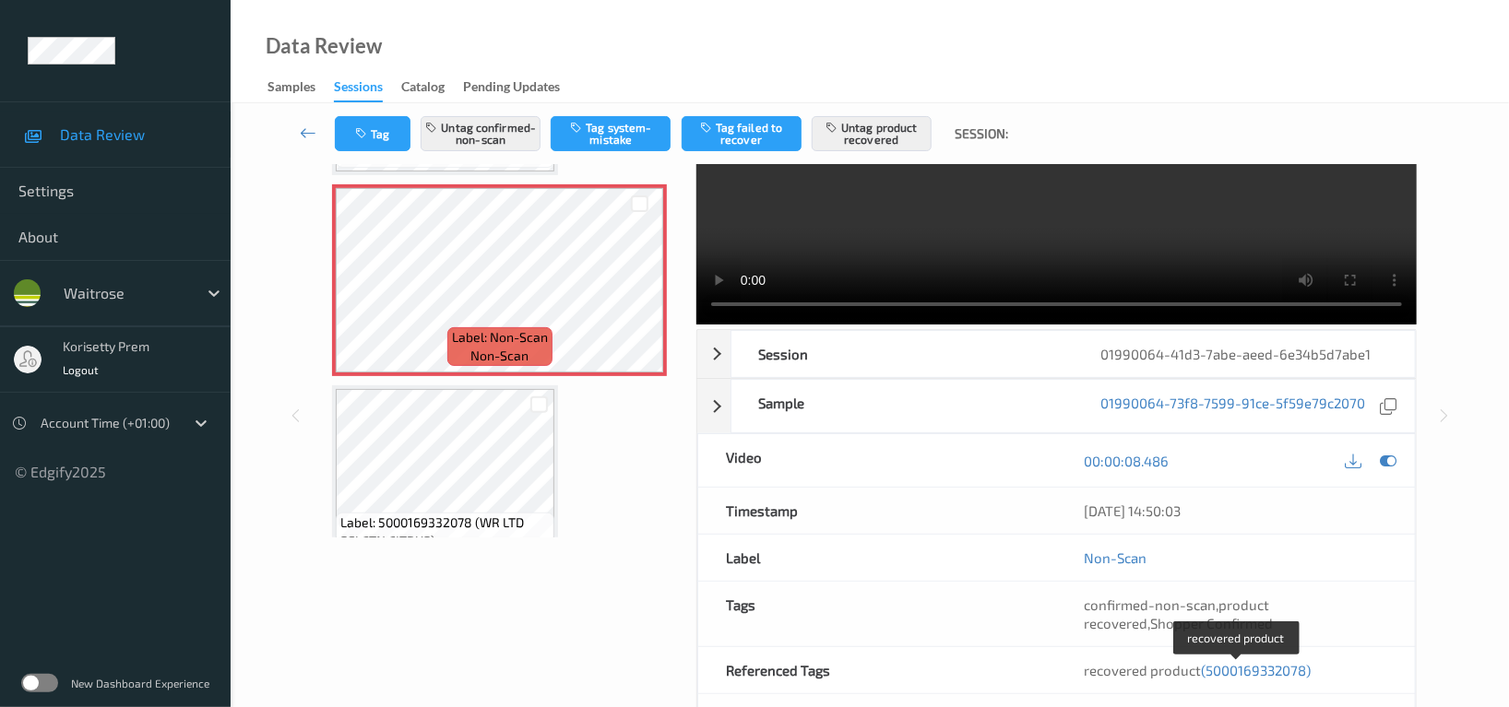
click at [1266, 671] on span "(5000169332078)" at bounding box center [1256, 670] width 110 height 17
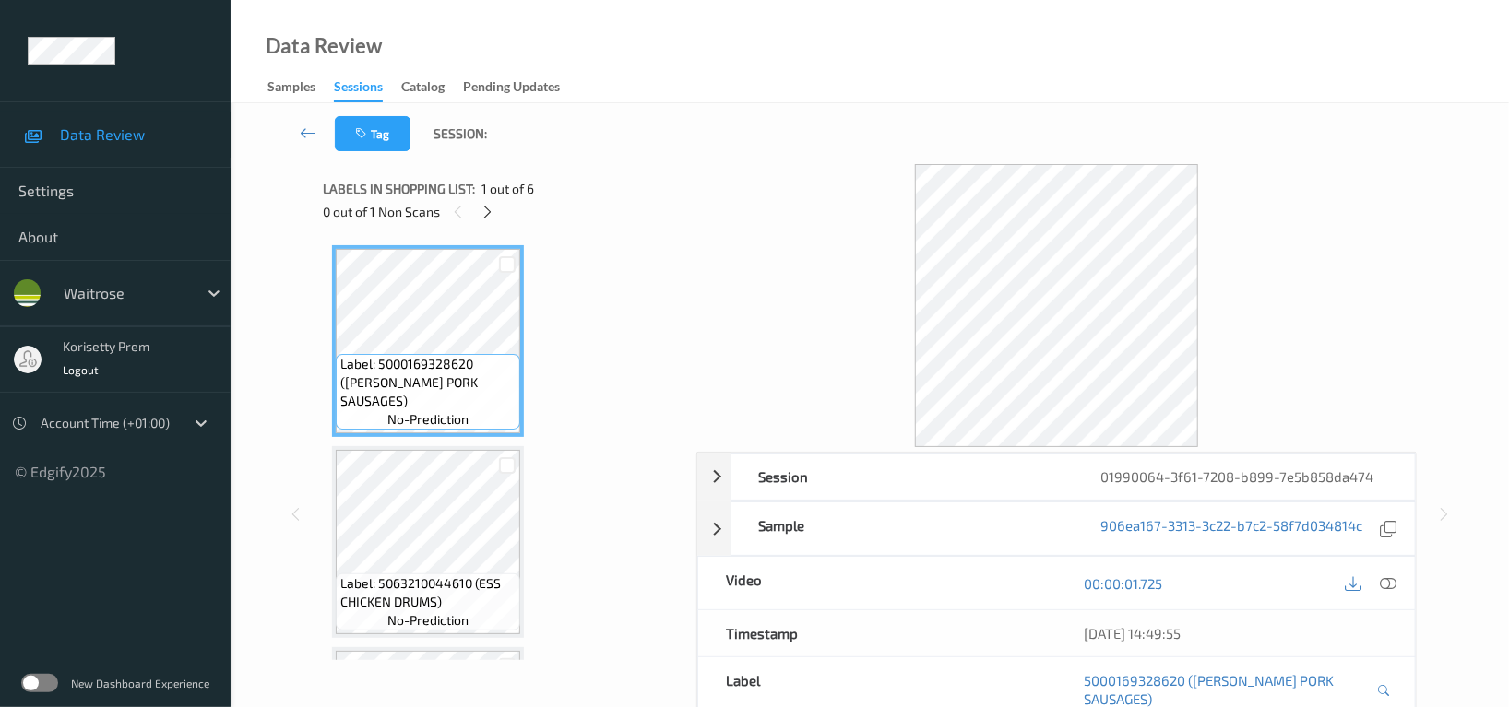
click at [771, 111] on div "Tag Session:" at bounding box center [869, 133] width 1203 height 61
click at [485, 212] on icon at bounding box center [489, 212] width 16 height 17
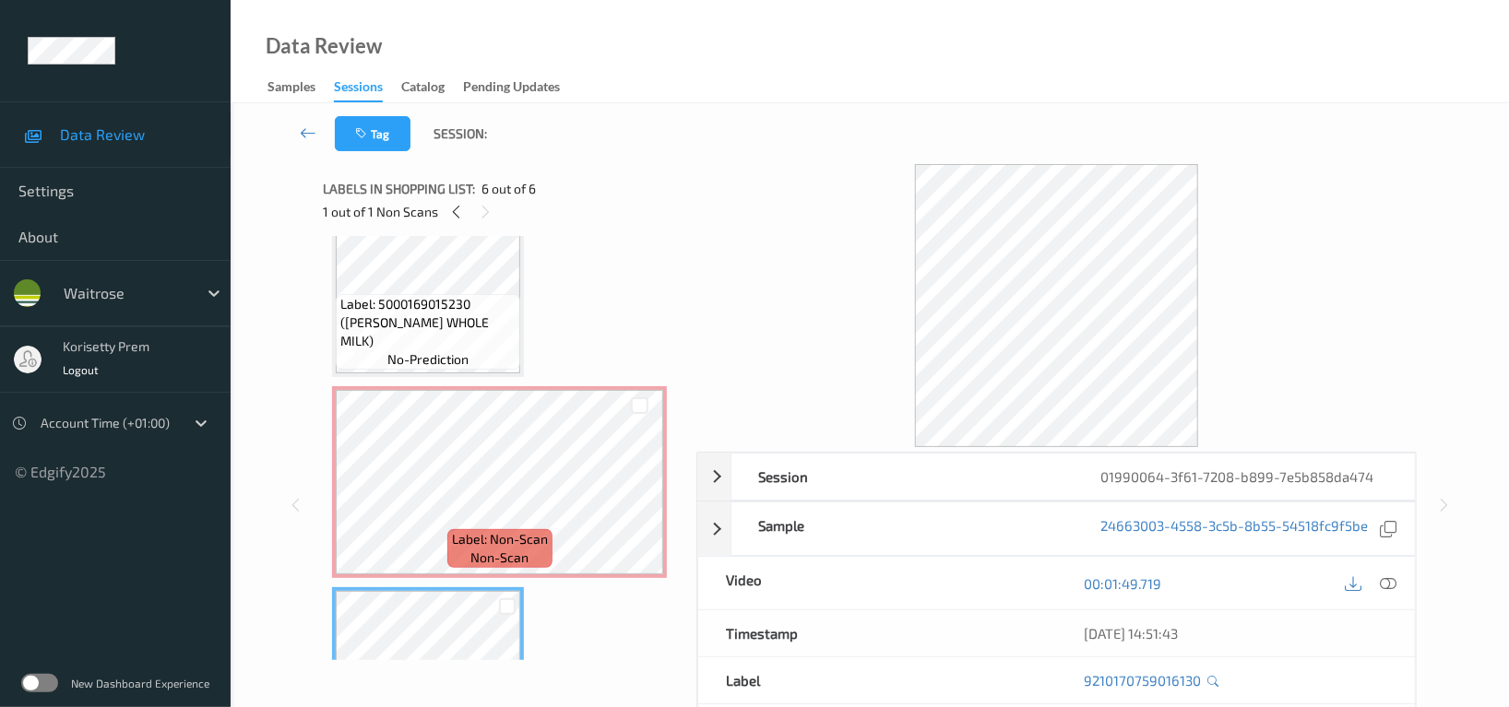
scroll to position [540, 0]
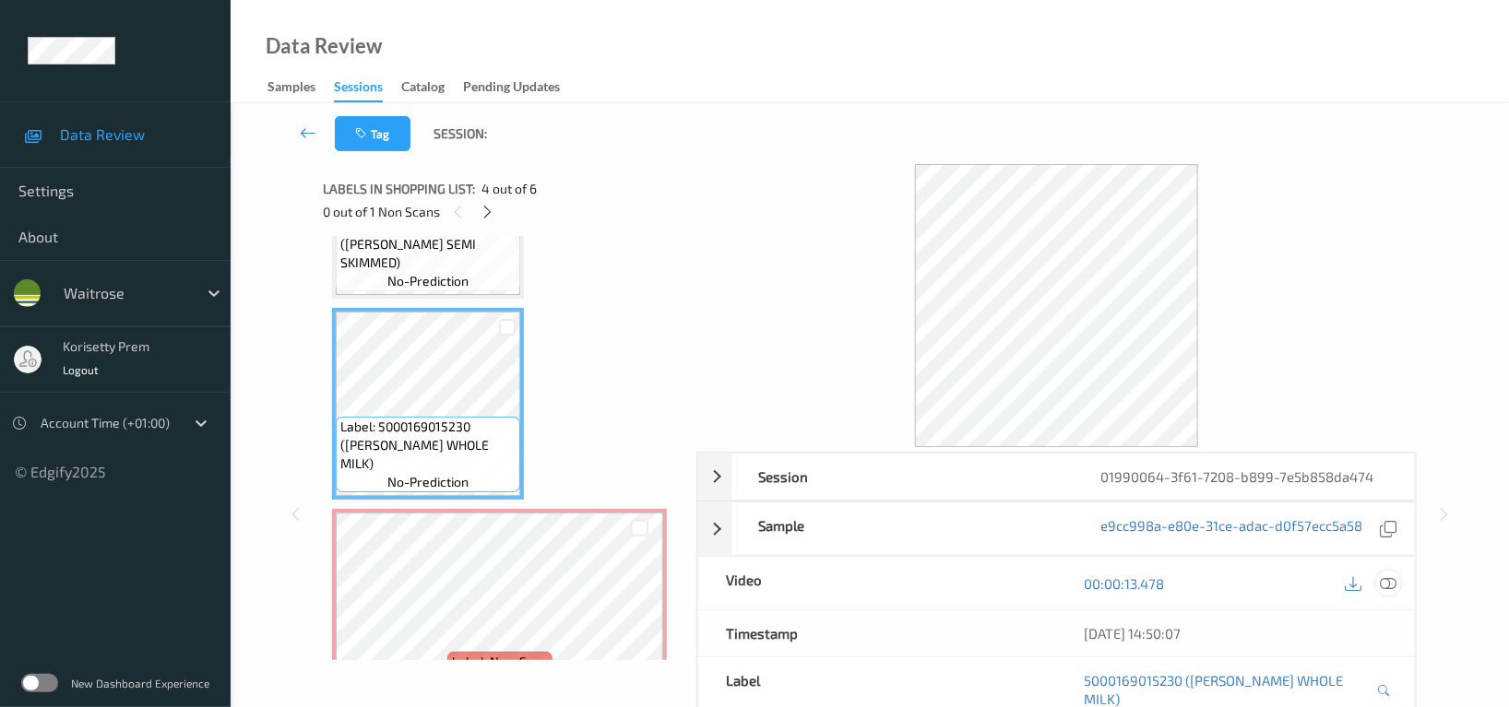
click at [1384, 585] on icon at bounding box center [1388, 584] width 17 height 17
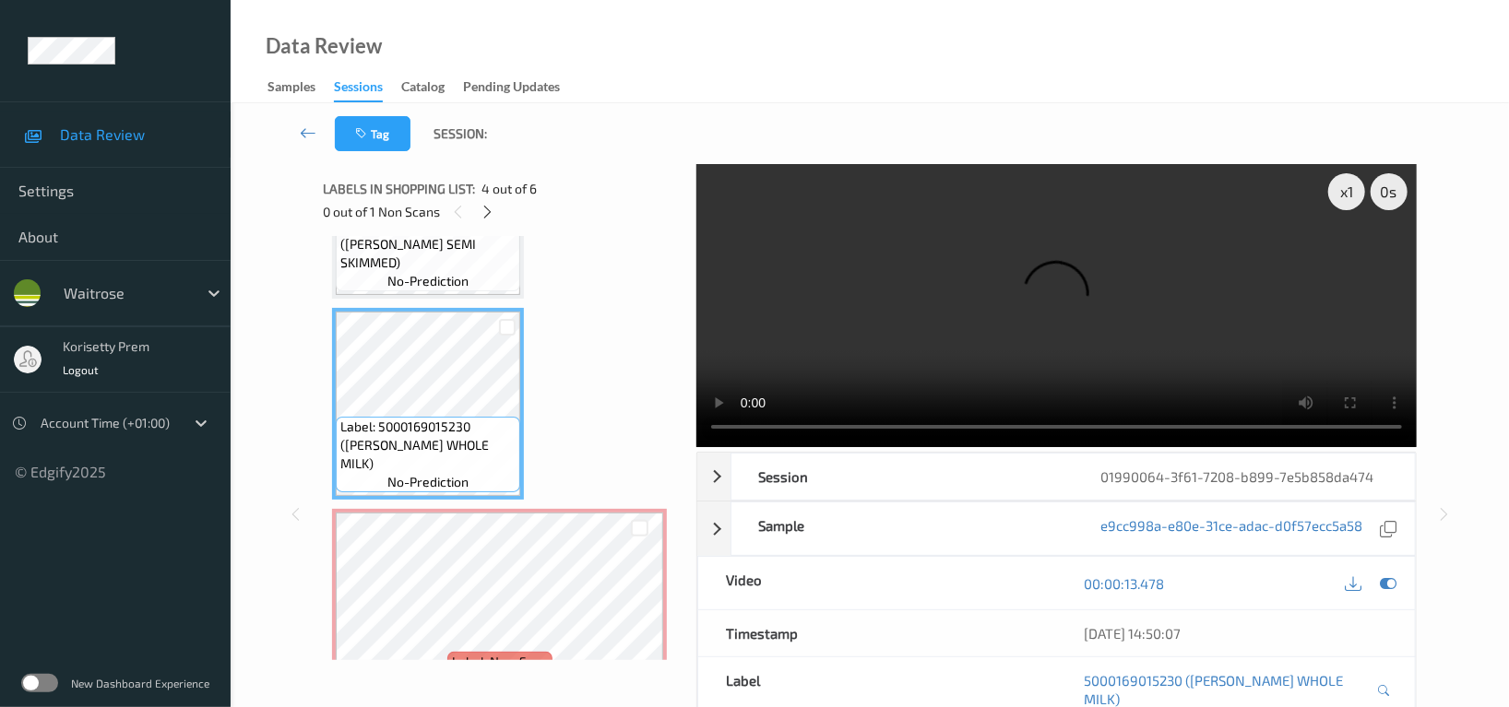
click at [1003, 280] on video at bounding box center [1056, 305] width 720 height 283
click at [1000, 334] on video at bounding box center [1056, 305] width 720 height 283
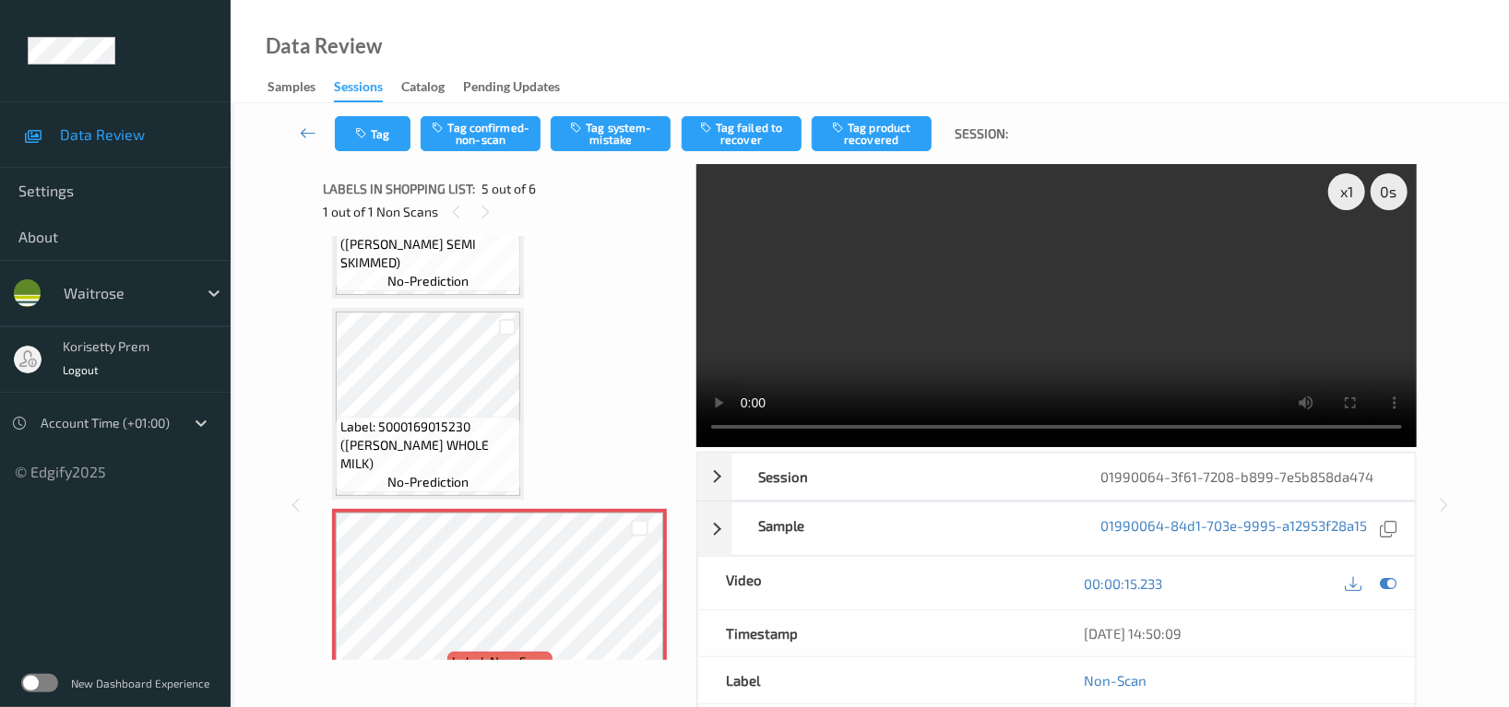
click at [1067, 317] on video at bounding box center [1056, 305] width 720 height 283
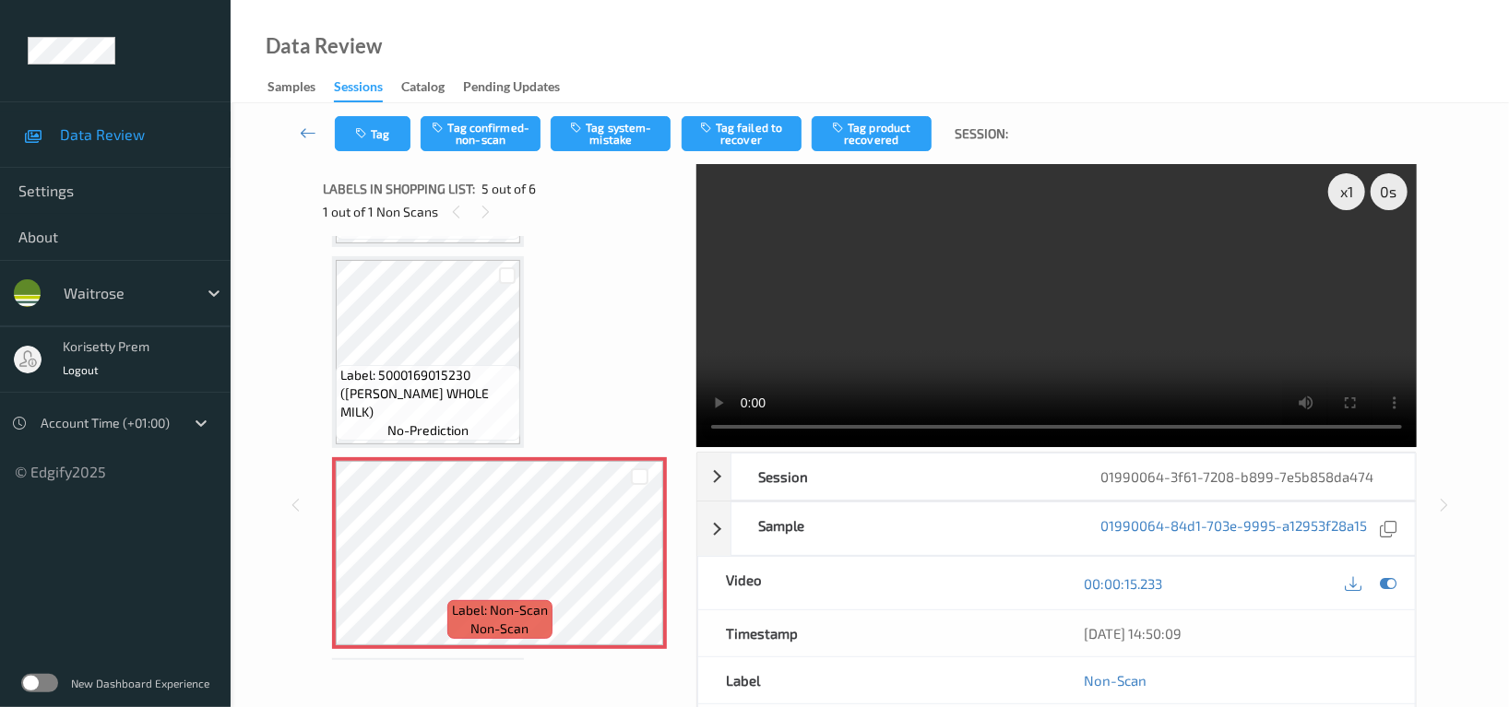
scroll to position [418, 0]
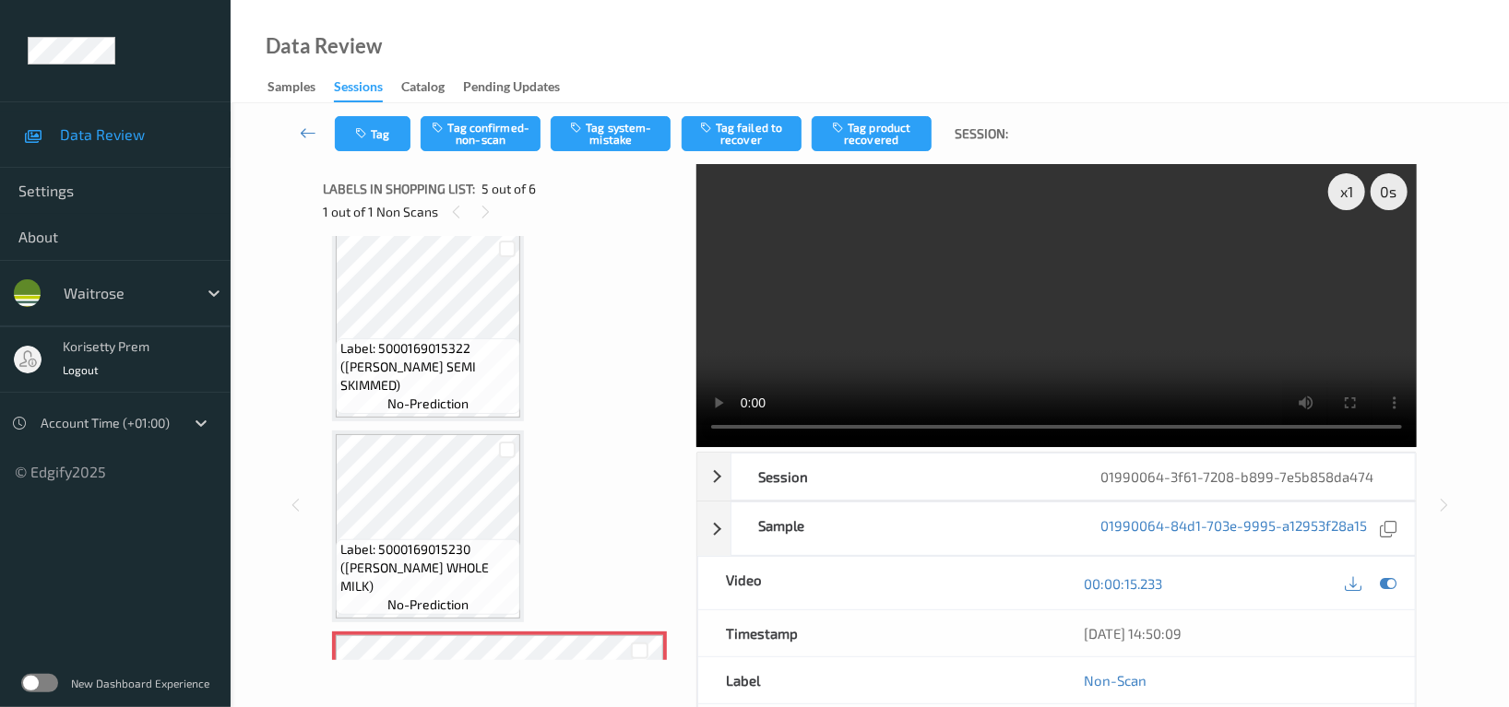
click at [1062, 348] on video at bounding box center [1056, 305] width 720 height 283
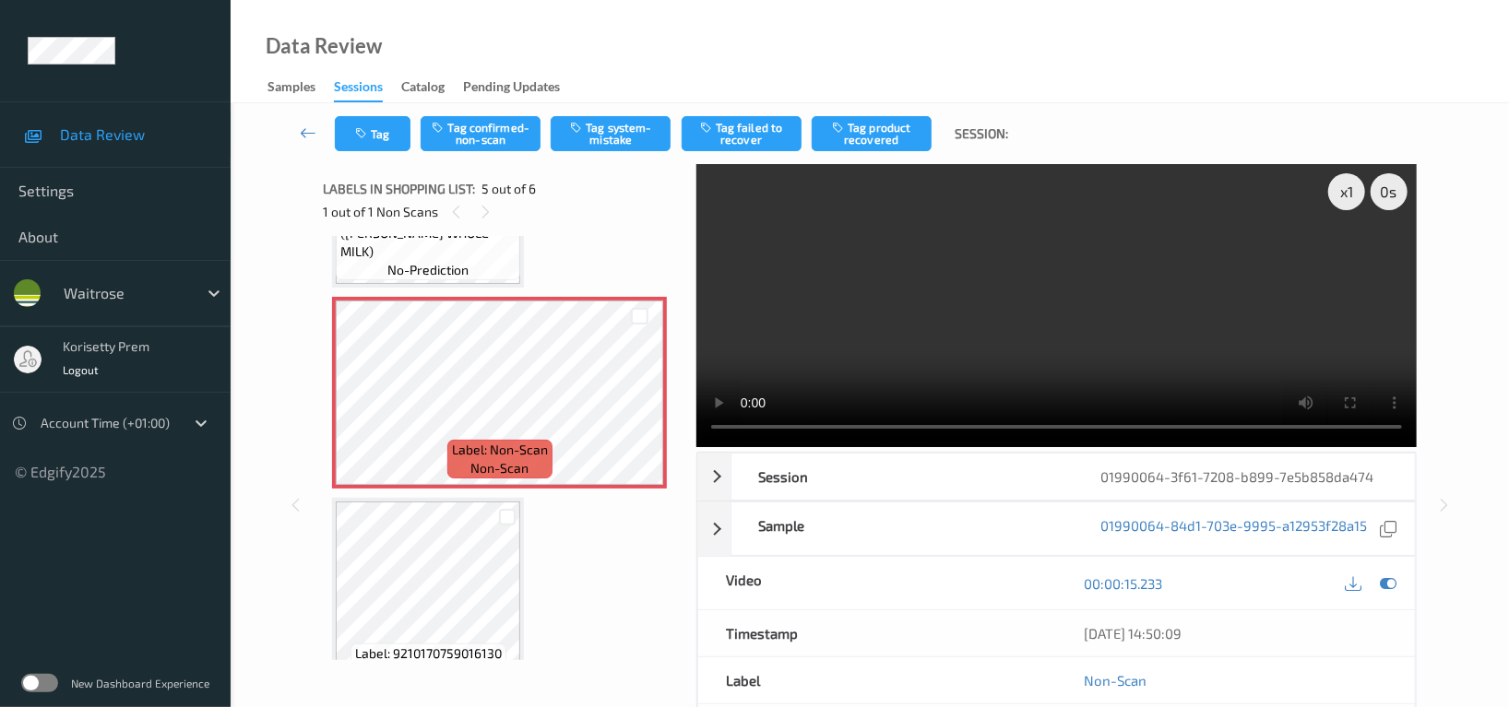
scroll to position [787, 0]
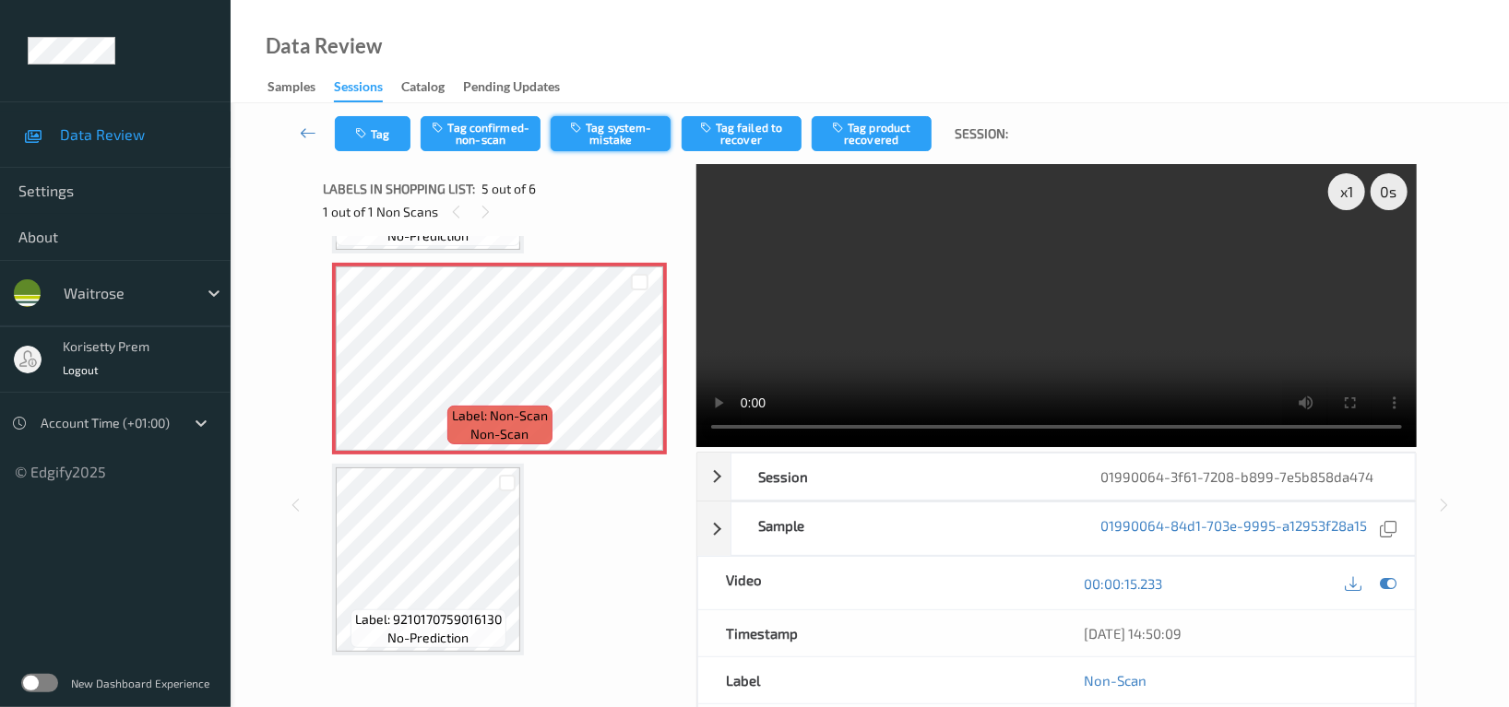
click at [605, 133] on button "Tag system-mistake" at bounding box center [611, 133] width 120 height 35
click at [372, 152] on div "Tag Tag confirmed-non-scan Untag system-mistake Tag failed to recover Tag produ…" at bounding box center [869, 133] width 1203 height 61
click at [370, 147] on button "Tag" at bounding box center [373, 133] width 76 height 35
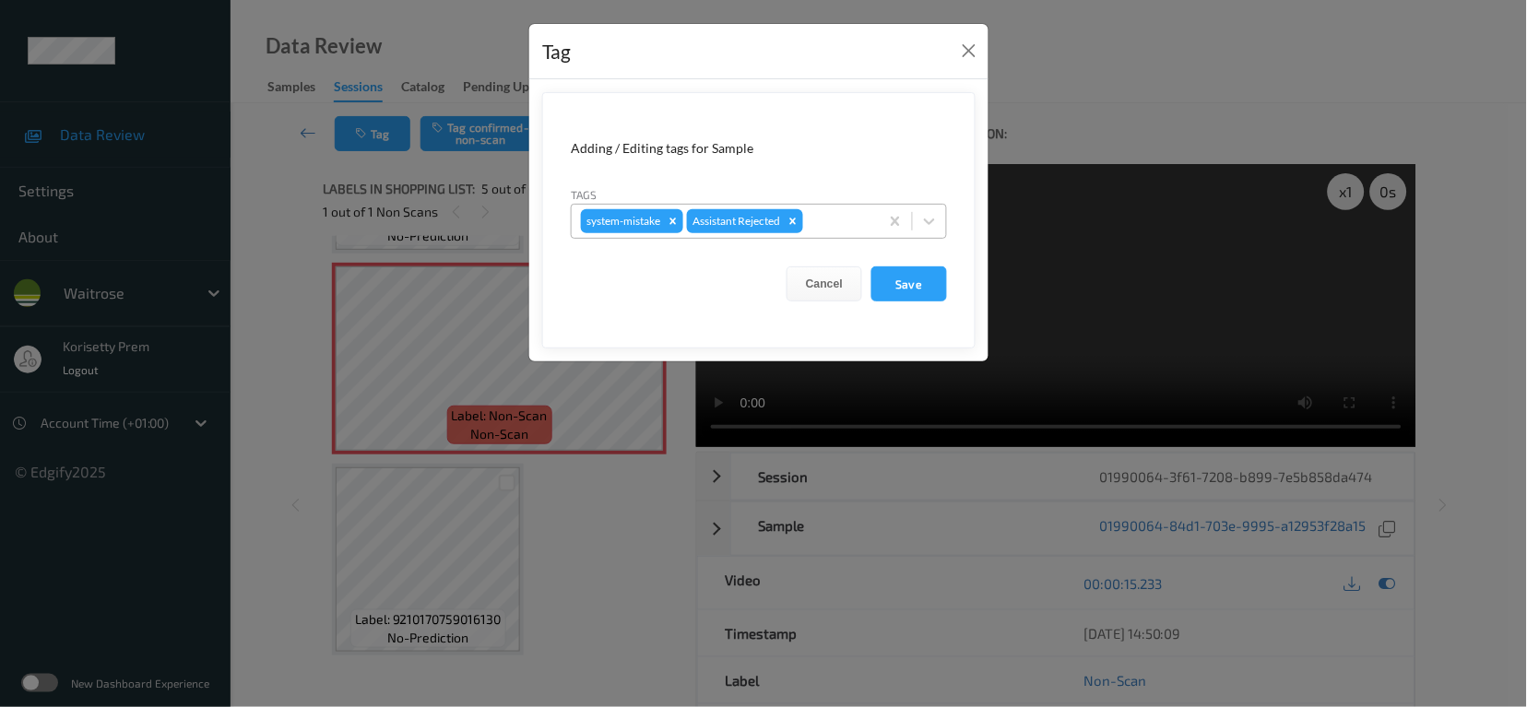
click at [802, 215] on div "Remove Assistant Rejected" at bounding box center [793, 221] width 20 height 24
click at [833, 281] on button "Cancel" at bounding box center [825, 284] width 76 height 35
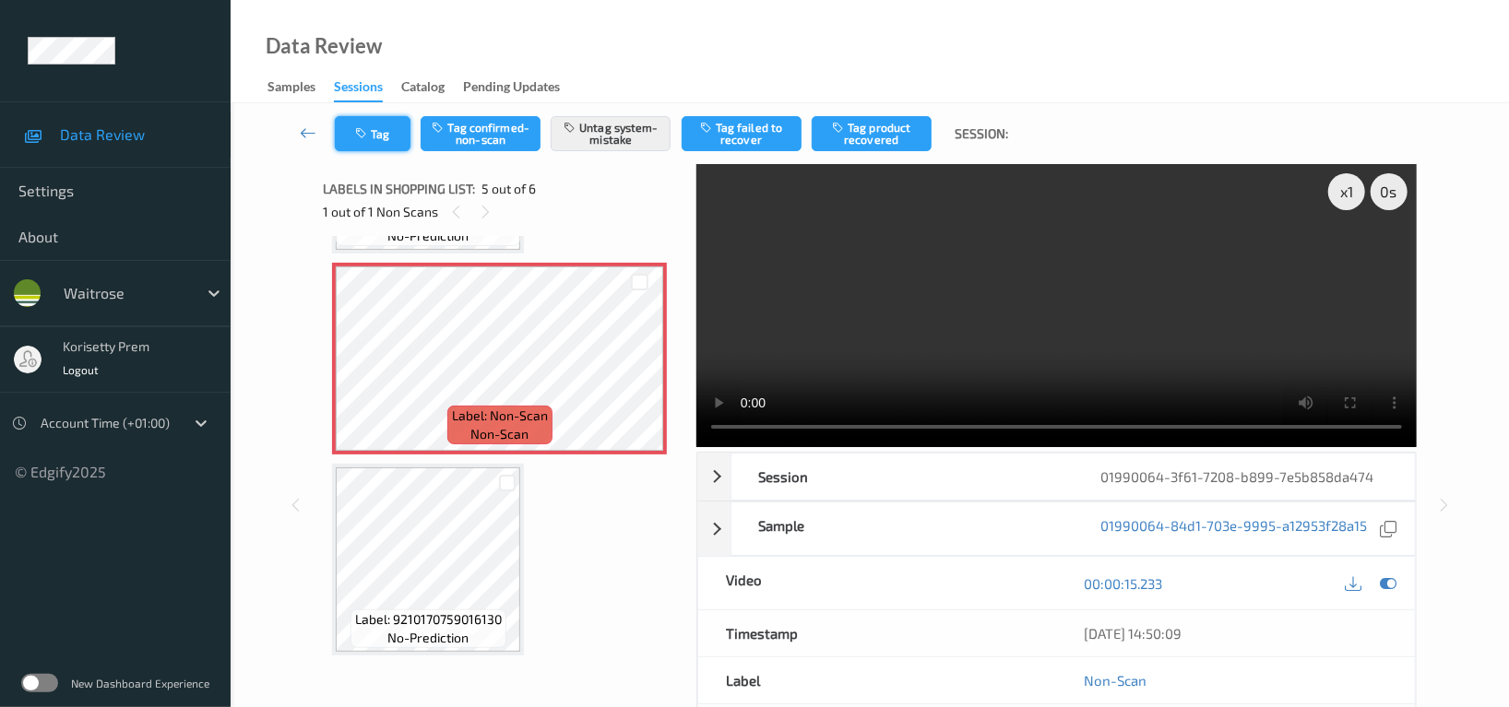
click at [384, 126] on button "Tag" at bounding box center [373, 133] width 76 height 35
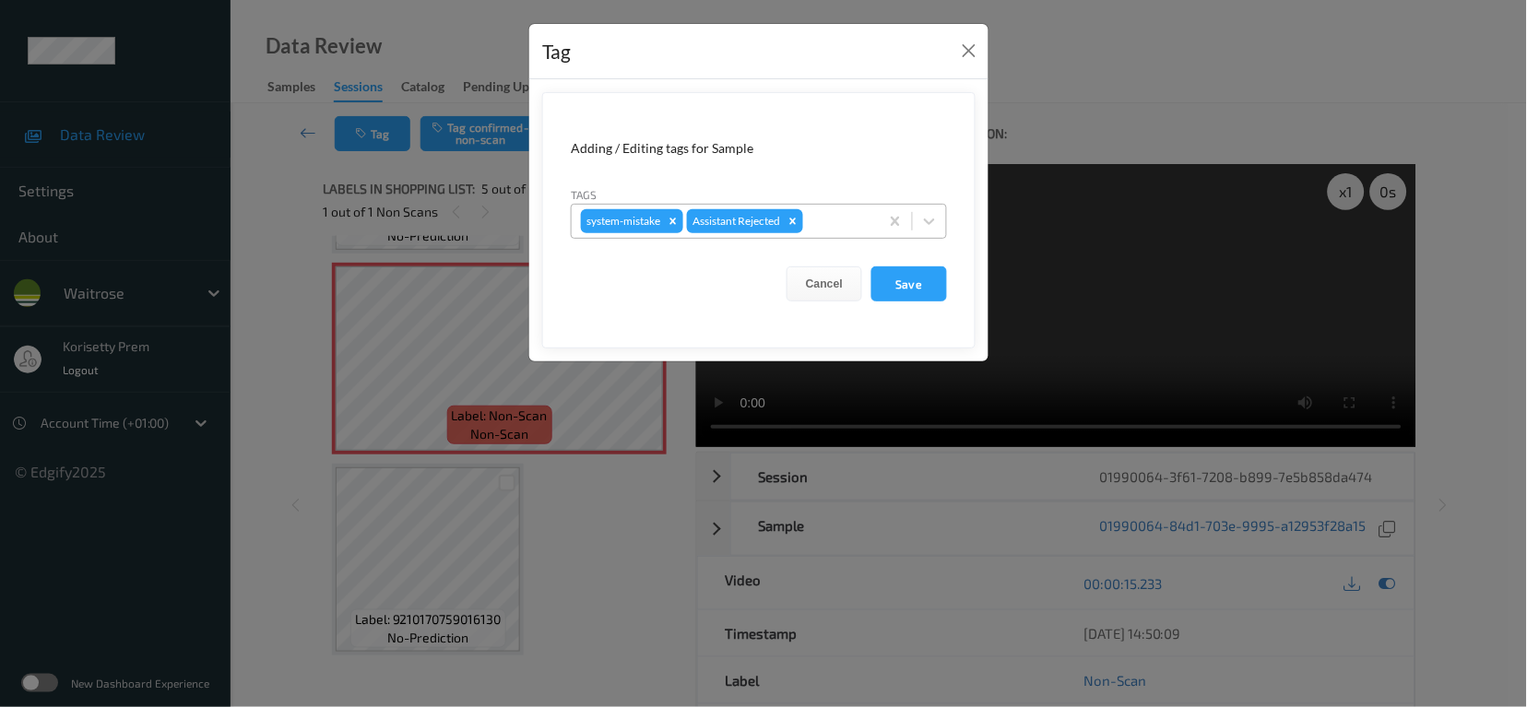
click at [840, 220] on div at bounding box center [838, 221] width 63 height 22
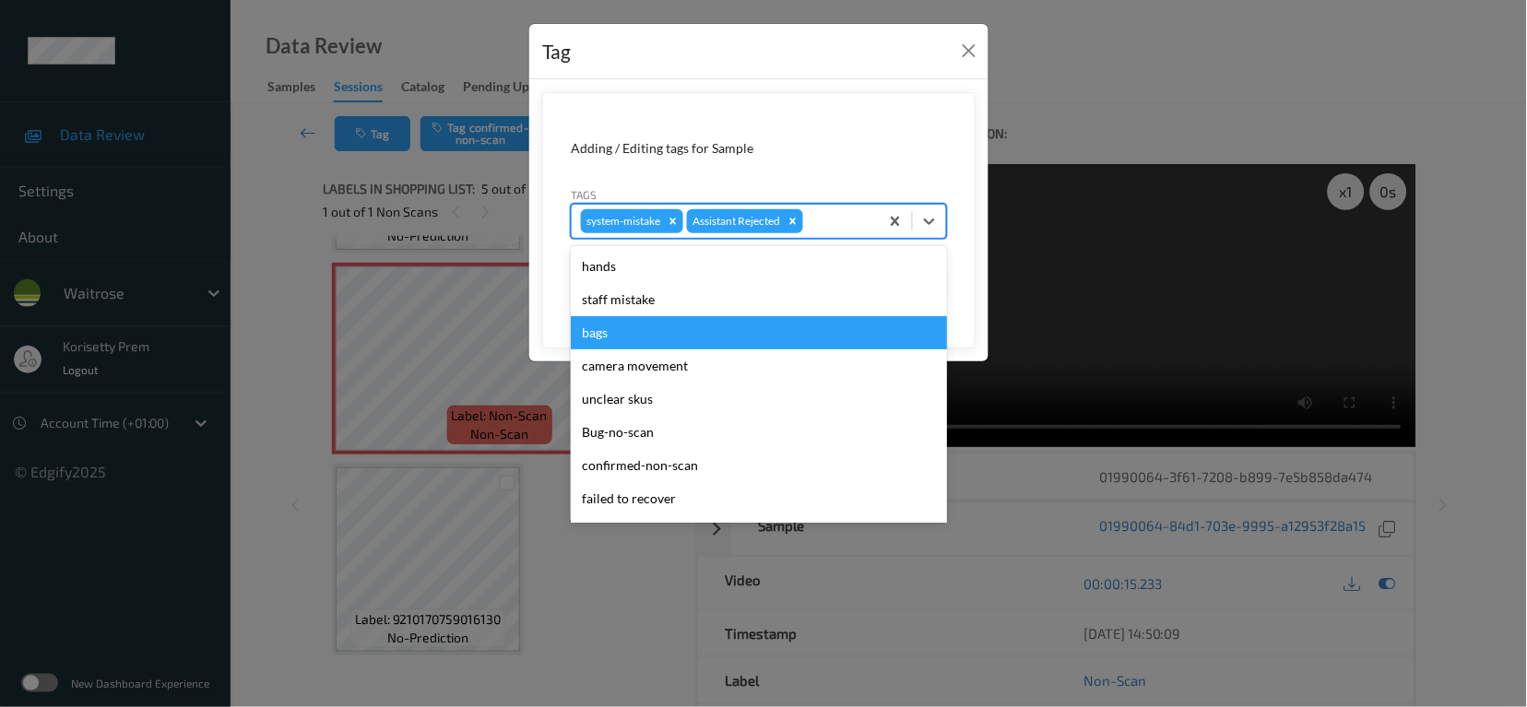
click at [652, 337] on div "bags" at bounding box center [759, 332] width 376 height 33
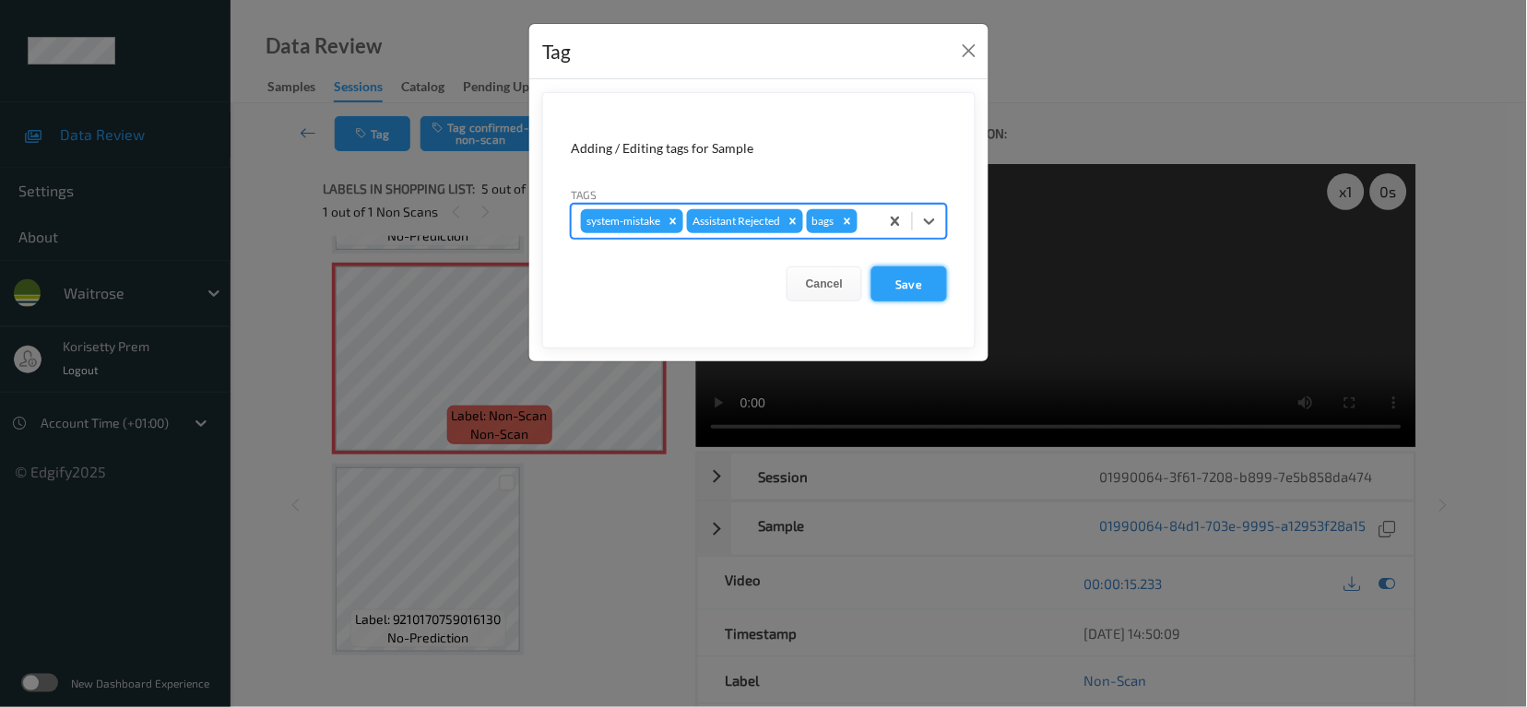
click at [889, 290] on button "Save" at bounding box center [910, 284] width 76 height 35
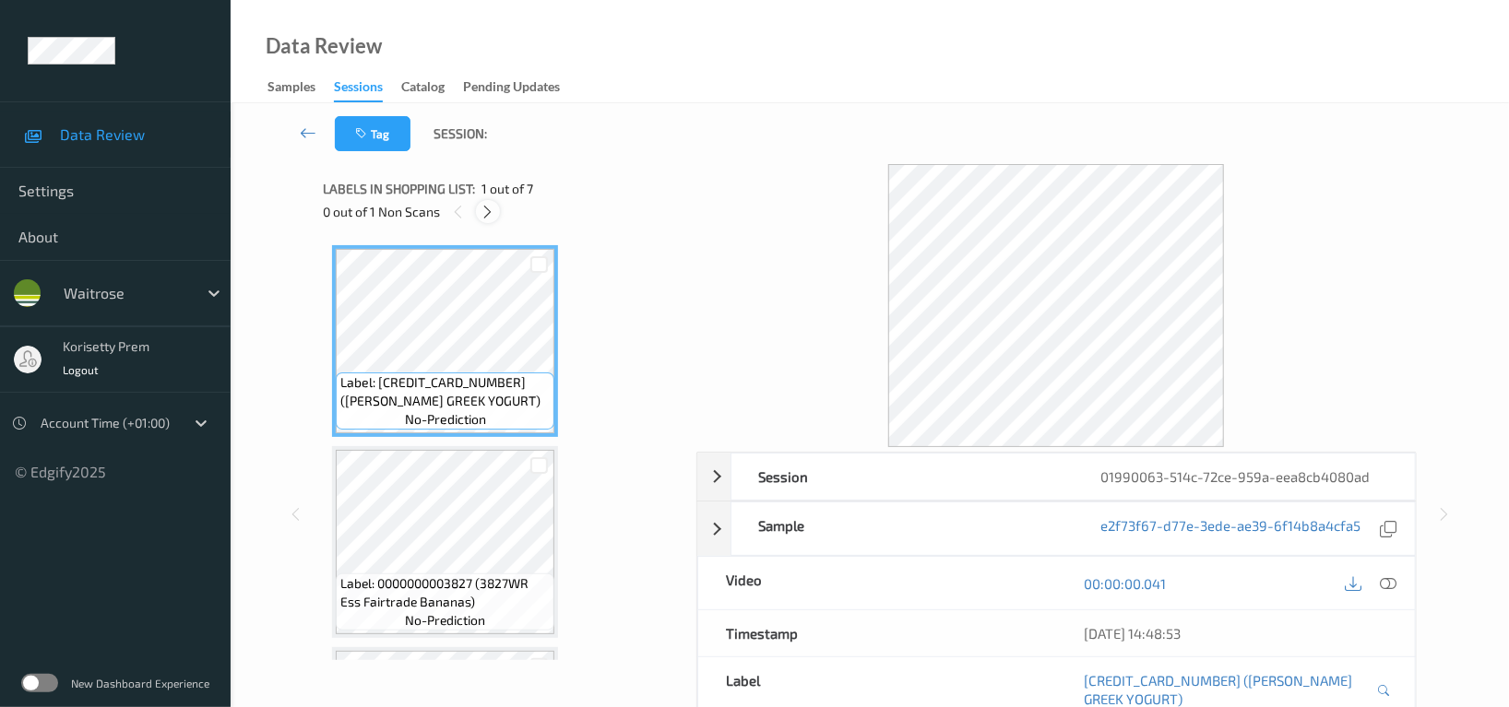
click at [493, 206] on icon at bounding box center [489, 212] width 16 height 17
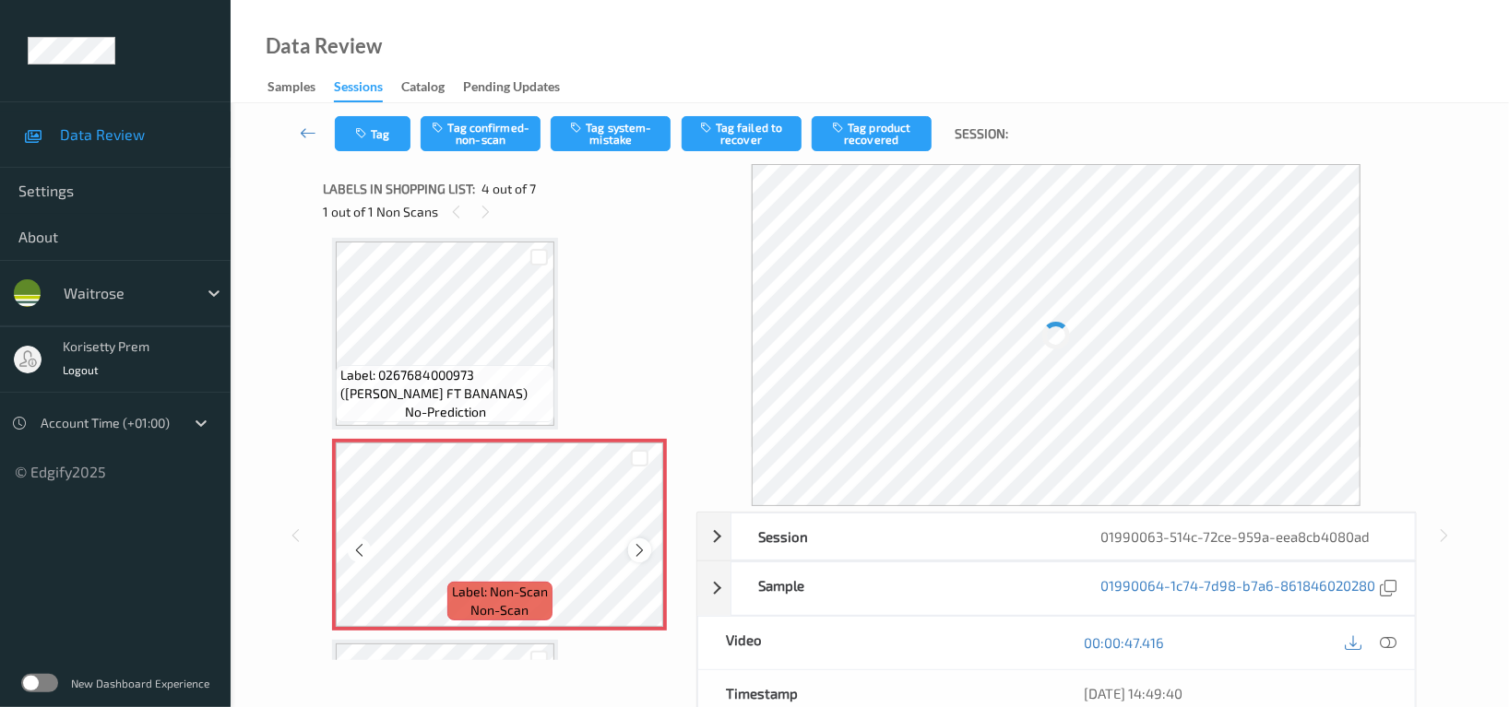
click at [638, 547] on icon at bounding box center [640, 550] width 16 height 17
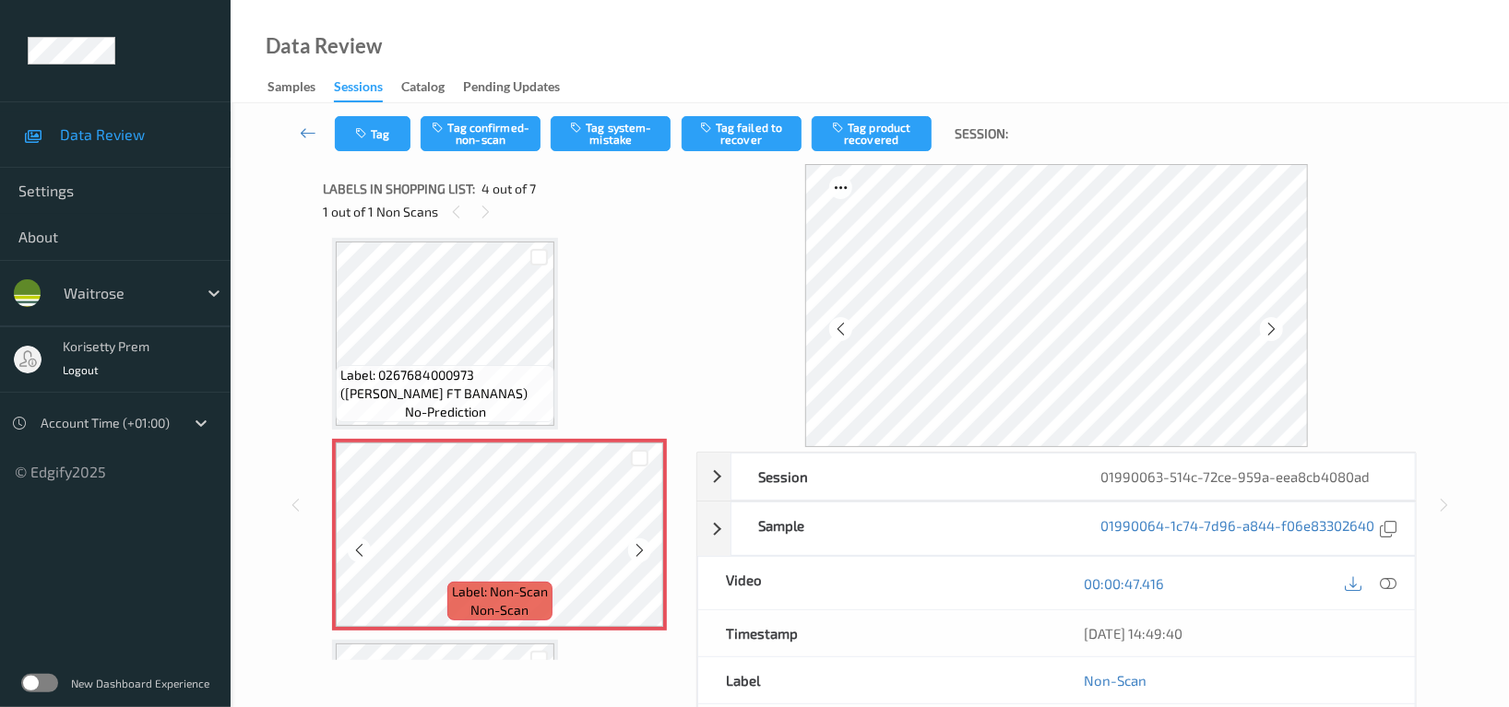
click at [638, 547] on icon at bounding box center [640, 550] width 16 height 17
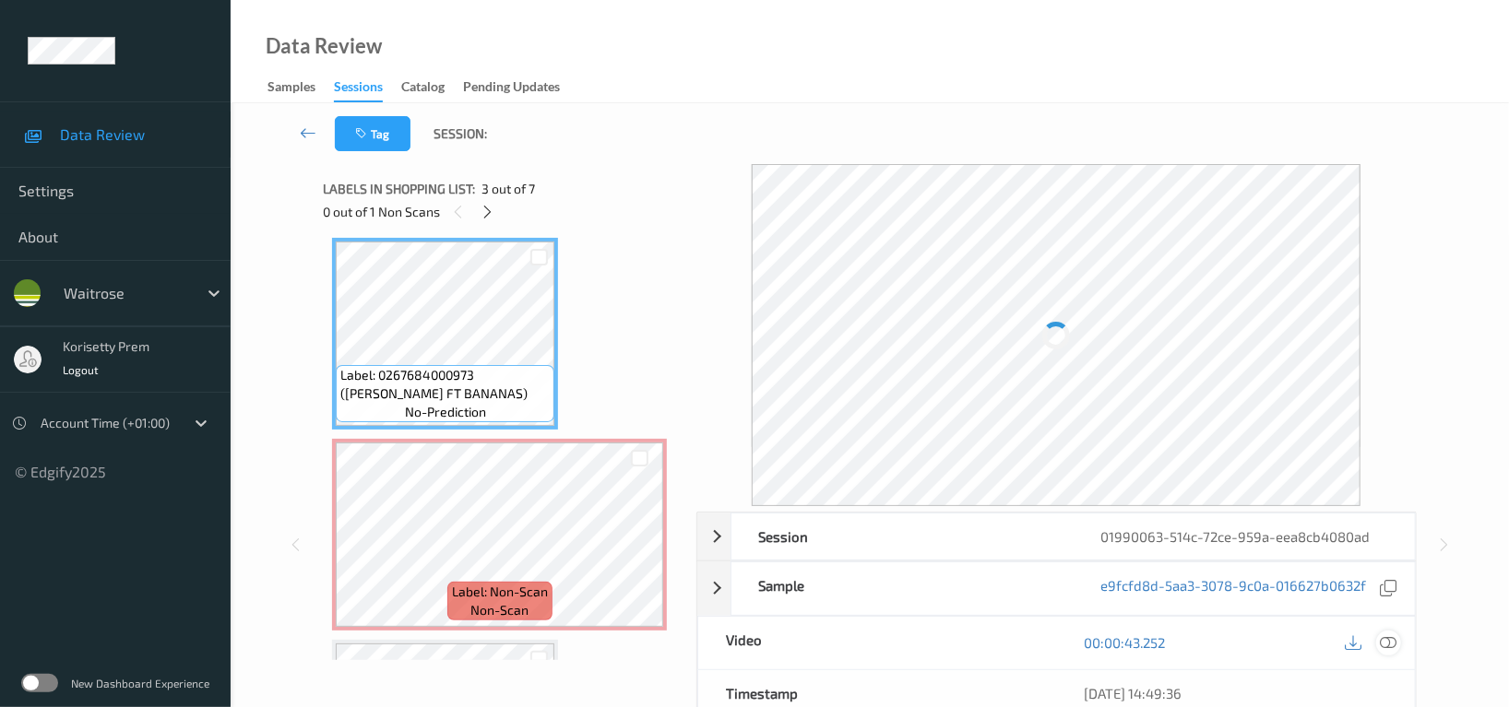
click at [1386, 639] on icon at bounding box center [1388, 643] width 17 height 17
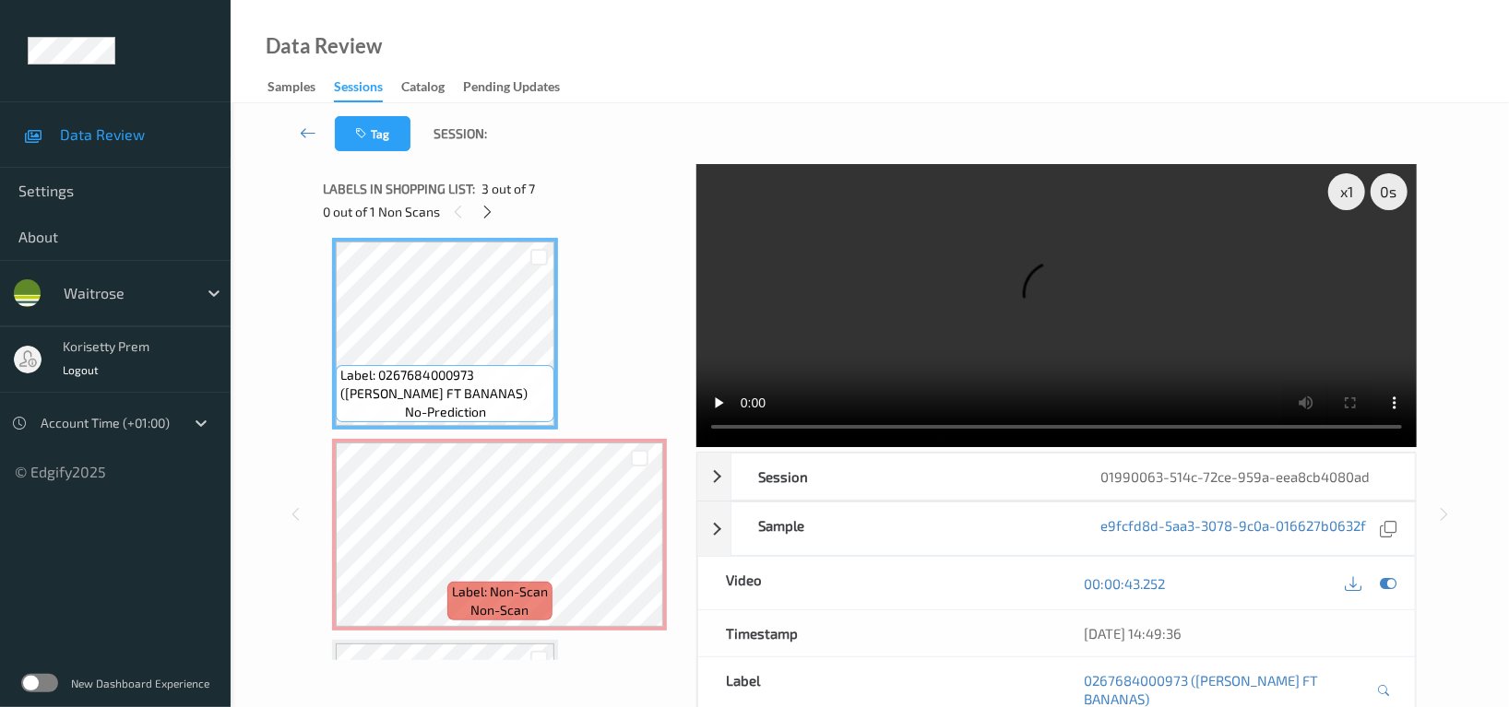
click at [1014, 285] on video at bounding box center [1056, 305] width 720 height 283
click at [1123, 320] on video at bounding box center [1056, 305] width 720 height 283
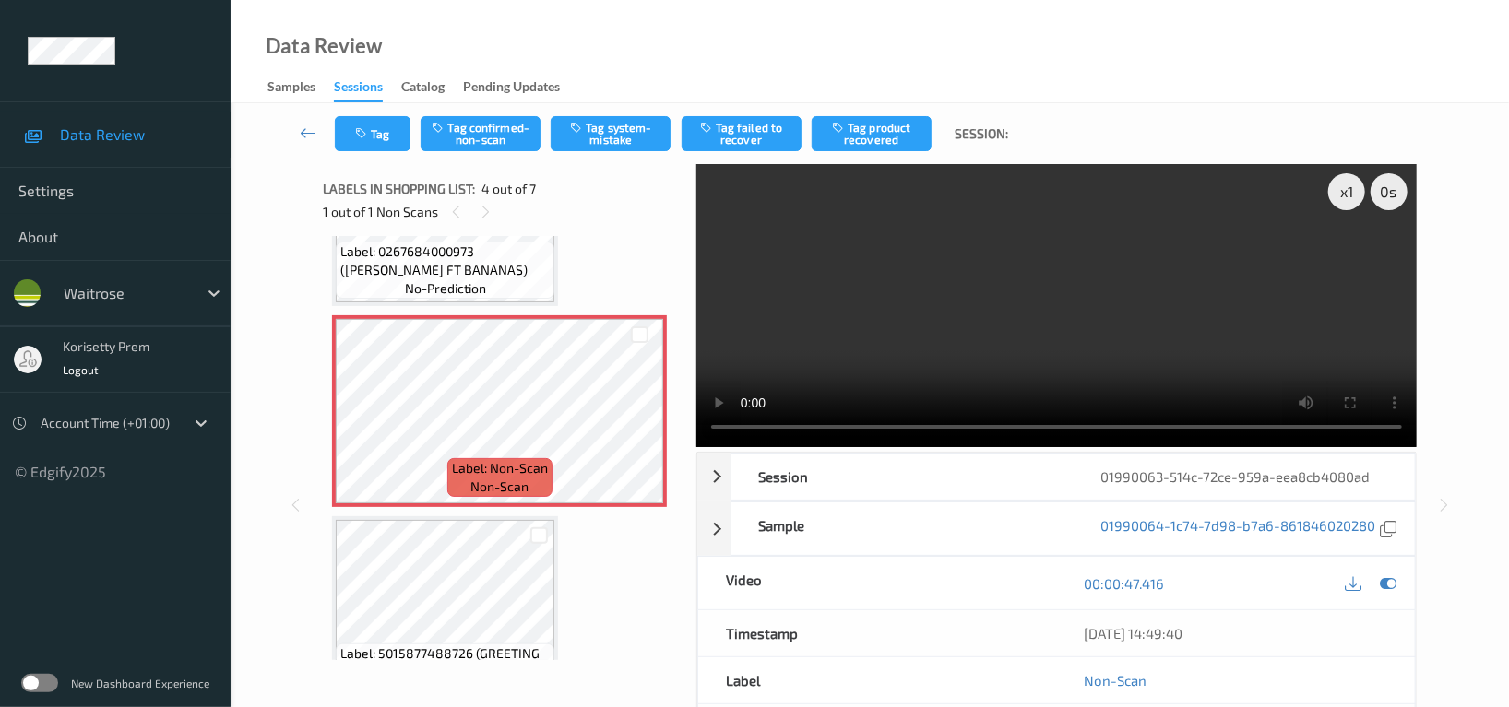
click at [932, 352] on video at bounding box center [1056, 305] width 720 height 283
click at [642, 422] on icon at bounding box center [640, 427] width 16 height 17
click at [981, 273] on video at bounding box center [1056, 305] width 720 height 283
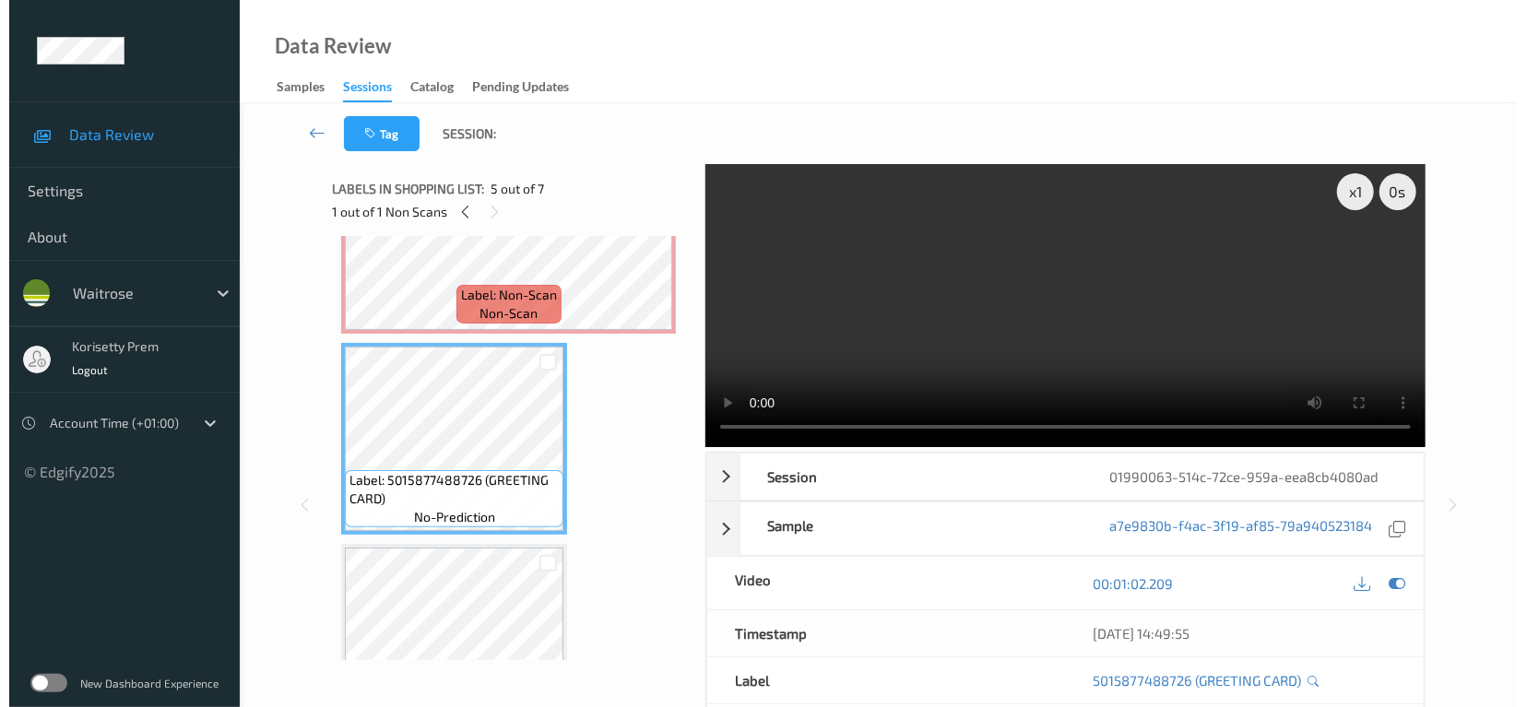
scroll to position [618, 0]
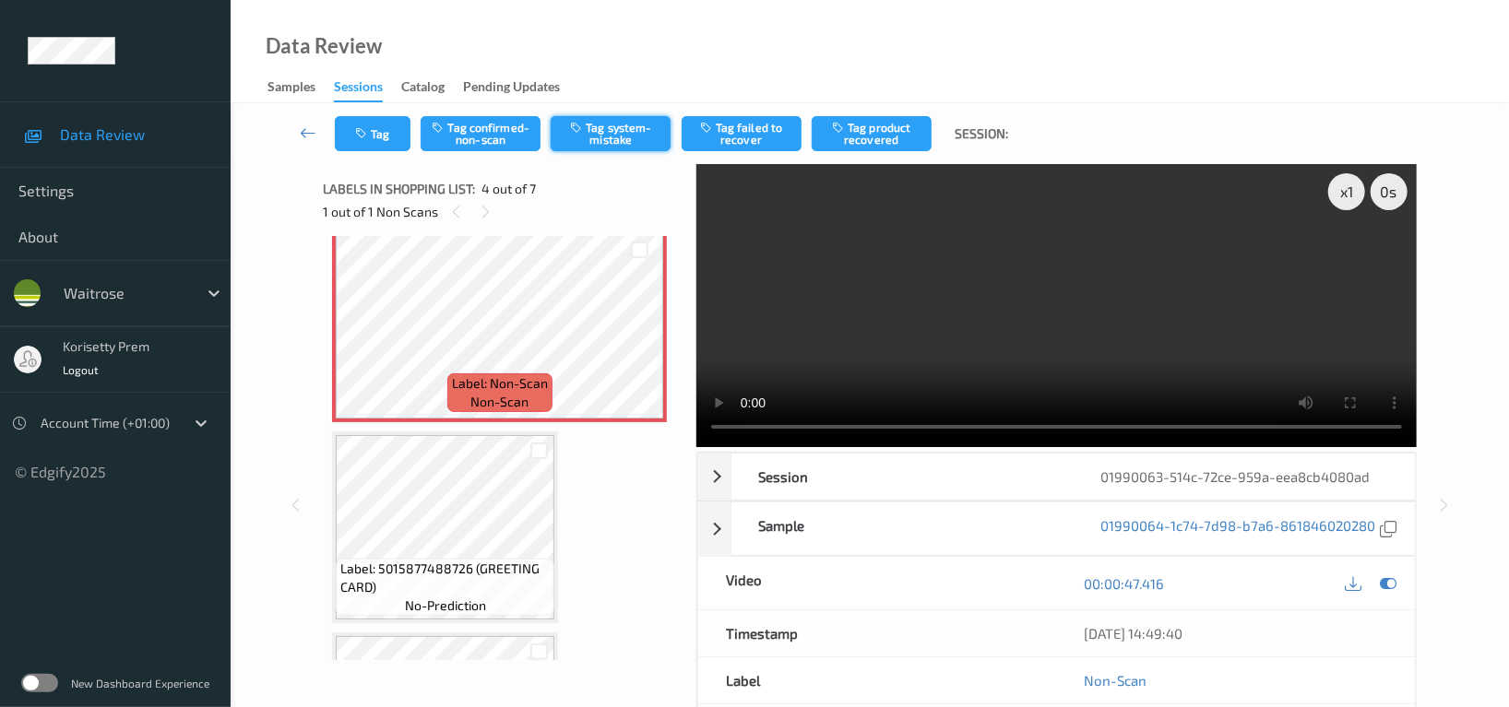
click at [599, 124] on button "Tag system-mistake" at bounding box center [611, 133] width 120 height 35
click at [375, 133] on button "Tag" at bounding box center [373, 133] width 76 height 35
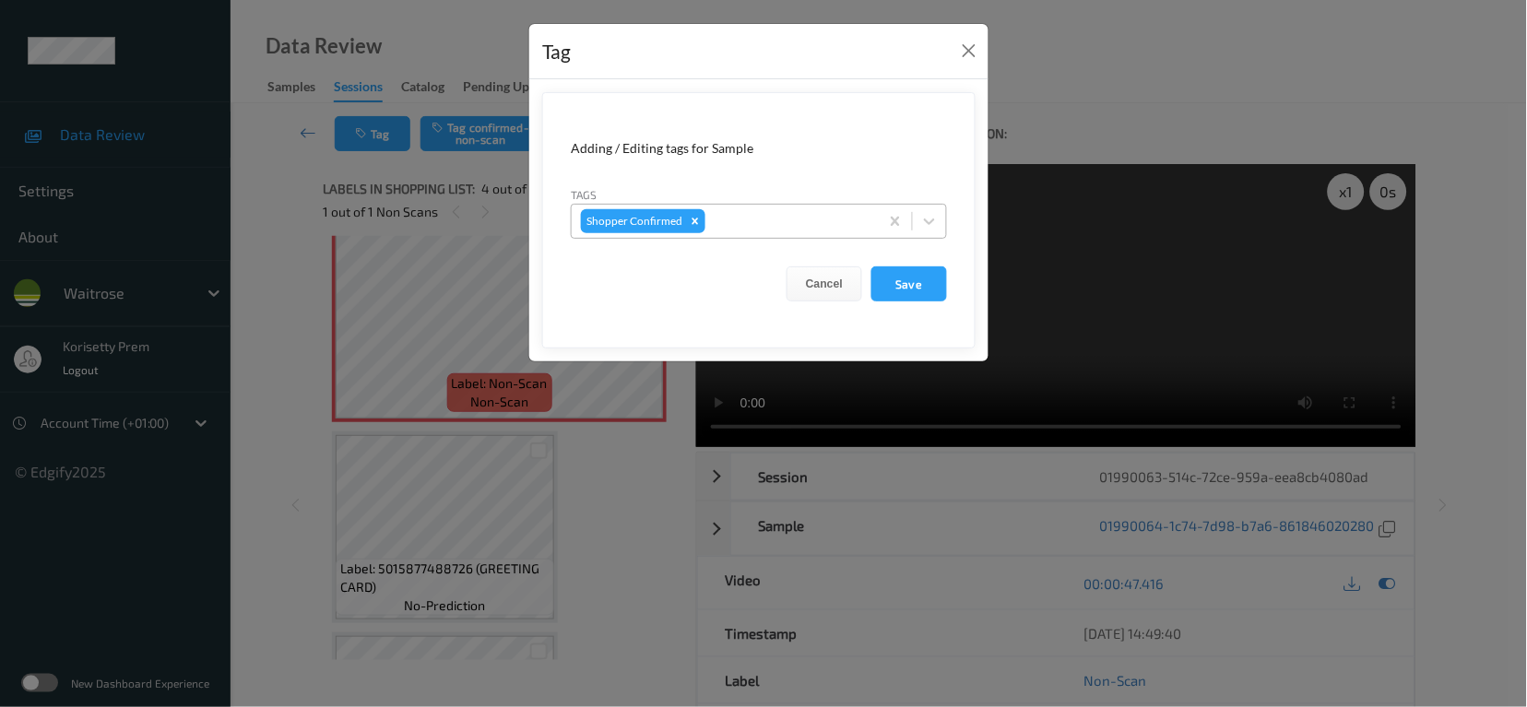
click at [798, 219] on div at bounding box center [789, 221] width 160 height 22
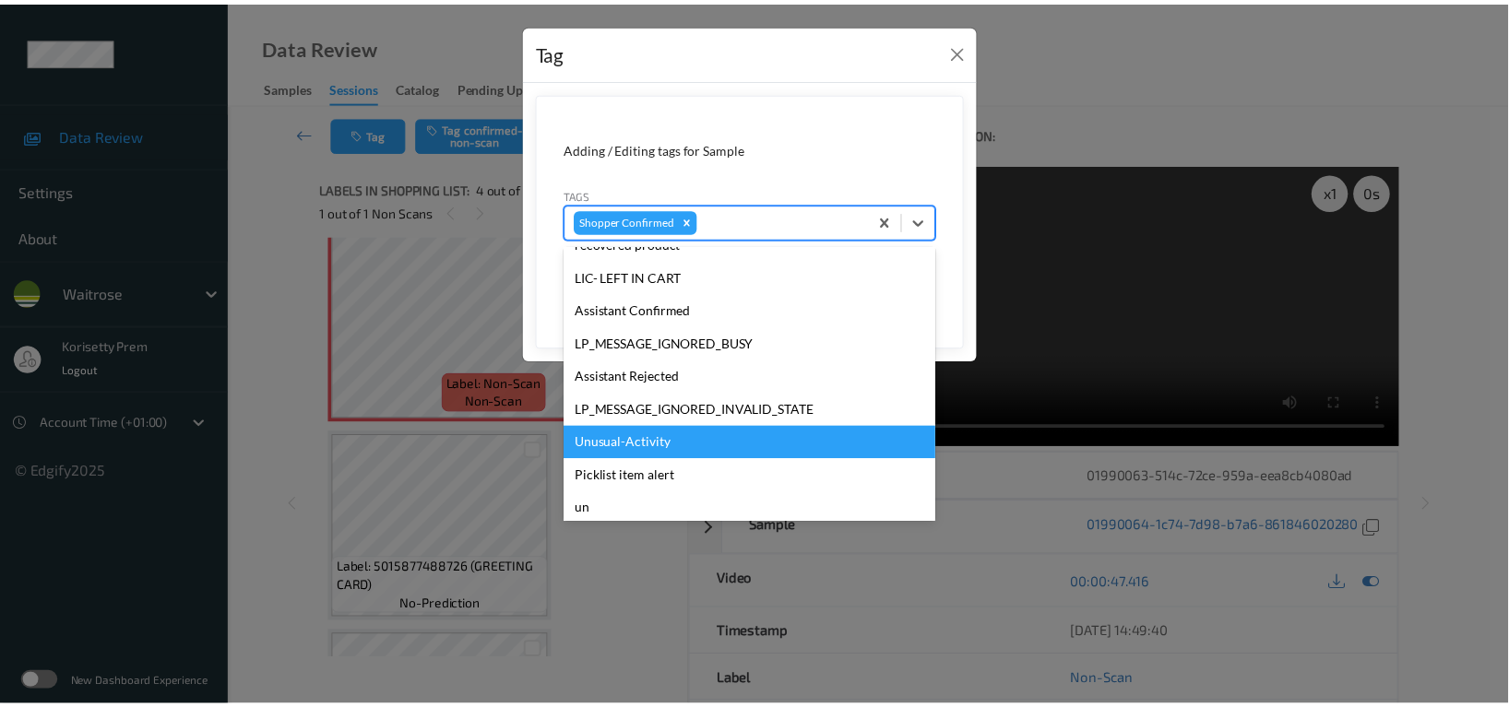
scroll to position [368, 0]
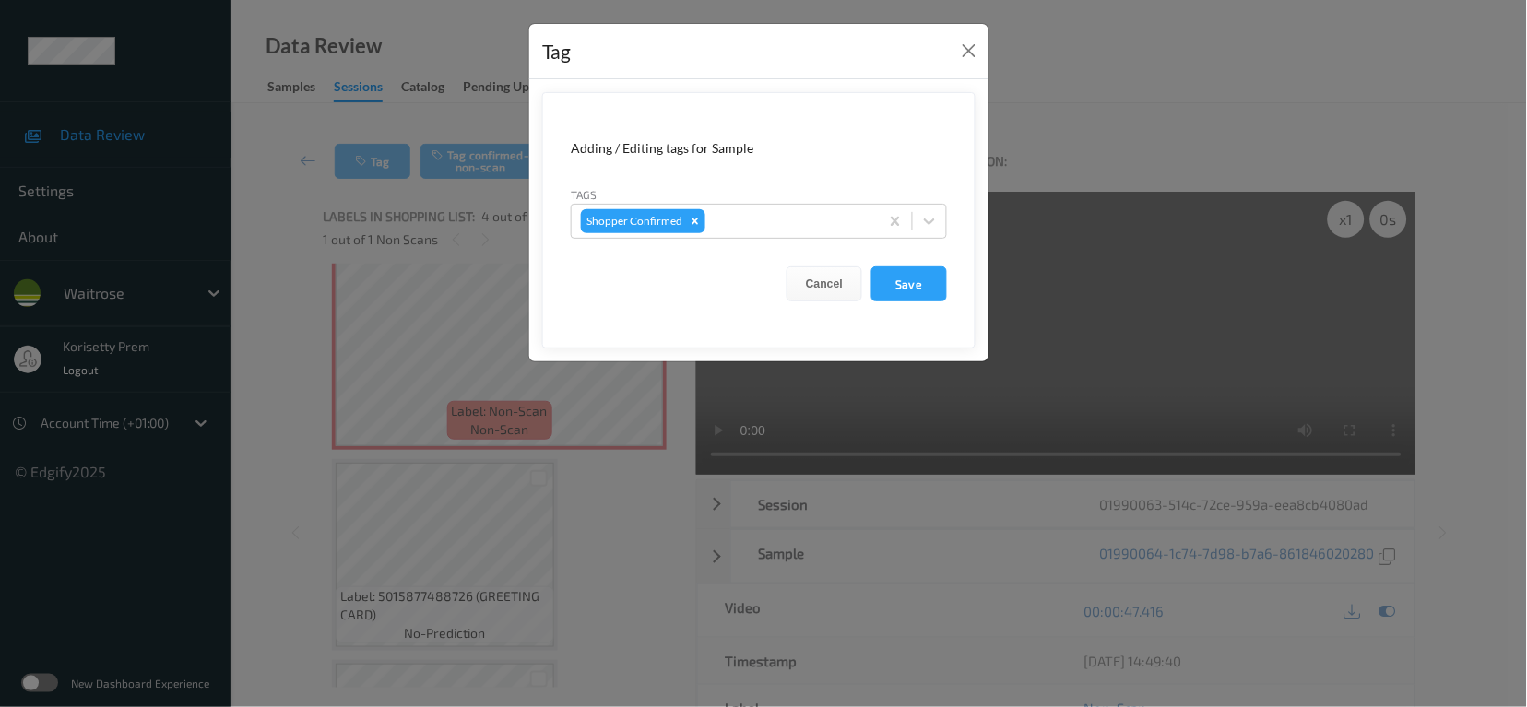
click at [875, 141] on div "Adding / Editing tags for Sample" at bounding box center [759, 148] width 376 height 18
click at [814, 277] on button "Cancel" at bounding box center [825, 284] width 76 height 35
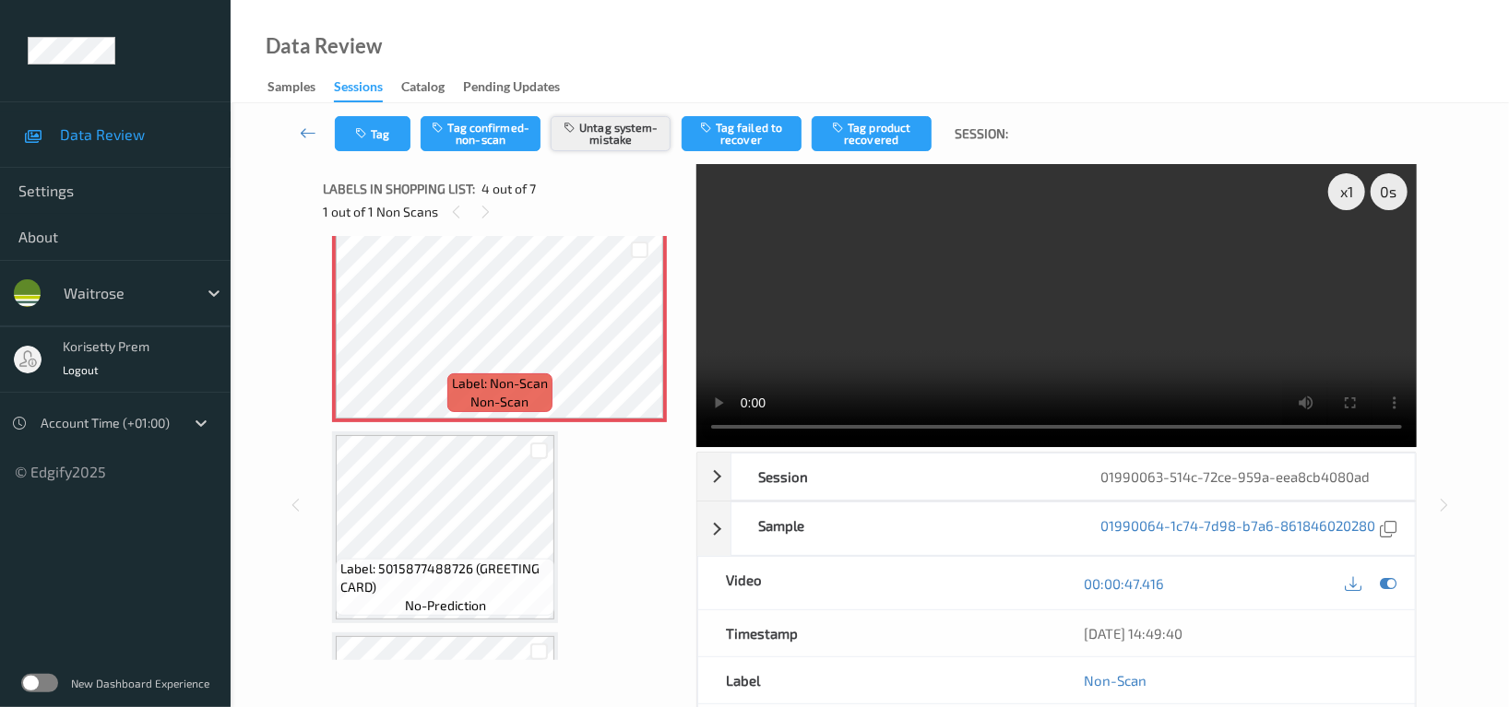
click at [635, 136] on button "Untag system-mistake" at bounding box center [611, 133] width 120 height 35
click at [708, 39] on div "Data Review Samples Sessions Catalog Pending Updates" at bounding box center [870, 51] width 1278 height 103
click at [608, 142] on button "Untag system-mistake" at bounding box center [611, 133] width 120 height 35
click at [509, 137] on button "Tag confirmed-non-scan" at bounding box center [481, 133] width 120 height 35
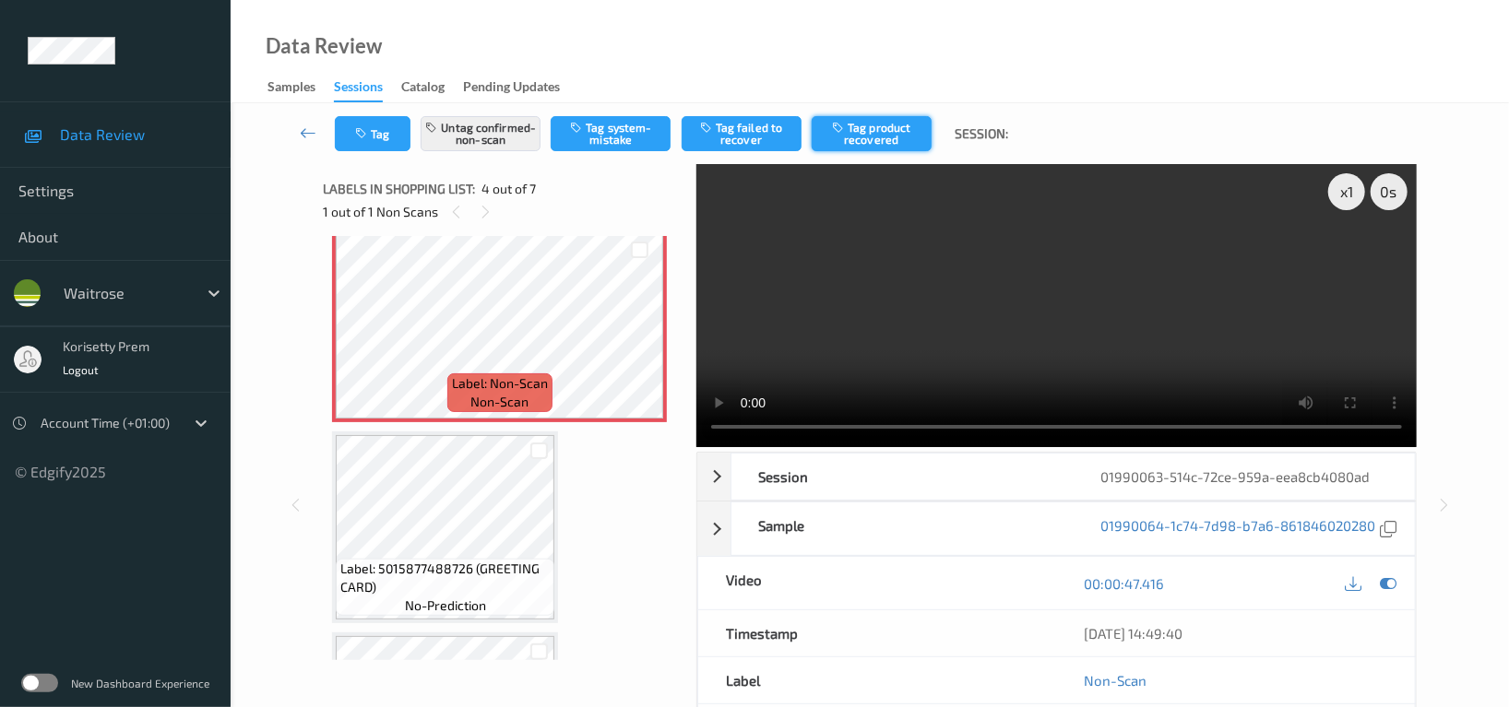
click at [863, 139] on button "Tag product recovered" at bounding box center [872, 133] width 120 height 35
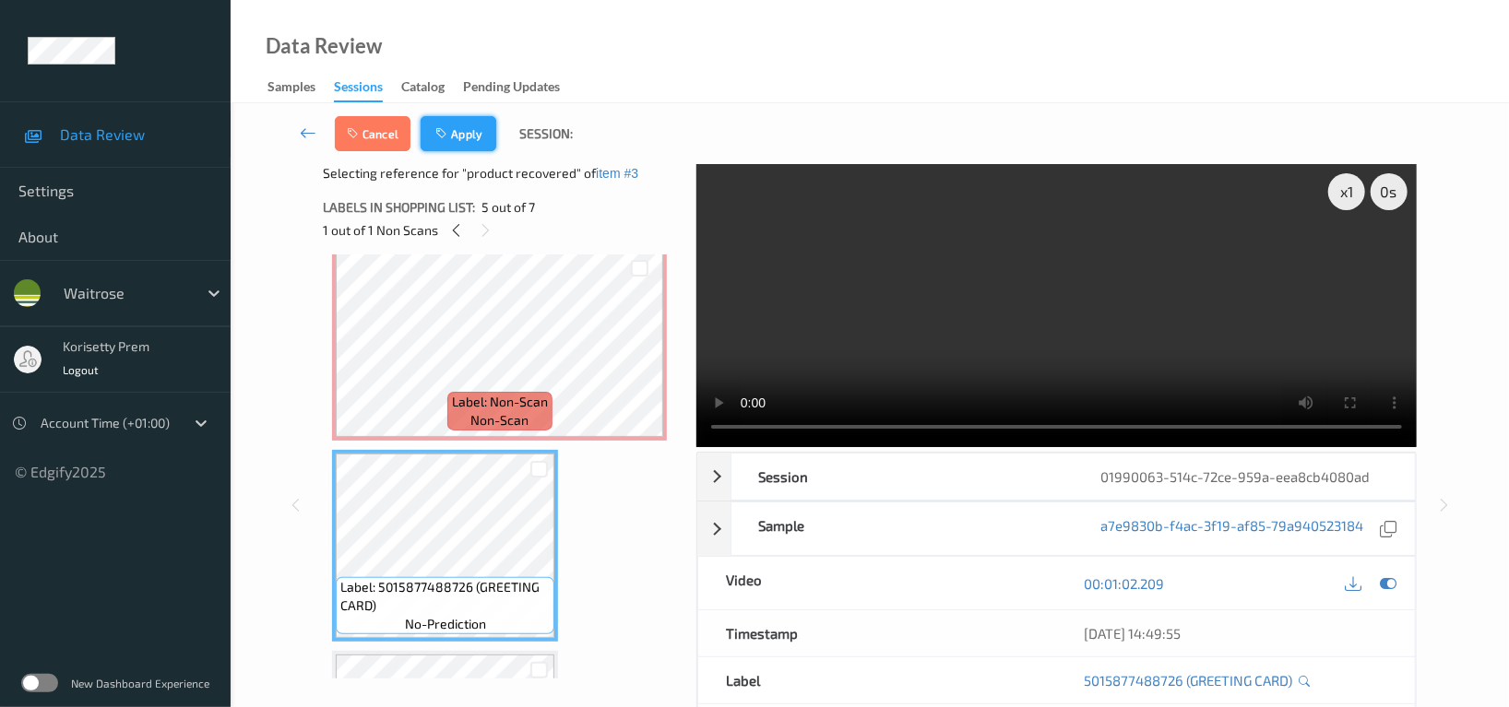
click at [483, 136] on button "Apply" at bounding box center [459, 133] width 76 height 35
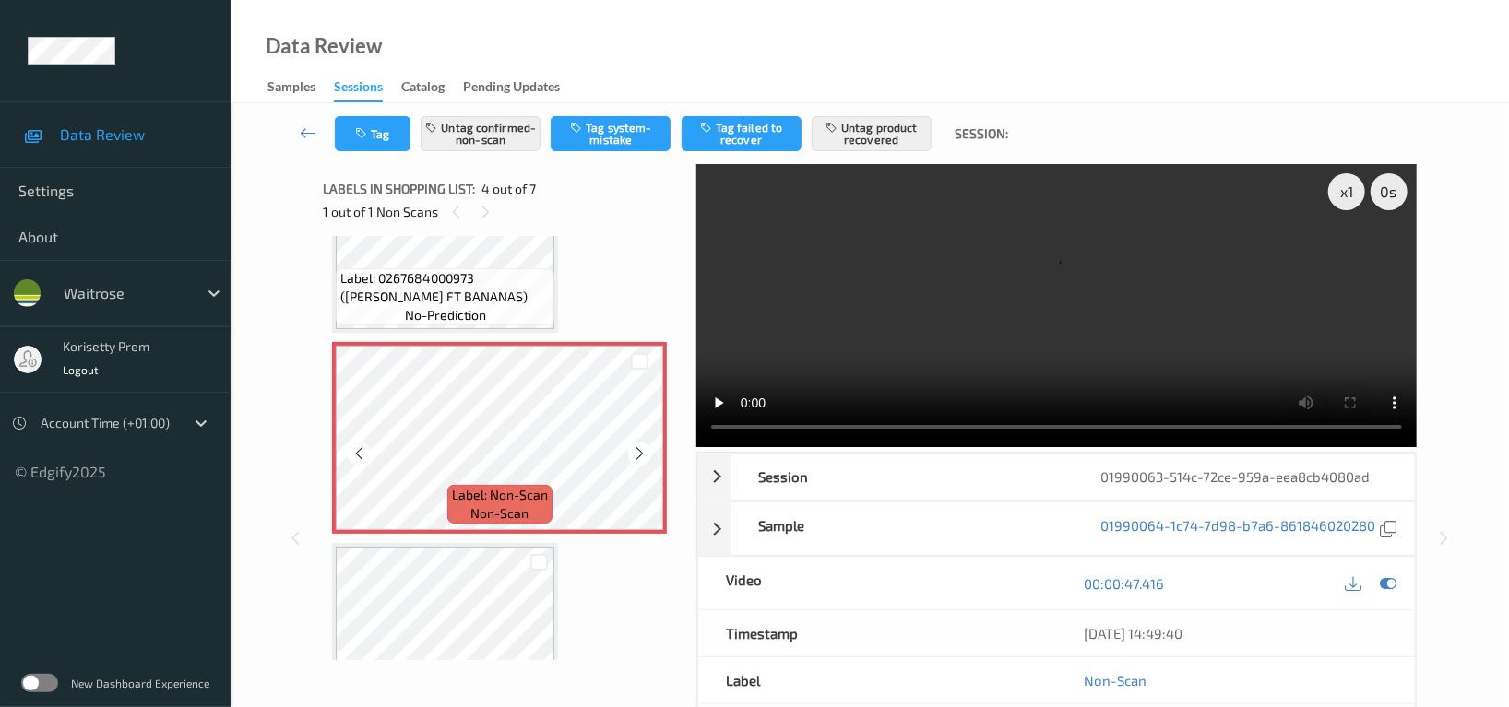
scroll to position [656, 0]
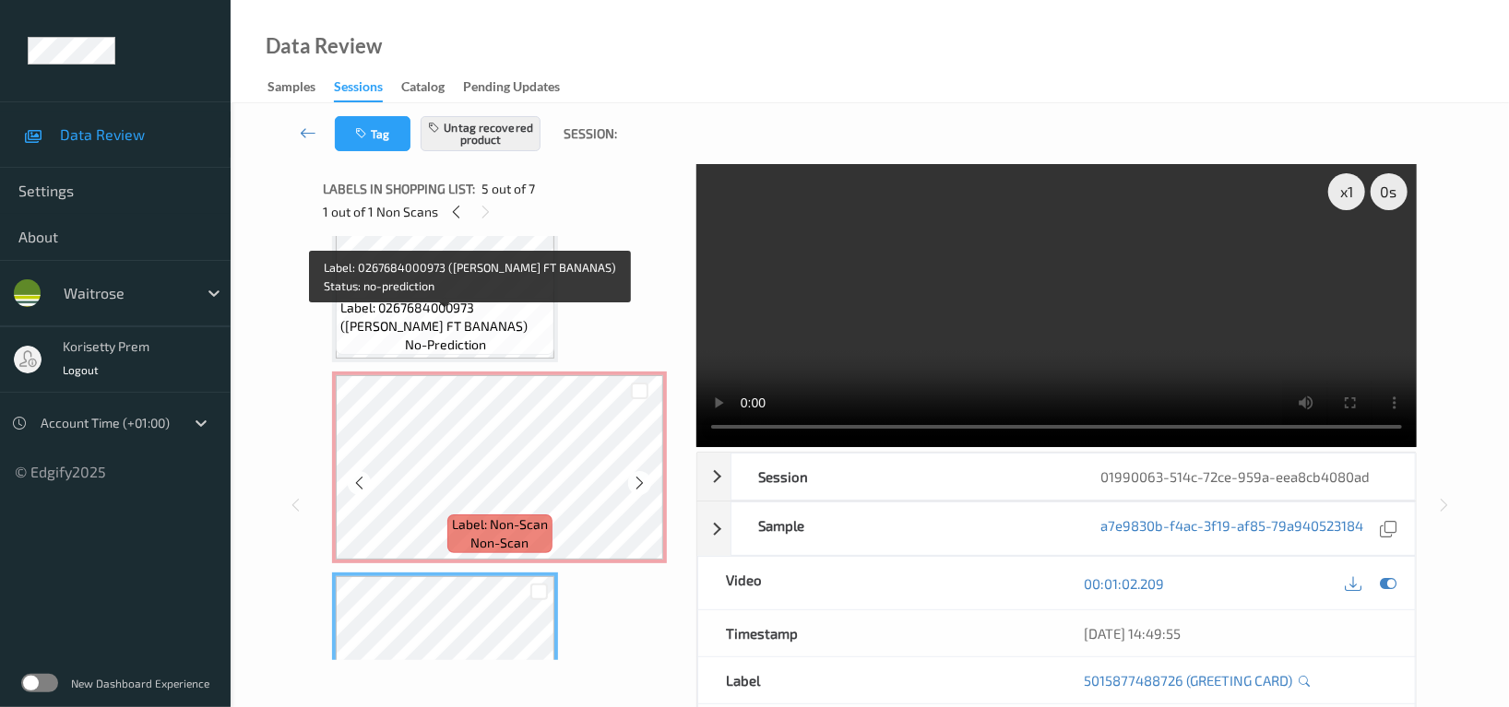
scroll to position [487, 0]
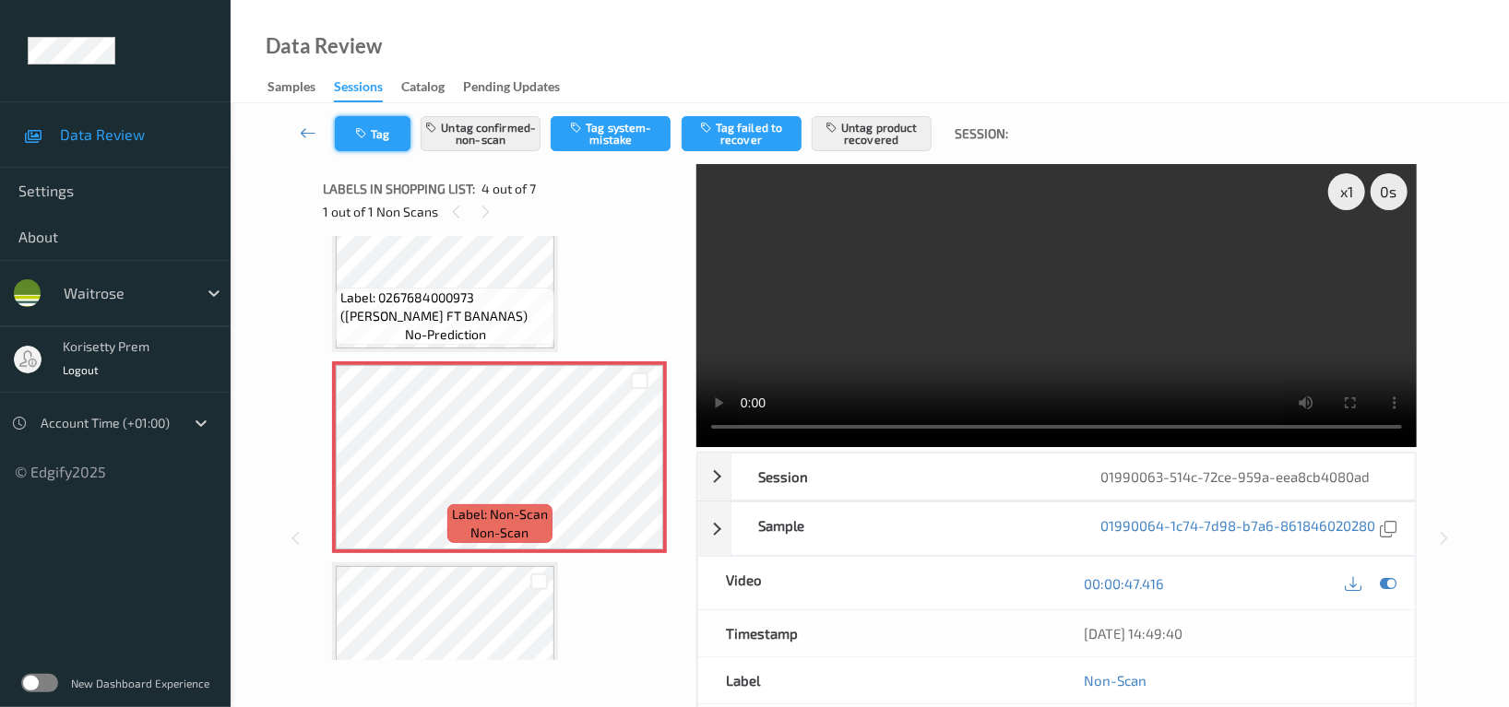
click at [402, 138] on button "Tag" at bounding box center [373, 133] width 76 height 35
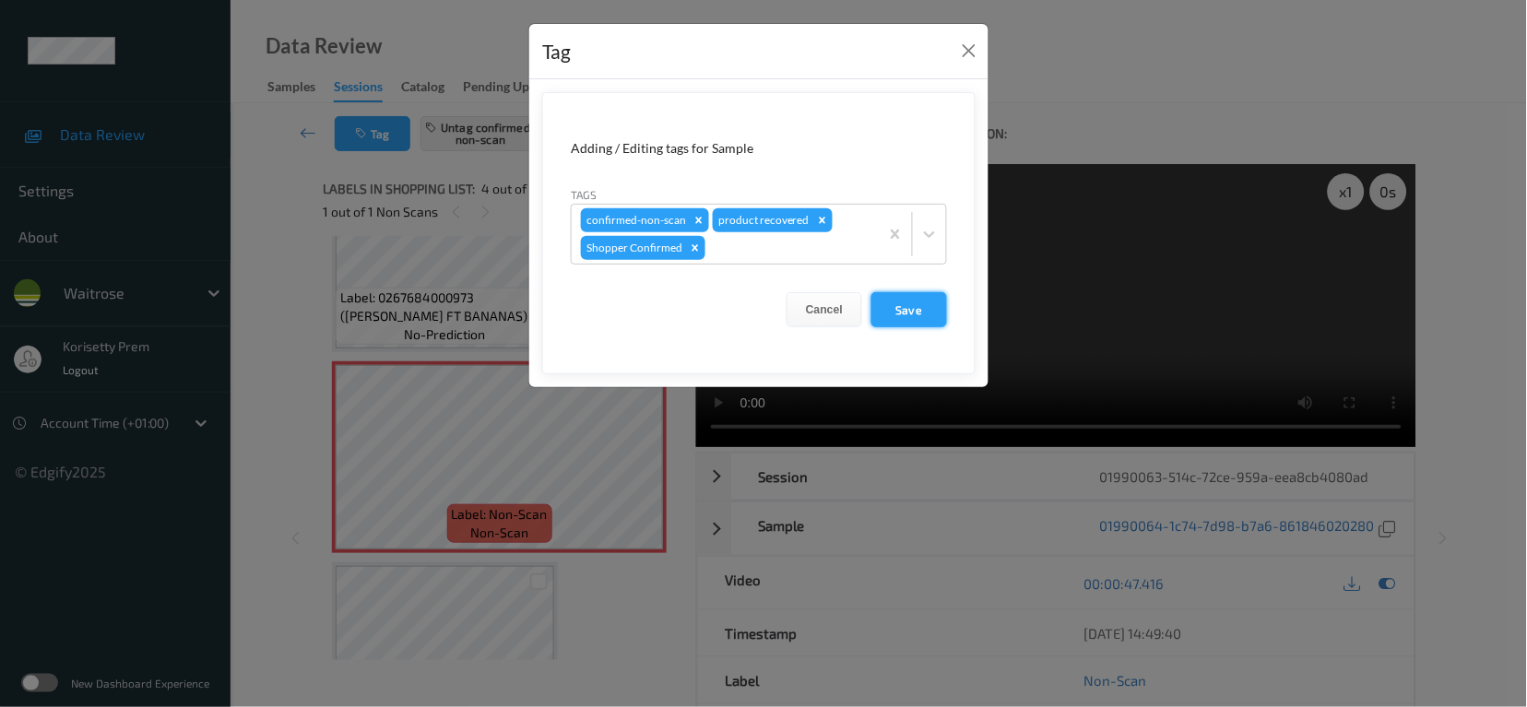
click at [909, 322] on button "Save" at bounding box center [910, 309] width 76 height 35
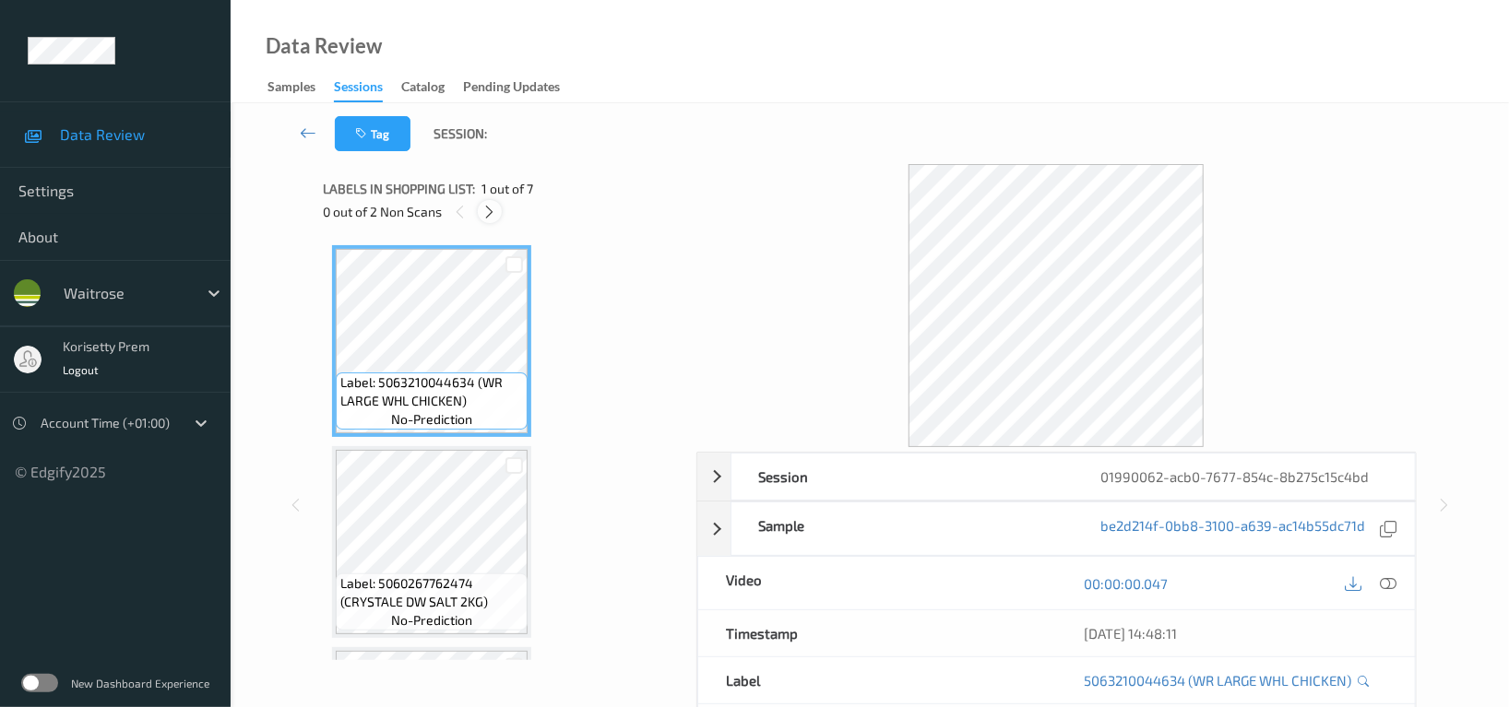
click at [485, 210] on icon at bounding box center [490, 212] width 16 height 17
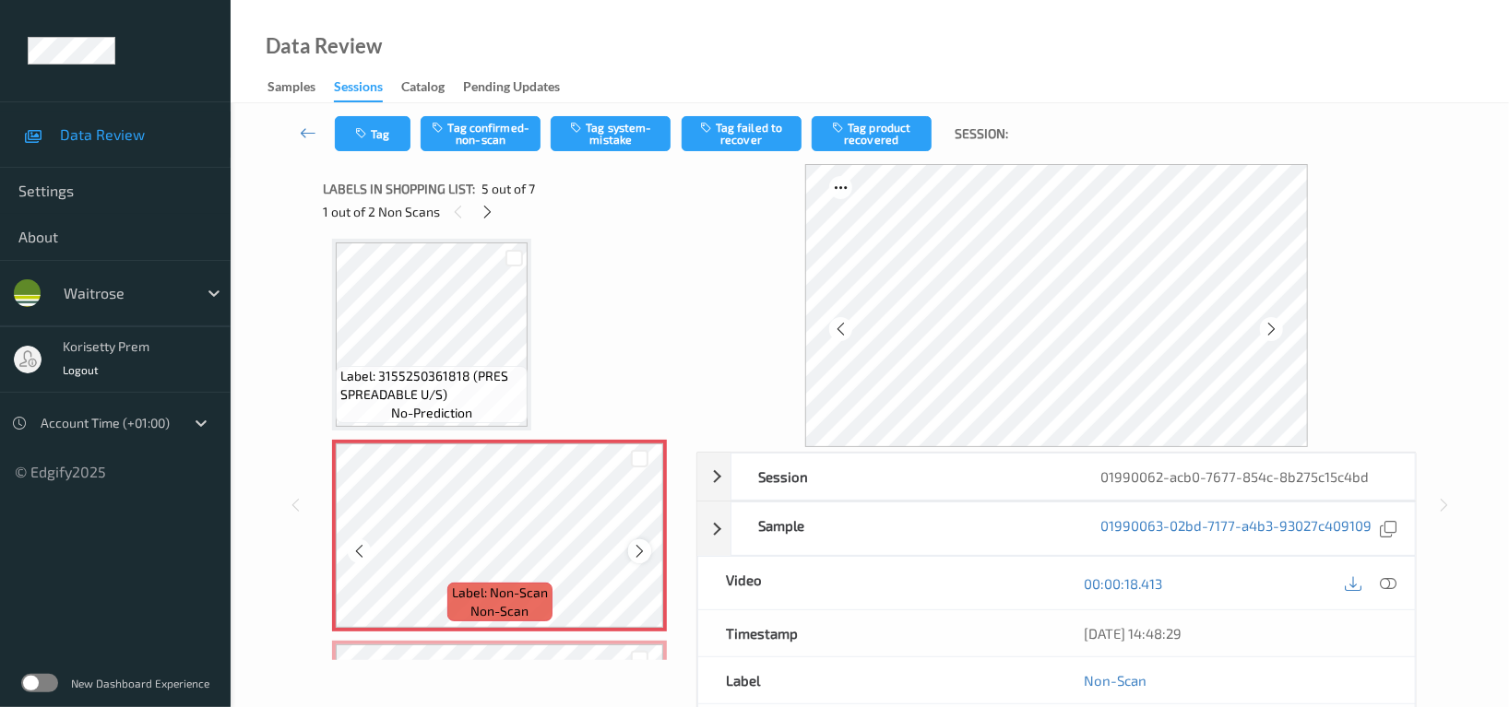
click at [634, 543] on icon at bounding box center [640, 551] width 16 height 17
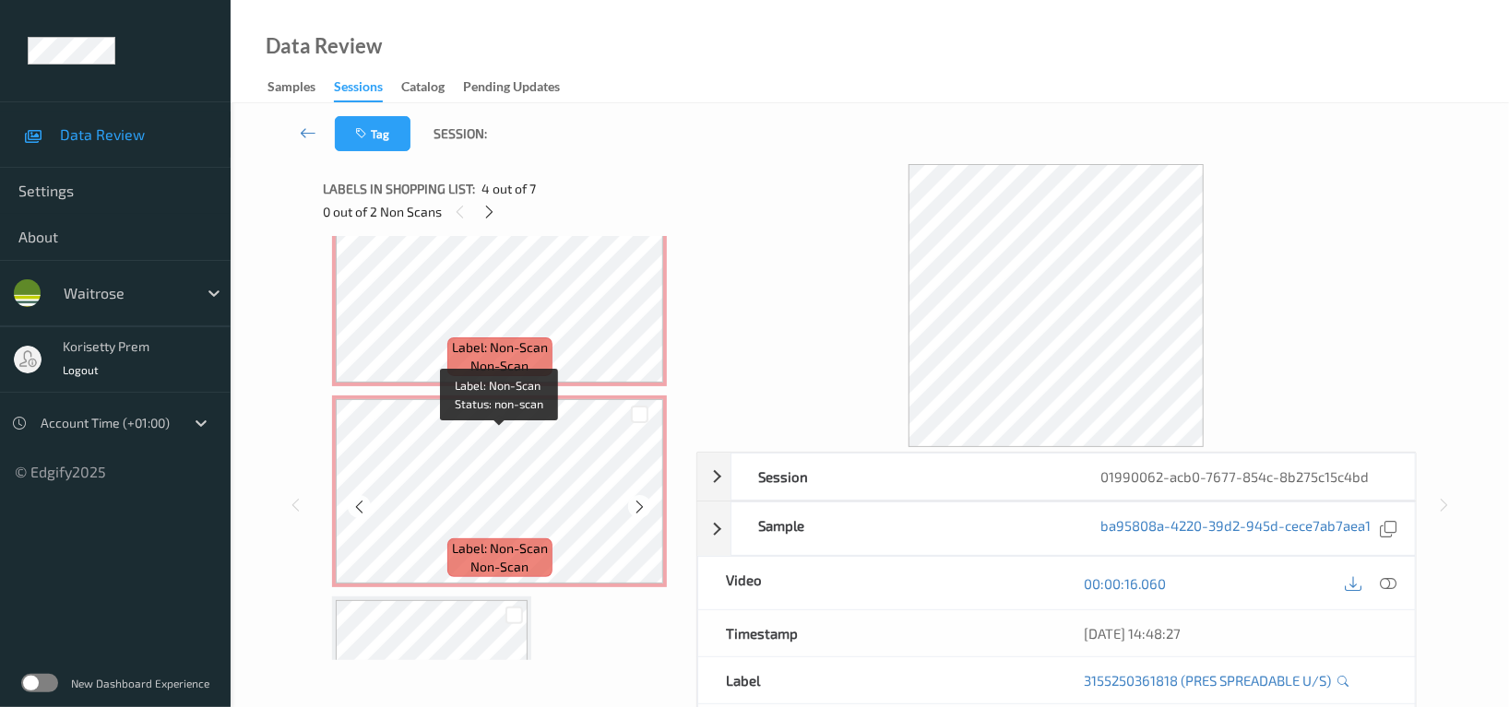
scroll to position [856, 0]
click at [638, 512] on div at bounding box center [639, 505] width 23 height 23
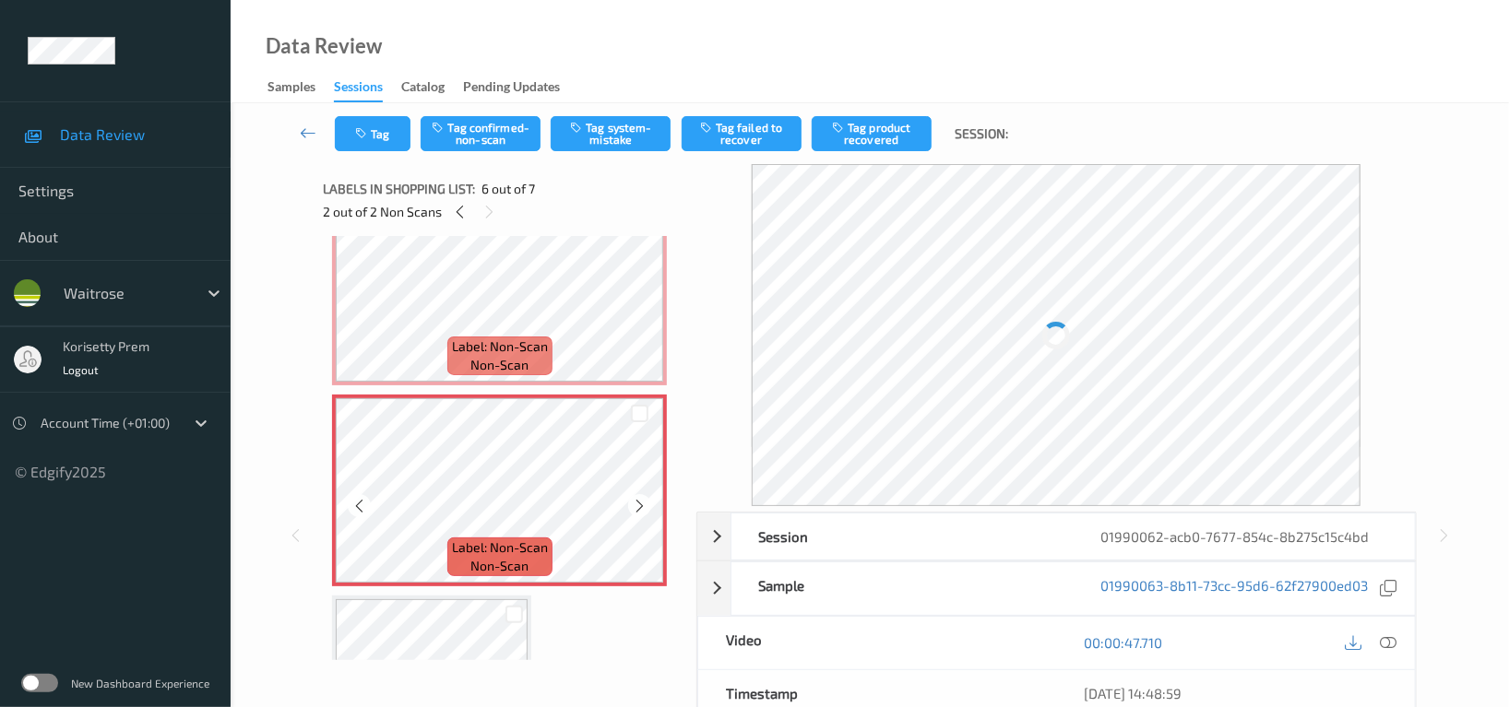
click at [638, 512] on div at bounding box center [639, 505] width 23 height 23
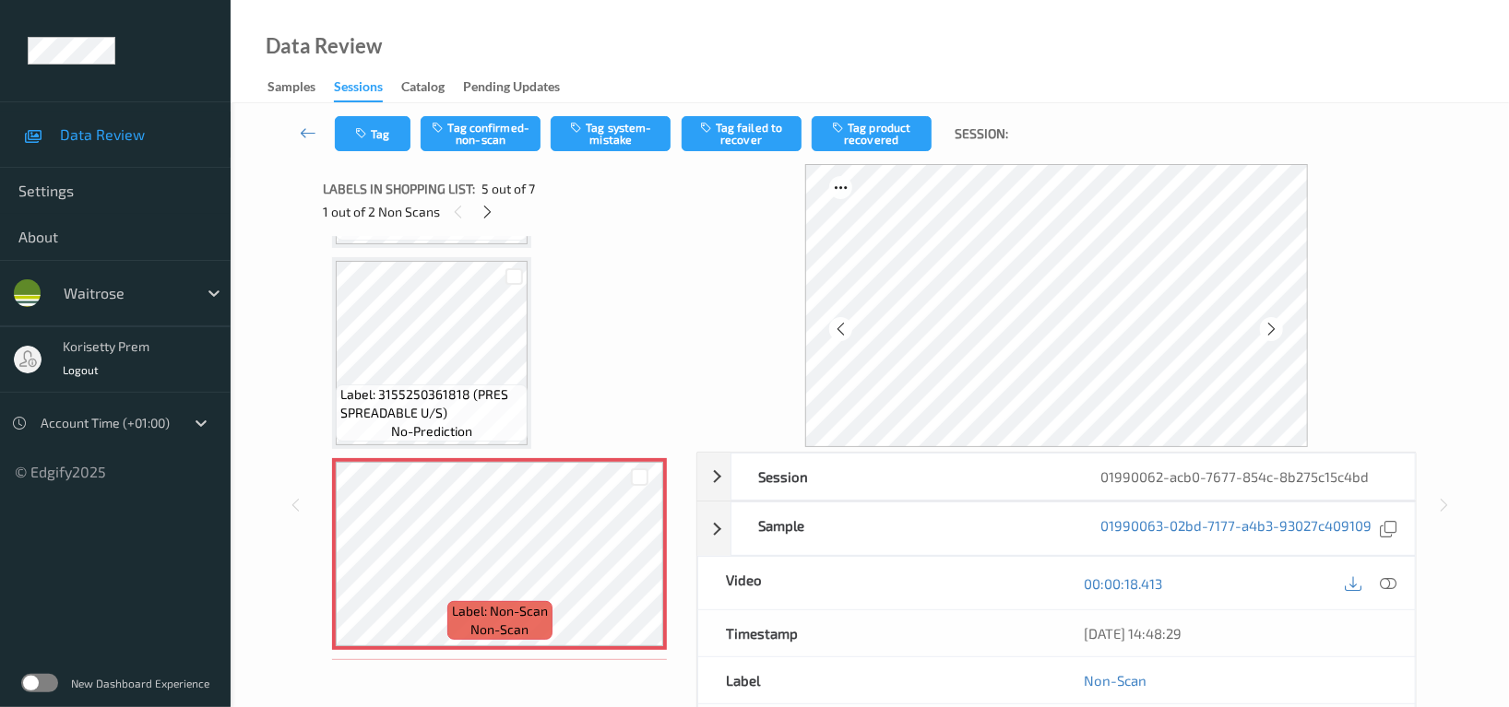
scroll to position [487, 0]
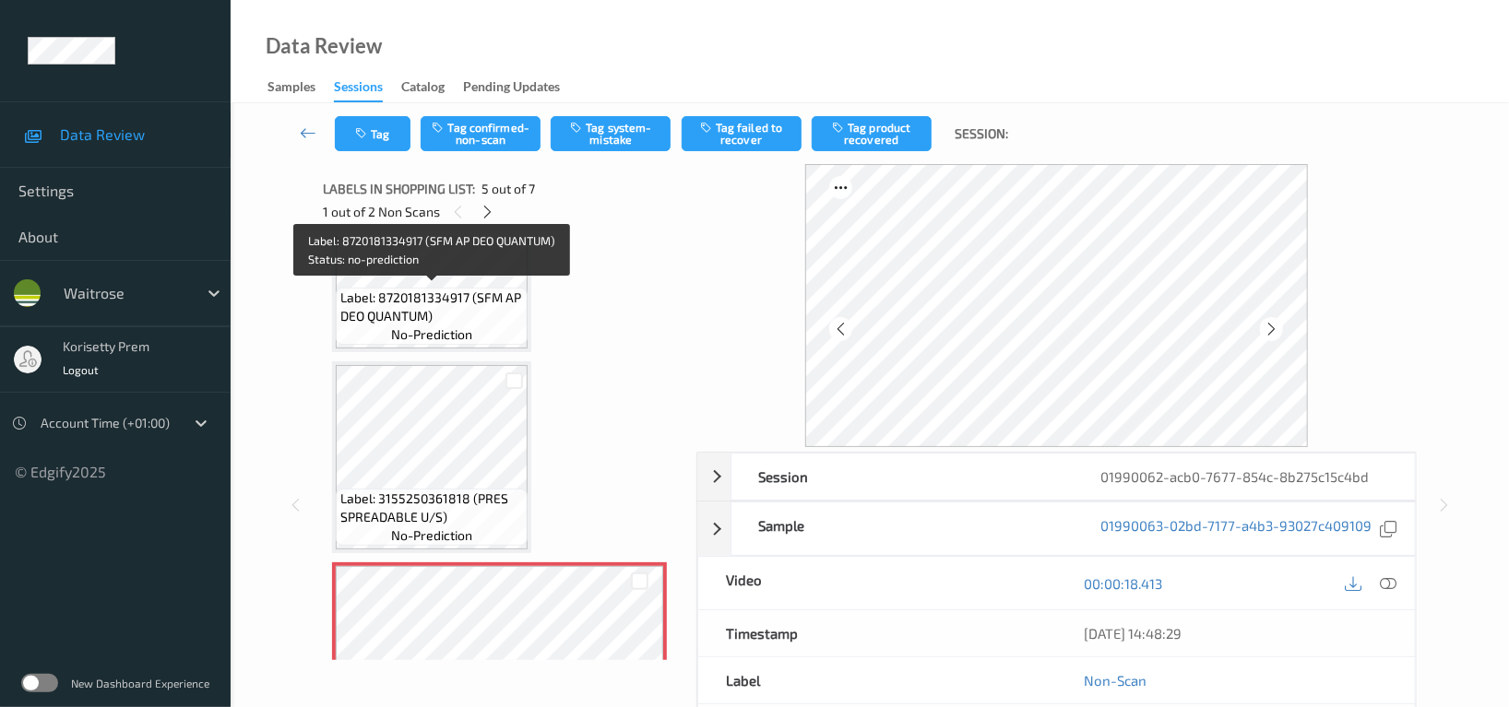
click at [391, 304] on span "Label: 8720181334917 (SFM AP DEO QUANTUM)" at bounding box center [431, 307] width 183 height 37
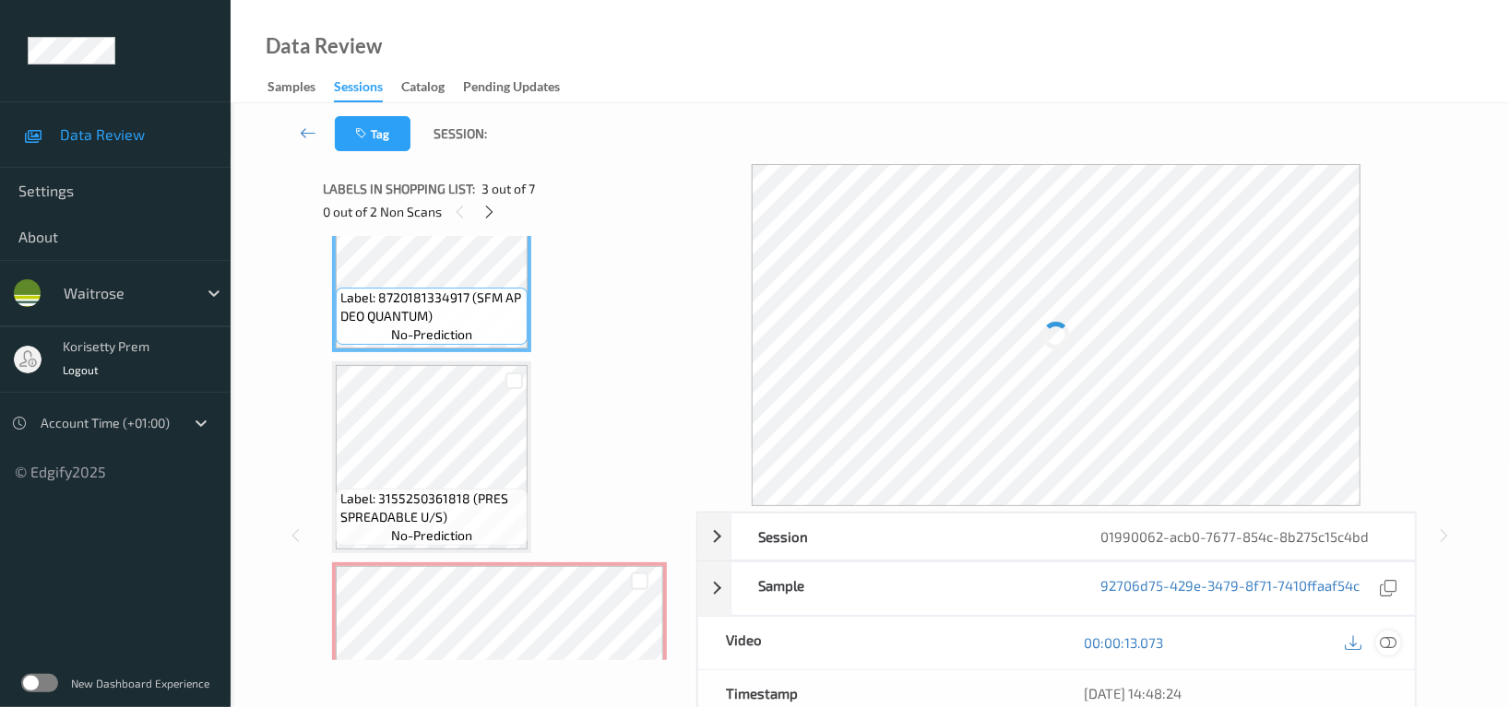
click at [1384, 636] on icon at bounding box center [1388, 643] width 17 height 17
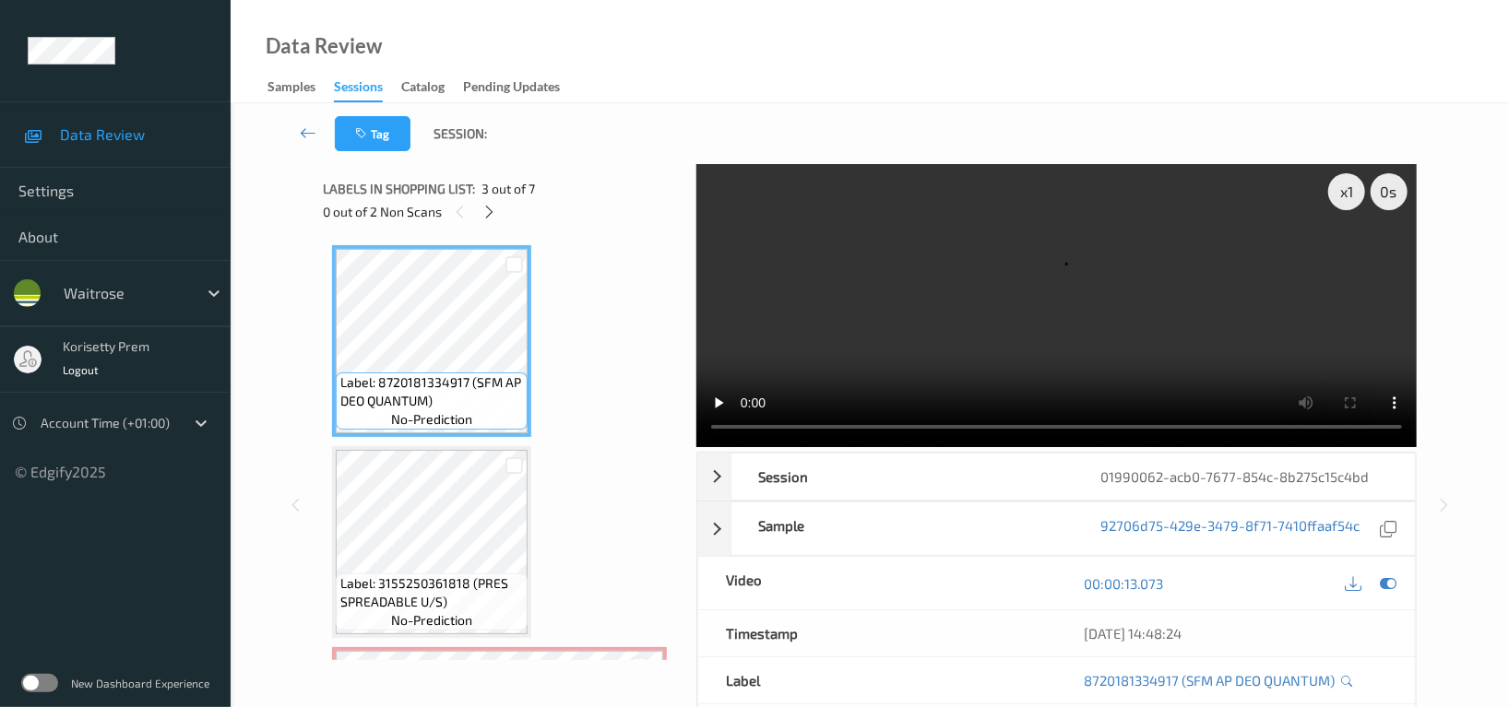
scroll to position [372, 0]
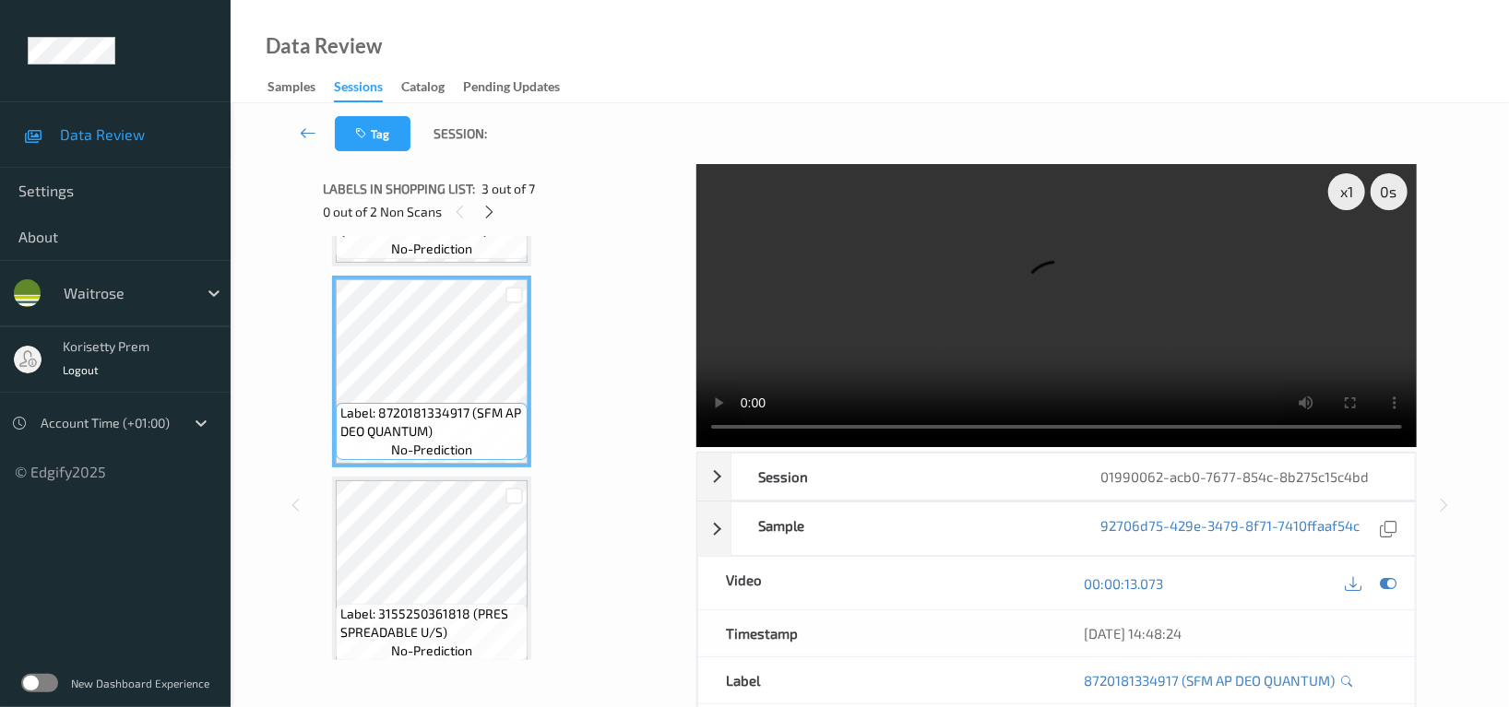
click at [790, 350] on video at bounding box center [1056, 305] width 720 height 283
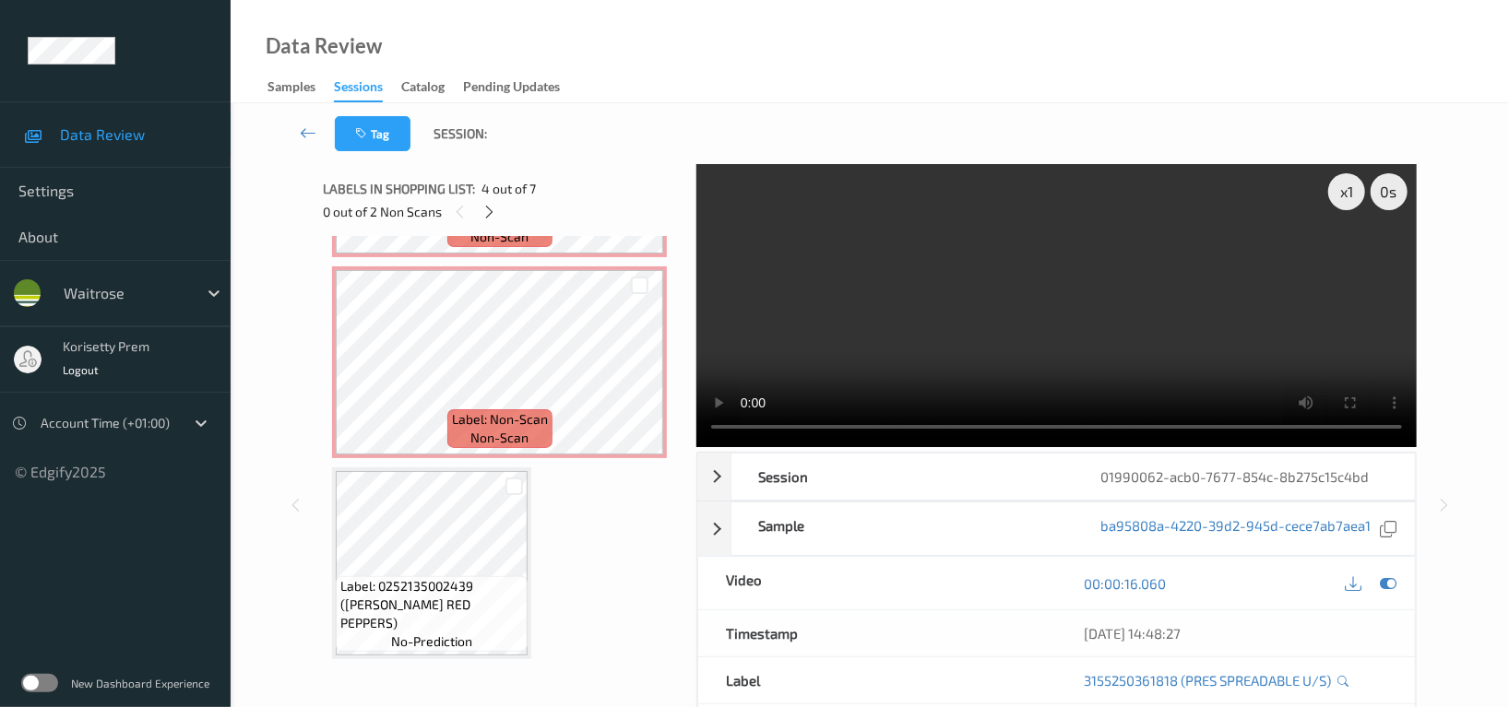
scroll to position [987, 0]
click at [983, 324] on video at bounding box center [1056, 305] width 720 height 283
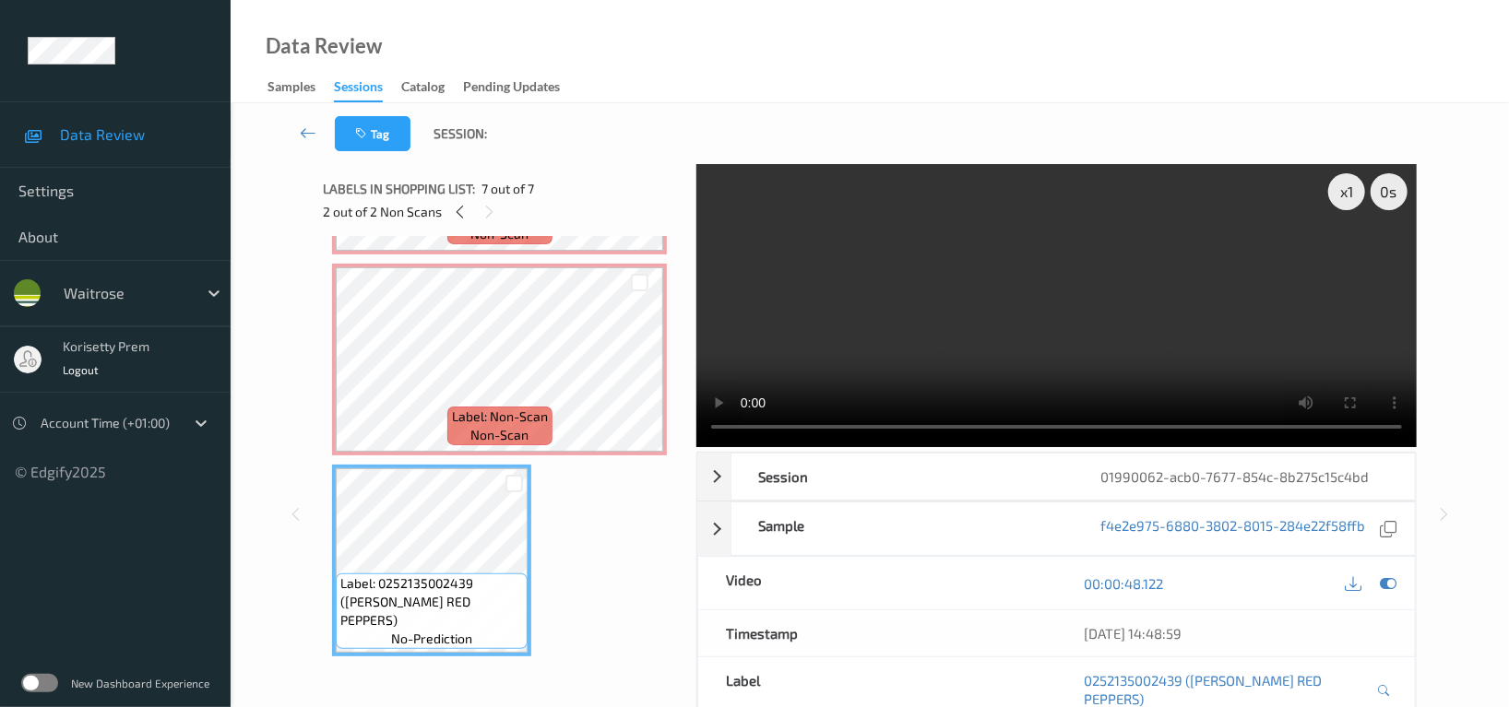
click at [982, 316] on video at bounding box center [1056, 305] width 720 height 283
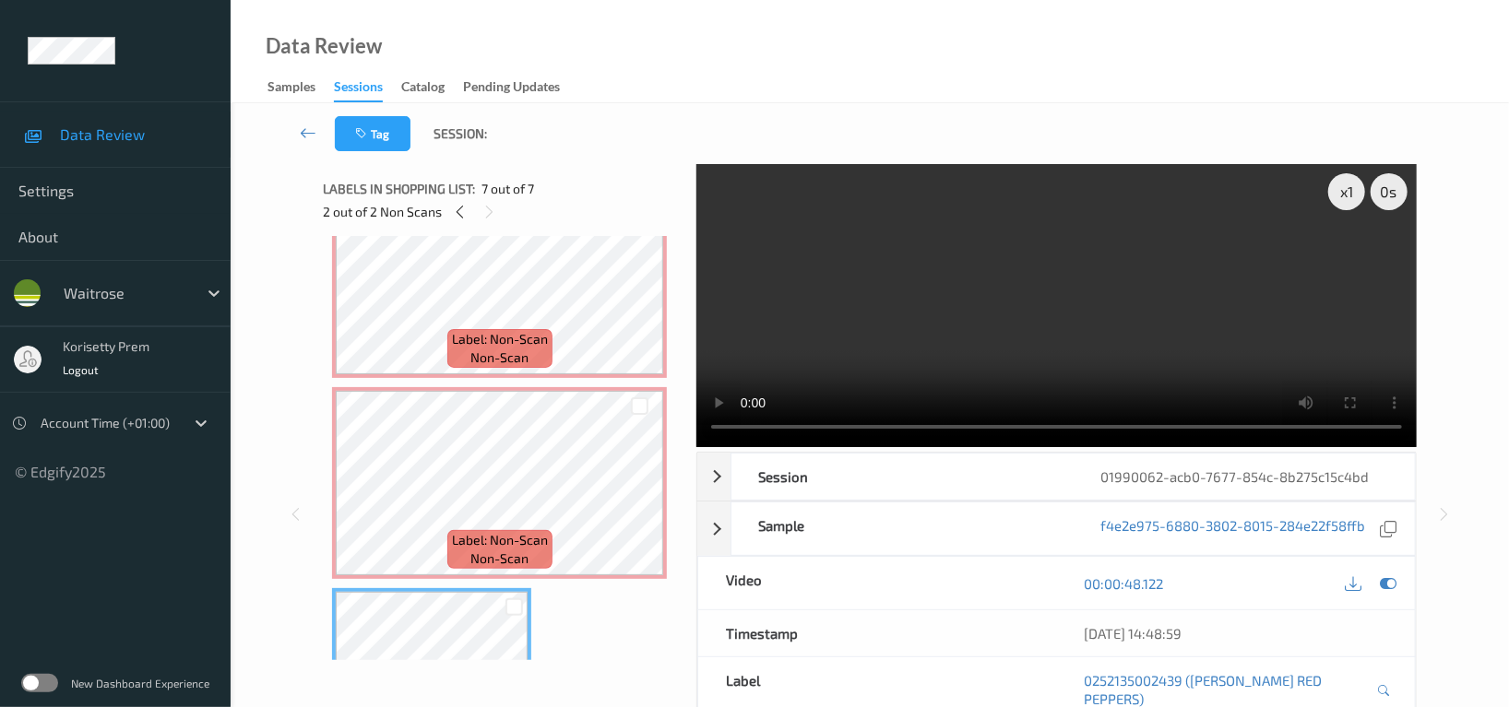
scroll to position [741, 0]
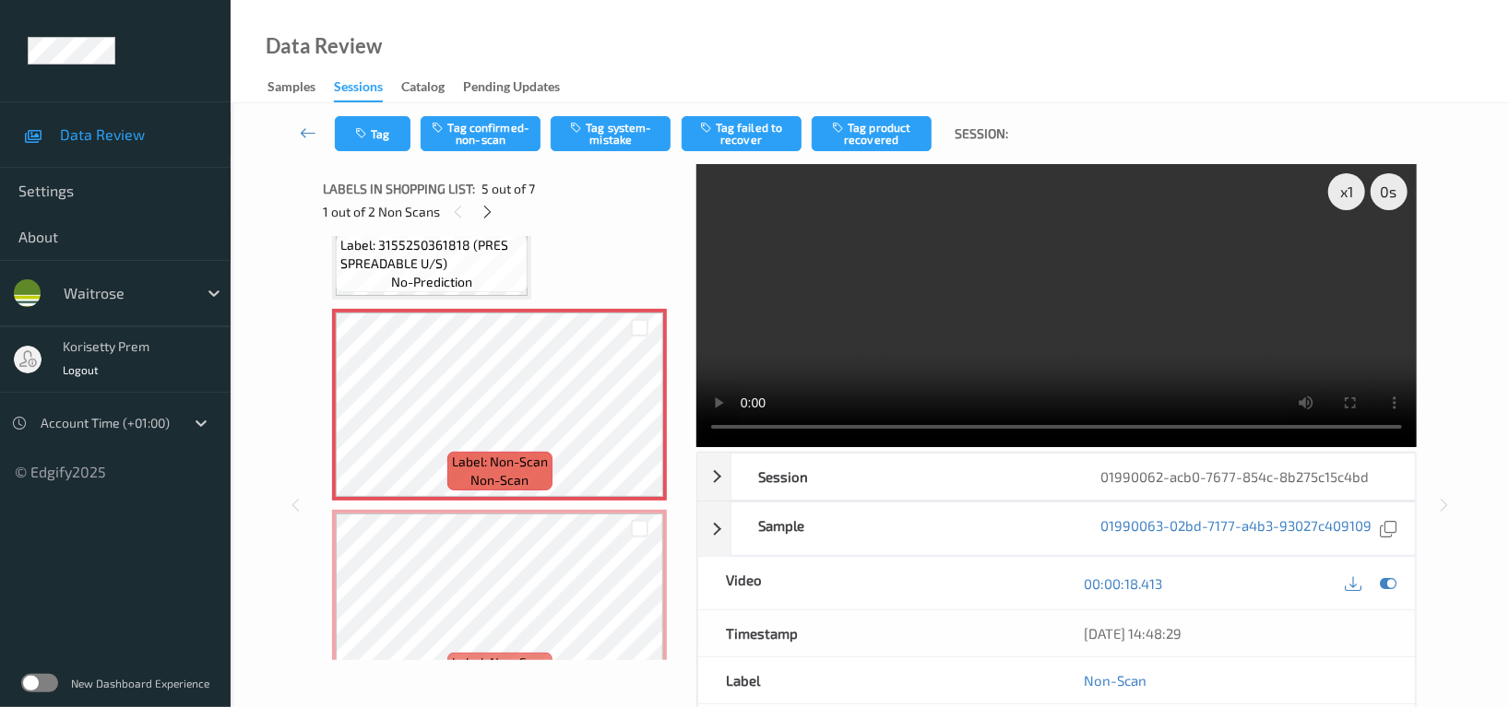
click at [935, 360] on video at bounding box center [1056, 305] width 720 height 283
click at [1027, 299] on video at bounding box center [1056, 305] width 720 height 283
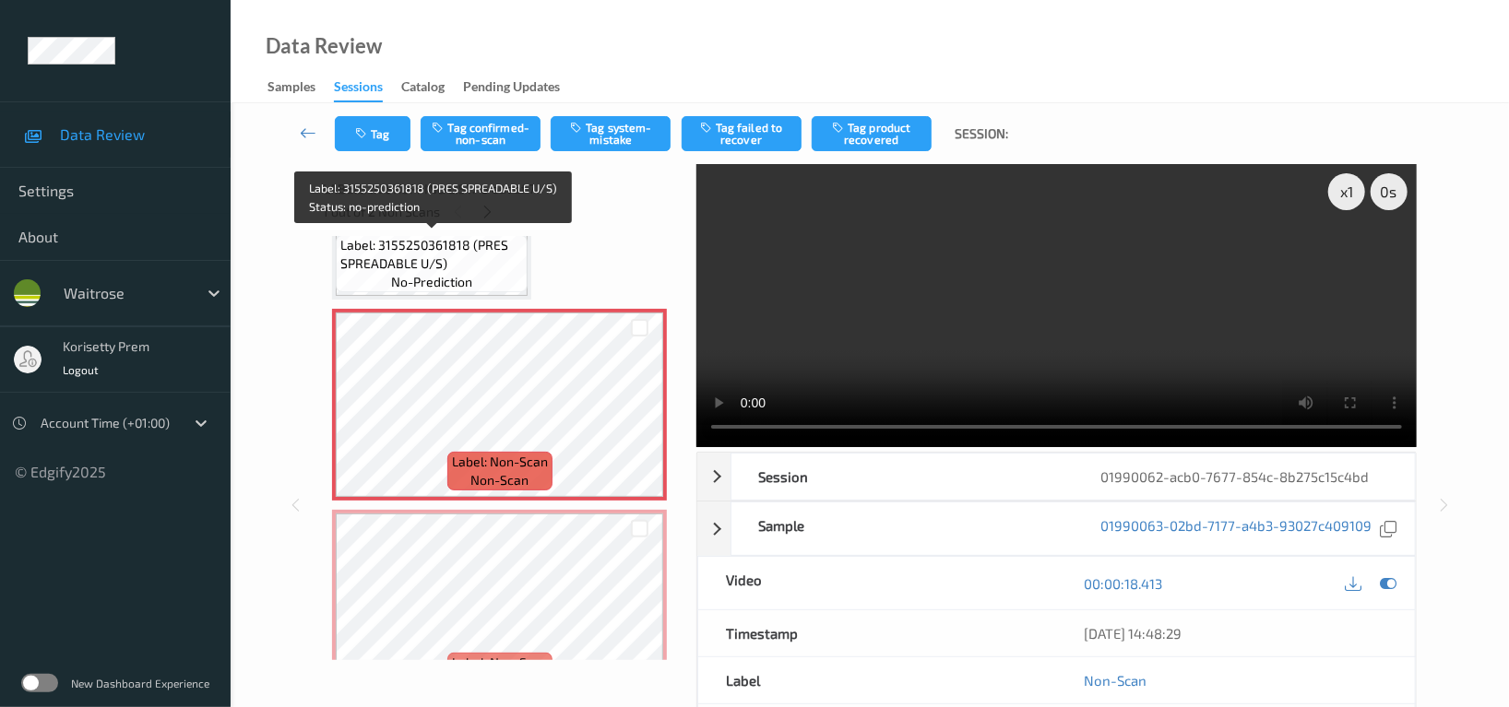
click at [462, 275] on span "no-prediction" at bounding box center [431, 282] width 81 height 18
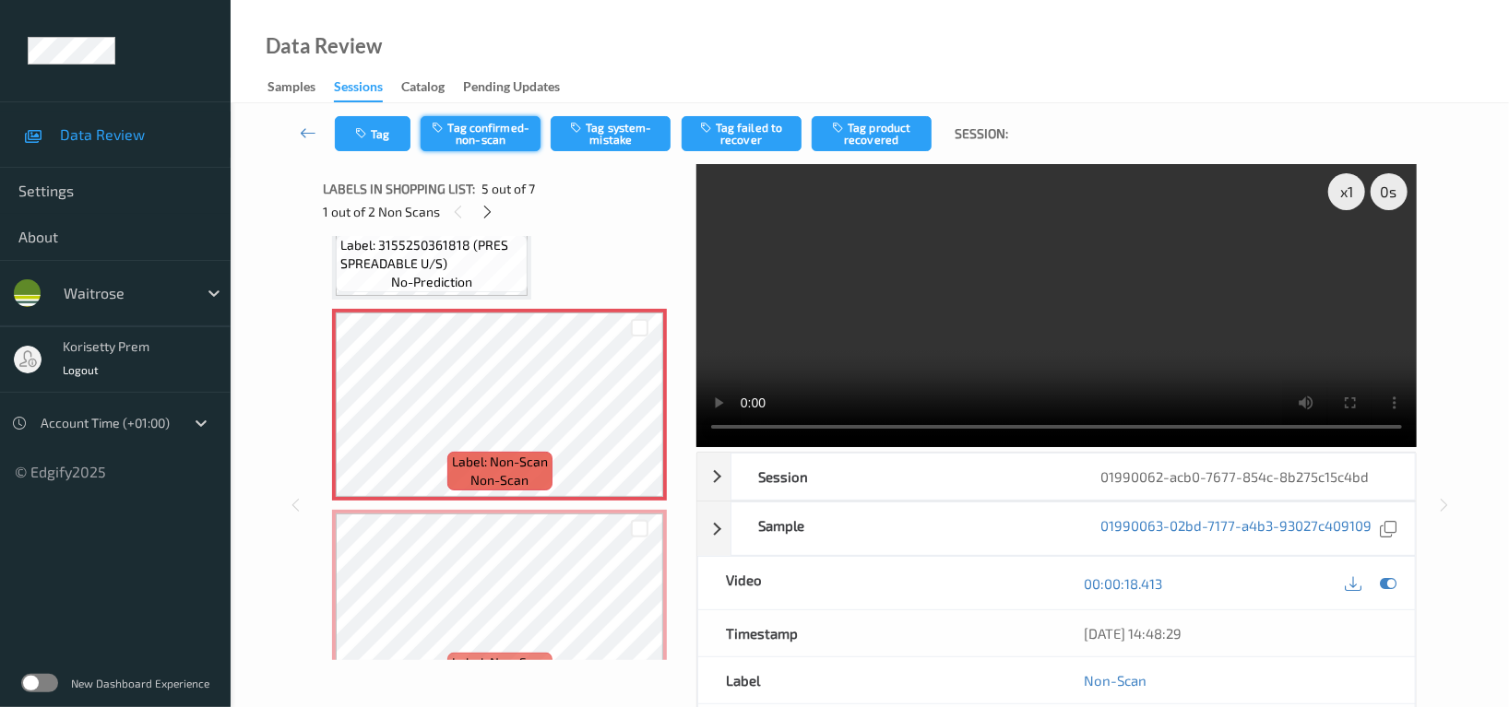
click at [493, 137] on button "Tag confirmed-non-scan" at bounding box center [481, 133] width 120 height 35
click at [889, 128] on button "Tag product recovered" at bounding box center [872, 133] width 120 height 35
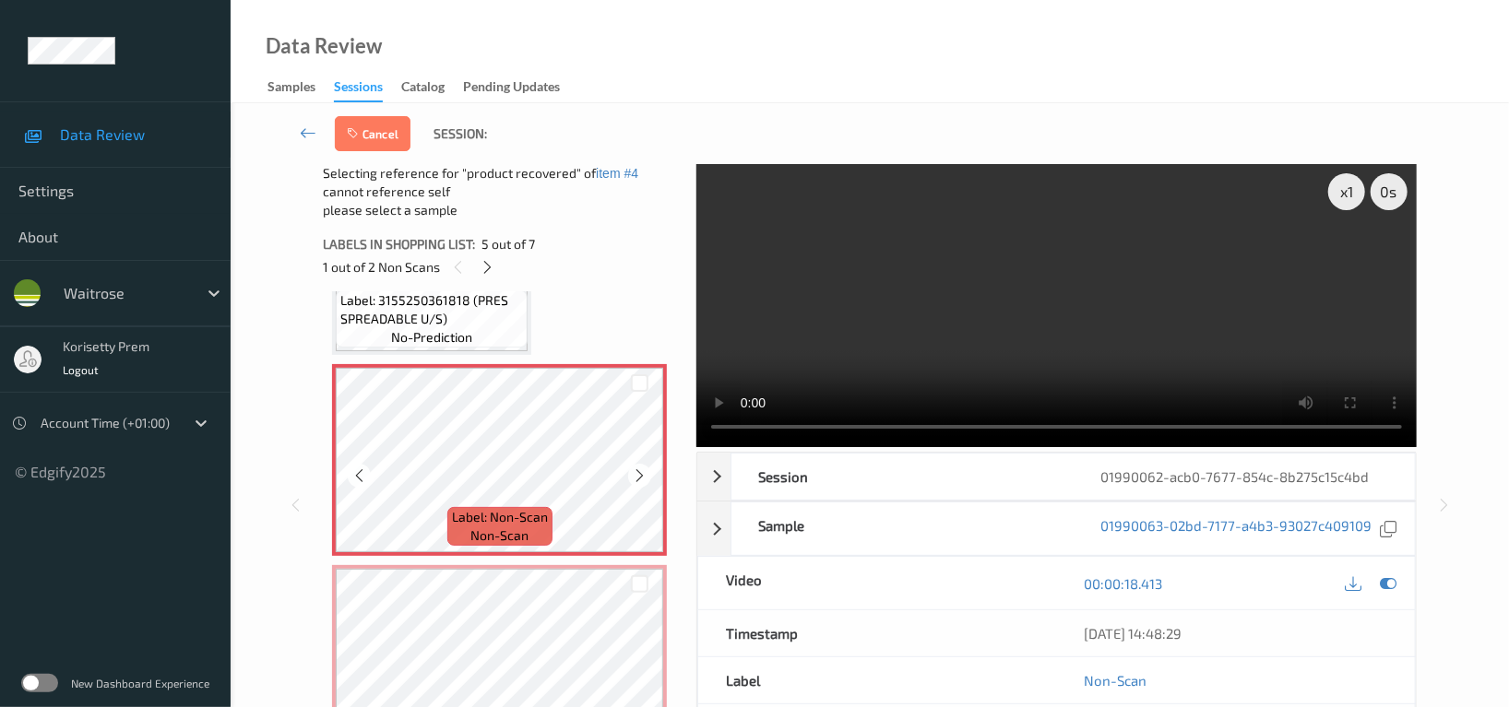
scroll to position [987, 0]
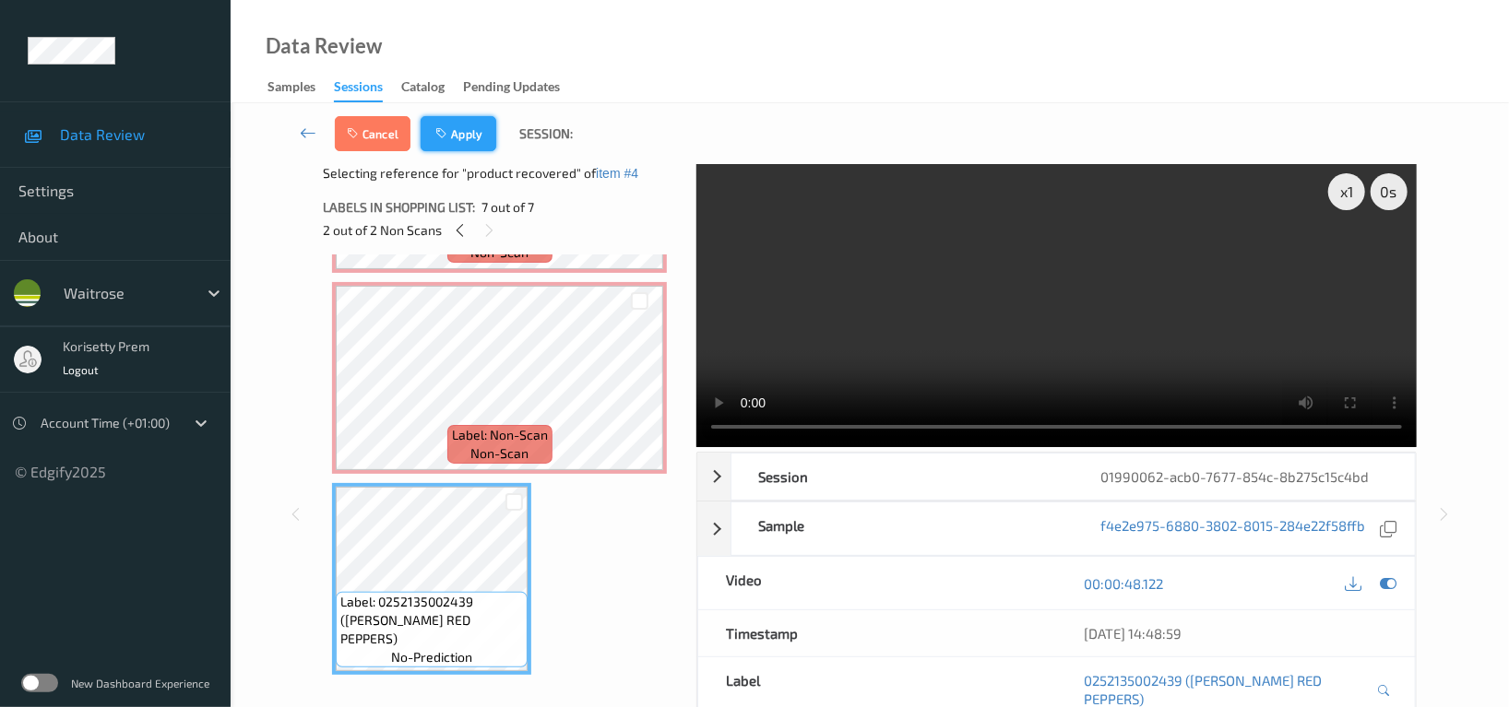
click at [457, 134] on button "Apply" at bounding box center [459, 133] width 76 height 35
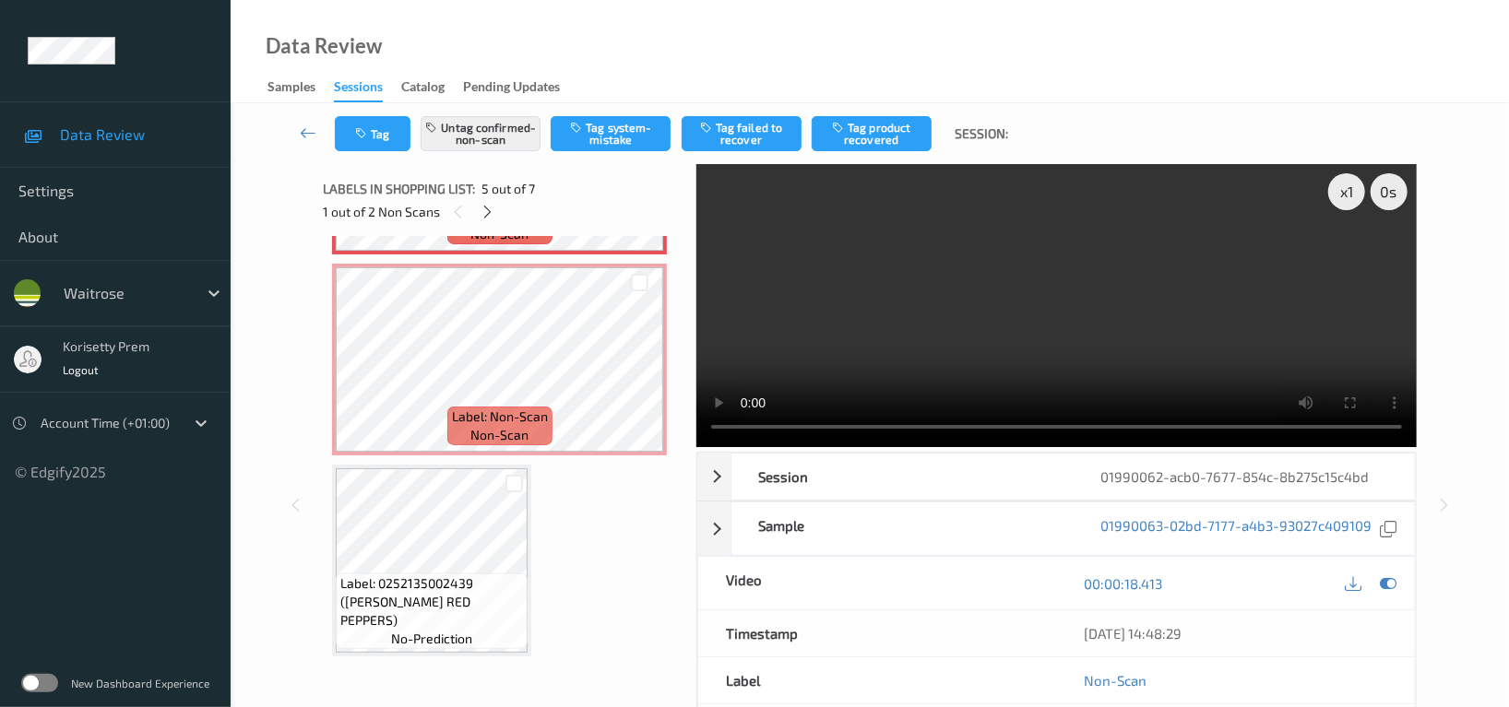
scroll to position [610, 0]
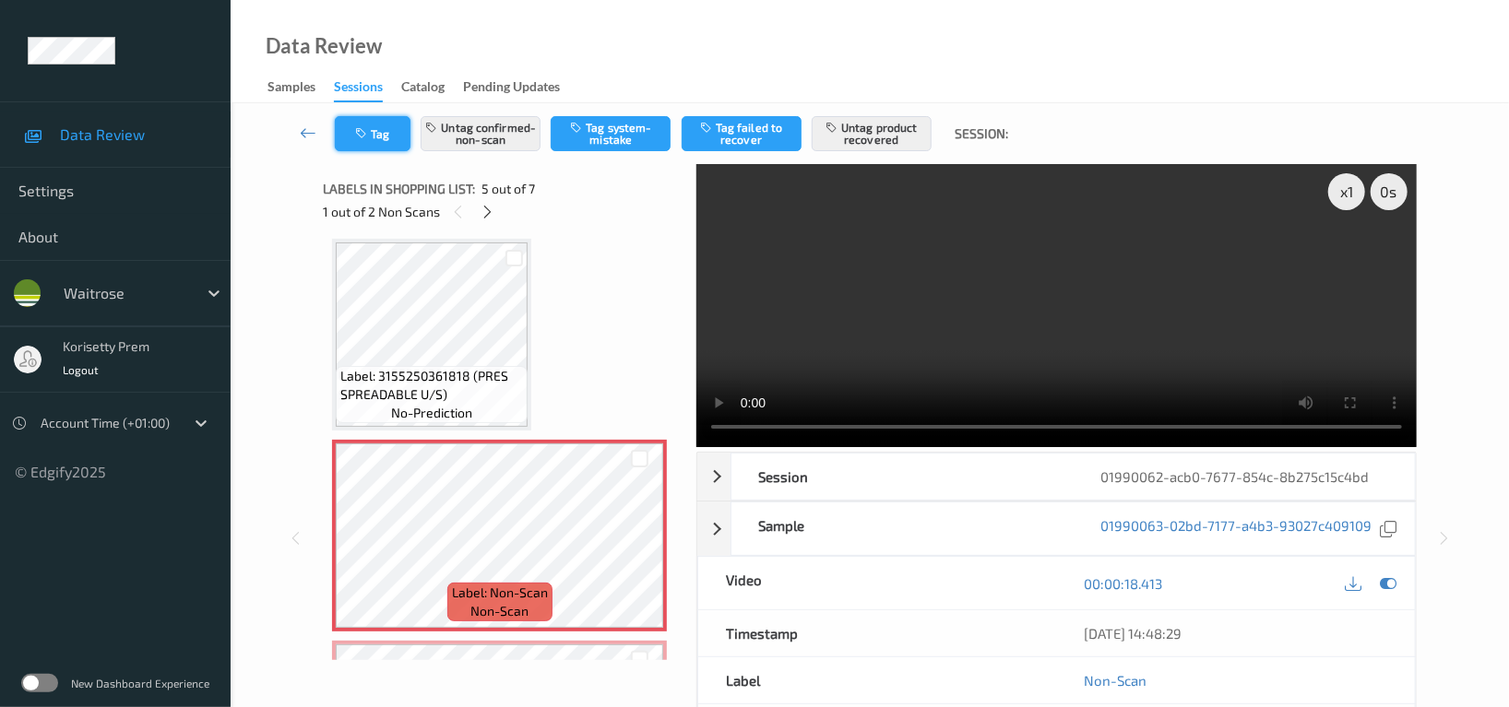
click at [351, 128] on button "Tag" at bounding box center [373, 133] width 76 height 35
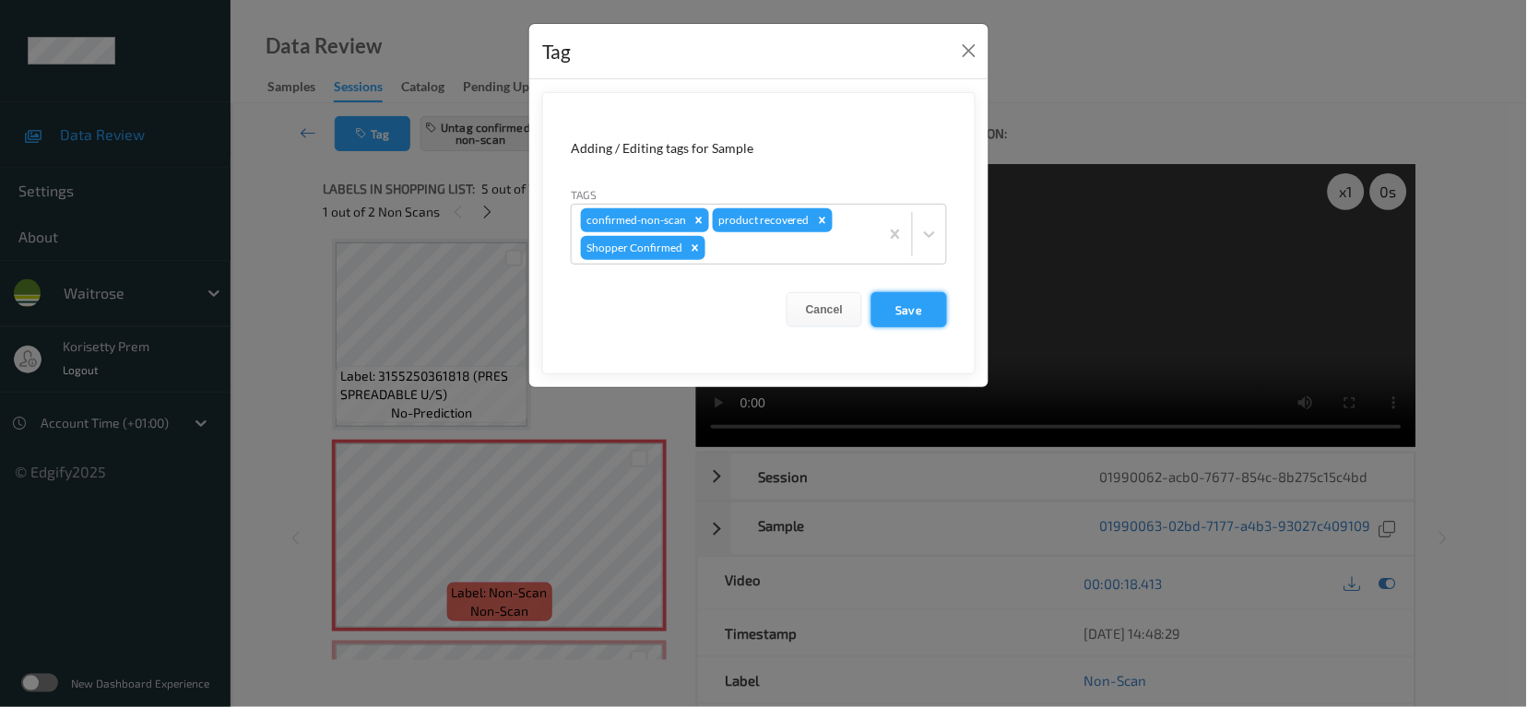
click at [908, 306] on button "Save" at bounding box center [910, 309] width 76 height 35
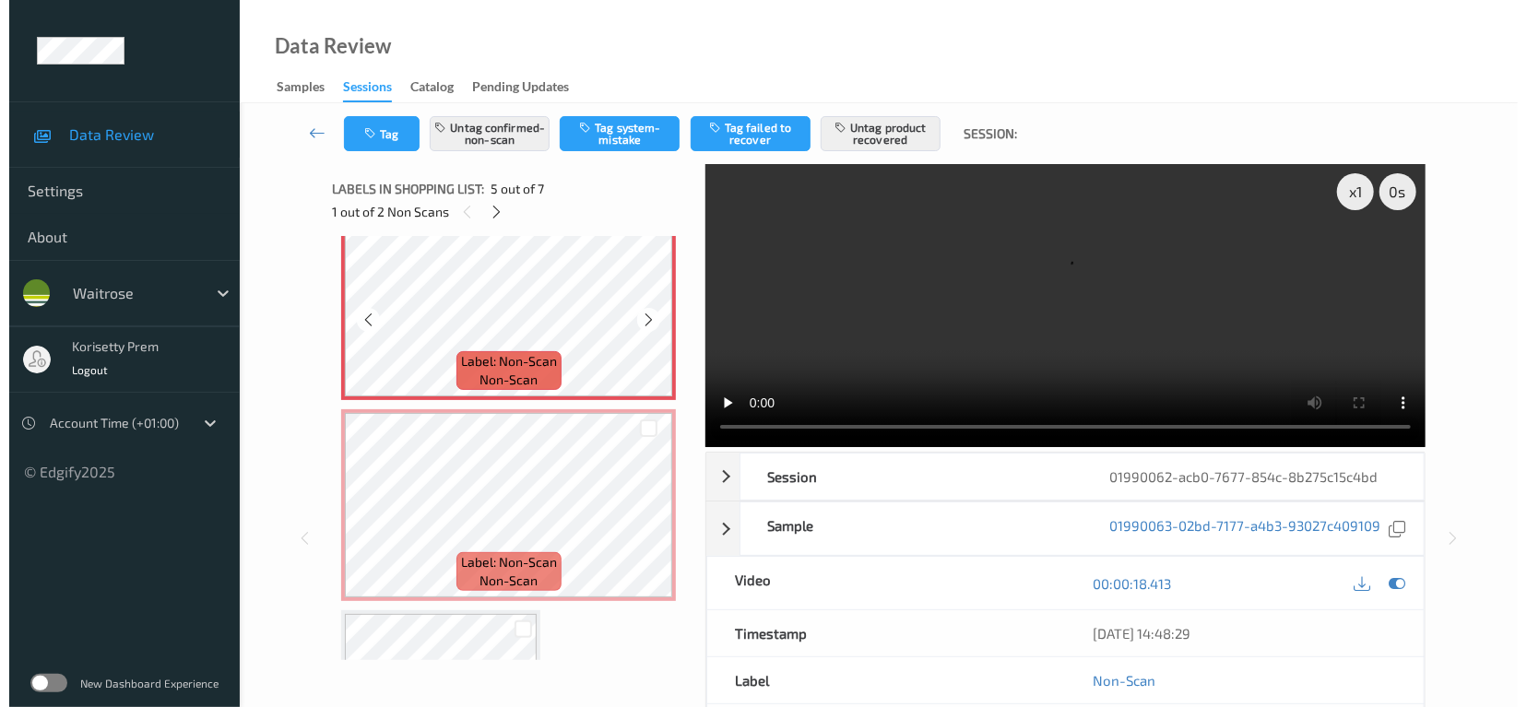
scroll to position [856, 0]
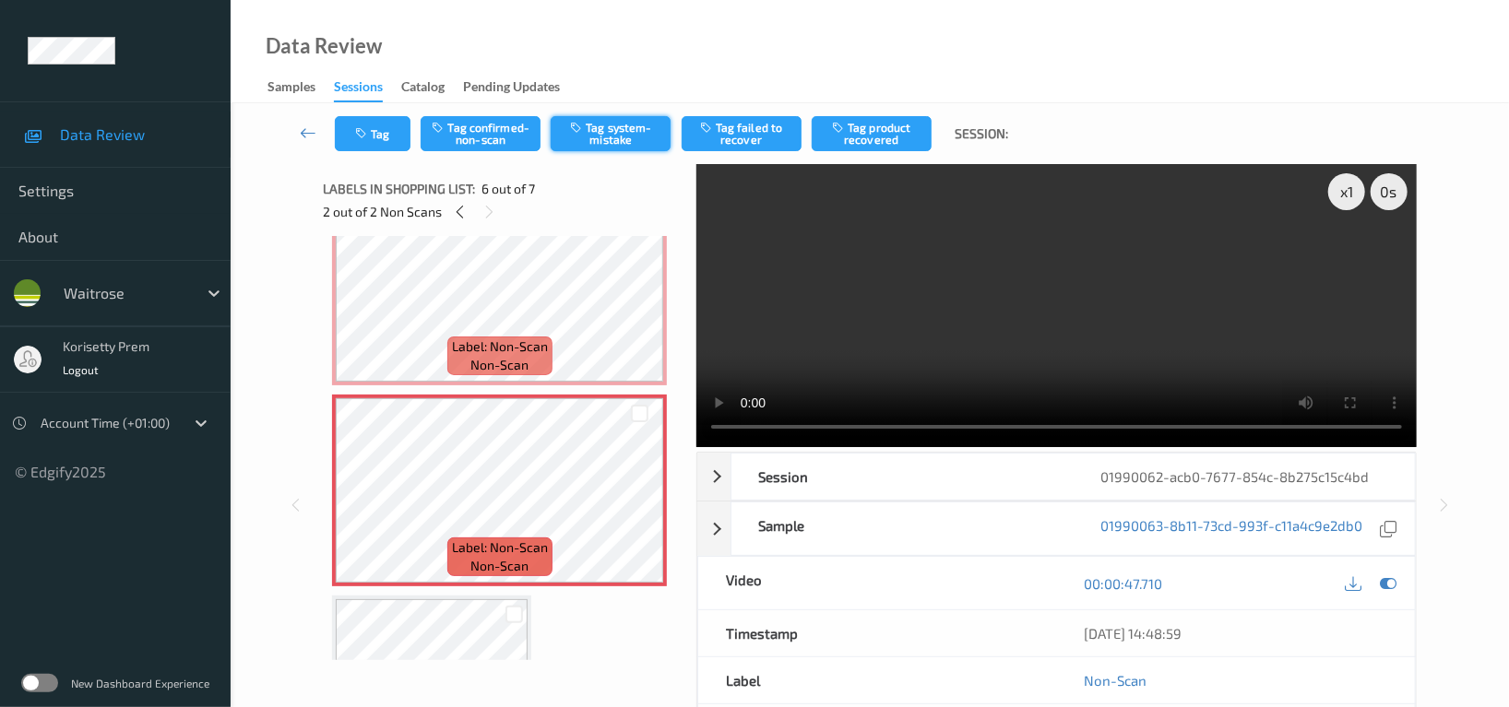
click at [604, 128] on button "Tag system-mistake" at bounding box center [611, 133] width 120 height 35
click at [367, 129] on icon "button" at bounding box center [363, 133] width 16 height 13
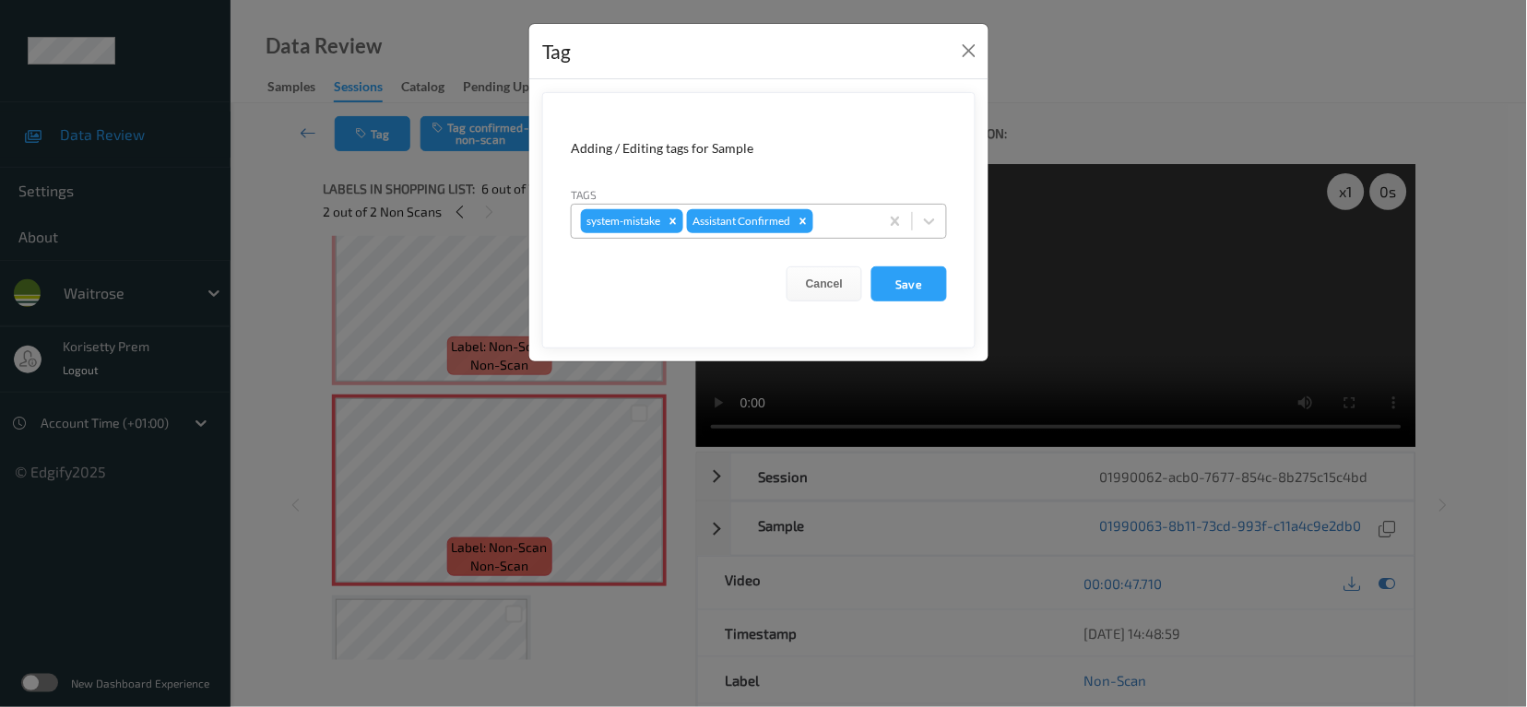
click at [835, 213] on div at bounding box center [843, 221] width 53 height 22
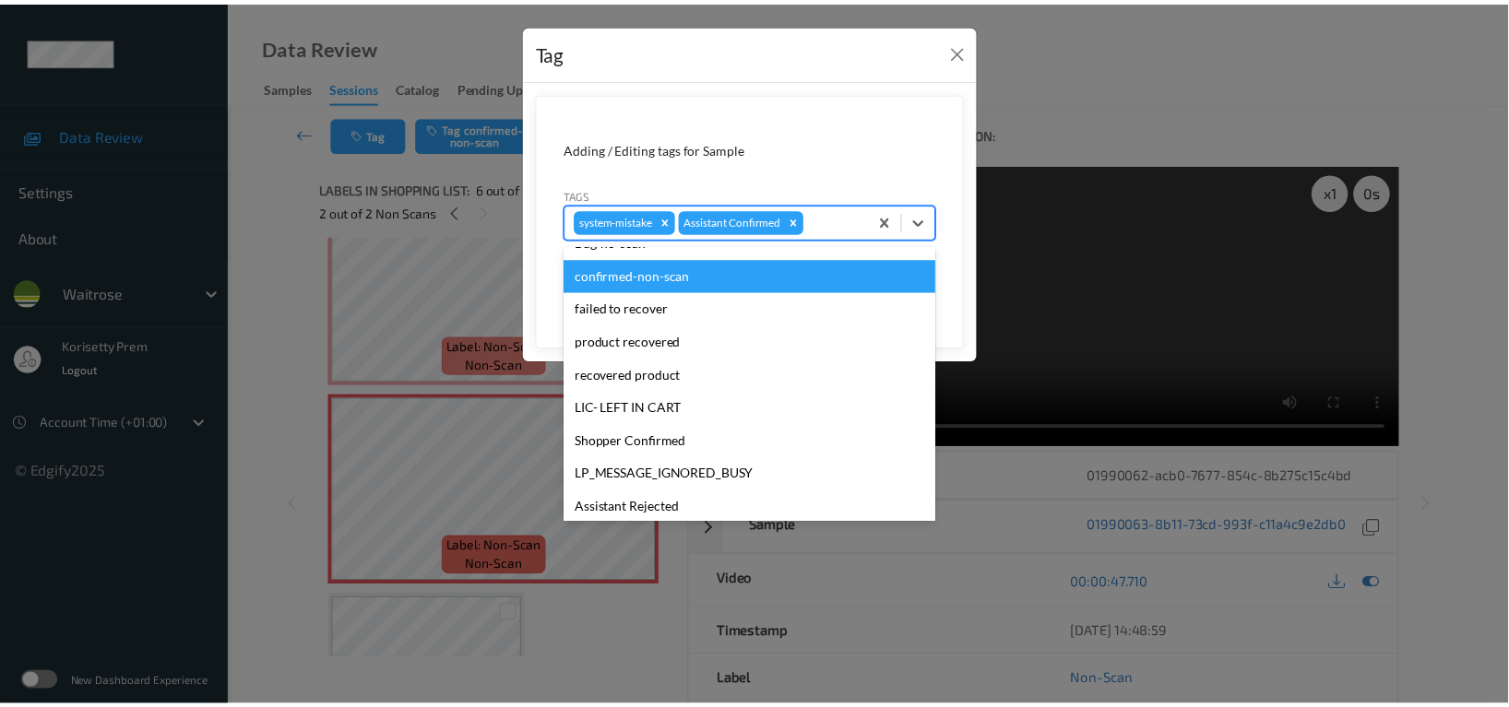
scroll to position [393, 0]
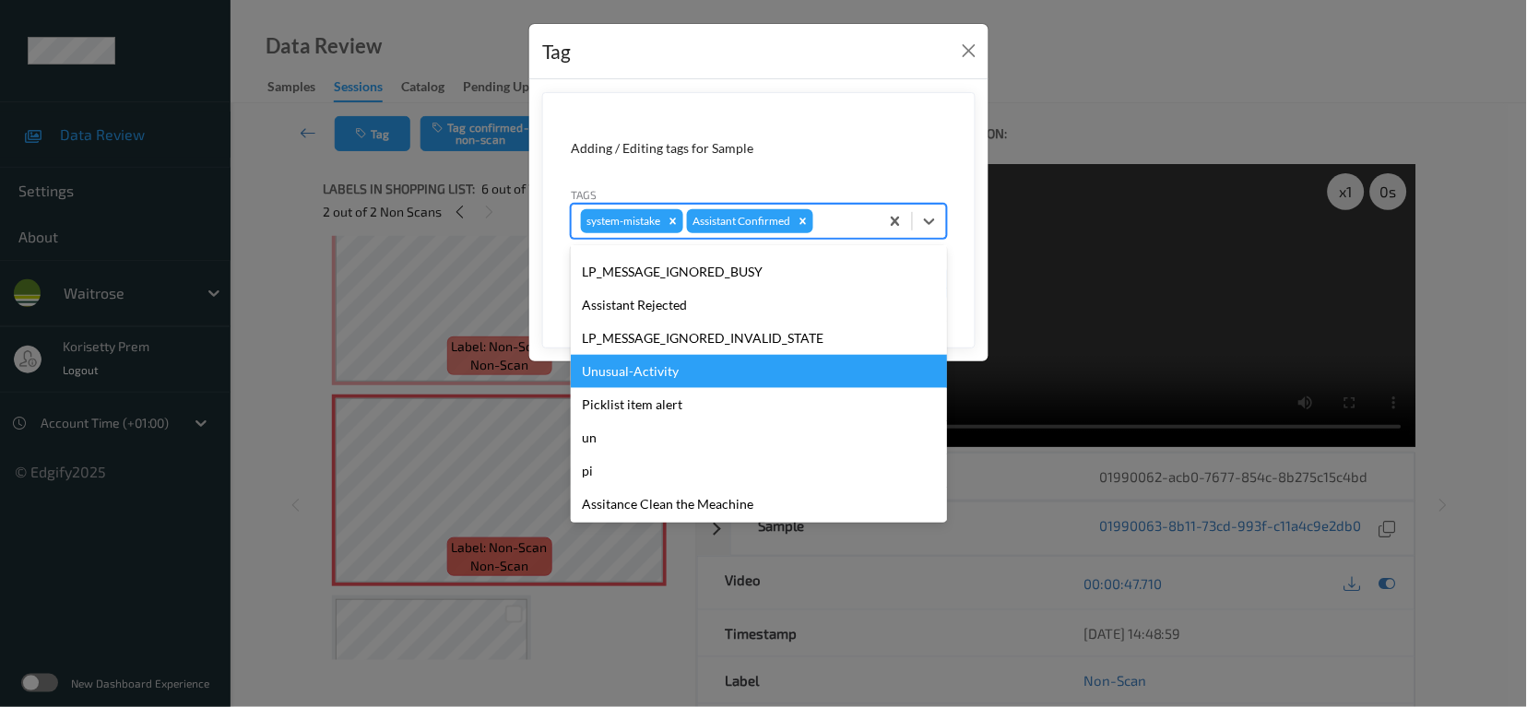
click at [656, 375] on div "Unusual-Activity" at bounding box center [759, 371] width 376 height 33
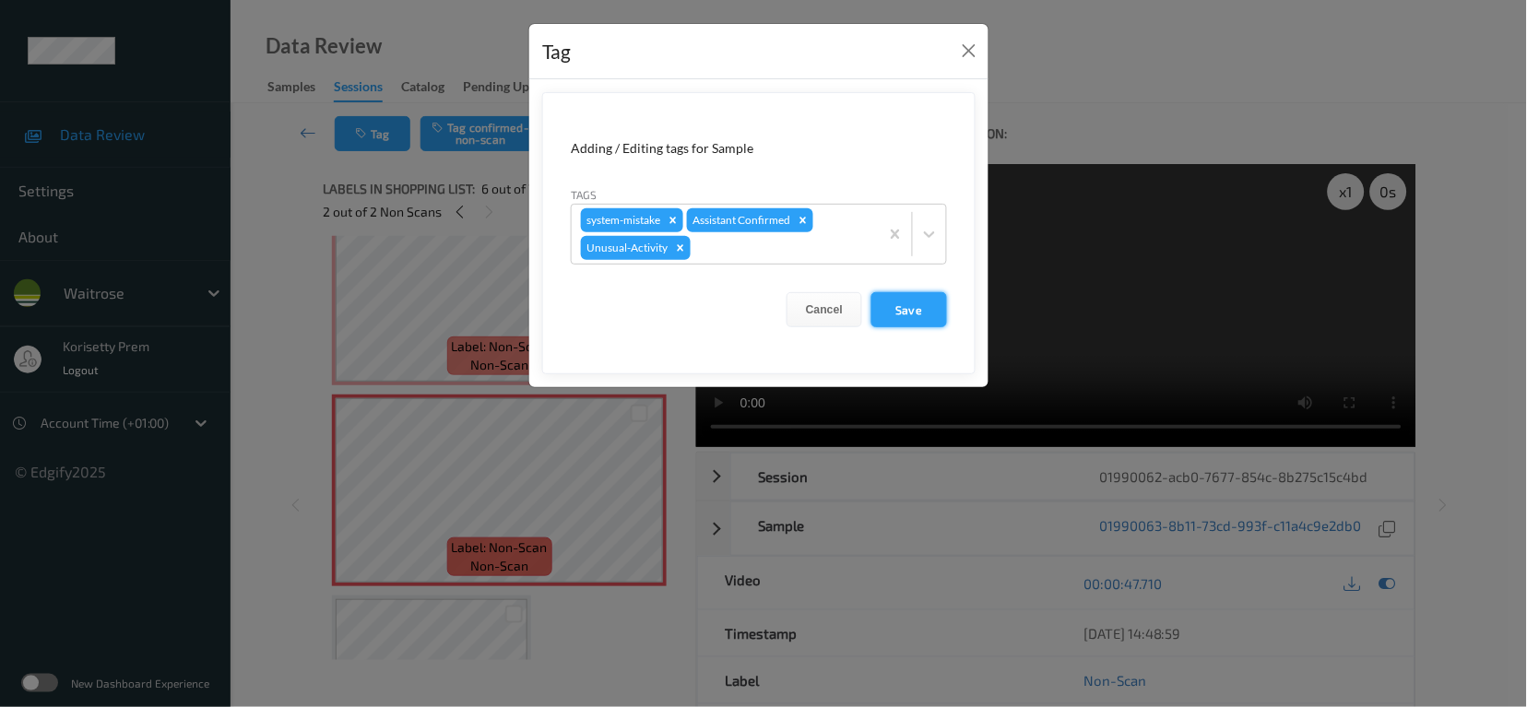
click at [900, 313] on button "Save" at bounding box center [910, 309] width 76 height 35
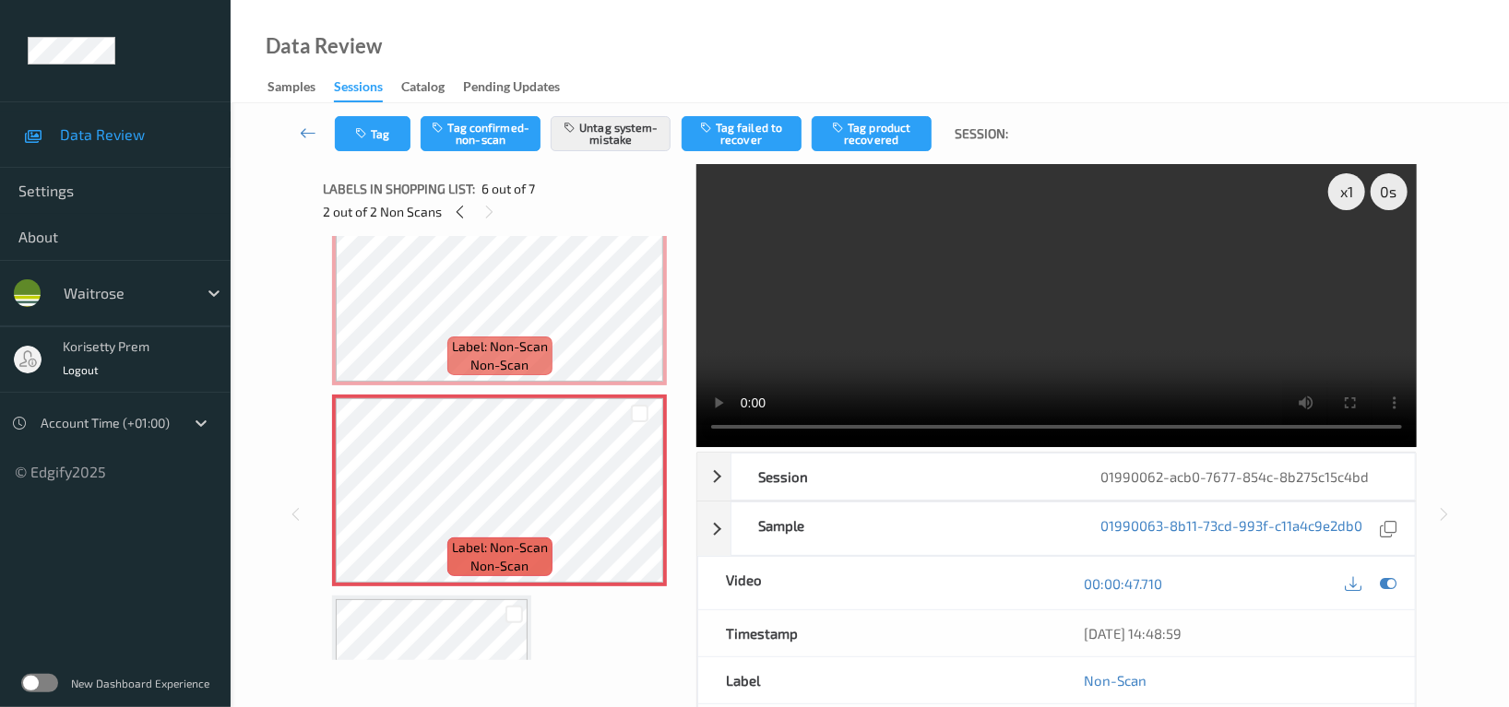
click at [845, 33] on div "Data Review Samples Sessions Catalog Pending Updates" at bounding box center [870, 51] width 1278 height 103
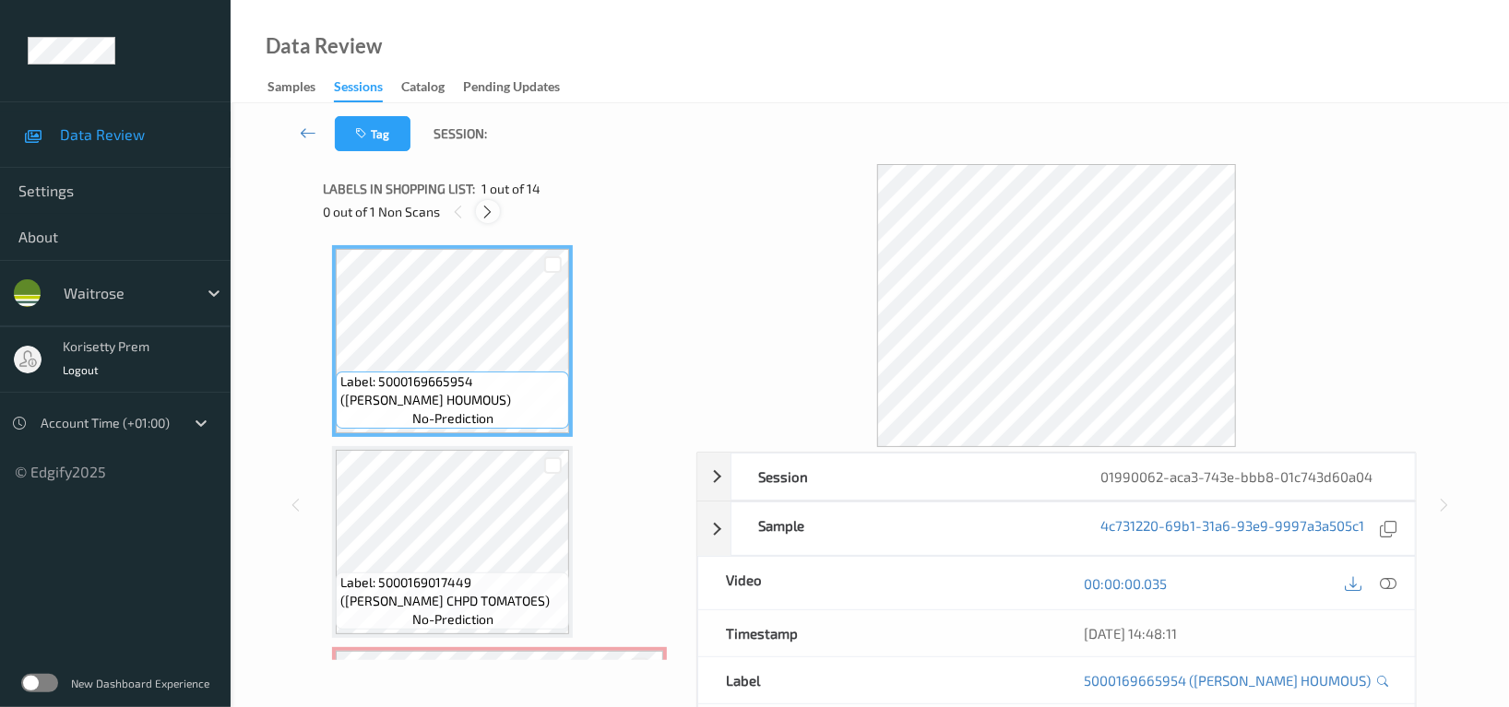
click at [493, 212] on icon at bounding box center [489, 212] width 16 height 17
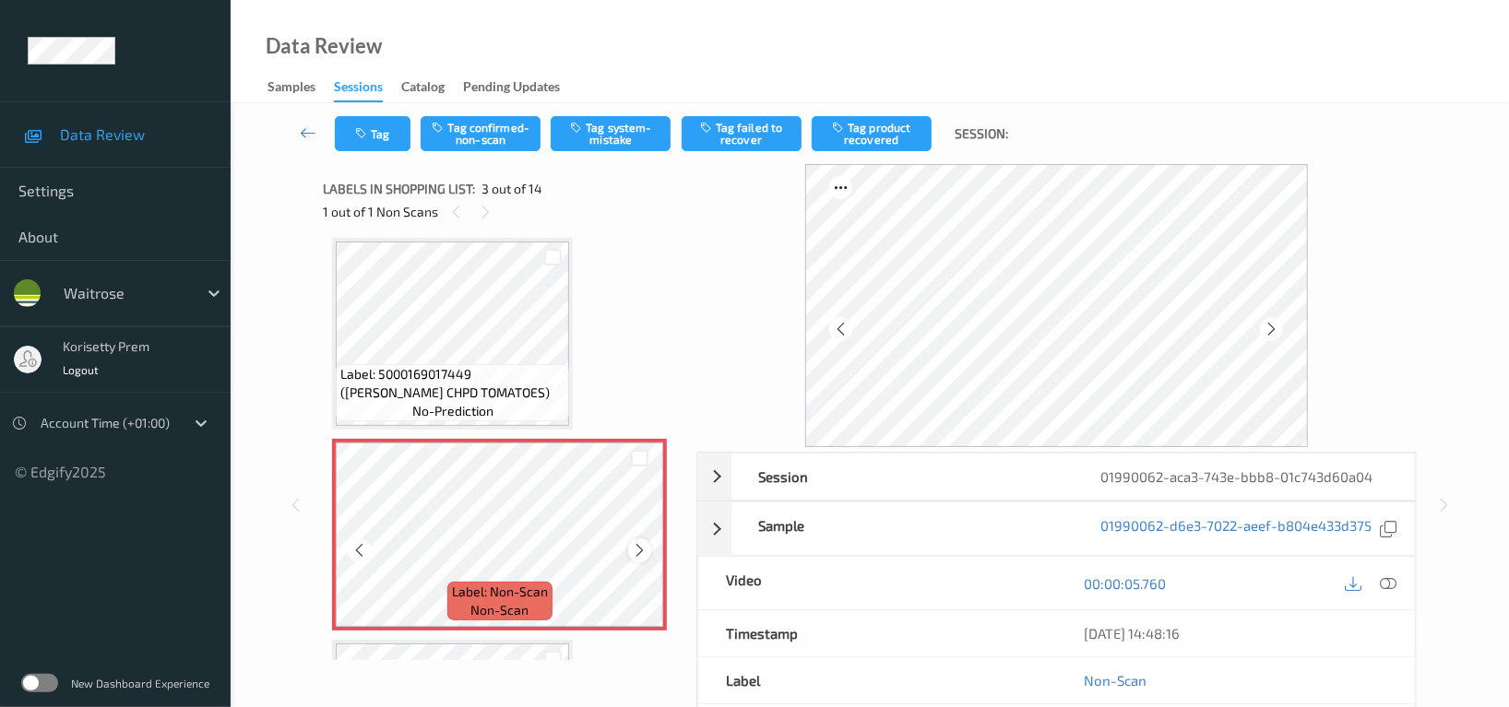
click at [640, 544] on icon at bounding box center [640, 550] width 16 height 17
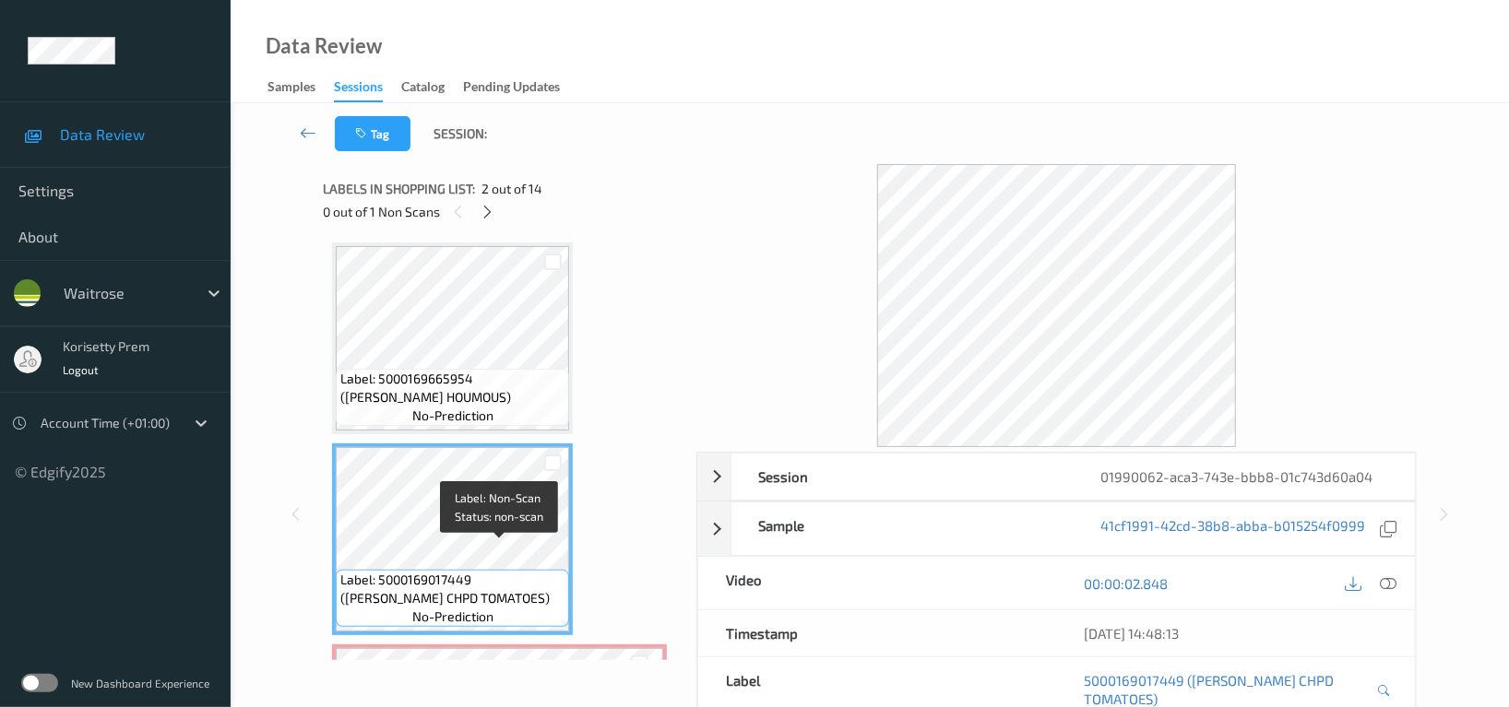
scroll to position [0, 0]
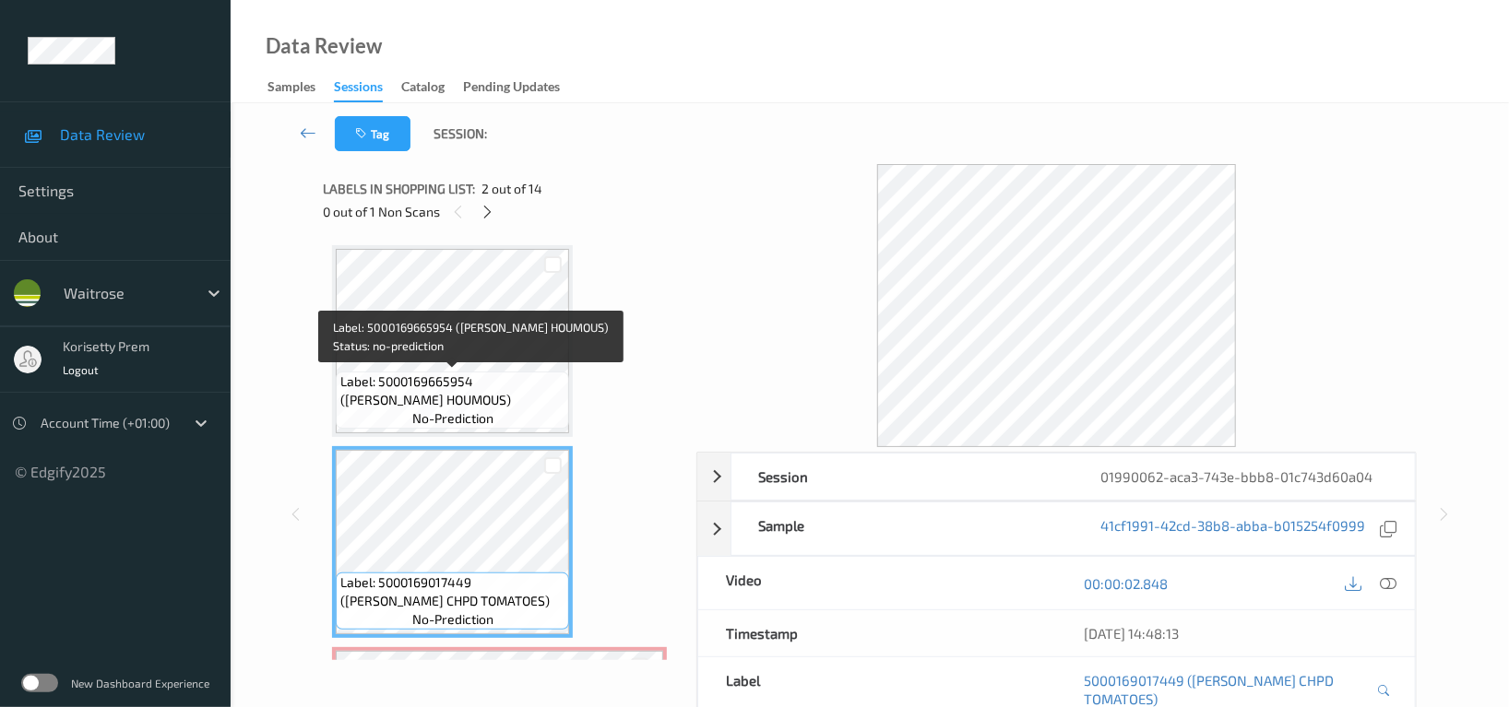
click at [460, 379] on span "Label: 5000169665954 ([PERSON_NAME] HOUMOUS)" at bounding box center [452, 391] width 224 height 37
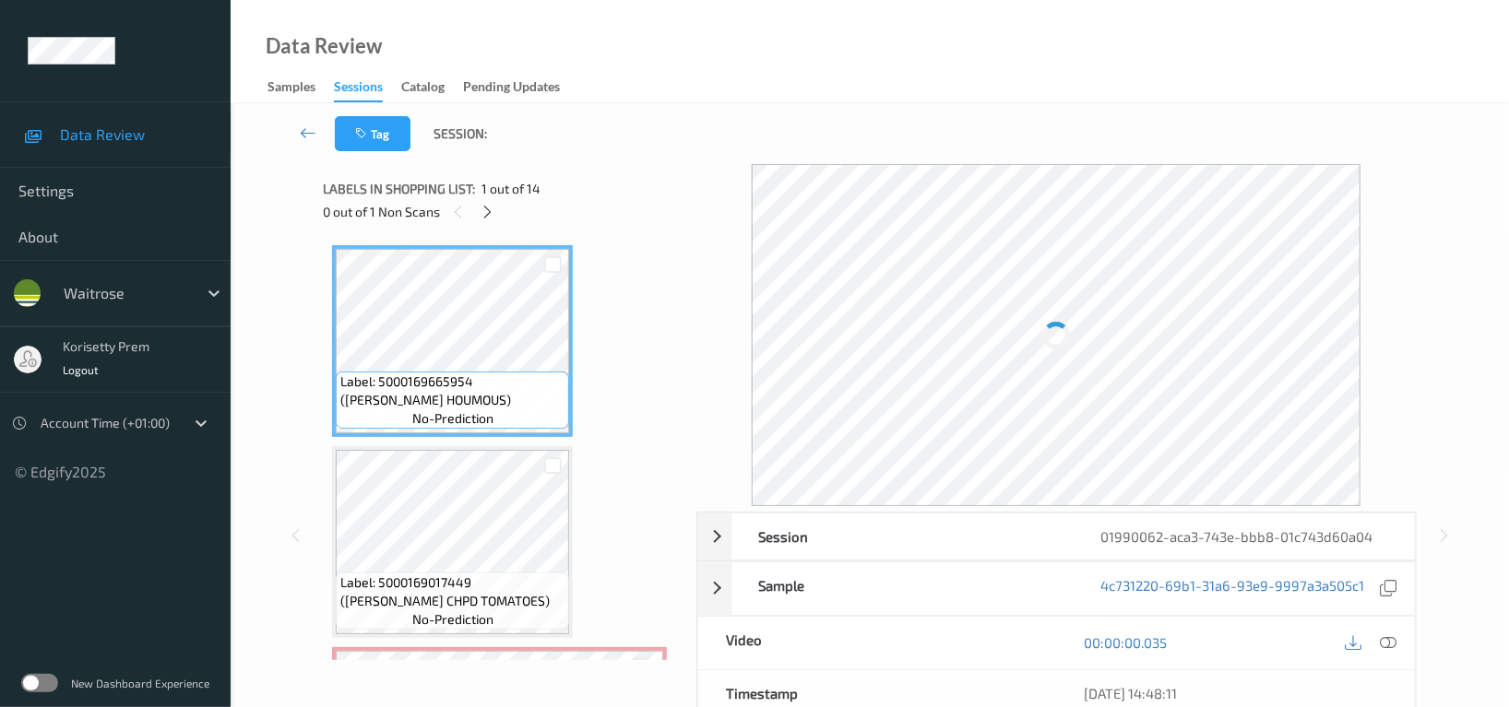
click at [1384, 684] on div "[DATE] 14:48:11" at bounding box center [1235, 693] width 303 height 18
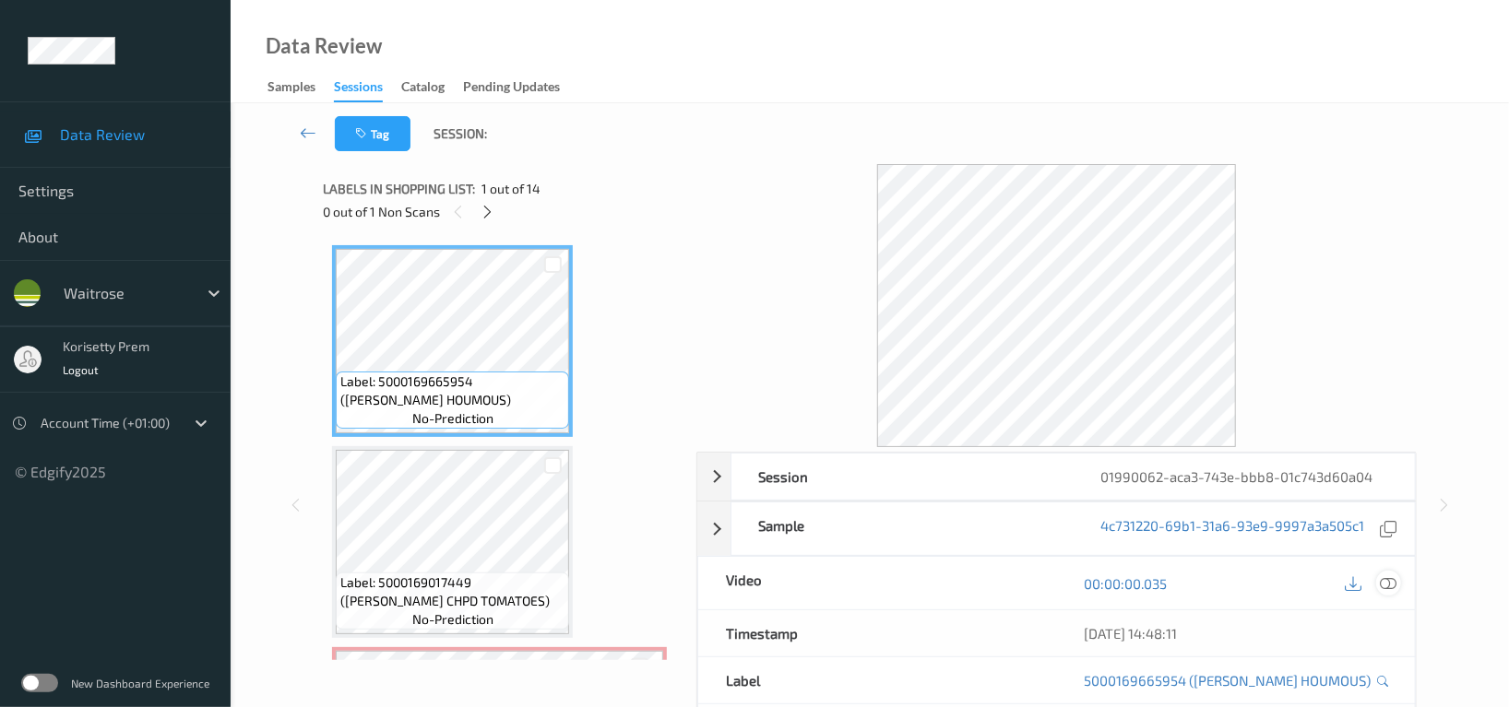
click at [1393, 580] on icon at bounding box center [1388, 584] width 17 height 17
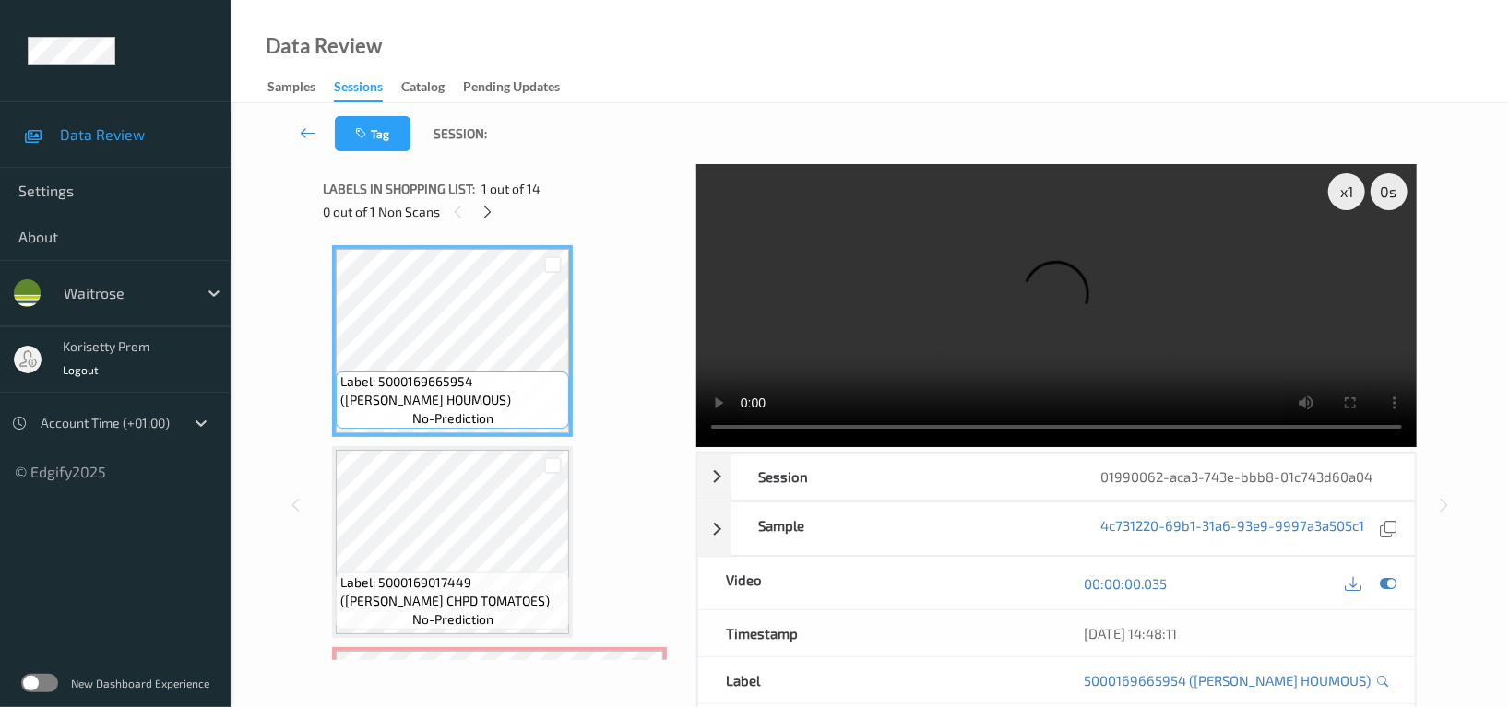
click at [857, 276] on video at bounding box center [1056, 305] width 720 height 283
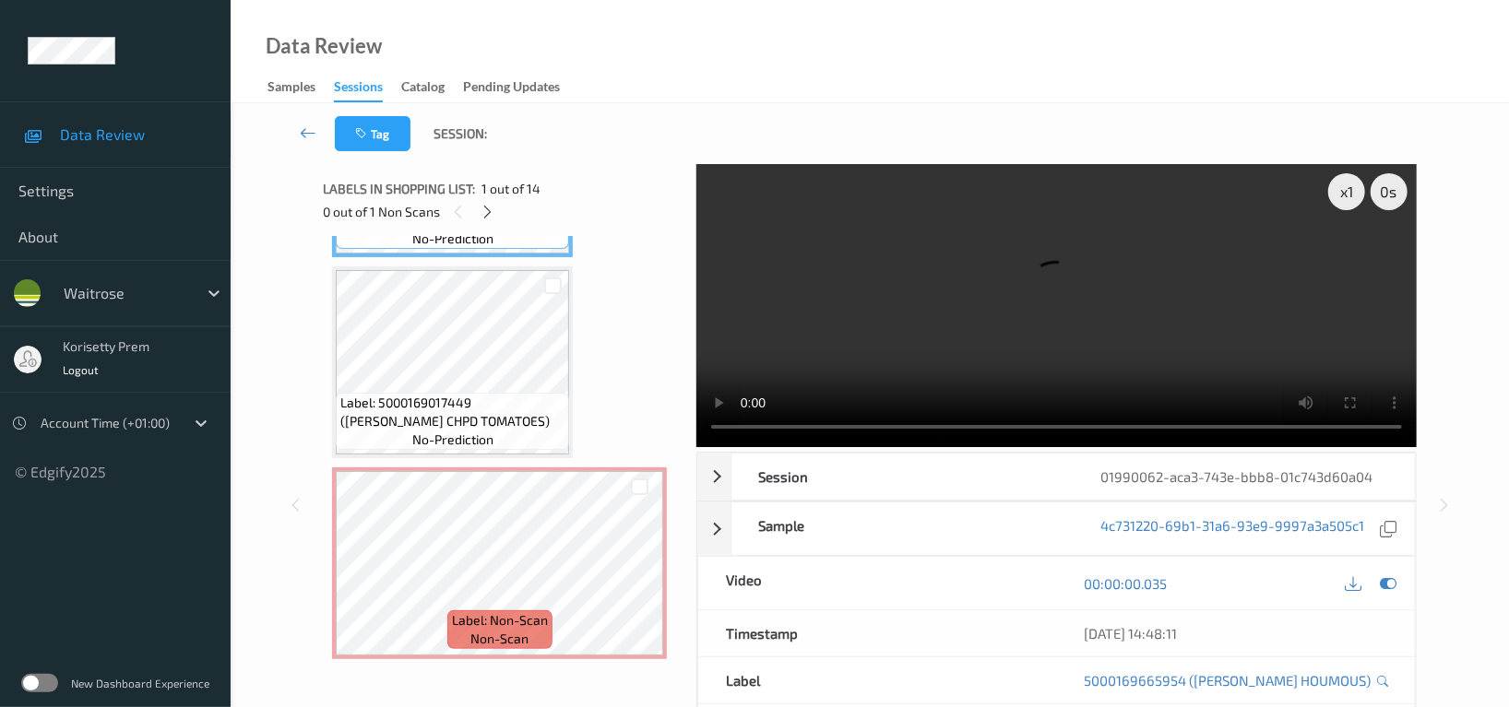
scroll to position [245, 0]
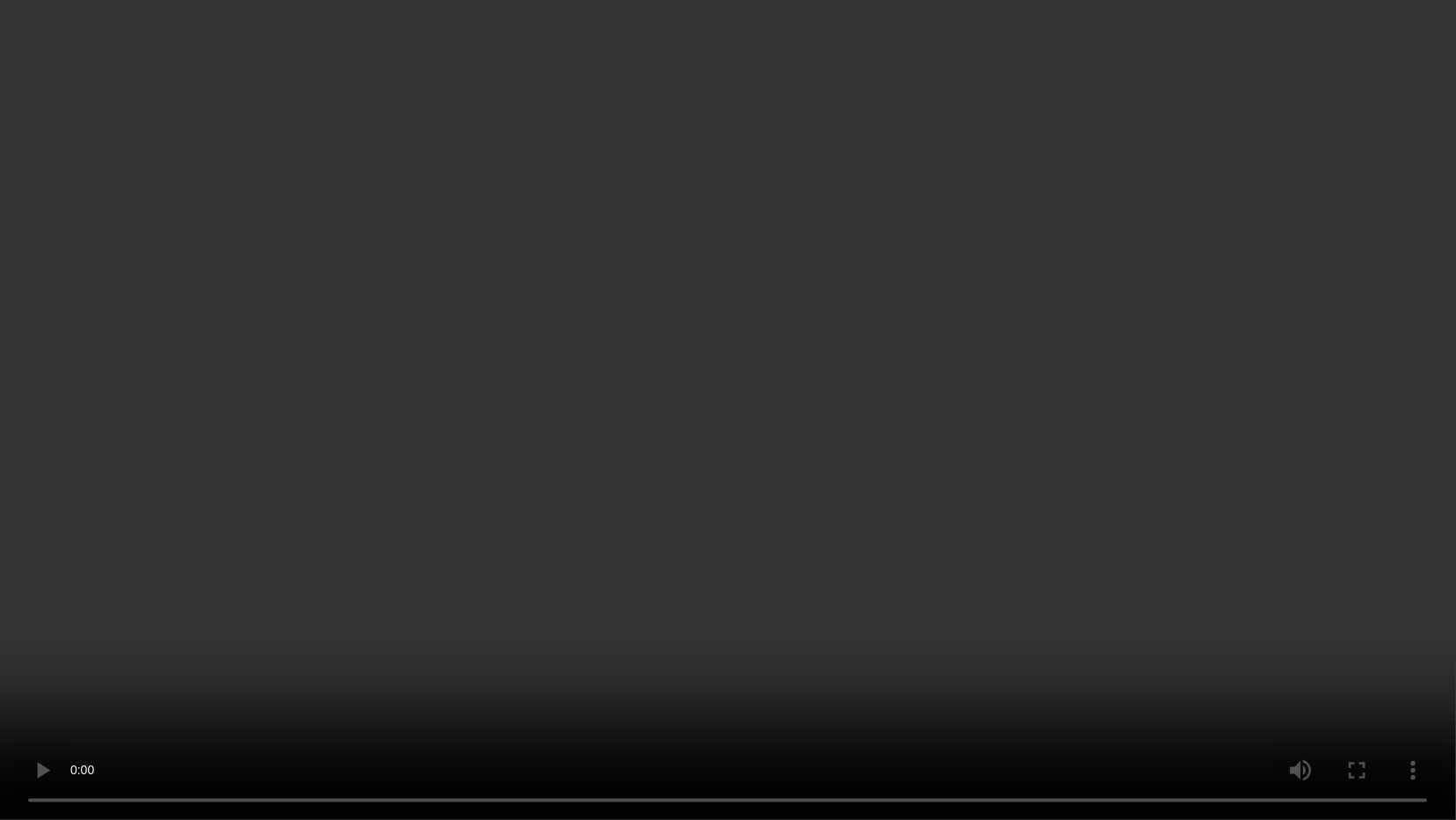
click at [941, 428] on video at bounding box center [728, 410] width 1456 height 820
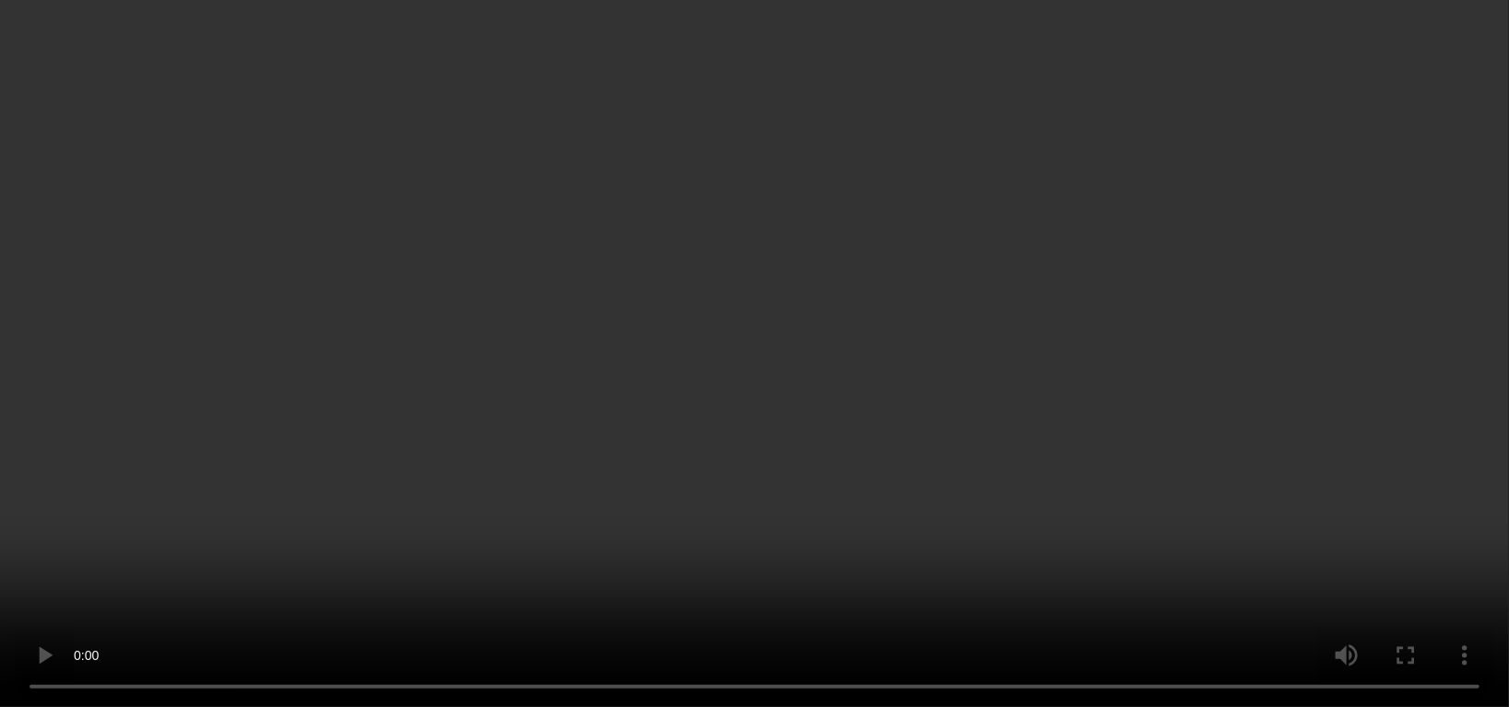
scroll to position [614, 0]
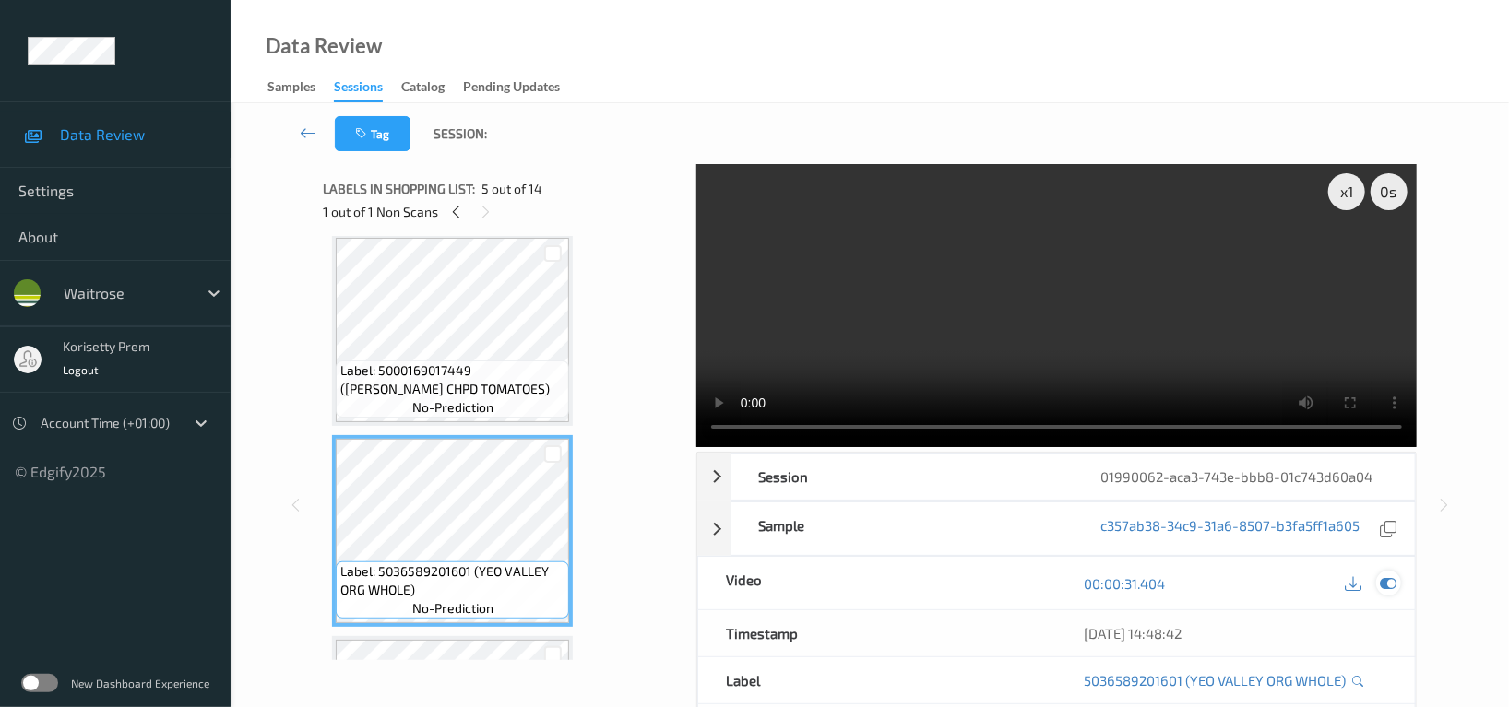
click at [1388, 582] on icon at bounding box center [1388, 584] width 17 height 17
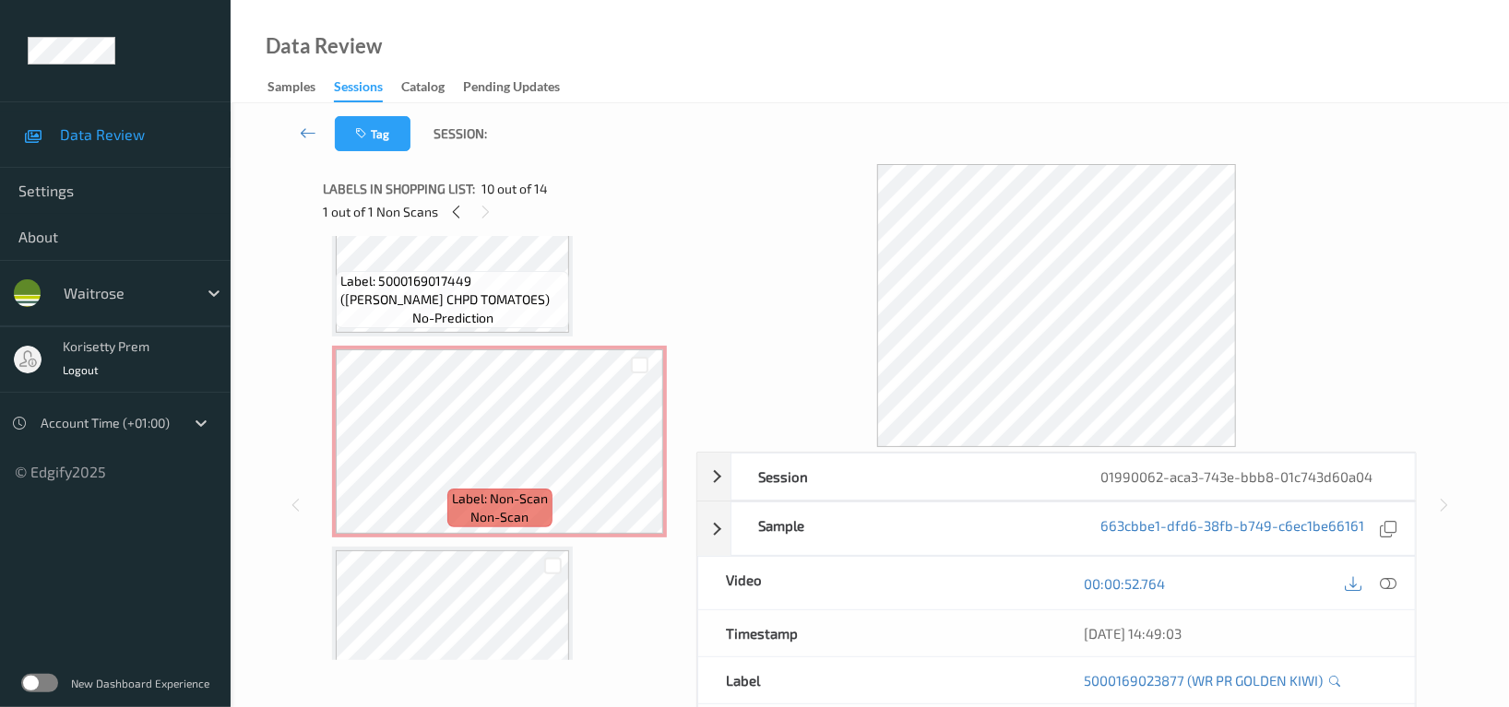
scroll to position [123, 0]
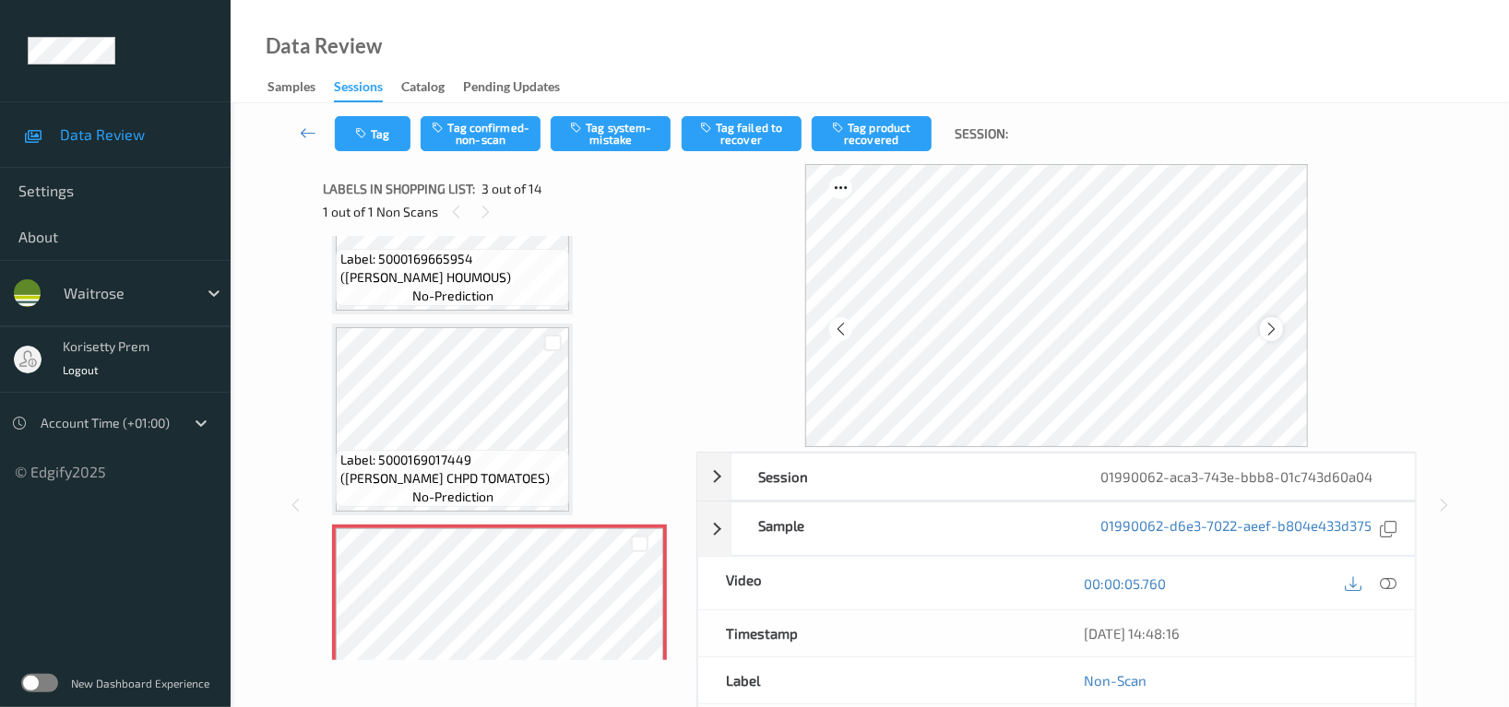
click at [1277, 323] on icon at bounding box center [1272, 329] width 16 height 17
click at [1274, 323] on icon at bounding box center [1272, 329] width 16 height 17
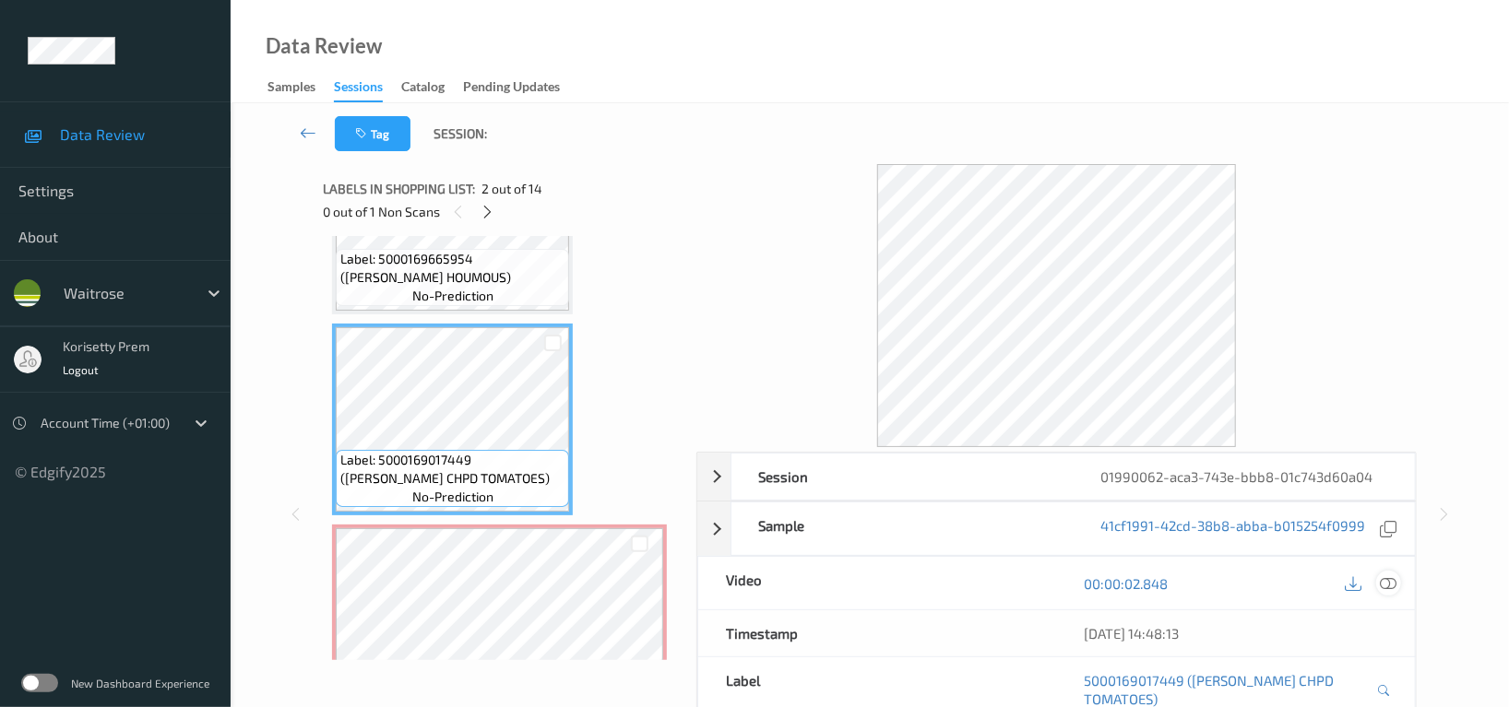
click at [1383, 588] on icon at bounding box center [1388, 584] width 17 height 17
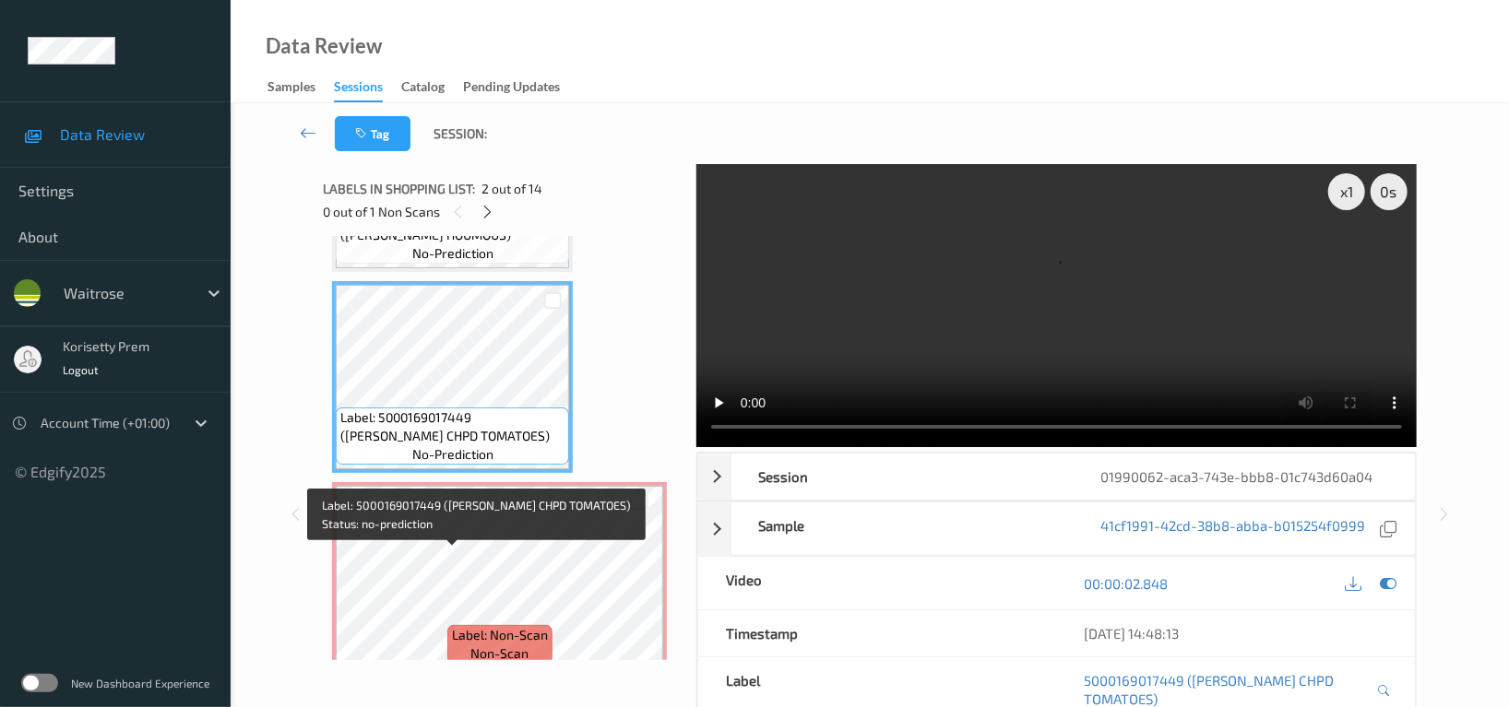
scroll to position [53, 0]
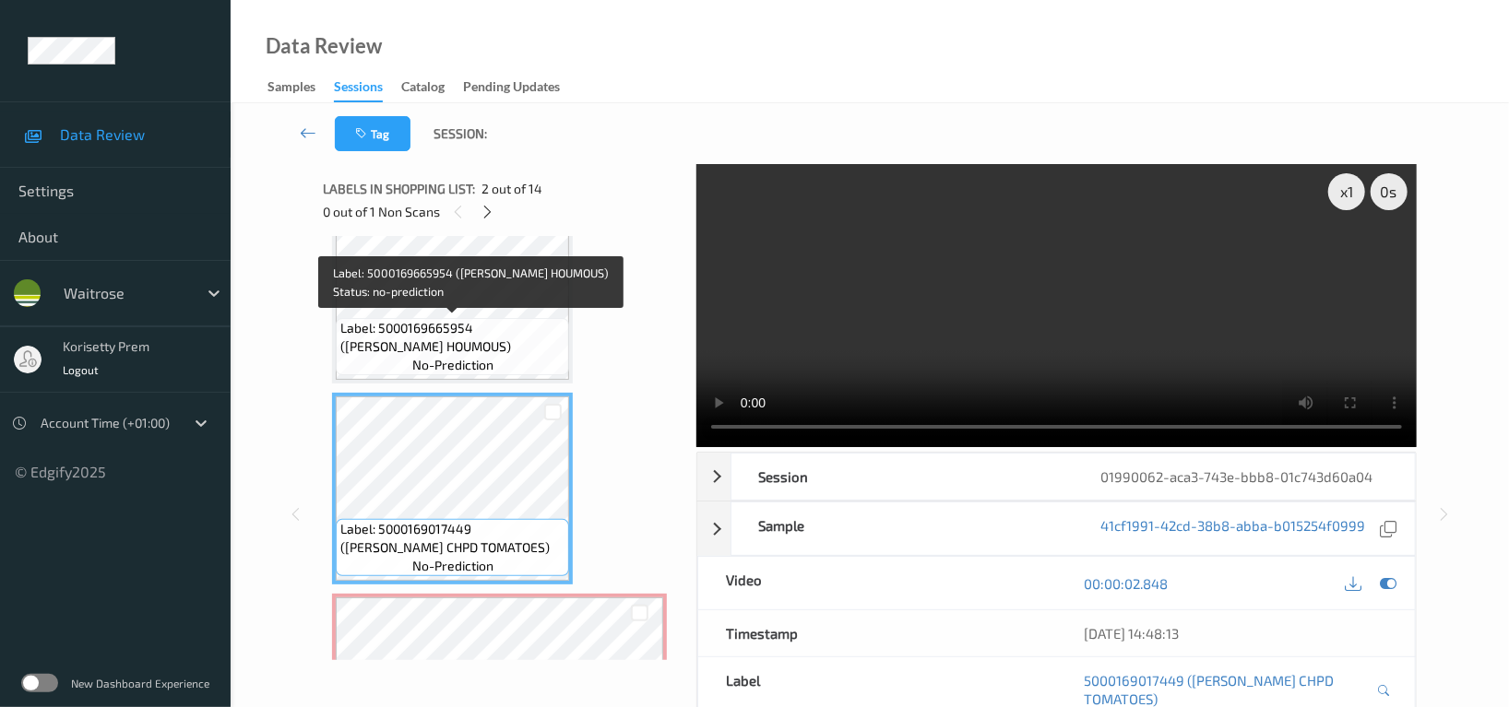
click at [409, 319] on span "Label: 5000169665954 (WR DORG HOUMOUS)" at bounding box center [452, 337] width 224 height 37
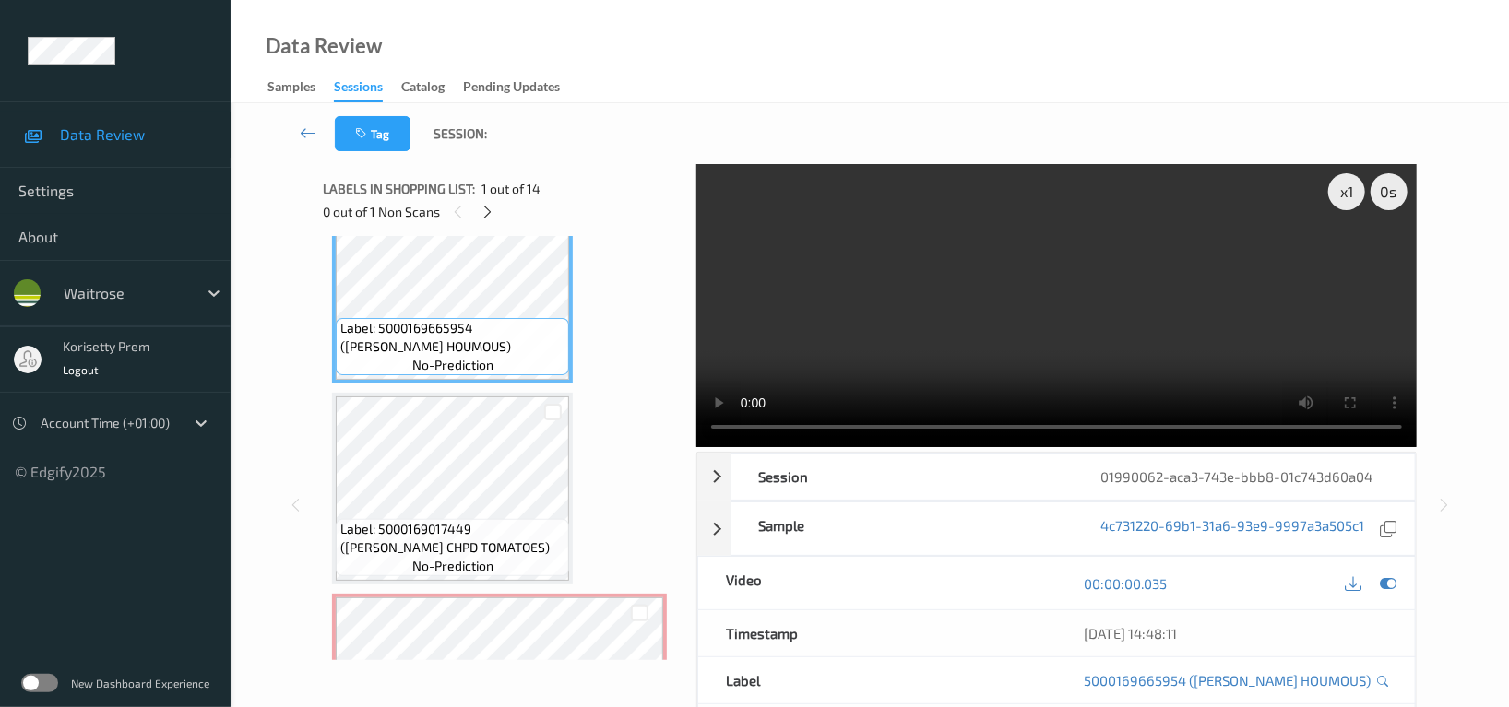
click at [1078, 320] on video at bounding box center [1056, 305] width 720 height 283
click at [918, 316] on video at bounding box center [1056, 305] width 720 height 283
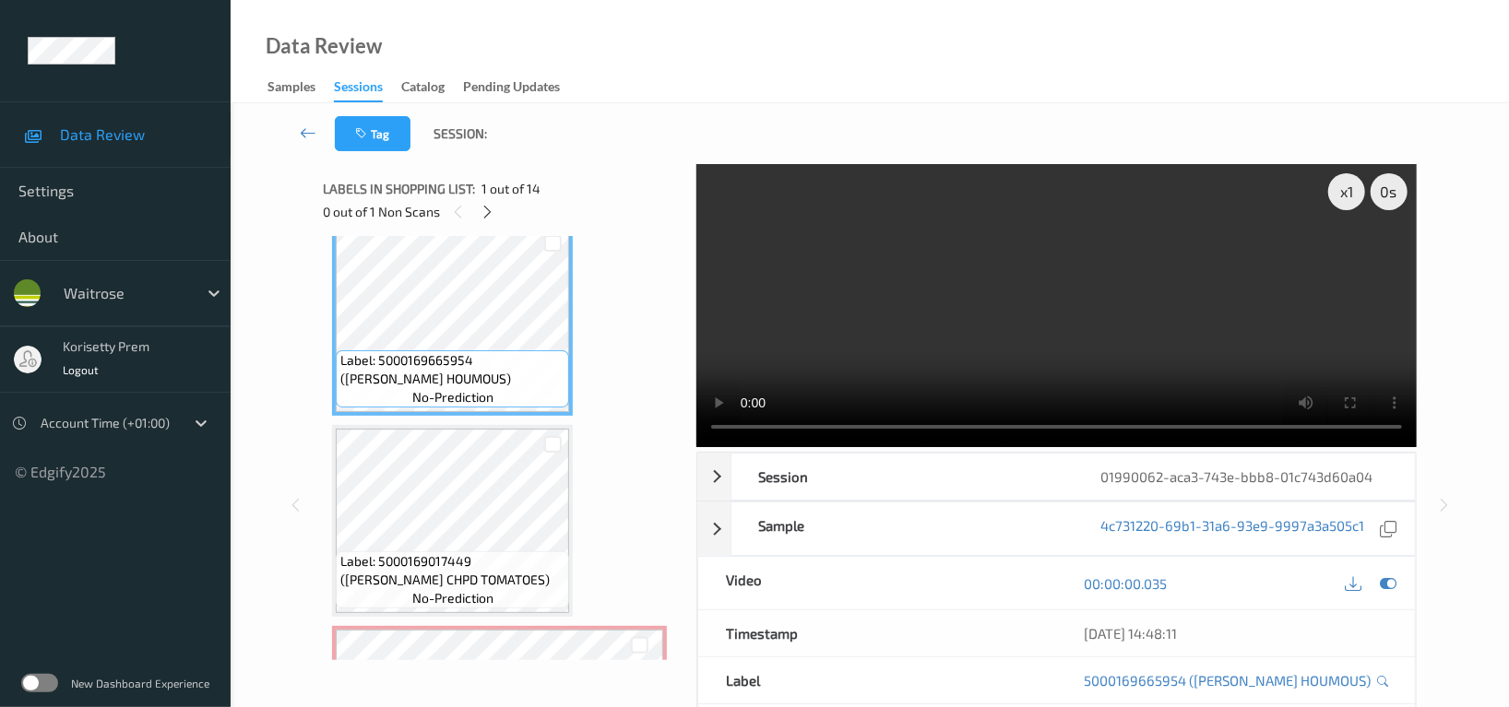
scroll to position [0, 0]
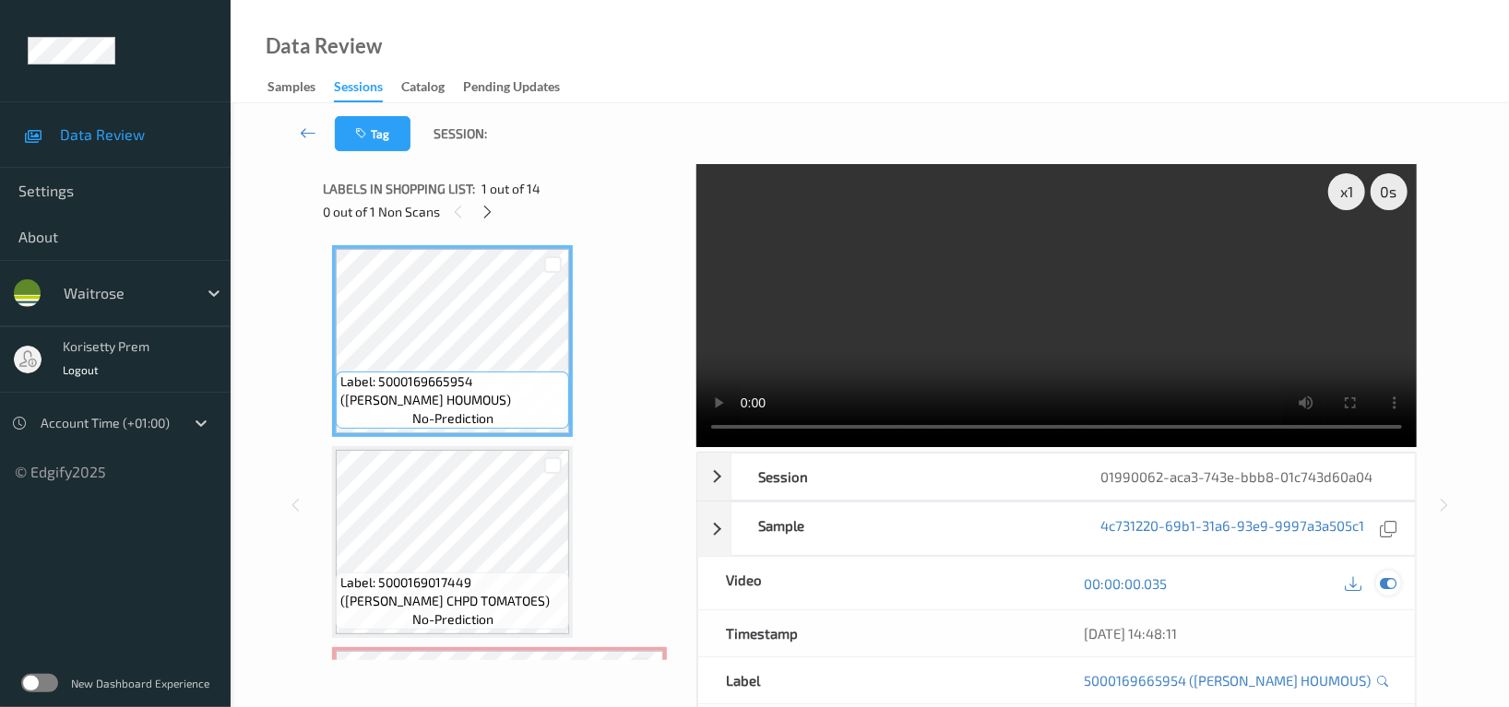
click at [1392, 582] on icon at bounding box center [1388, 584] width 17 height 17
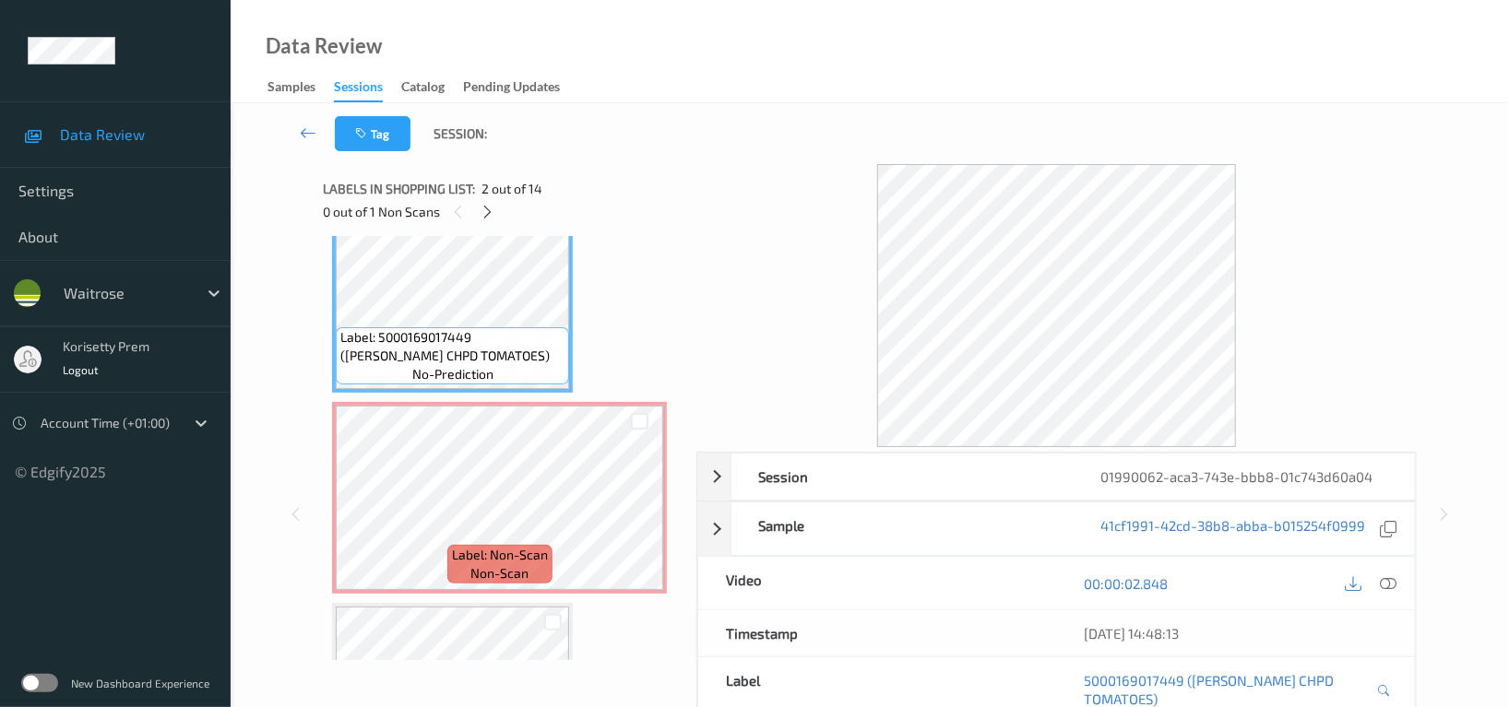
scroll to position [492, 0]
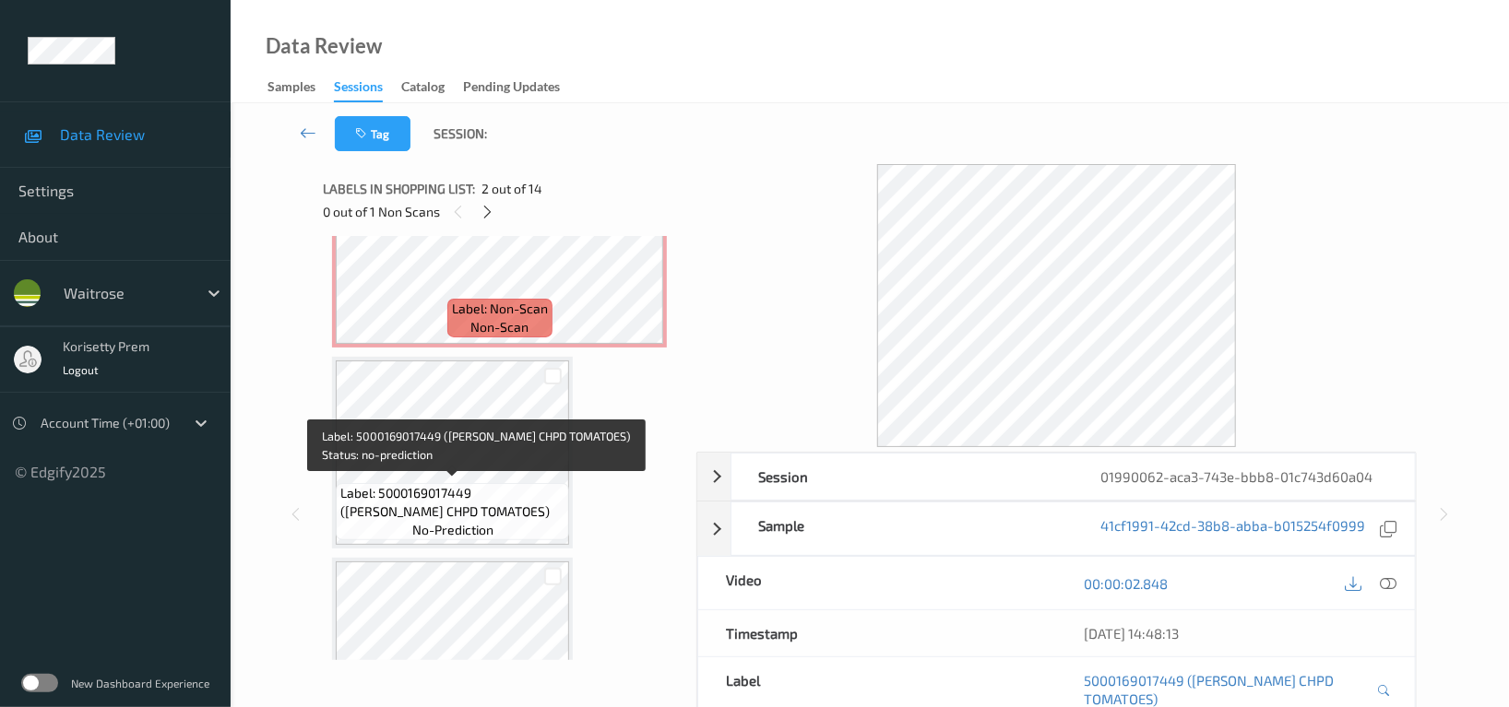
click at [433, 484] on span "Label: 5000169017449 (WR ESS CHPD TOMATOES)" at bounding box center [452, 502] width 224 height 37
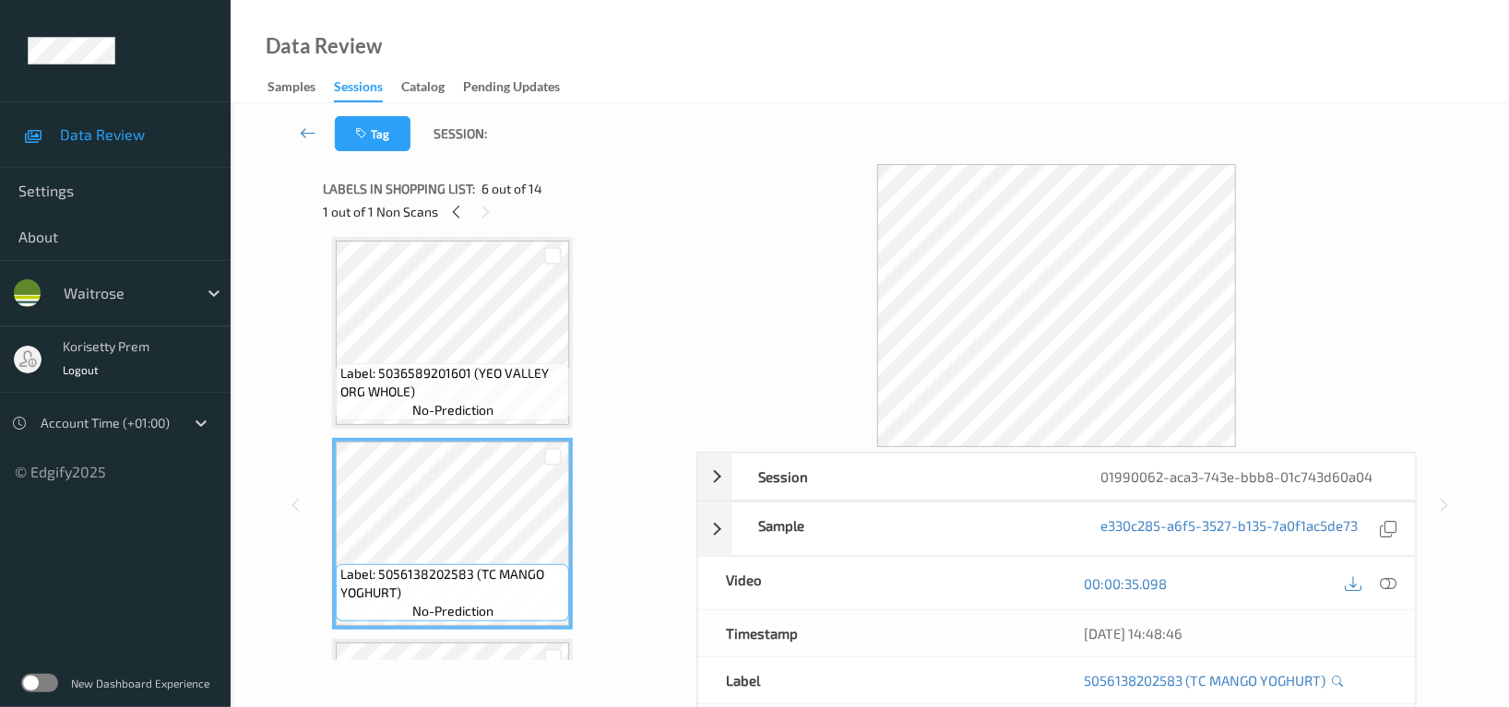
scroll to position [861, 0]
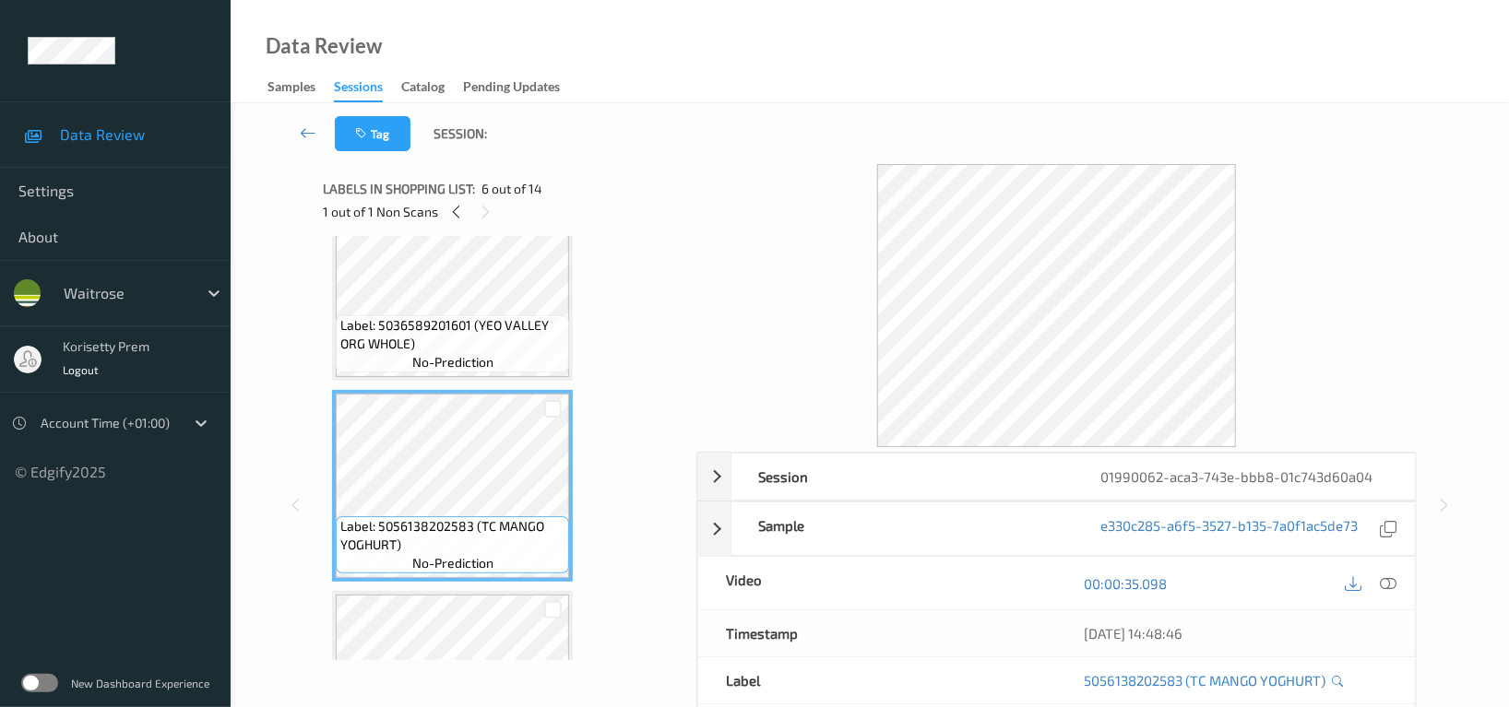
click at [475, 591] on div "Label: 5000169693858 (WR DORG CUP MUSHRMS) no-prediction" at bounding box center [452, 687] width 241 height 192
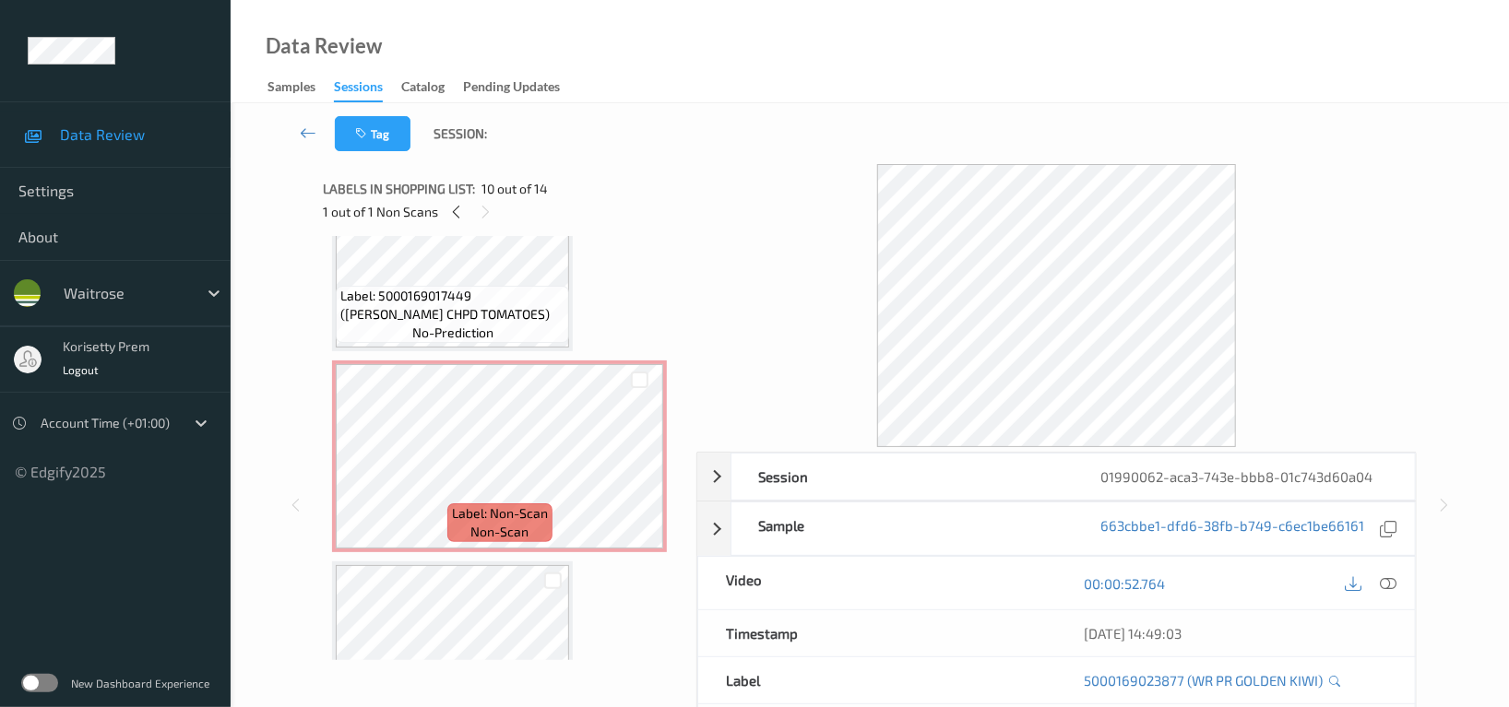
scroll to position [245, 0]
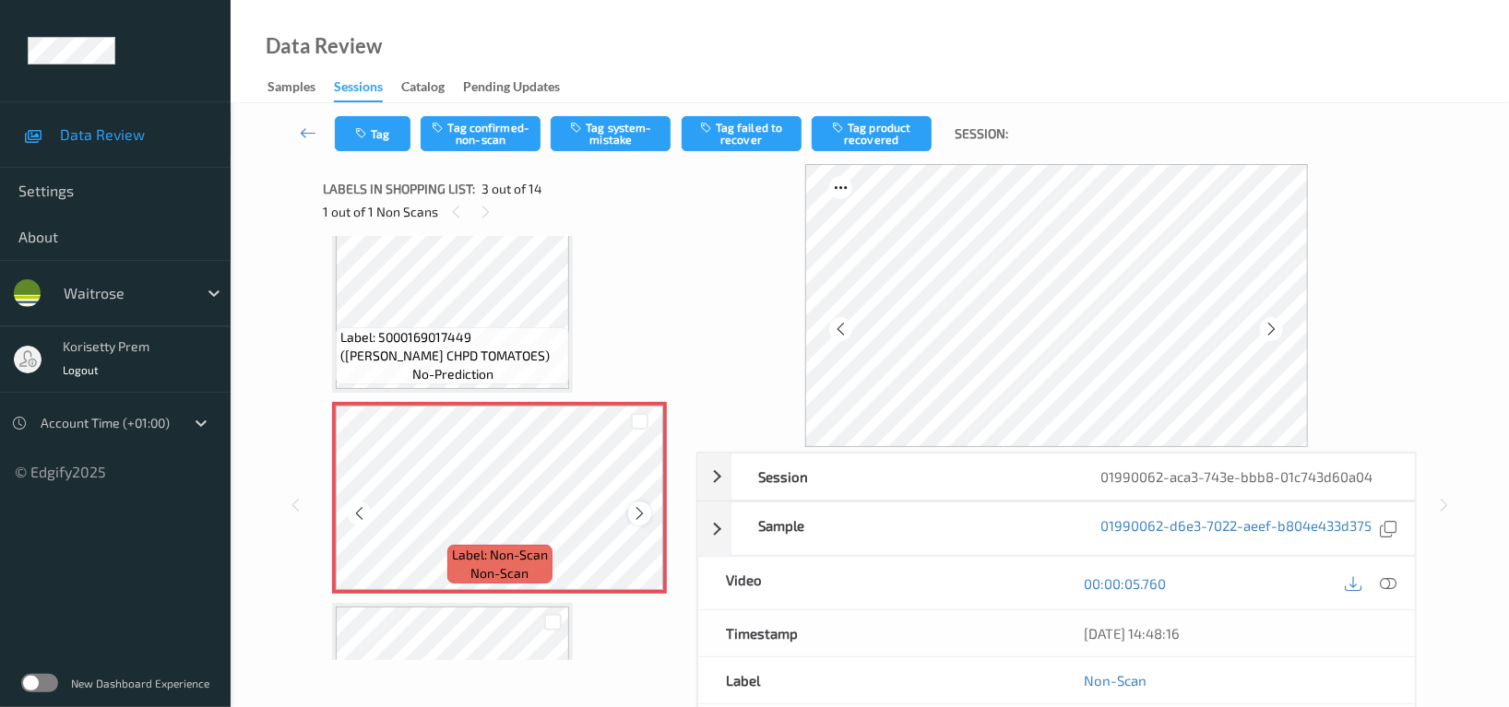
click at [638, 513] on icon at bounding box center [640, 513] width 16 height 17
click at [498, 139] on button "Tag confirmed-non-scan" at bounding box center [481, 133] width 120 height 35
click at [742, 139] on button "Tag failed to recover" at bounding box center [742, 133] width 120 height 35
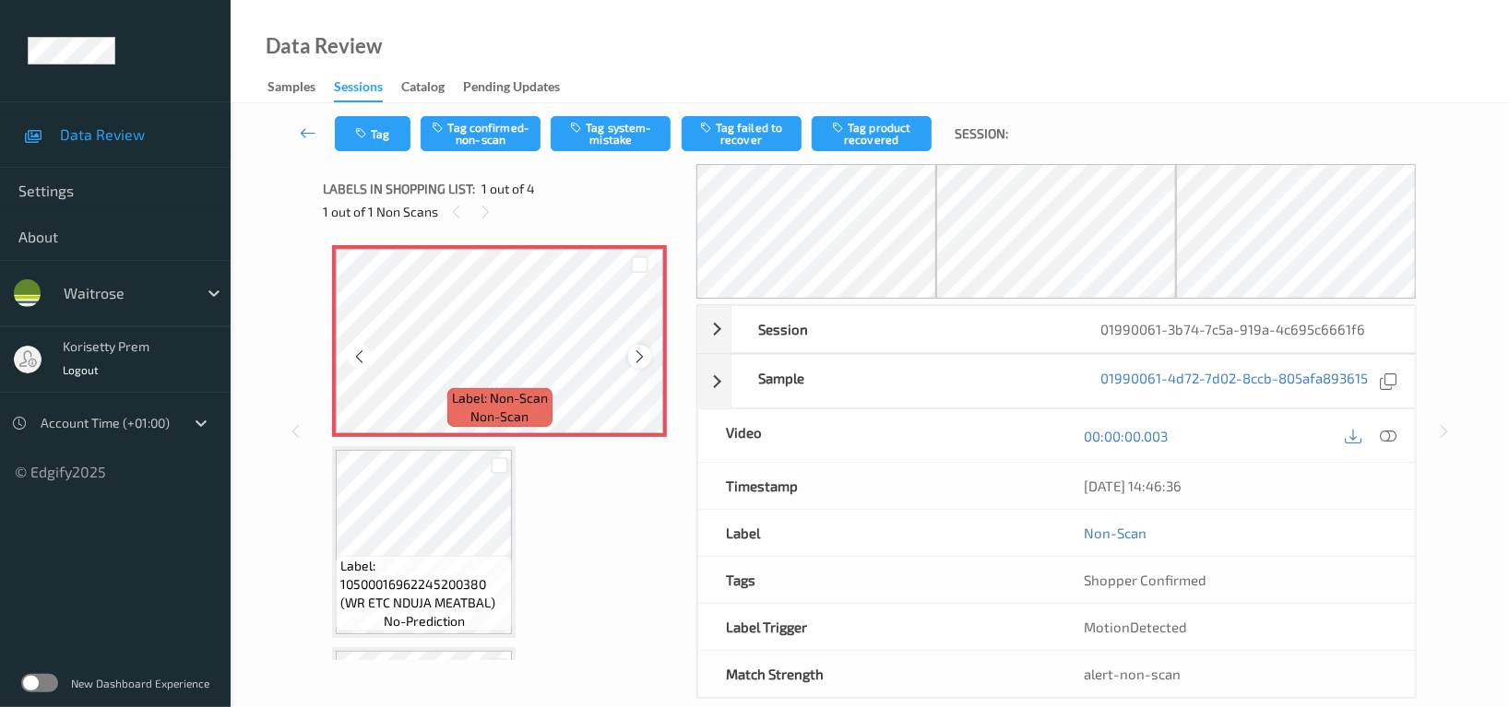
click at [636, 360] on icon at bounding box center [640, 357] width 16 height 17
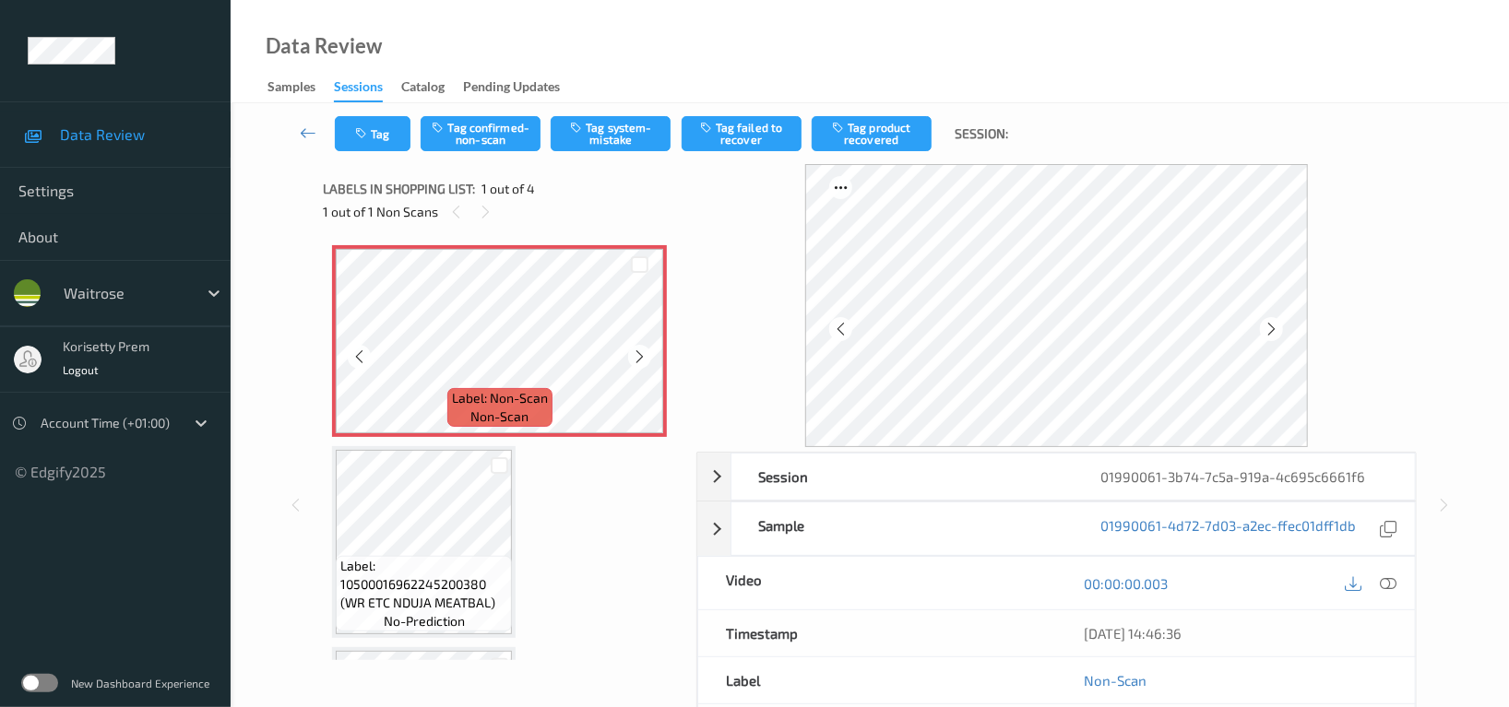
click at [636, 360] on icon at bounding box center [640, 357] width 16 height 17
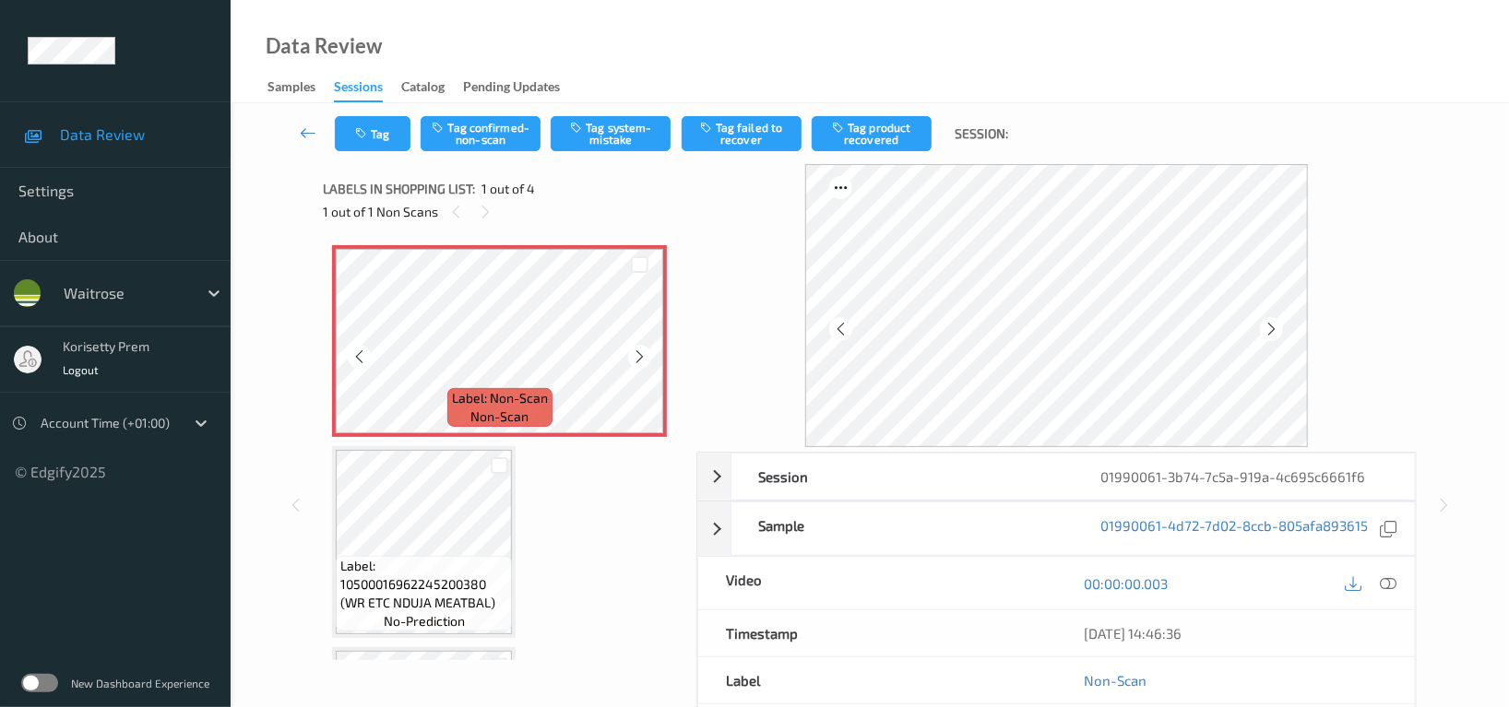
click at [636, 360] on icon at bounding box center [640, 357] width 16 height 17
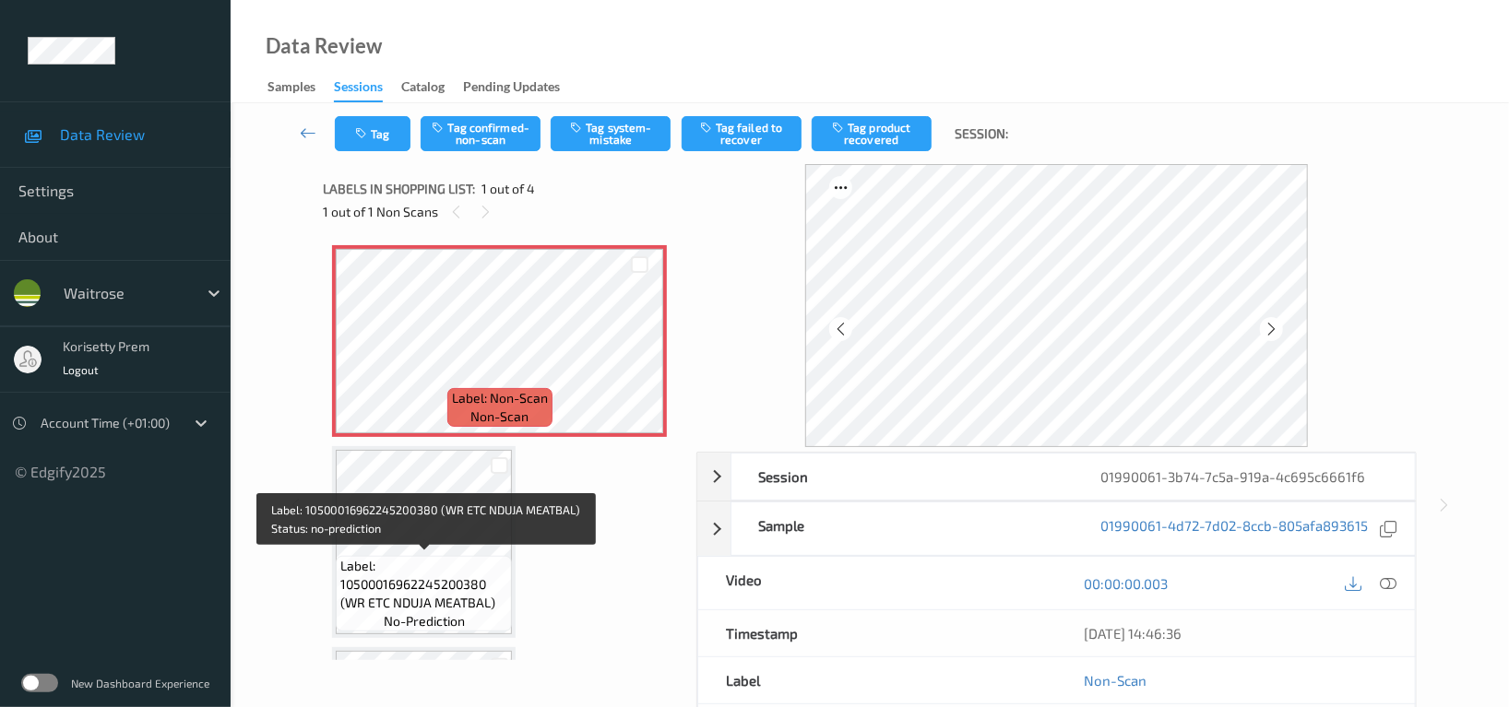
click at [427, 556] on div "Label: 10500016962245200380 (WR ETC NDUJA MEATBAL) no-prediction" at bounding box center [424, 594] width 176 height 76
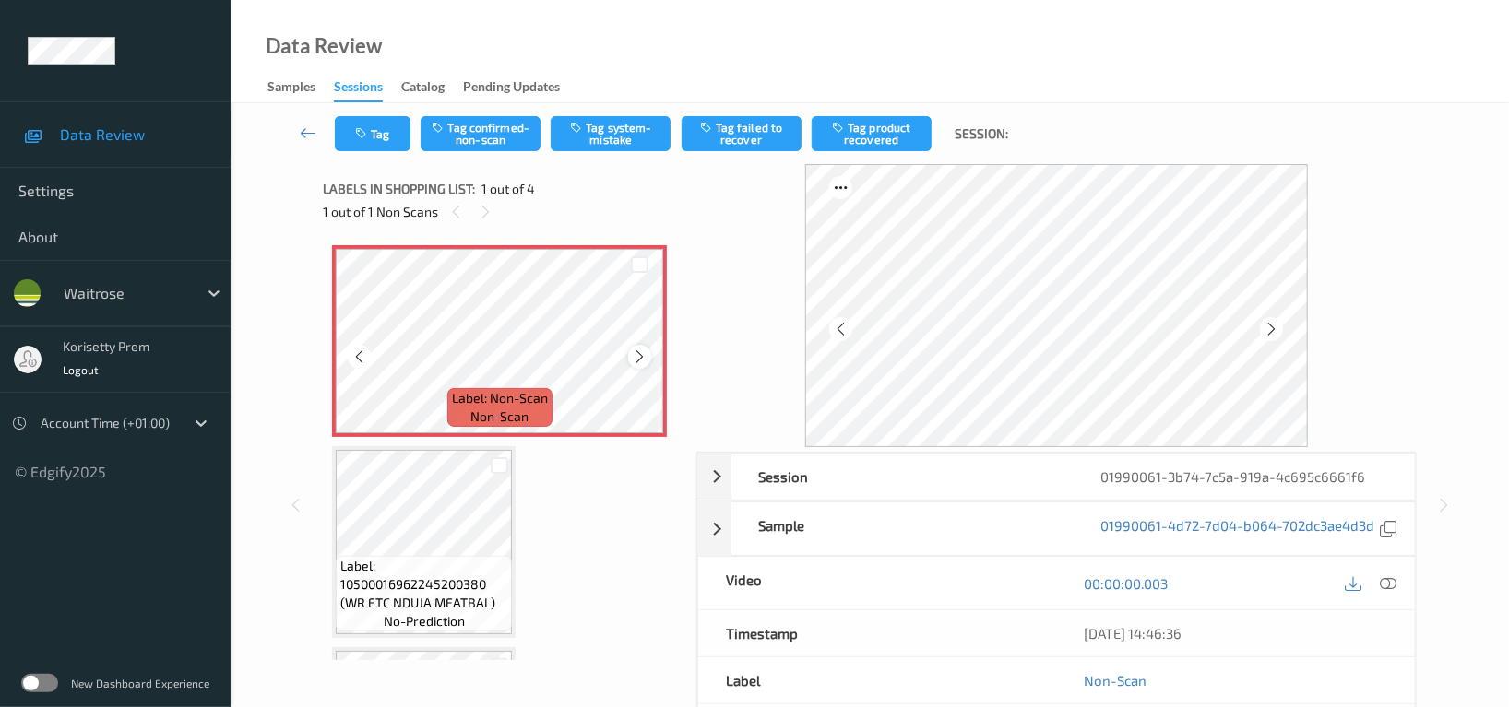
click at [638, 353] on icon at bounding box center [640, 357] width 16 height 17
click at [1384, 586] on icon at bounding box center [1388, 584] width 17 height 17
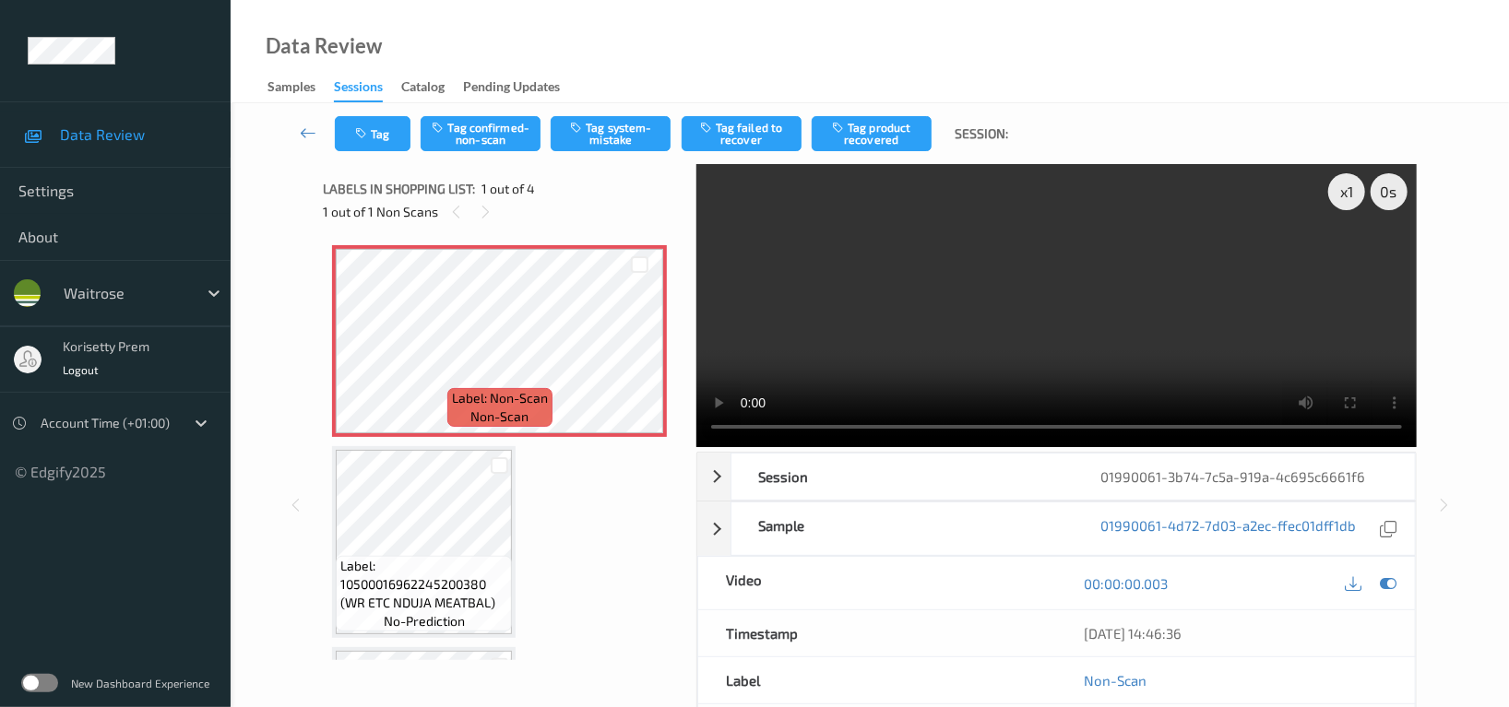
click at [1035, 289] on video at bounding box center [1056, 305] width 720 height 283
click at [725, 429] on video at bounding box center [1056, 305] width 720 height 283
click at [920, 373] on video at bounding box center [1056, 305] width 720 height 283
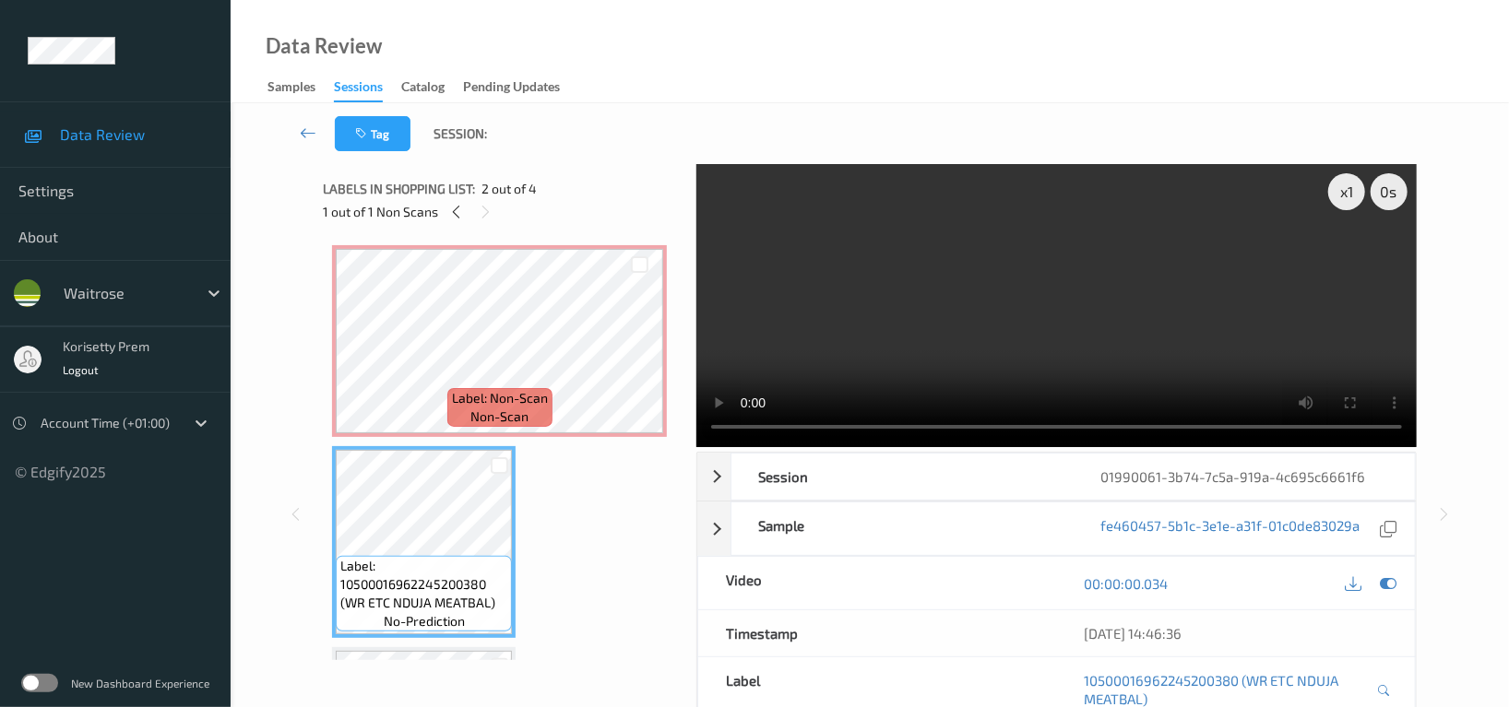
click at [1019, 261] on video at bounding box center [1056, 305] width 720 height 283
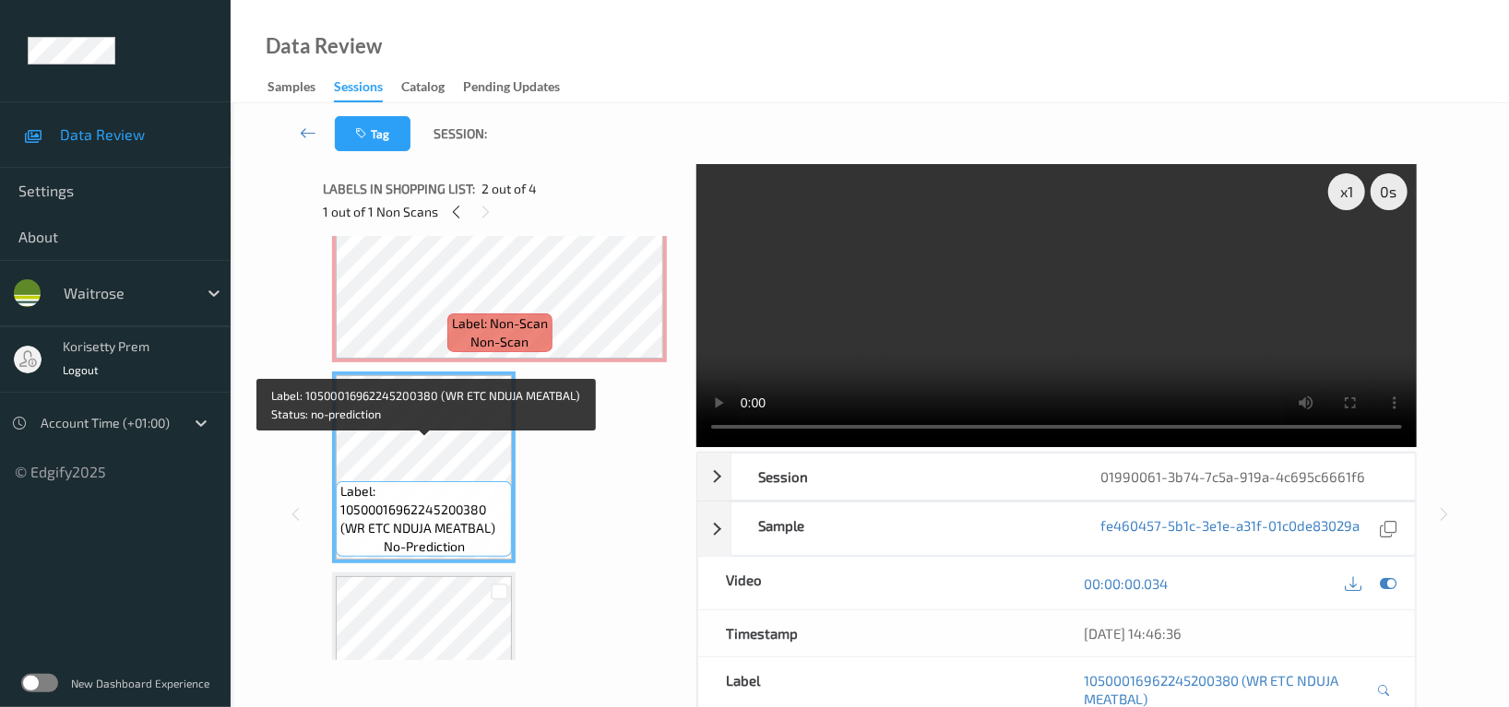
scroll to position [123, 0]
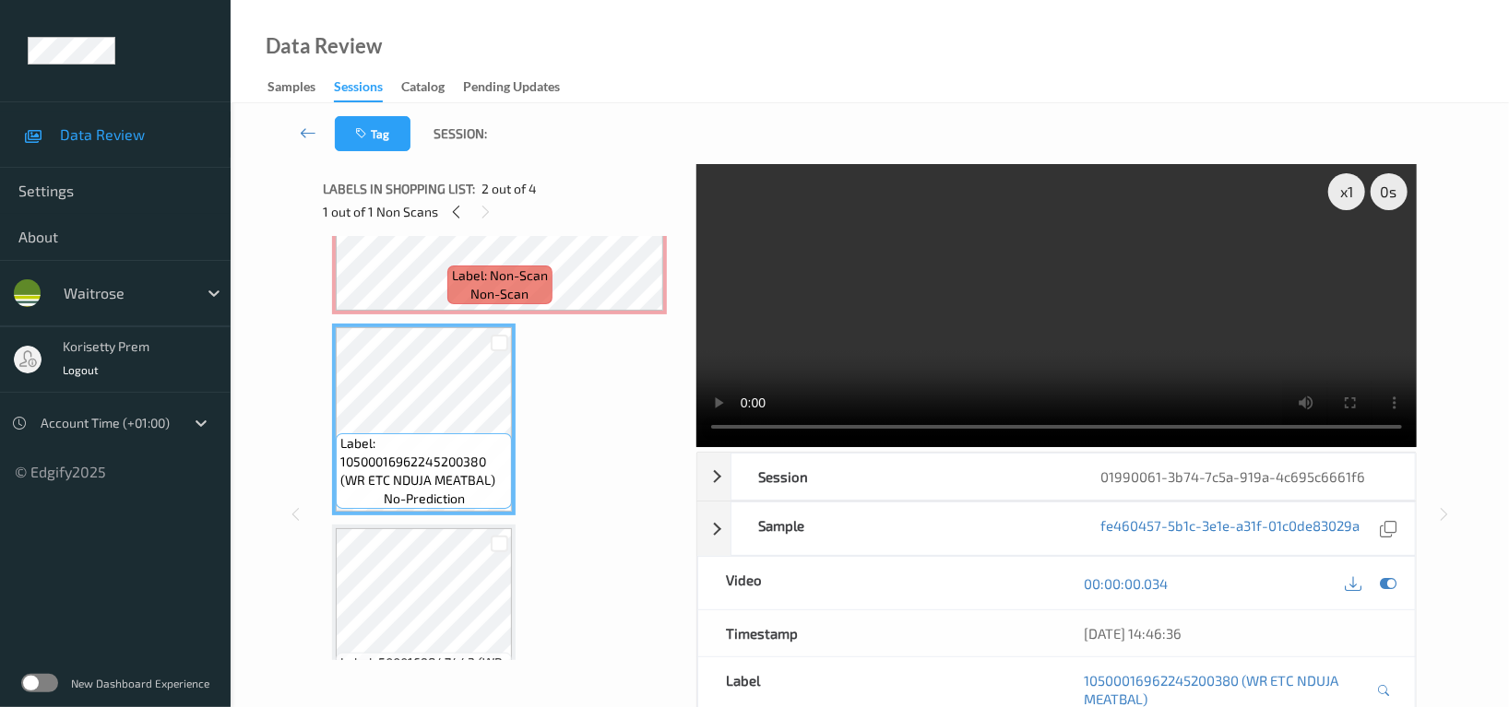
click at [998, 327] on video at bounding box center [1056, 305] width 720 height 283
click at [1061, 302] on video at bounding box center [1056, 305] width 720 height 283
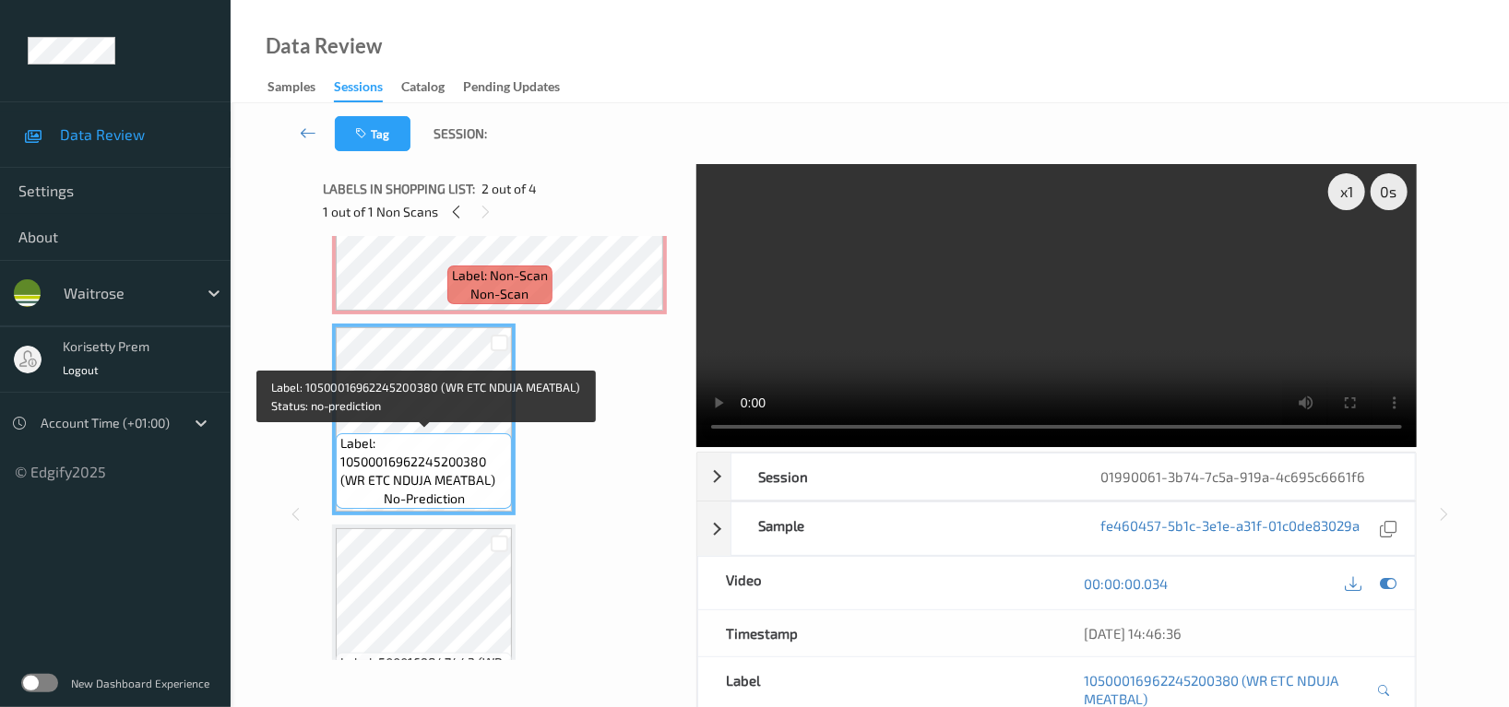
click at [423, 438] on span "Label: 10500016962245200380 (WR ETC NDUJA MEATBAL)" at bounding box center [423, 461] width 167 height 55
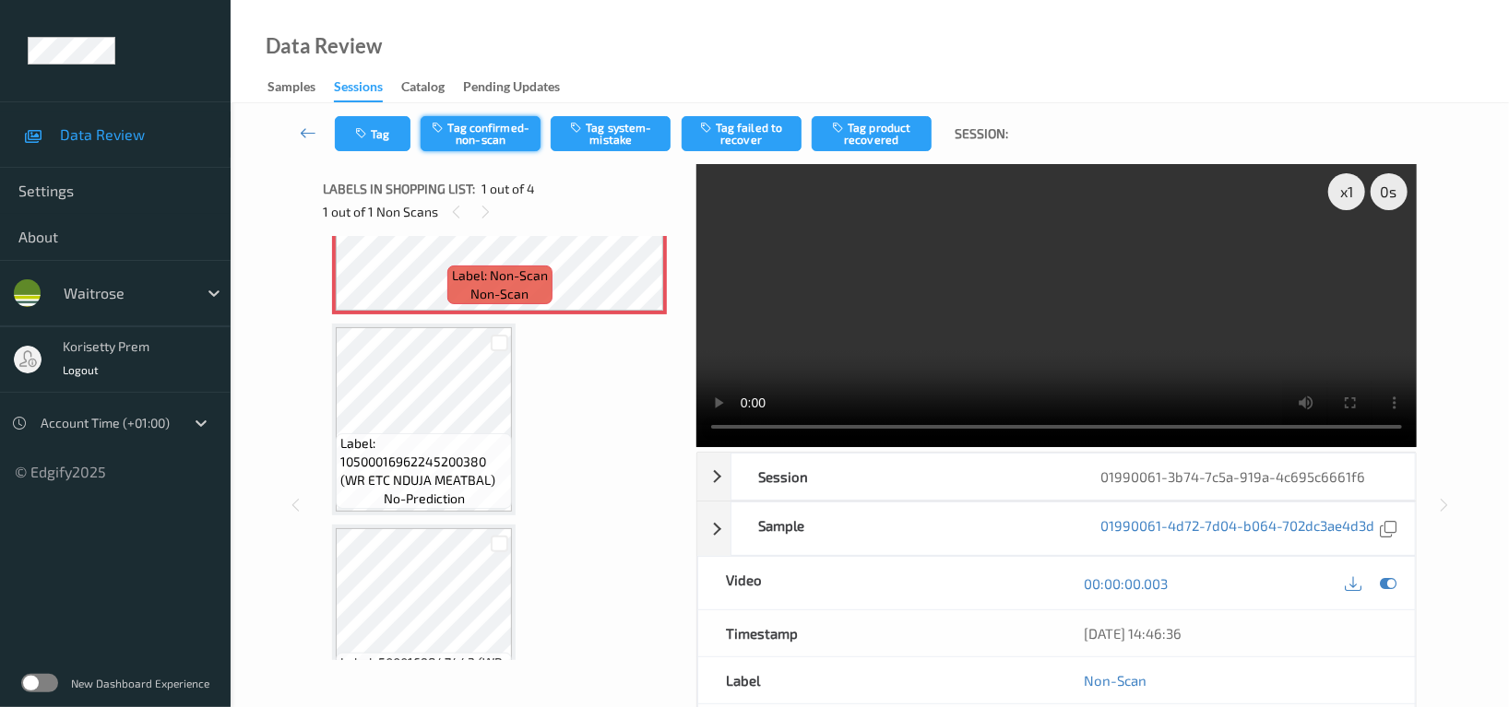
click at [489, 131] on button "Tag confirmed-non-scan" at bounding box center [481, 133] width 120 height 35
click at [863, 136] on button "Tag product recovered" at bounding box center [872, 133] width 120 height 35
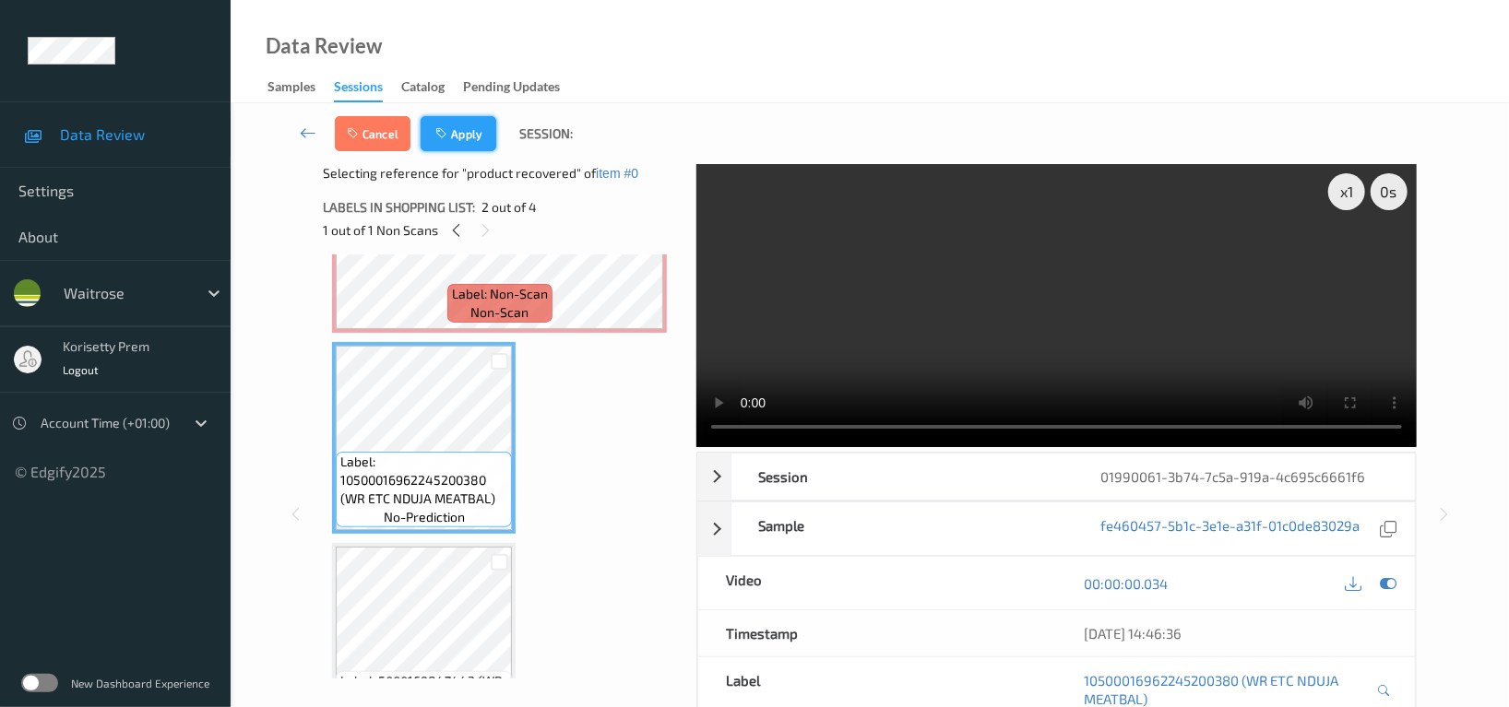
click at [445, 134] on icon "button" at bounding box center [443, 133] width 16 height 13
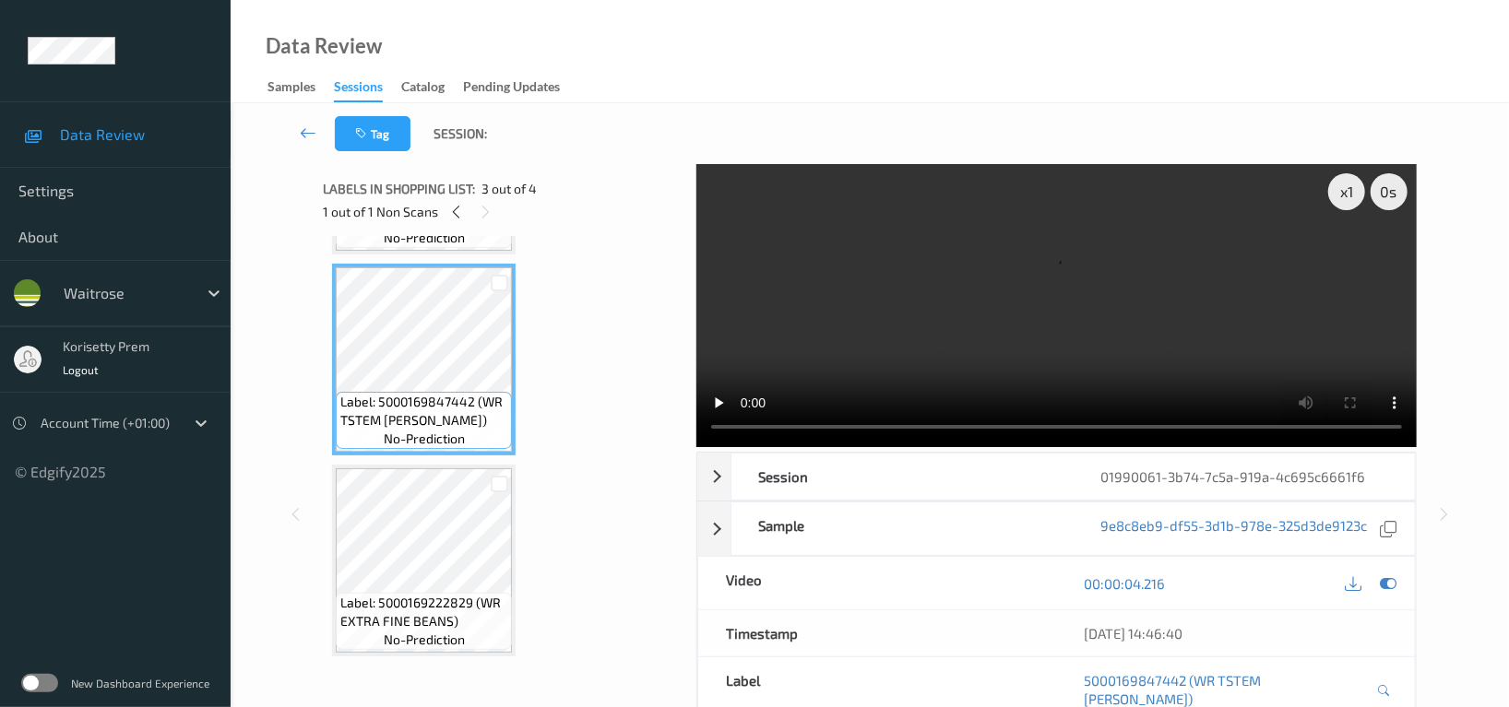
scroll to position [386, 0]
click at [1380, 587] on icon at bounding box center [1388, 584] width 17 height 17
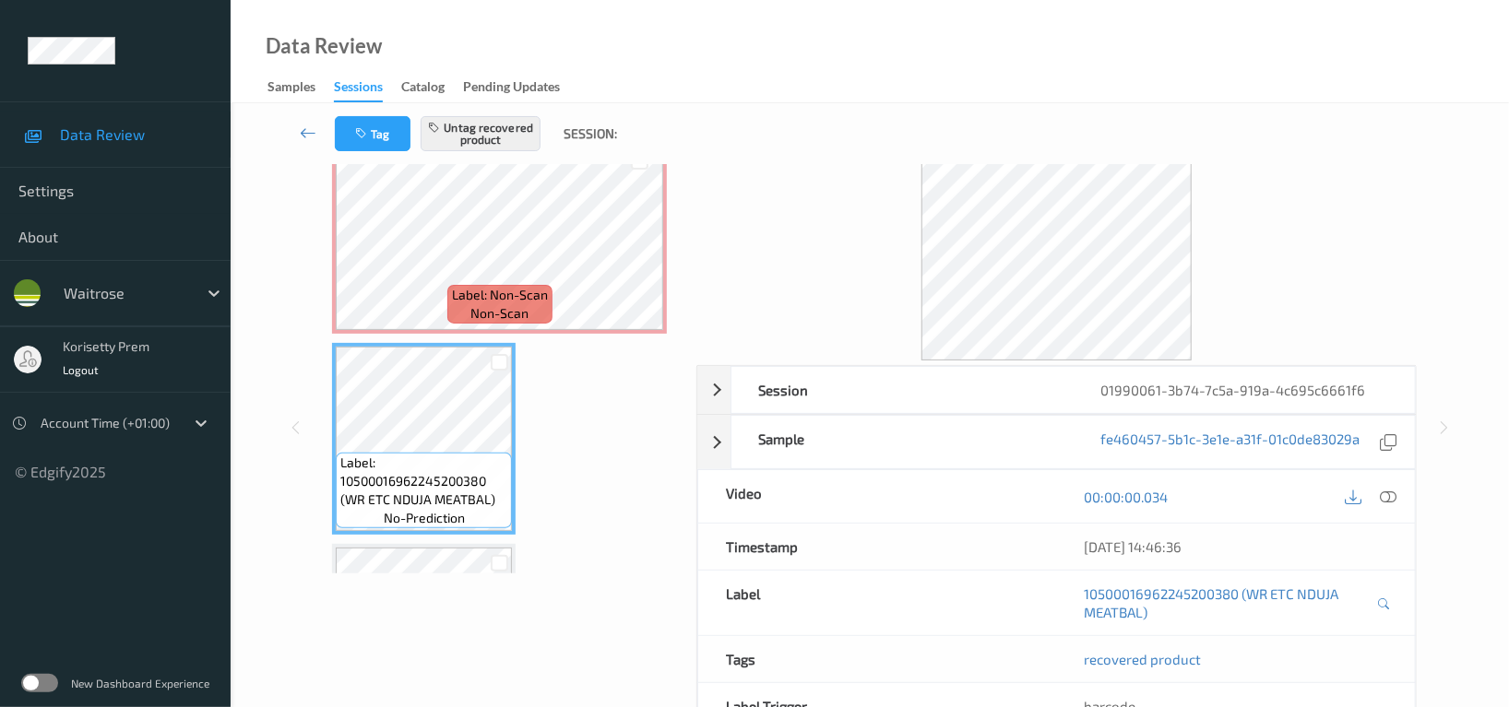
scroll to position [123, 0]
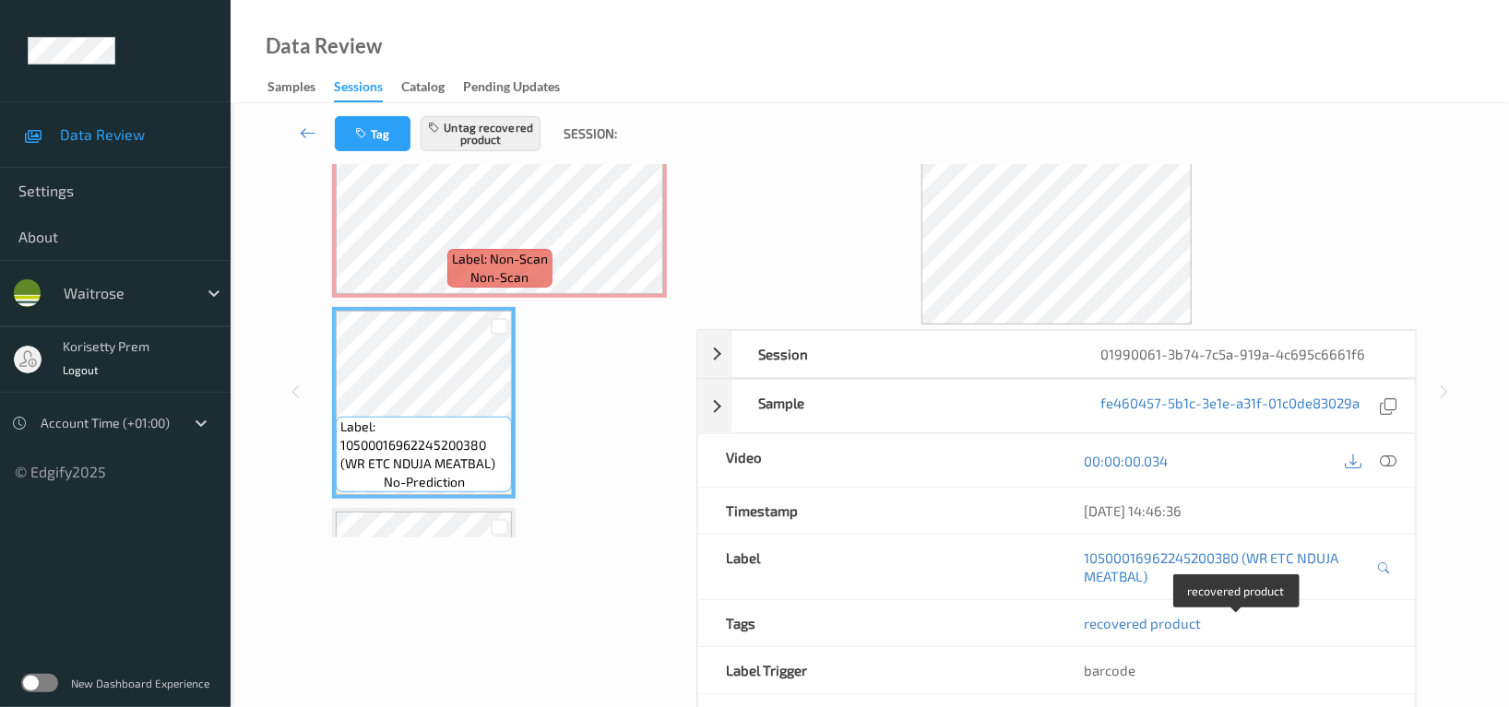
click at [1184, 623] on span "recovered product" at bounding box center [1142, 623] width 117 height 17
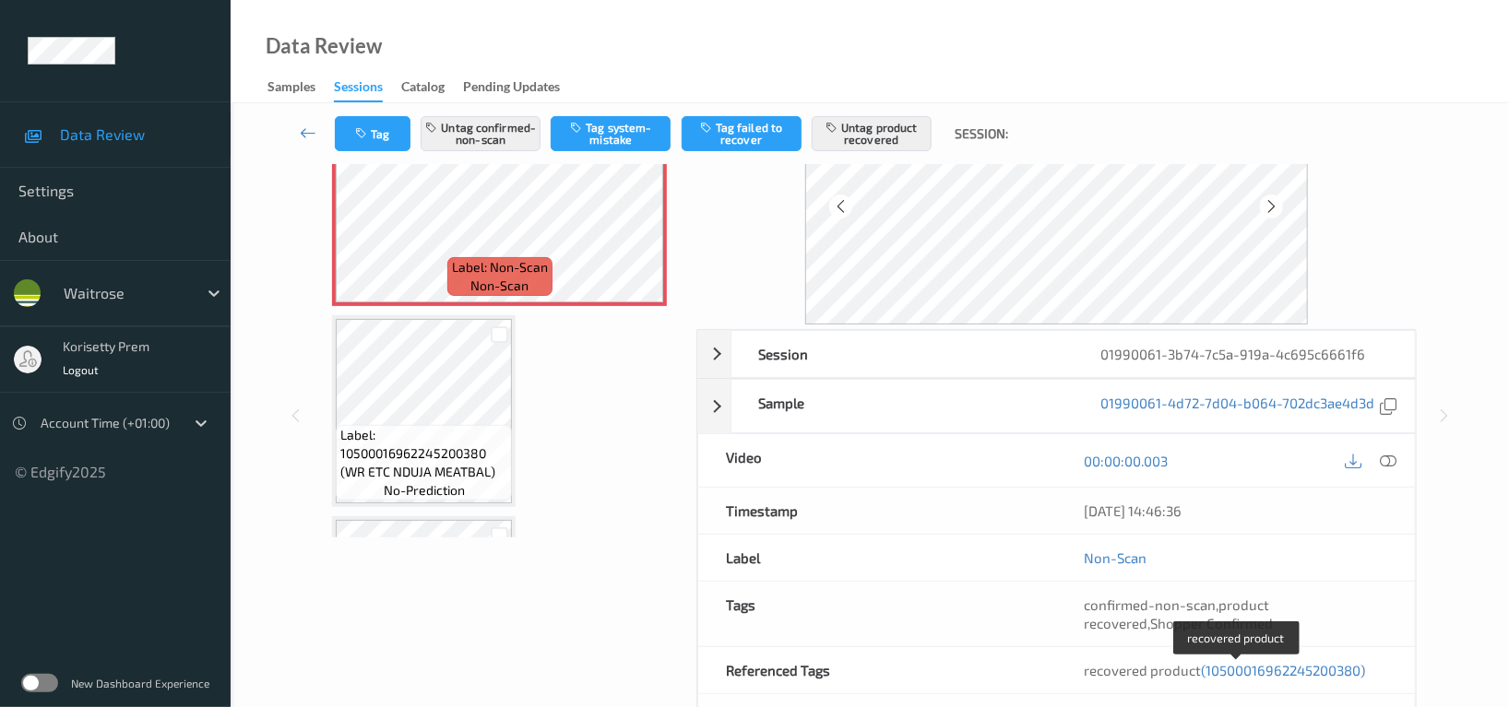
click at [1264, 670] on span "(10500016962245200380)" at bounding box center [1283, 670] width 164 height 17
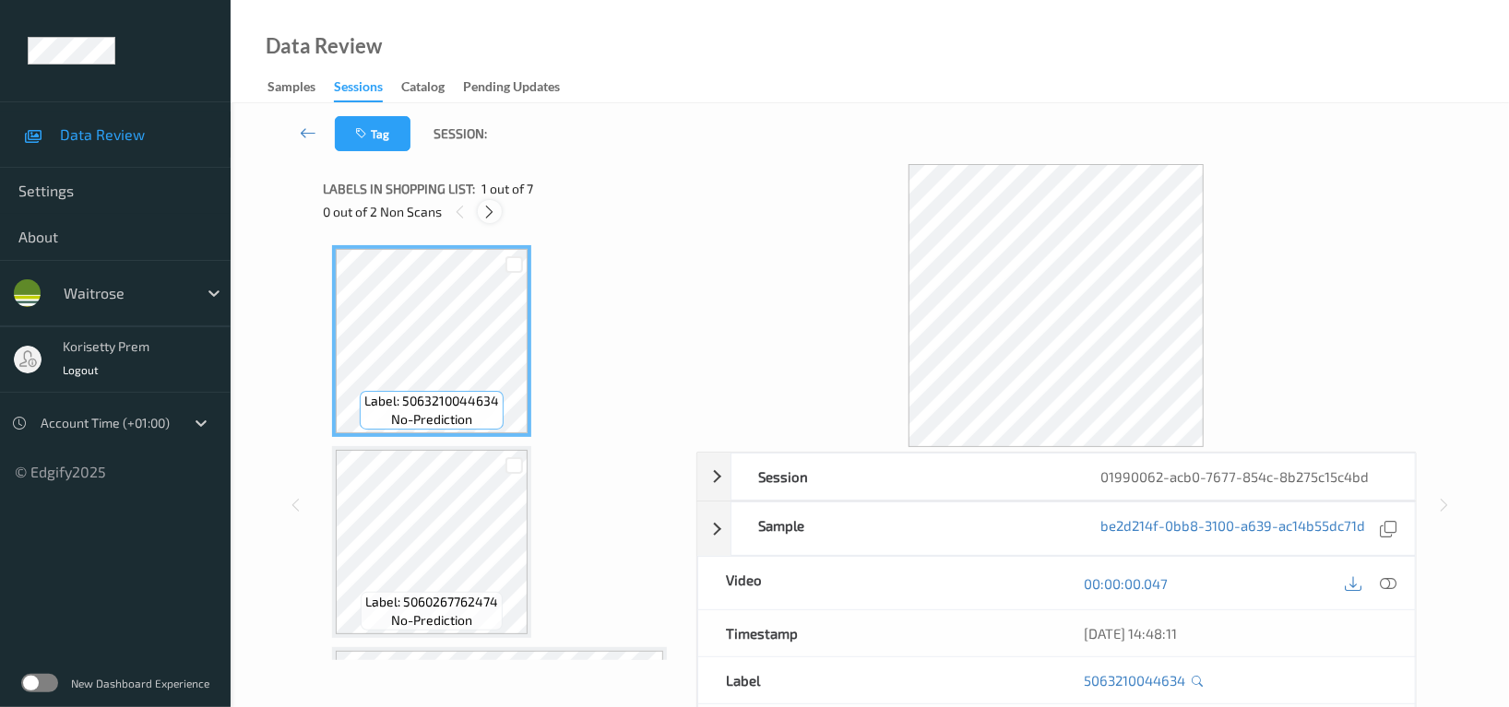
click at [493, 217] on icon at bounding box center [490, 212] width 16 height 17
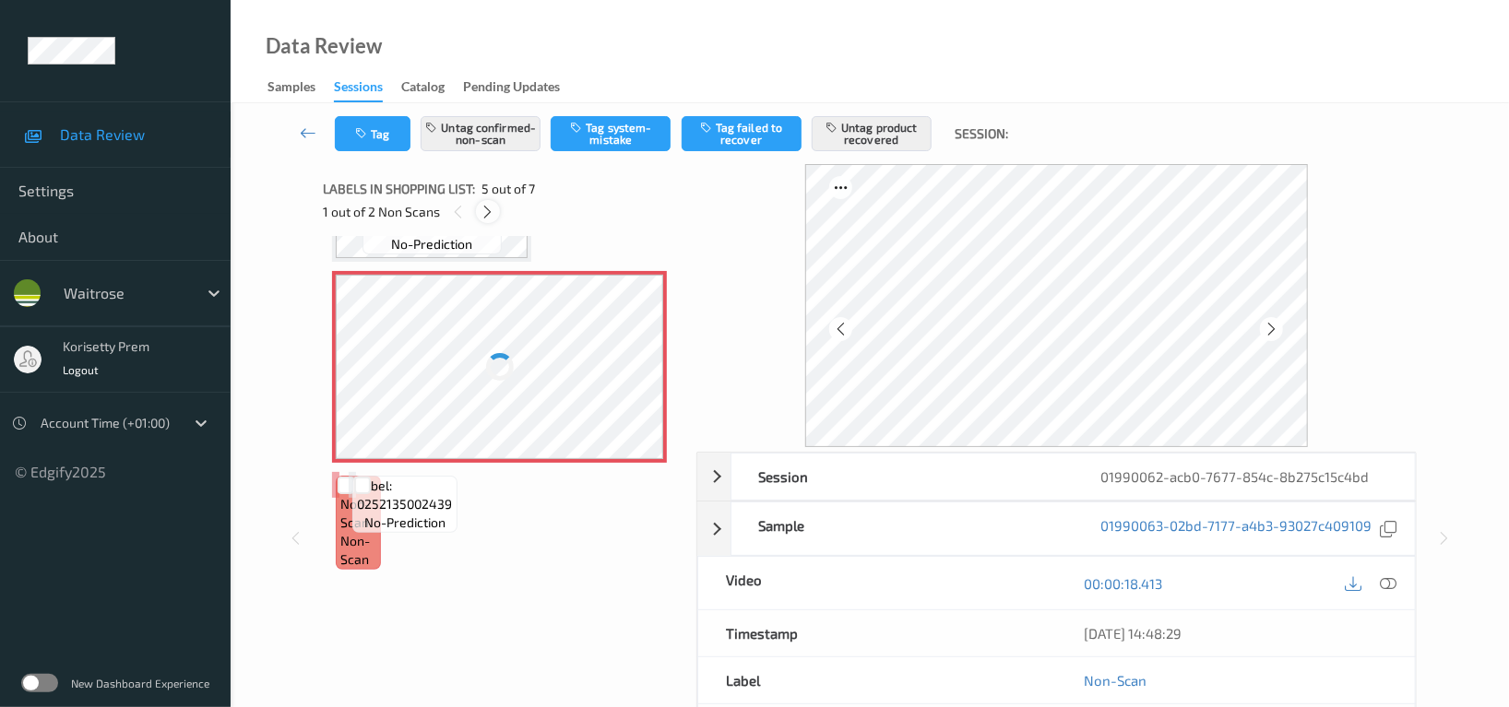
scroll to position [610, 0]
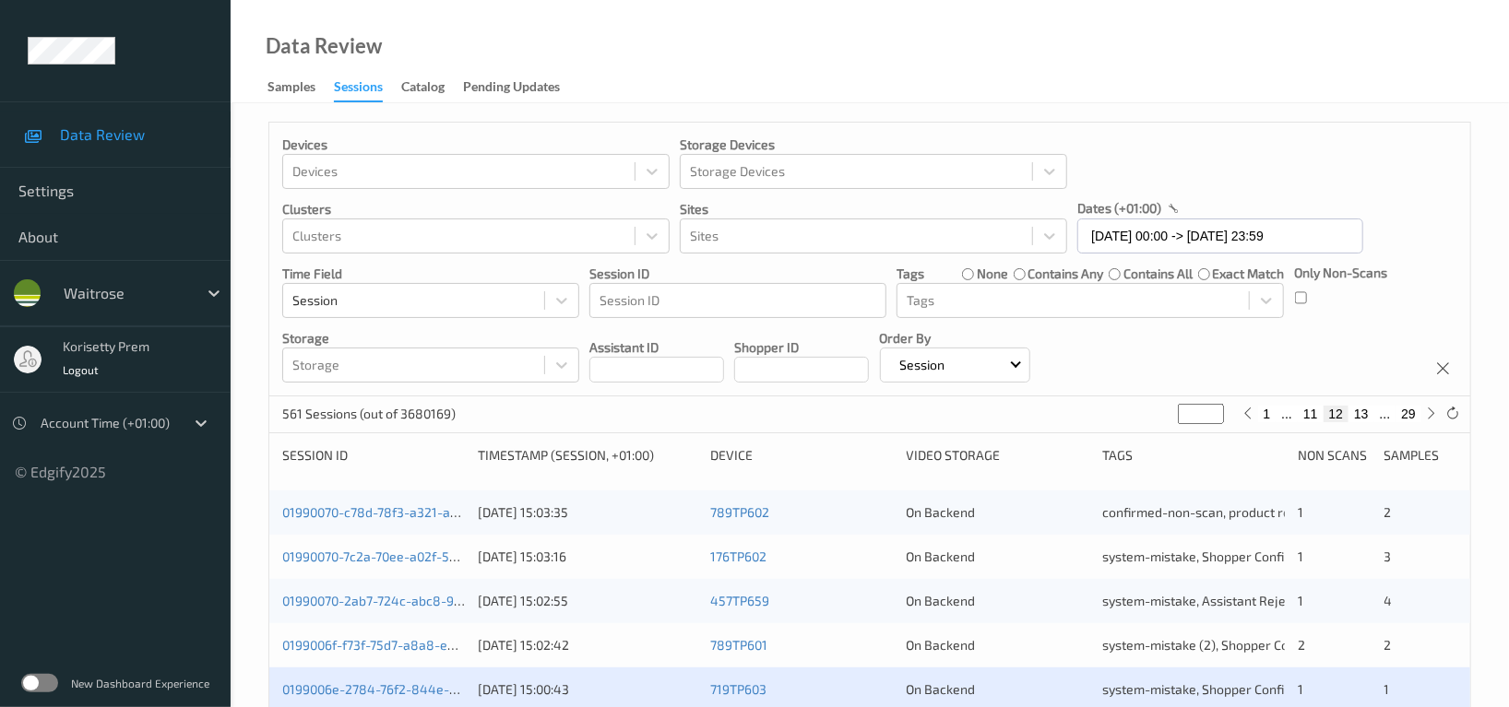
click at [1371, 416] on button "13" at bounding box center [1361, 414] width 26 height 17
type input "**"
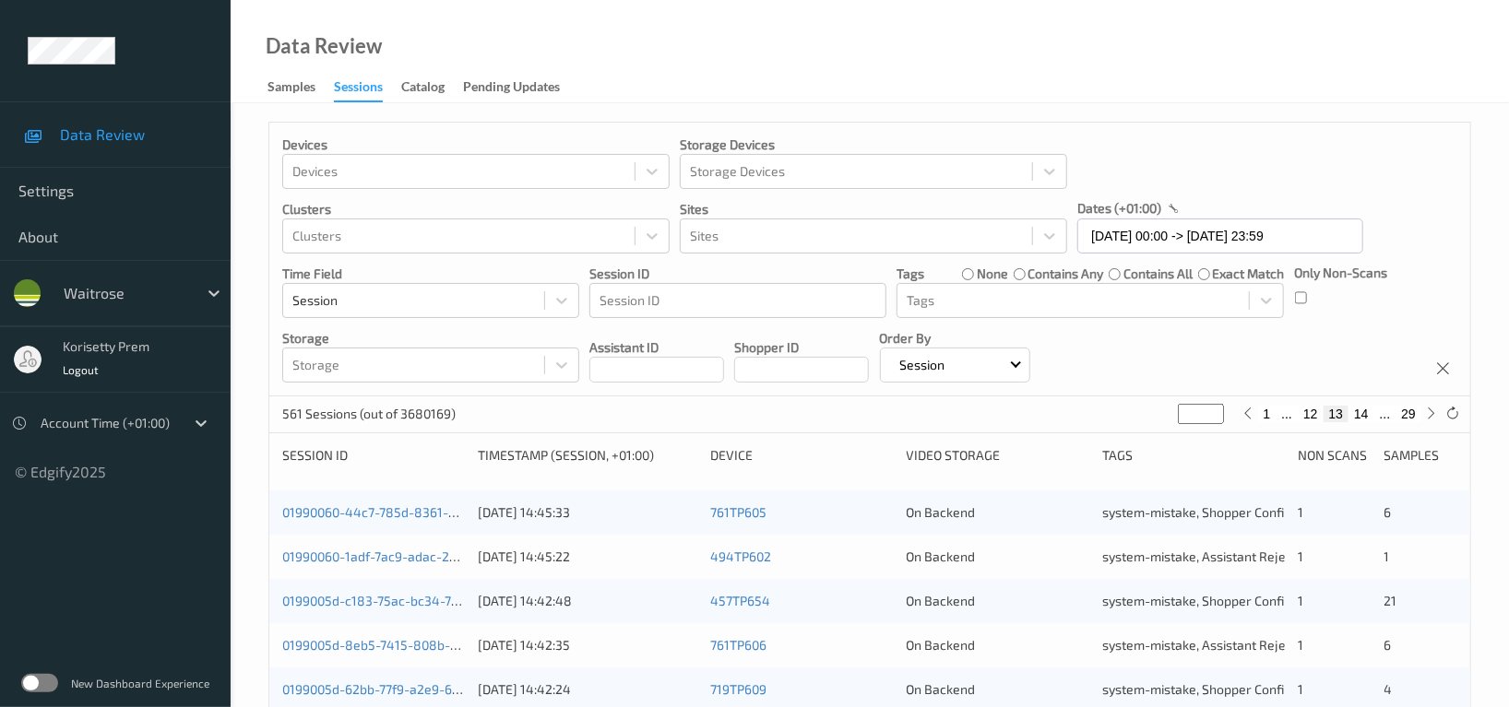
click at [1407, 415] on button "29" at bounding box center [1408, 414] width 26 height 17
type input "**"
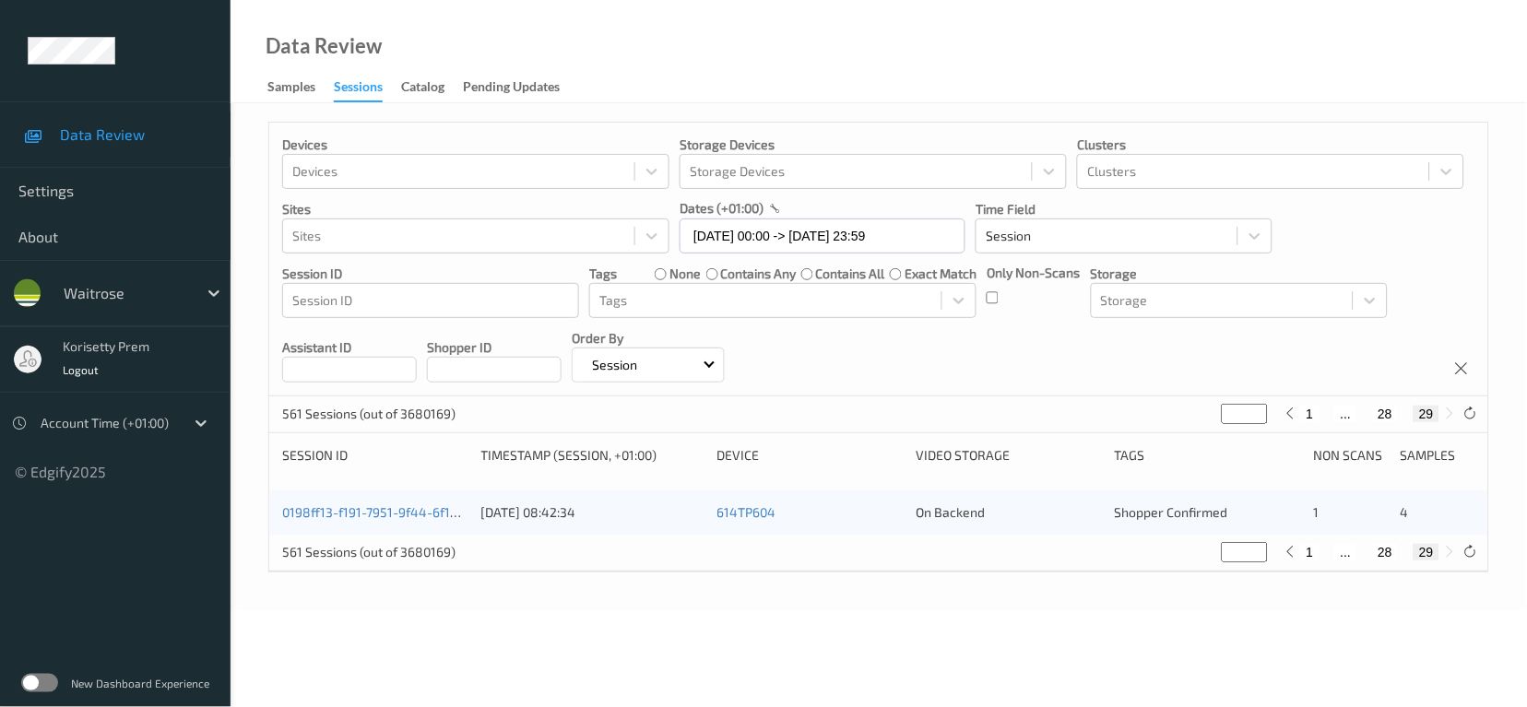
click at [1389, 417] on button "28" at bounding box center [1386, 414] width 26 height 17
type input "**"
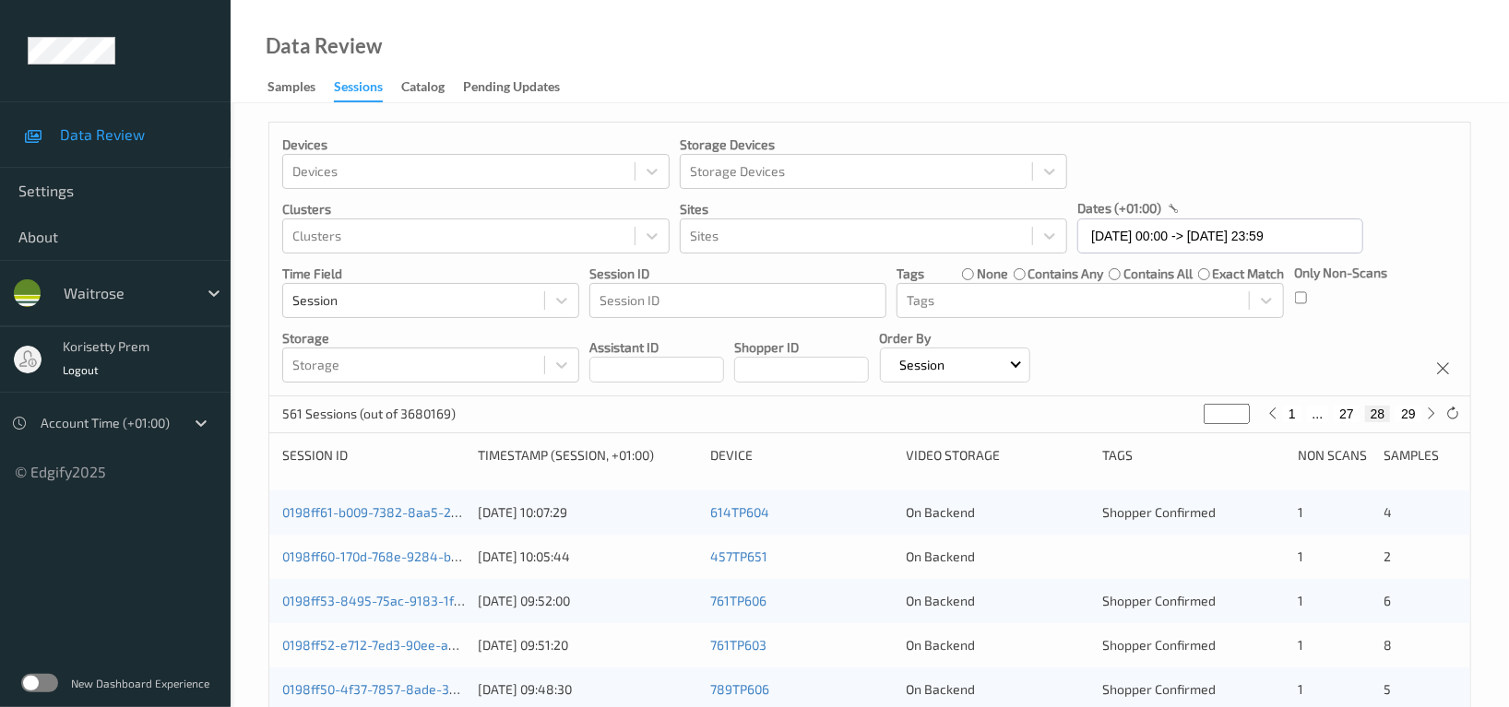
click at [1373, 416] on button "28" at bounding box center [1378, 414] width 26 height 17
click at [1355, 416] on button "27" at bounding box center [1347, 414] width 26 height 17
type input "**"
click at [1340, 416] on button "26" at bounding box center [1333, 414] width 26 height 17
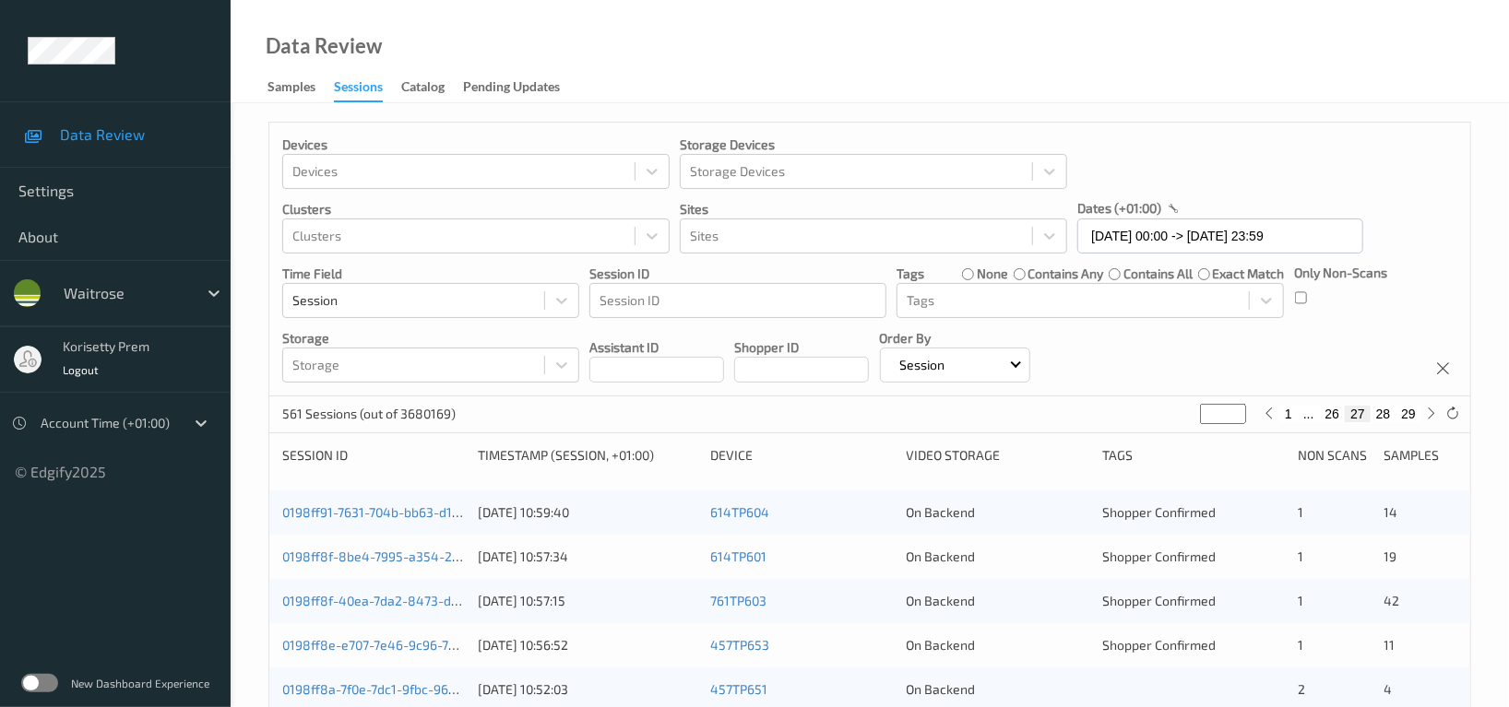
type input "**"
click at [1312, 416] on button "25" at bounding box center [1311, 414] width 26 height 17
type input "**"
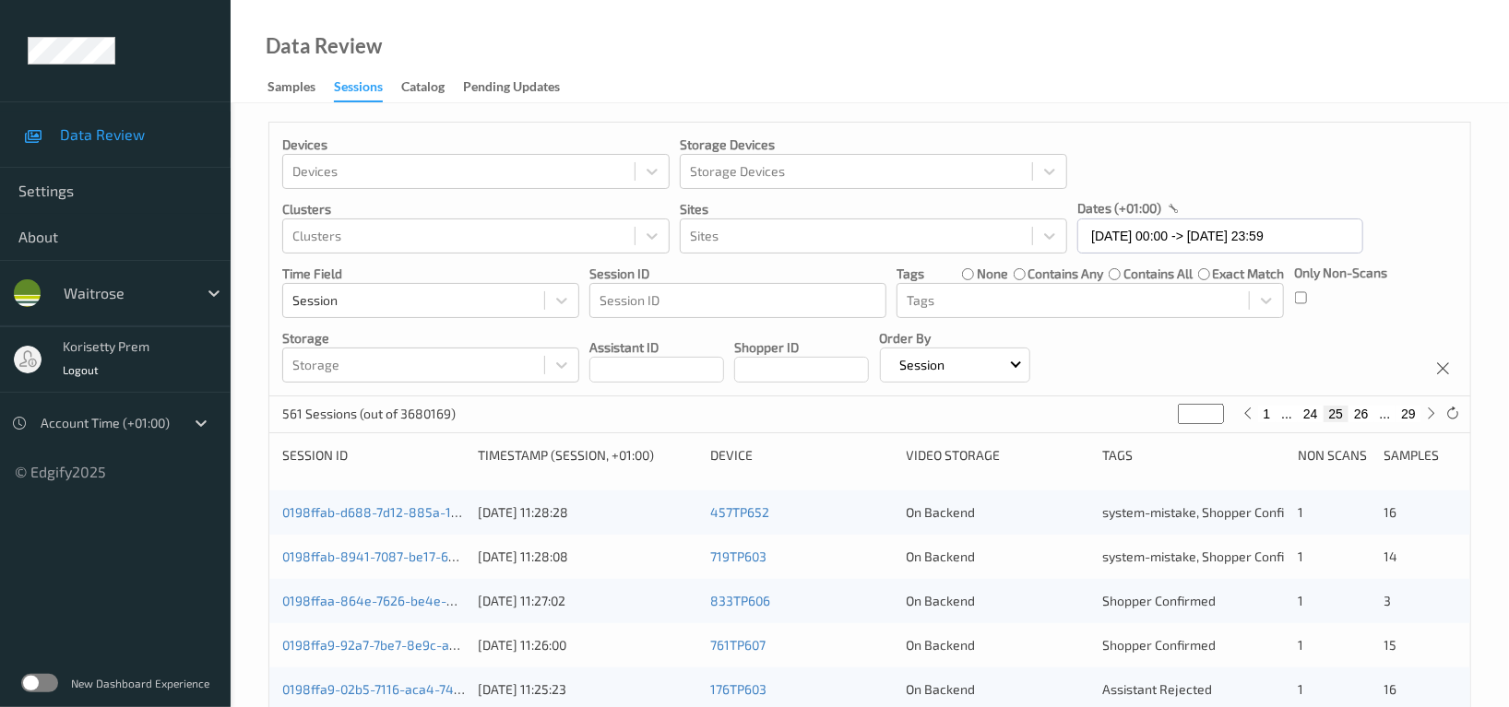
click at [1312, 418] on button "24" at bounding box center [1311, 414] width 26 height 17
type input "**"
click at [1276, 338] on div "Devices Devices Storage Devices Storage Devices Clusters Clusters Sites Sites d…" at bounding box center [869, 260] width 1201 height 274
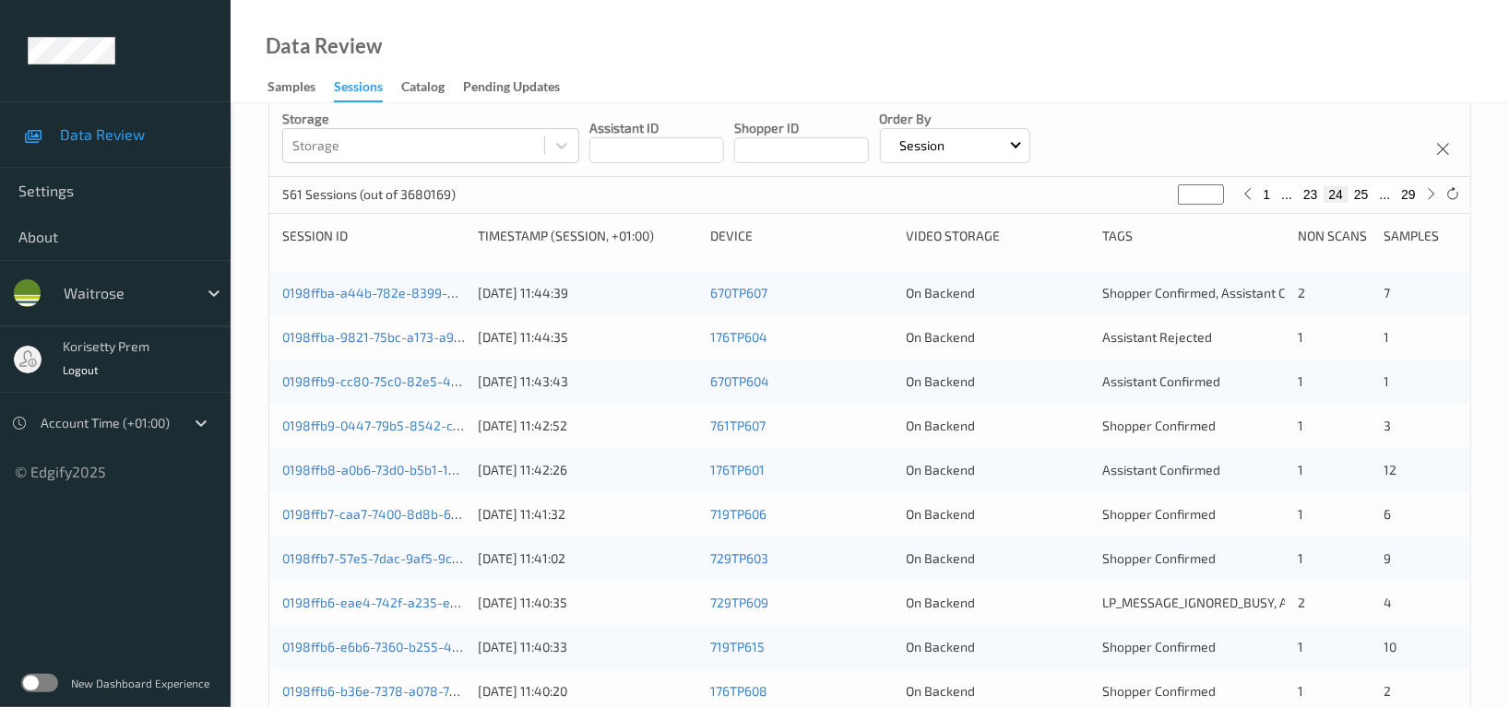
scroll to position [245, 0]
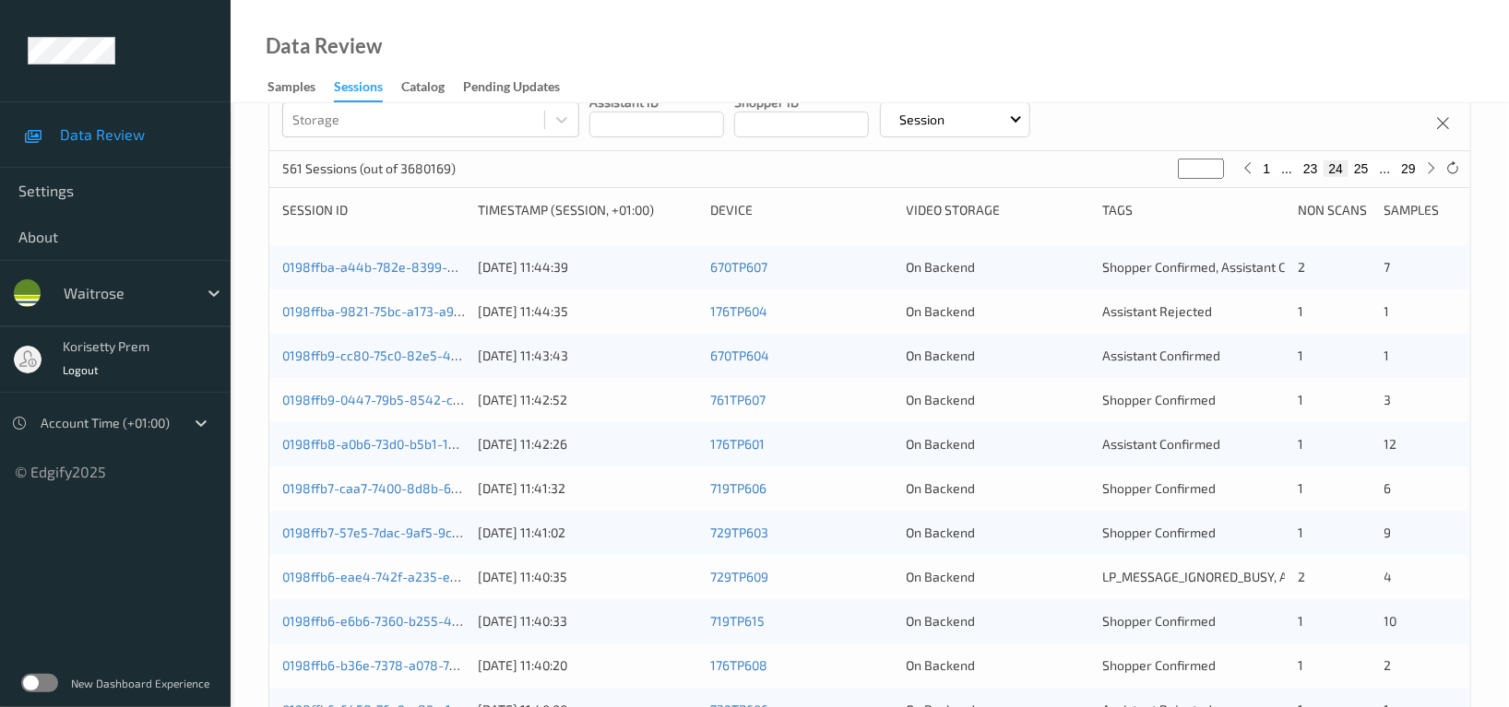
click at [1315, 176] on button "23" at bounding box center [1311, 168] width 26 height 17
type input "**"
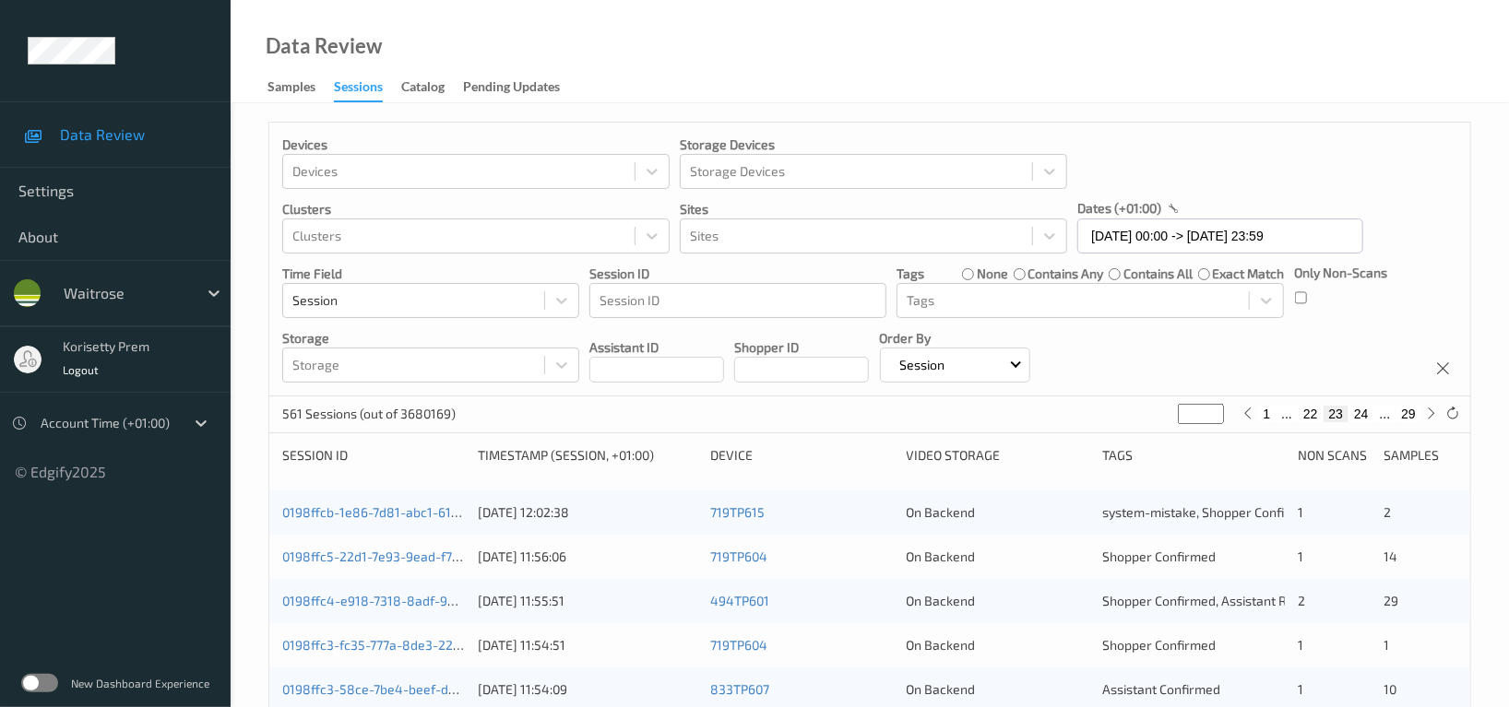
click at [1366, 417] on button "24" at bounding box center [1361, 414] width 26 height 17
type input "**"
click at [1163, 358] on div "Devices Devices Storage Devices Storage Devices Clusters Clusters Sites Sites d…" at bounding box center [869, 260] width 1201 height 274
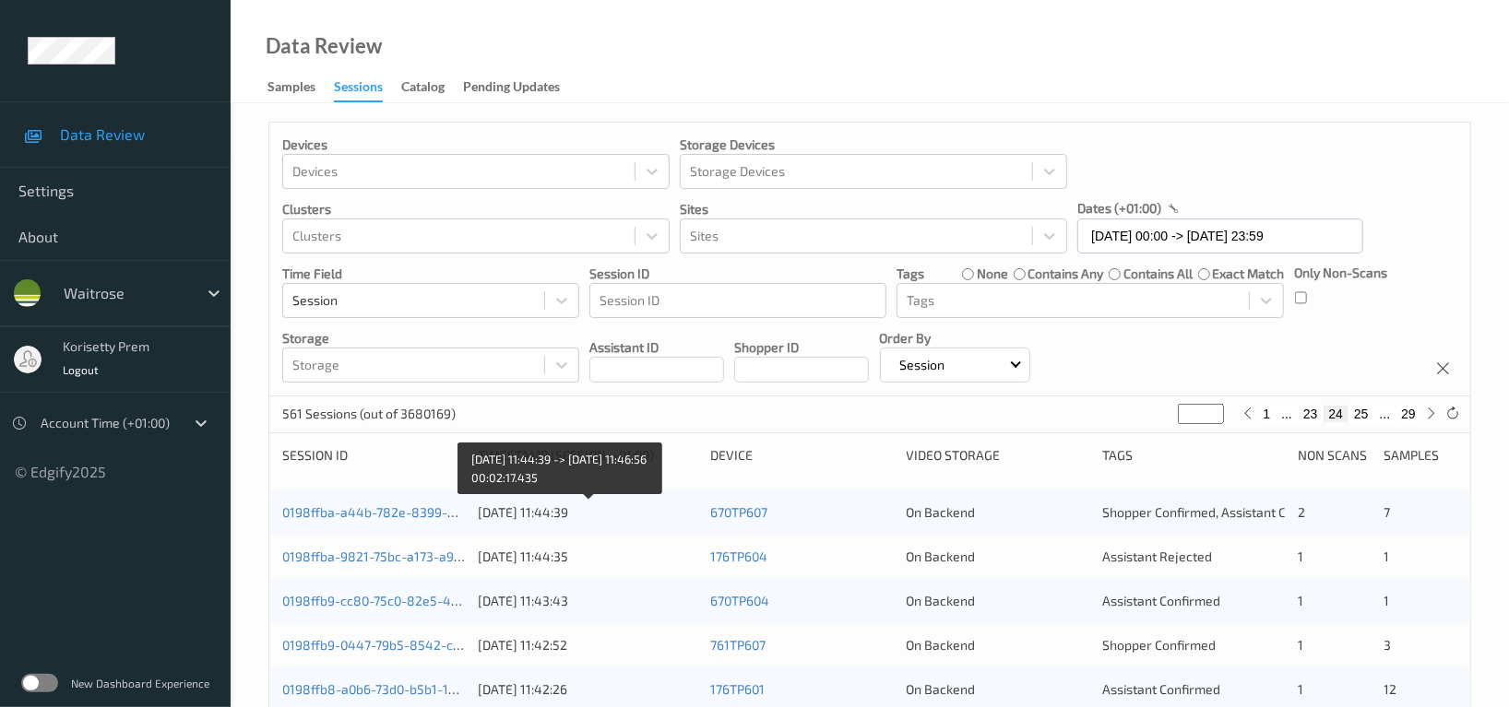
scroll to position [123, 0]
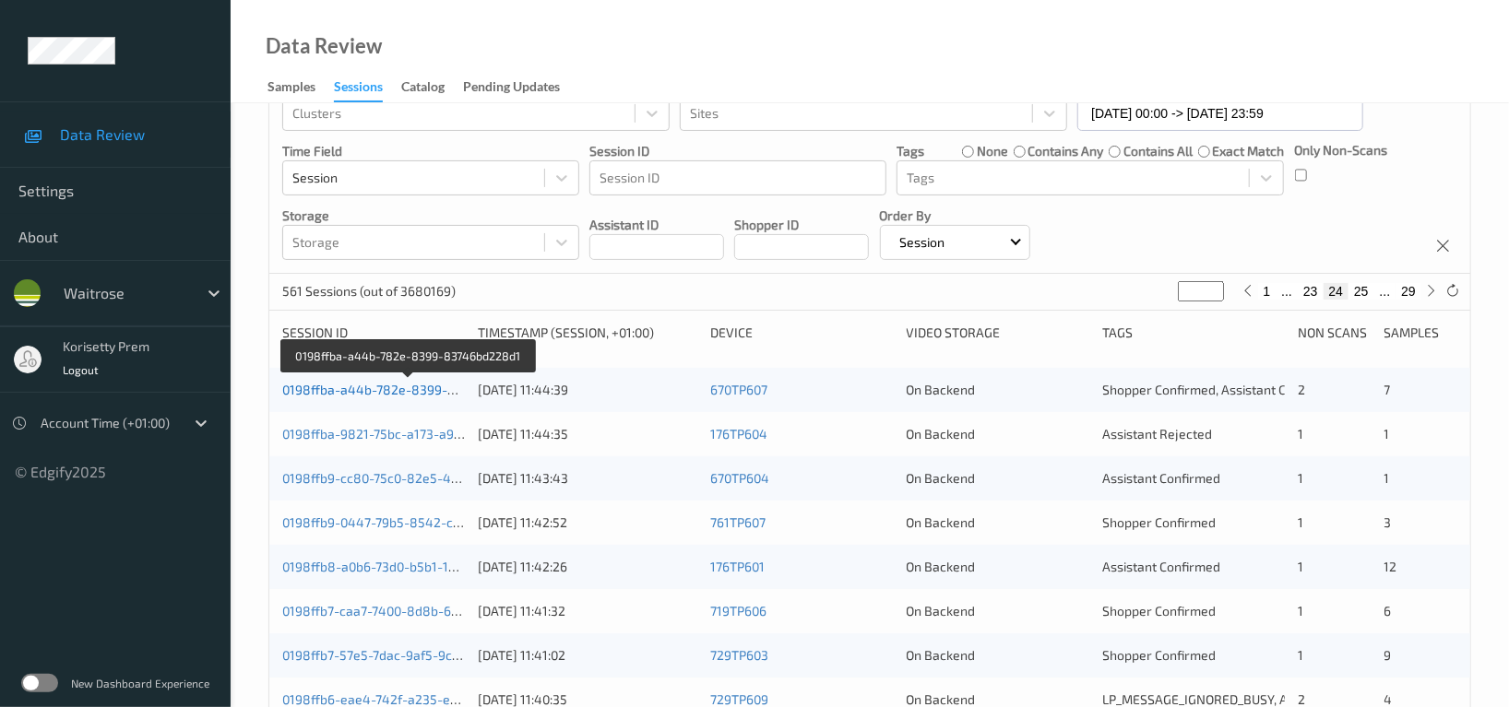
click at [376, 386] on link "0198ffba-a44b-782e-8399-83746bd228d1" at bounding box center [409, 390] width 254 height 16
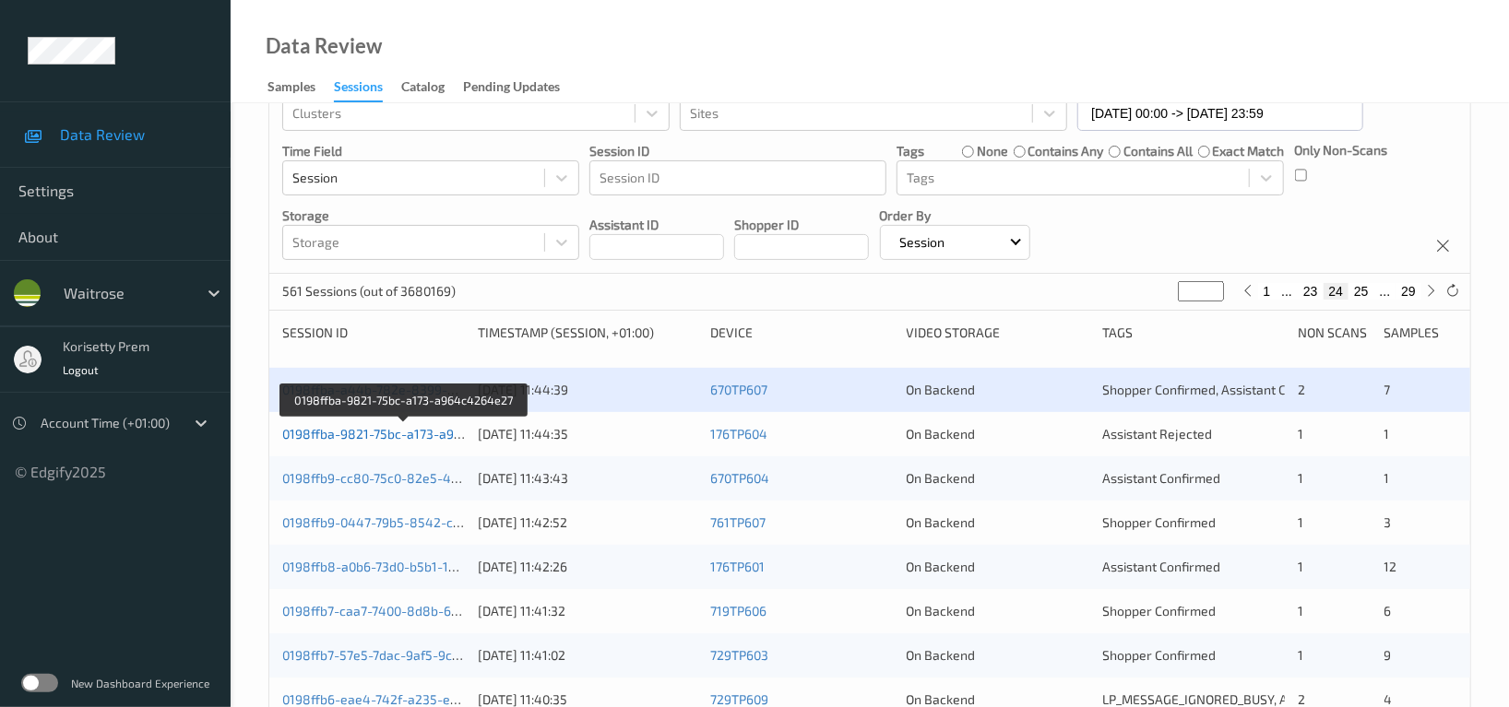
click at [413, 440] on link "0198ffba-9821-75bc-a173-a964c4264e27" at bounding box center [405, 434] width 246 height 16
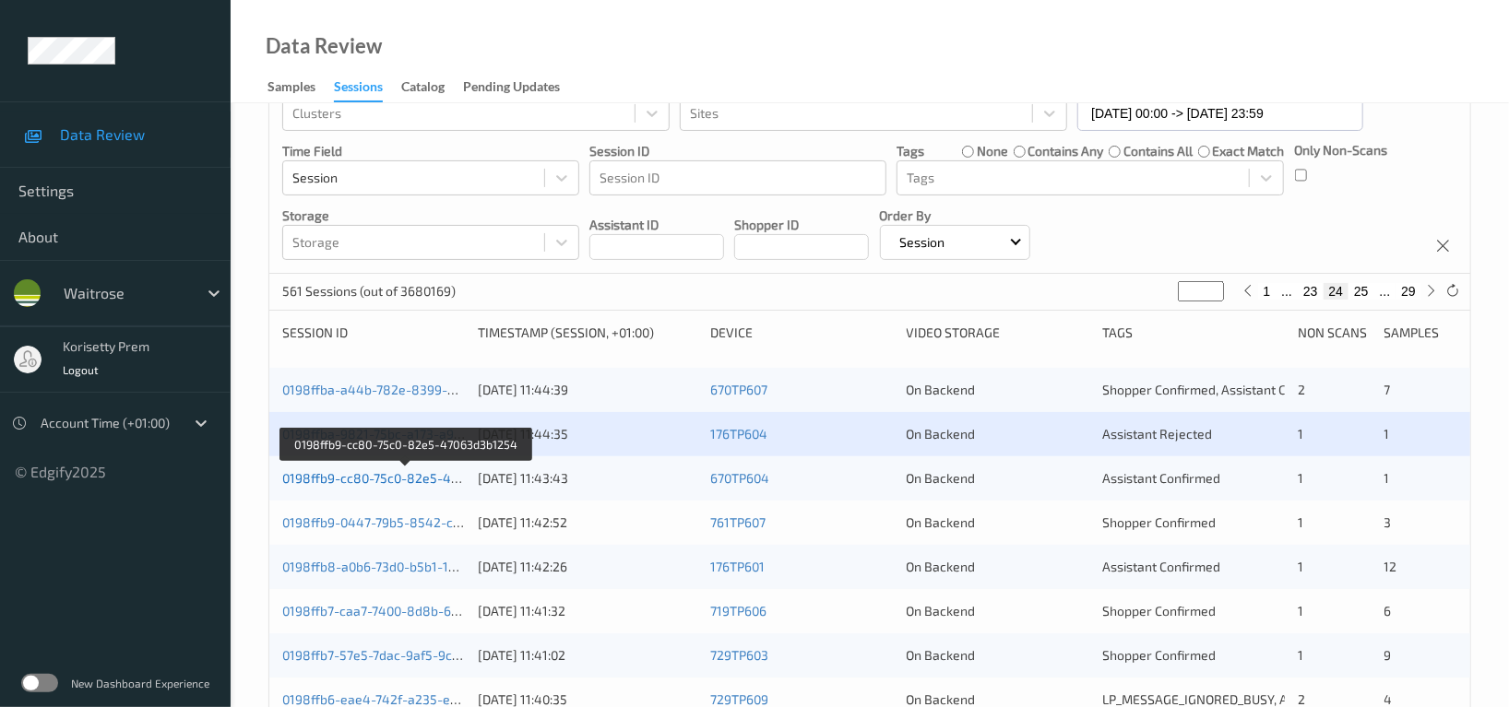
click at [419, 485] on link "0198ffb9-cc80-75c0-82e5-47063d3b1254" at bounding box center [406, 478] width 248 height 16
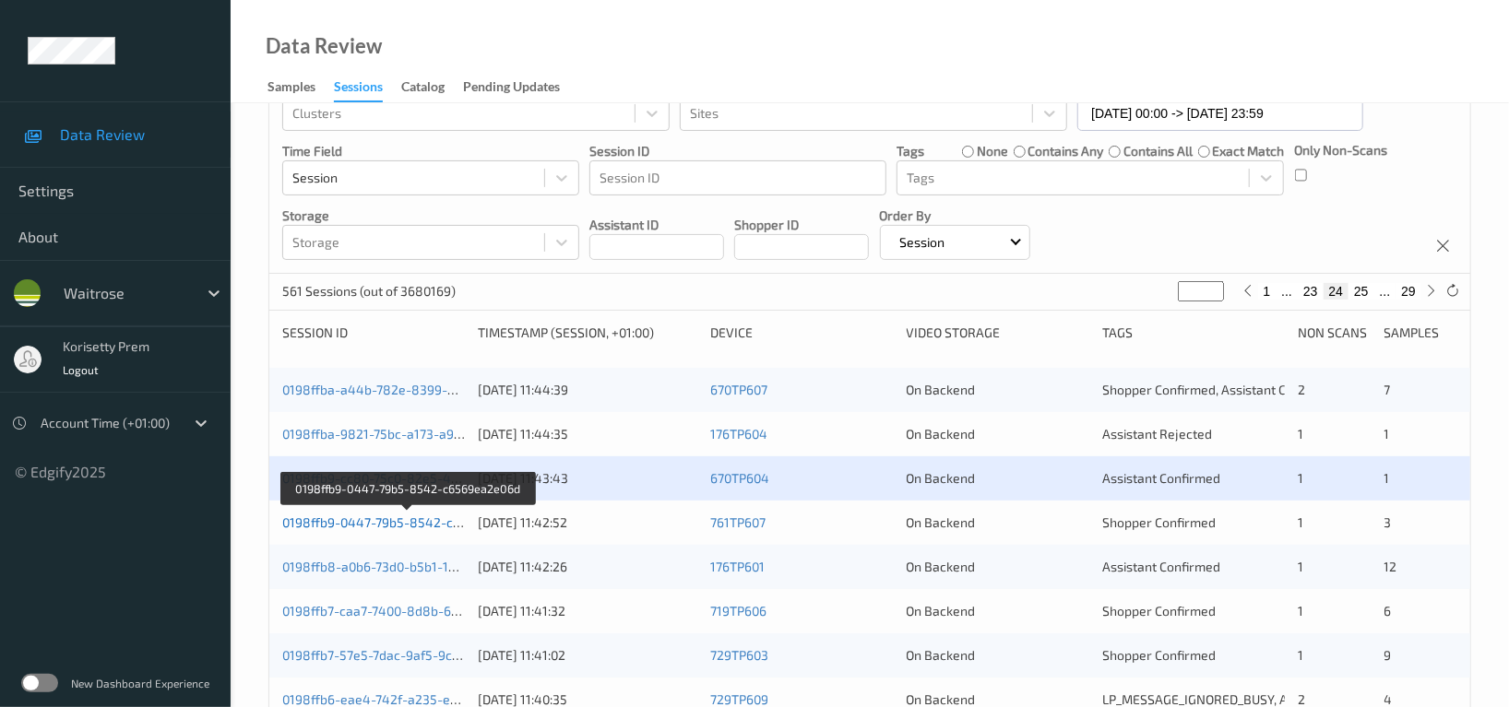
click at [433, 521] on link "0198ffb9-0447-79b5-8542-c6569ea2e06d" at bounding box center [408, 523] width 252 height 16
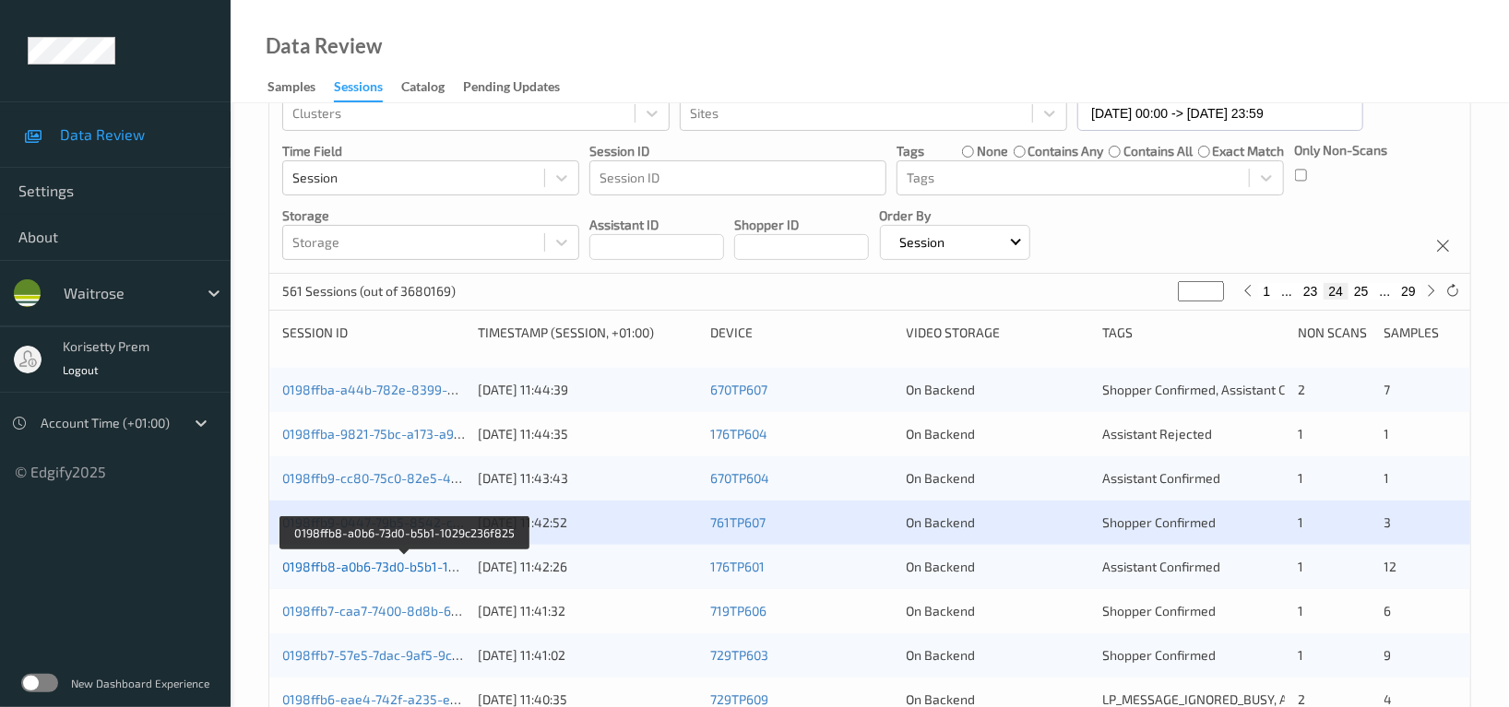
click at [422, 563] on link "0198ffb8-a0b6-73d0-b5b1-1029c236f825" at bounding box center [404, 567] width 244 height 16
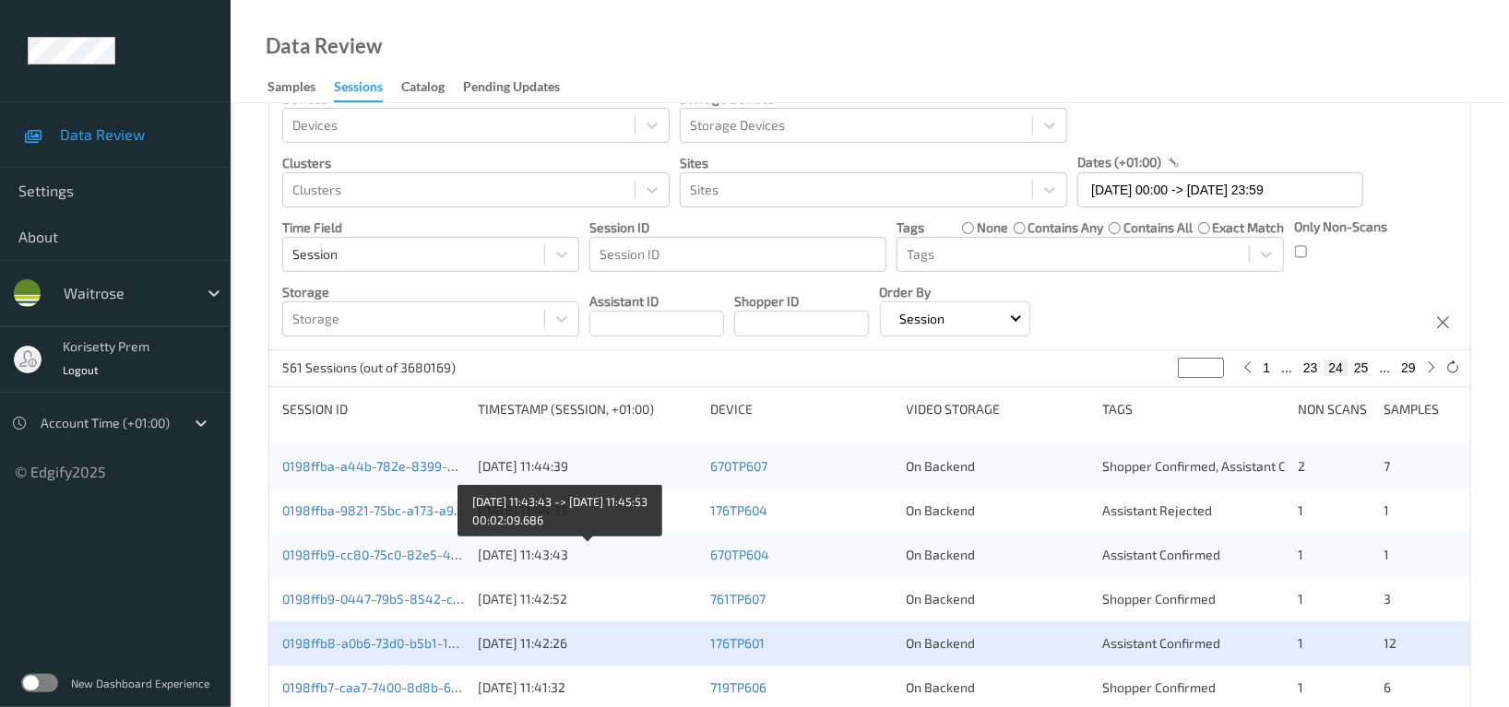
scroll to position [0, 0]
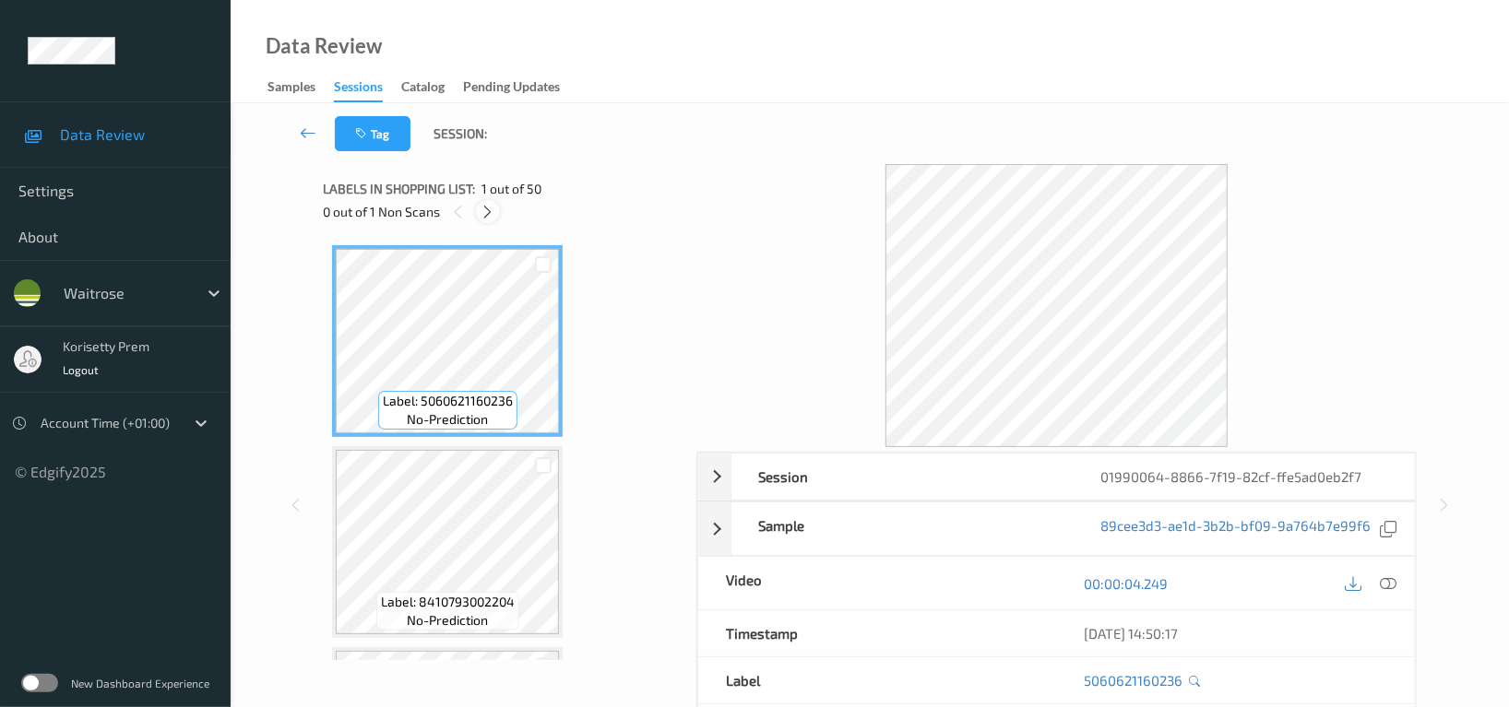
click at [497, 211] on div at bounding box center [487, 211] width 23 height 23
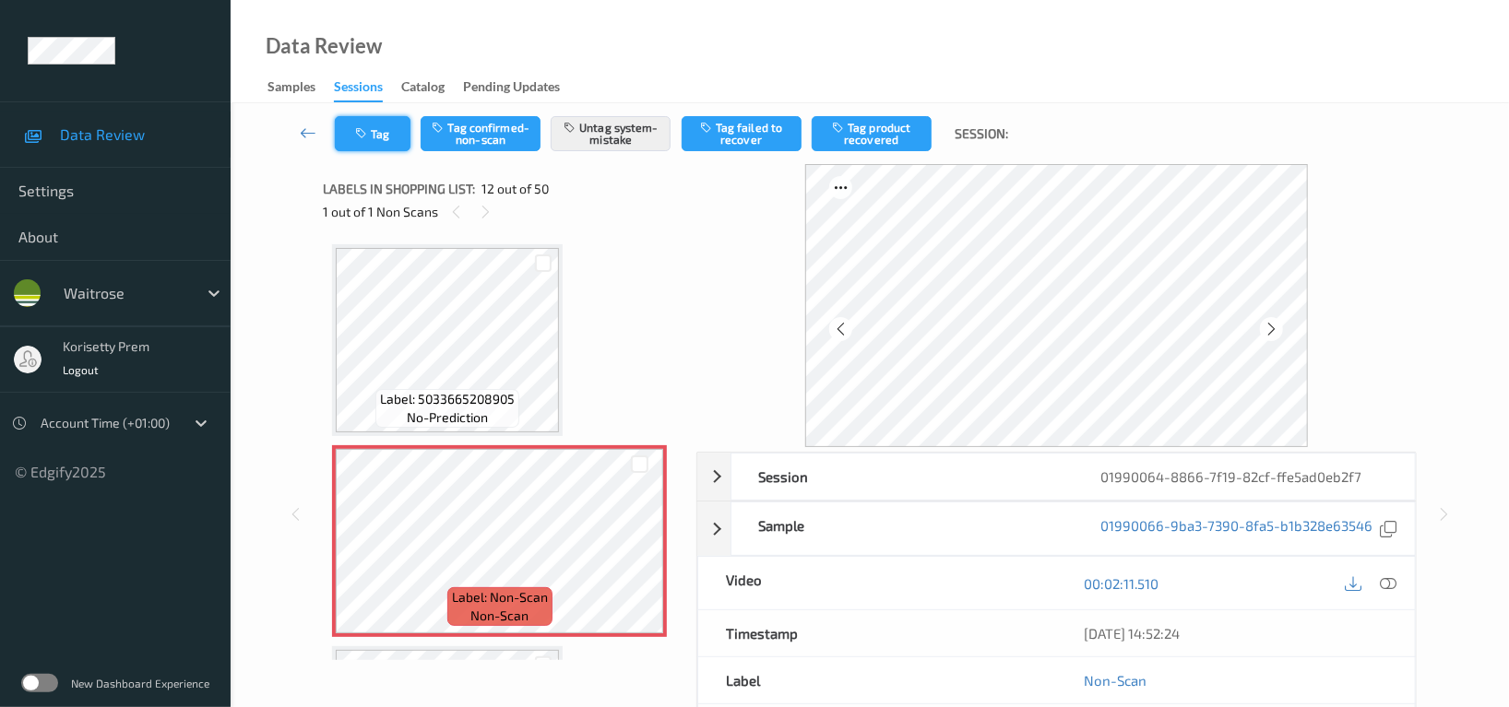
scroll to position [2013, 0]
click at [381, 136] on button "Tag" at bounding box center [373, 133] width 76 height 35
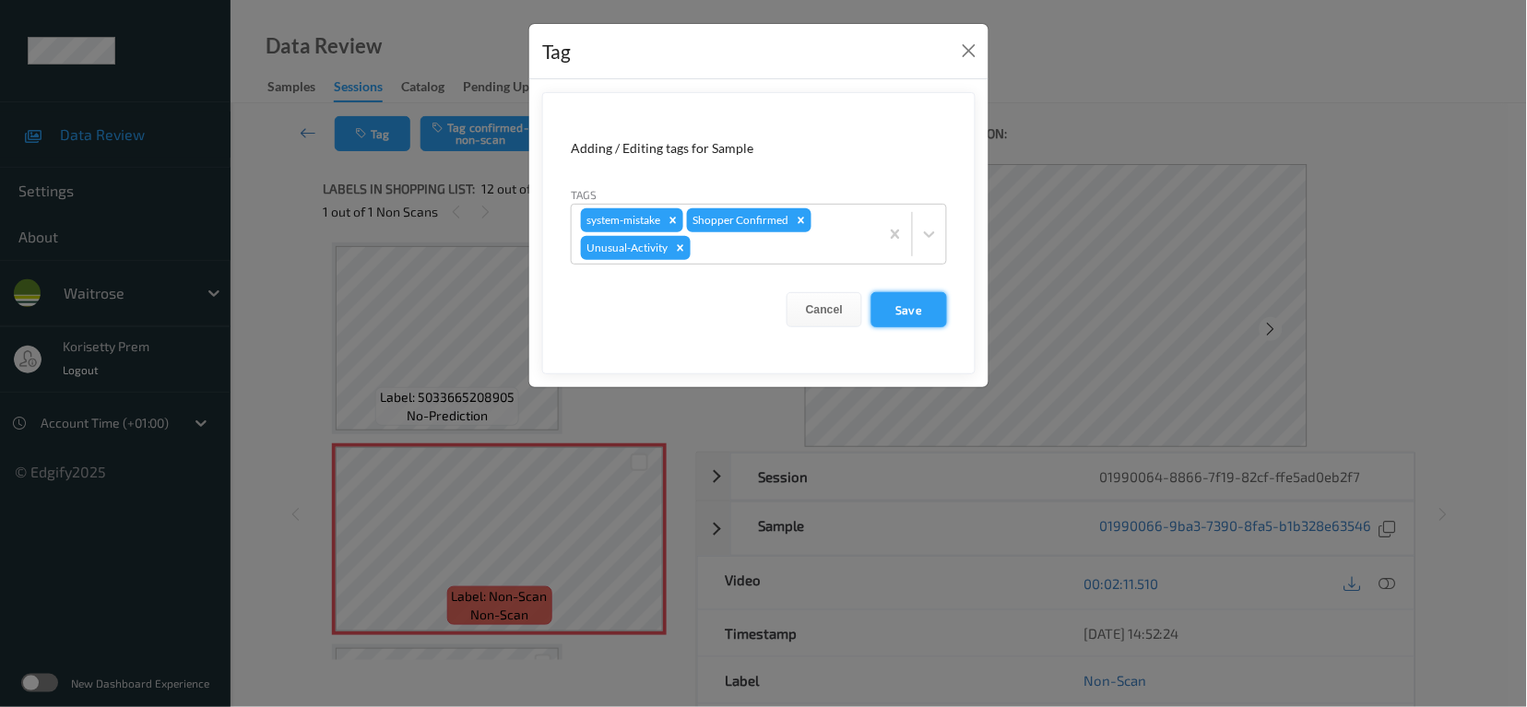
click at [918, 312] on button "Save" at bounding box center [910, 309] width 76 height 35
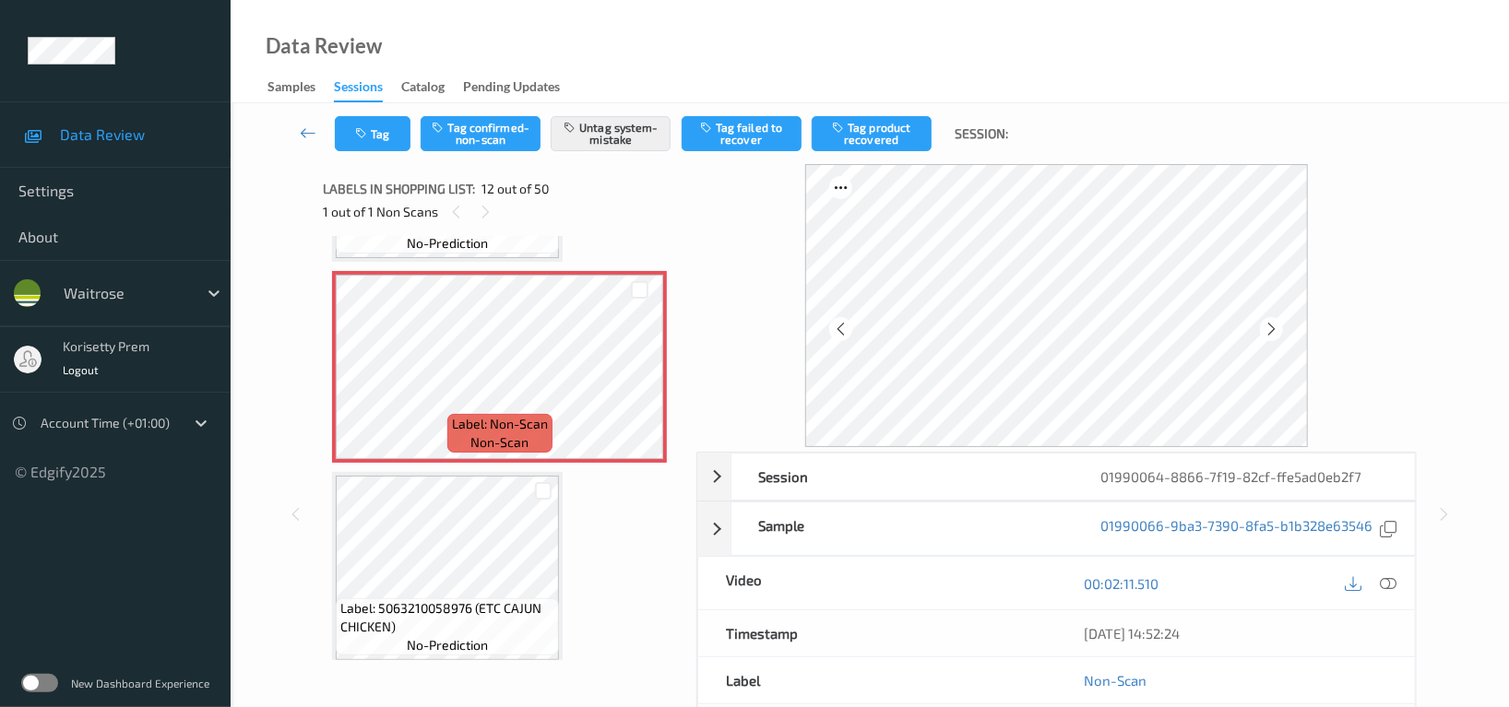
scroll to position [2136, 0]
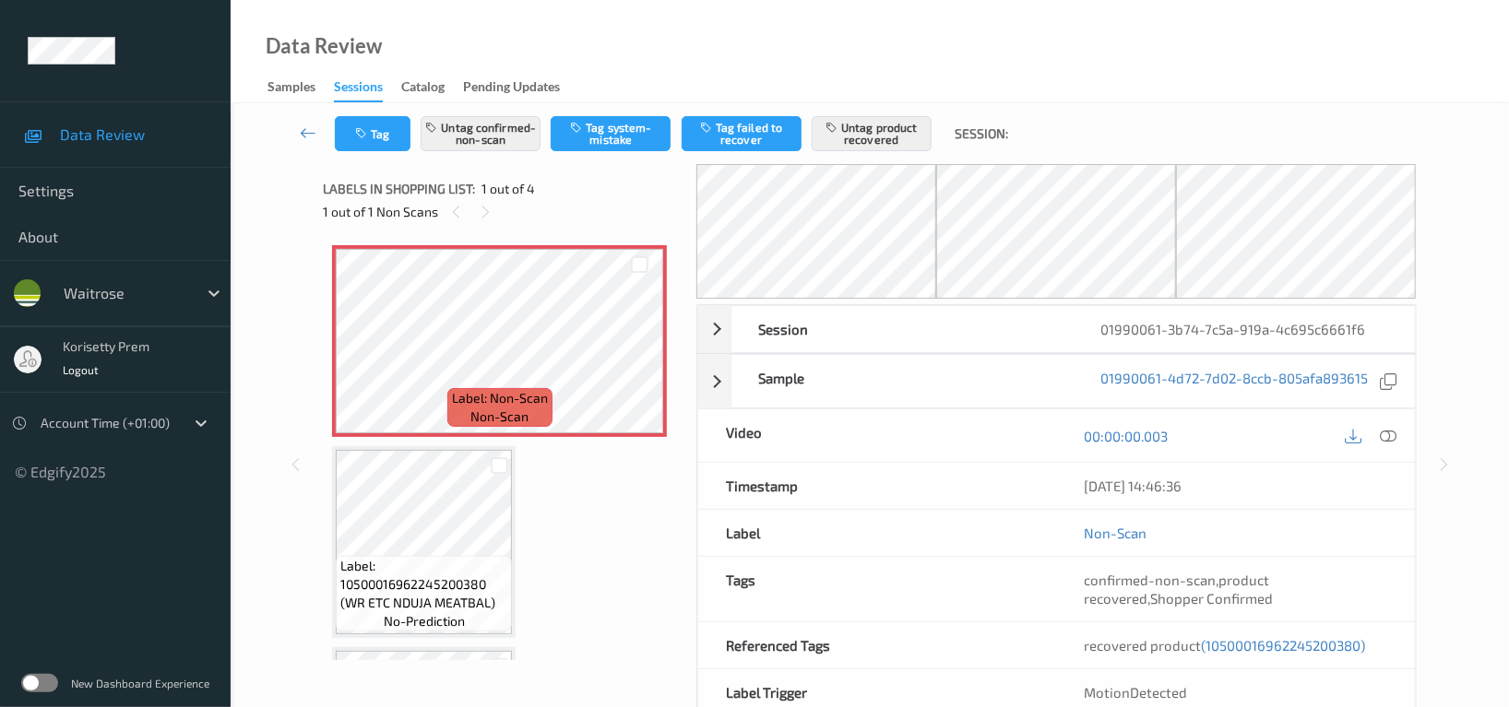
scroll to position [97, 0]
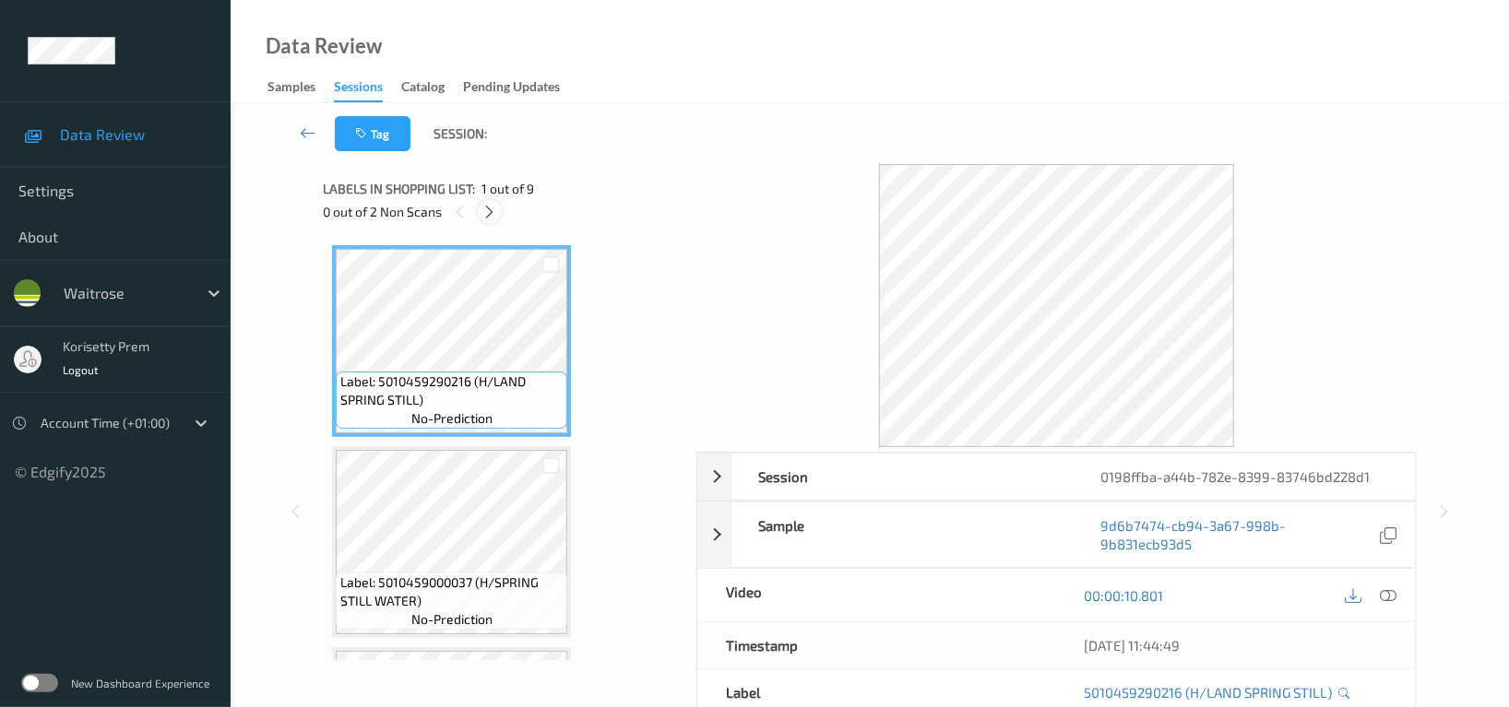
click at [486, 212] on icon at bounding box center [490, 212] width 16 height 17
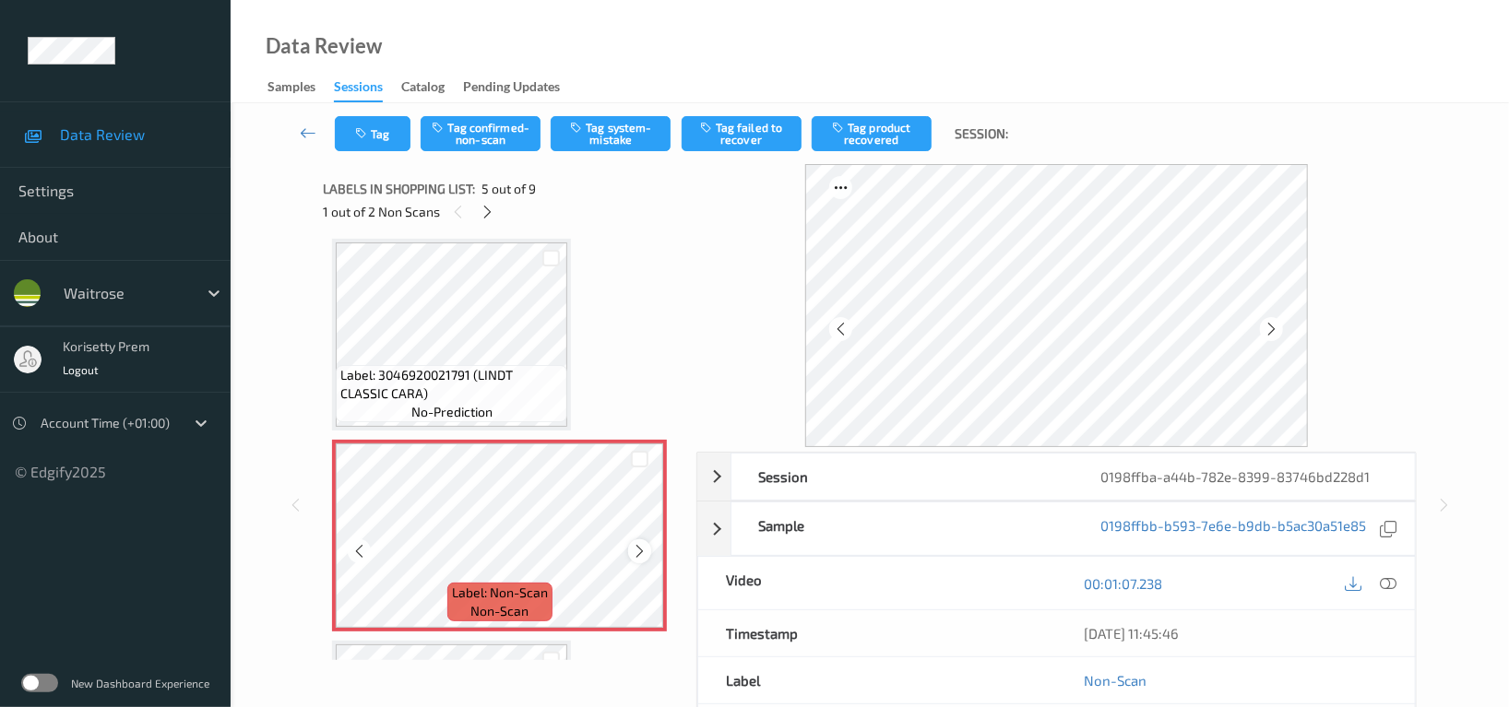
click at [633, 545] on icon at bounding box center [640, 551] width 16 height 17
click at [636, 548] on icon at bounding box center [640, 551] width 16 height 17
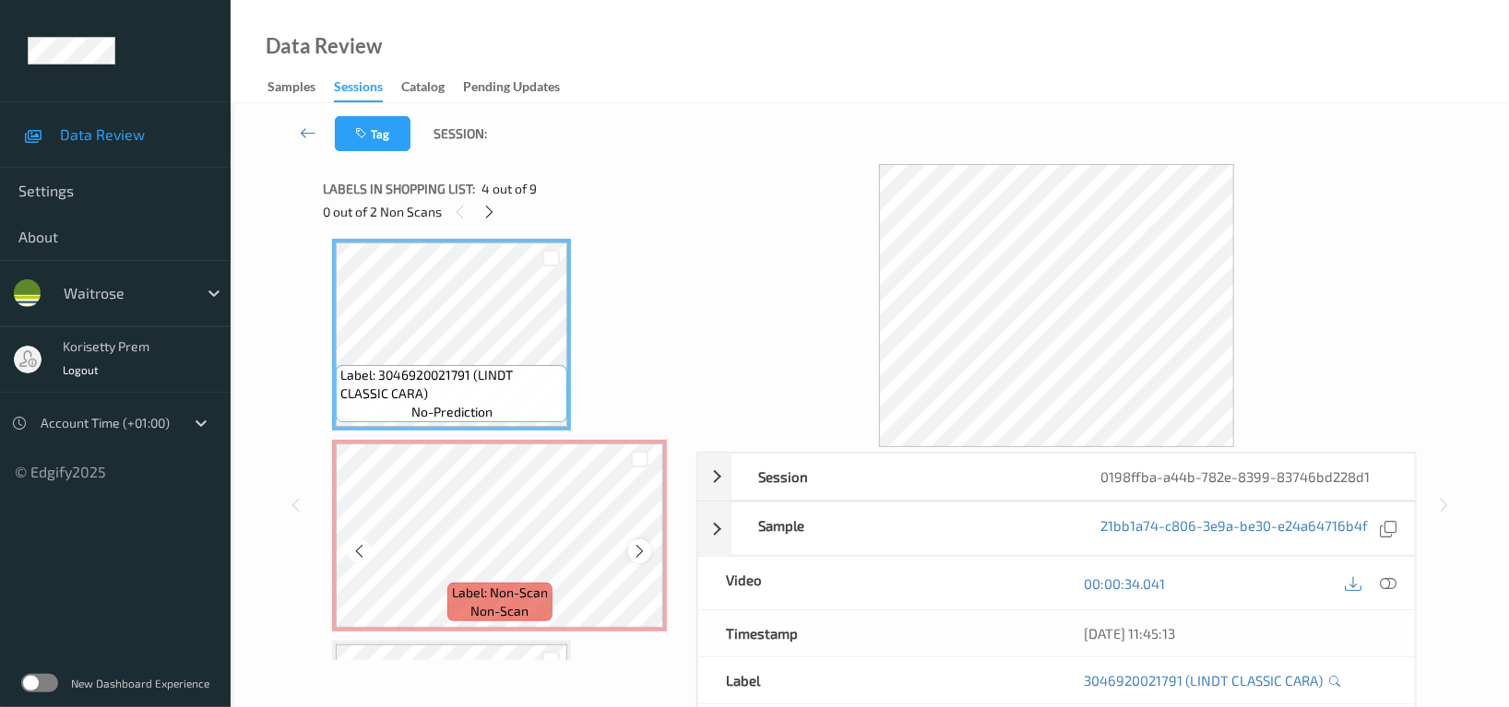
click at [631, 547] on div at bounding box center [639, 551] width 23 height 23
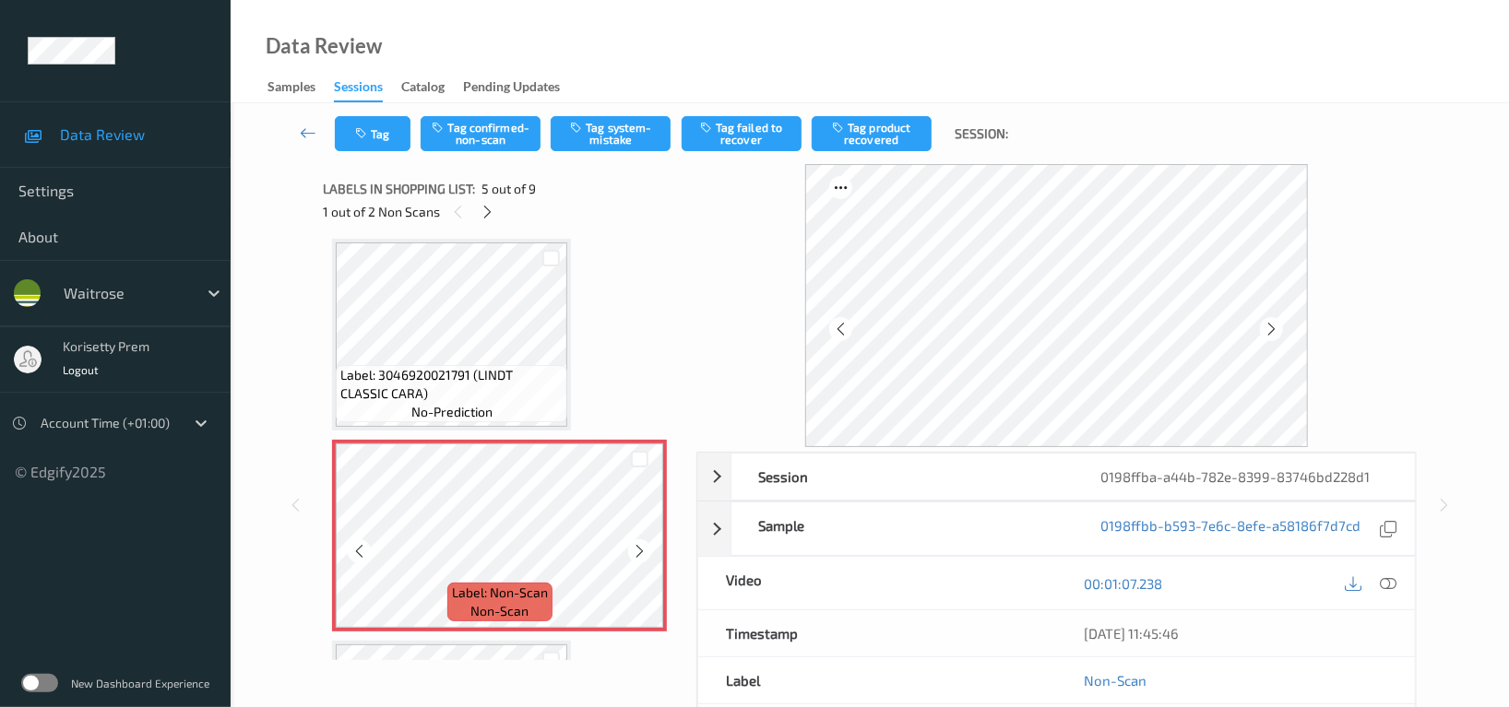
click at [632, 547] on icon at bounding box center [640, 551] width 16 height 17
click at [634, 547] on icon at bounding box center [640, 551] width 16 height 17
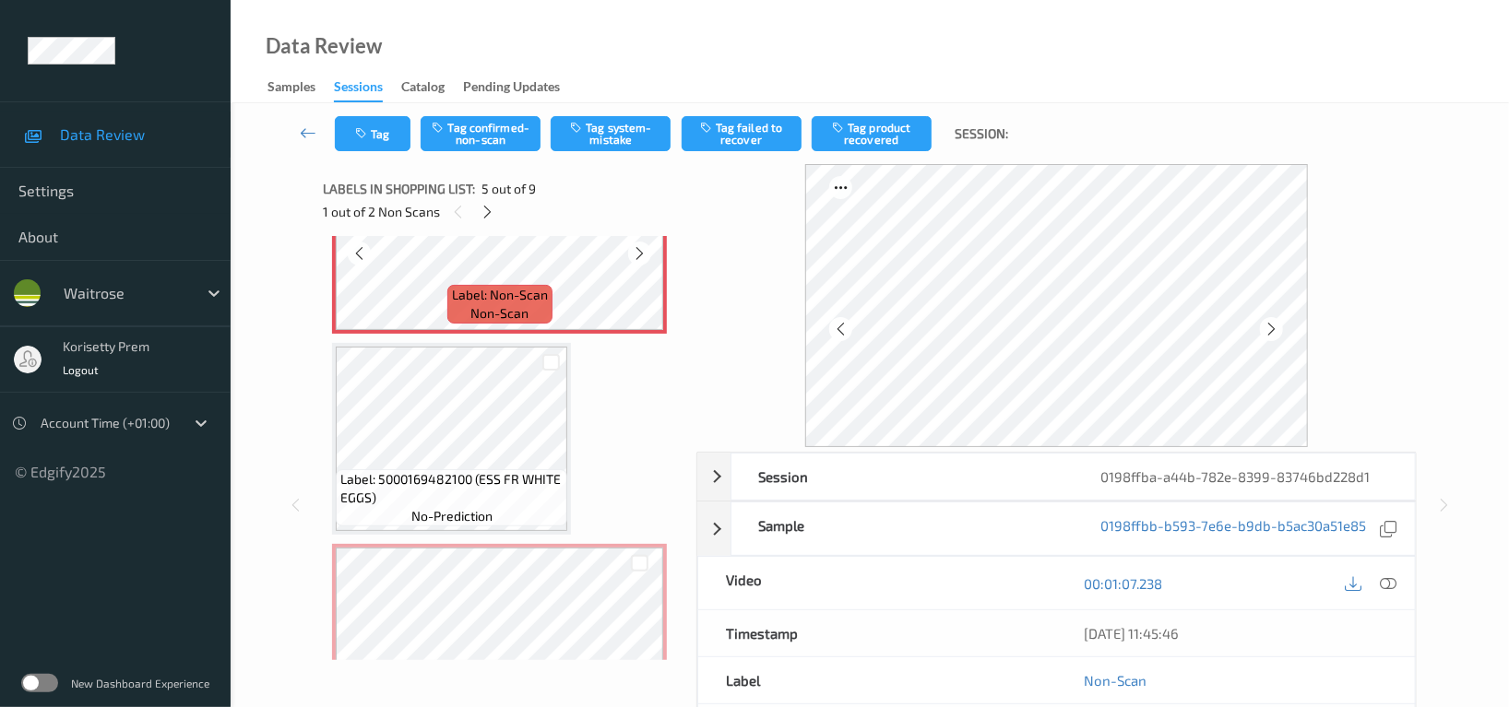
scroll to position [979, 0]
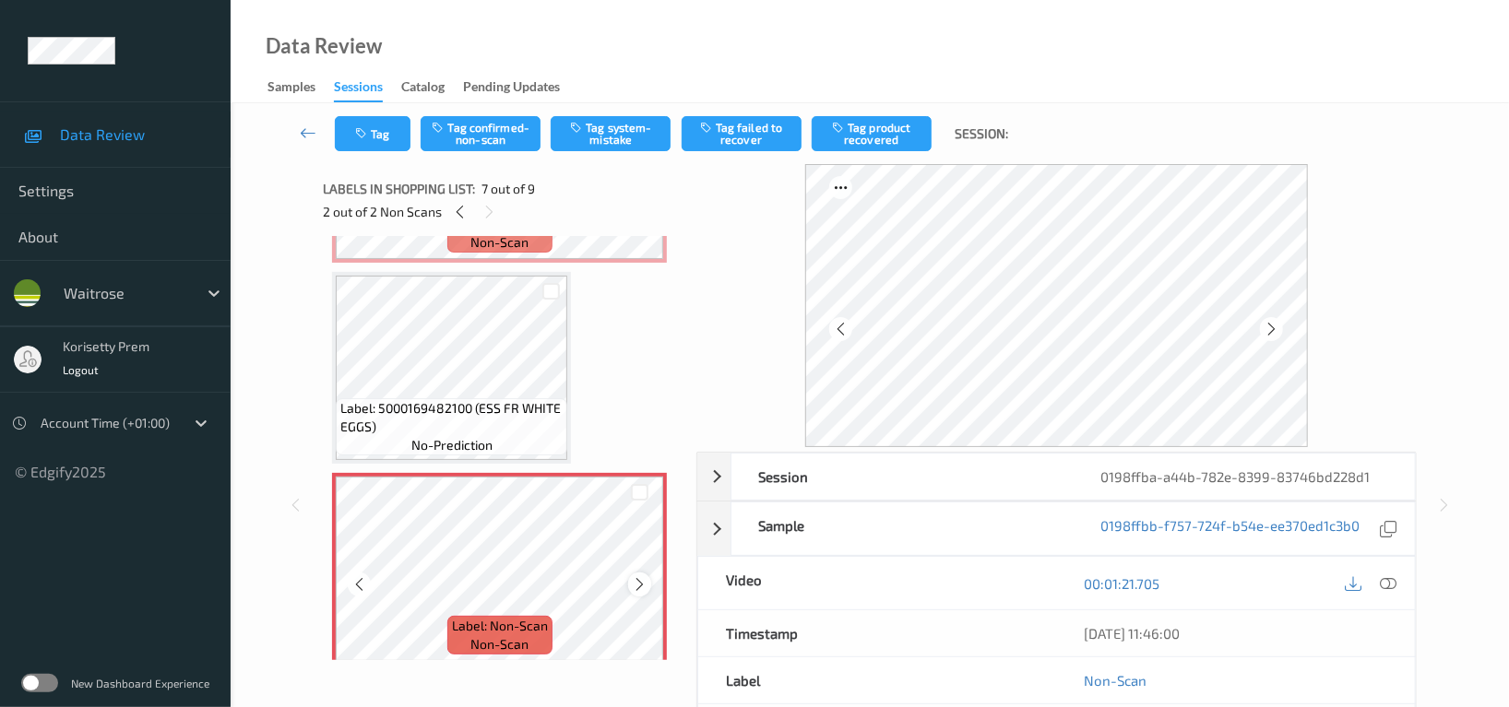
click at [634, 578] on icon at bounding box center [640, 584] width 16 height 17
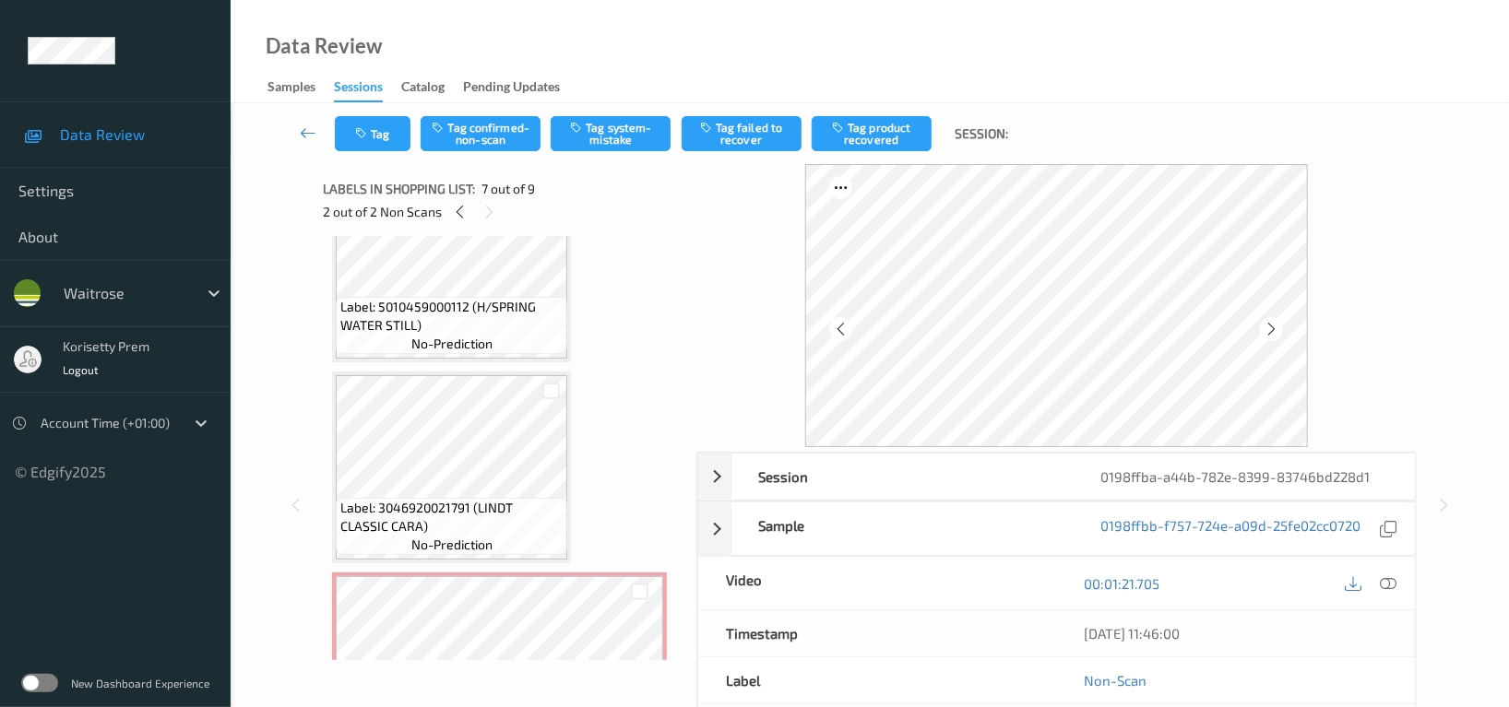
scroll to position [364, 0]
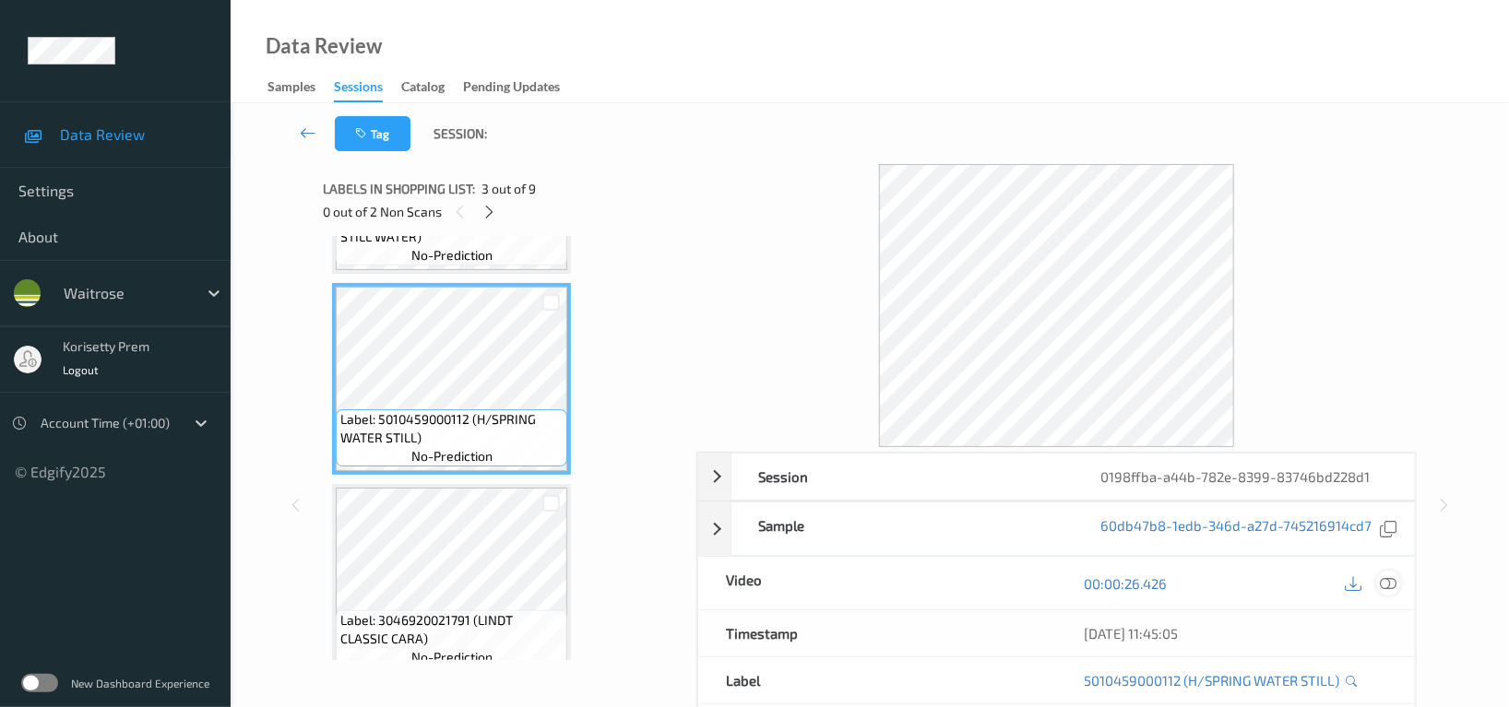
click at [1388, 584] on icon at bounding box center [1388, 584] width 17 height 17
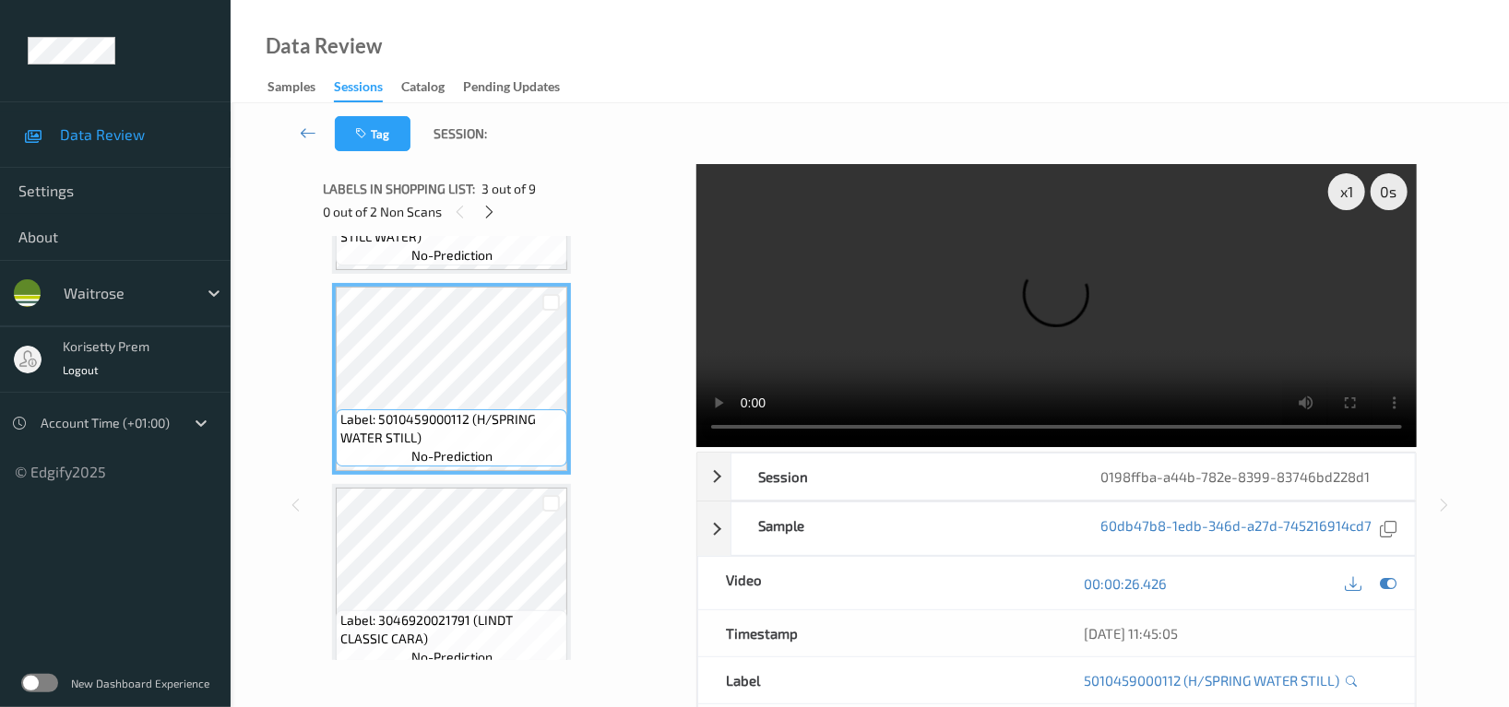
click at [946, 362] on video at bounding box center [1056, 305] width 720 height 283
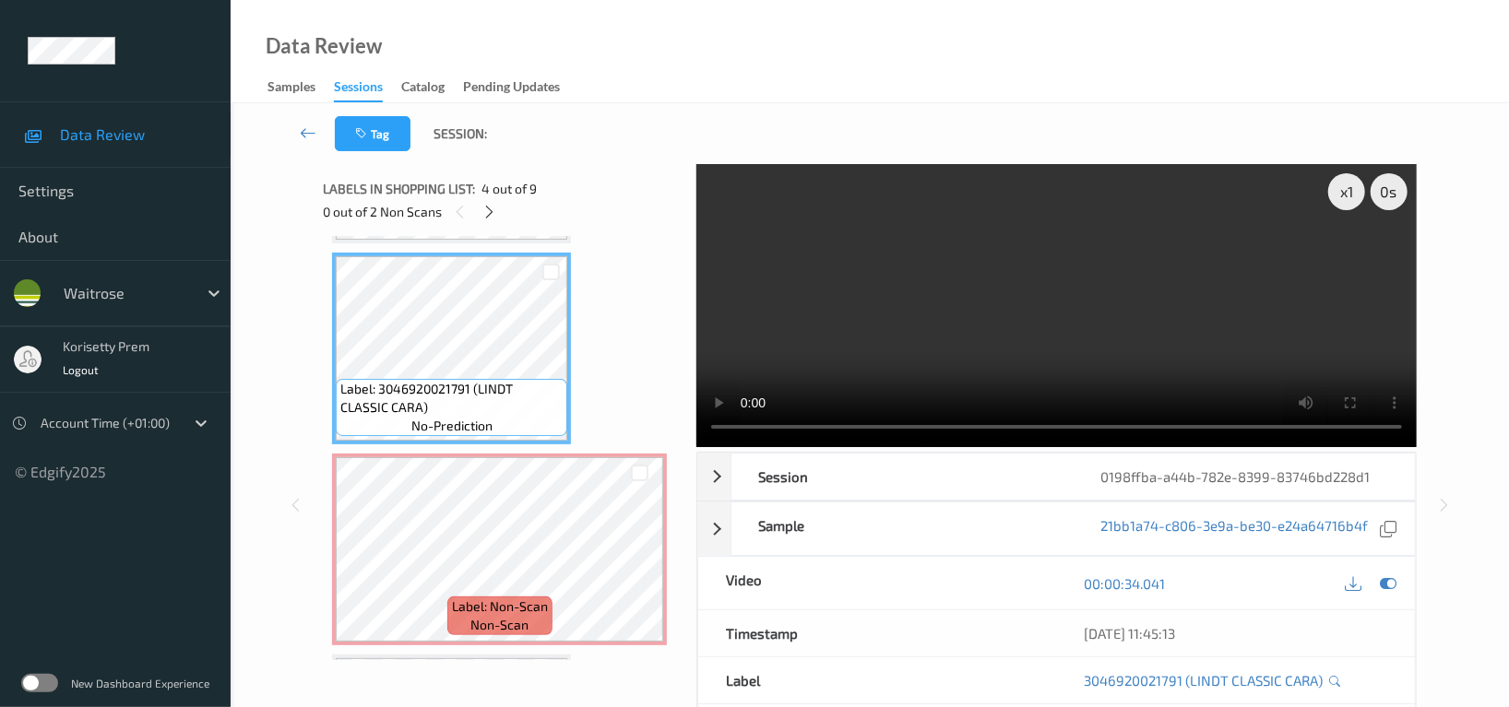
scroll to position [610, 0]
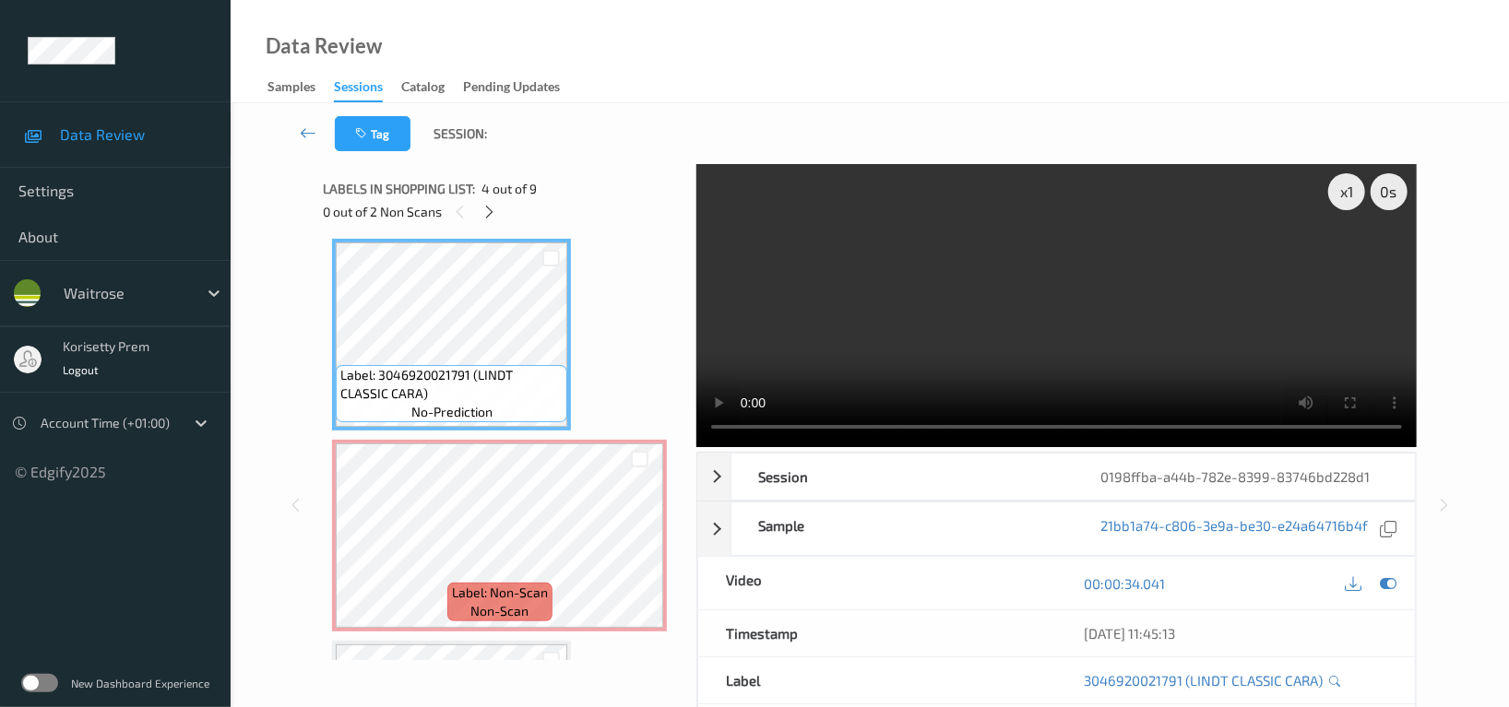
click at [1100, 244] on video at bounding box center [1056, 305] width 720 height 283
click at [992, 273] on video at bounding box center [1056, 305] width 720 height 283
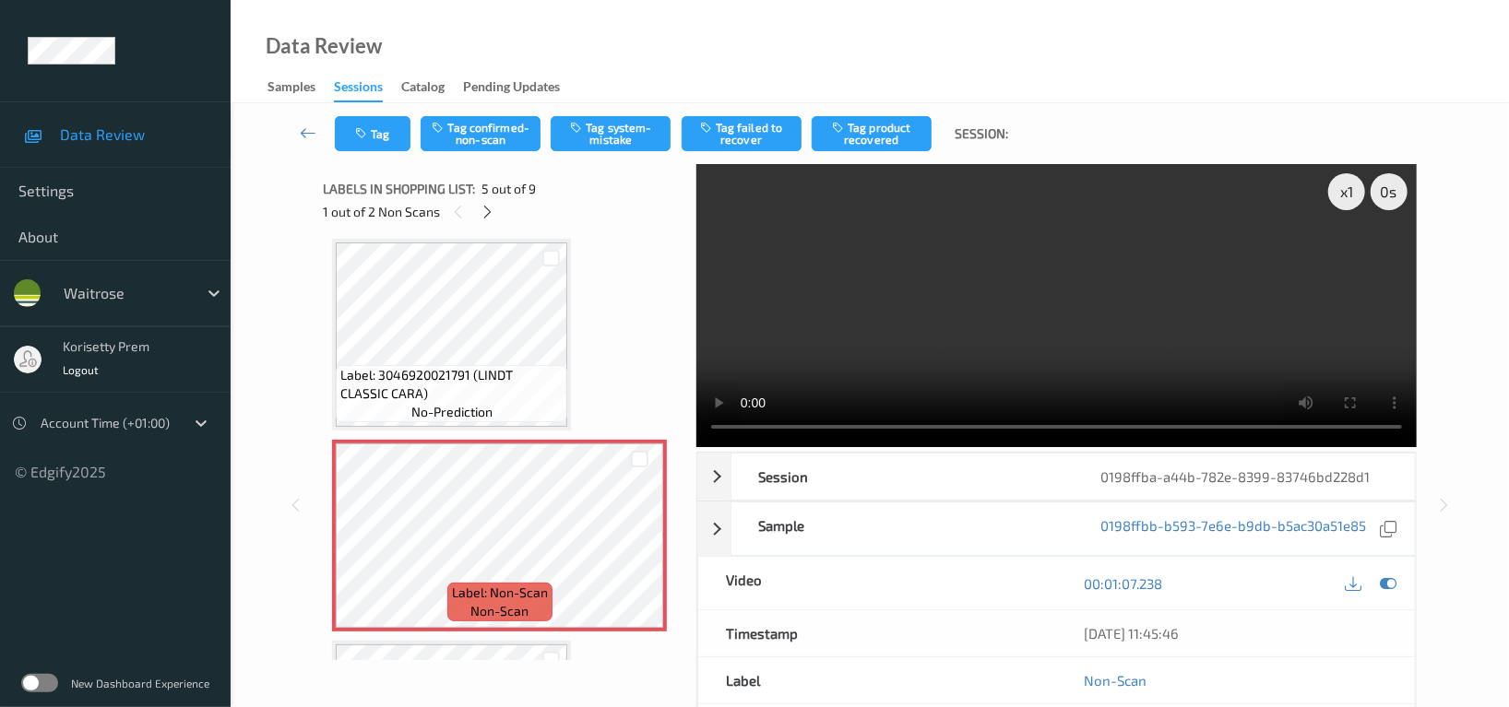
click at [1061, 353] on video at bounding box center [1056, 305] width 720 height 283
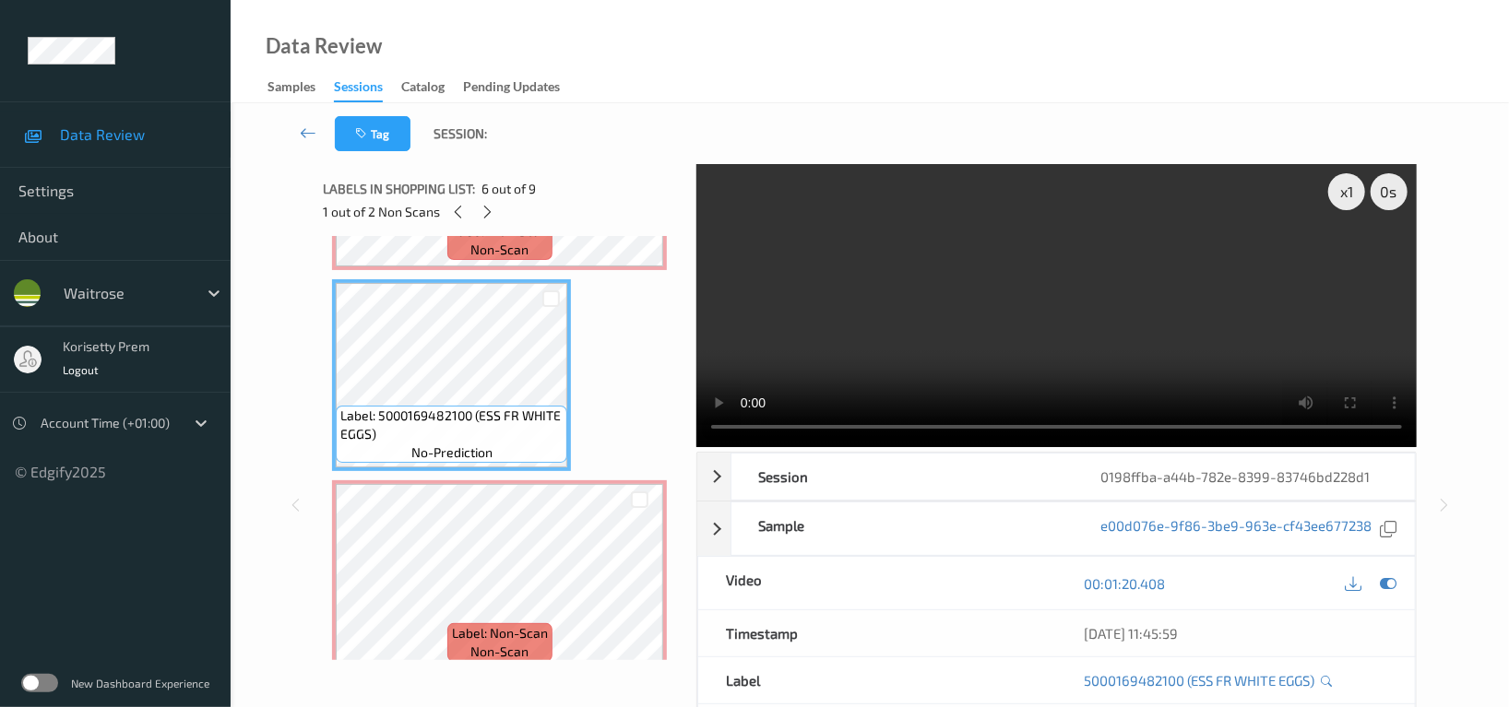
scroll to position [979, 0]
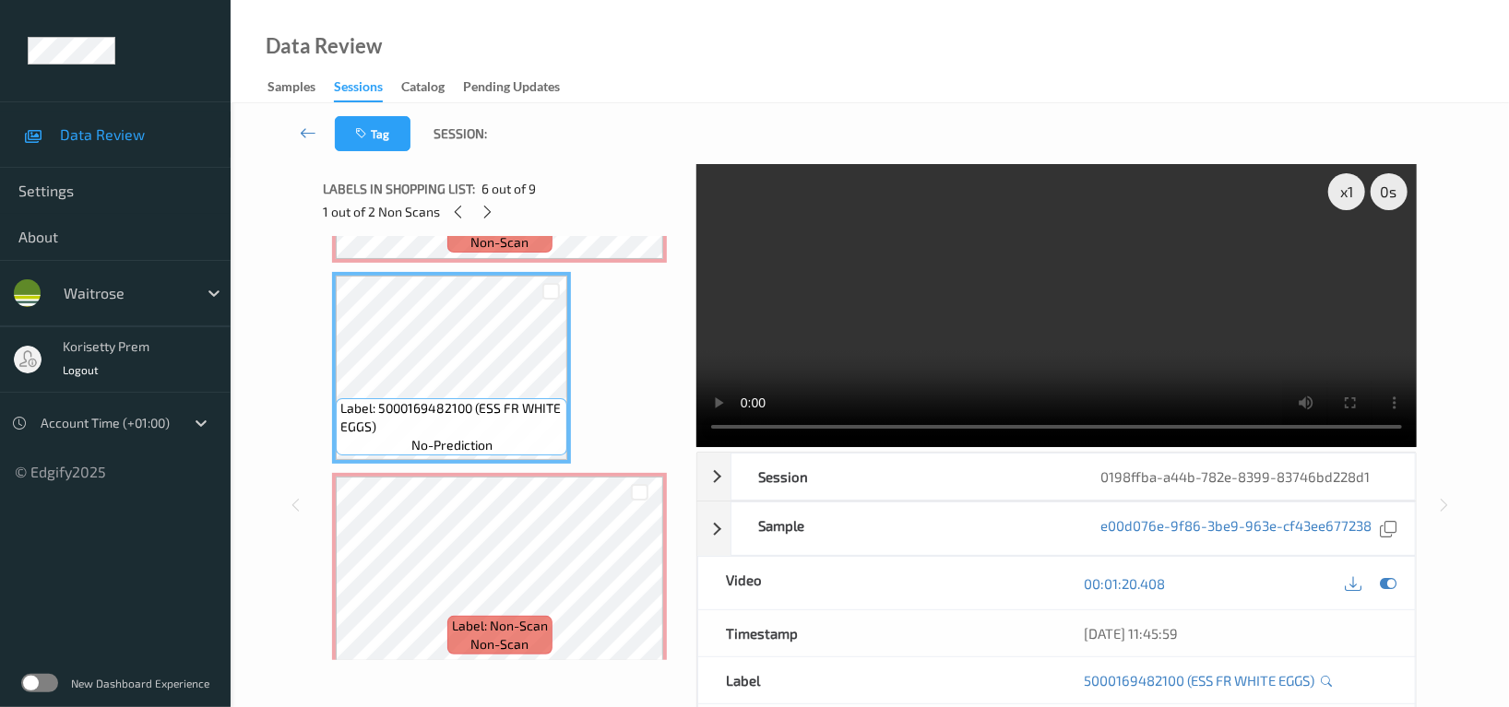
click at [974, 306] on video at bounding box center [1056, 305] width 720 height 283
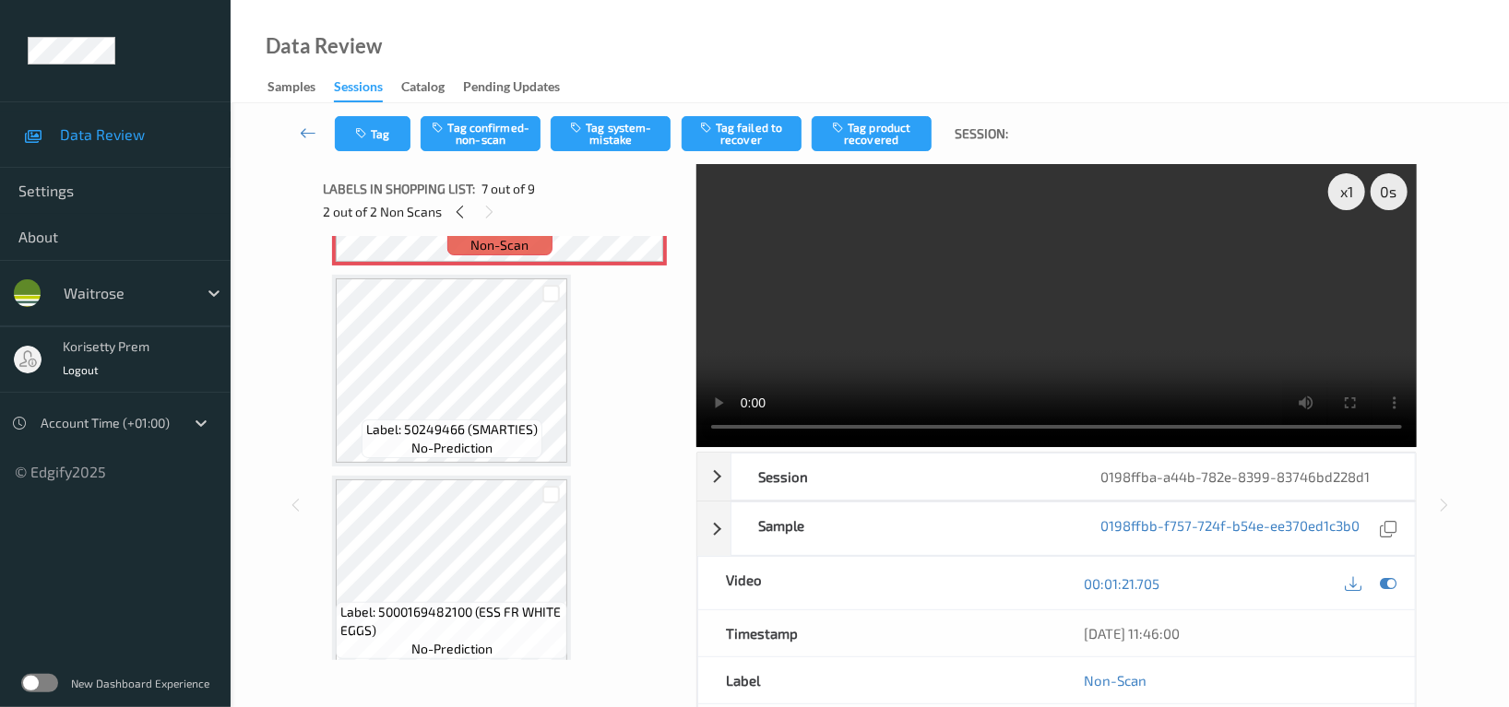
scroll to position [1388, 0]
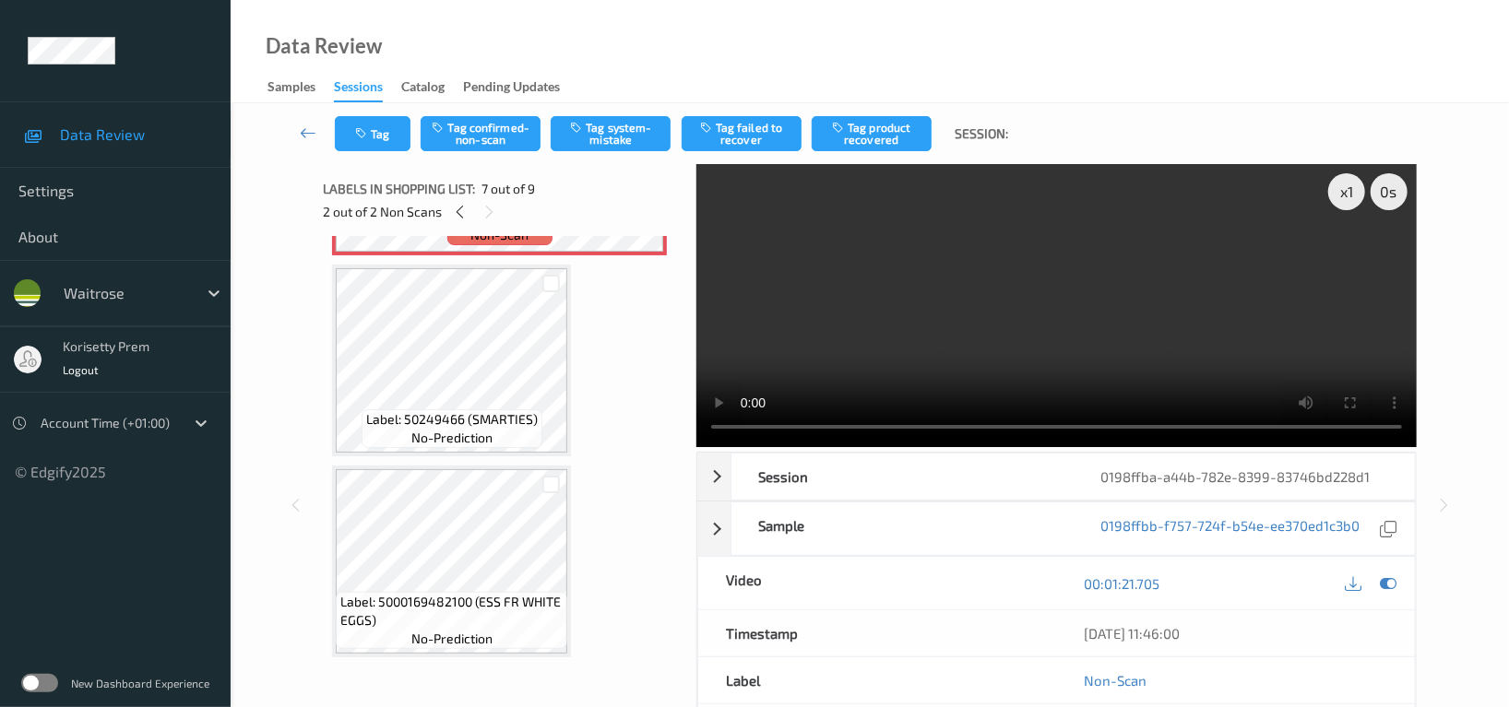
click at [942, 336] on video at bounding box center [1056, 305] width 720 height 283
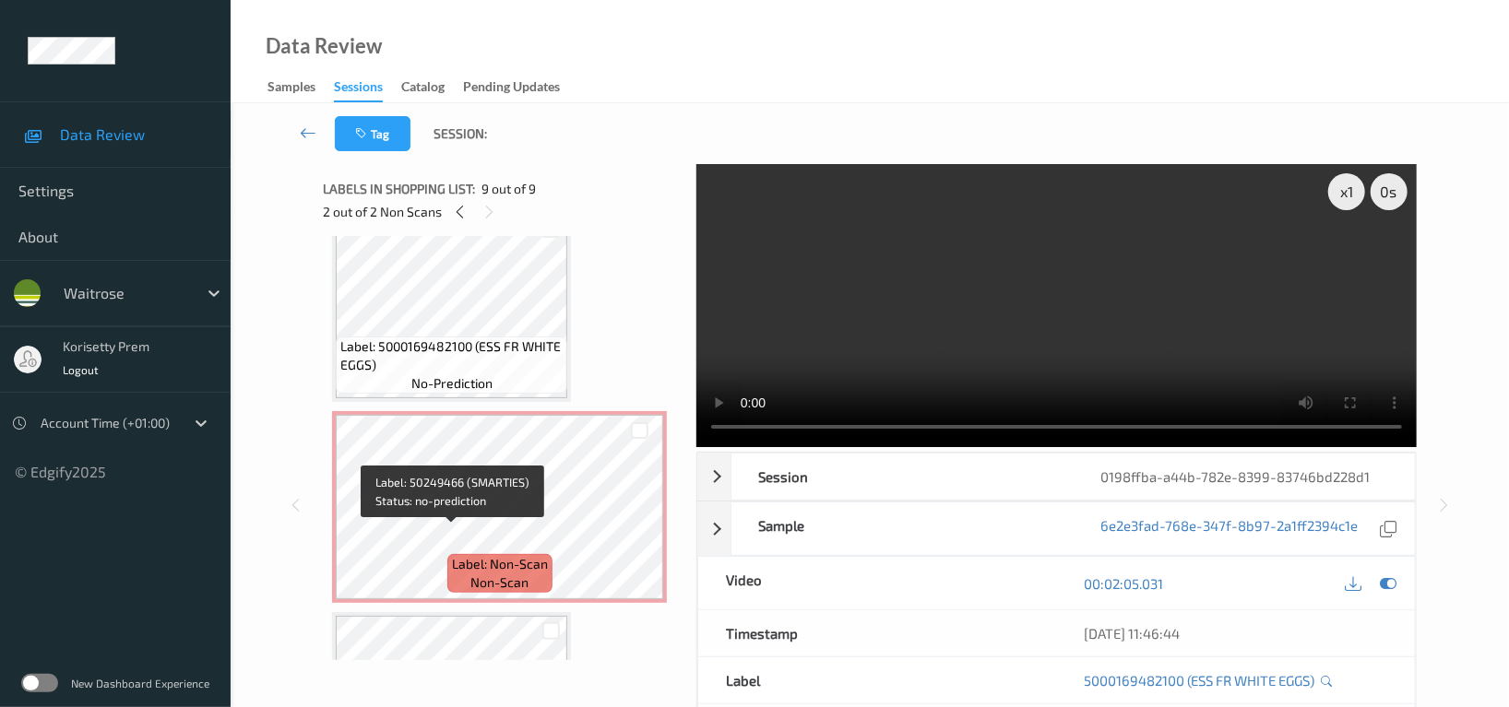
scroll to position [1019, 0]
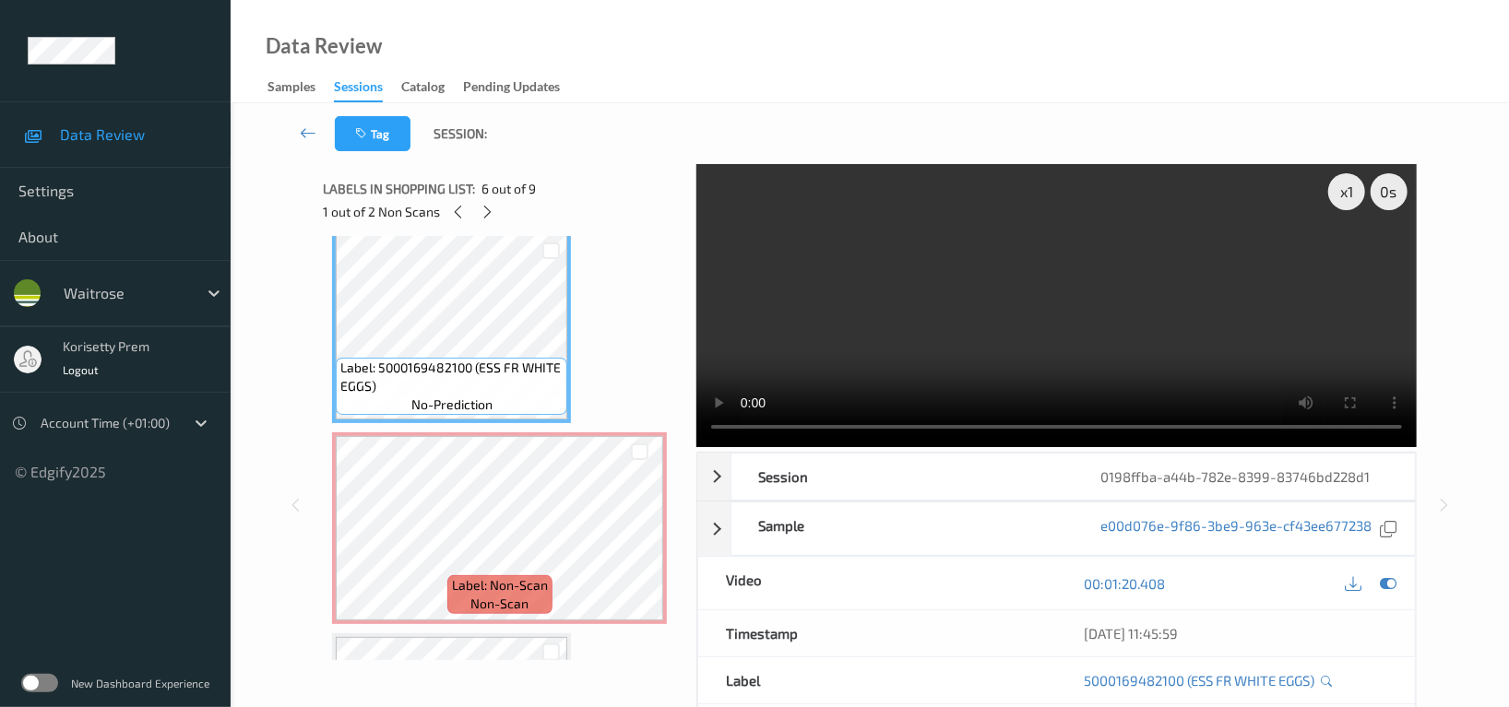
click at [1068, 279] on video at bounding box center [1056, 305] width 720 height 283
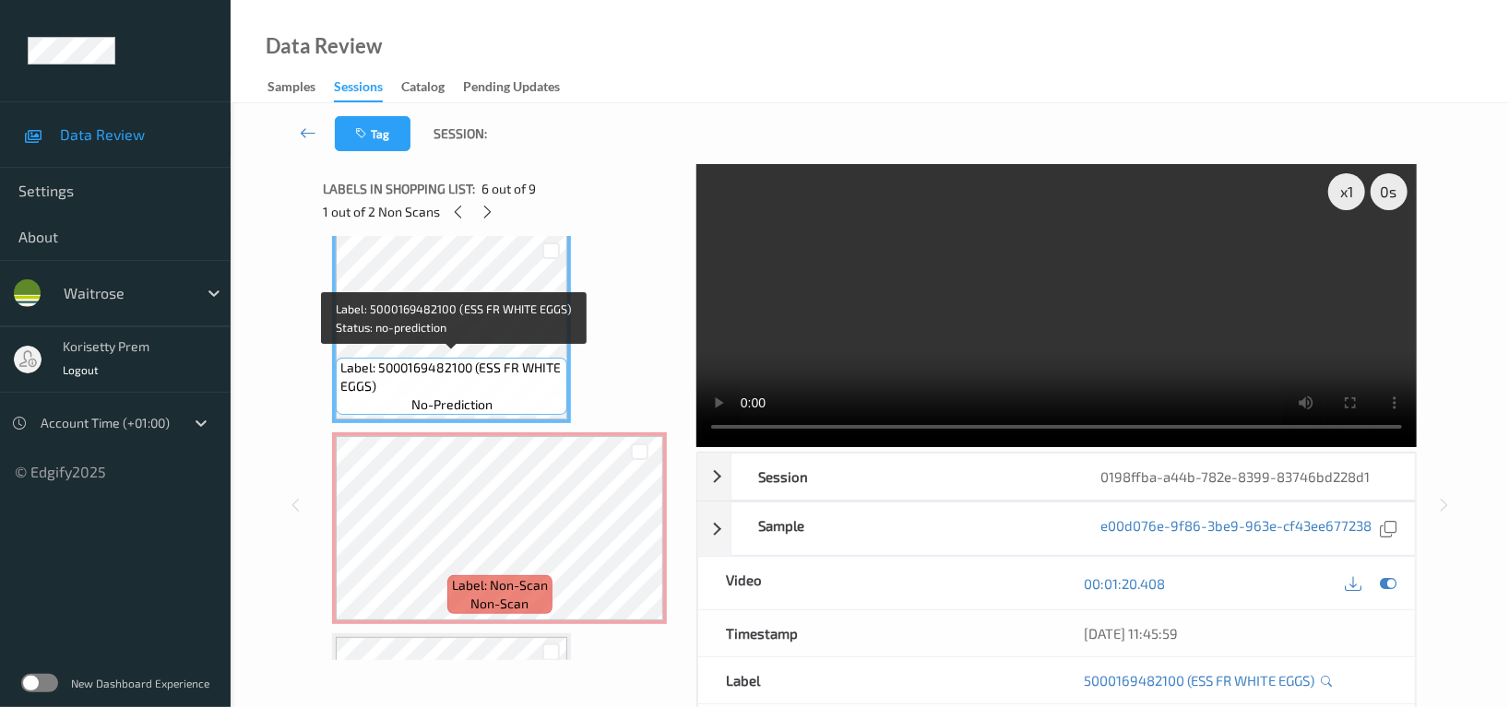
click at [454, 359] on span "Label: 5000169482100 (ESS FR WHITE EGGS)" at bounding box center [451, 377] width 222 height 37
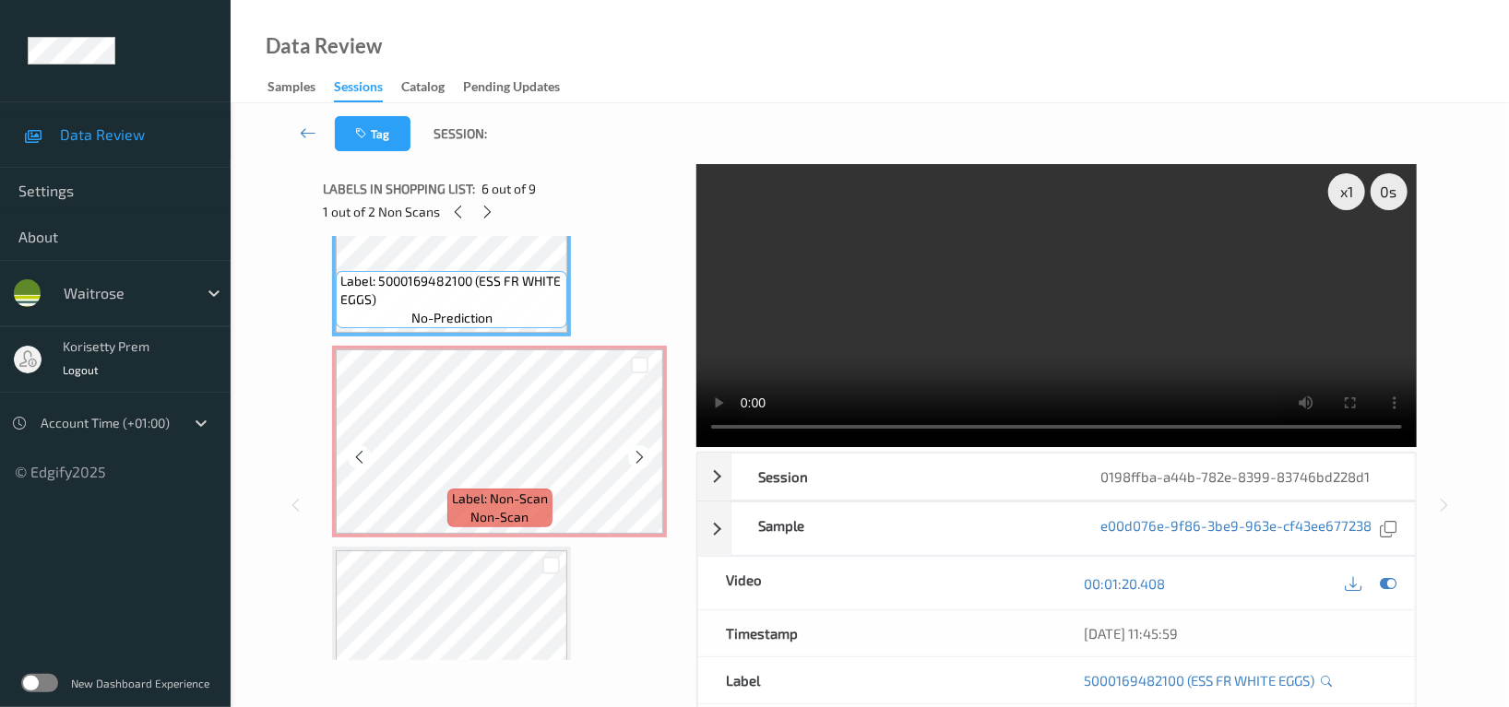
scroll to position [1142, 0]
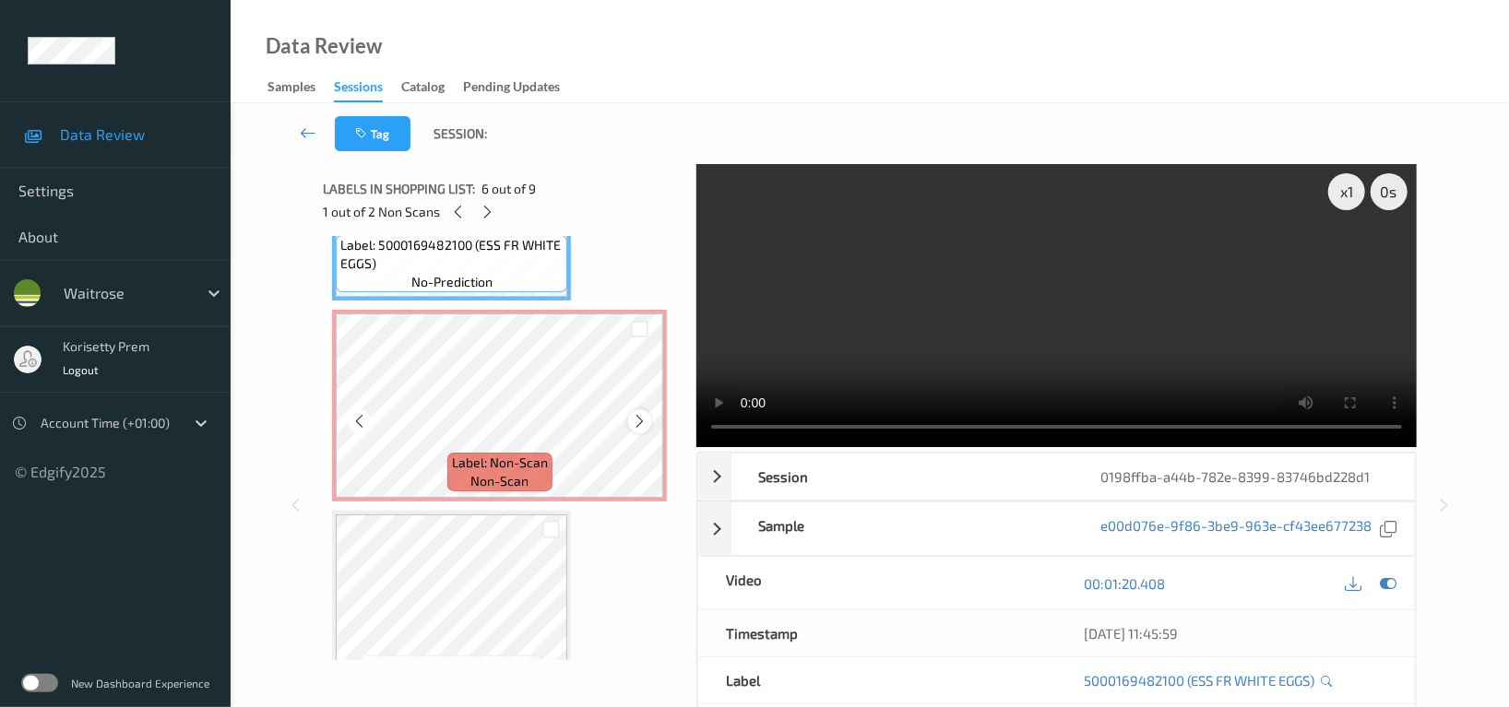
click at [646, 417] on icon at bounding box center [640, 421] width 16 height 17
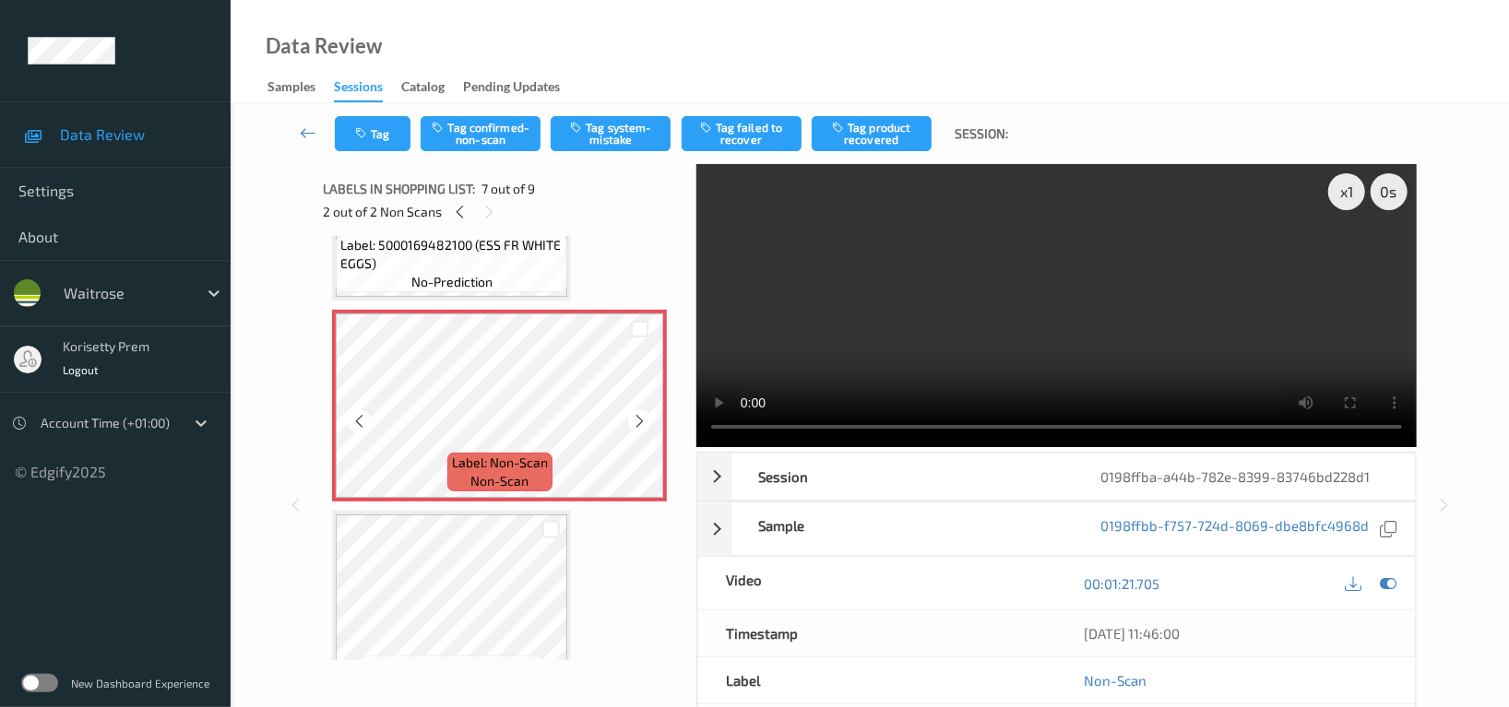
click at [646, 417] on icon at bounding box center [640, 421] width 16 height 17
click at [635, 417] on icon at bounding box center [640, 421] width 16 height 17
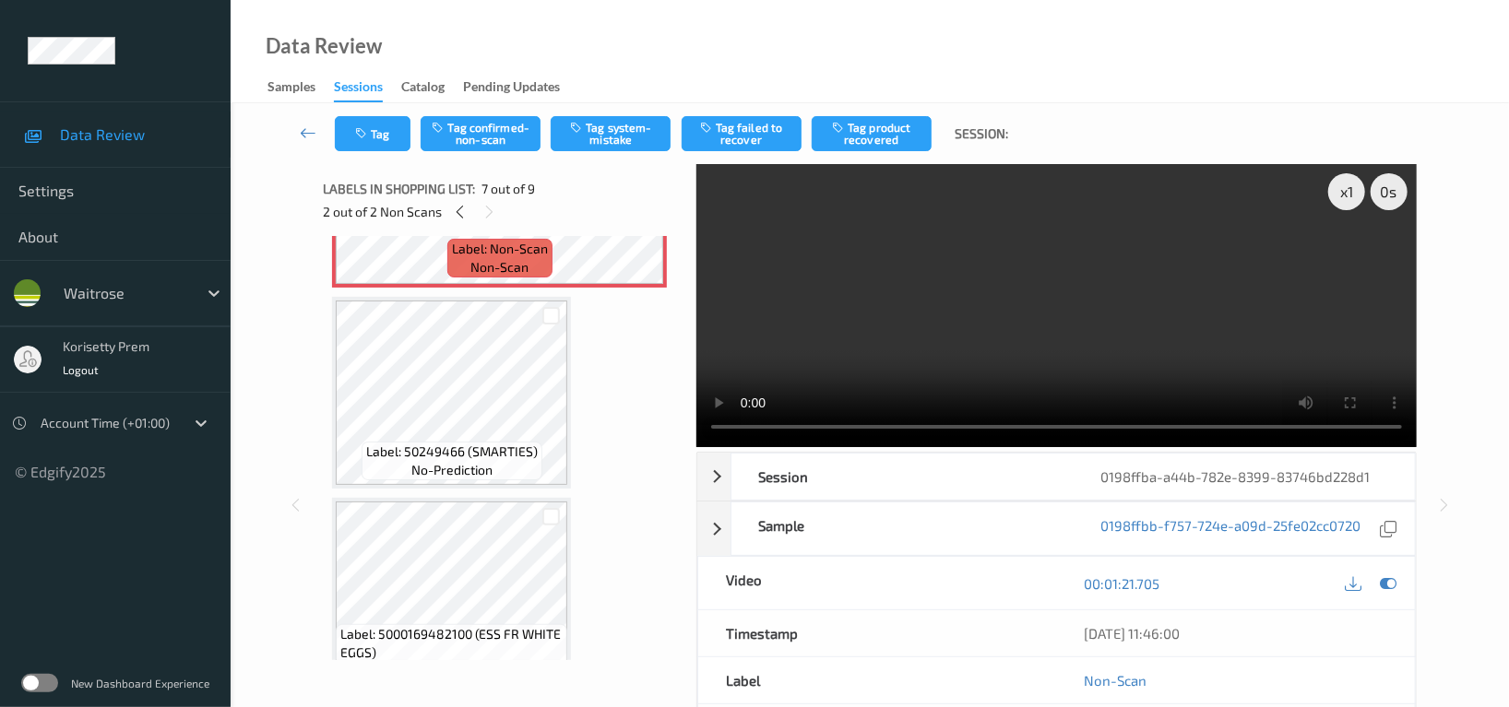
scroll to position [1388, 0]
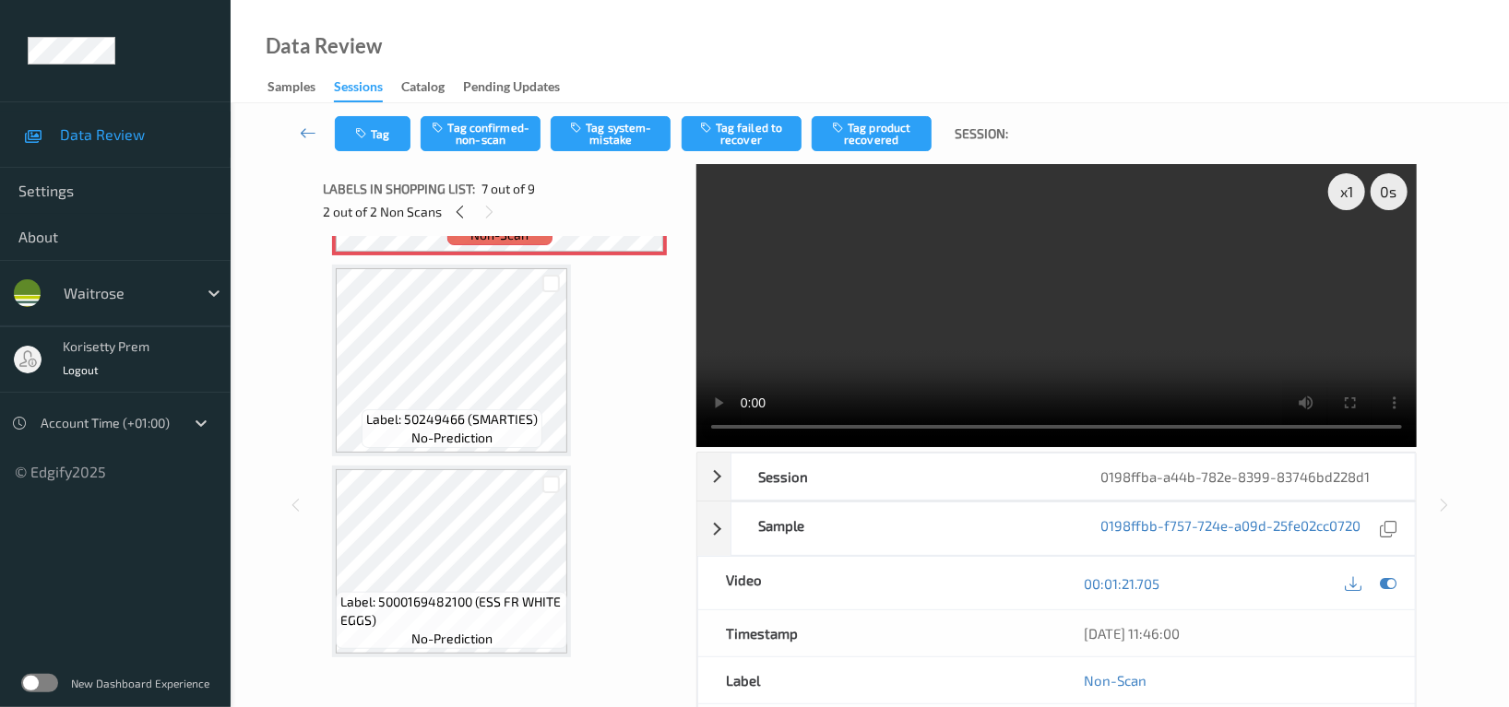
click at [904, 347] on video at bounding box center [1056, 305] width 720 height 283
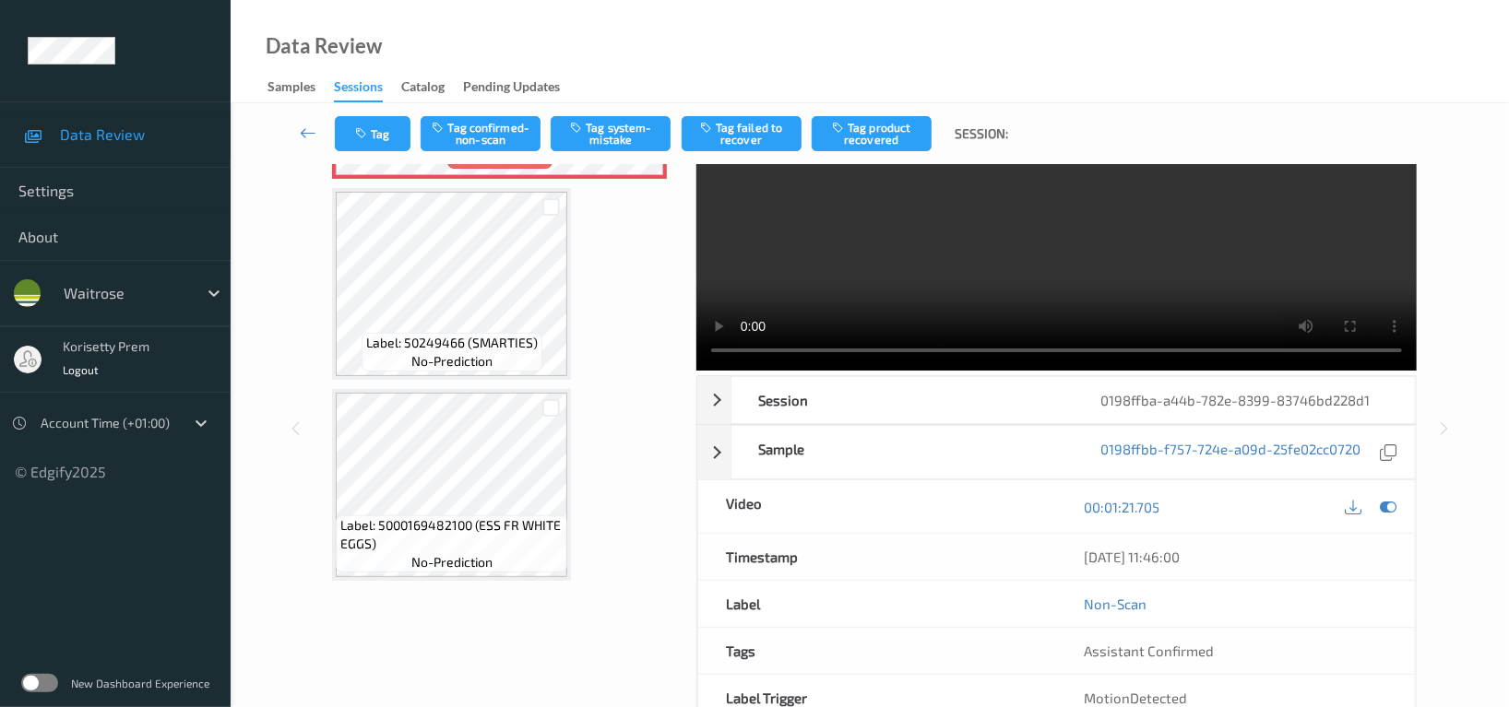
scroll to position [180, 0]
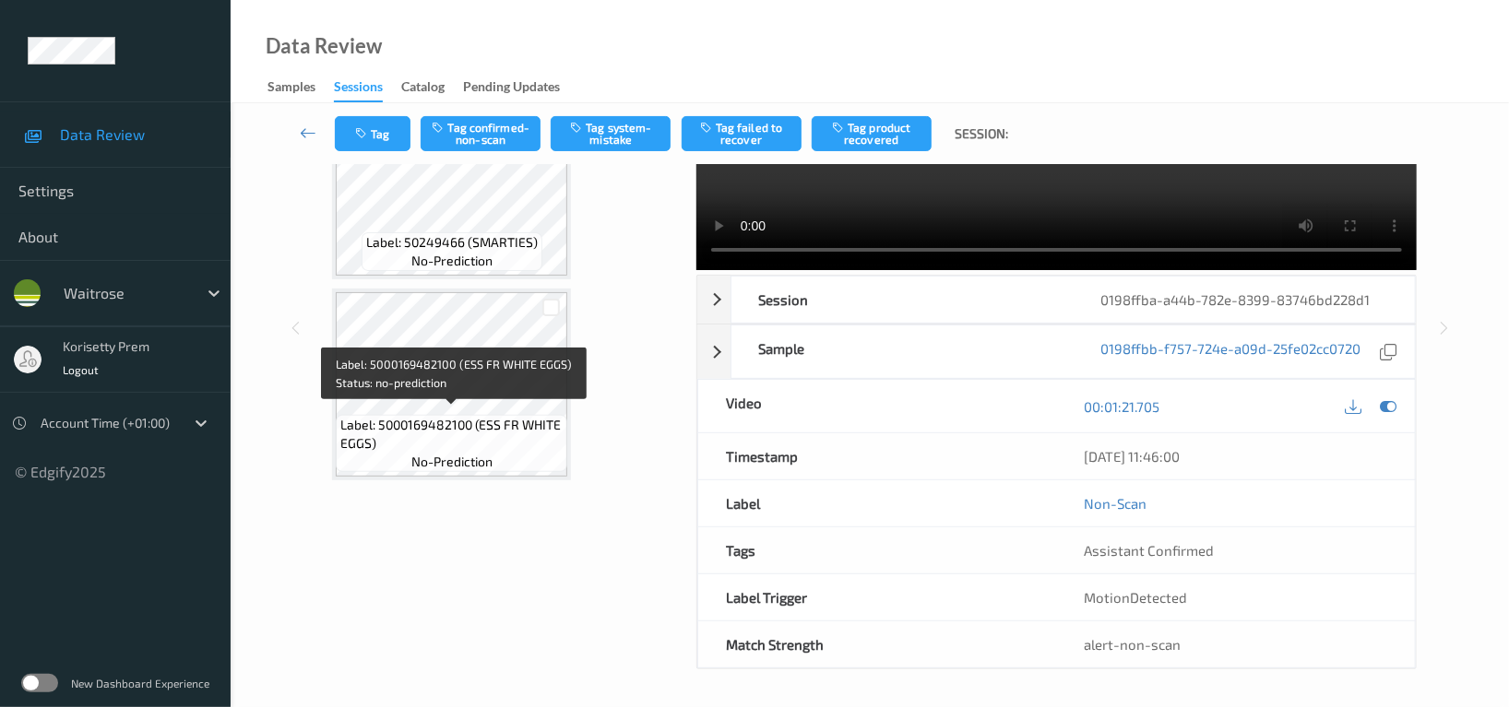
click at [498, 416] on span "Label: 5000169482100 (ESS FR WHITE EGGS)" at bounding box center [451, 434] width 222 height 37
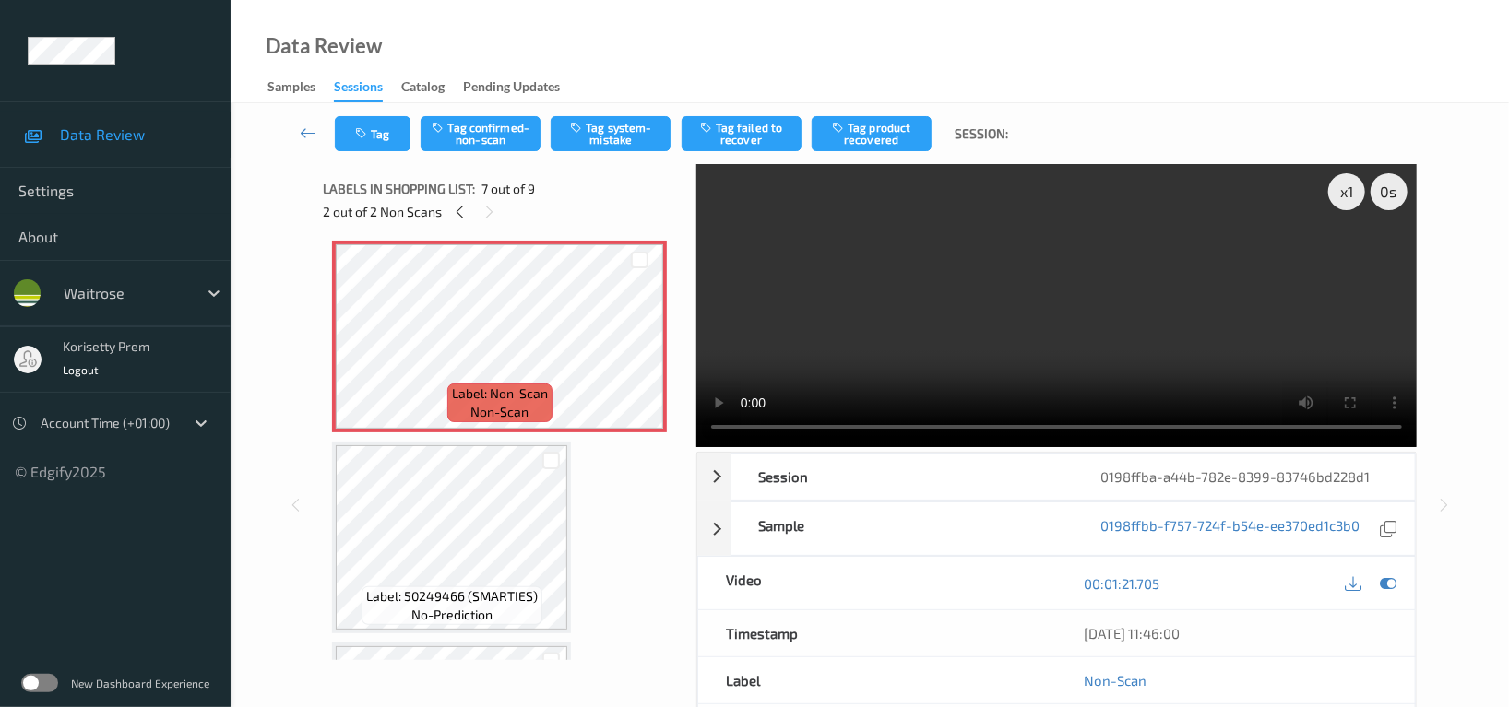
scroll to position [1142, 0]
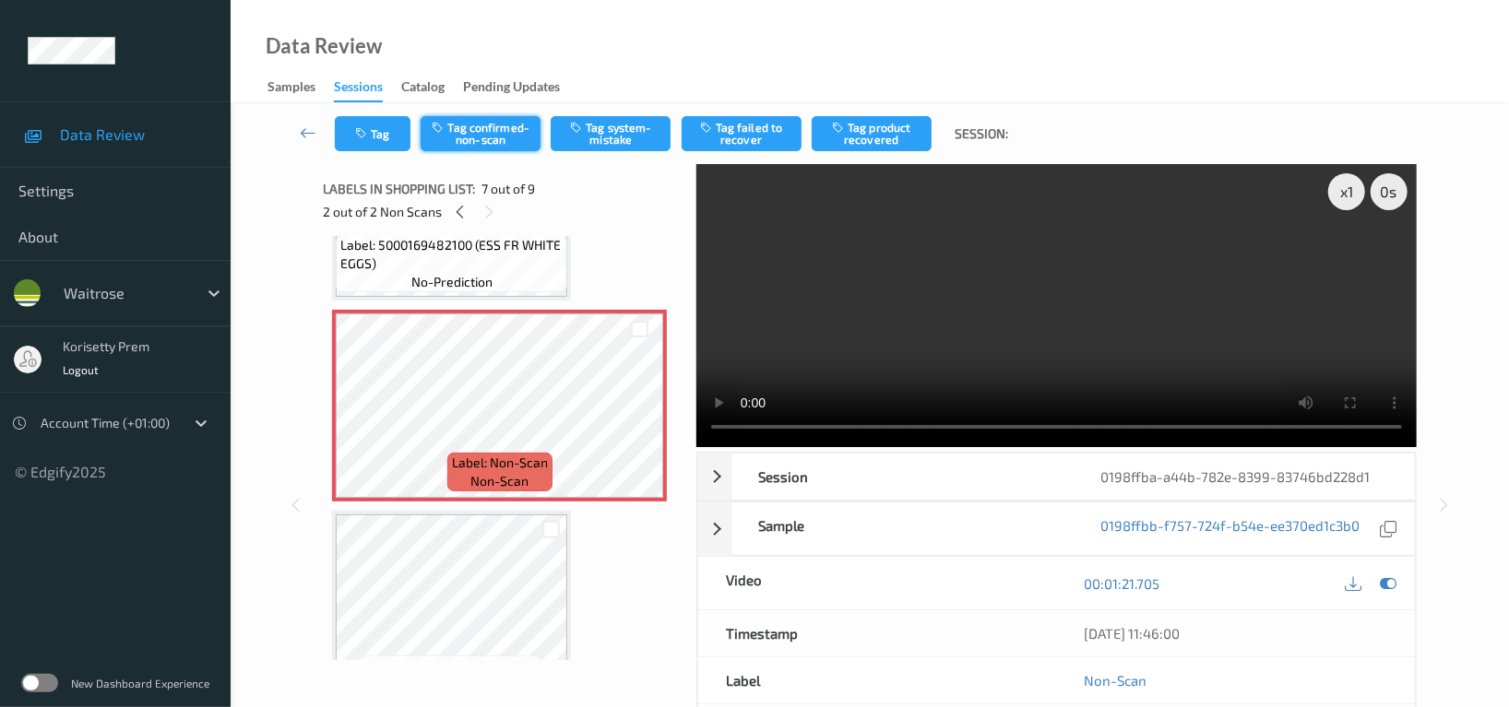
click at [492, 133] on button "Tag confirmed-non-scan" at bounding box center [481, 133] width 120 height 35
click at [1378, 571] on div at bounding box center [1388, 583] width 25 height 25
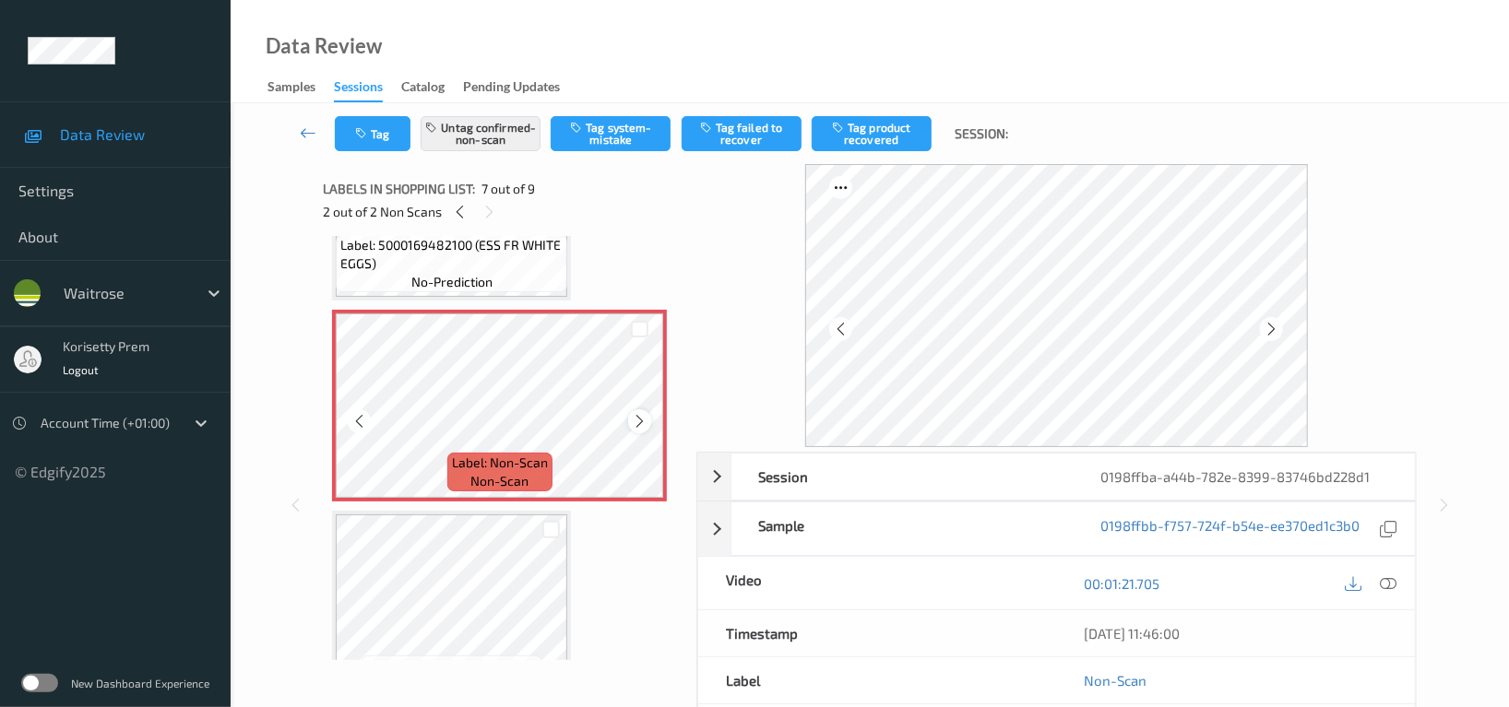
click at [641, 417] on icon at bounding box center [640, 421] width 16 height 17
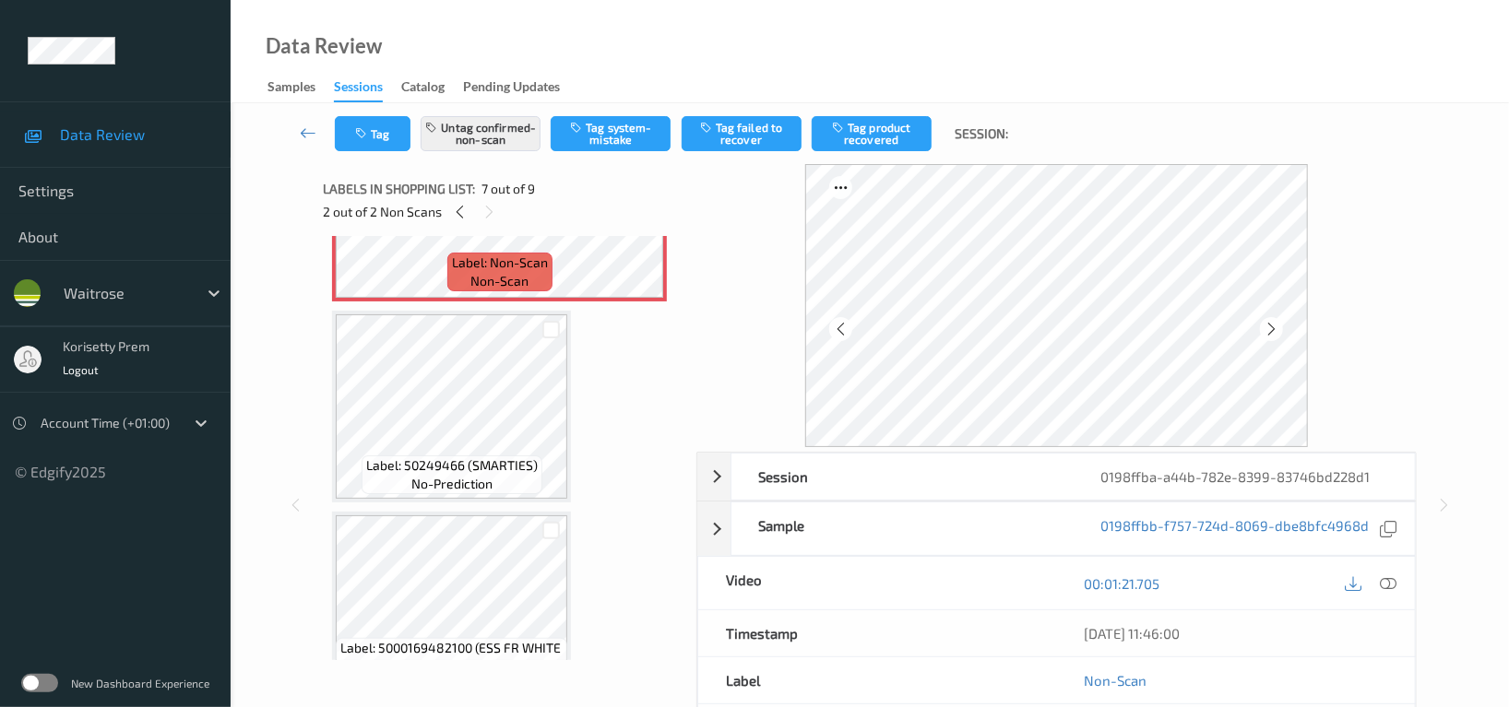
scroll to position [1388, 0]
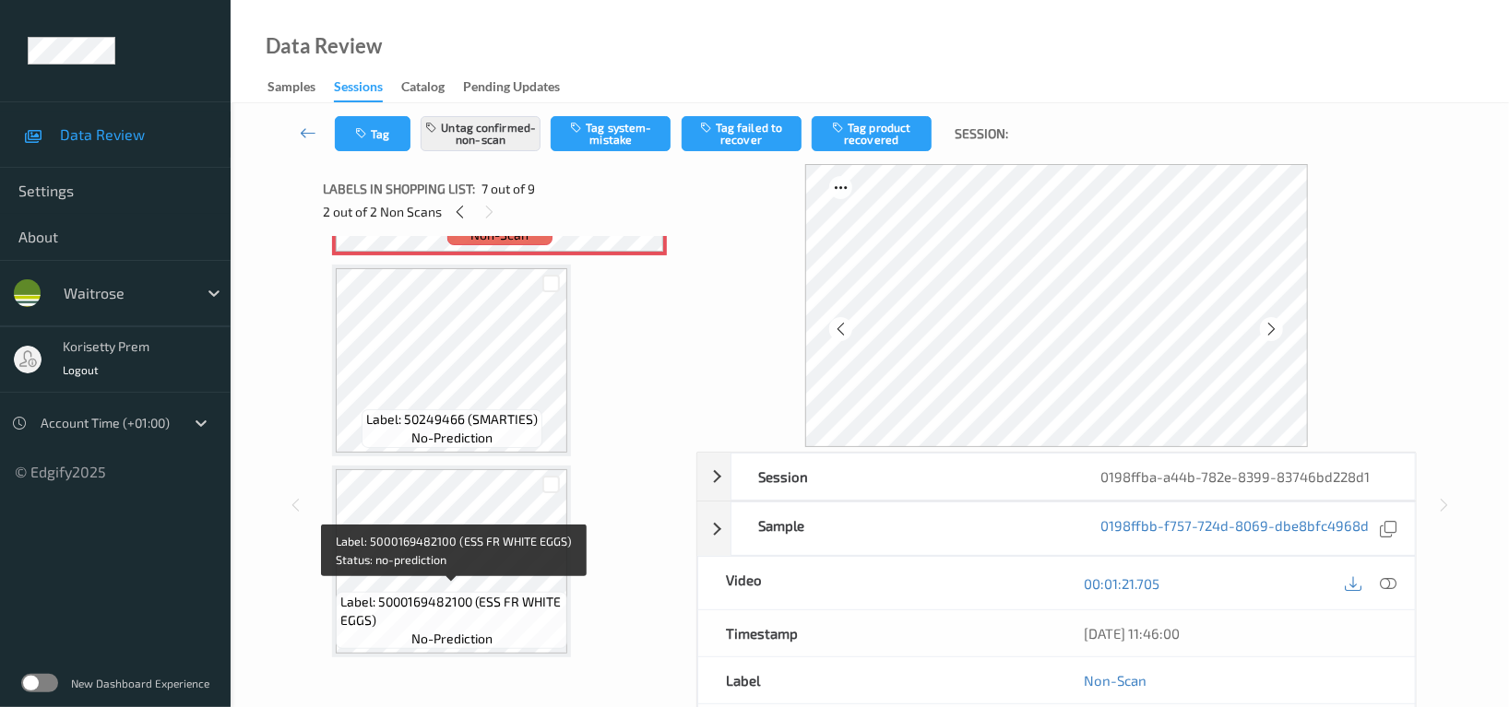
click at [489, 593] on span "Label: 5000169482100 (ESS FR WHITE EGGS)" at bounding box center [451, 611] width 222 height 37
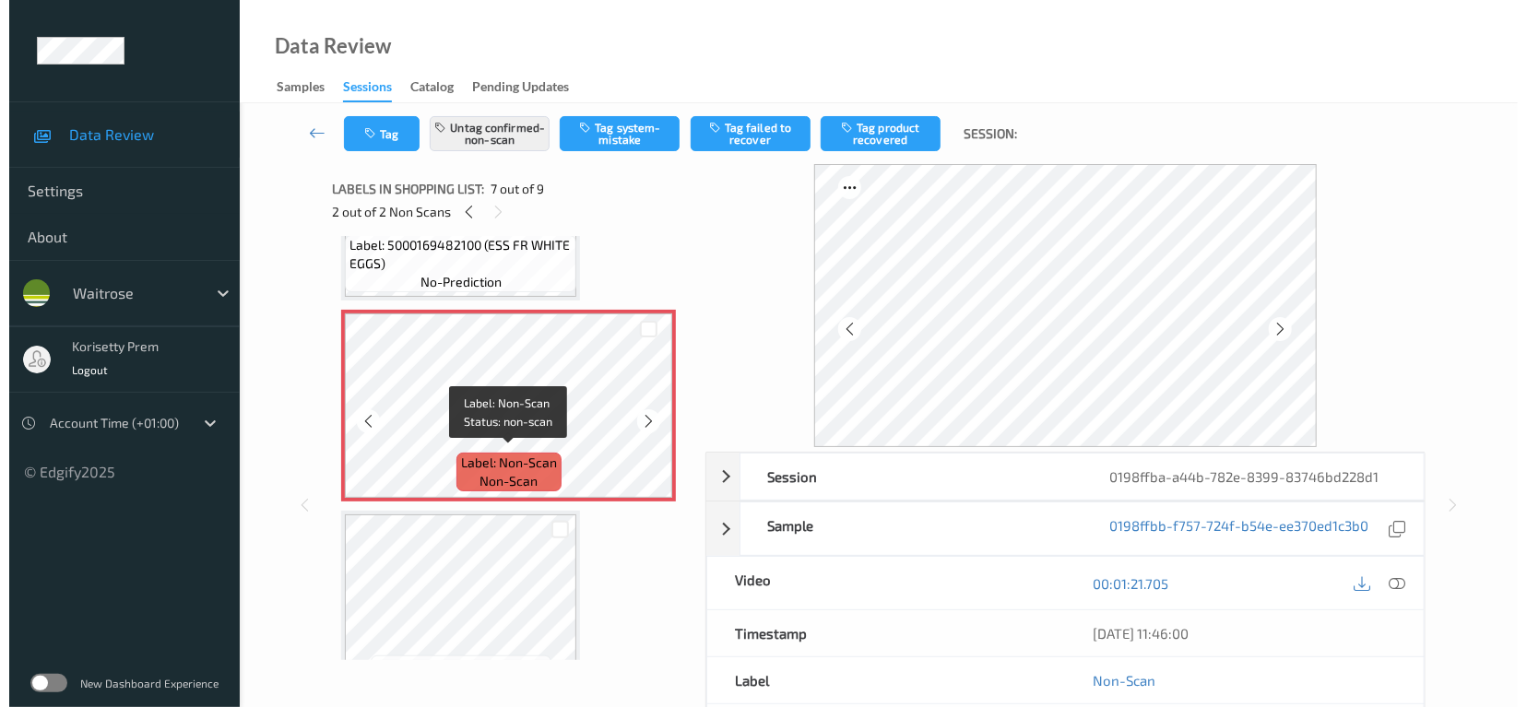
scroll to position [1019, 0]
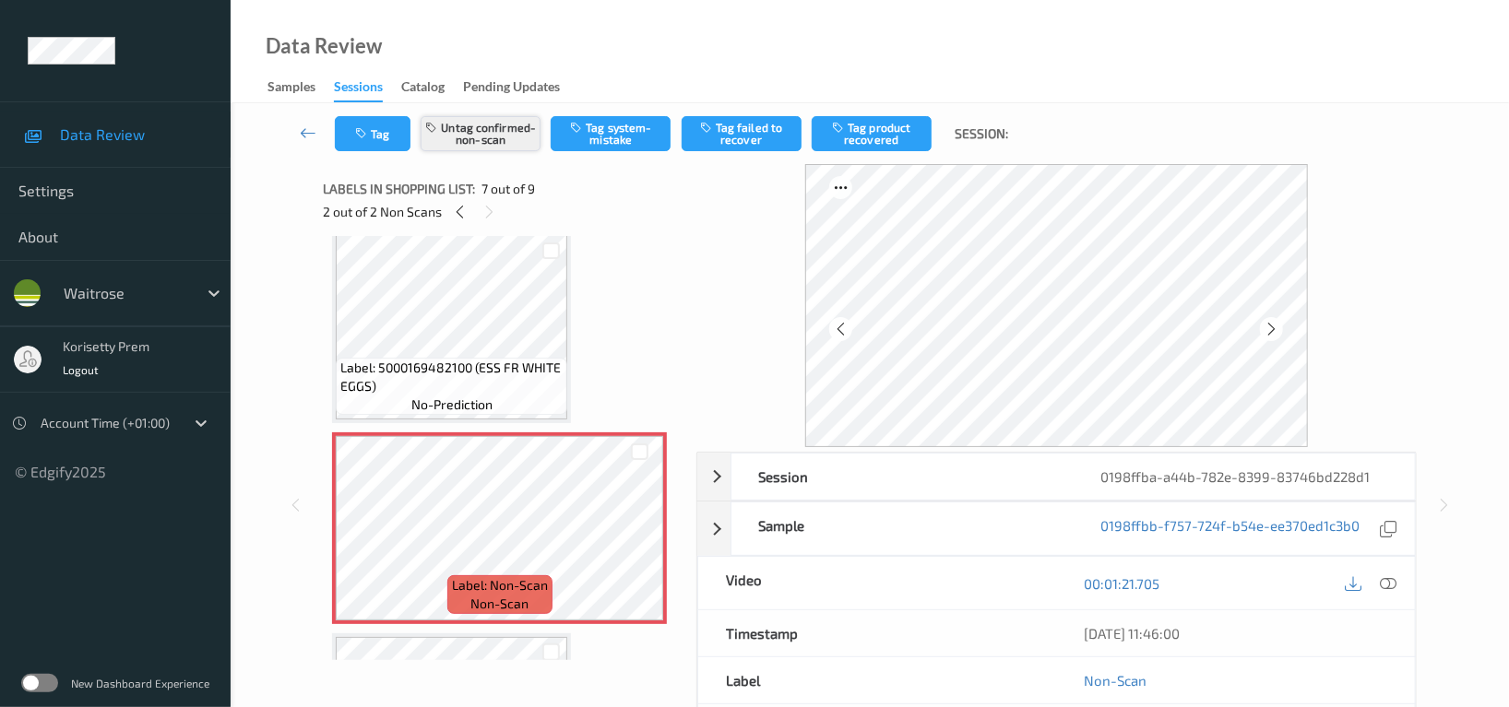
click at [488, 127] on button "Untag confirmed-non-scan" at bounding box center [481, 133] width 120 height 35
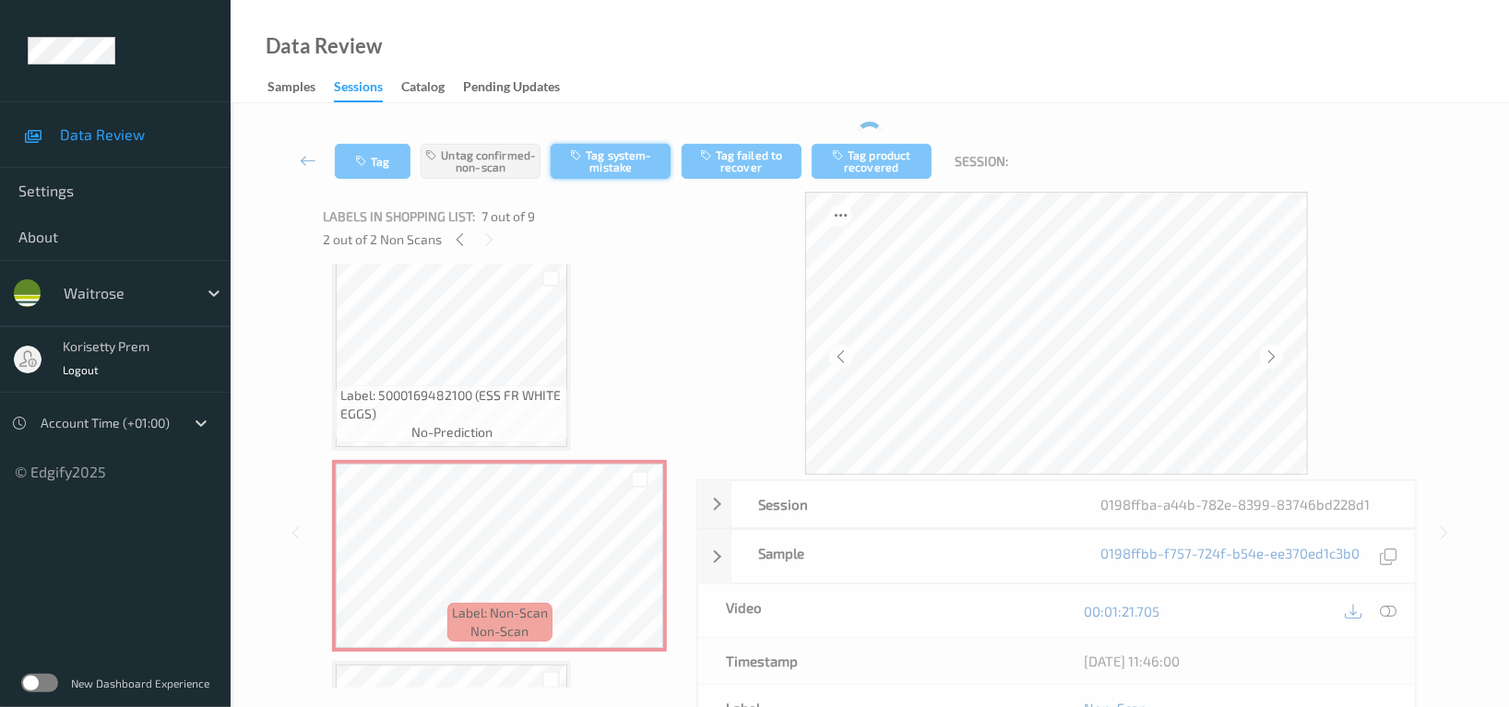
click at [630, 137] on div "Tag Untag confirmed-non-scan Tag system-mistake Tag failed to recover Tag produ…" at bounding box center [869, 161] width 1203 height 61
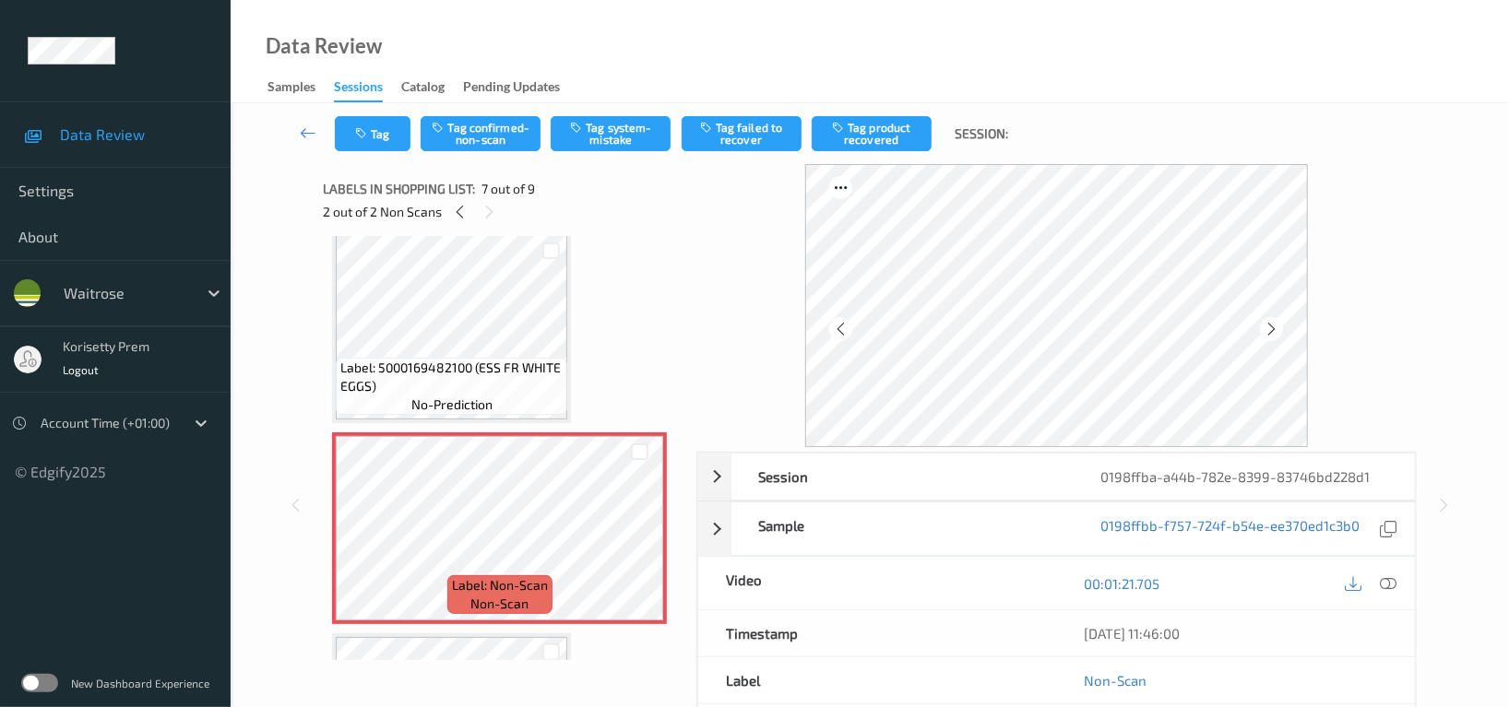
click at [604, 151] on div "Tag Tag confirmed-non-scan Tag system-mistake Tag failed to recover Tag product…" at bounding box center [869, 133] width 1203 height 61
click at [613, 141] on button "Tag system-mistake" at bounding box center [611, 133] width 120 height 35
click at [366, 134] on icon "button" at bounding box center [363, 133] width 16 height 13
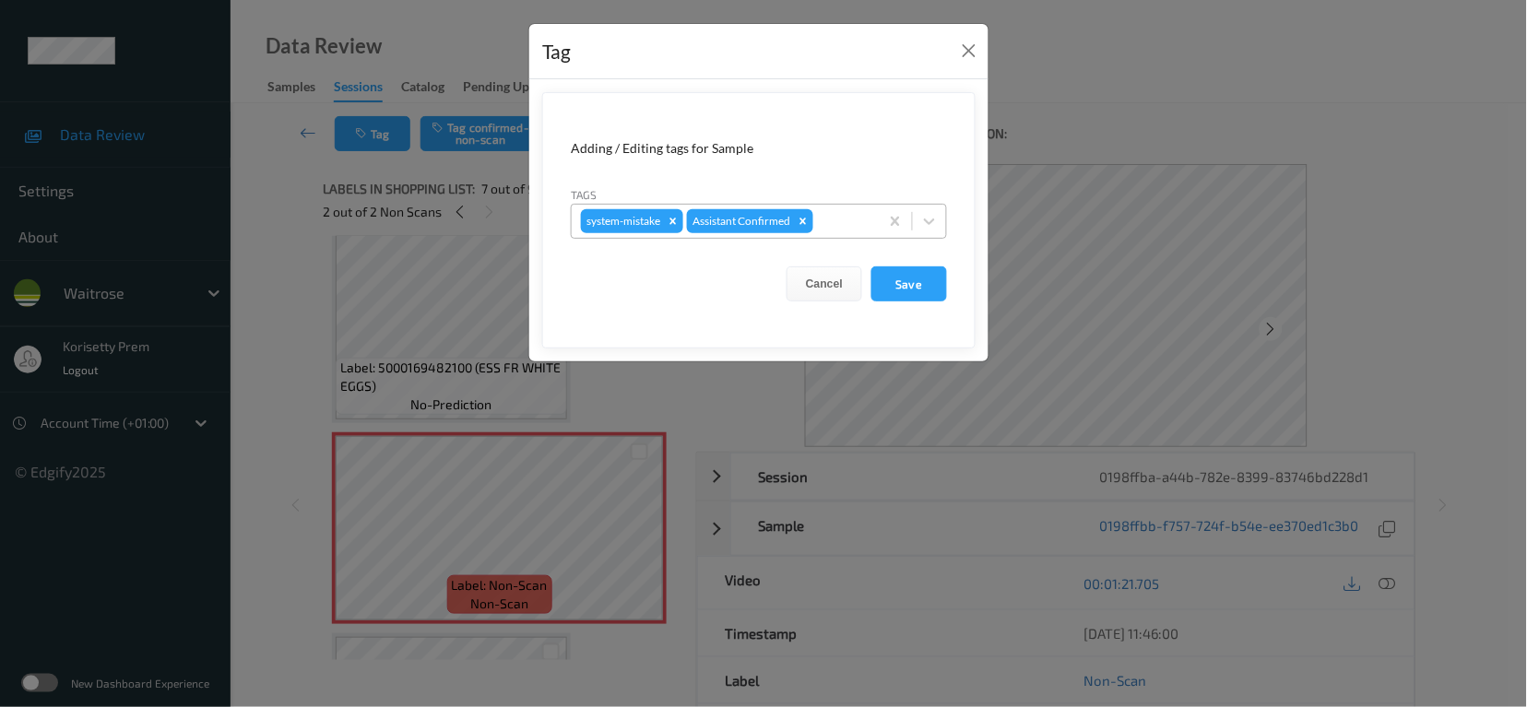
click at [849, 212] on div at bounding box center [843, 221] width 53 height 22
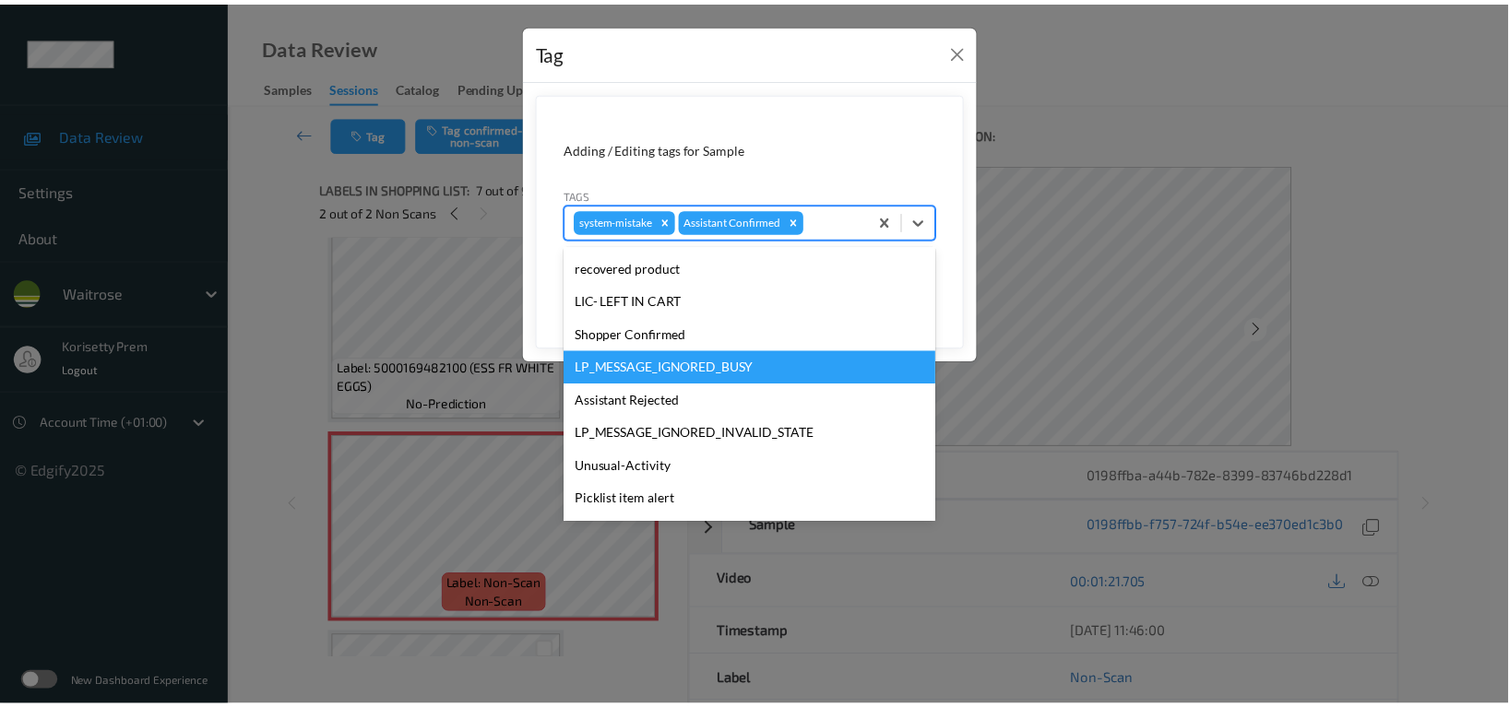
scroll to position [314, 0]
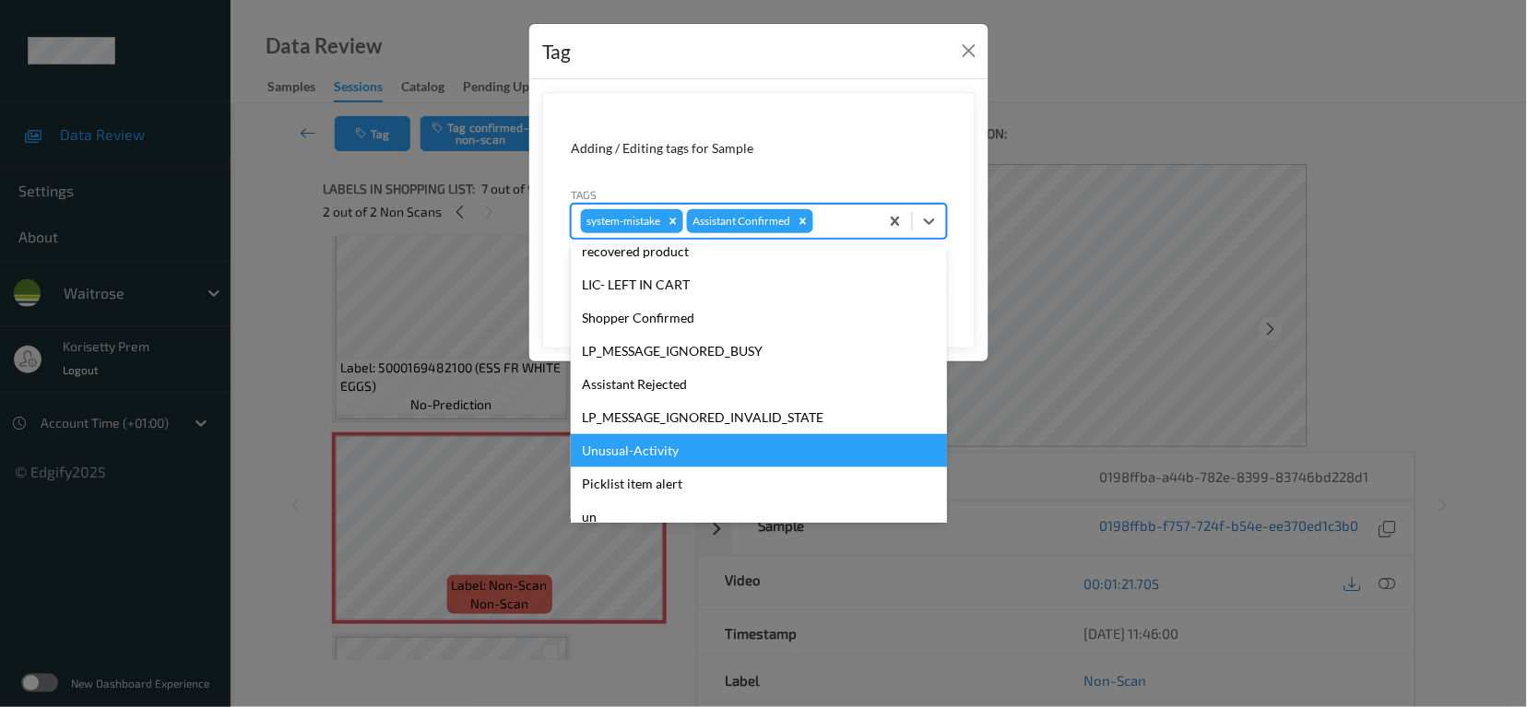
click at [625, 440] on div "Unusual-Activity" at bounding box center [759, 450] width 376 height 33
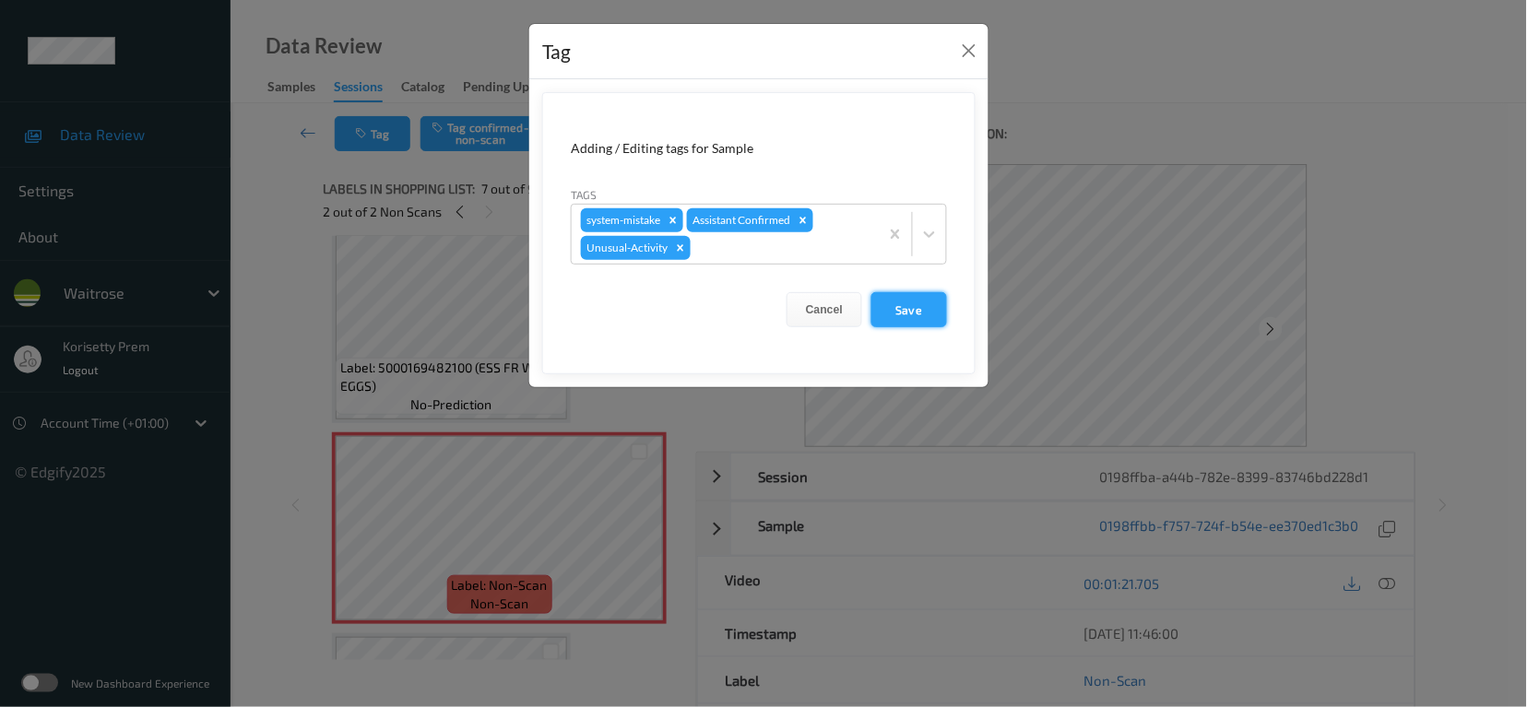
click at [882, 304] on button "Save" at bounding box center [910, 309] width 76 height 35
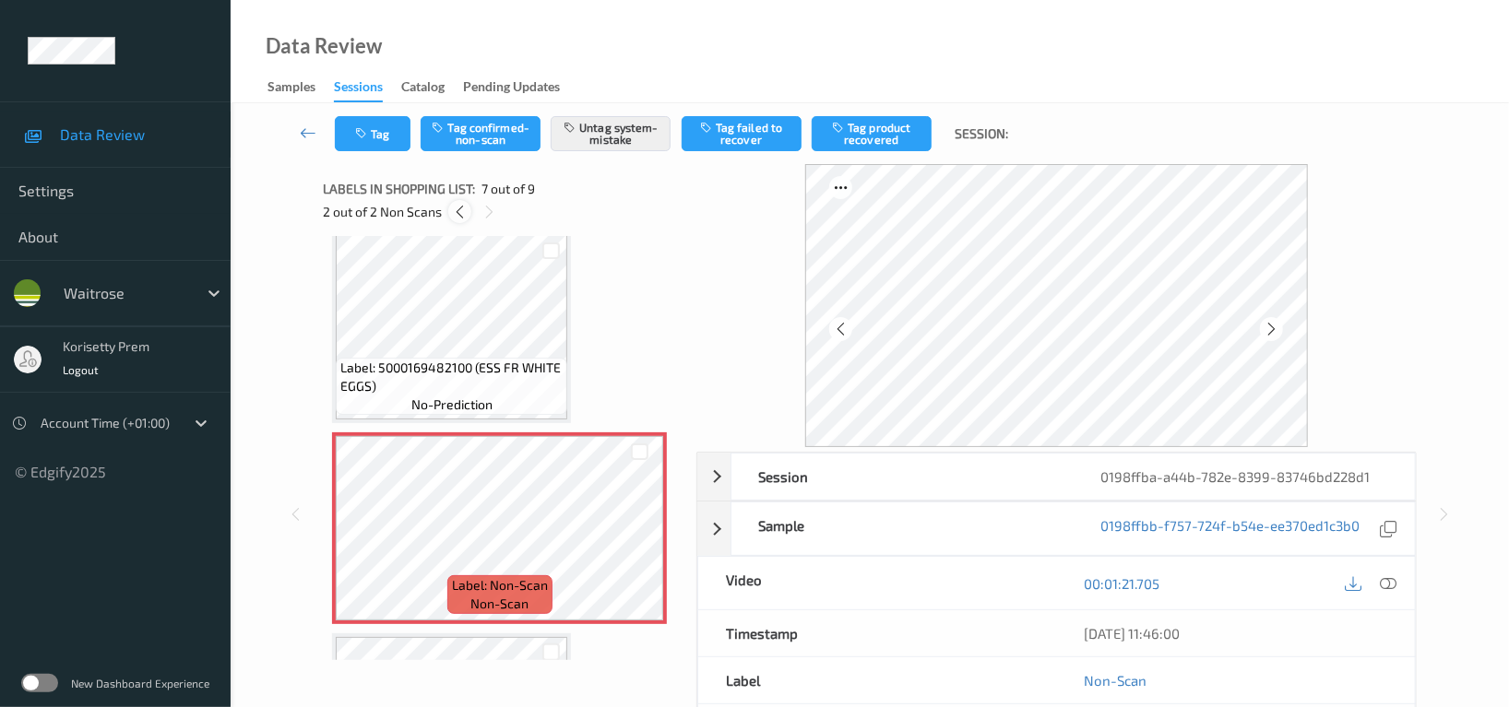
click at [457, 201] on div at bounding box center [459, 211] width 23 height 23
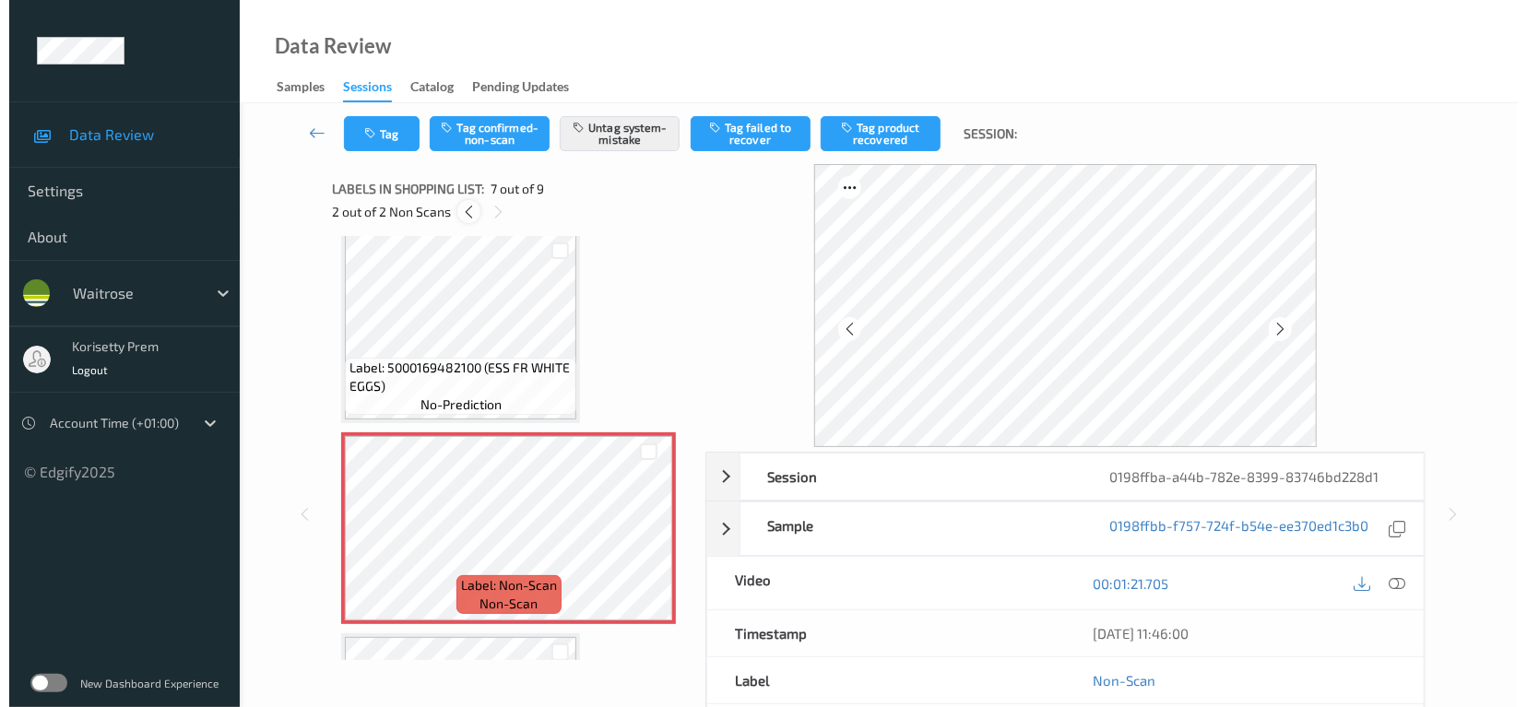
scroll to position [610, 0]
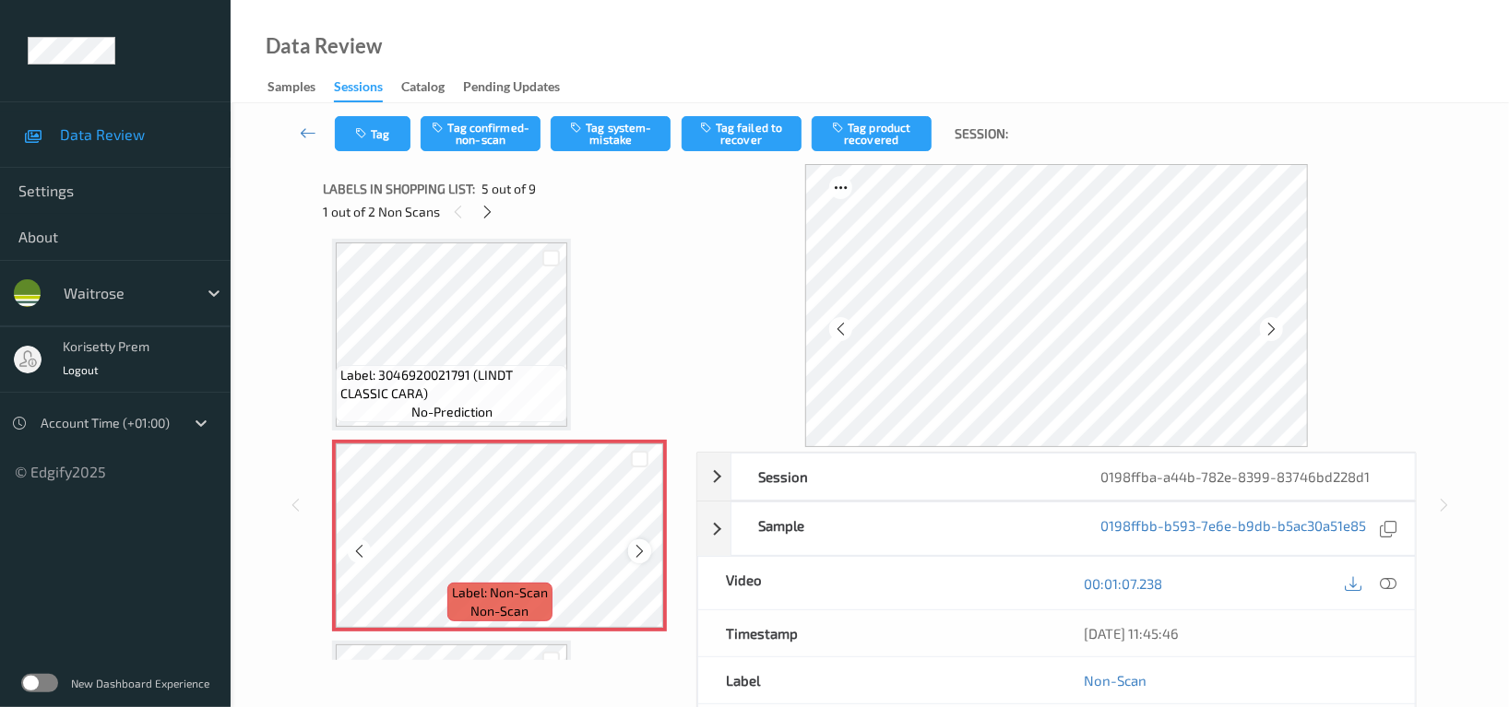
click at [640, 551] on icon at bounding box center [640, 551] width 16 height 17
click at [603, 136] on button "Tag system-mistake" at bounding box center [611, 133] width 120 height 35
click at [375, 143] on button "Tag" at bounding box center [373, 133] width 76 height 35
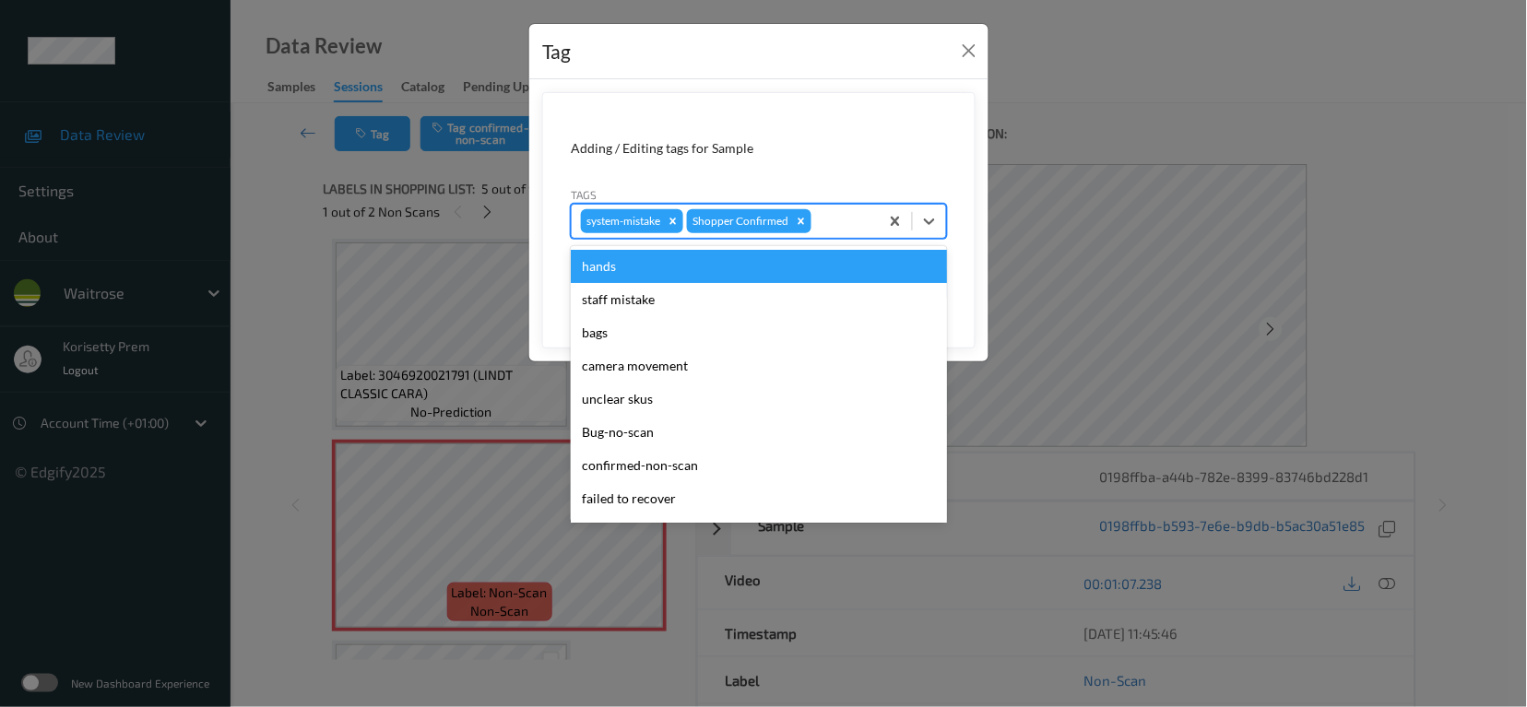
click at [821, 219] on div at bounding box center [842, 221] width 54 height 22
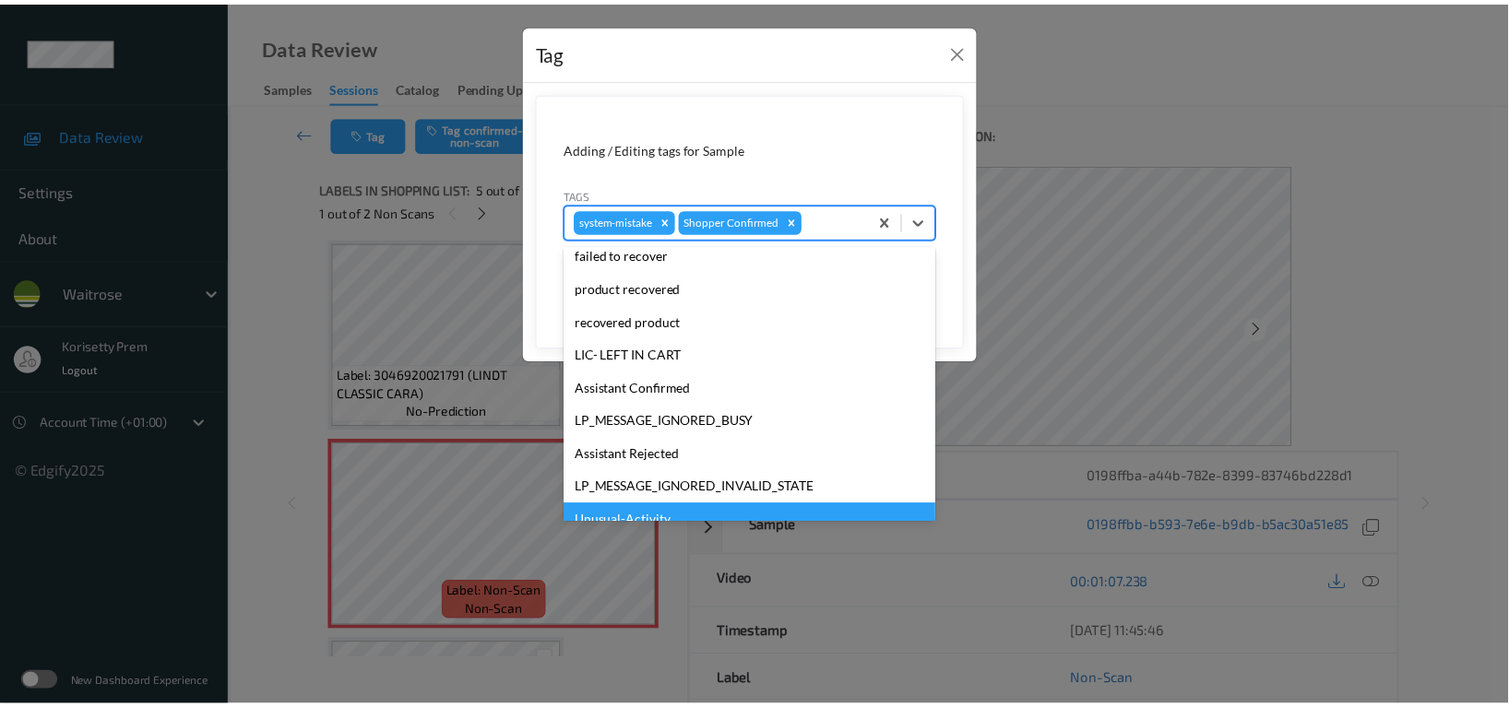
scroll to position [393, 0]
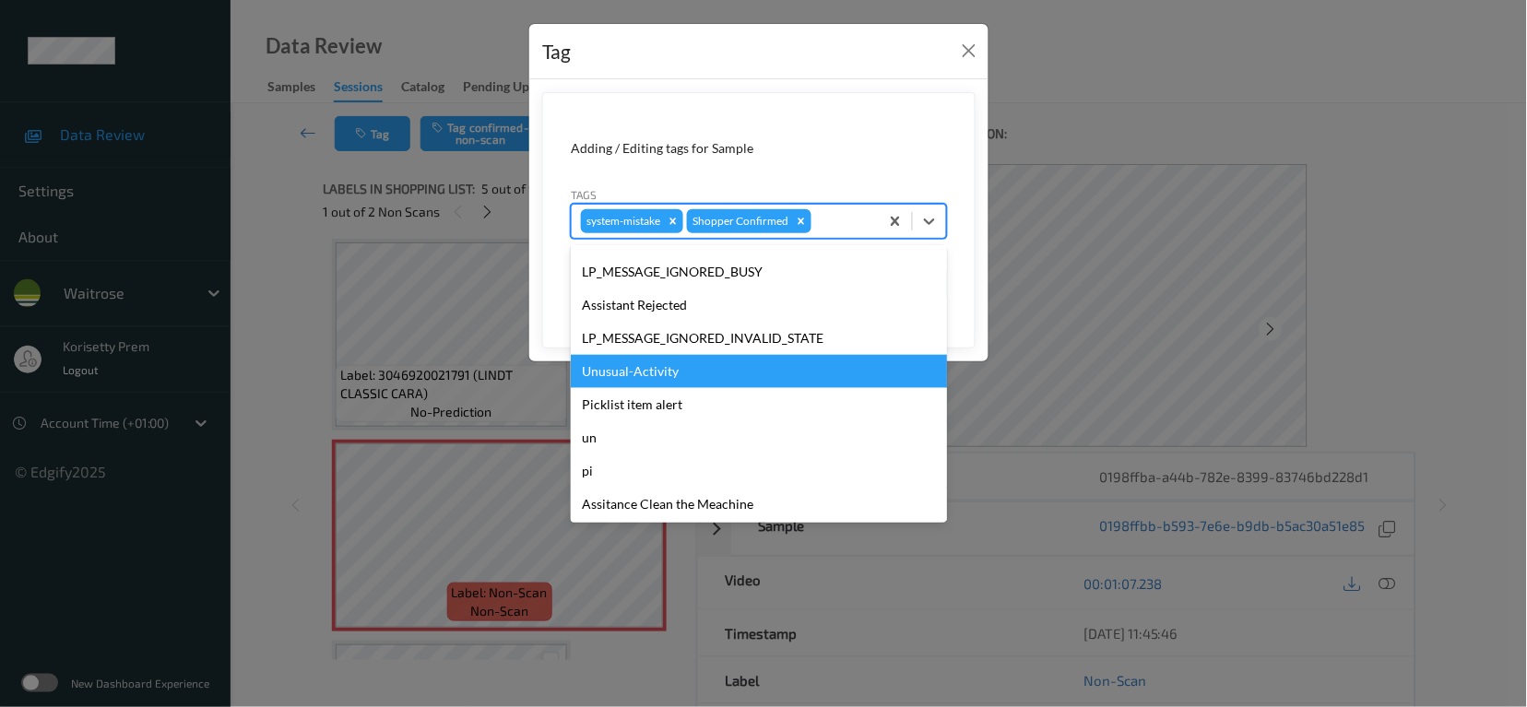
click at [636, 370] on div "Unusual-Activity" at bounding box center [759, 371] width 376 height 33
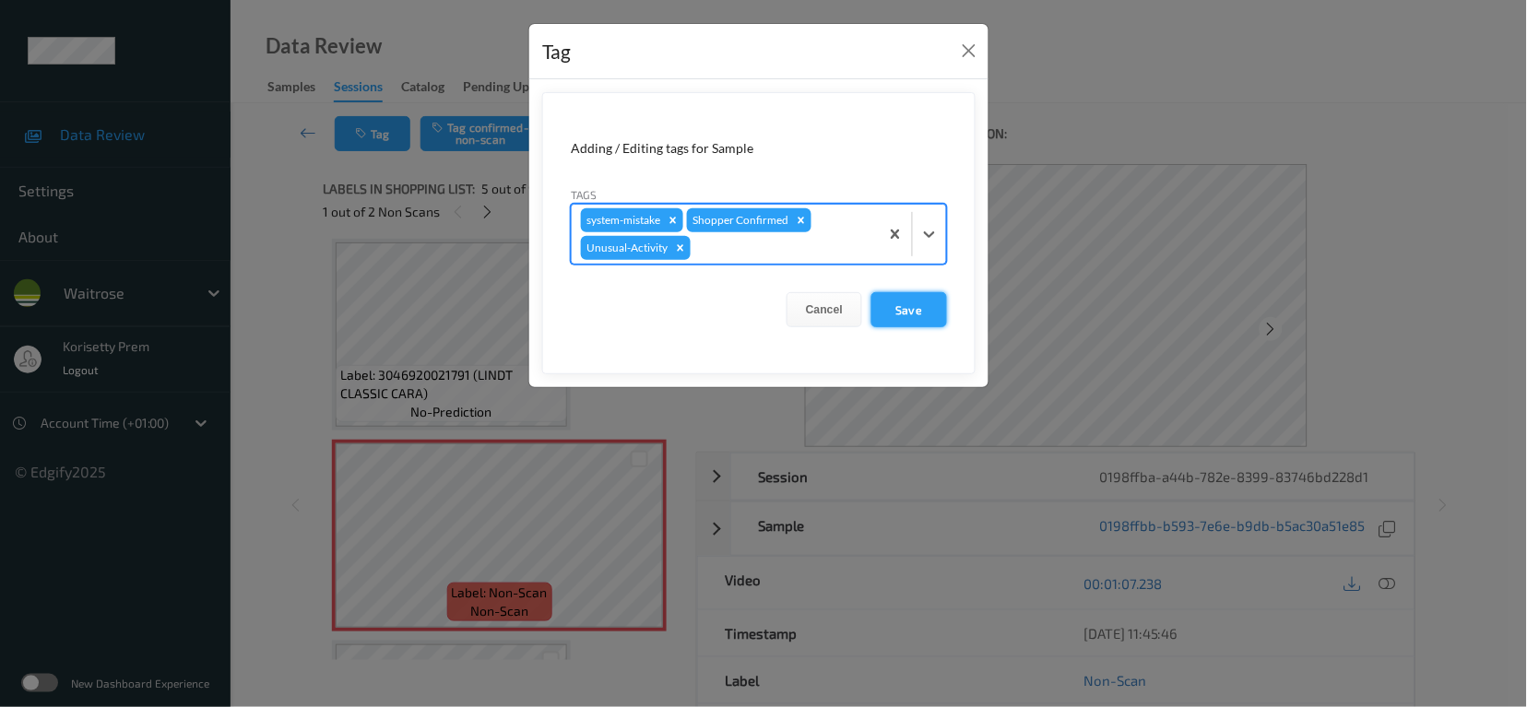
click at [898, 312] on button "Save" at bounding box center [910, 309] width 76 height 35
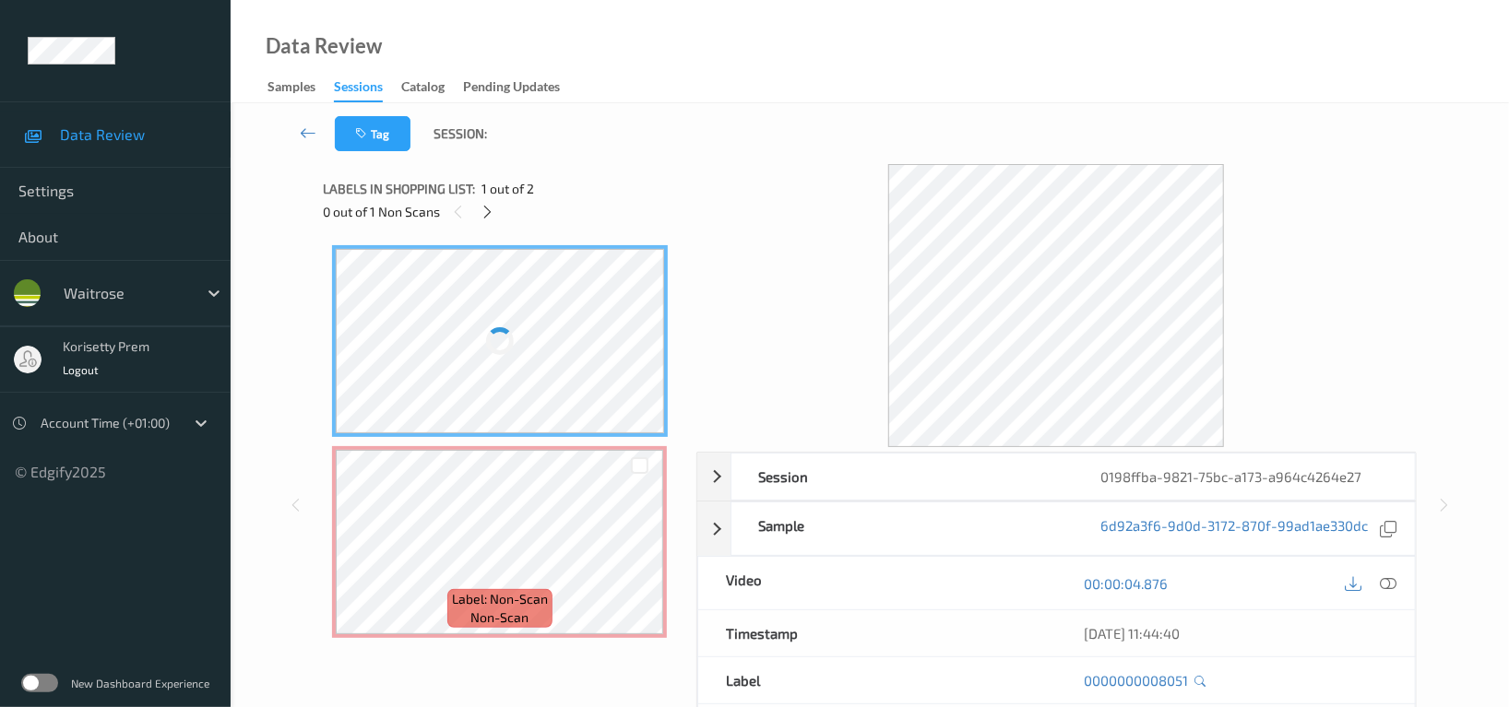
click at [634, 111] on div "Tag Session:" at bounding box center [869, 133] width 1203 height 61
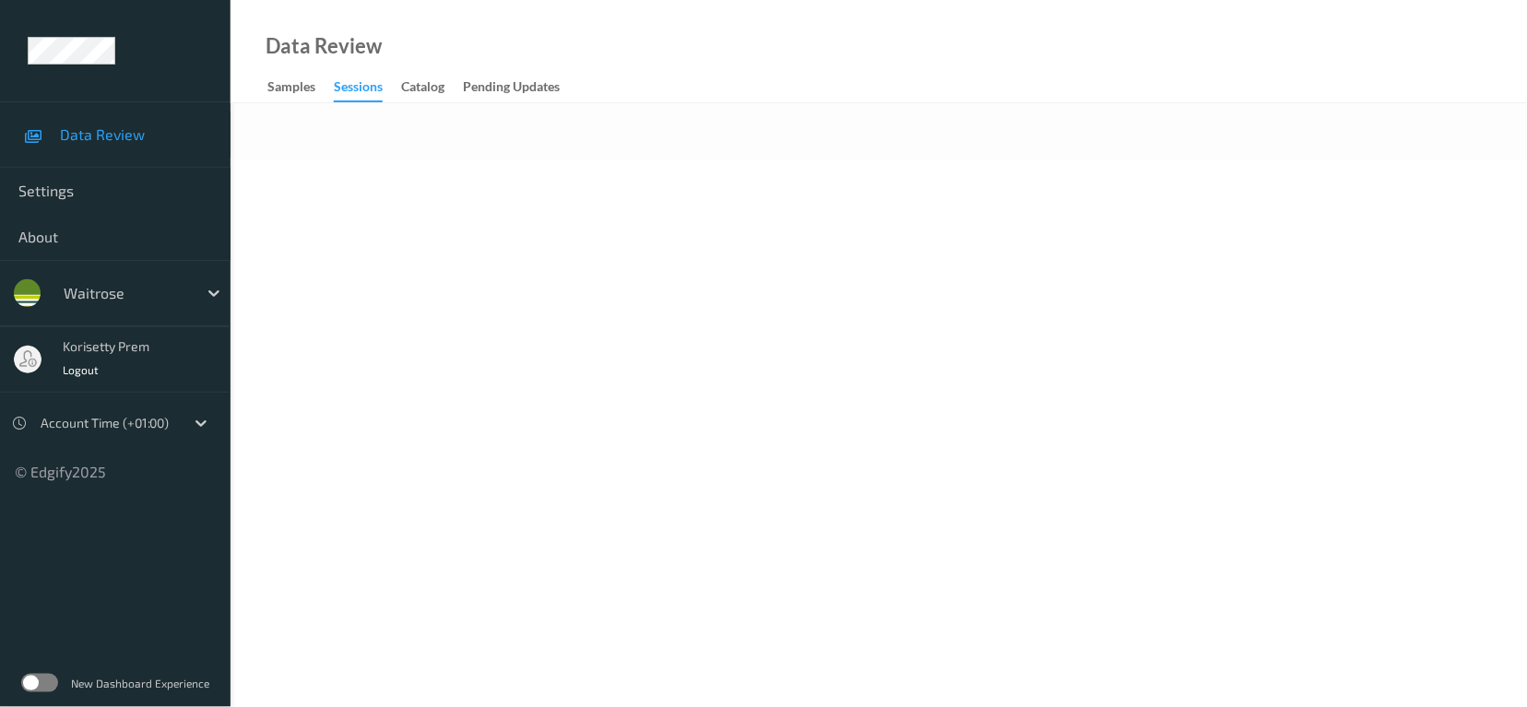
click at [718, 105] on div at bounding box center [879, 131] width 1297 height 56
click at [809, 147] on div at bounding box center [879, 131] width 1297 height 56
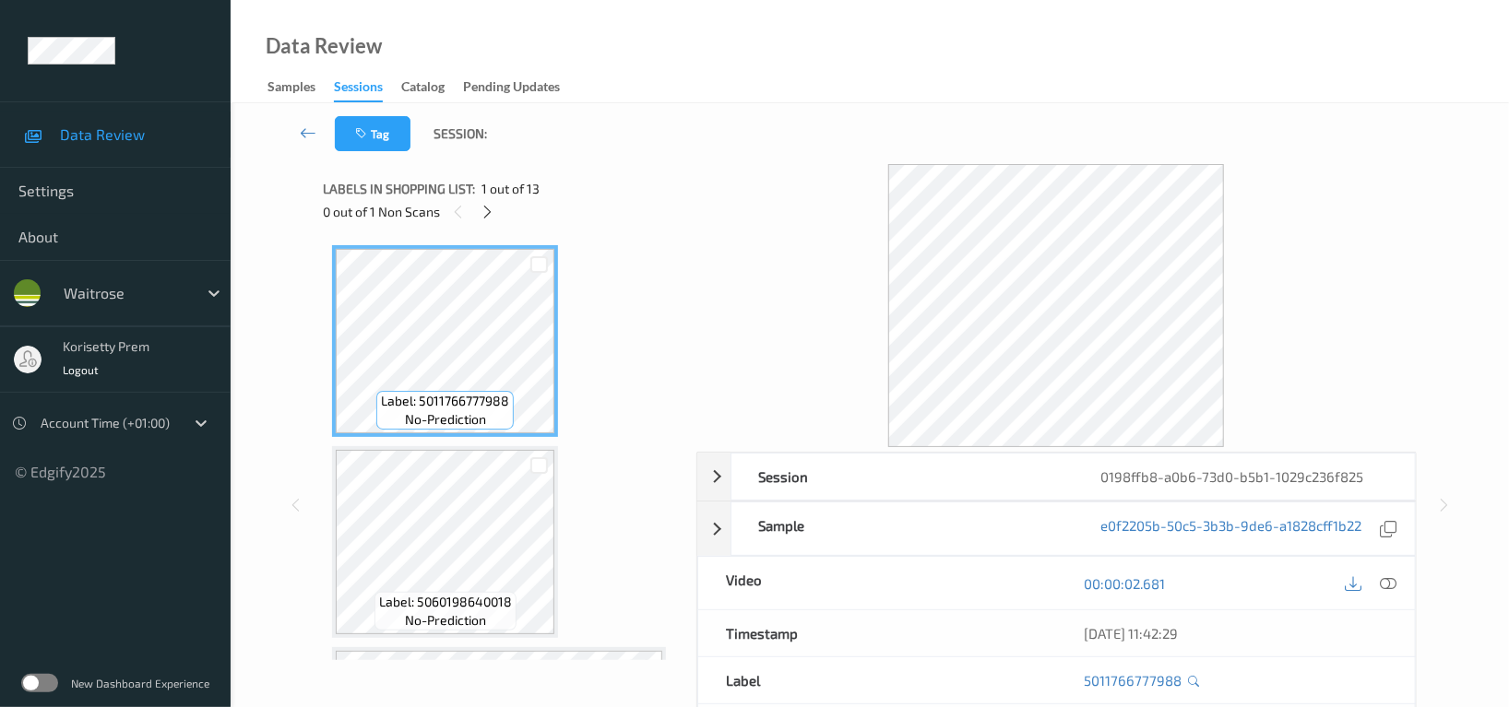
click at [618, 89] on div "Data Review Samples Sessions Catalog Pending Updates" at bounding box center [870, 51] width 1278 height 103
